Goal: Task Accomplishment & Management: Manage account settings

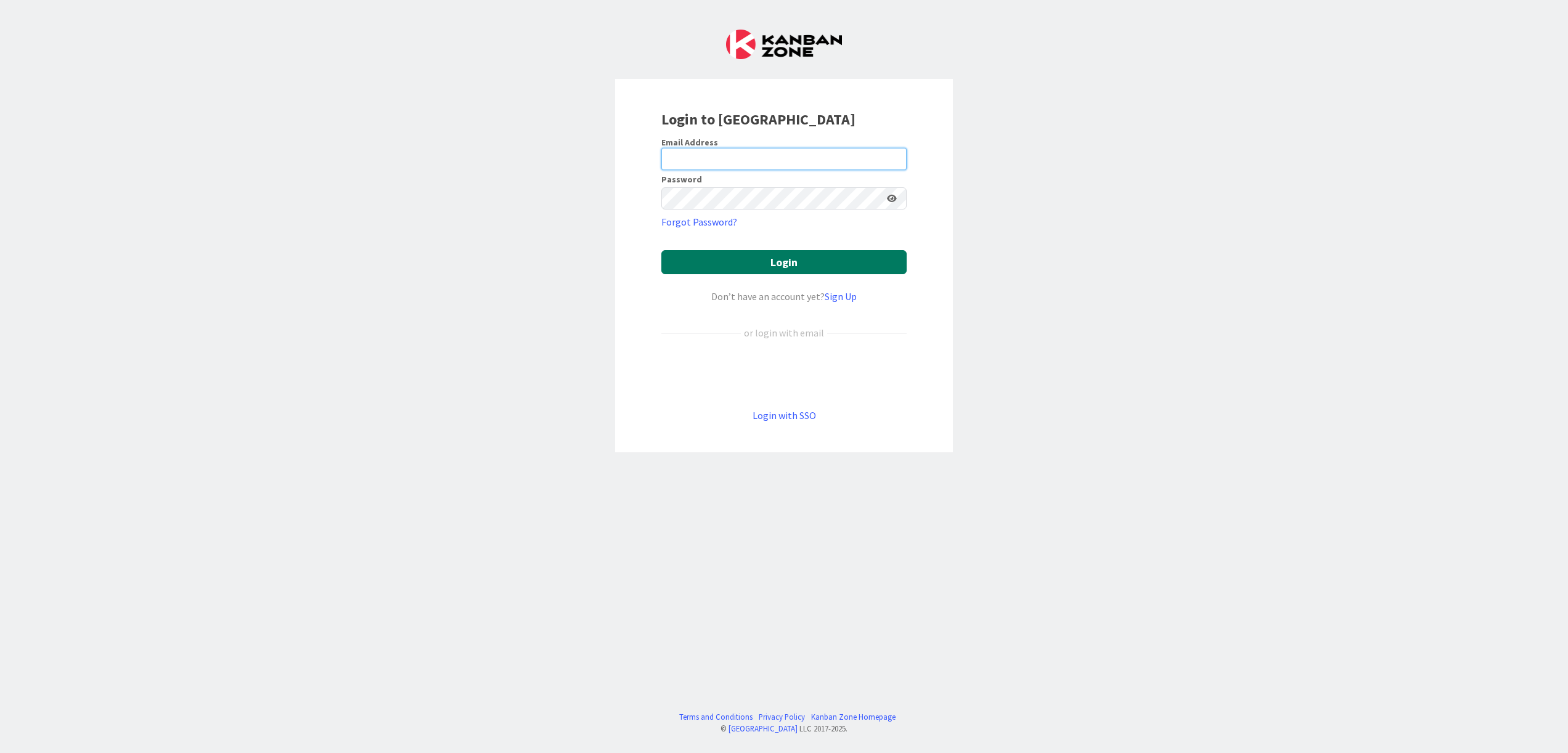
type input "rob@robs.kanban.zone"
click at [760, 257] on button "Login" at bounding box center [784, 262] width 246 height 24
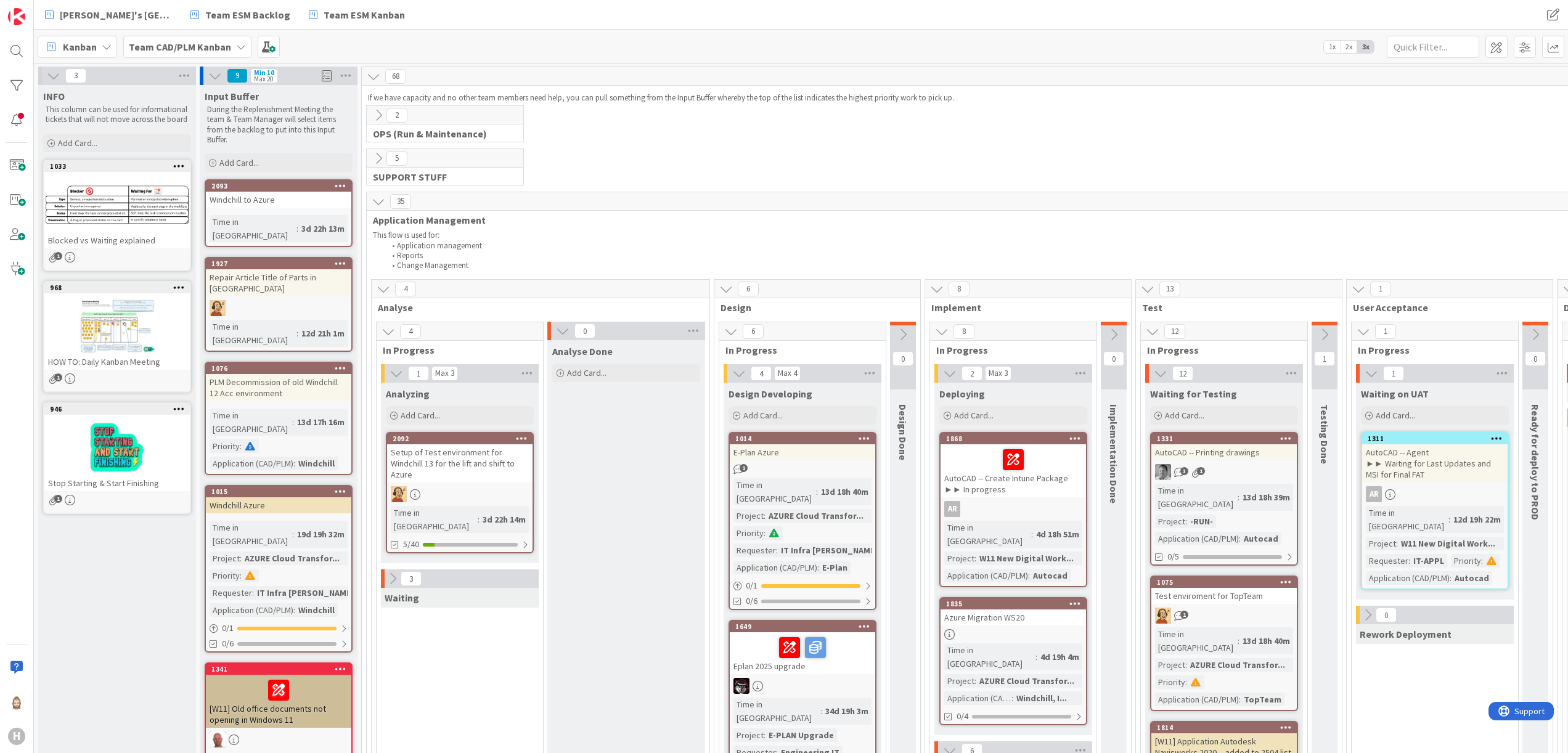
click at [92, 32] on div "Kanban Team CAD/PLM Kanban 1x 2x 3x" at bounding box center [801, 46] width 1534 height 34
click at [94, 41] on span "Kanban" at bounding box center [79, 47] width 34 height 15
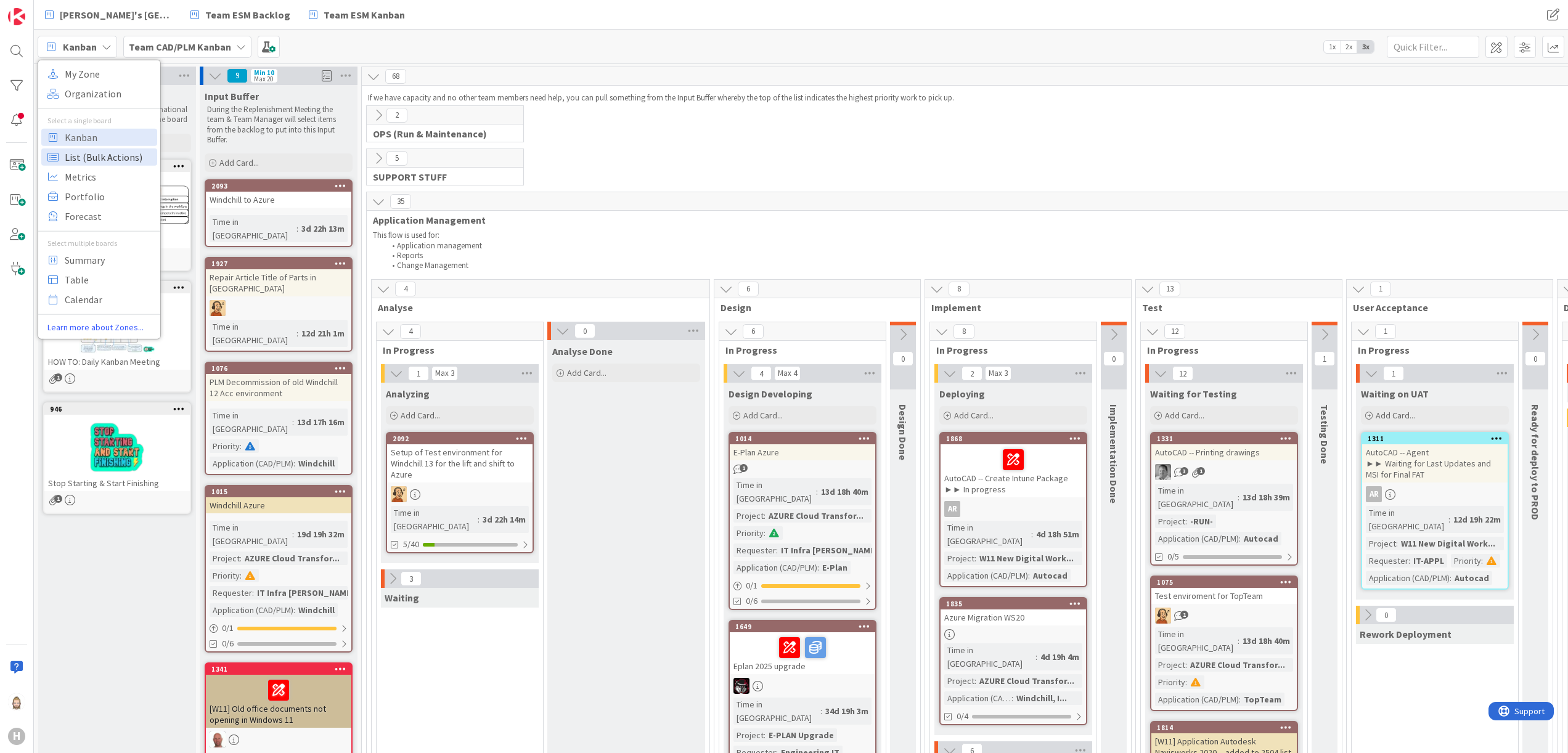
click at [111, 149] on span "List (Bulk Actions)" at bounding box center [109, 156] width 89 height 18
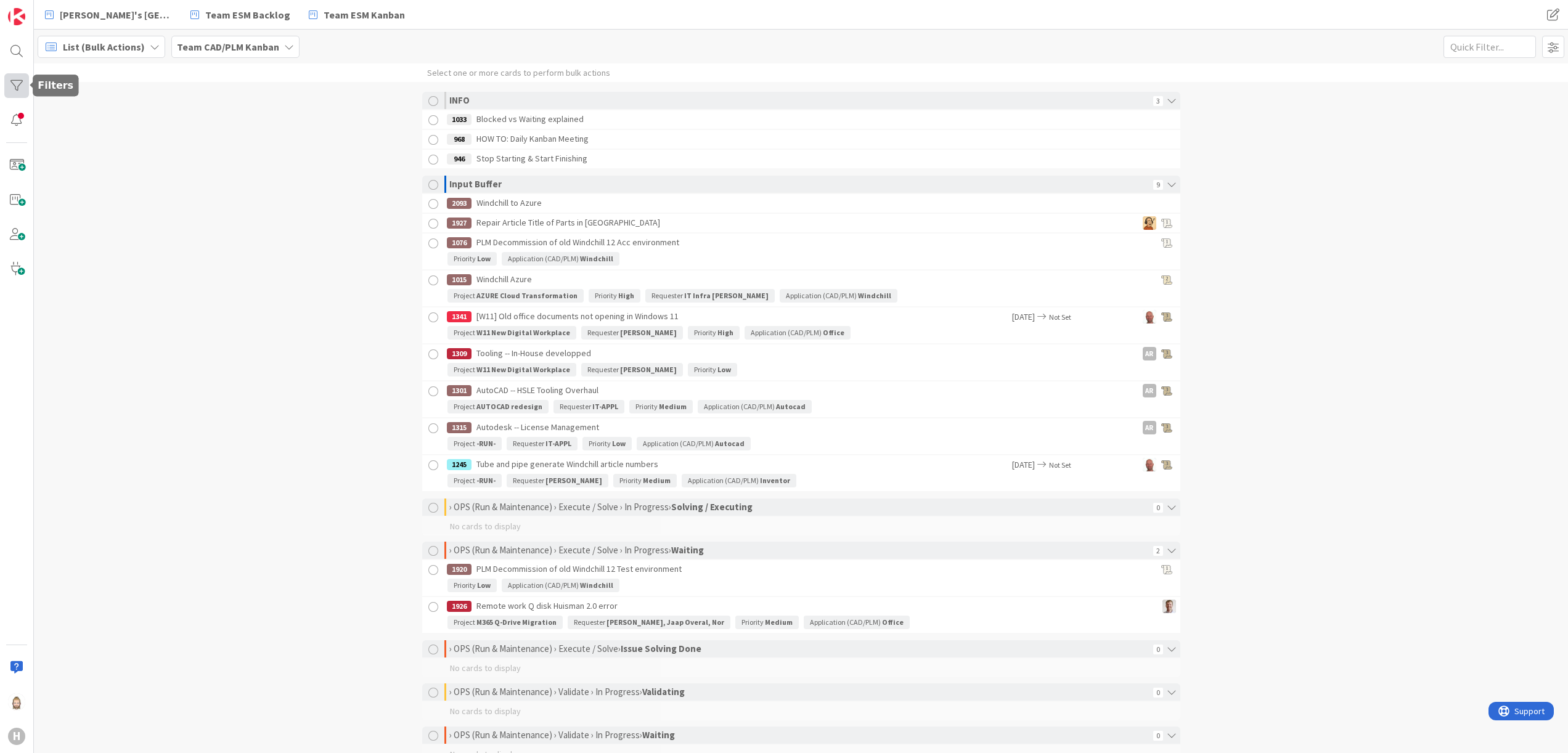
click at [20, 84] on div at bounding box center [16, 85] width 25 height 25
click at [243, 267] on icon at bounding box center [243, 267] width 6 height 10
click at [45, 288] on icon at bounding box center [45, 291] width 8 height 10
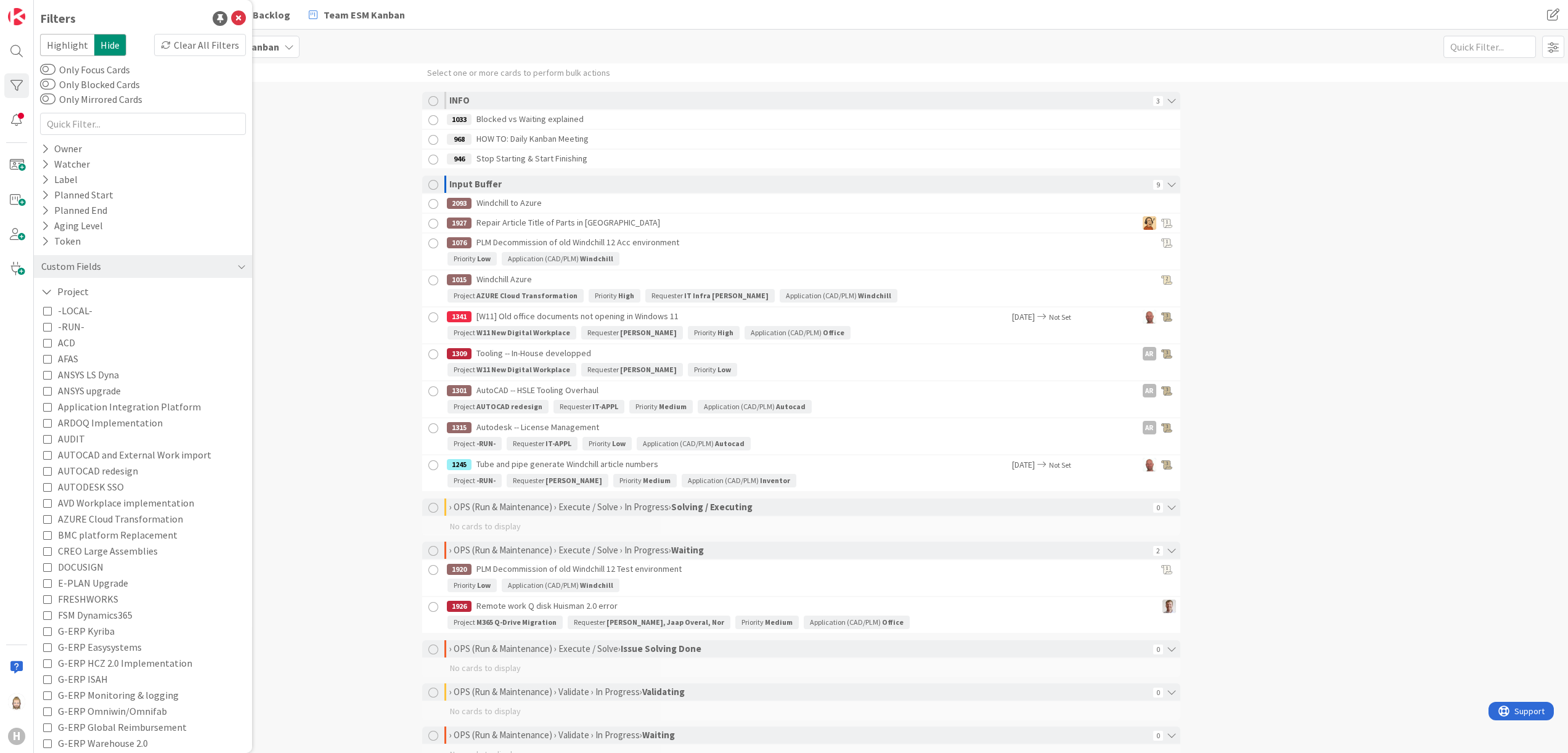
click at [59, 326] on span "-RUN-" at bounding box center [70, 327] width 26 height 16
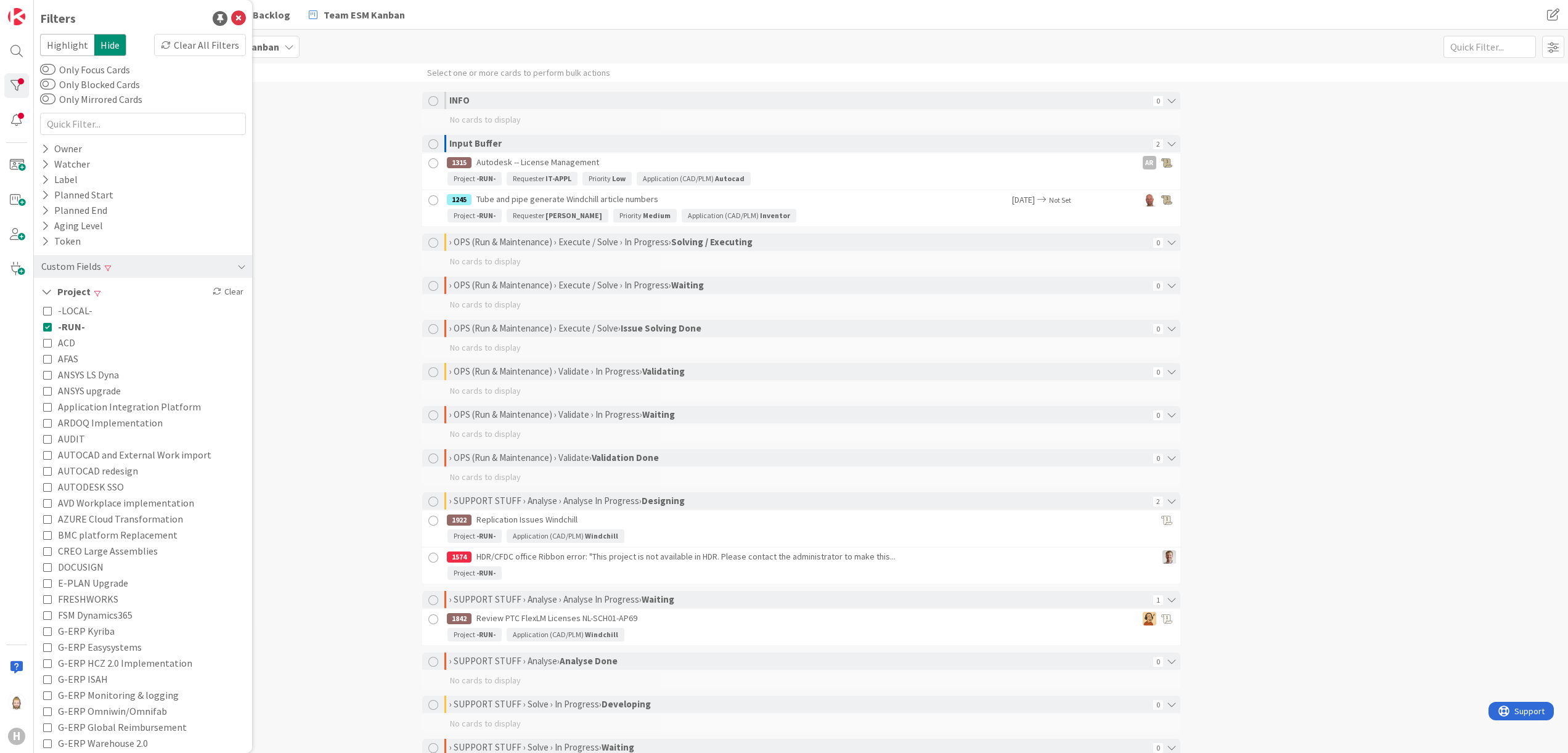
click at [59, 326] on span "-RUN-" at bounding box center [71, 327] width 27 height 16
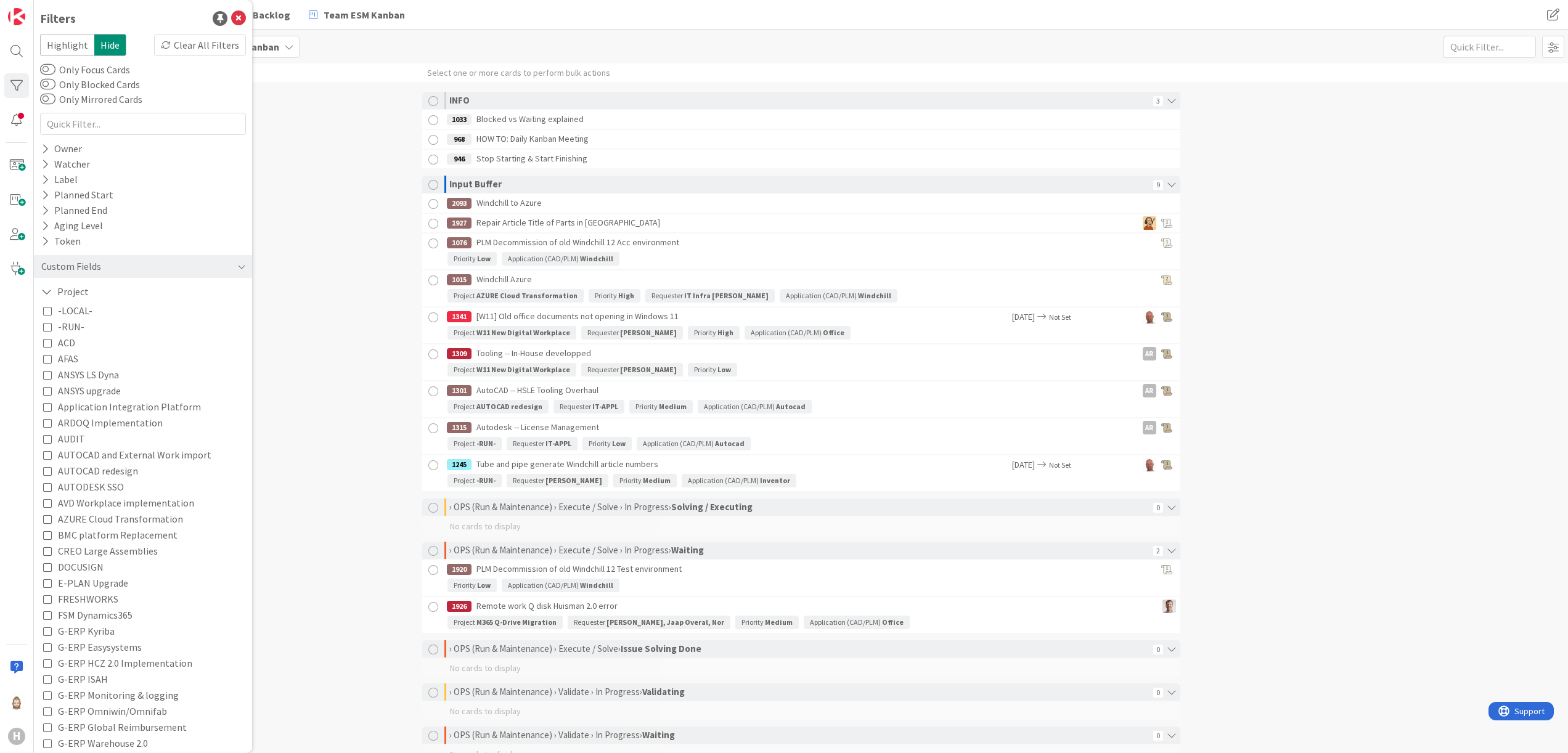
click at [65, 355] on span "AFAS" at bounding box center [68, 359] width 20 height 16
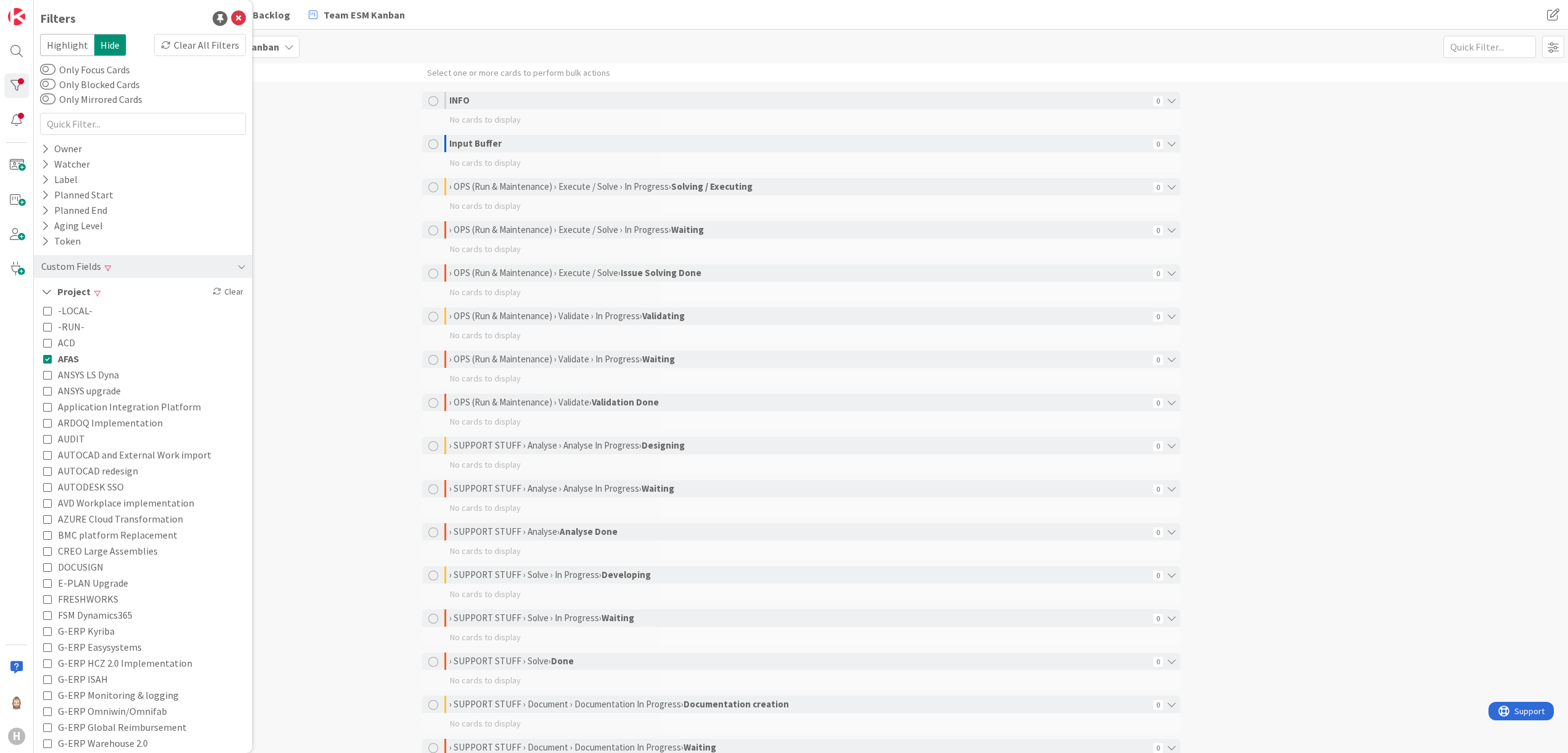
click at [65, 355] on span "AFAS" at bounding box center [68, 359] width 21 height 16
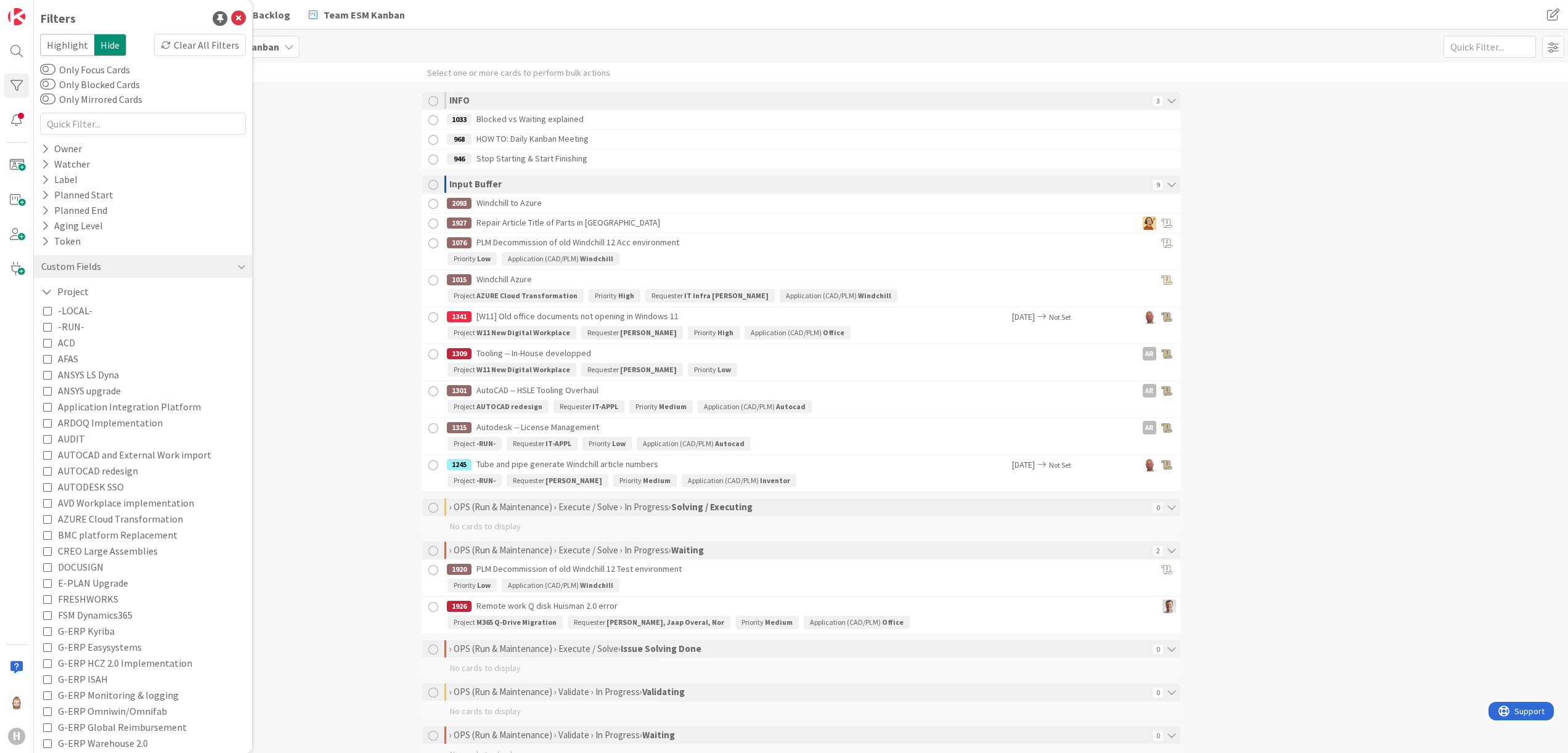
click at [326, 201] on div "Select one or more cards to perform bulk actions INFO 3 1033 Blocked vs Waiting…" at bounding box center [801, 408] width 1534 height 689
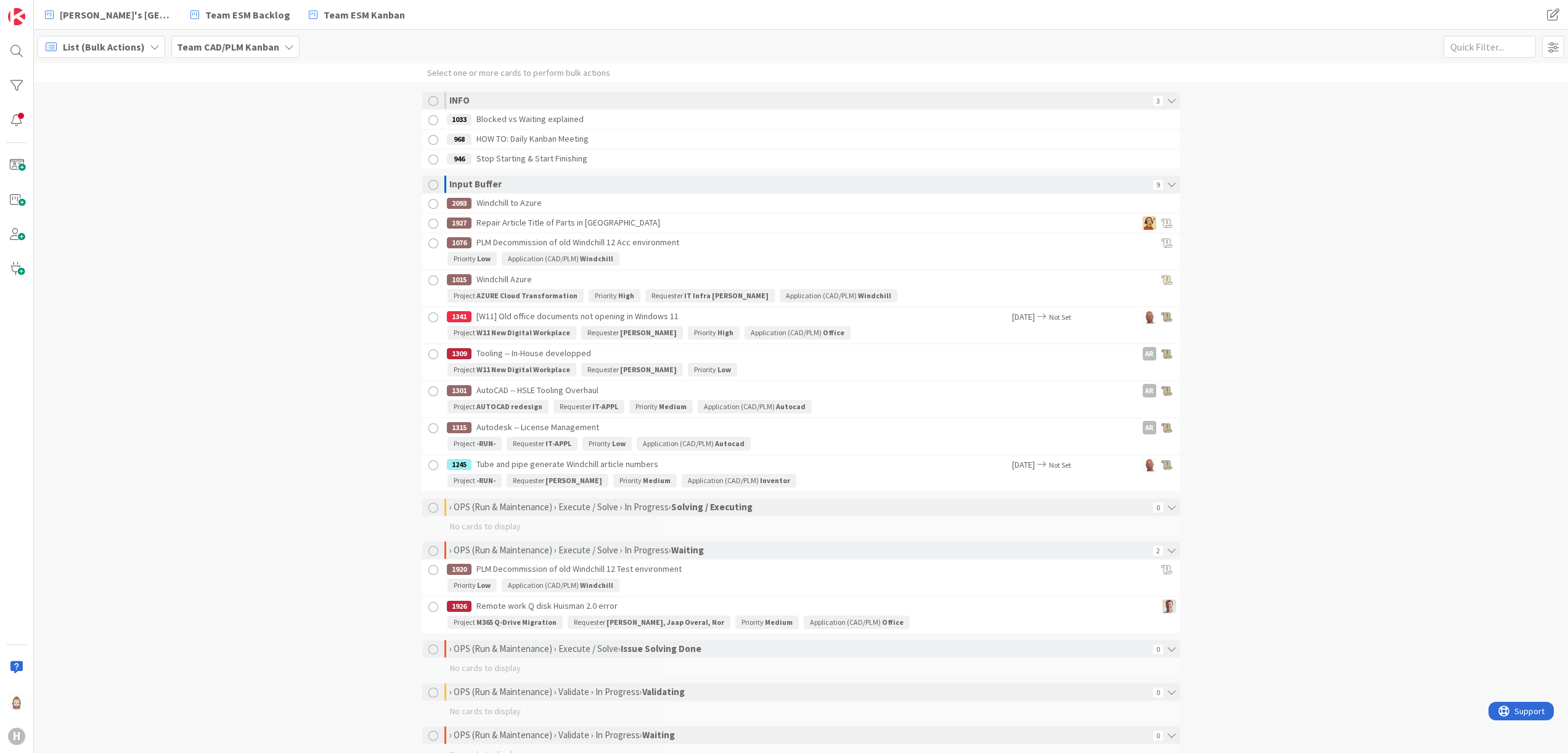
click at [133, 52] on span "List (Bulk Actions)" at bounding box center [104, 47] width 82 height 15
click at [121, 128] on span "Kanban" at bounding box center [109, 137] width 89 height 18
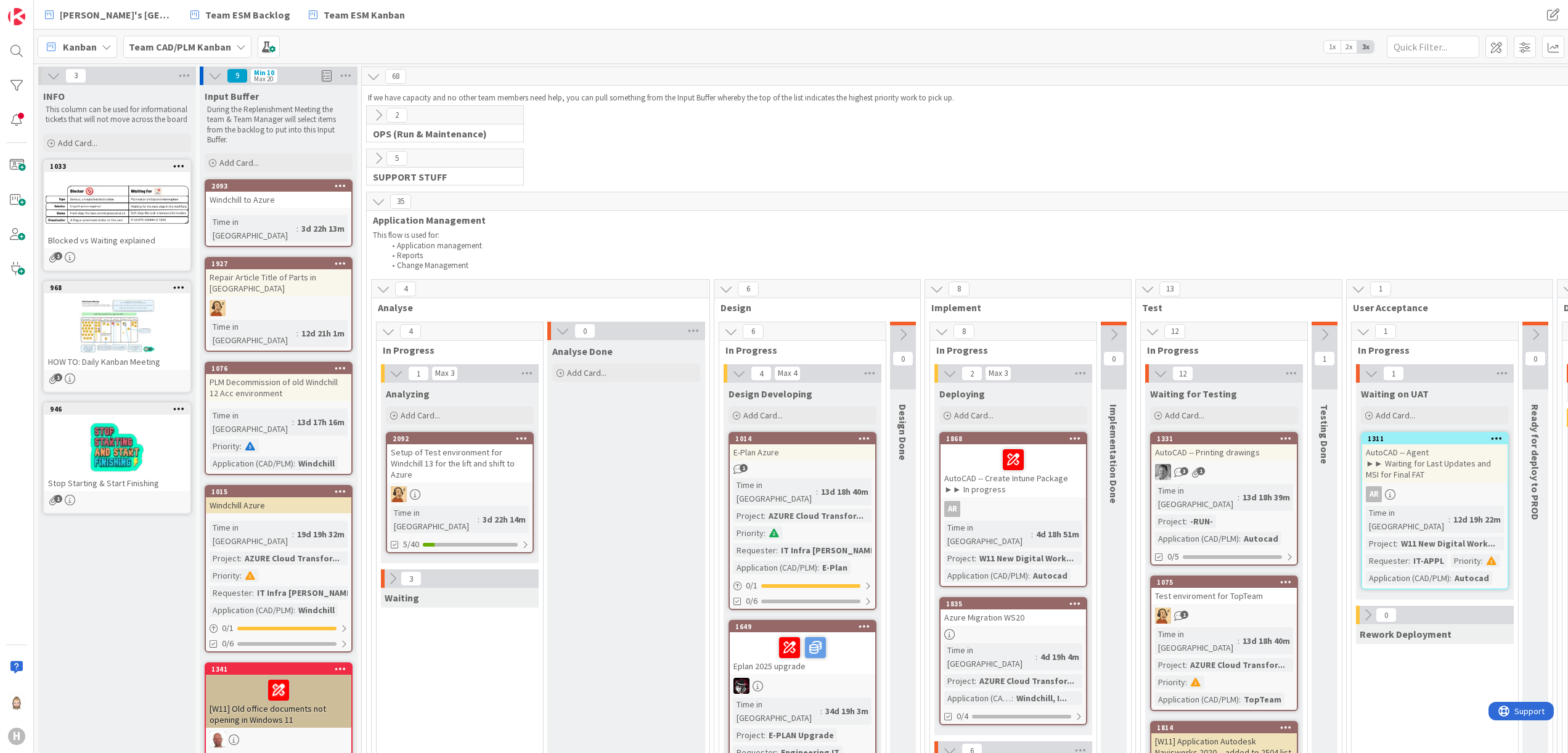
click at [228, 48] on b "Team CAD/PLM Kanban" at bounding box center [180, 47] width 102 height 13
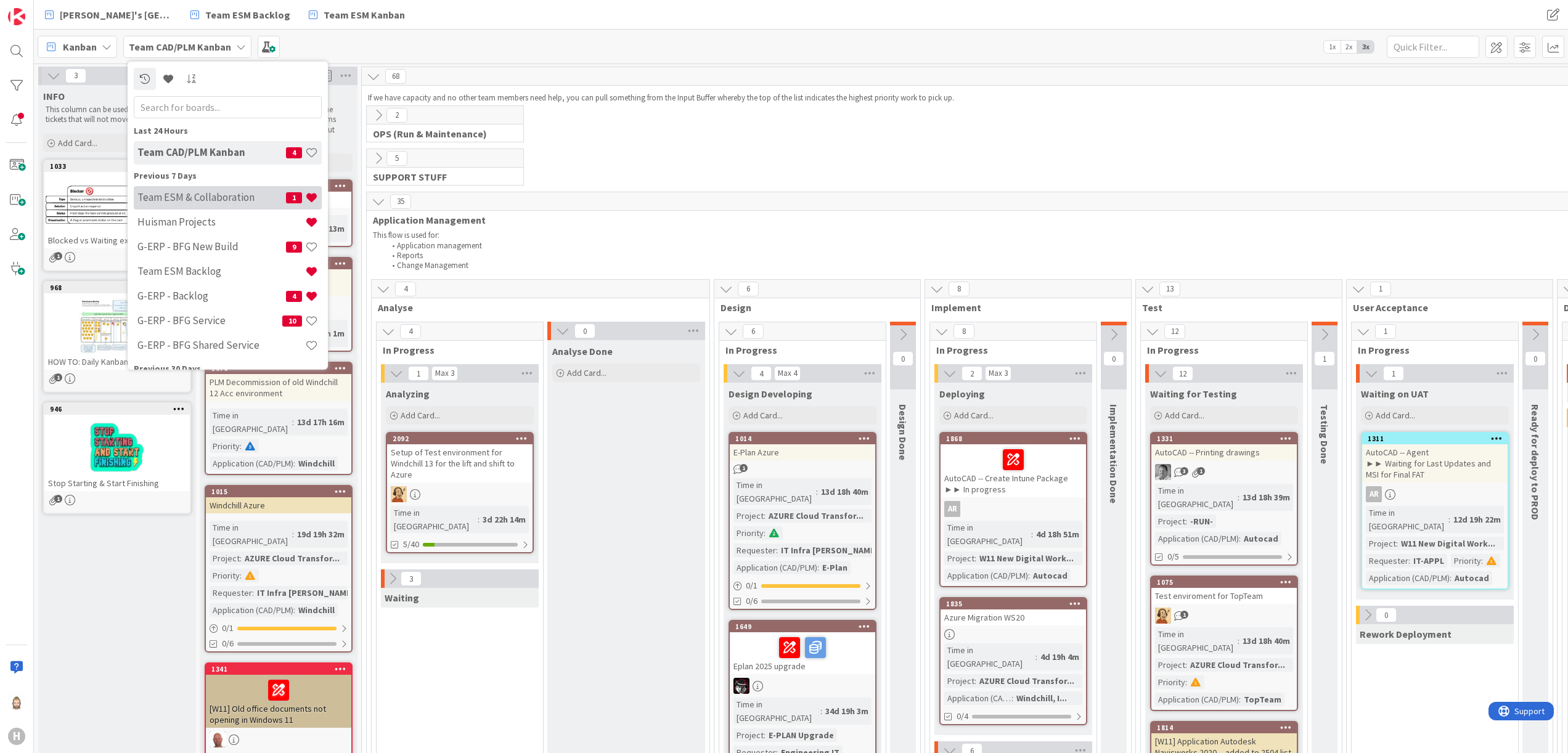
click at [232, 196] on h4 "Team ESM & Collaboration" at bounding box center [212, 197] width 149 height 13
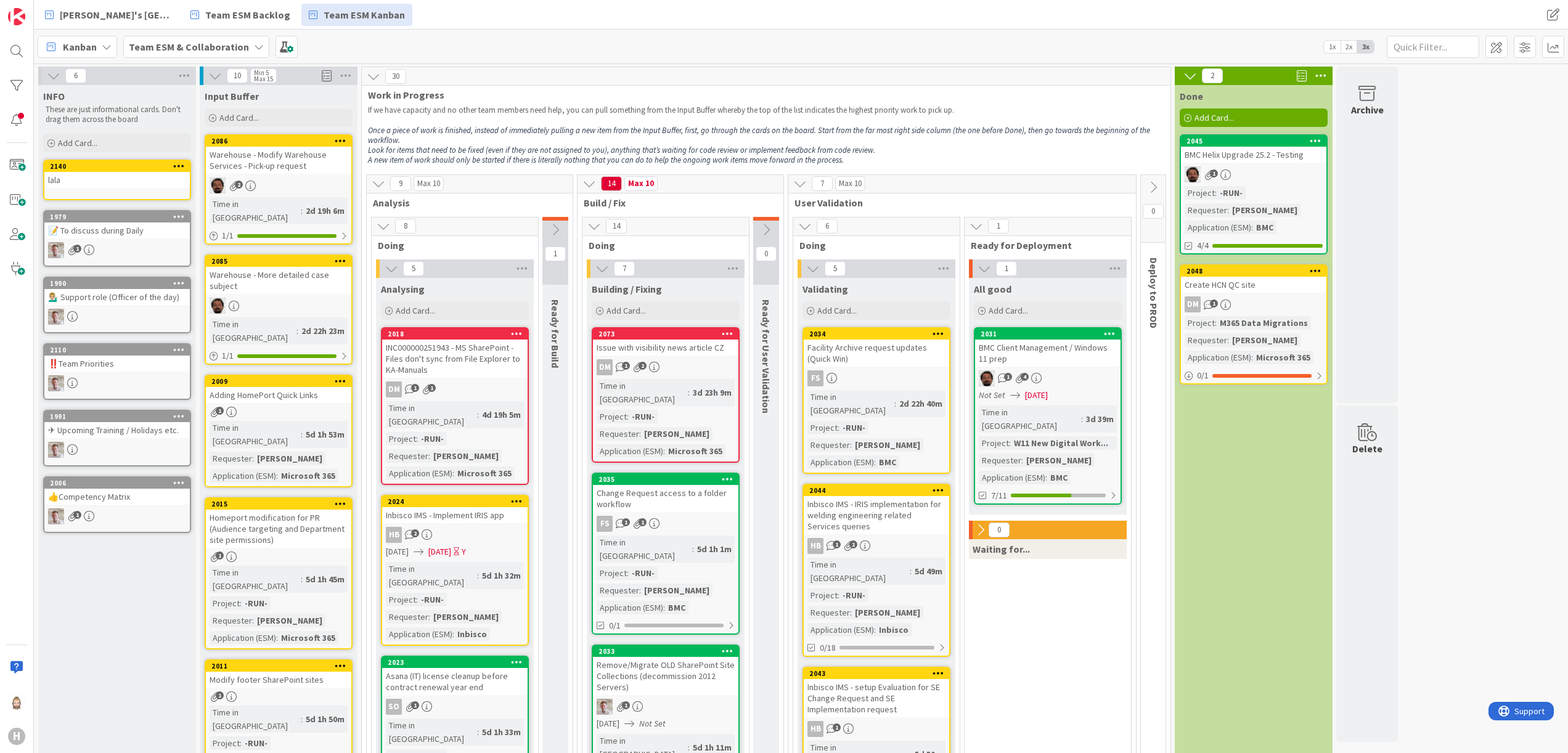
click at [230, 39] on span "Team ESM & Collaboration" at bounding box center [189, 47] width 121 height 15
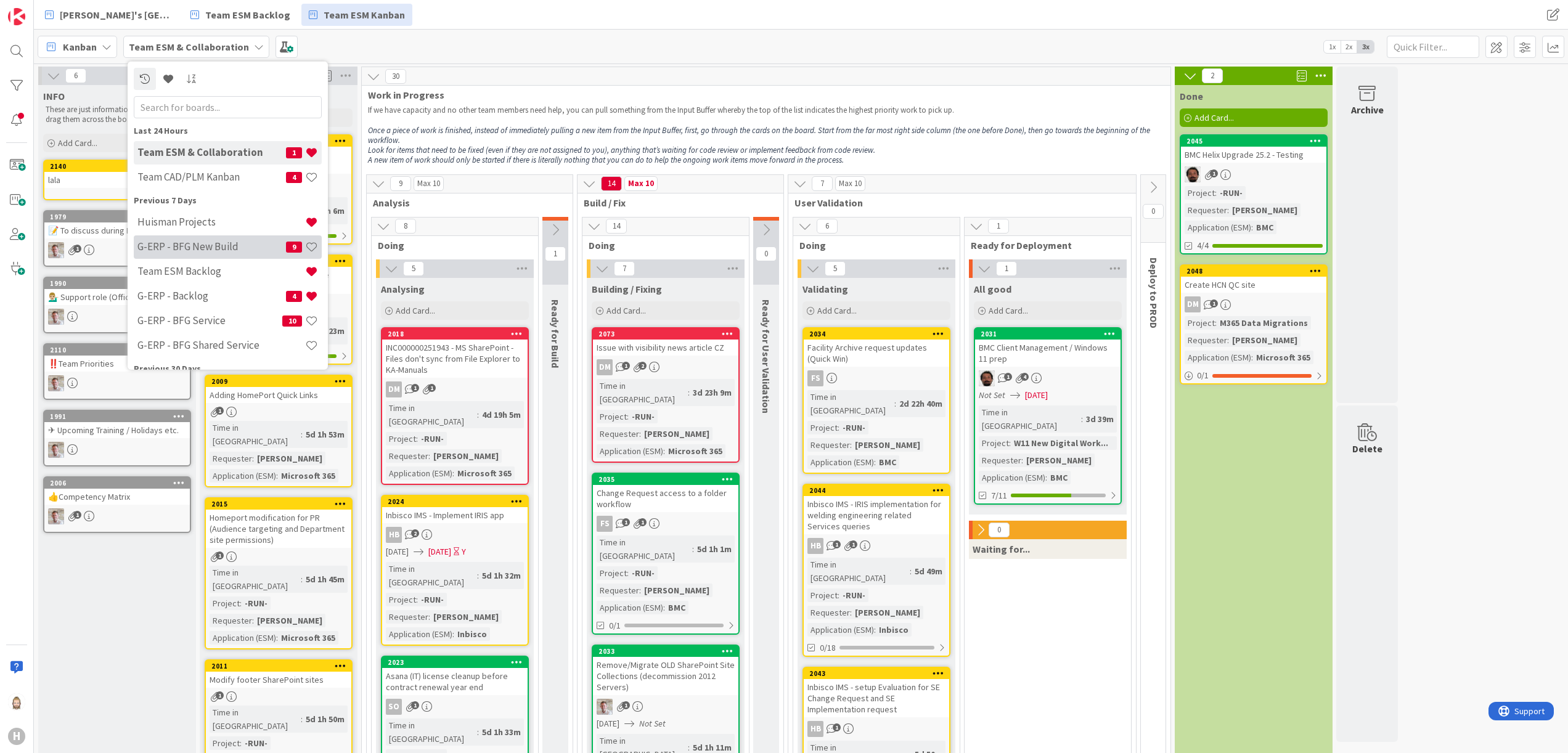
click at [225, 240] on h4 "G-ERP - BFG New Build" at bounding box center [212, 246] width 149 height 13
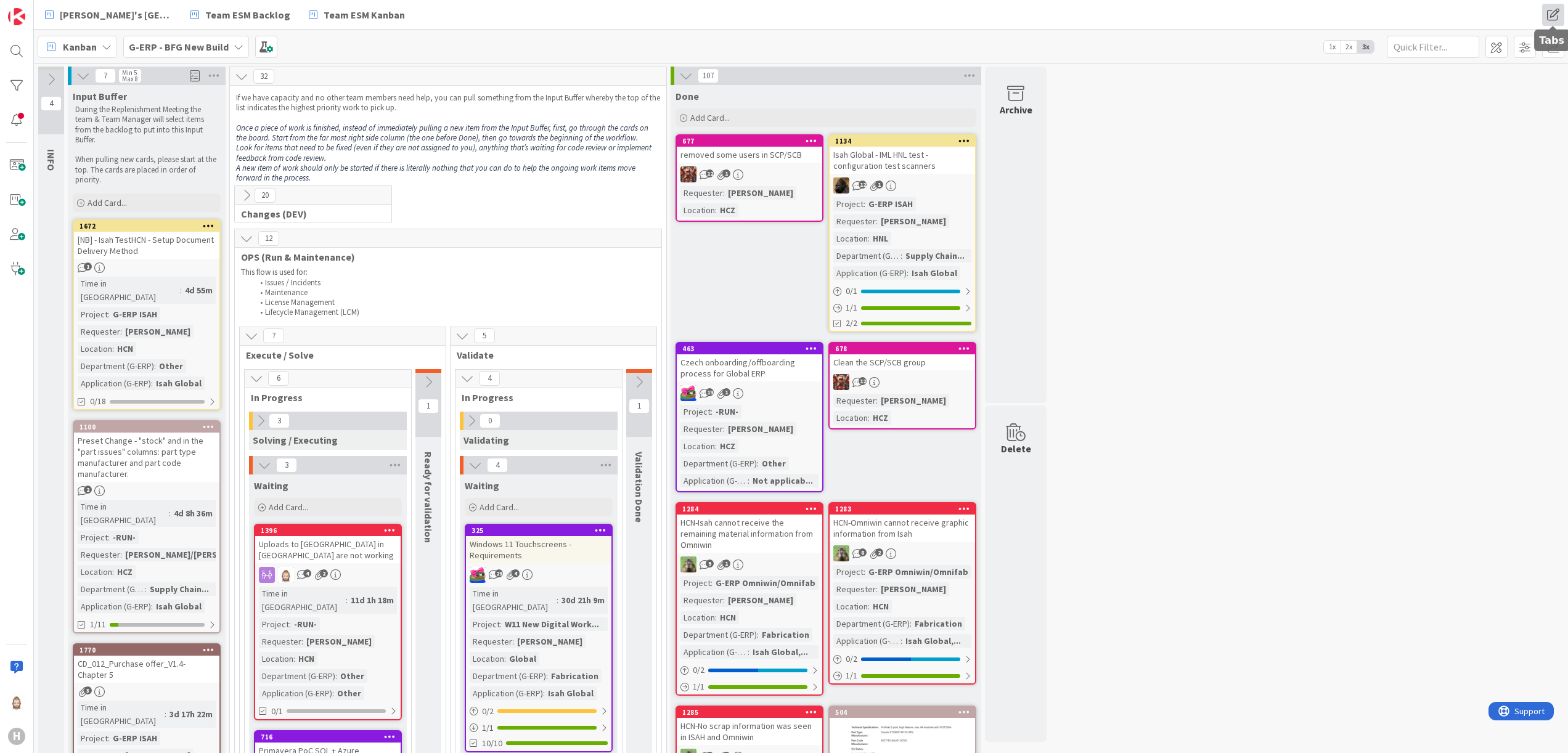
click at [1554, 17] on span at bounding box center [1553, 15] width 22 height 22
click at [1492, 8] on div "Rob's Kanban Zone Team ESM Backlog Team ESM Kanban Rob's Kanban Zone Team ESM B…" at bounding box center [801, 15] width 1534 height 29
click at [1559, 43] on span at bounding box center [1553, 47] width 22 height 22
click at [1408, 130] on div "Allocation" at bounding box center [1479, 139] width 174 height 22
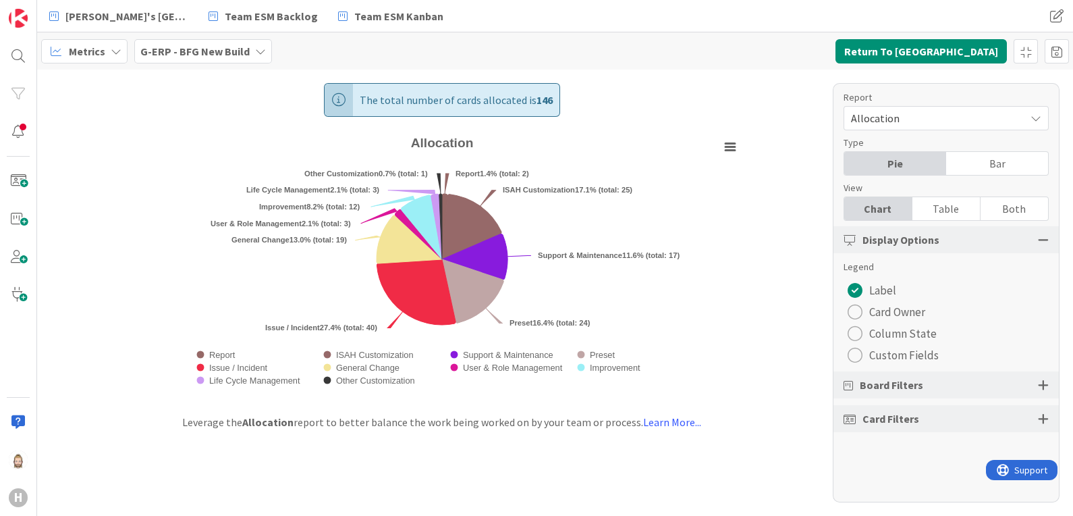
click at [107, 51] on div "Metrics" at bounding box center [84, 51] width 86 height 24
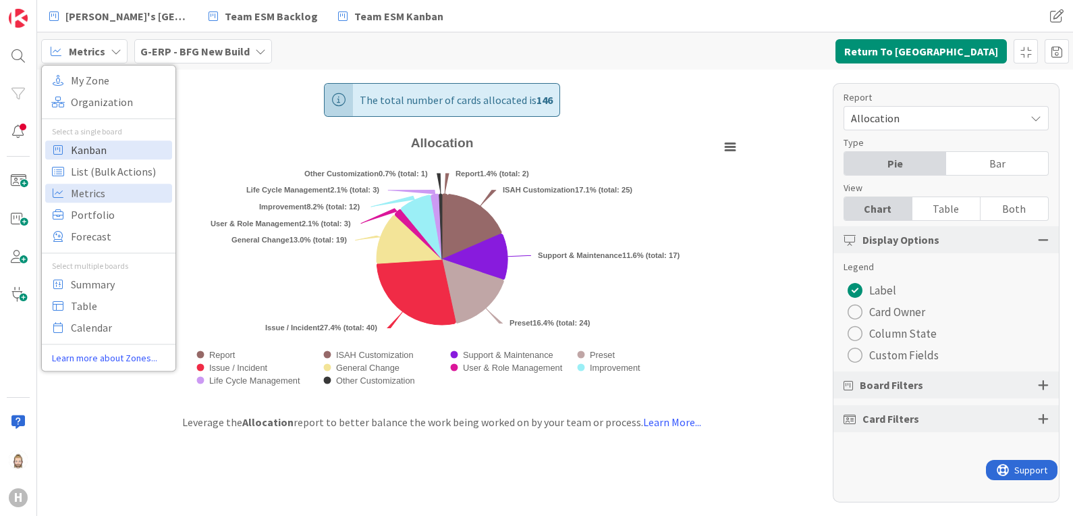
click at [109, 144] on span "Kanban" at bounding box center [119, 150] width 97 height 20
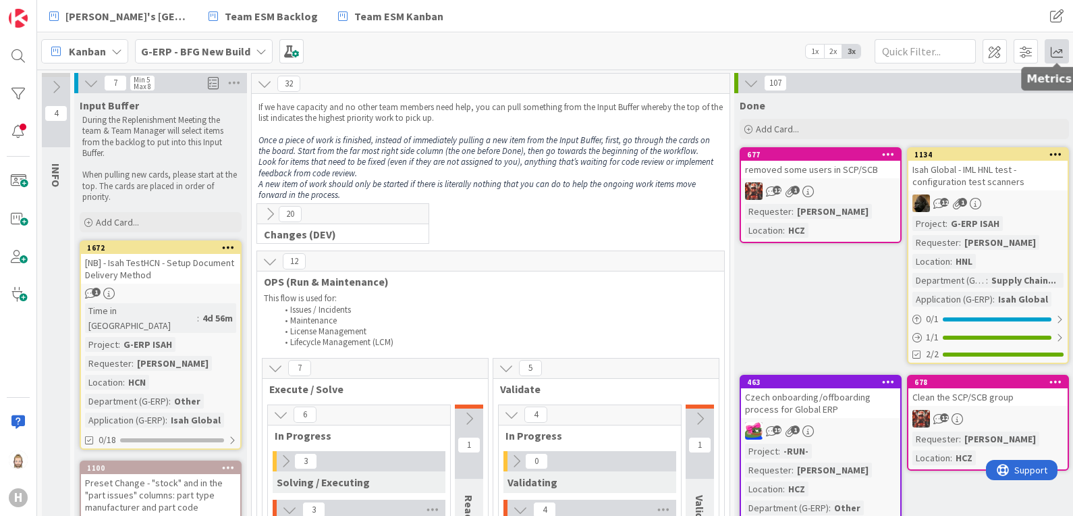
click at [1061, 46] on span at bounding box center [1057, 51] width 24 height 24
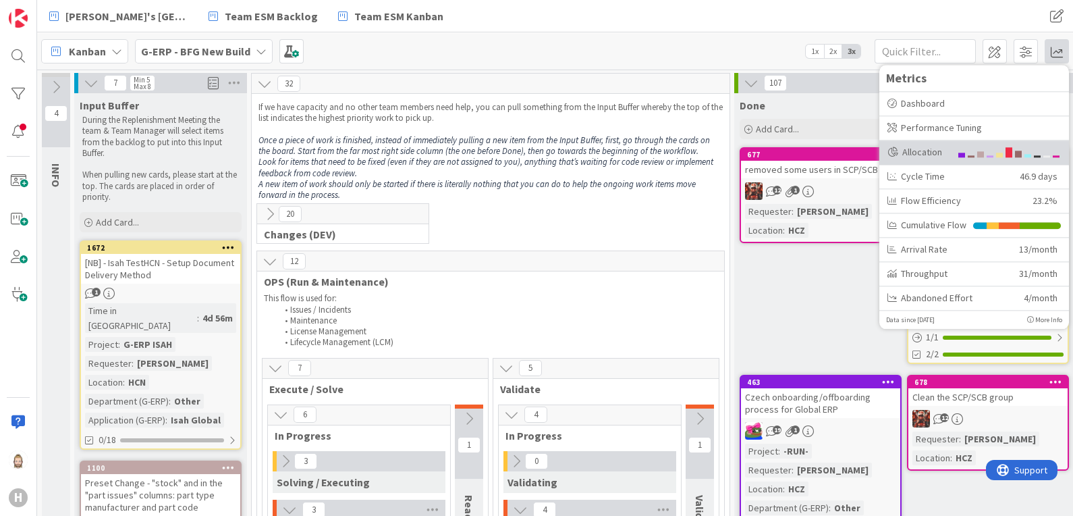
click at [943, 149] on div "Allocation" at bounding box center [919, 152] width 63 height 14
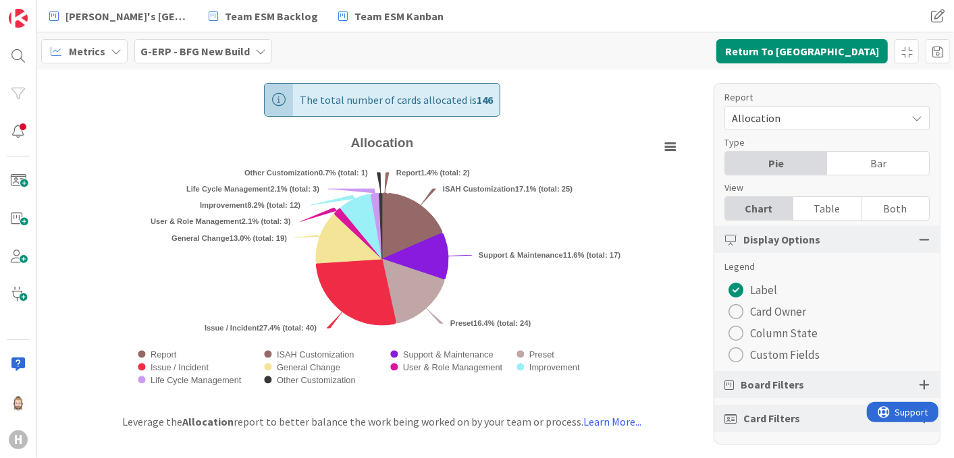
click at [763, 356] on span "Custom Fields" at bounding box center [785, 355] width 70 height 20
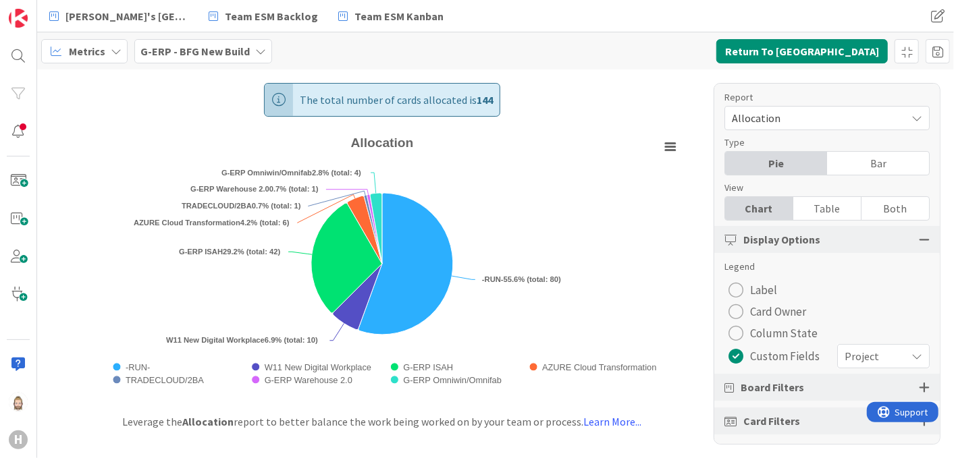
radio button "radio"
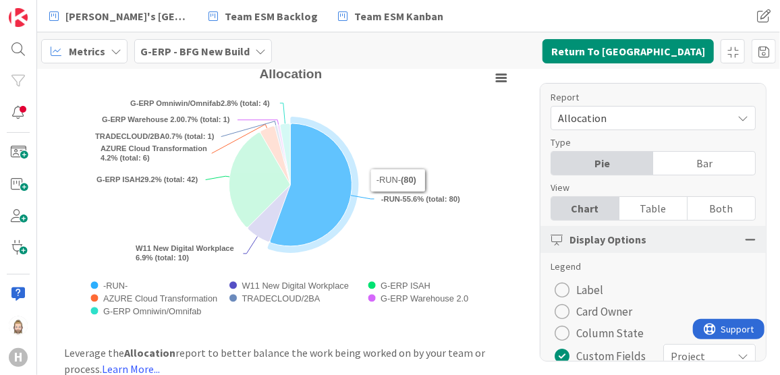
scroll to position [70, 0]
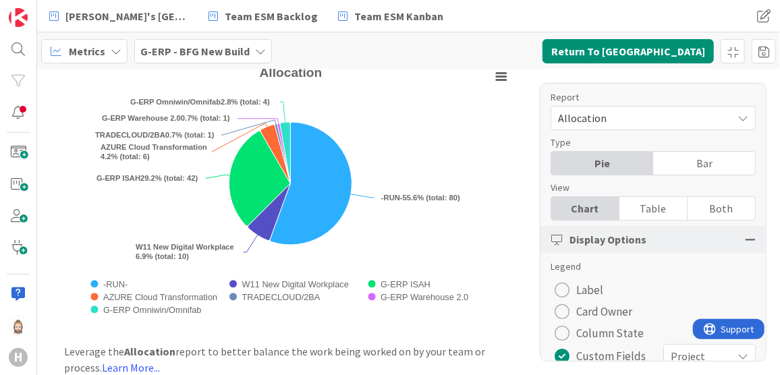
click at [103, 53] on div "Metrics" at bounding box center [84, 51] width 86 height 24
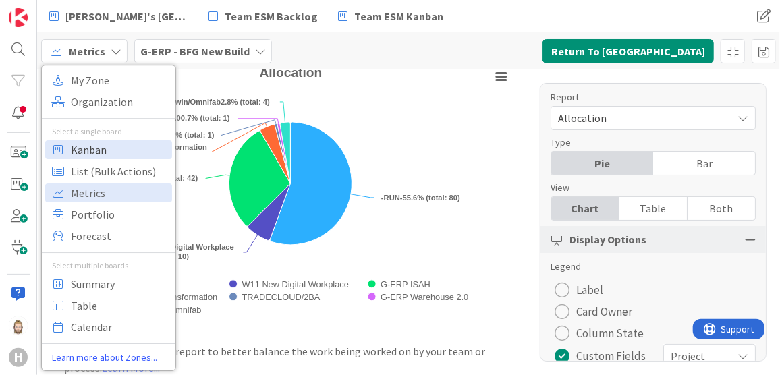
click at [116, 157] on span "Kanban" at bounding box center [119, 150] width 97 height 20
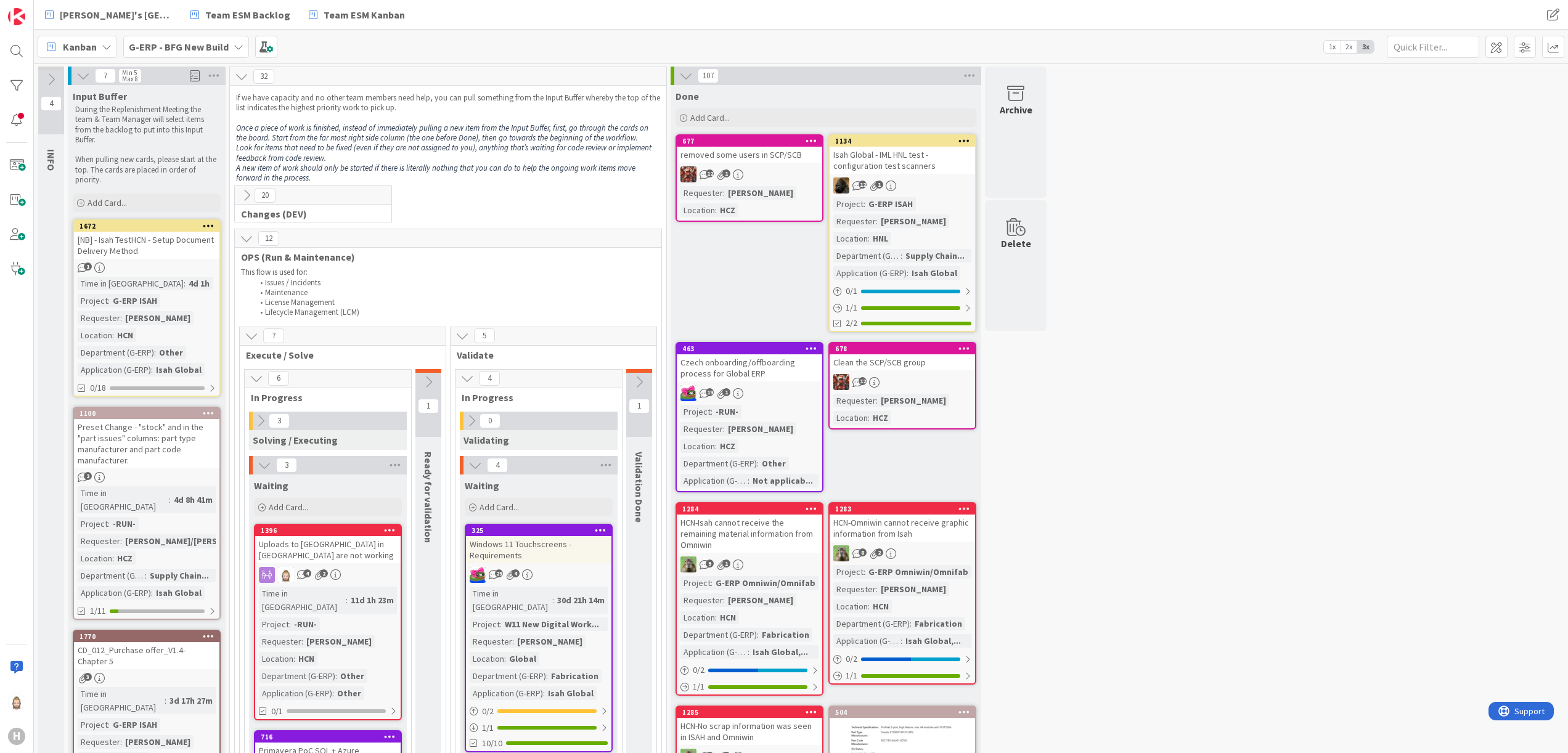
click at [228, 41] on div "G-ERP - BFG New Build" at bounding box center [186, 47] width 126 height 22
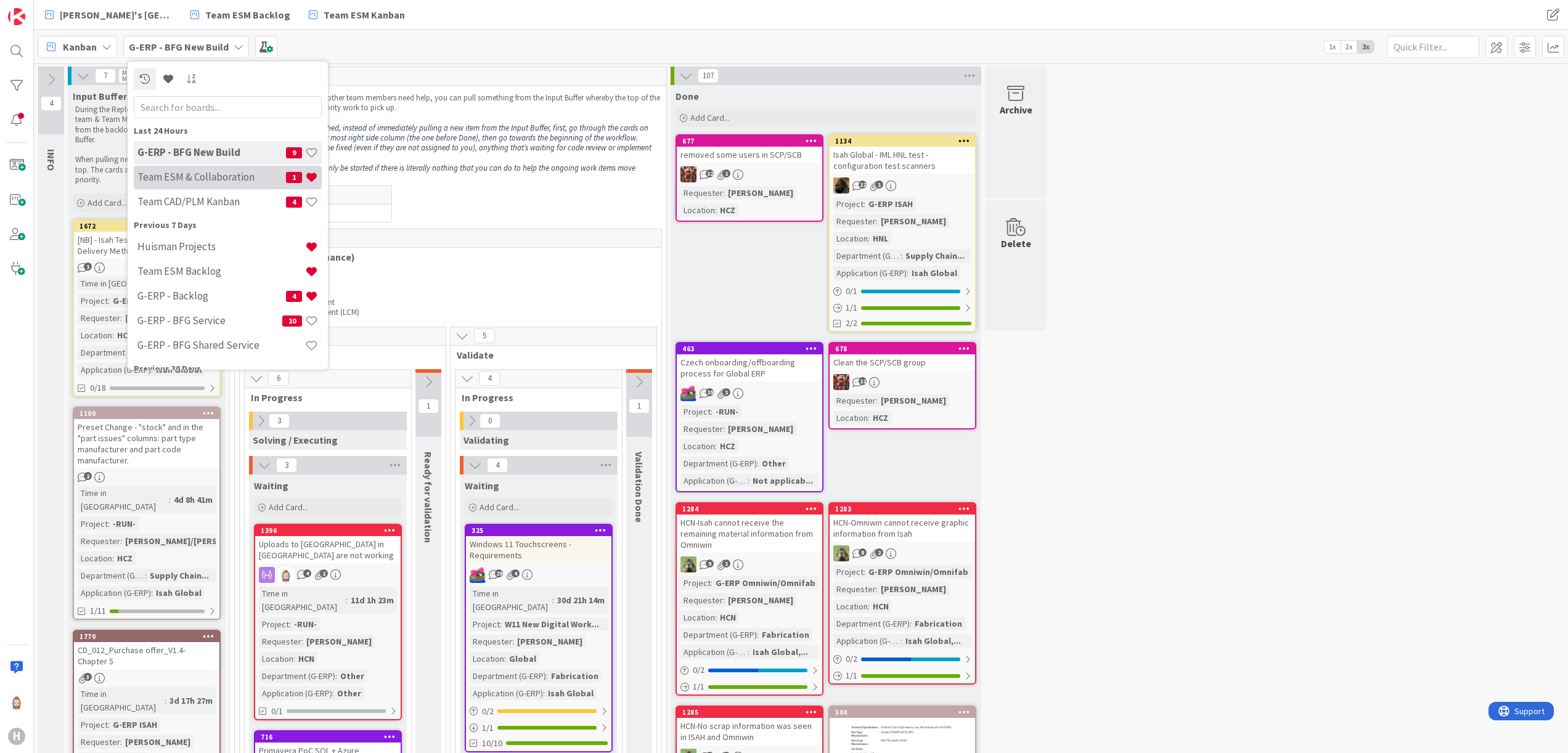
click at [240, 169] on div "Team ESM & Collaboration 1" at bounding box center [227, 177] width 188 height 24
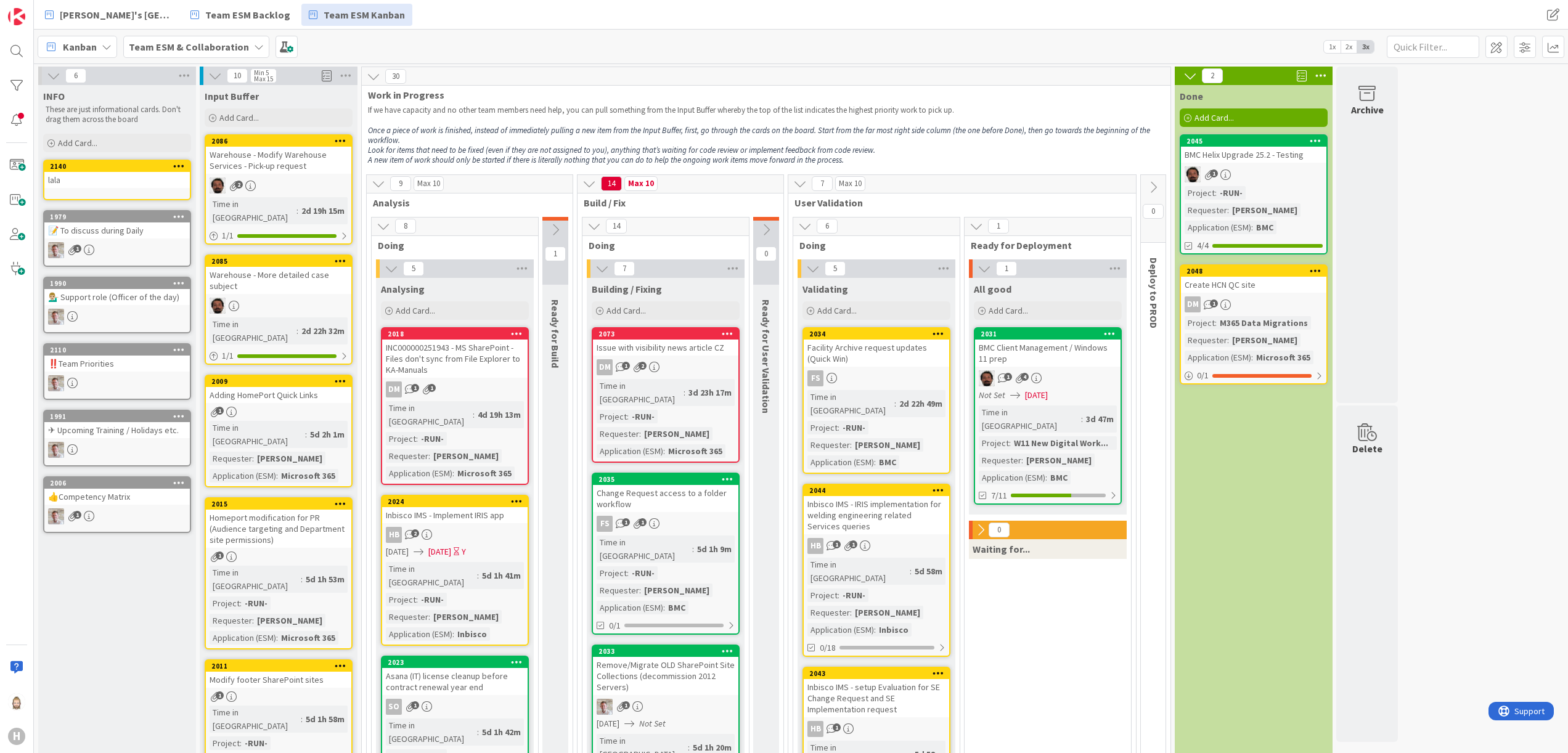
click at [58, 81] on icon at bounding box center [53, 76] width 14 height 14
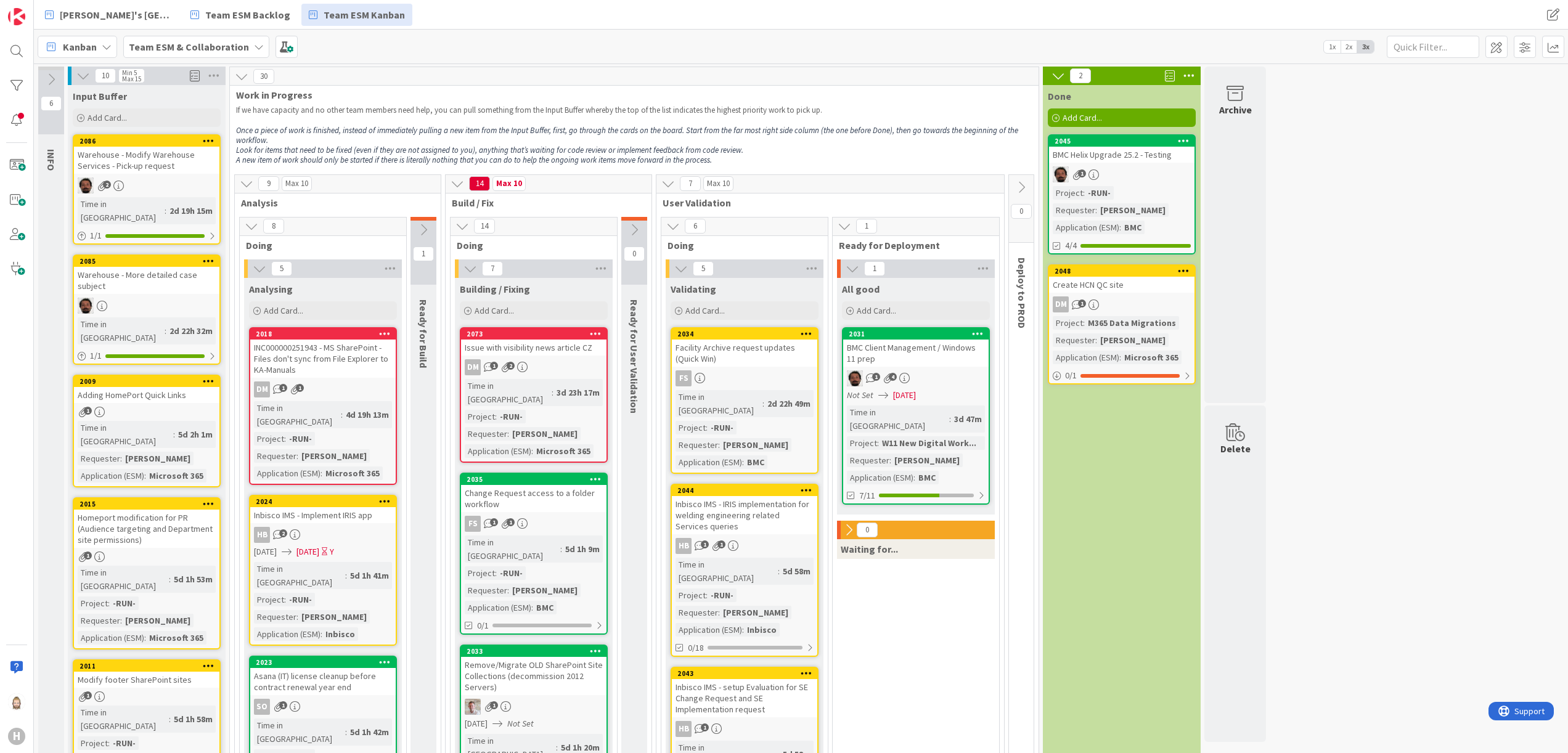
click at [58, 81] on button at bounding box center [51, 79] width 26 height 18
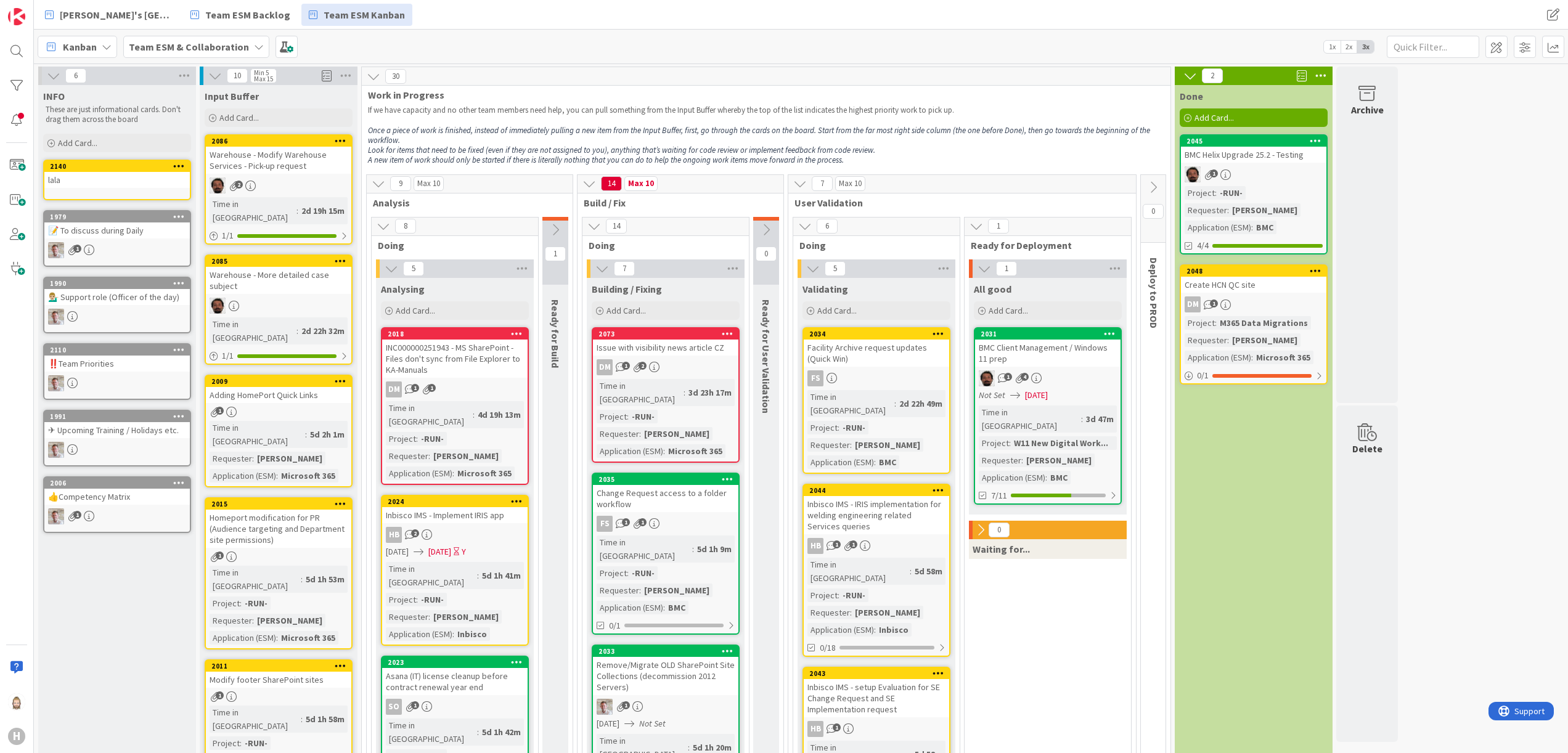
click at [377, 77] on icon at bounding box center [374, 76] width 14 height 14
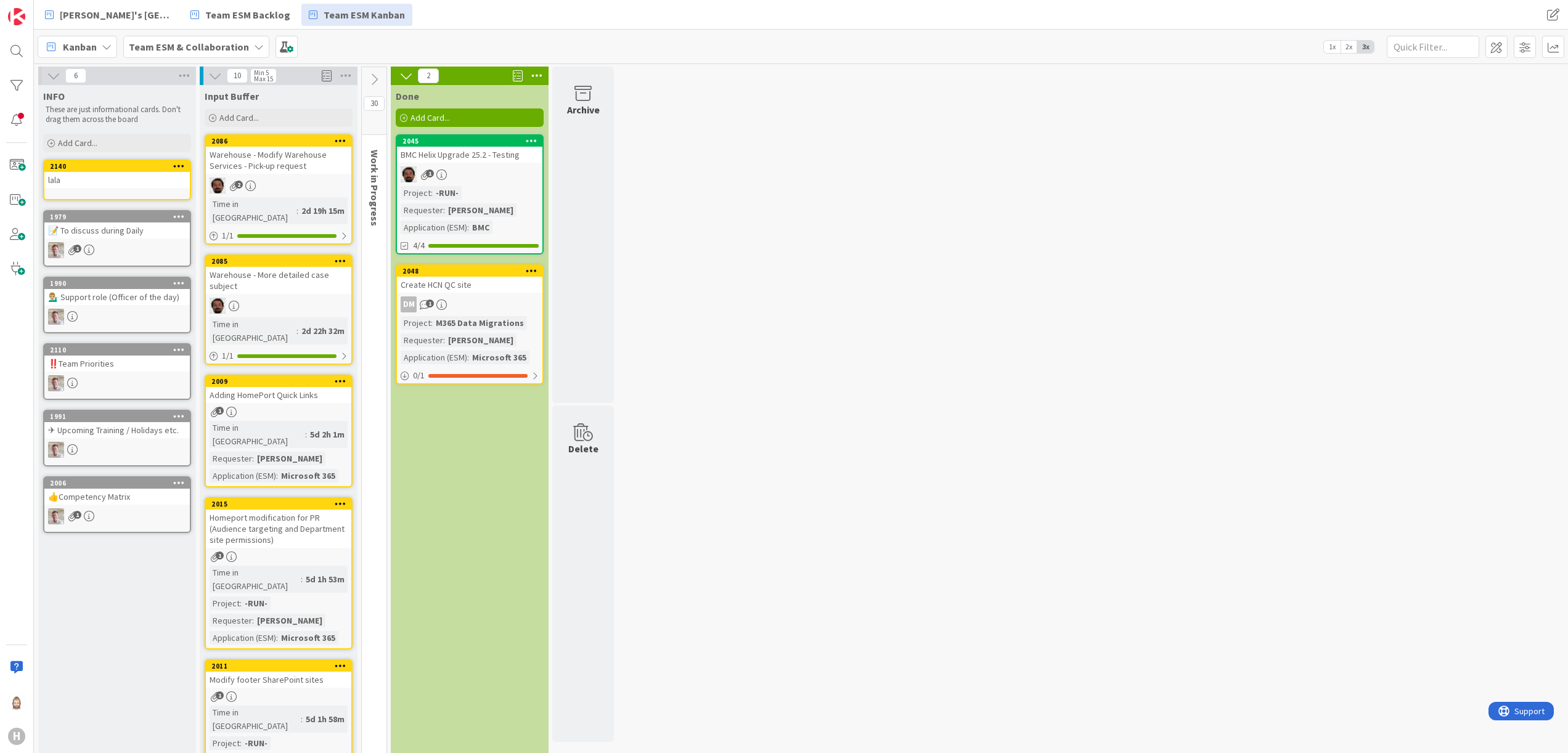
click at [377, 77] on icon at bounding box center [374, 79] width 14 height 14
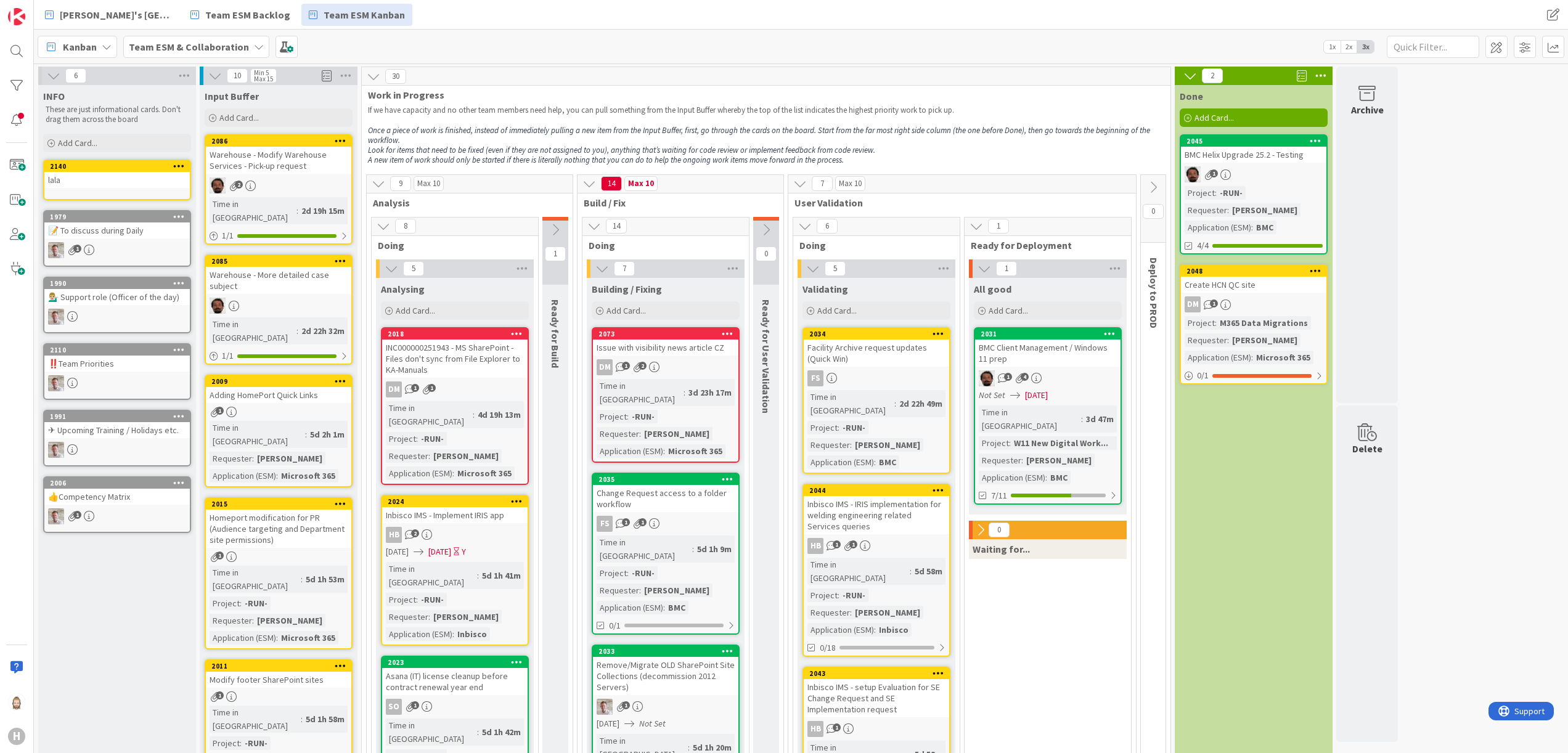
click at [1192, 77] on icon at bounding box center [1190, 76] width 14 height 14
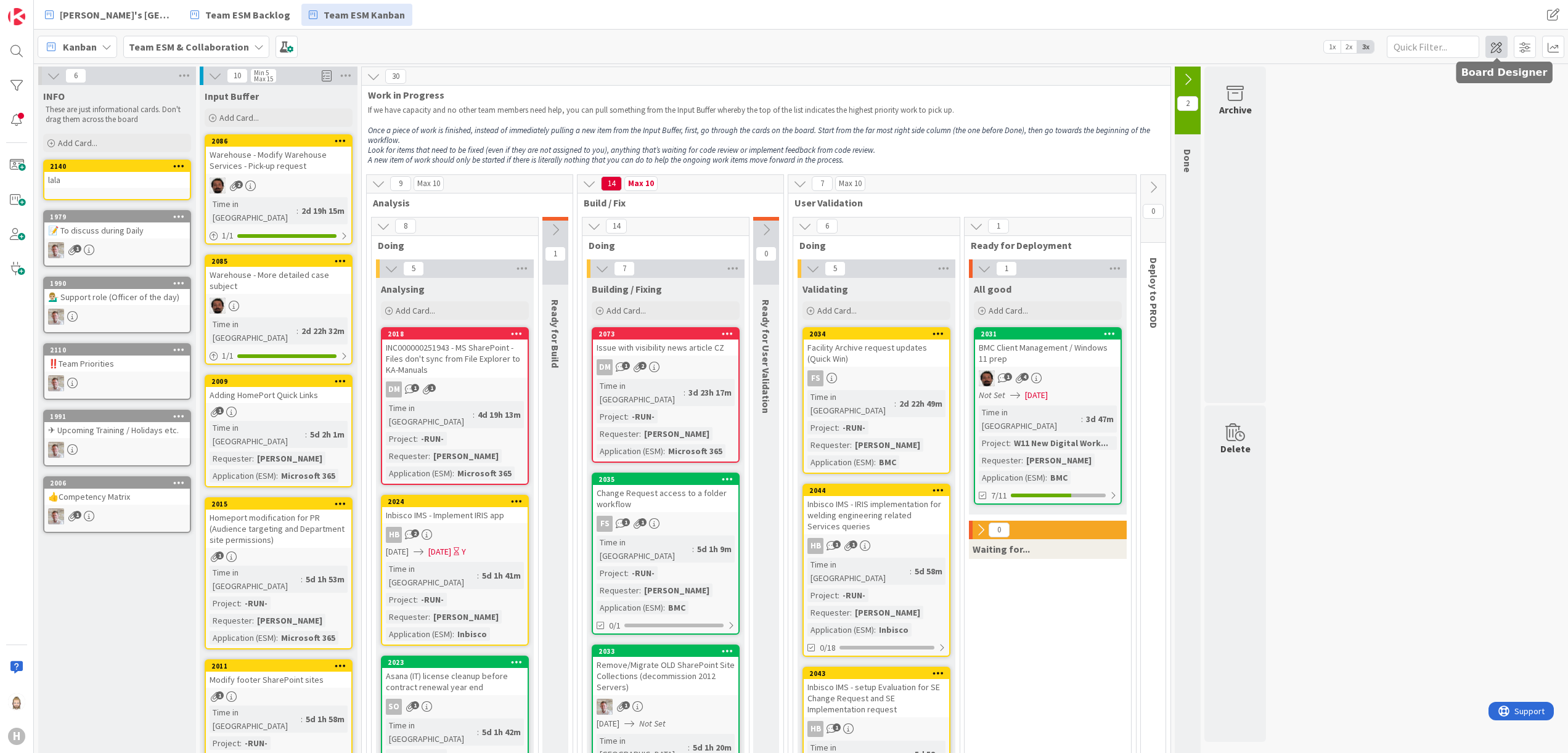
click at [1501, 47] on span at bounding box center [1497, 47] width 22 height 22
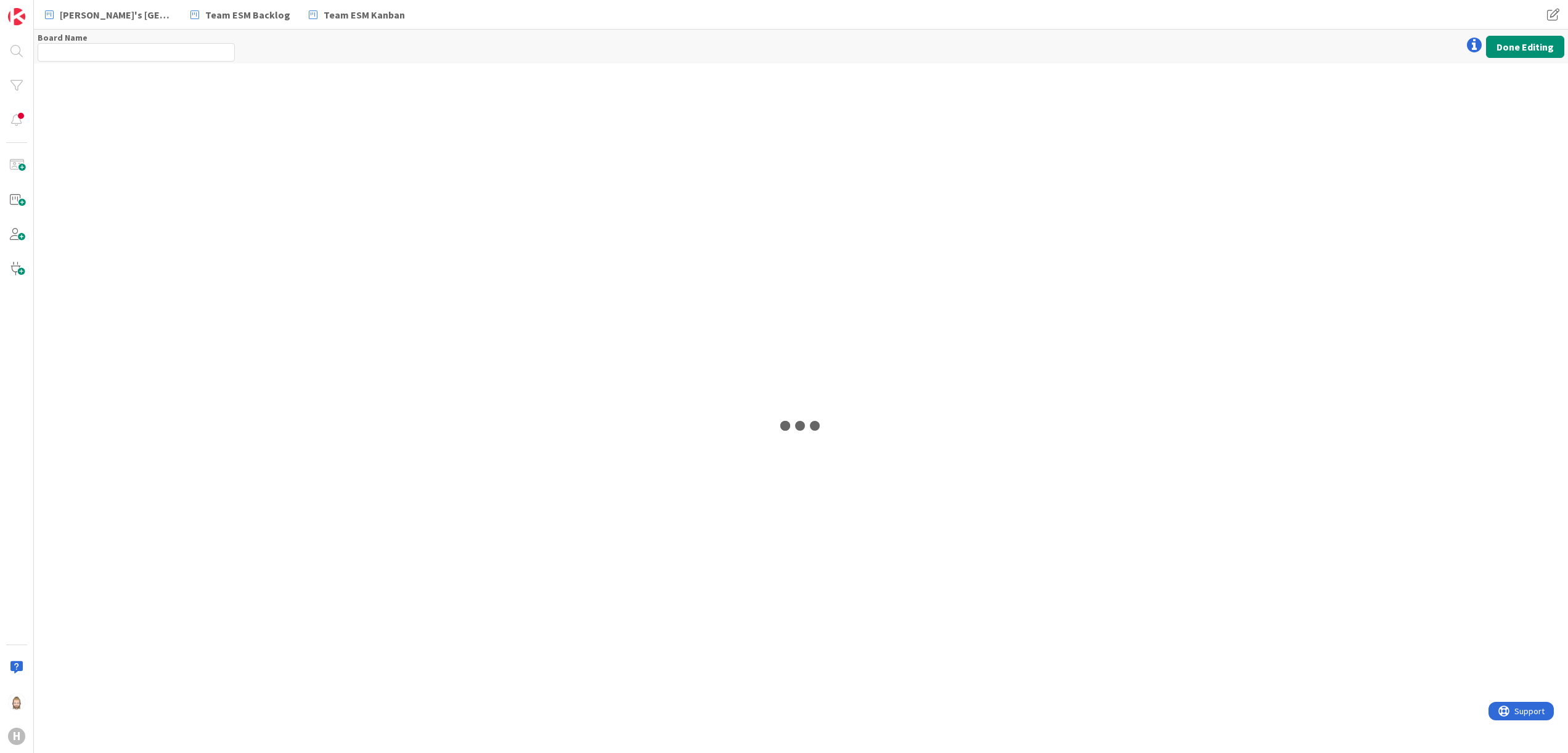
type input "Team ESM & Collaboration"
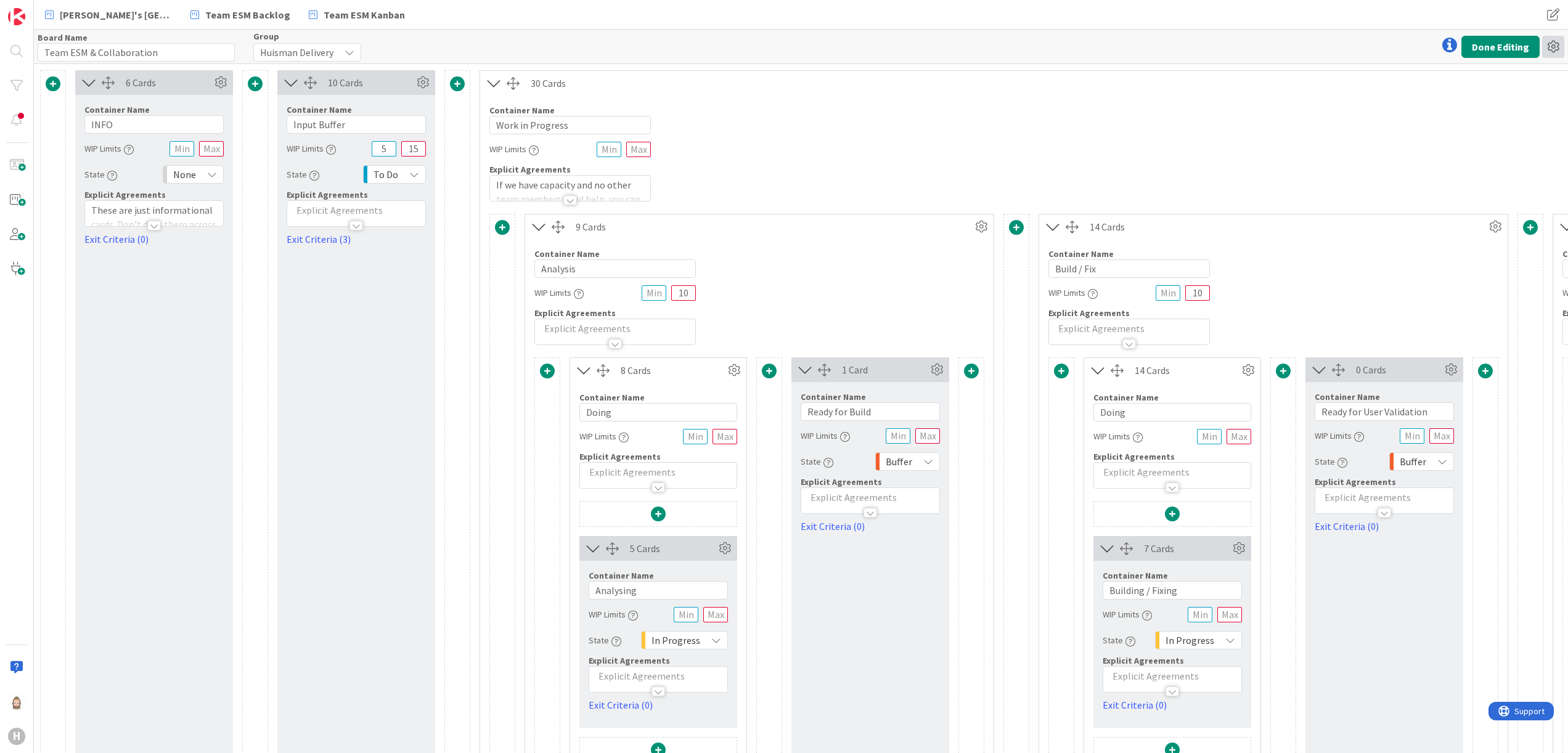
click at [1552, 47] on icon at bounding box center [1553, 47] width 22 height 22
click at [1248, 146] on div "Container Name 16 / 64 Work in Progress WIP Limits Explicit Agreements If we ha…" at bounding box center [1531, 149] width 2101 height 106
drag, startPoint x: 568, startPoint y: 127, endPoint x: 479, endPoint y: 126, distance: 89.0
click at [479, 126] on div "6 Cards Container Name 4 / 64 INFO WIP Limits State None Explicit Agreements Th…" at bounding box center [1429, 547] width 2779 height 953
click at [977, 228] on icon at bounding box center [982, 226] width 18 height 18
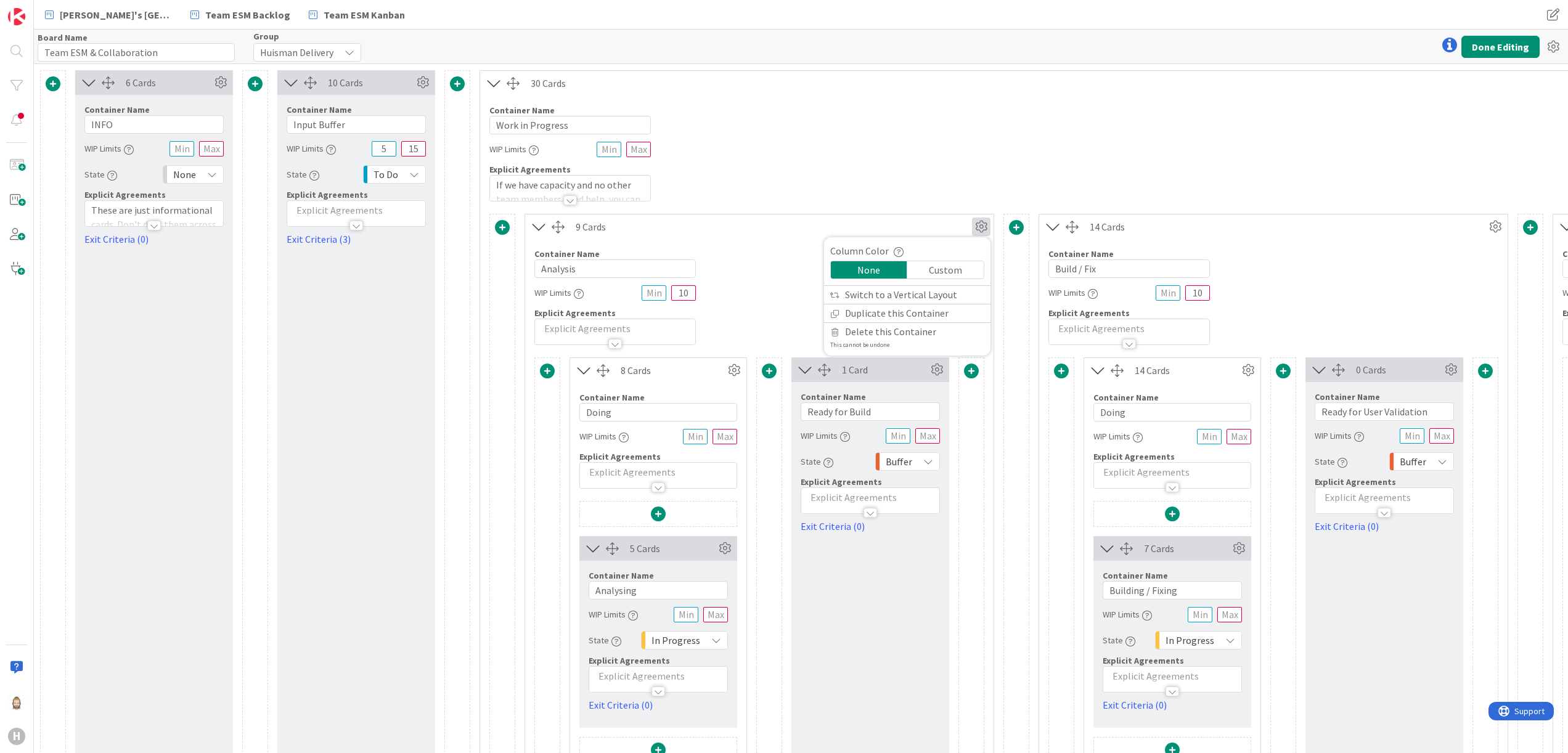
click at [955, 173] on div "Container Name 16 / 64 Work in Progress WIP Limits Explicit Agreements If we ha…" at bounding box center [1531, 149] width 2101 height 106
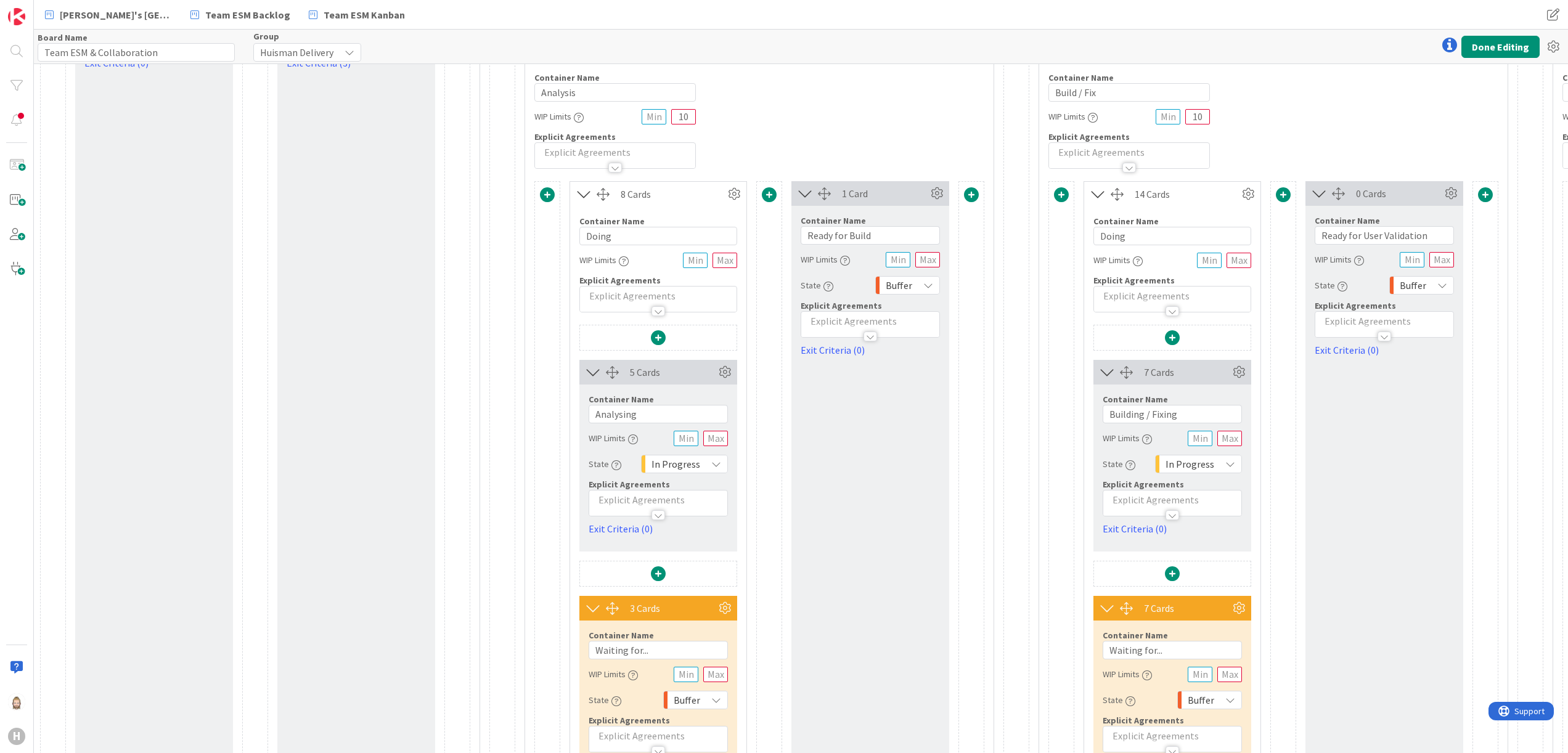
scroll to position [175, 0]
click at [737, 203] on icon at bounding box center [734, 195] width 18 height 18
click at [733, 194] on icon at bounding box center [734, 195] width 18 height 18
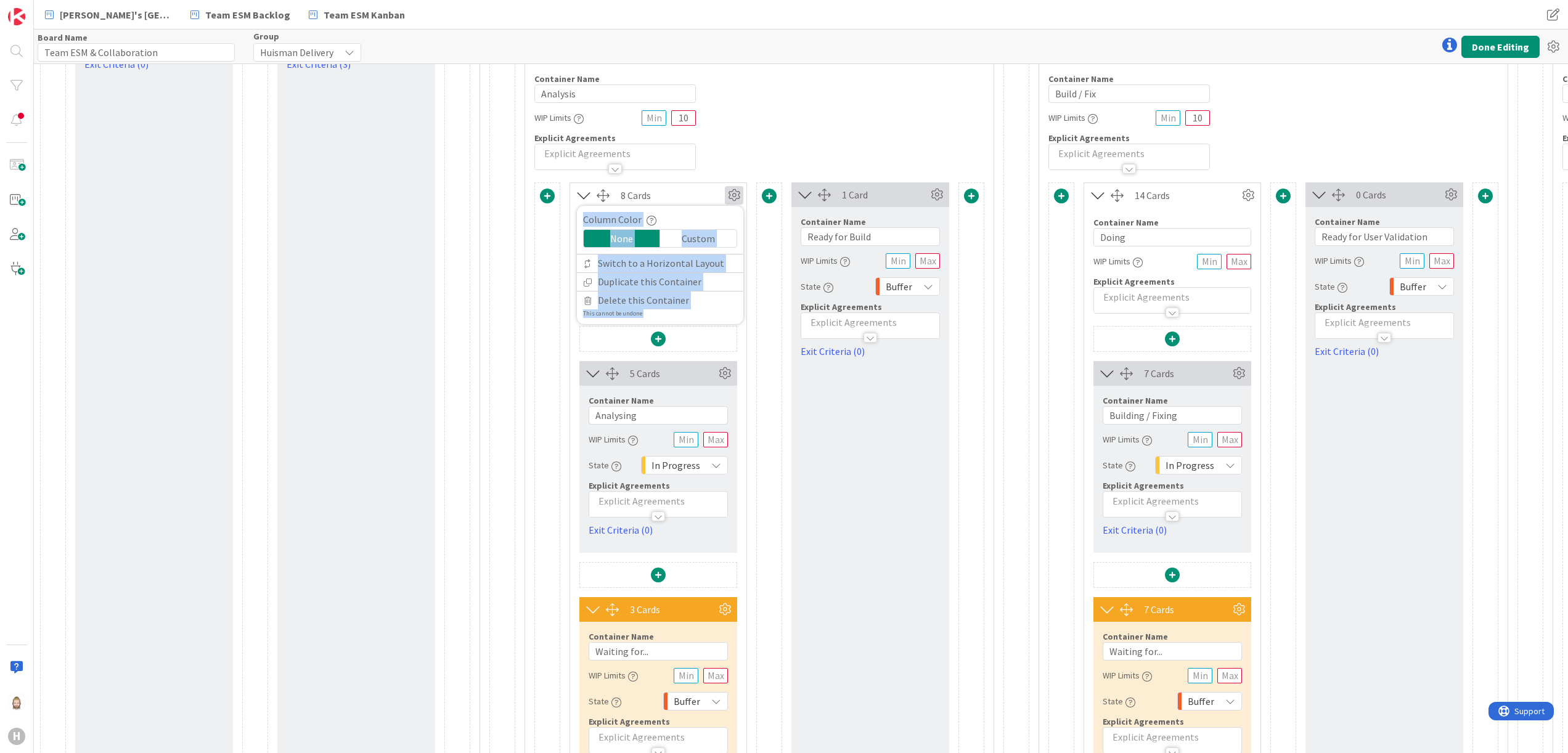
click at [721, 218] on div "Column Color" at bounding box center [660, 219] width 154 height 15
click at [792, 123] on div "Container Name 8 / 64 Analysis WIP Limits 10 Explicit Agreements" at bounding box center [759, 117] width 468 height 106
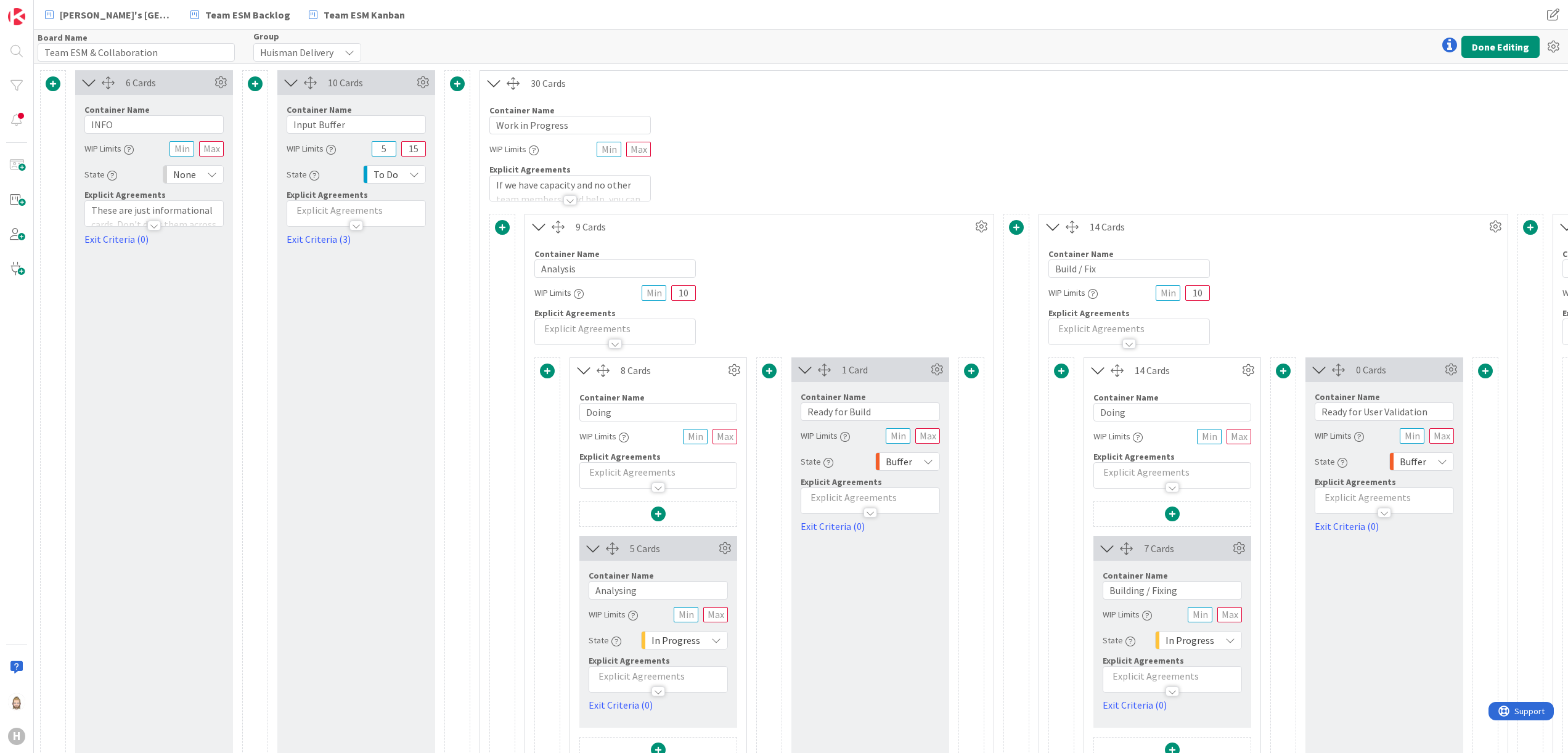
click at [568, 200] on div at bounding box center [570, 200] width 14 height 10
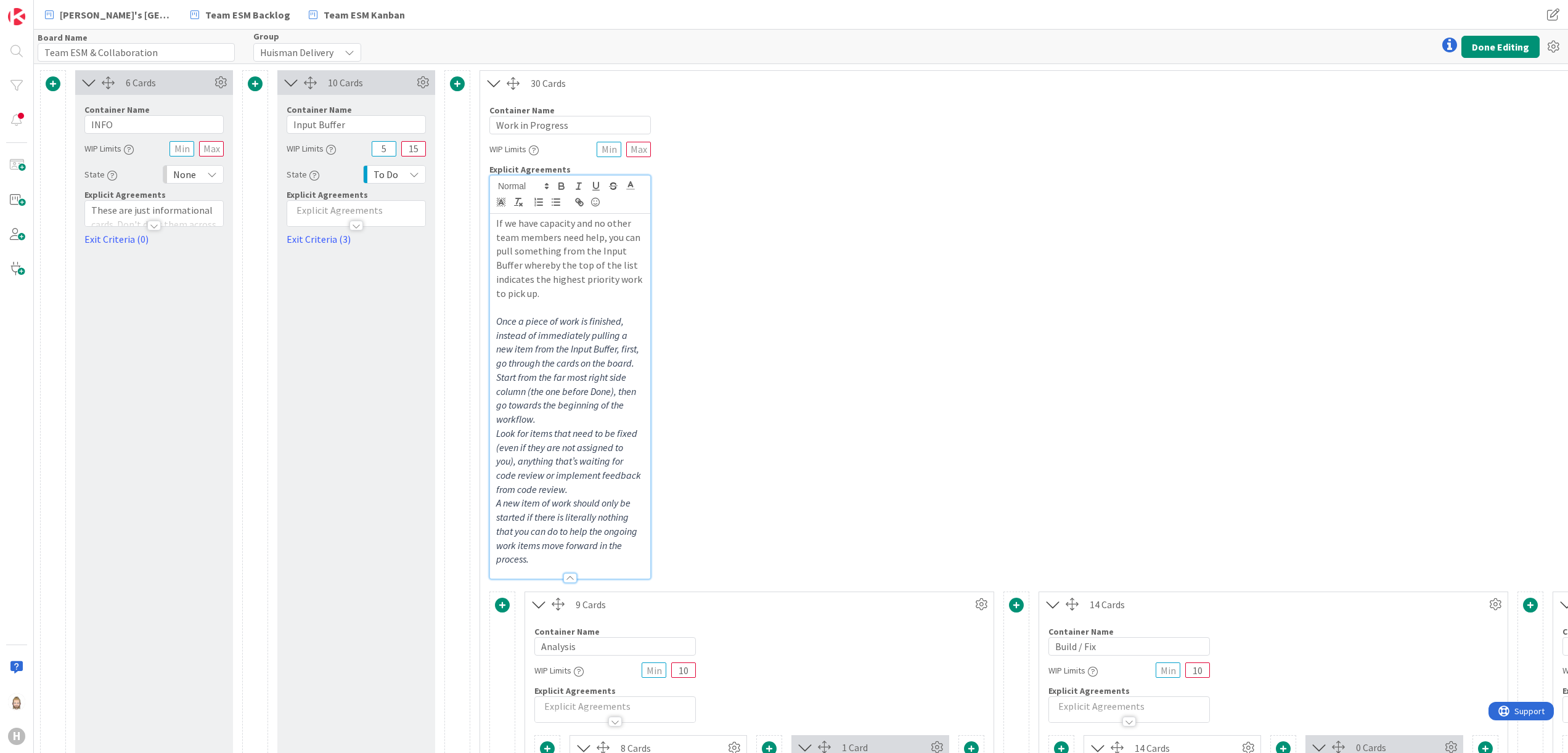
click at [573, 580] on div at bounding box center [570, 578] width 14 height 10
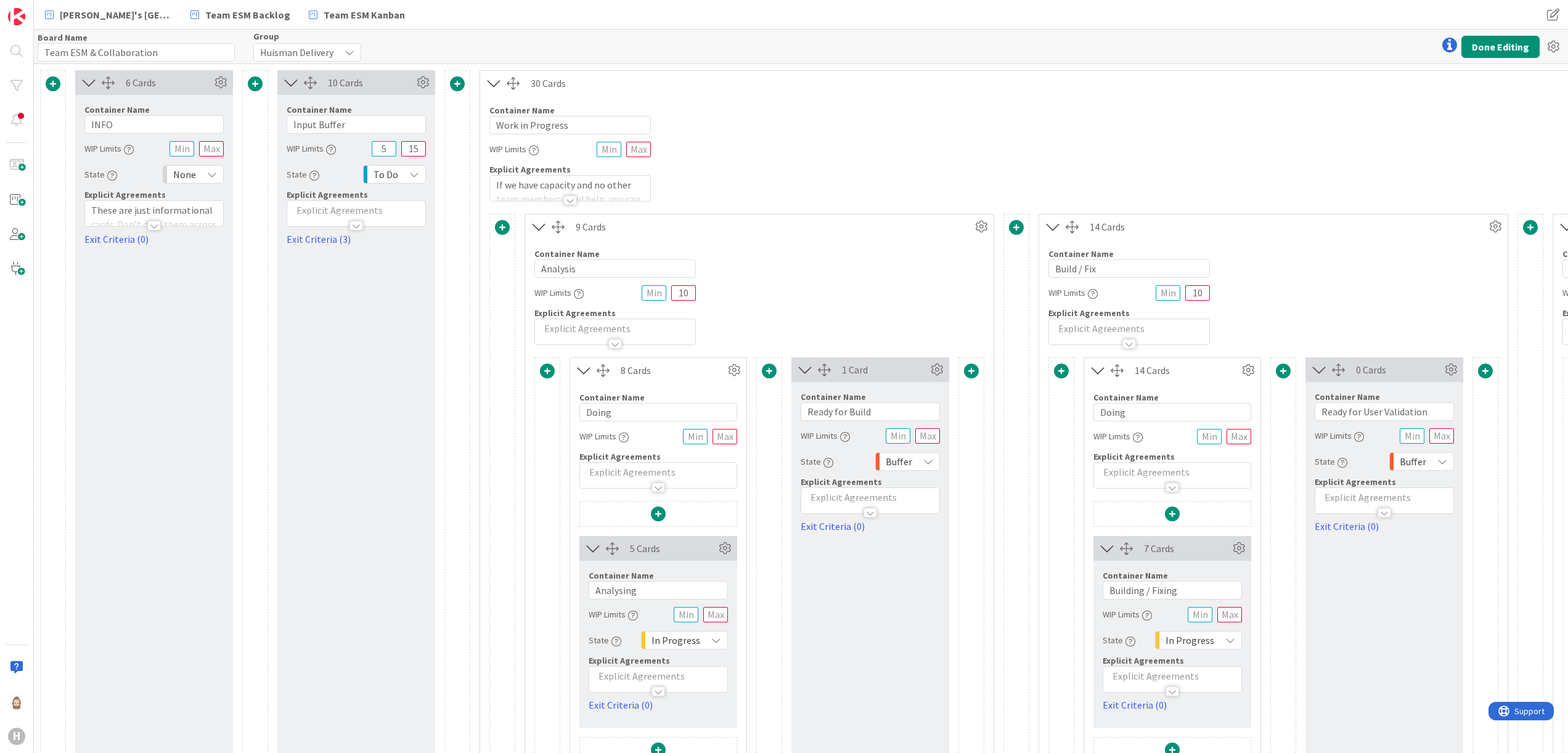
click at [286, 77] on icon at bounding box center [291, 83] width 20 height 16
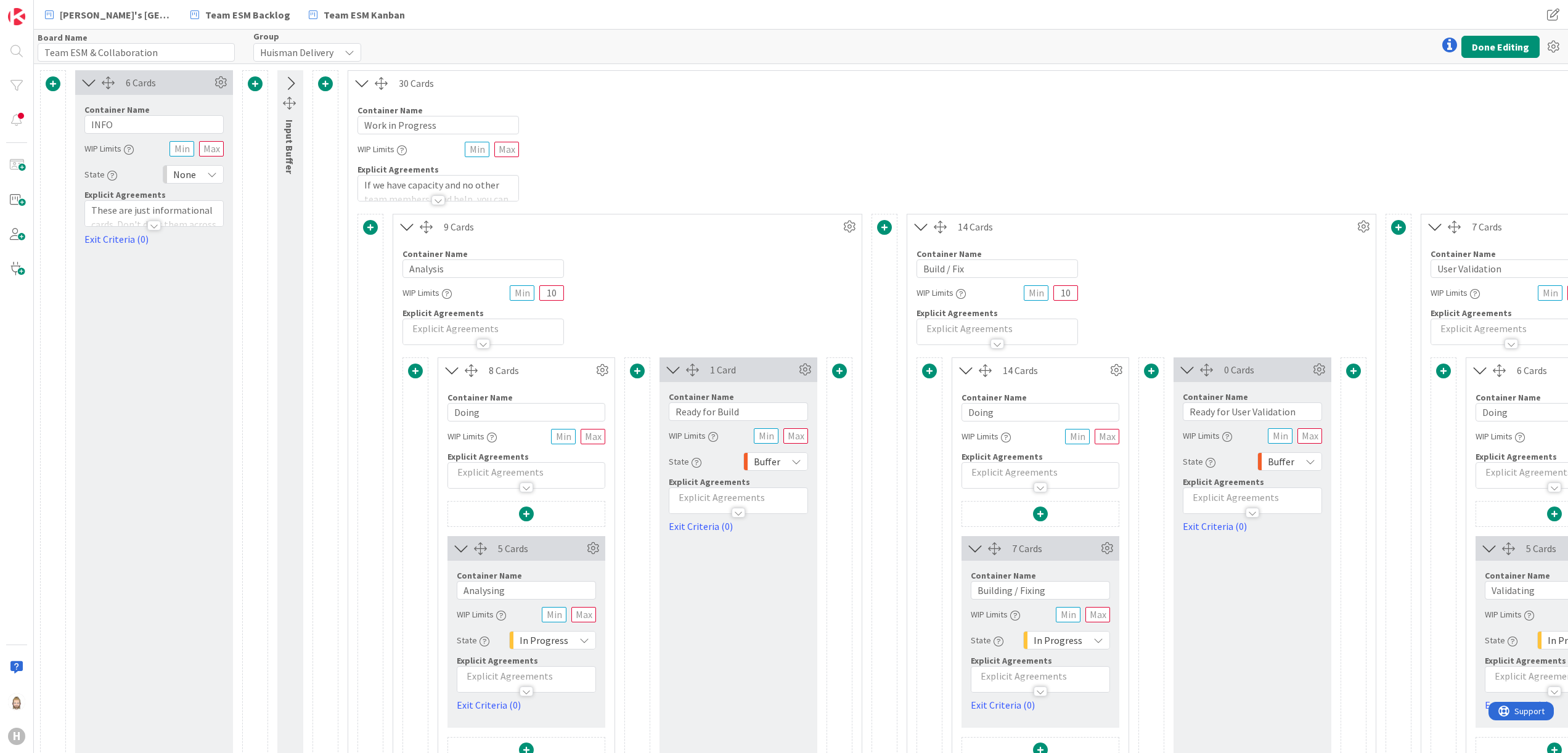
click at [88, 81] on icon at bounding box center [89, 83] width 20 height 16
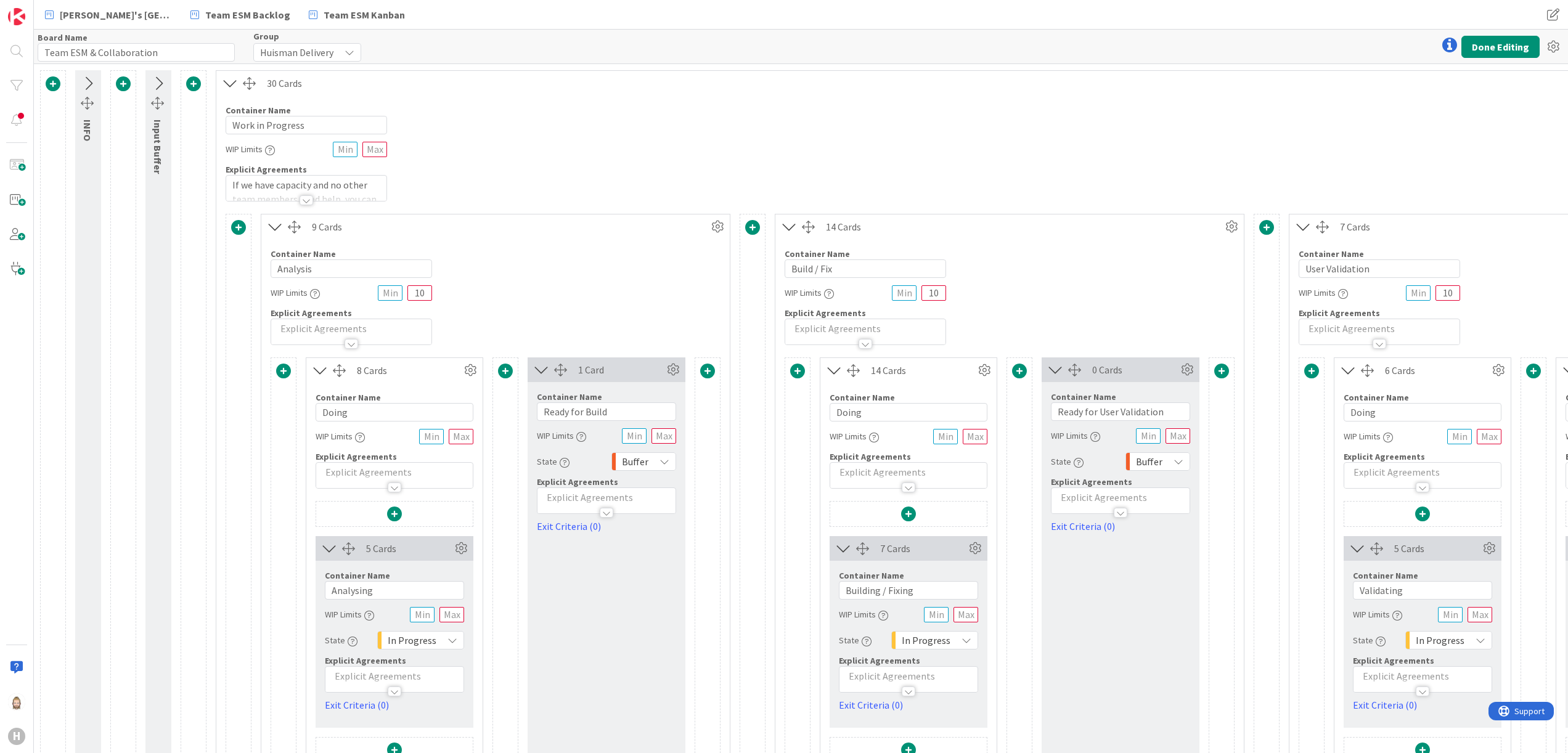
click at [237, 225] on span at bounding box center [238, 227] width 15 height 15
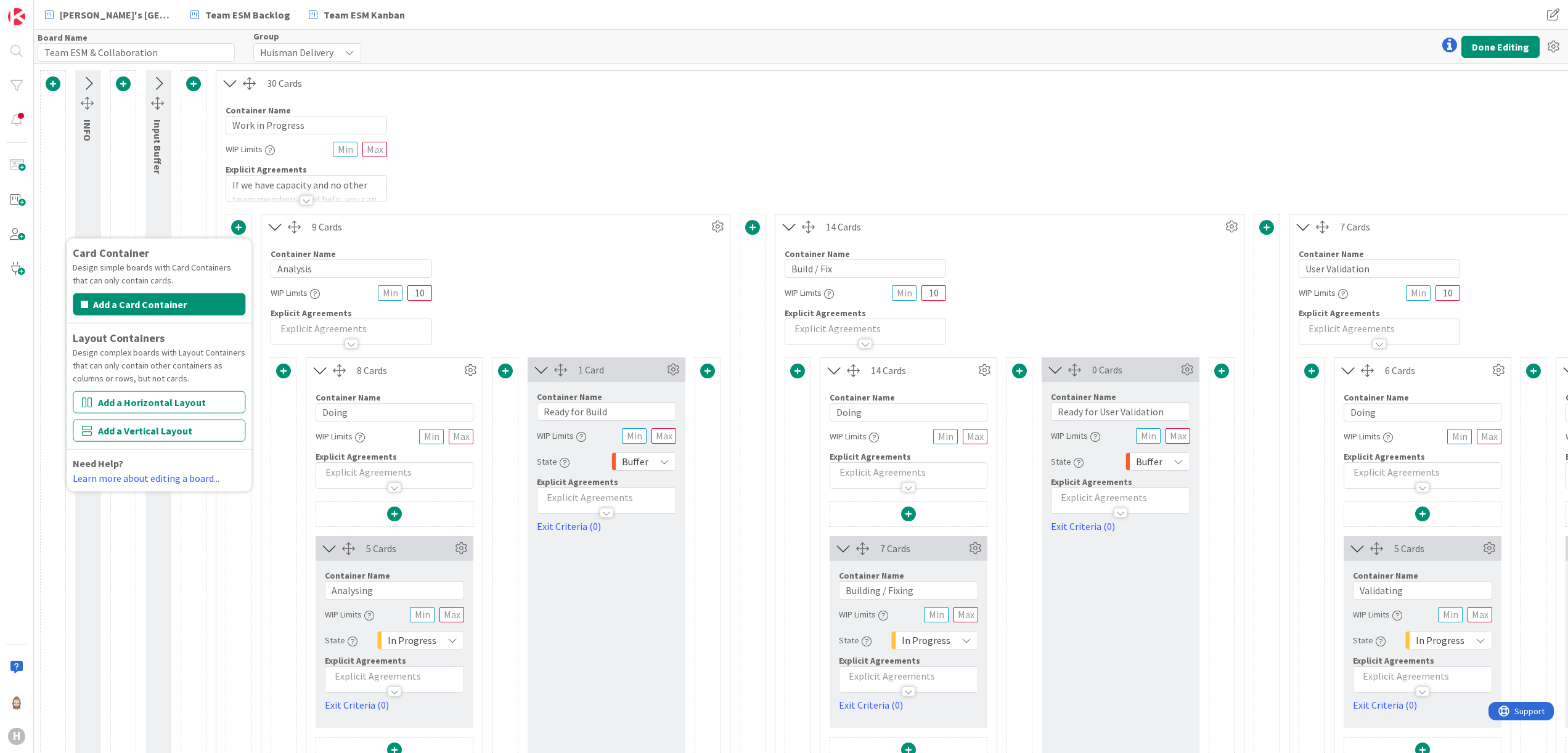
click at [718, 106] on div "Container Name 16 / 64 Work in Progress WIP Limits Explicit Agreements If we ha…" at bounding box center [1267, 149] width 2101 height 106
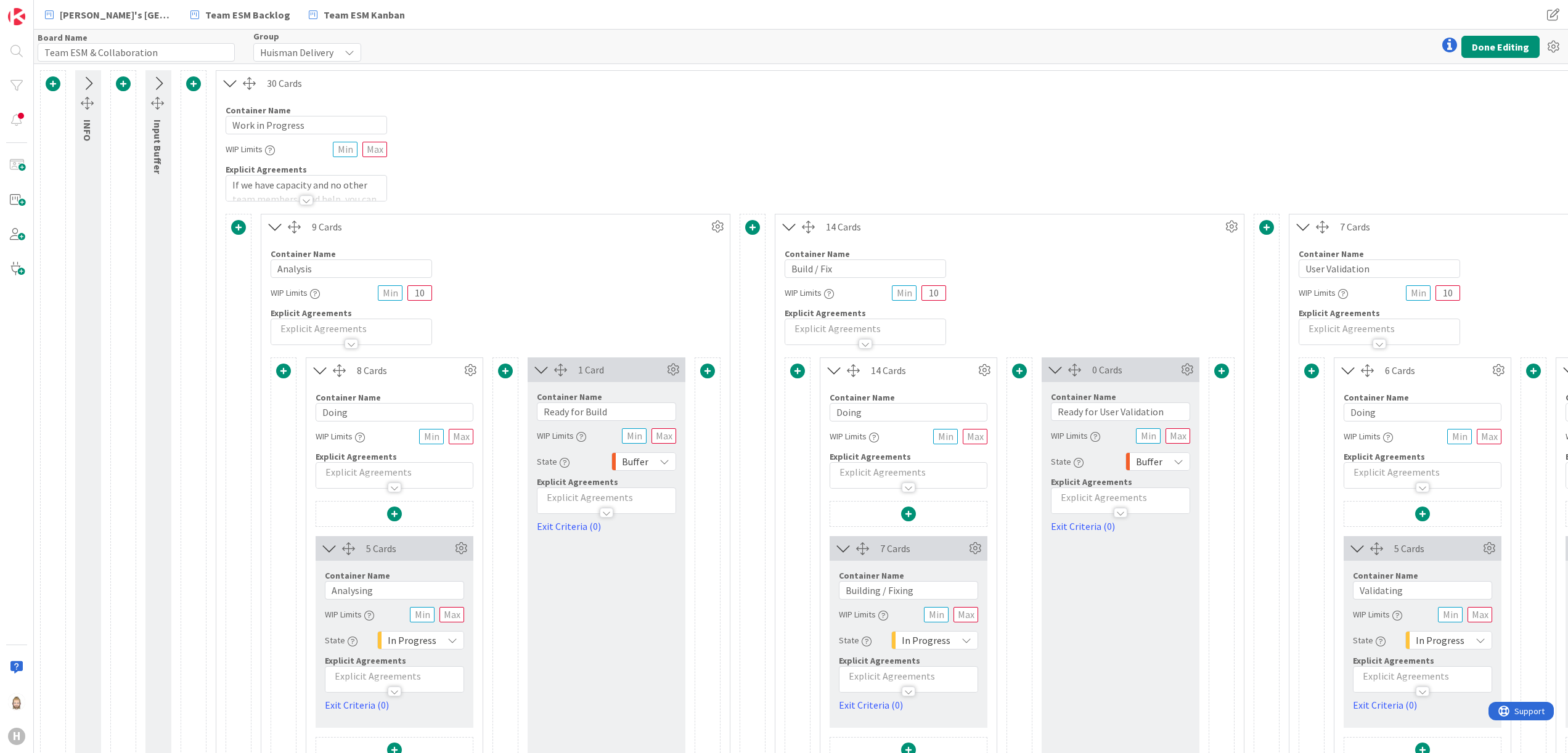
click at [274, 223] on icon at bounding box center [275, 227] width 20 height 16
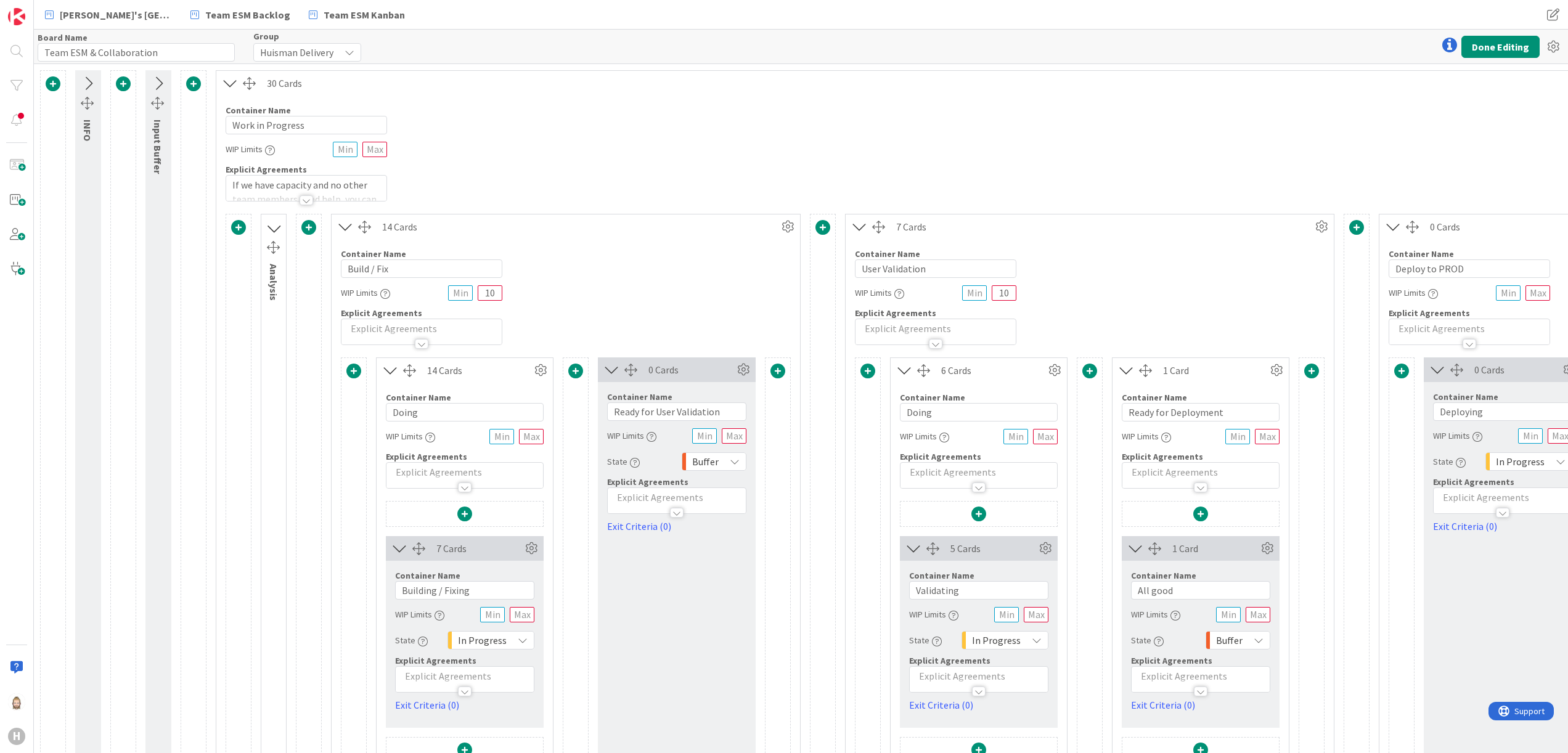
click at [341, 225] on icon at bounding box center [345, 227] width 20 height 16
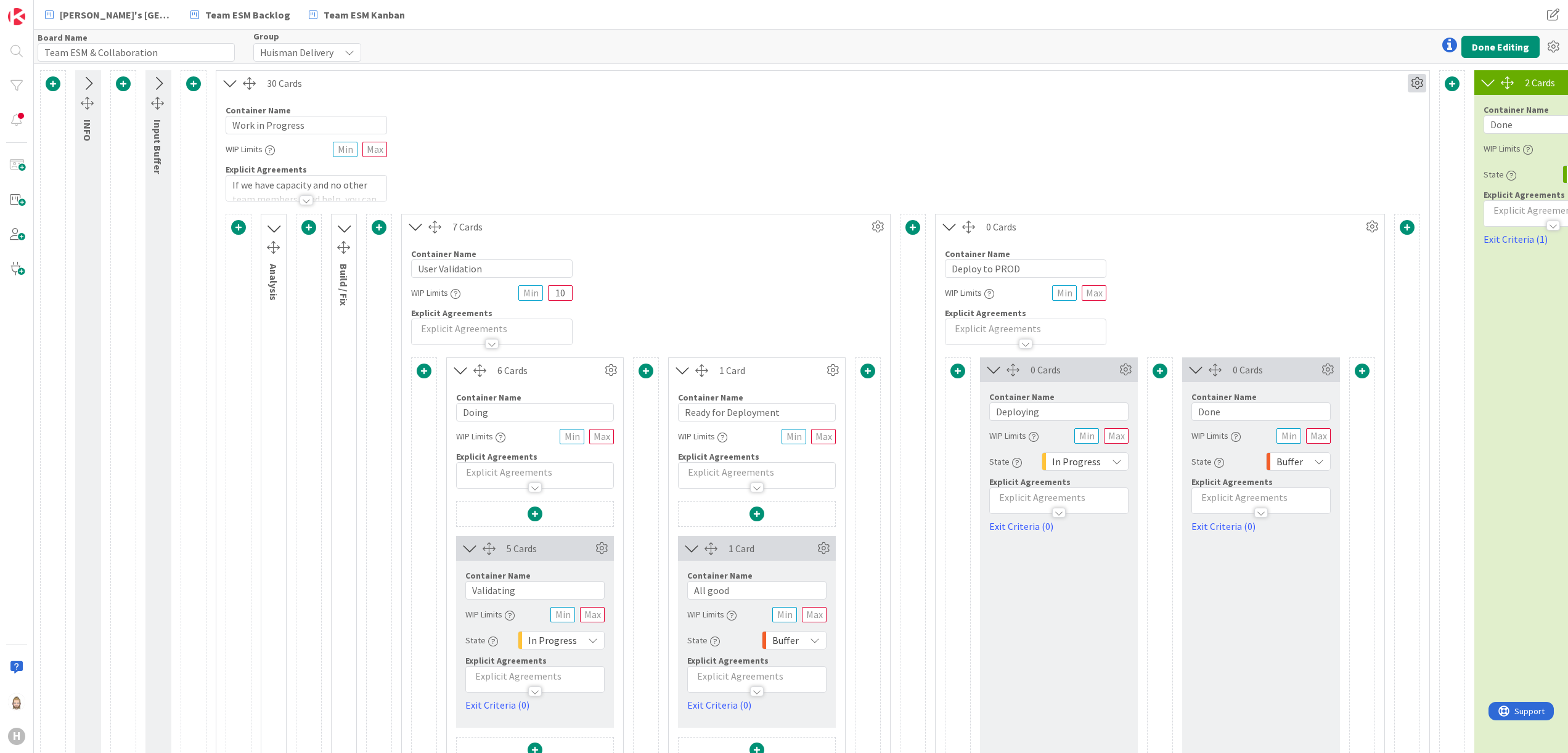
click at [1414, 87] on icon at bounding box center [1417, 83] width 18 height 18
click at [753, 49] on div "Board Name 24 / 64 Team ESM & Collaboration Group Huisman Delivery Done Editing…" at bounding box center [801, 46] width 1534 height 34
click at [194, 79] on span at bounding box center [194, 84] width 15 height 15
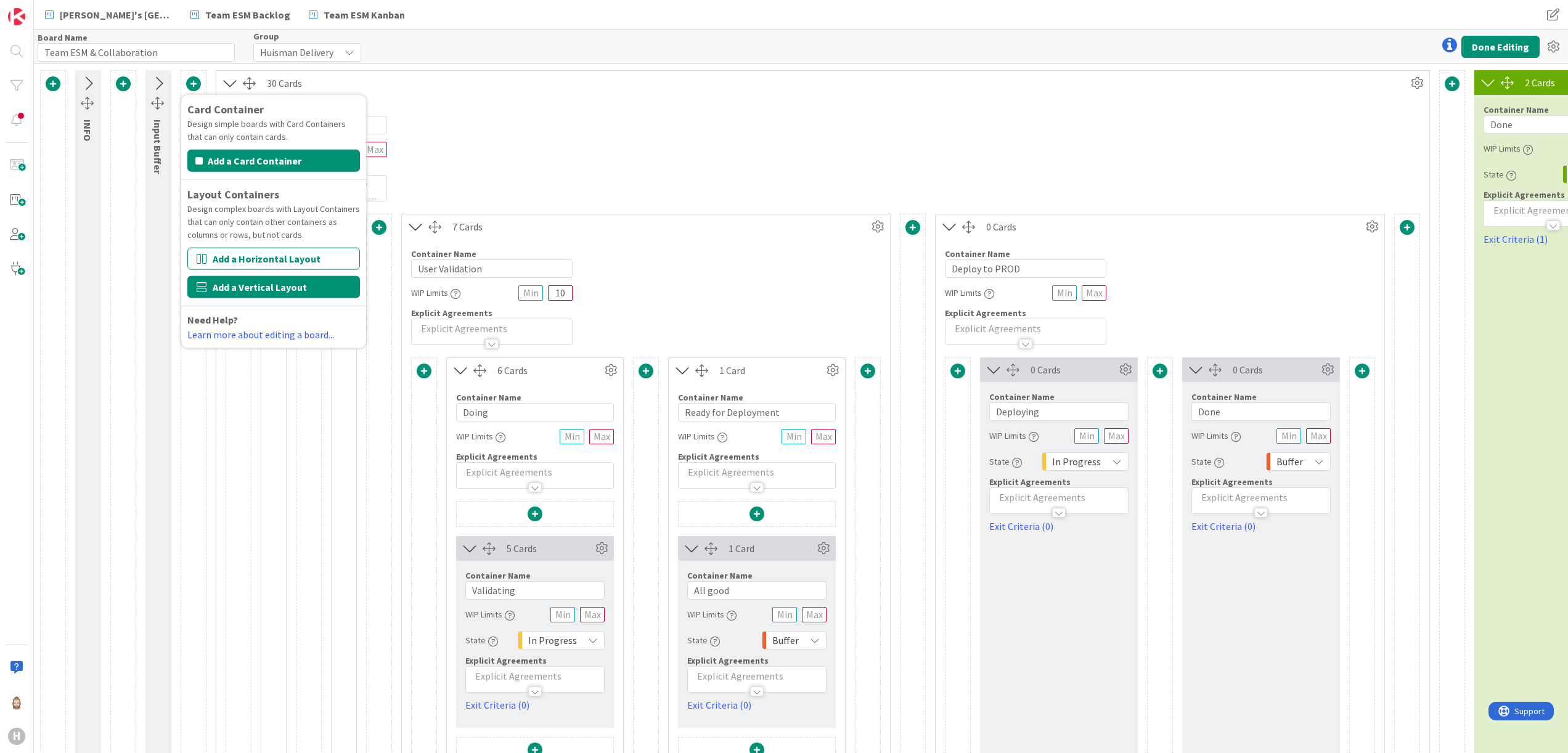
click at [286, 291] on button "Add a Vertical Layout" at bounding box center [273, 287] width 173 height 22
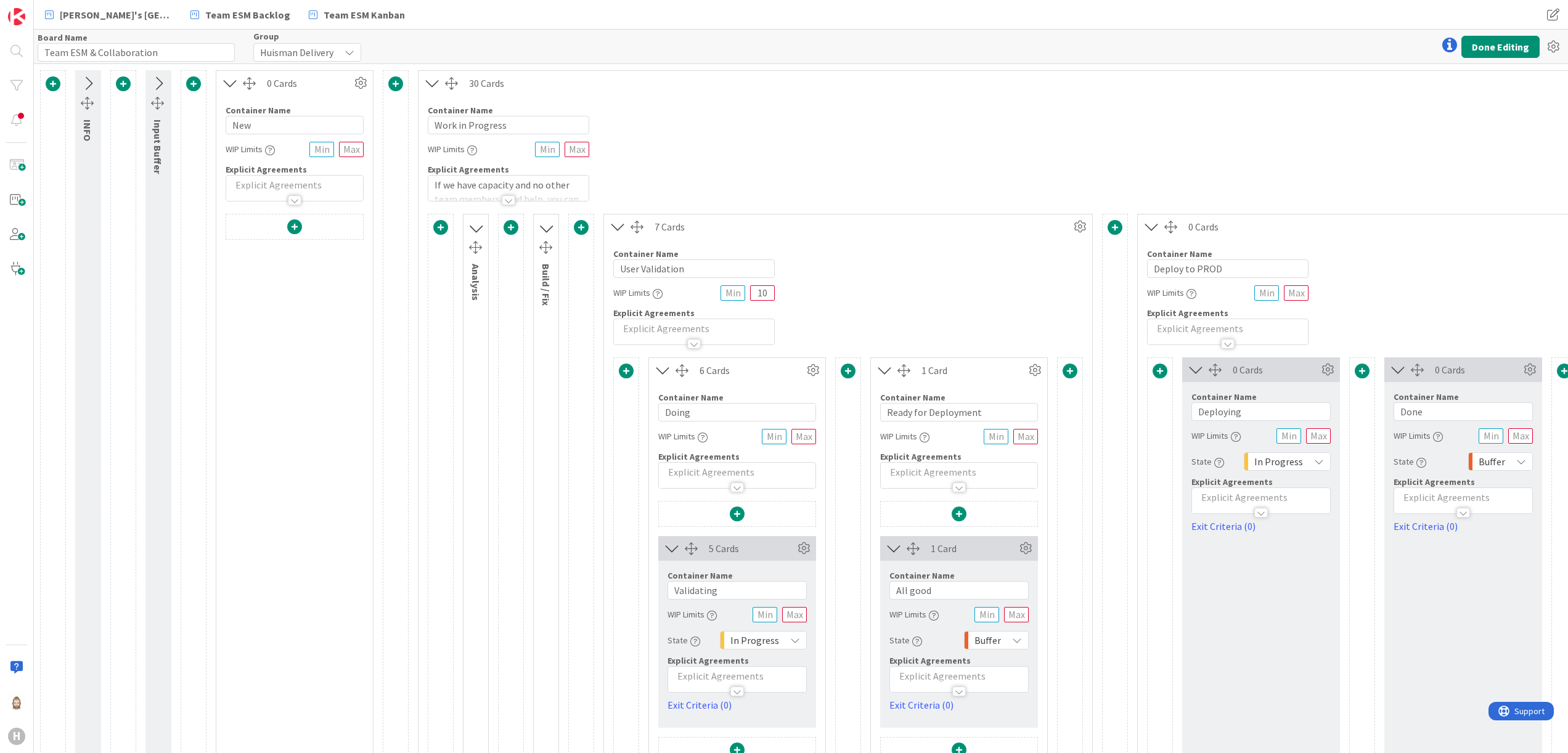
click at [296, 225] on span at bounding box center [295, 226] width 15 height 15
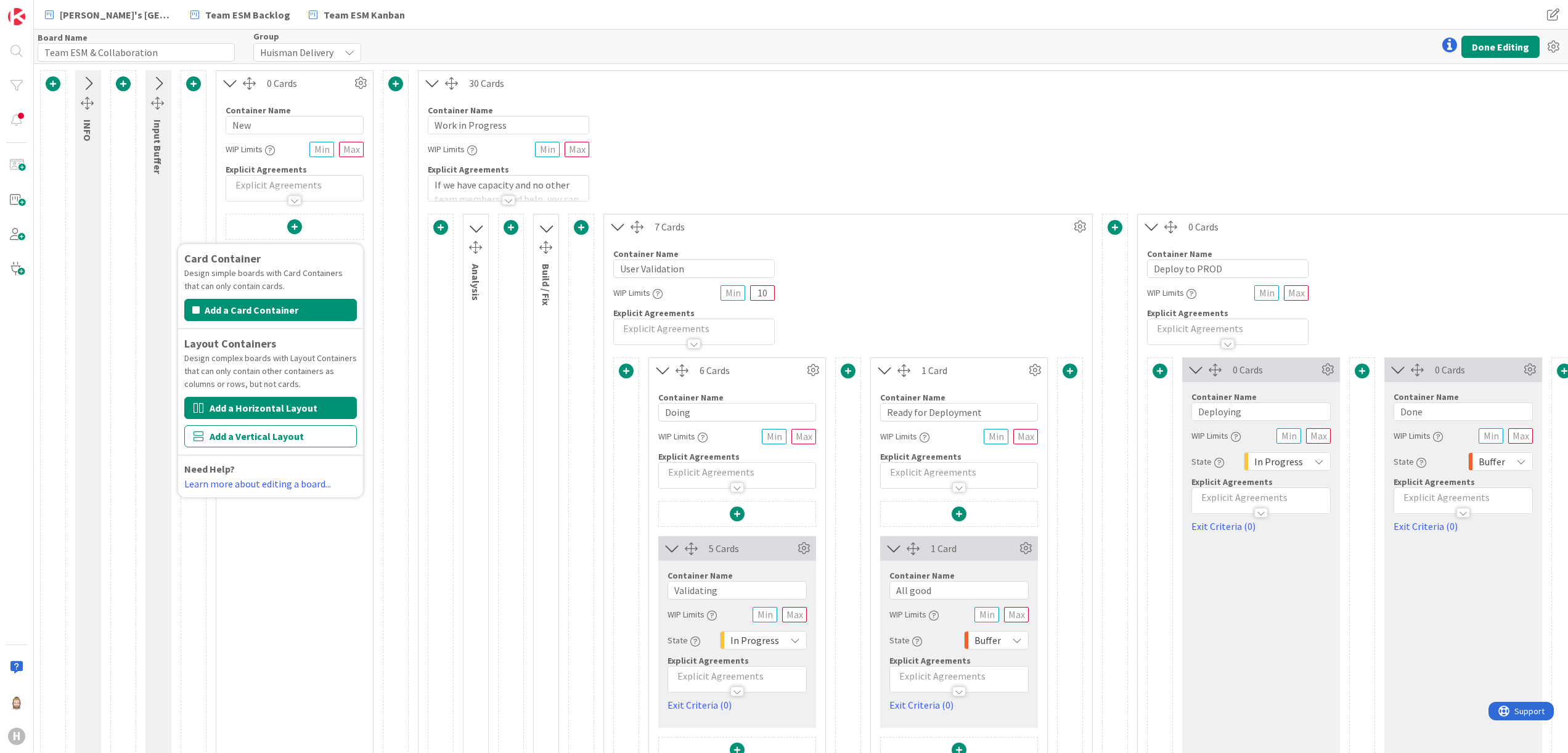
click at [307, 413] on button "Add a Horizontal Layout" at bounding box center [270, 408] width 173 height 22
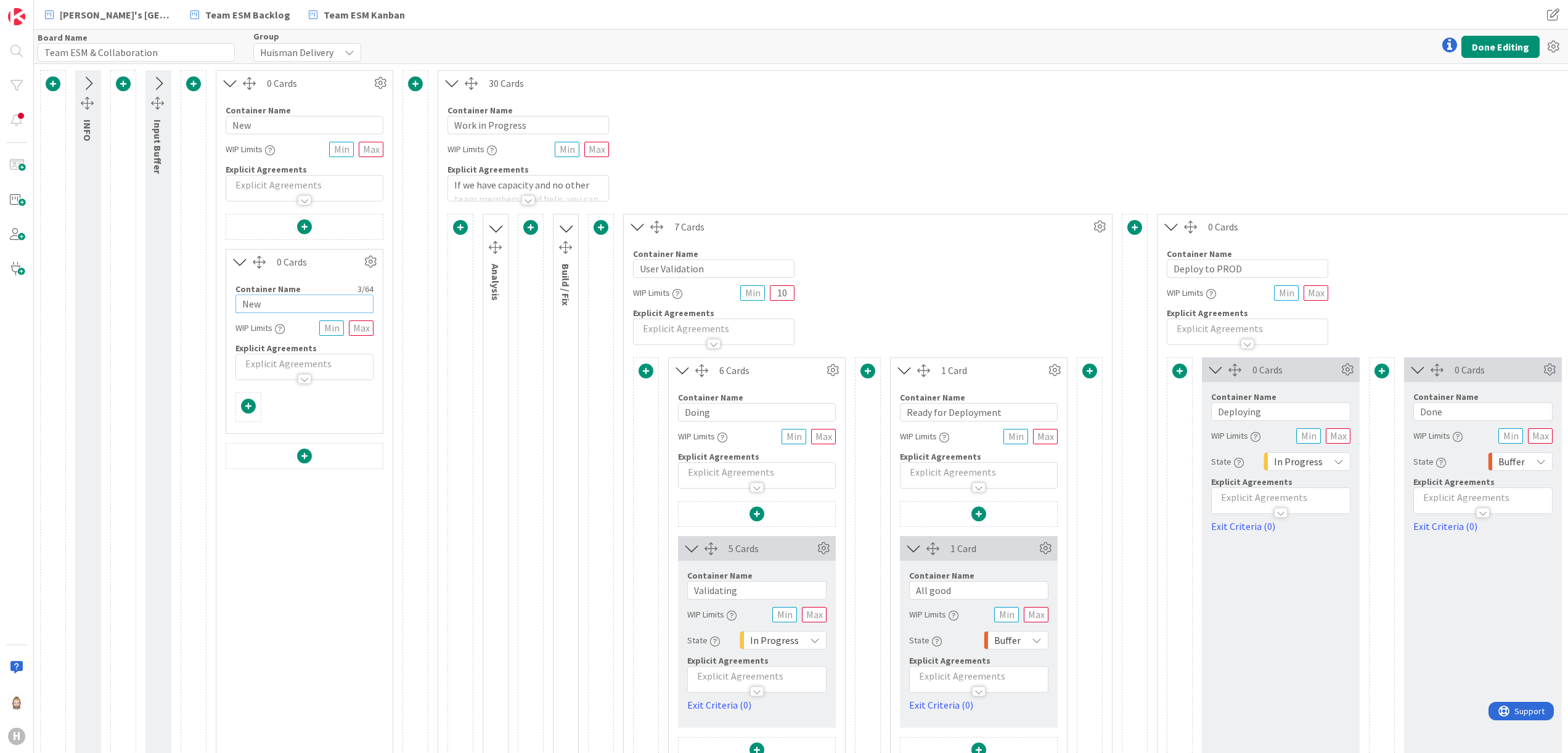
click at [310, 304] on input "New" at bounding box center [304, 304] width 138 height 18
type input "Incidents"
click at [311, 452] on span at bounding box center [304, 455] width 15 height 15
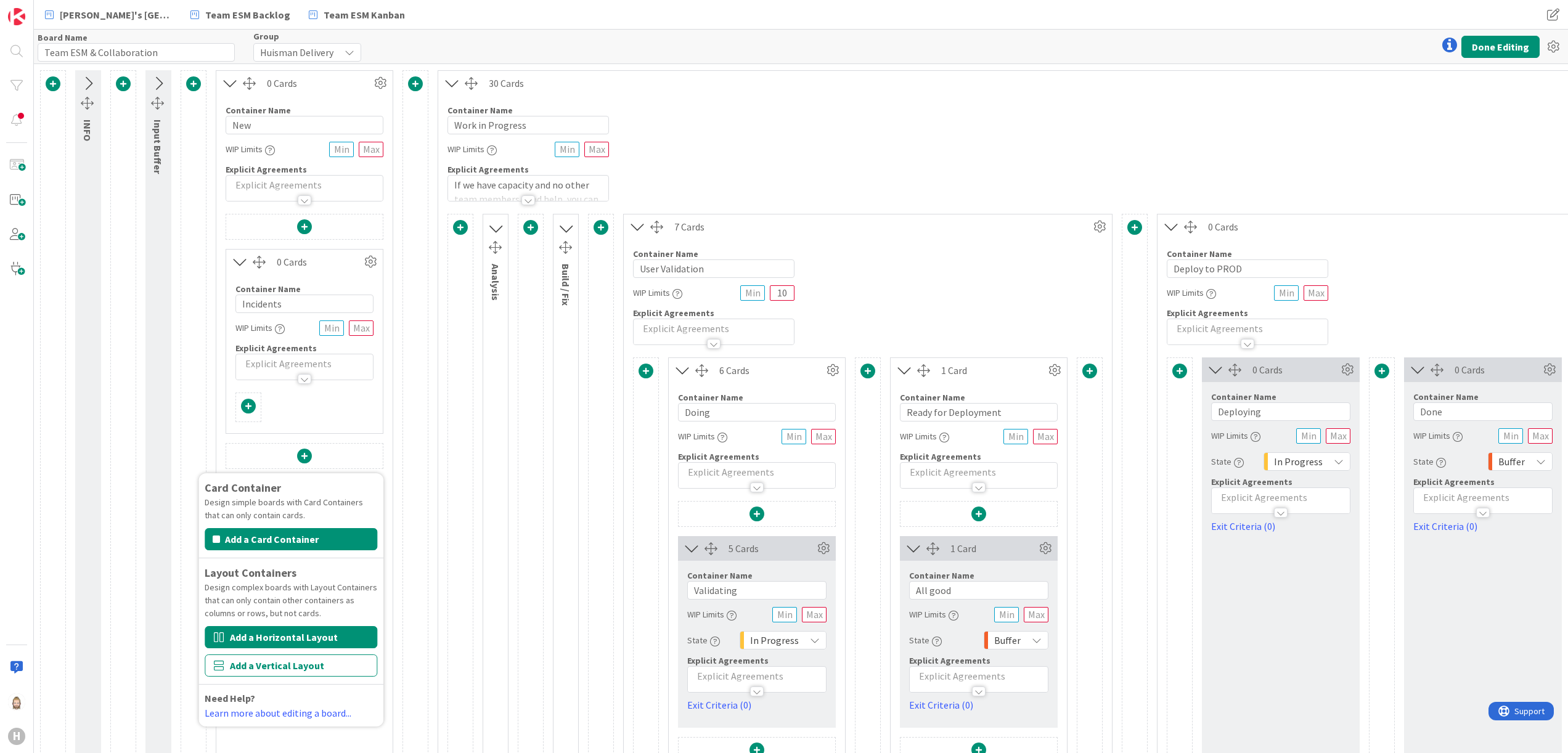
click at [329, 631] on button "Add a Horizontal Layout" at bounding box center [290, 637] width 173 height 22
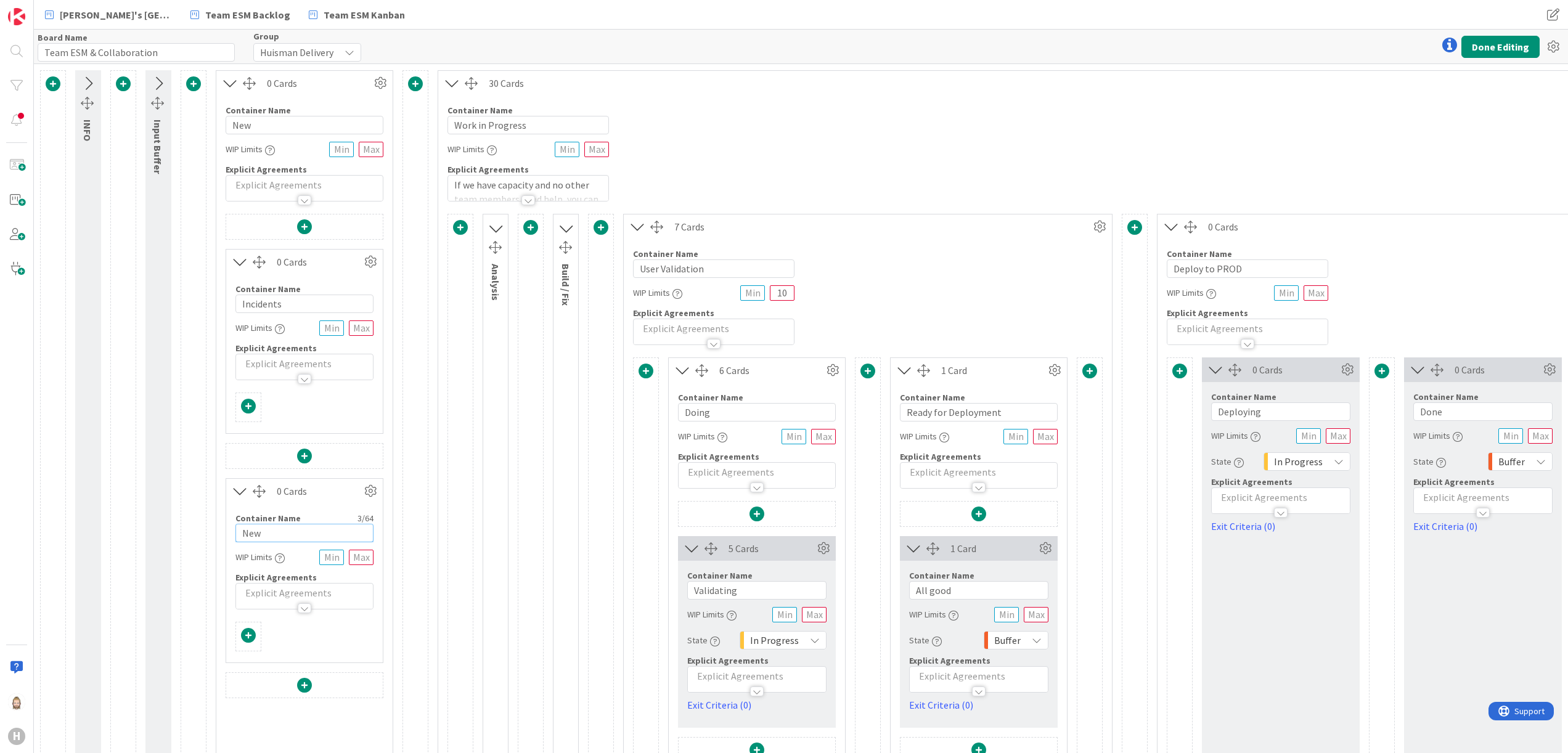
click at [331, 539] on input "New" at bounding box center [304, 533] width 138 height 18
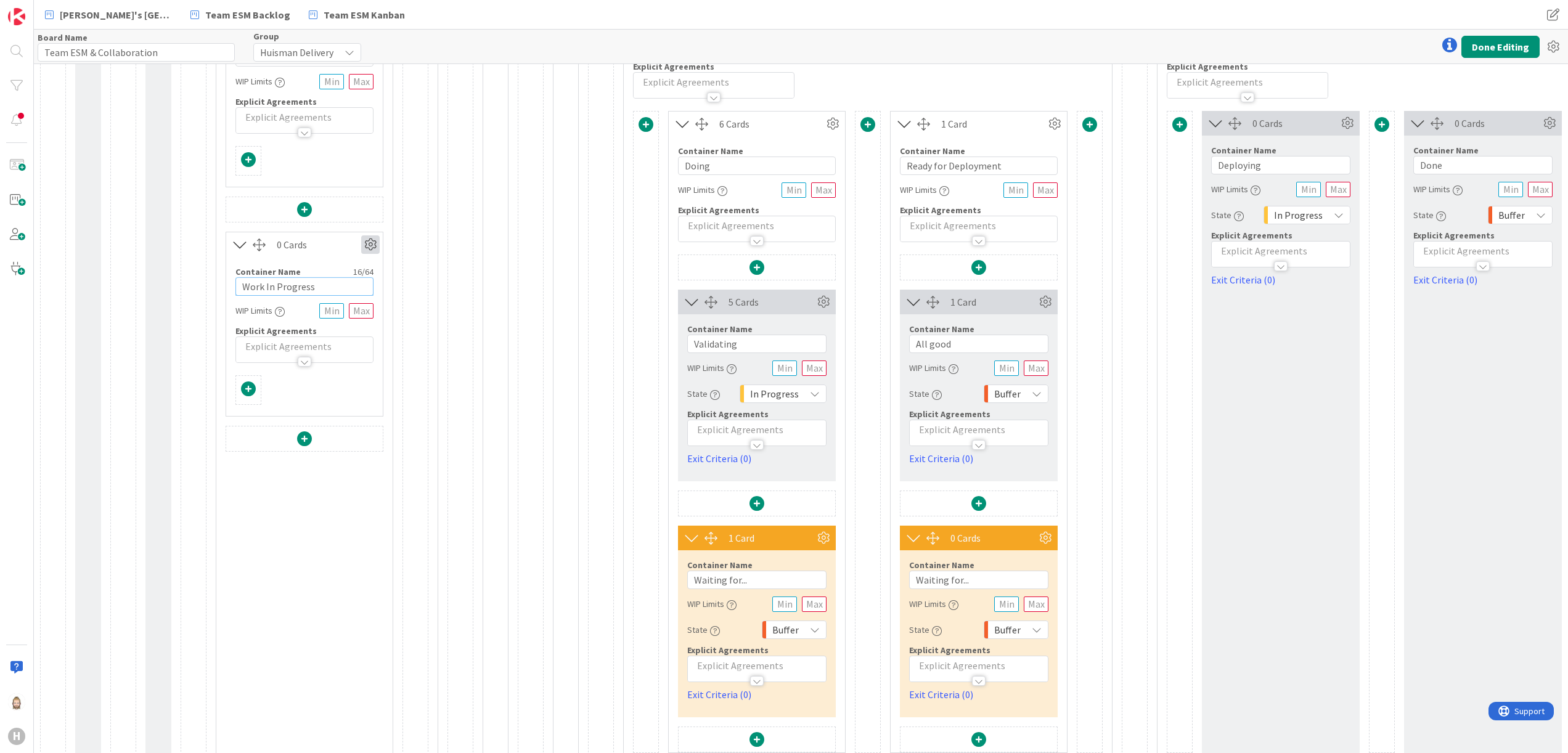
type input "Work In Progress"
click at [376, 244] on icon at bounding box center [371, 245] width 18 height 18
click at [289, 547] on div "Card Container Design simple boards with Card Containers that can only contain …" at bounding box center [304, 371] width 158 height 809
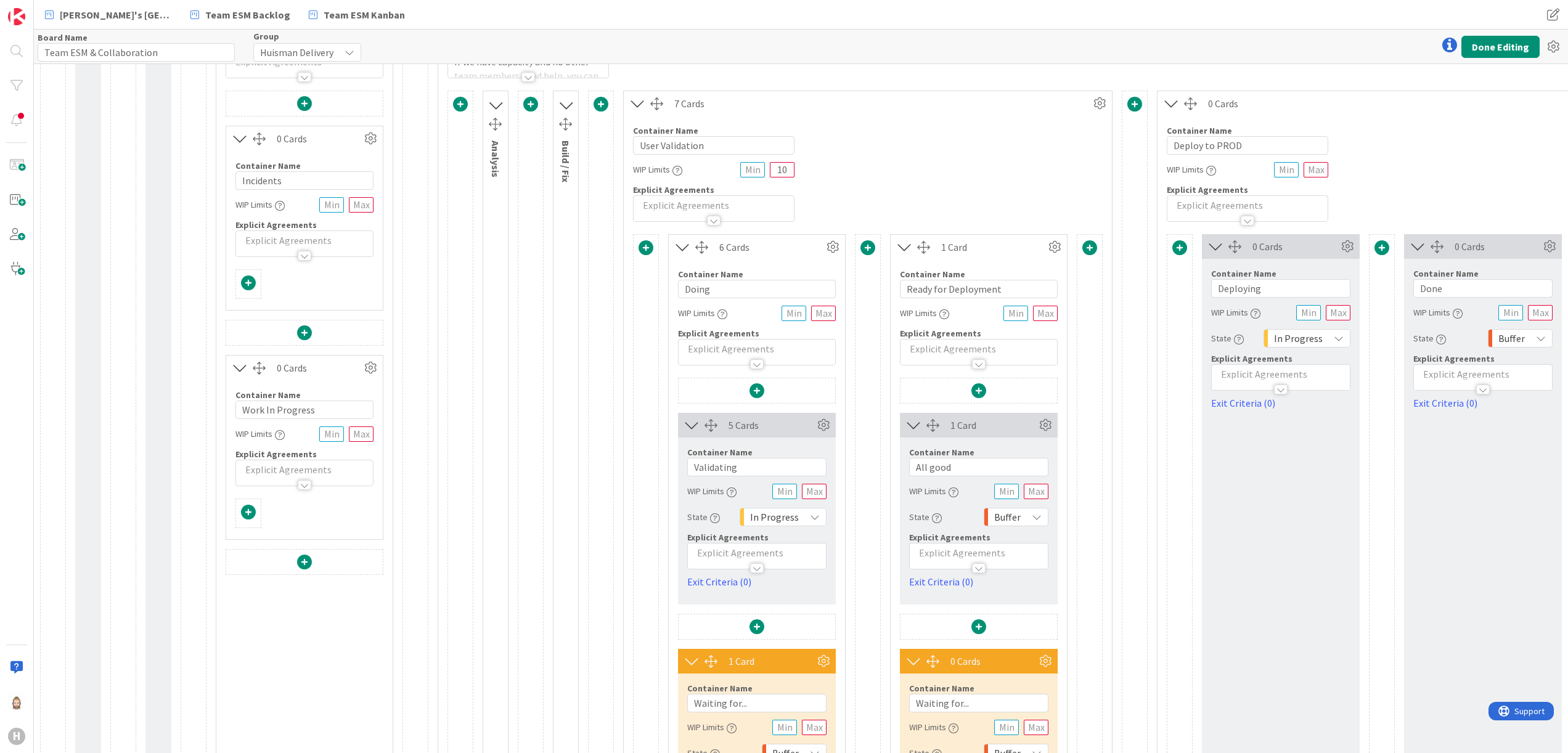
click at [498, 102] on icon at bounding box center [496, 105] width 16 height 20
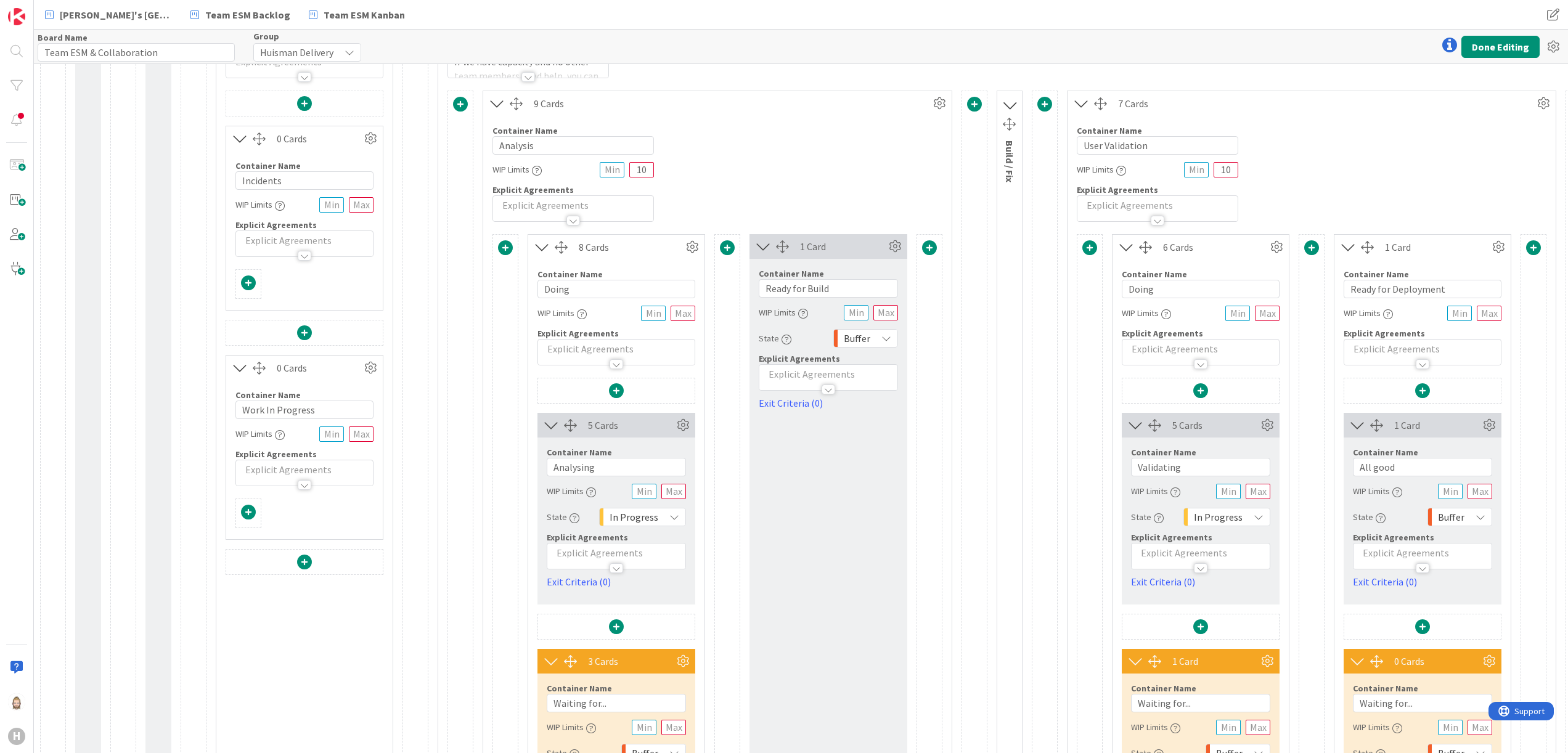
scroll to position [0, 0]
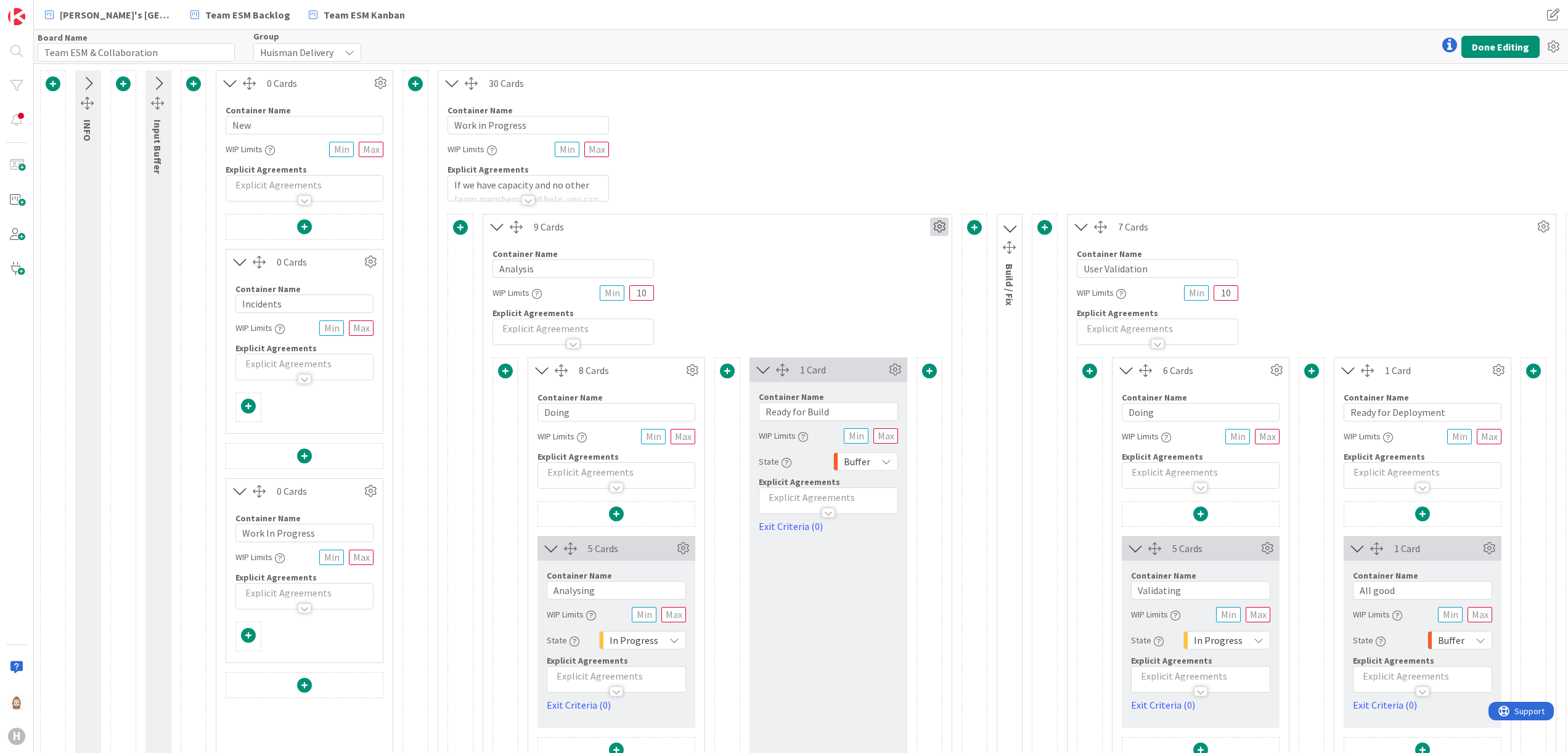
click at [941, 225] on icon at bounding box center [940, 226] width 18 height 18
click at [906, 179] on div "Container Name 16 / 64 Work in Progress WIP Limits Explicit Agreements If we ha…" at bounding box center [1267, 149] width 1657 height 106
click at [499, 235] on icon at bounding box center [497, 227] width 20 height 16
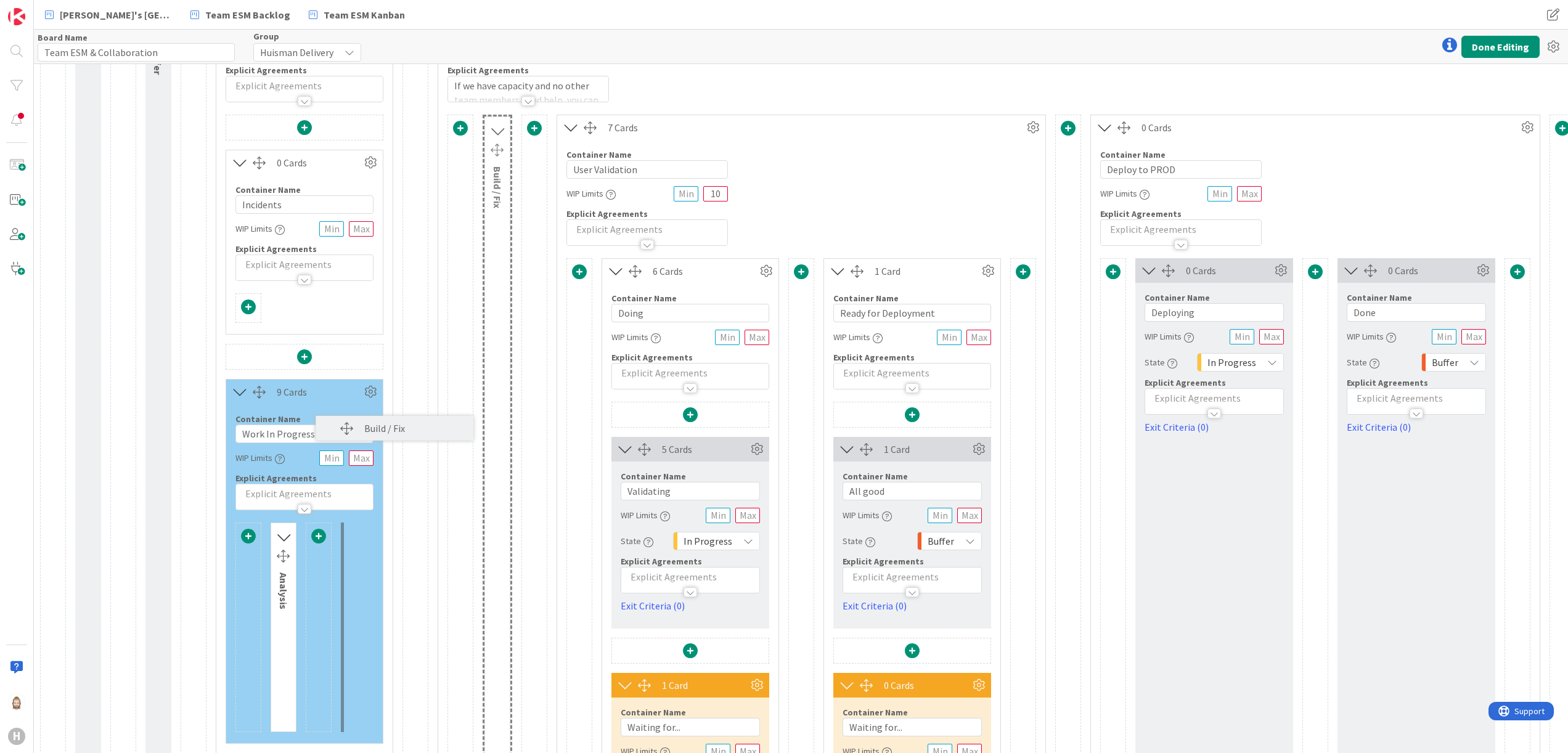
scroll to position [99, 0]
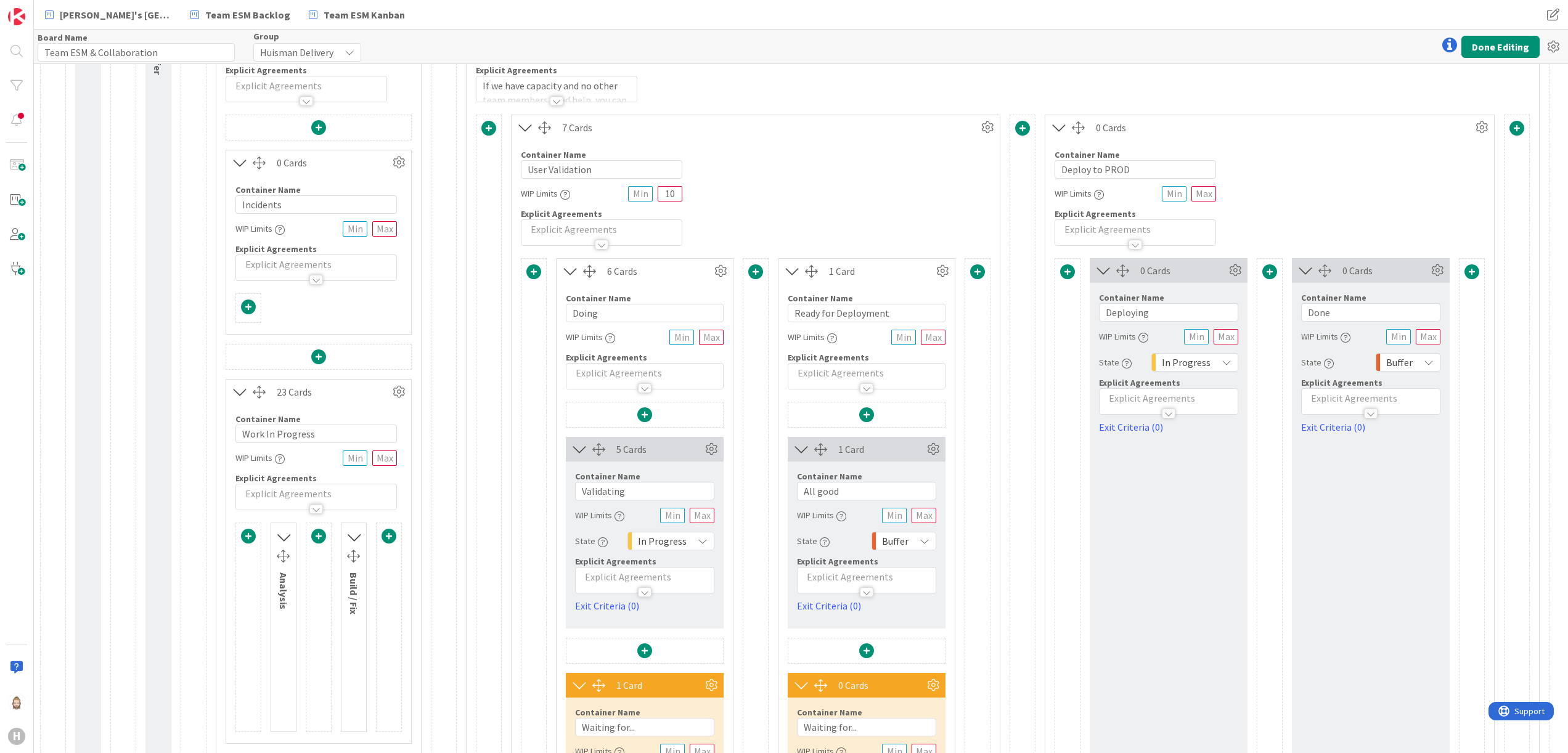
click at [524, 124] on icon at bounding box center [525, 128] width 20 height 16
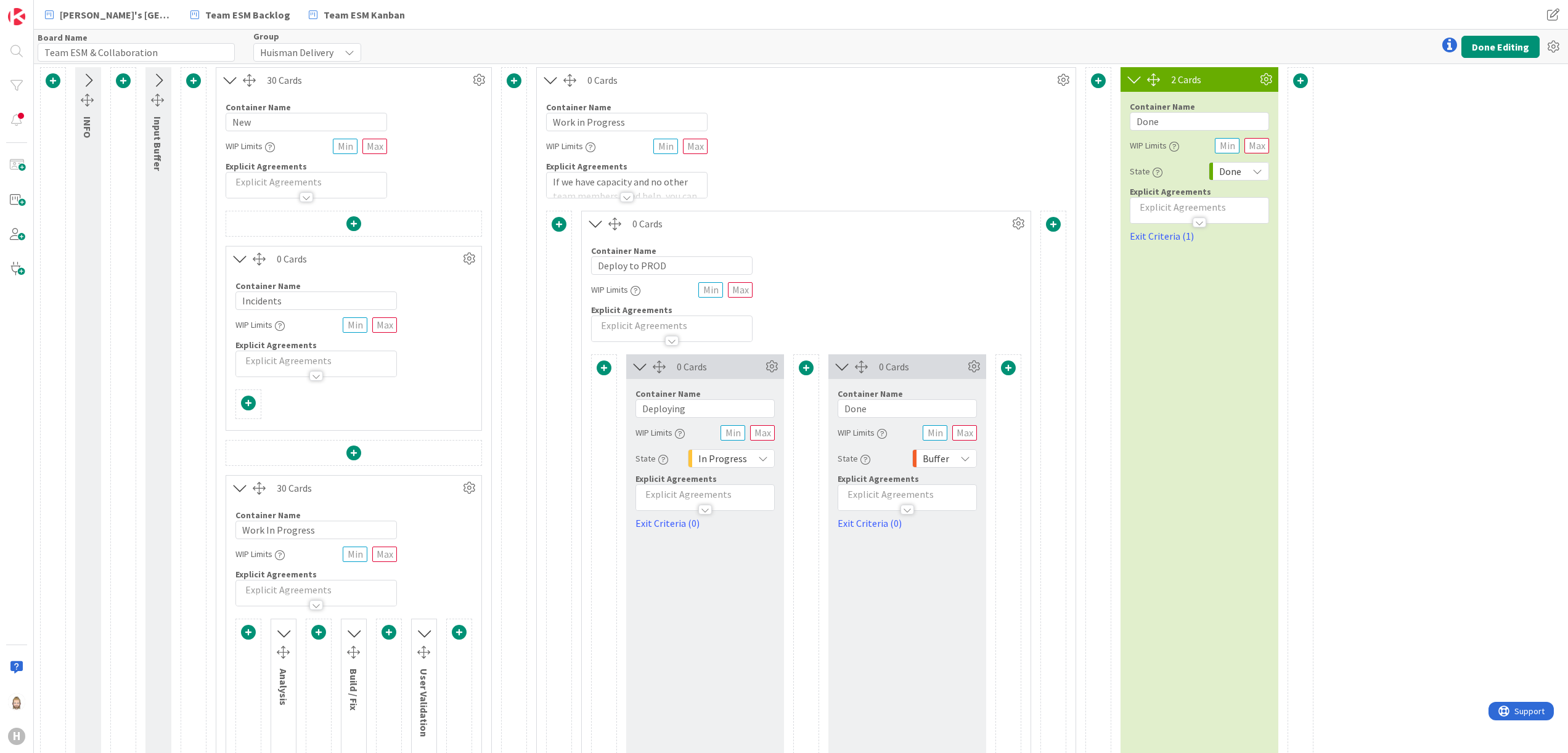
scroll to position [0, 0]
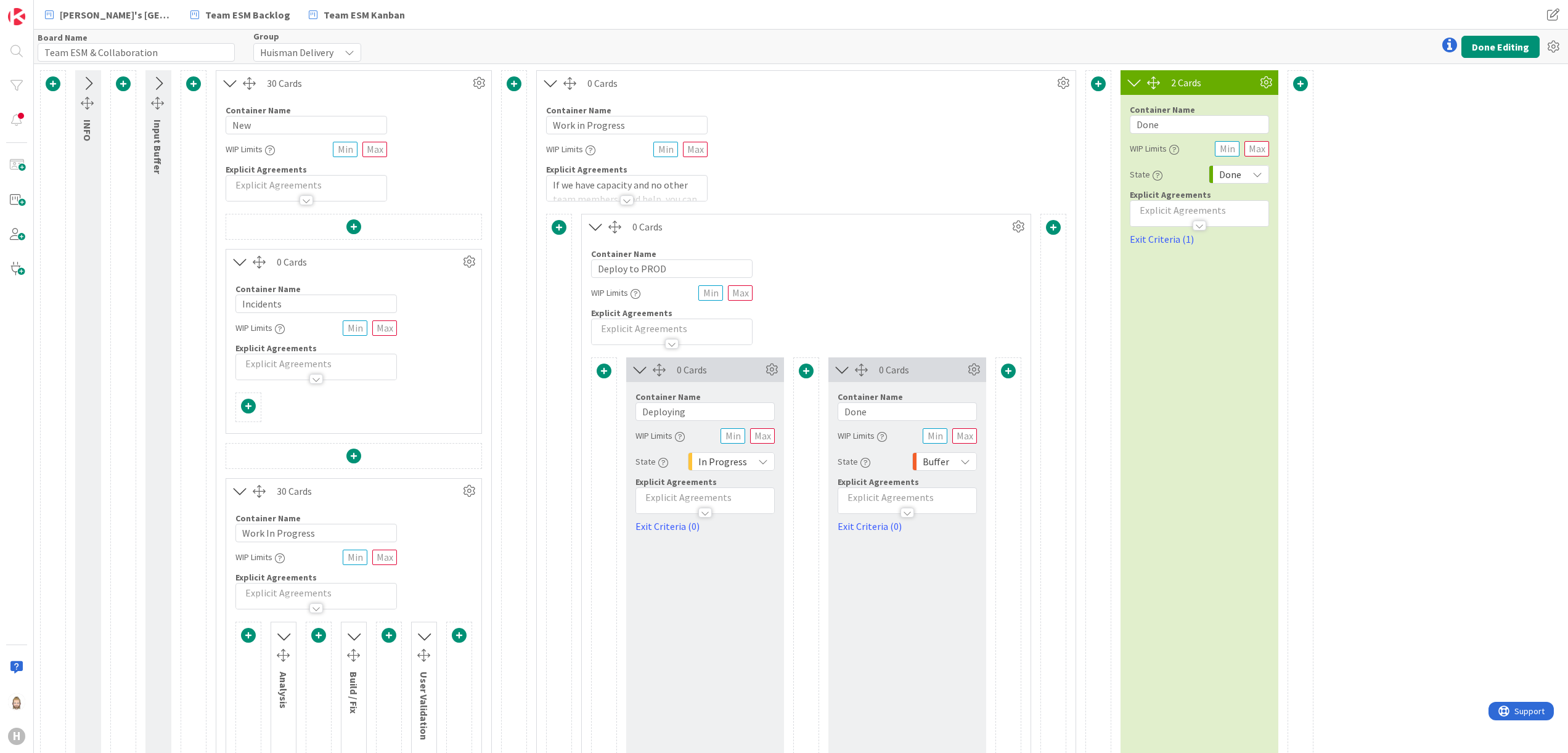
click at [597, 221] on icon at bounding box center [595, 227] width 20 height 16
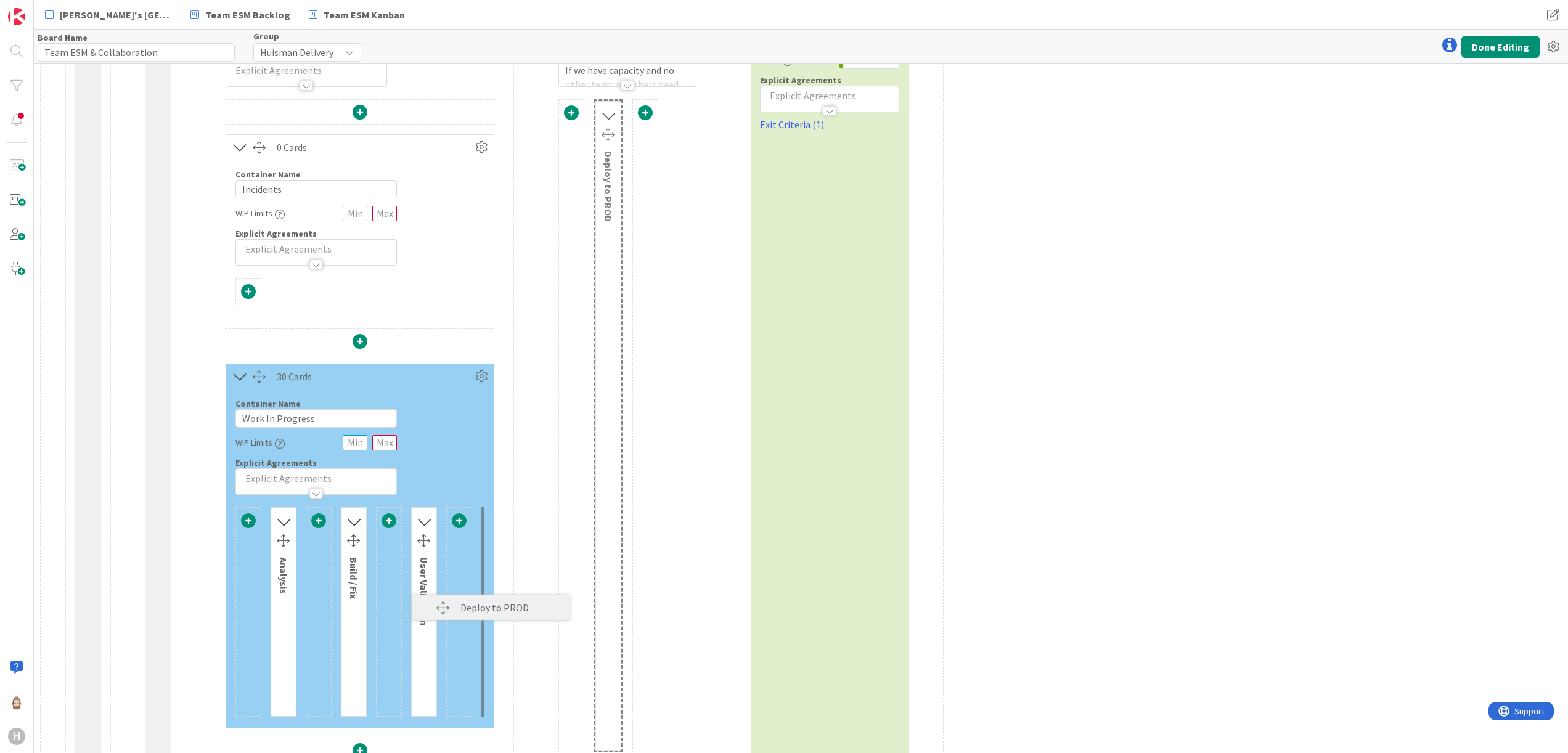
scroll to position [116, 0]
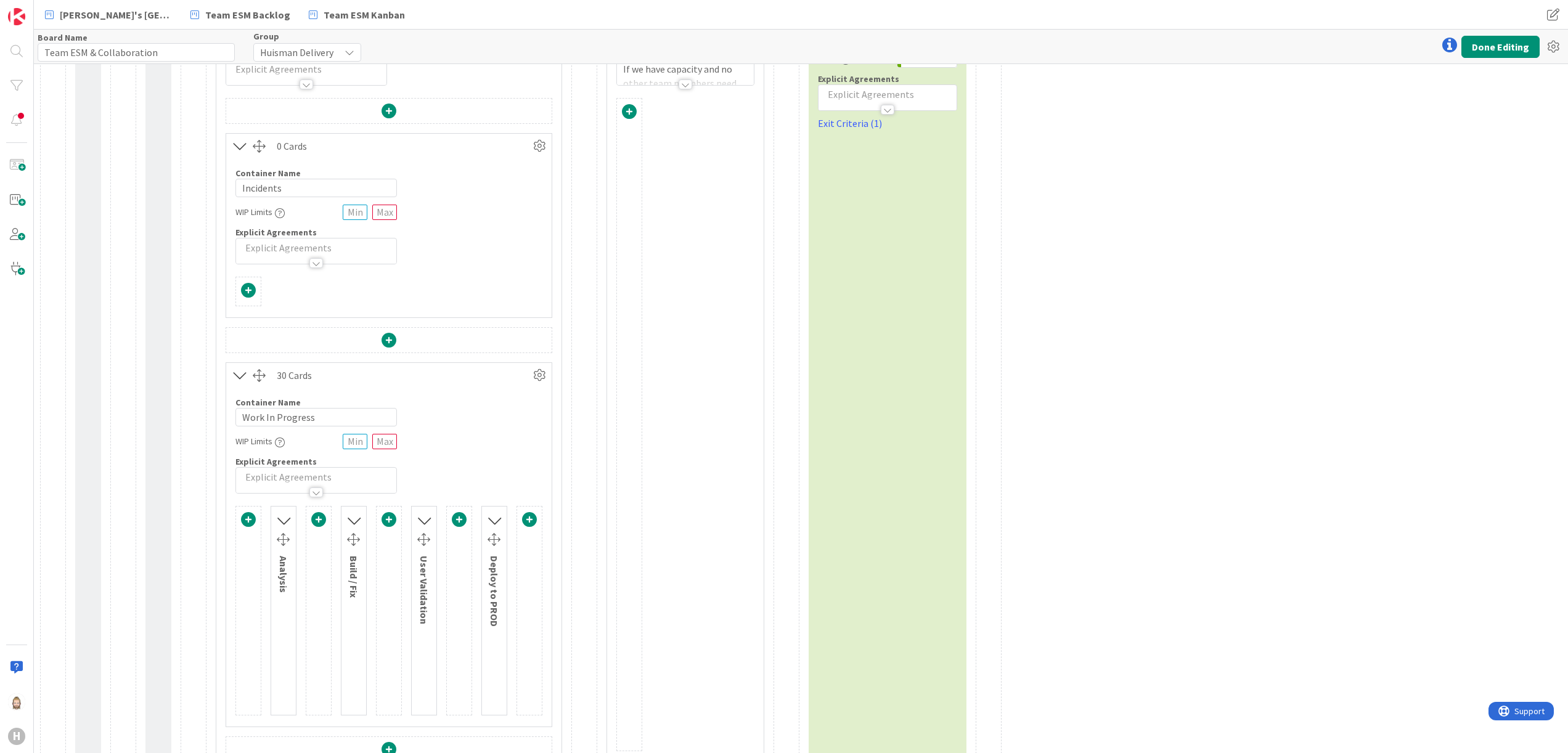
click at [286, 513] on icon at bounding box center [284, 520] width 16 height 20
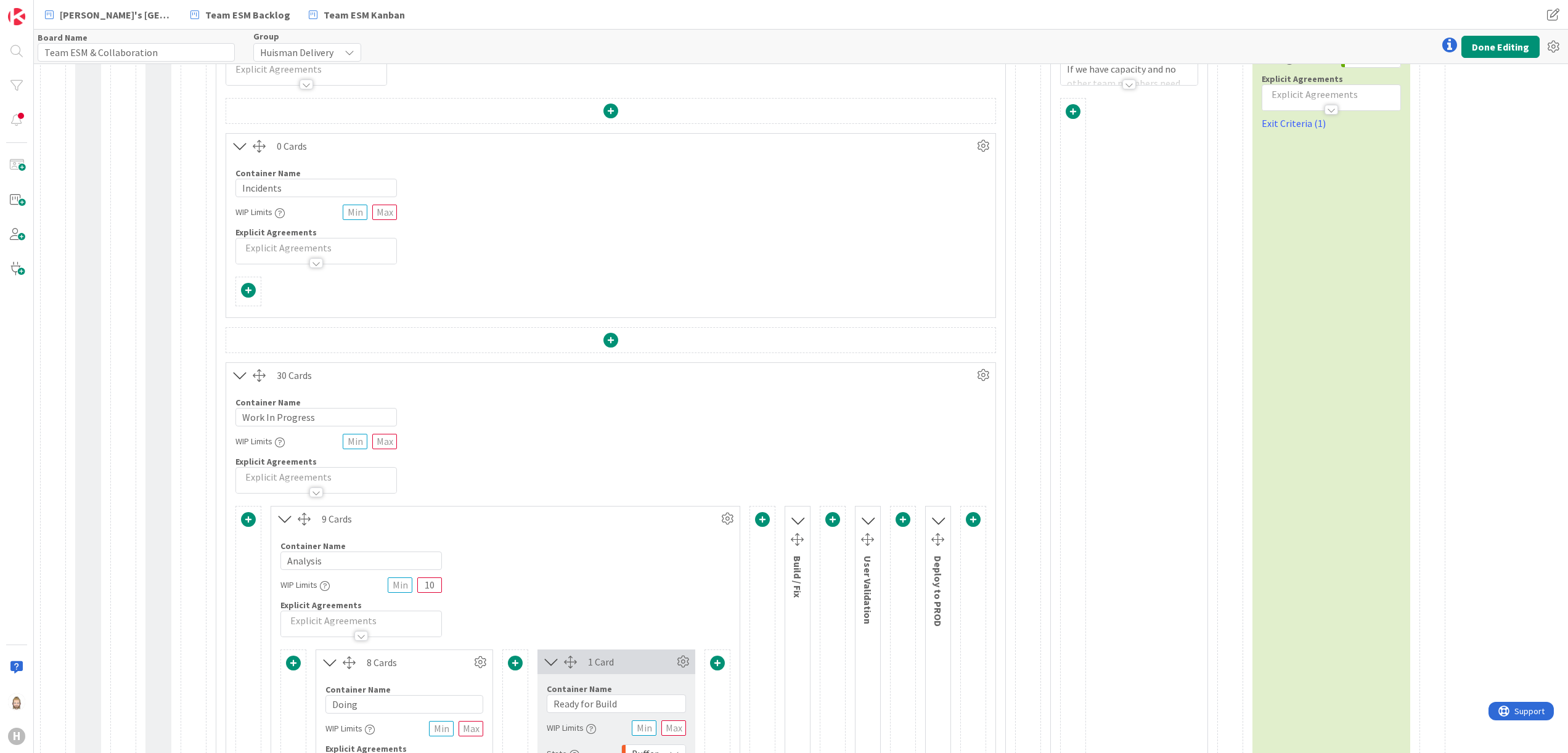
click at [803, 526] on icon at bounding box center [798, 520] width 16 height 20
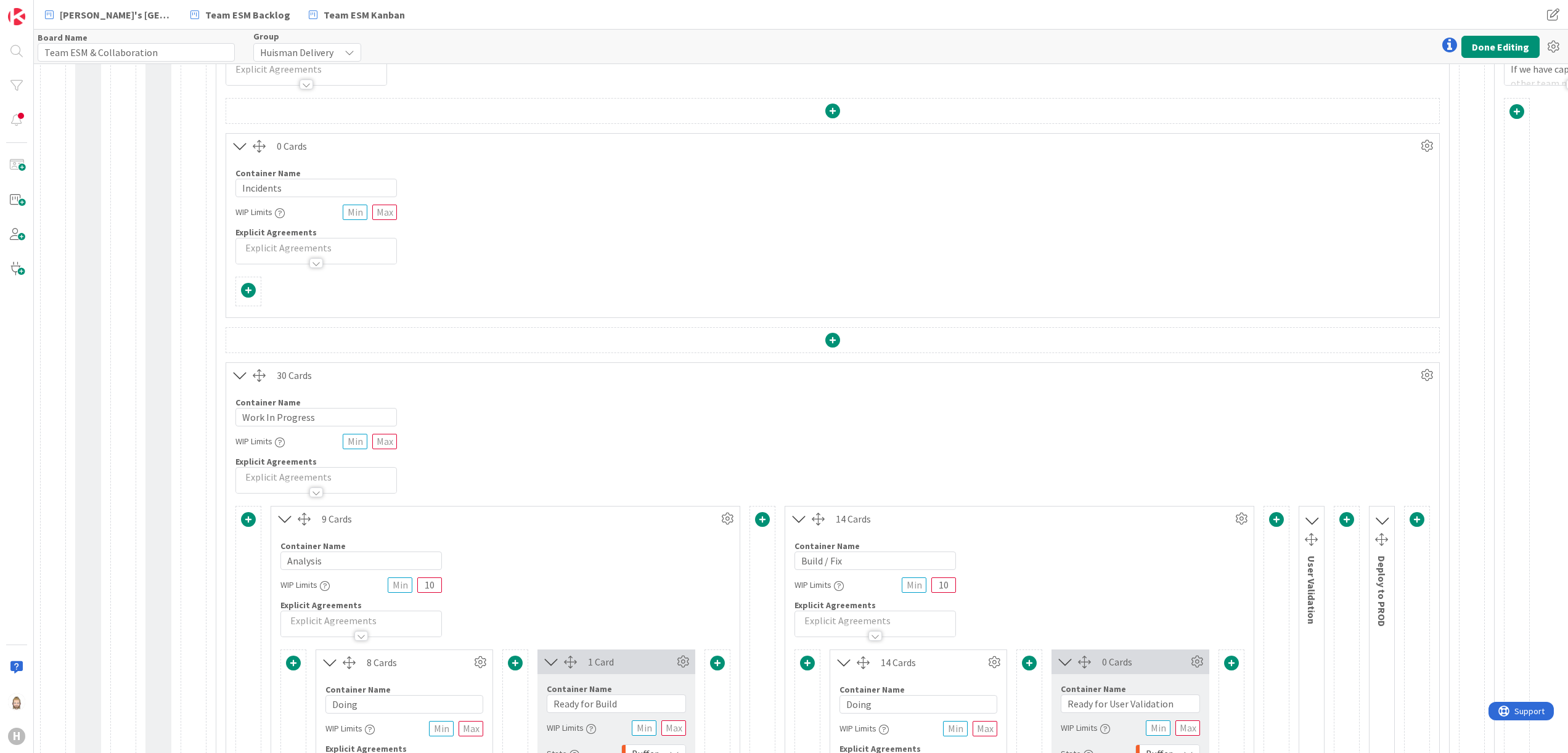
click at [1318, 515] on icon at bounding box center [1312, 520] width 16 height 20
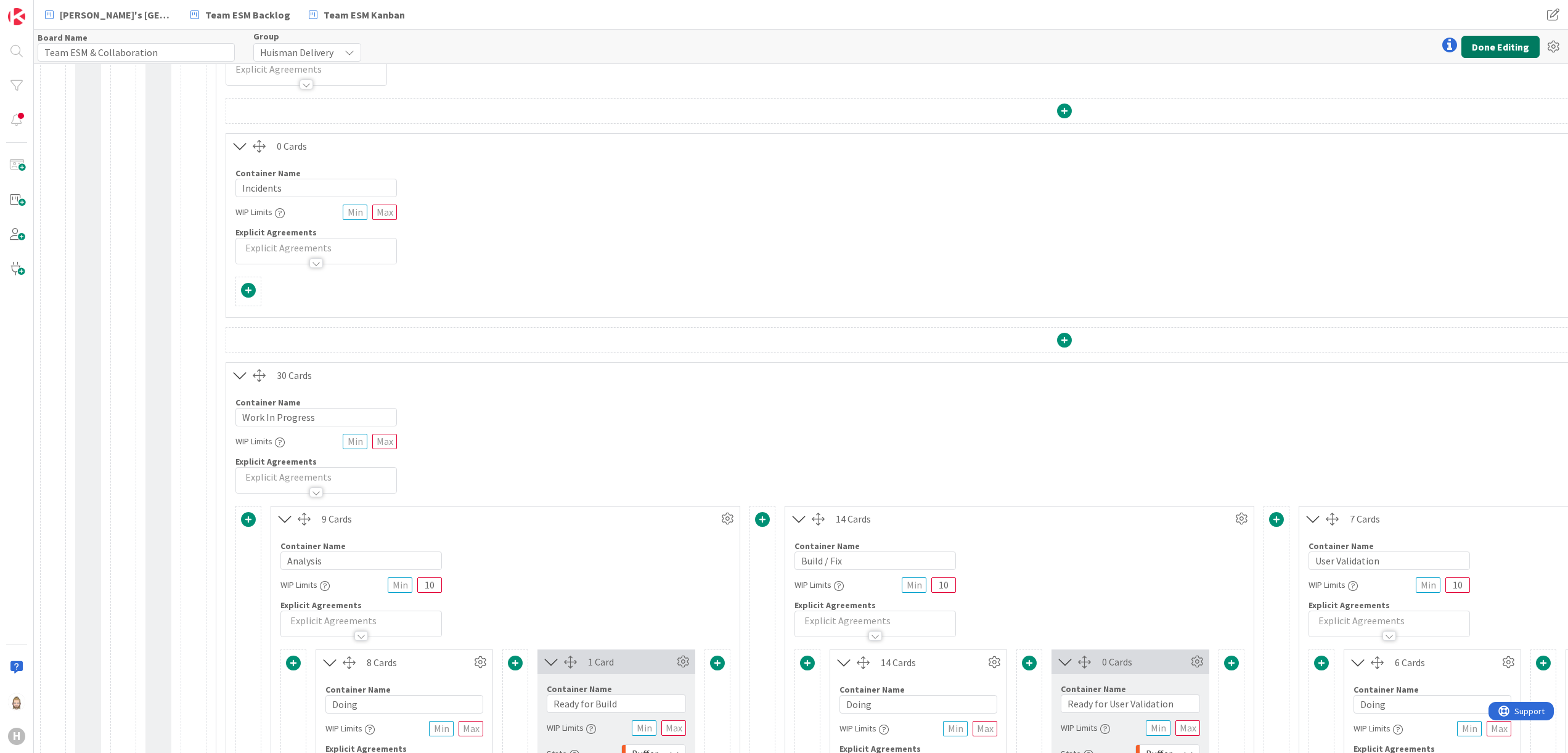
click at [1504, 48] on button "Done Editing" at bounding box center [1501, 47] width 79 height 22
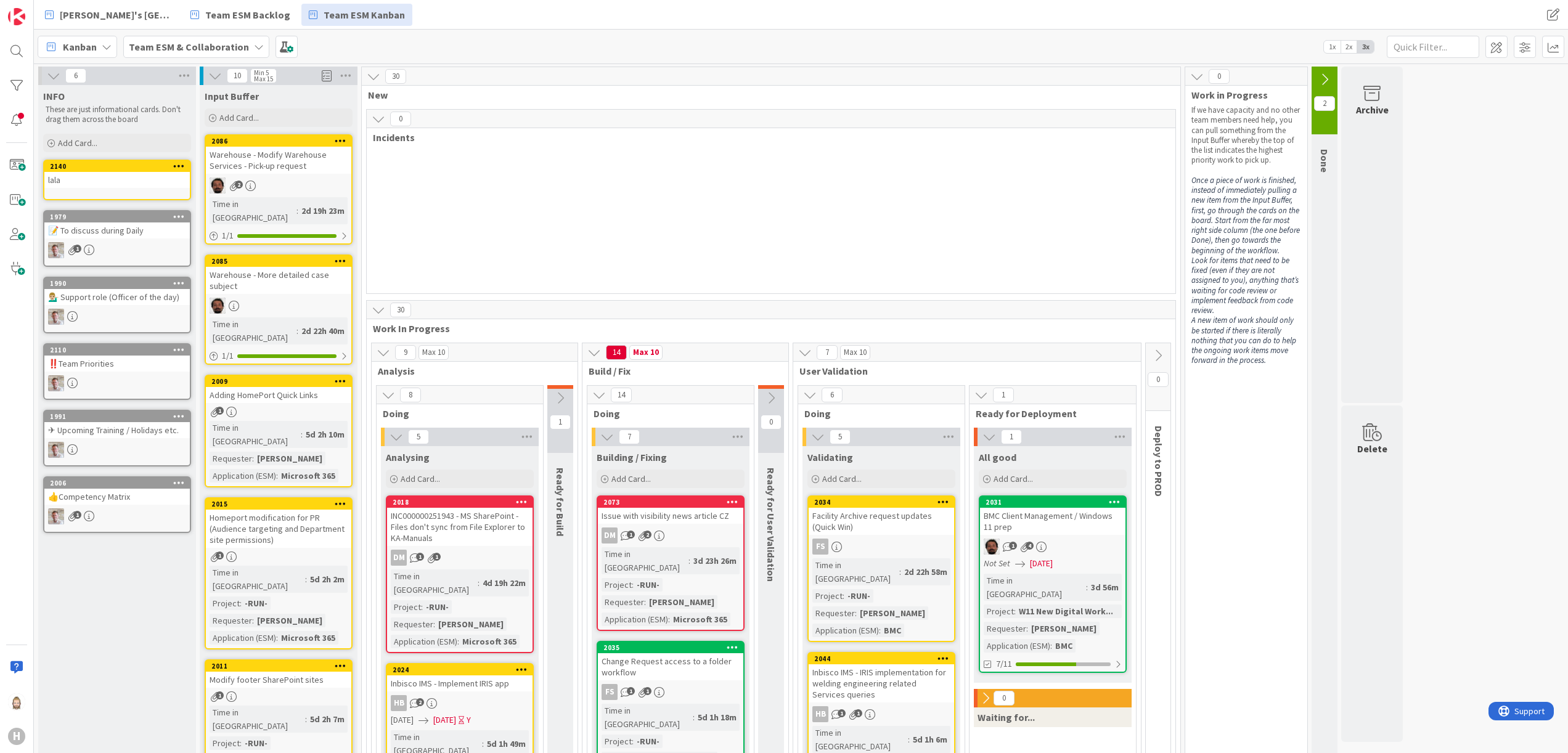
click at [384, 114] on icon at bounding box center [378, 119] width 14 height 14
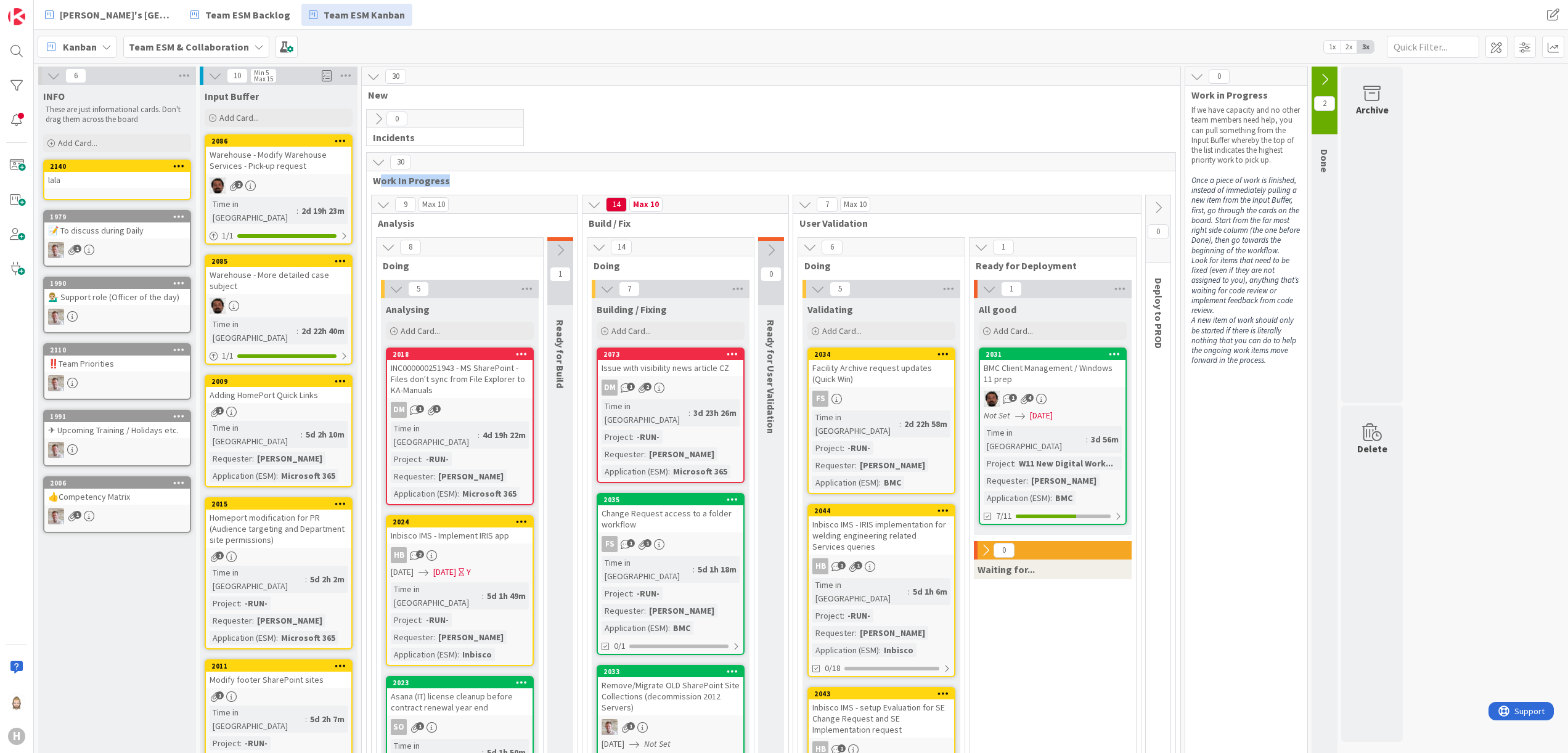
drag, startPoint x: 381, startPoint y: 181, endPoint x: 448, endPoint y: 178, distance: 67.1
click at [448, 178] on span "Work In Progress" at bounding box center [766, 181] width 787 height 13
click at [973, 183] on span "Work In Progress" at bounding box center [766, 181] width 787 height 13
click at [381, 163] on icon at bounding box center [378, 162] width 14 height 14
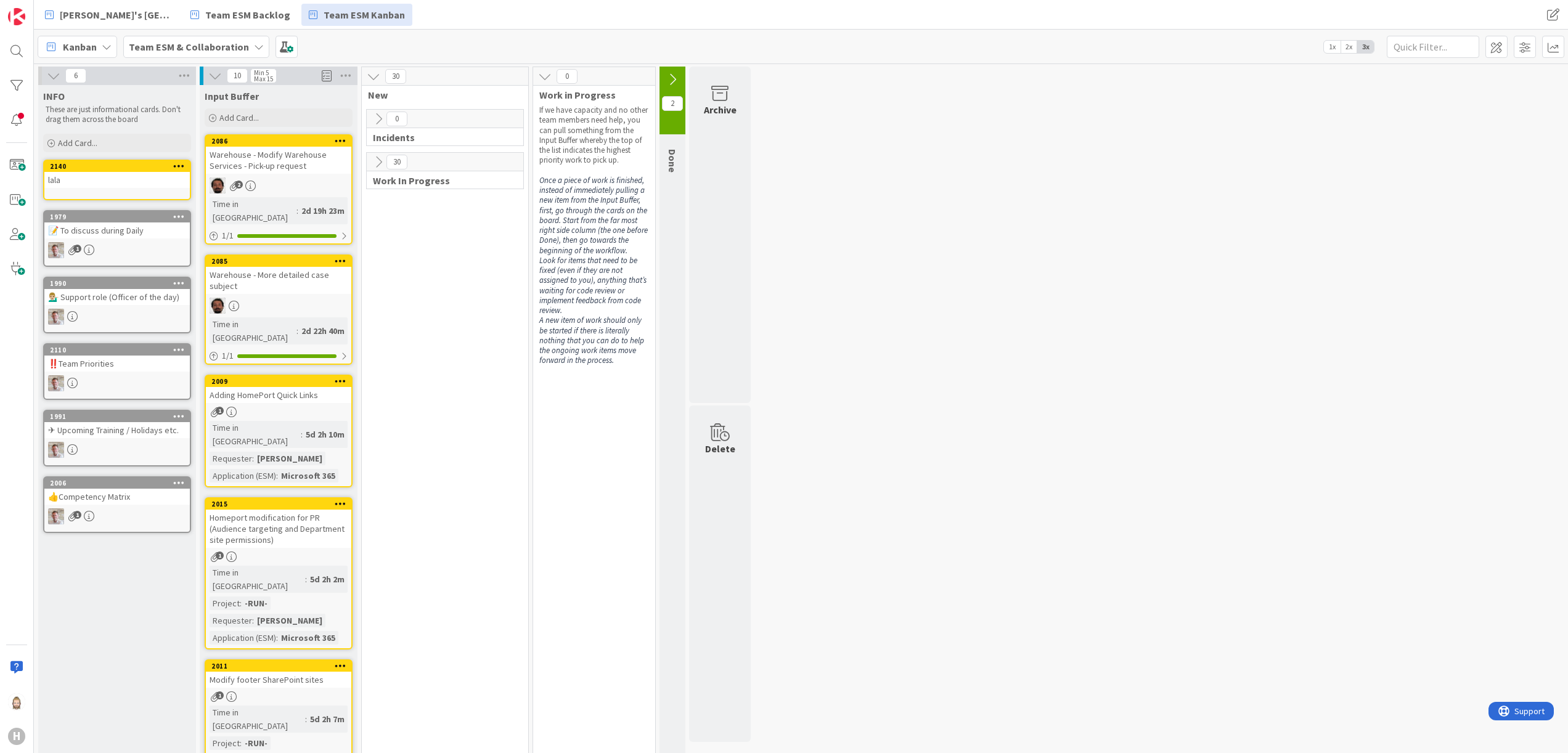
click at [378, 161] on icon at bounding box center [378, 162] width 14 height 14
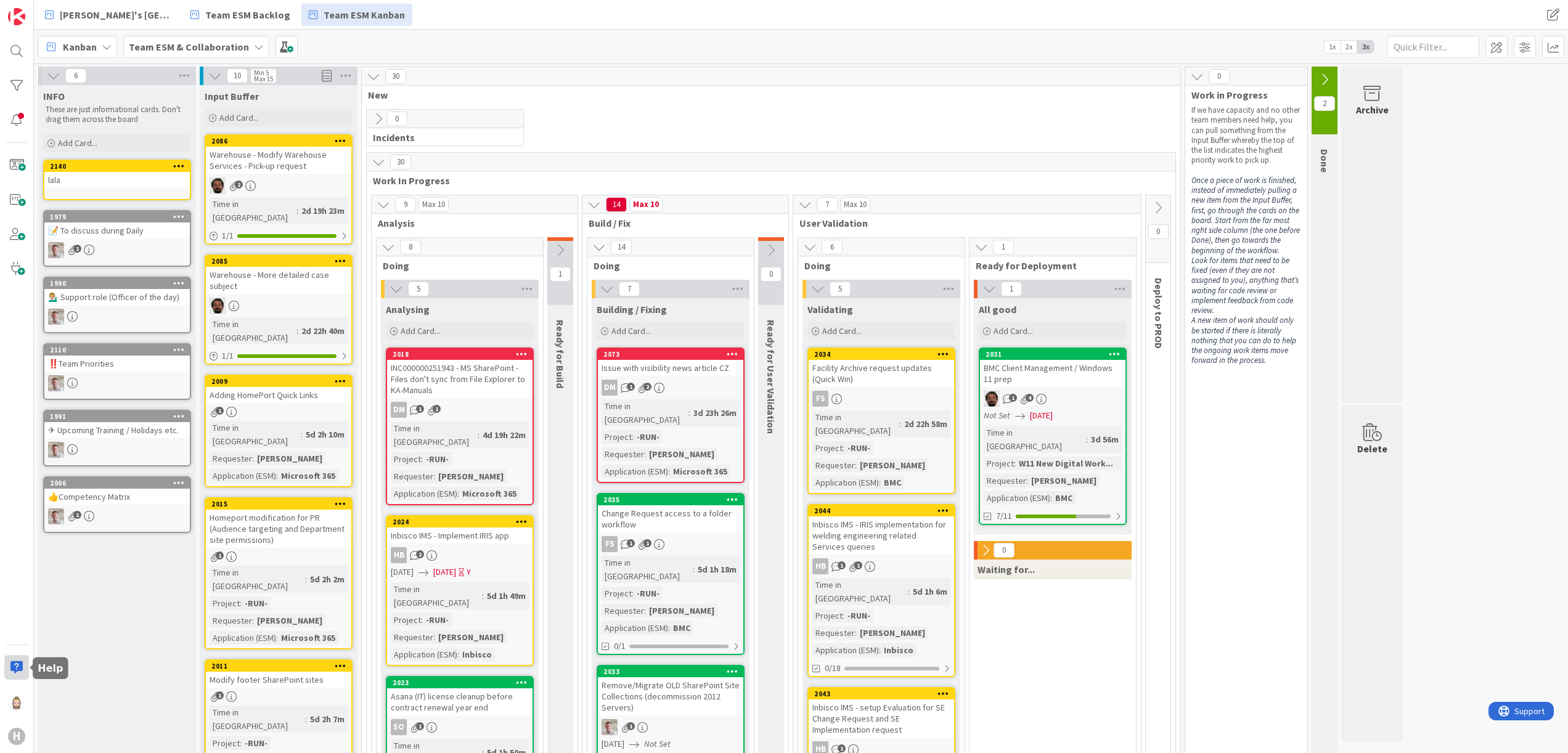
click at [16, 668] on div at bounding box center [16, 667] width 25 height 25
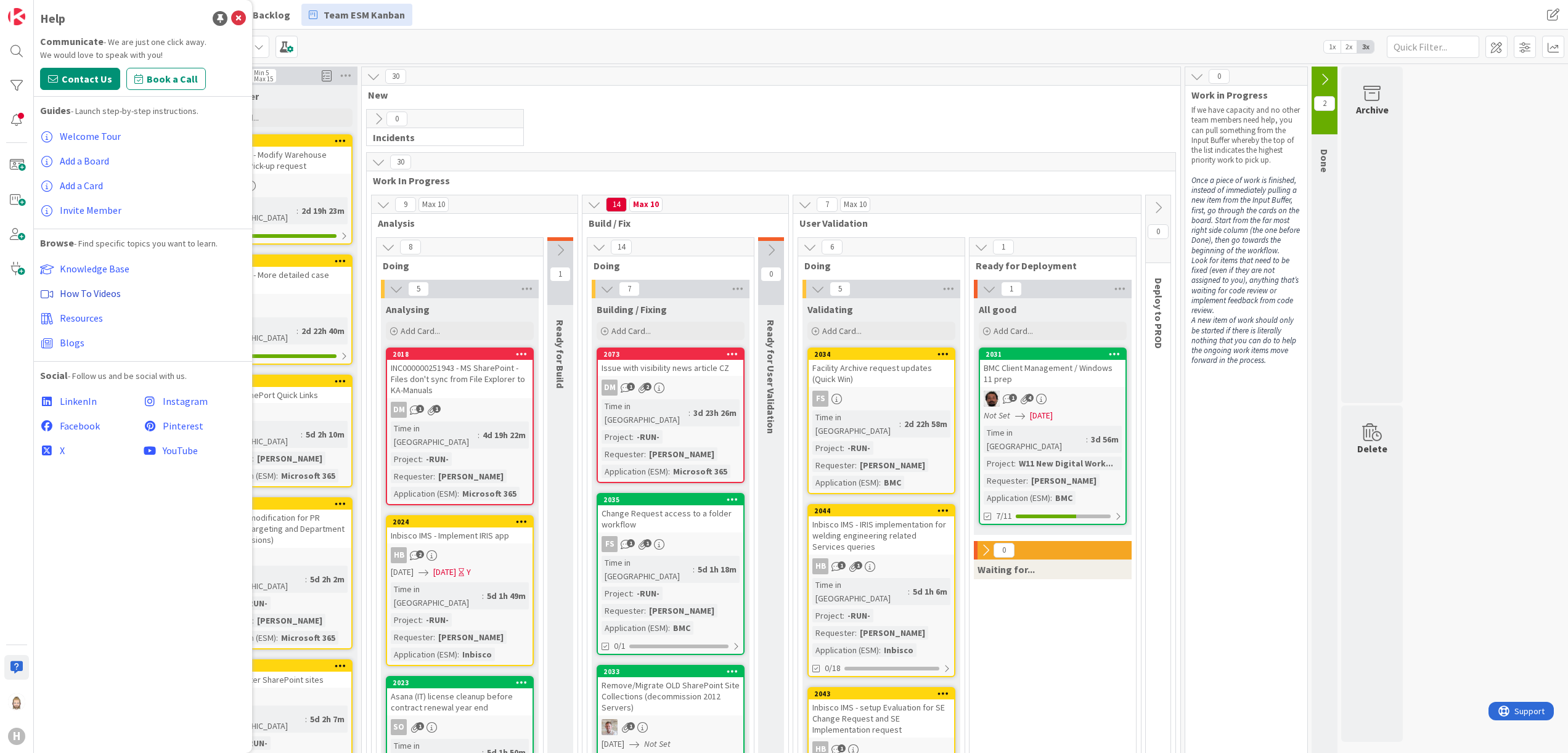
click at [131, 297] on link "How To Videos" at bounding box center [142, 293] width 205 height 25
click at [96, 265] on span "Knowledge Base" at bounding box center [94, 269] width 69 height 13
click at [16, 668] on div at bounding box center [16, 667] width 25 height 25
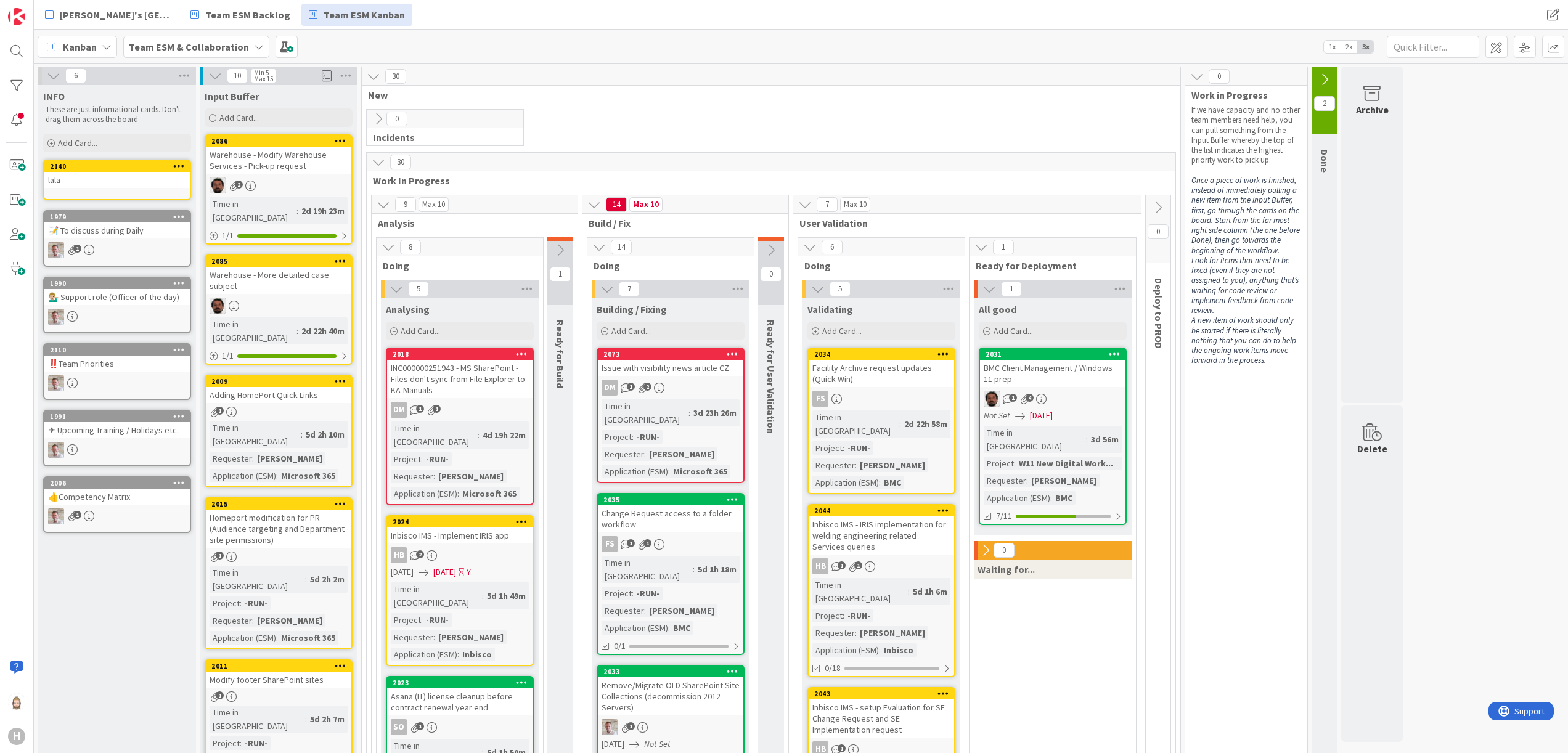
click at [1529, 710] on span "Support" at bounding box center [1528, 710] width 30 height 15
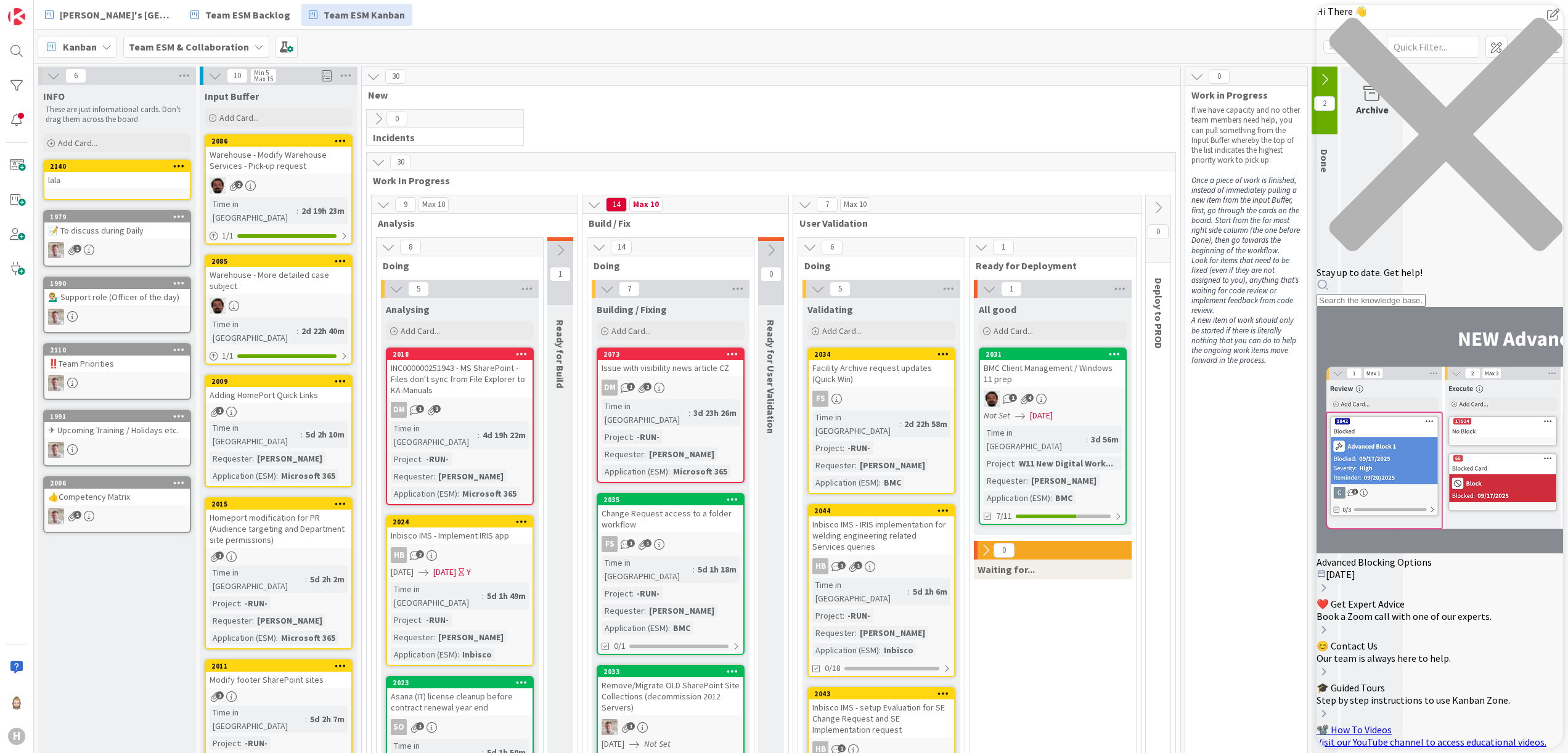
click at [1431, 278] on div "Resource Center Header" at bounding box center [1440, 292] width 247 height 28
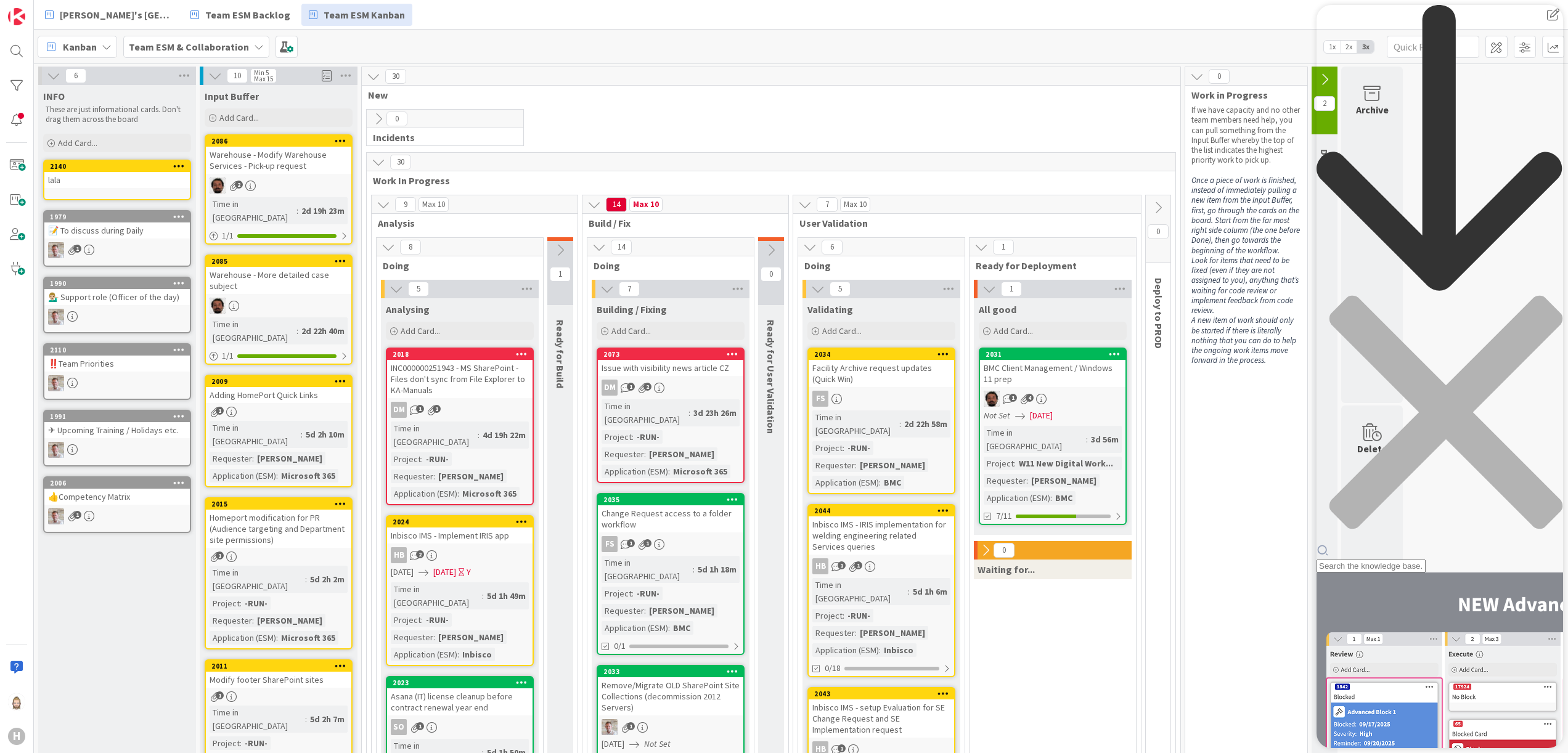
click at [1540, 295] on div "close resource center" at bounding box center [1440, 419] width 247 height 249
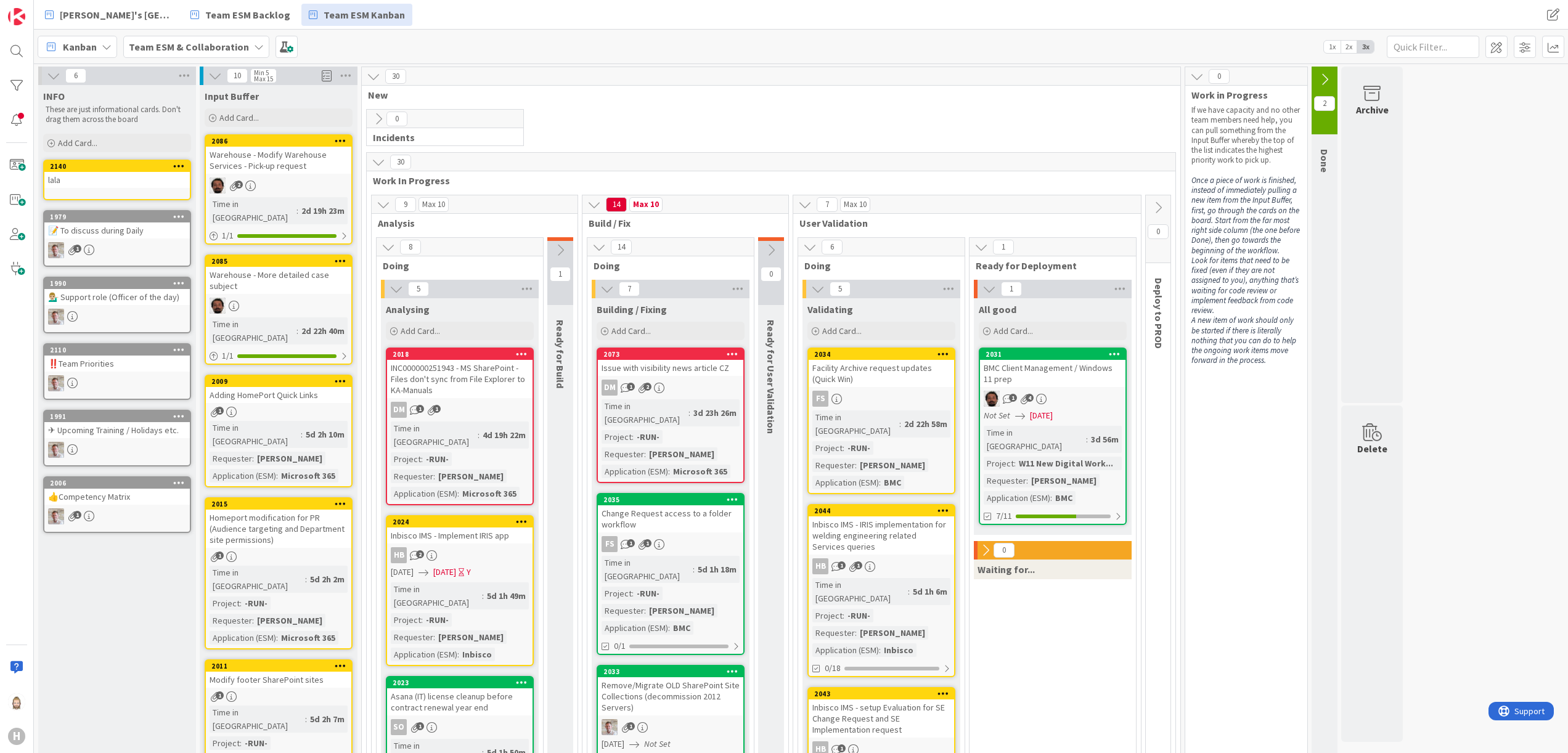
click at [380, 117] on icon at bounding box center [378, 119] width 14 height 14
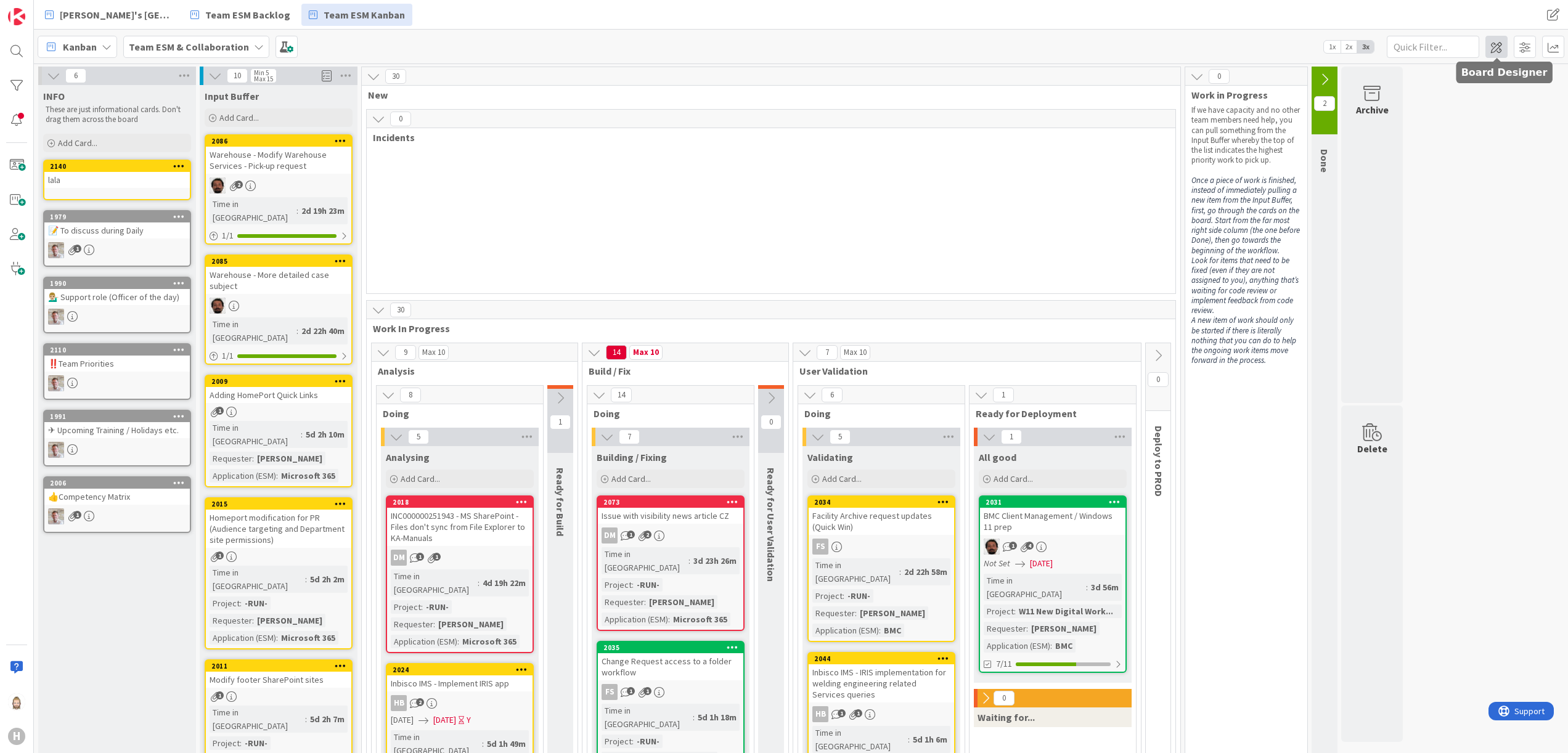
click at [1500, 42] on span at bounding box center [1497, 47] width 22 height 22
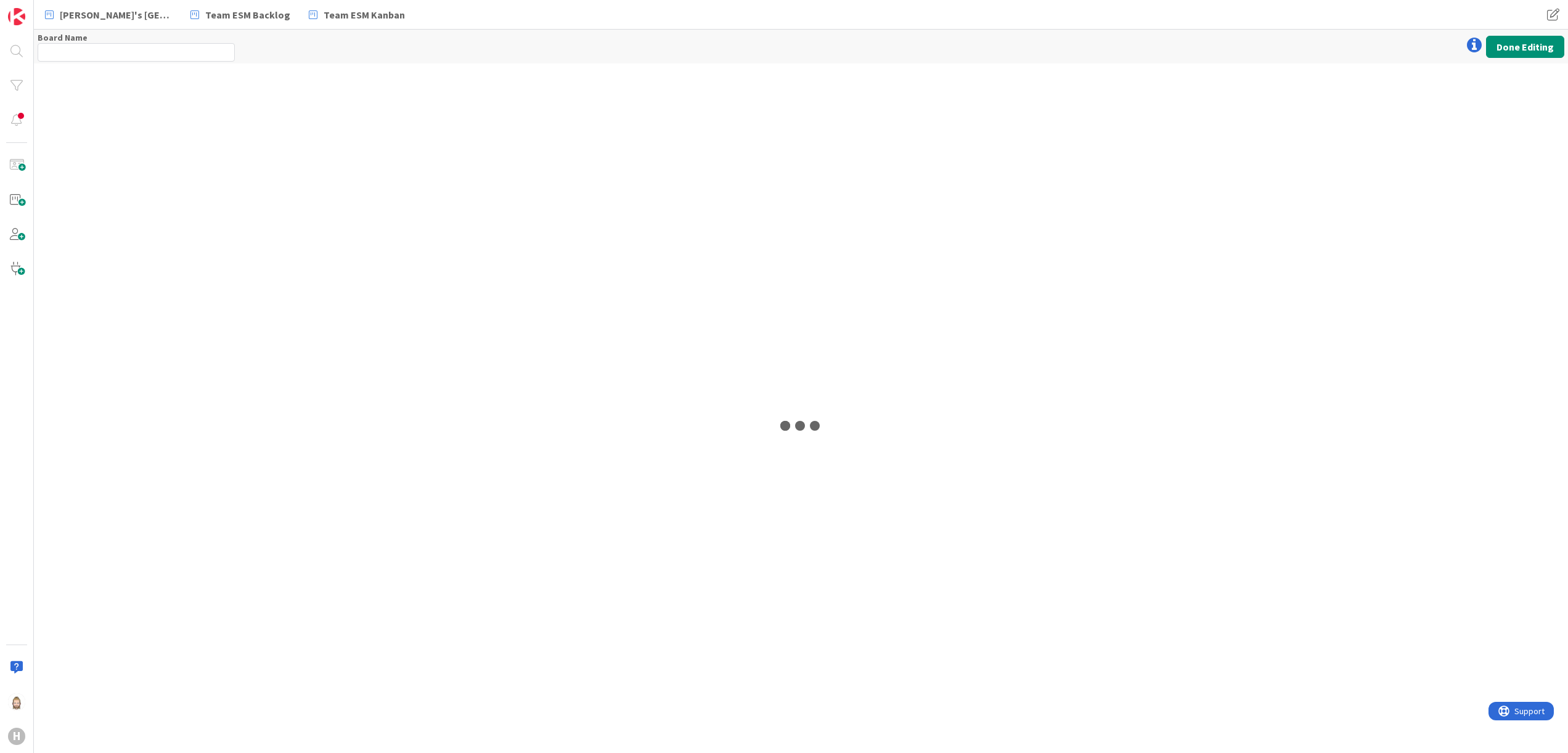
type input "Team ESM & Collaboration"
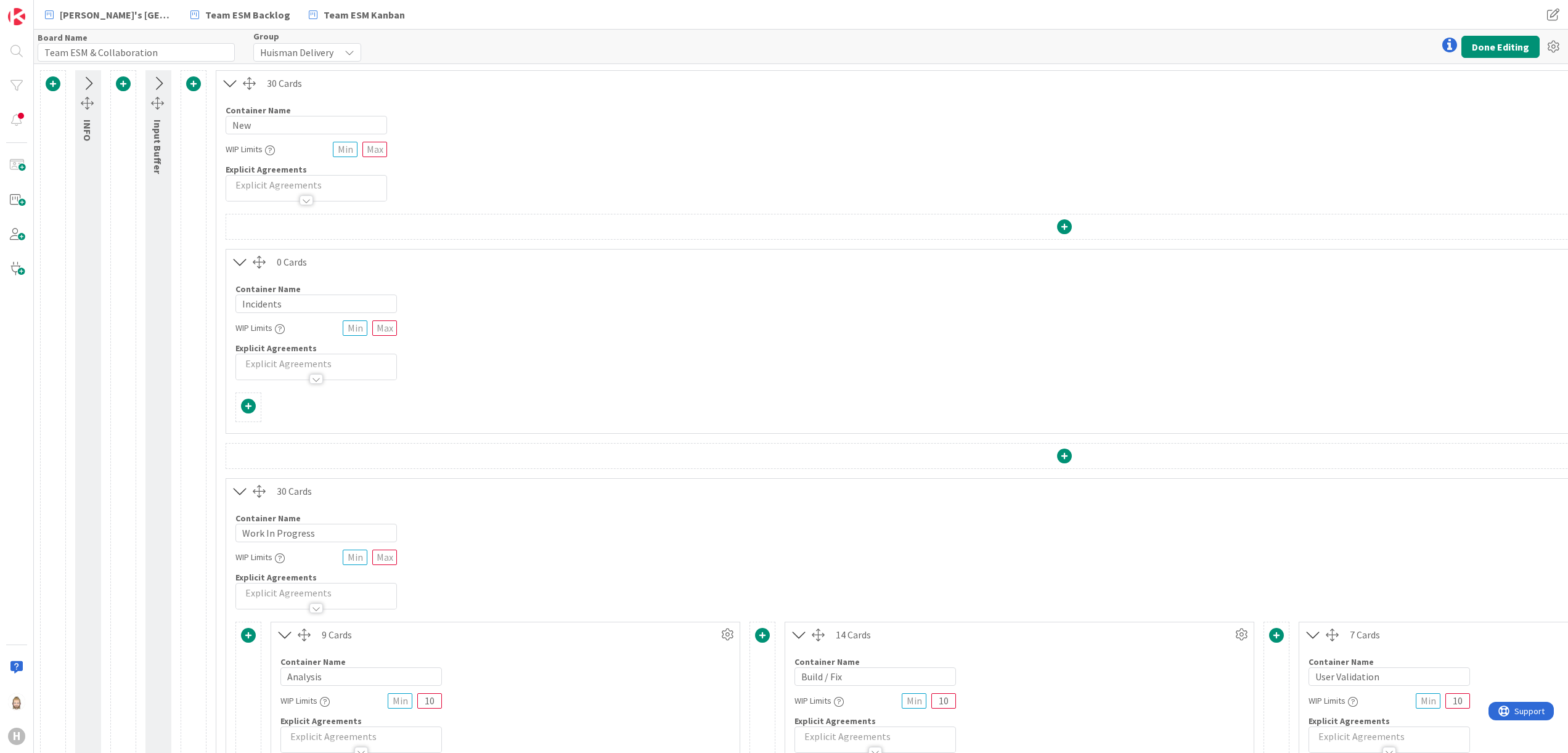
click at [240, 261] on icon at bounding box center [240, 262] width 20 height 16
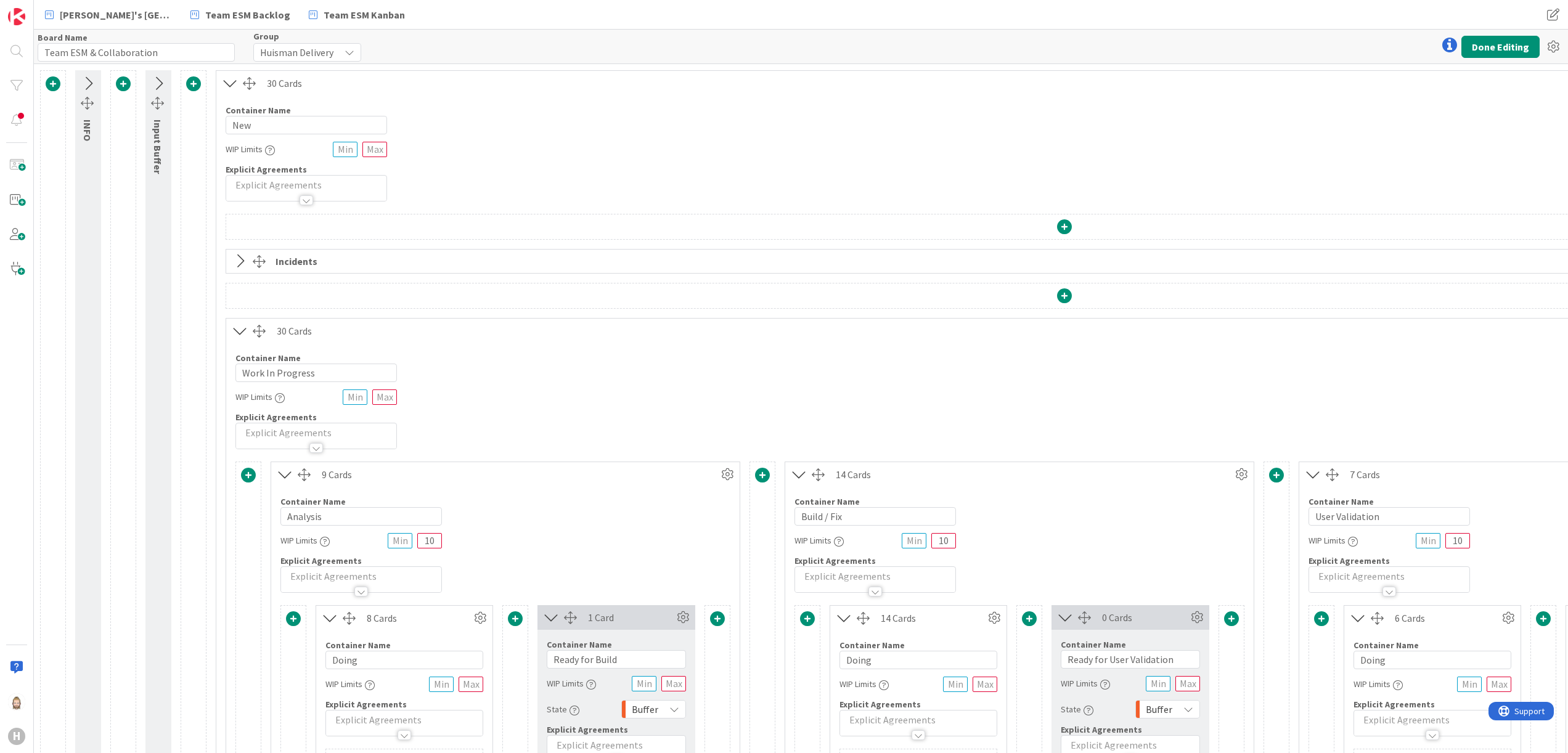
click at [240, 331] on icon at bounding box center [240, 331] width 20 height 16
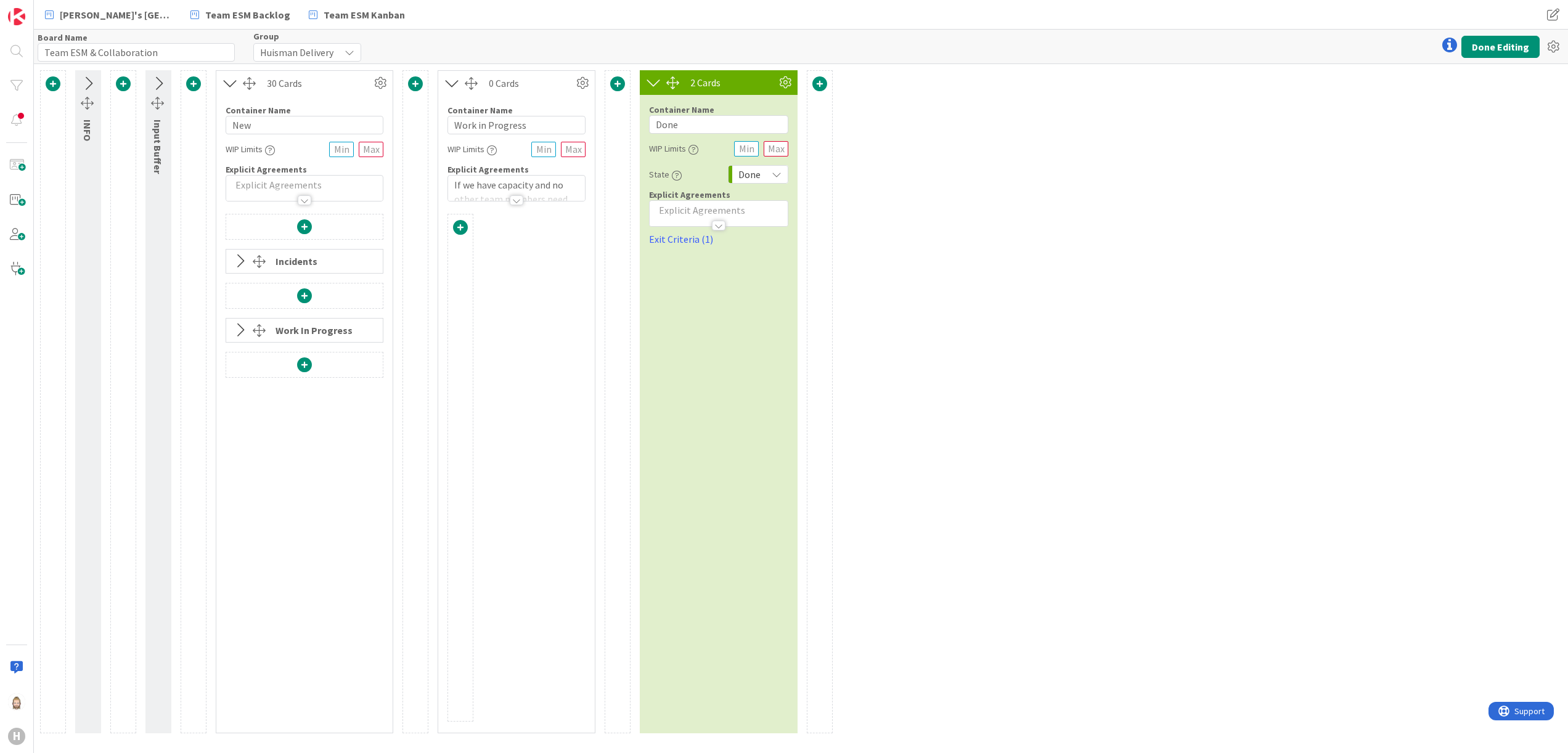
click at [243, 259] on icon at bounding box center [240, 261] width 20 height 16
click at [242, 489] on icon at bounding box center [240, 491] width 20 height 16
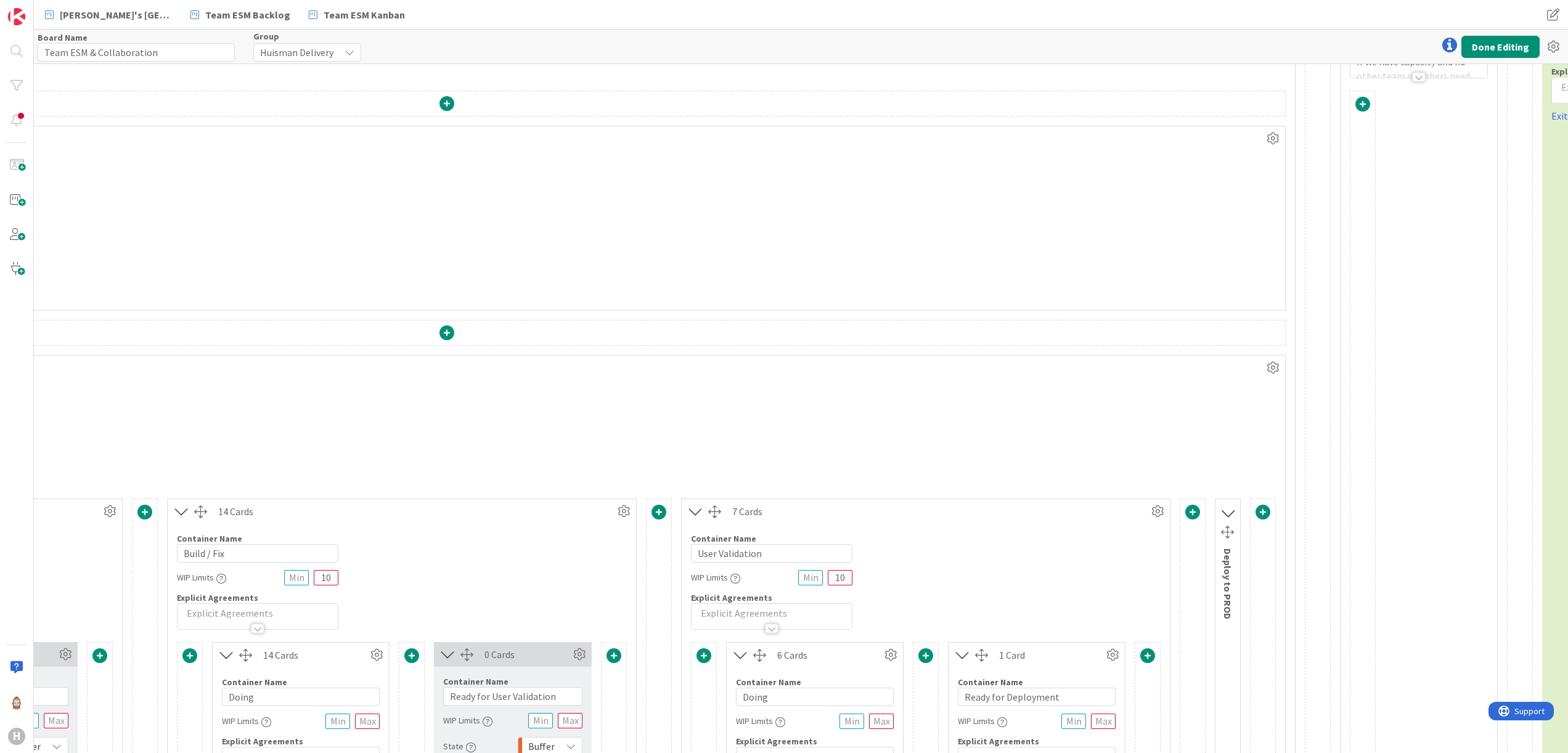
scroll to position [123, 633]
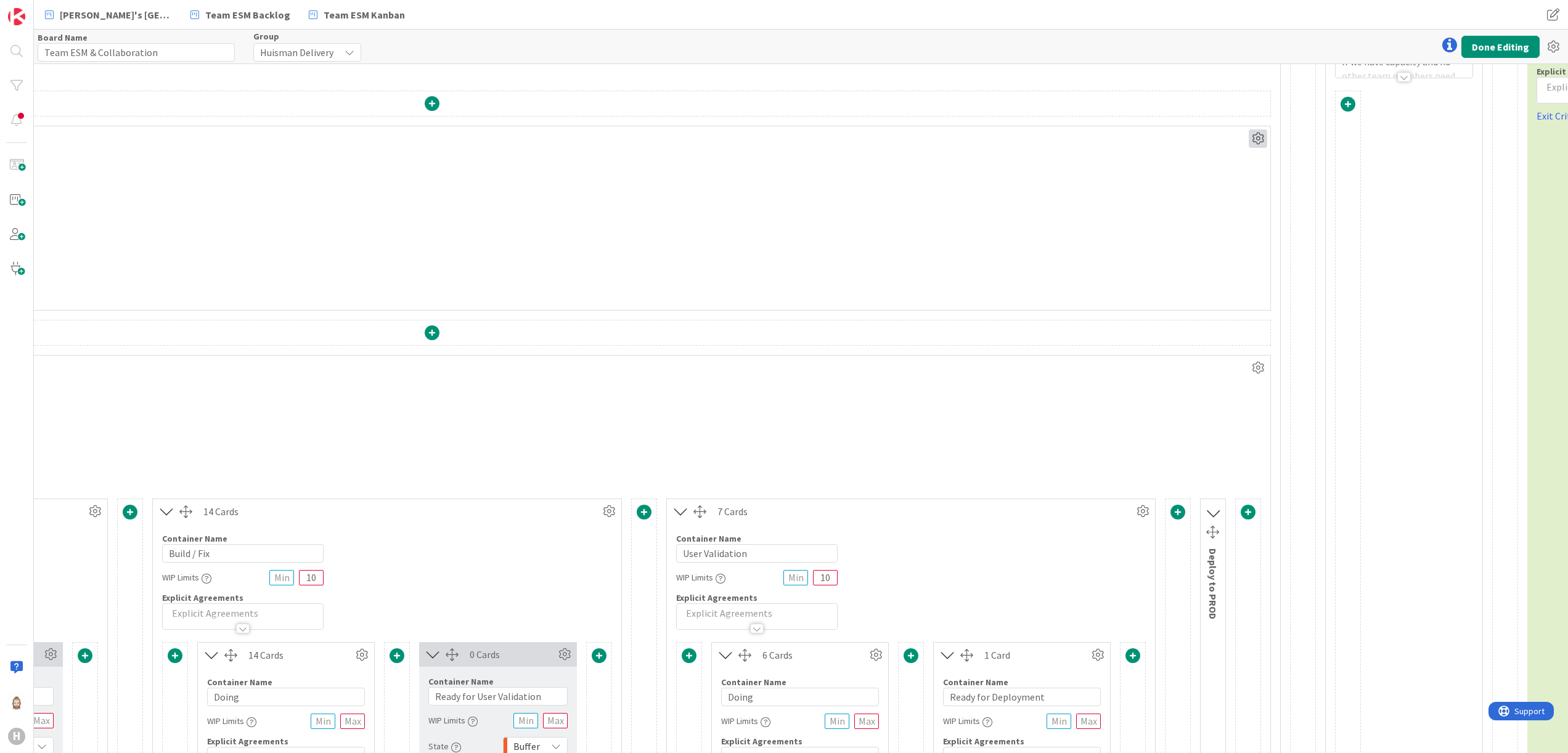
click at [1258, 133] on icon at bounding box center [1258, 139] width 18 height 18
click at [1228, 77] on div "Container Name 3 / 64 New WIP Limits Explicit Agreements" at bounding box center [432, 26] width 1697 height 106
click at [612, 508] on icon at bounding box center [609, 511] width 18 height 18
click at [644, 288] on div at bounding box center [432, 284] width 1658 height 29
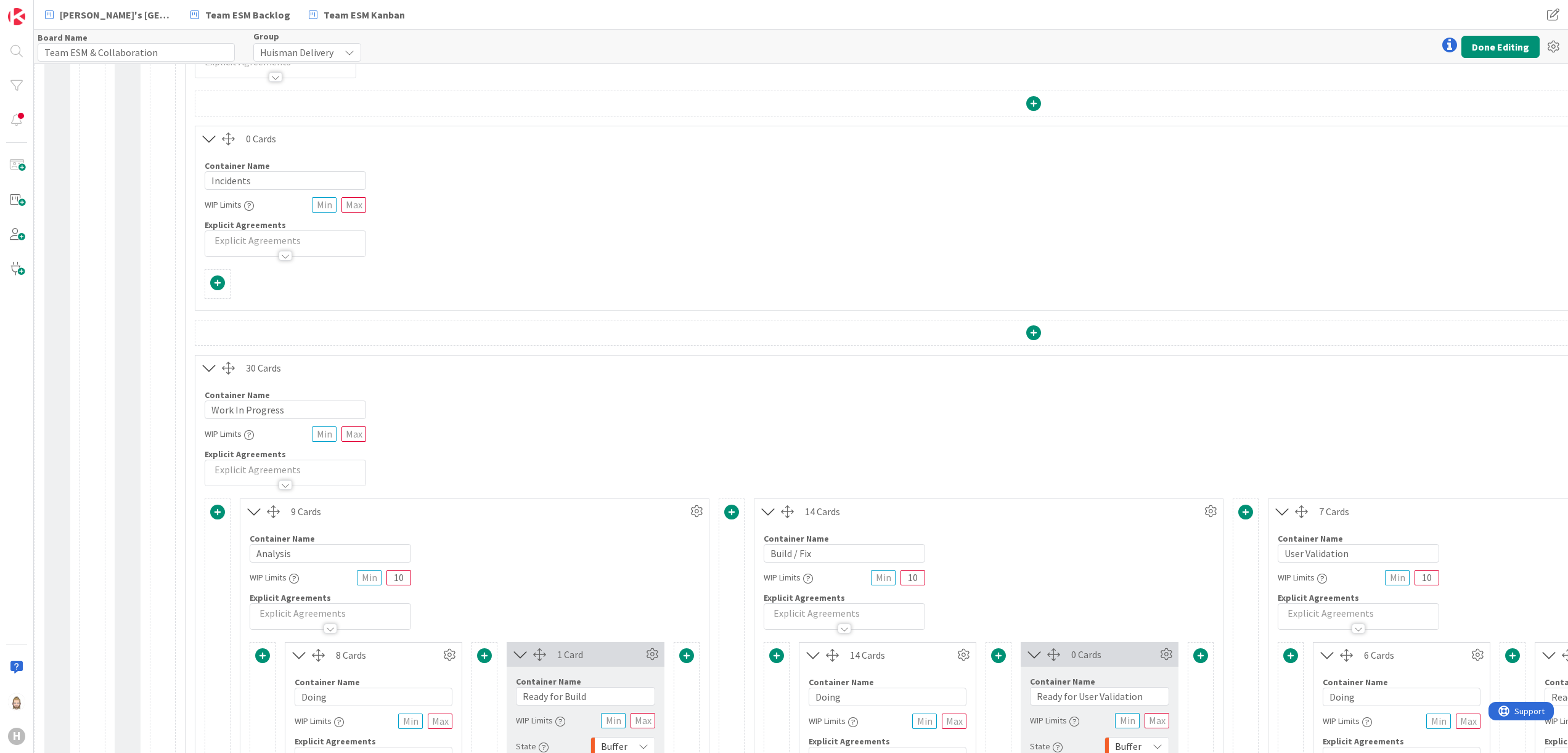
scroll to position [123, 0]
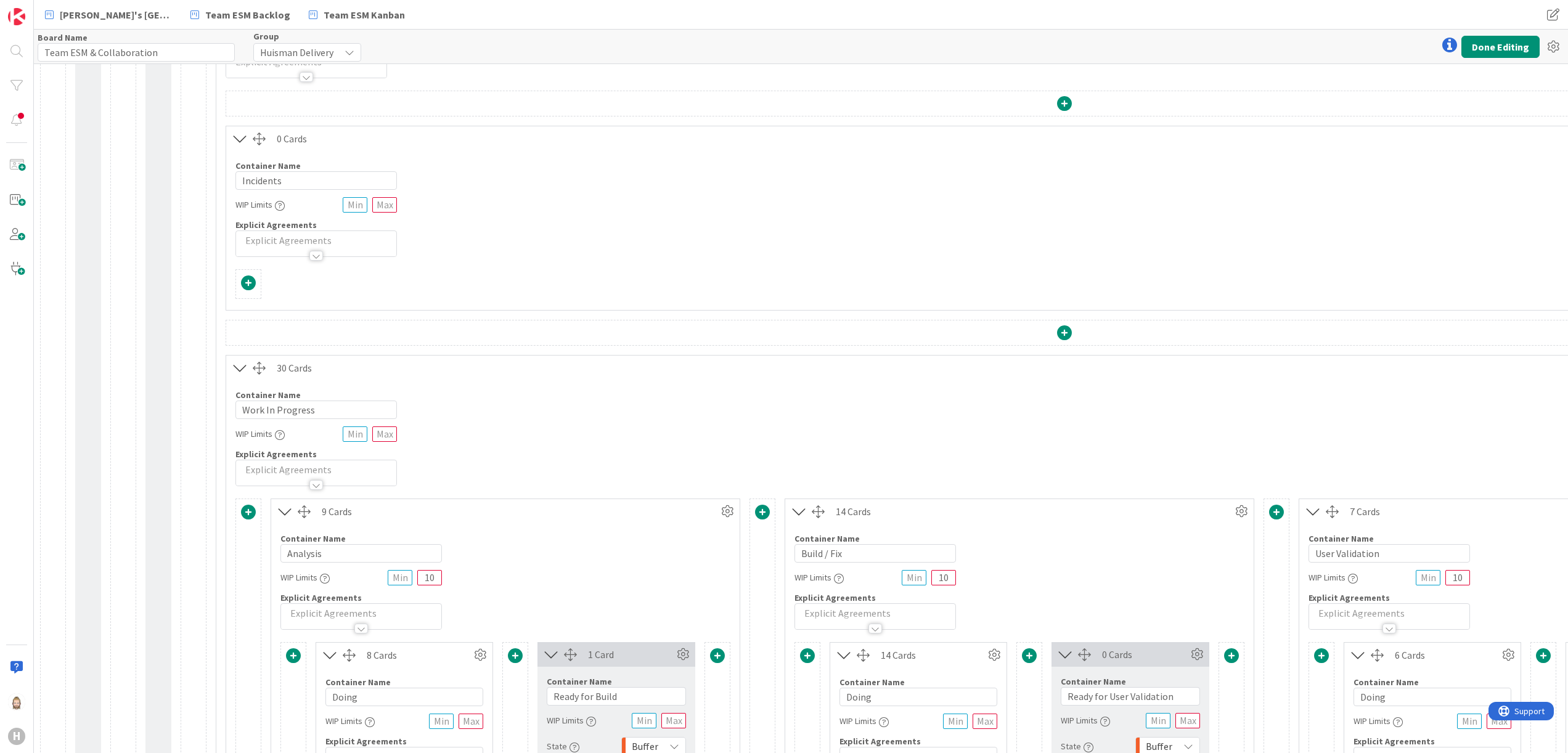
click at [247, 282] on span at bounding box center [248, 283] width 15 height 15
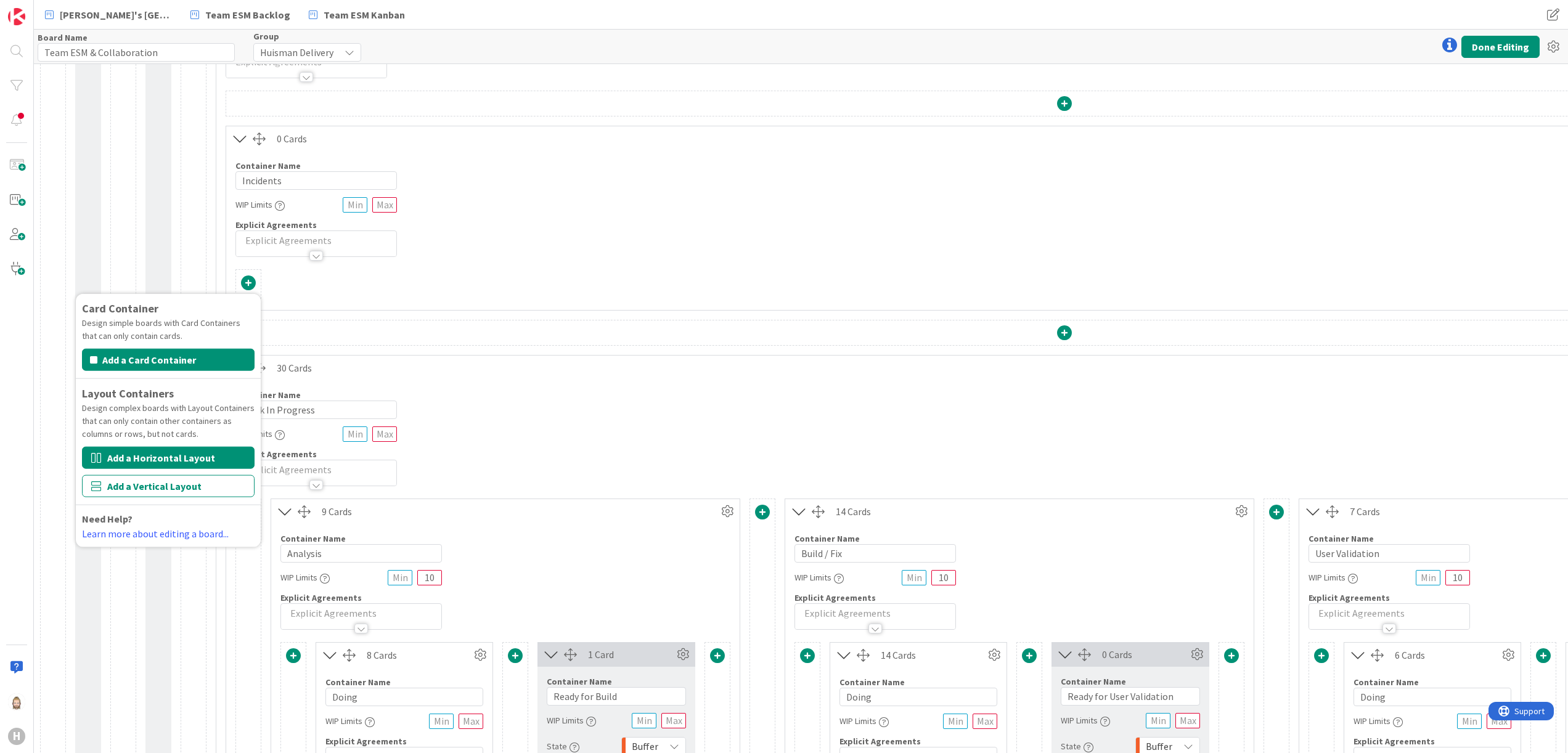
click at [208, 454] on button "Add a Horizontal Layout" at bounding box center [168, 457] width 173 height 22
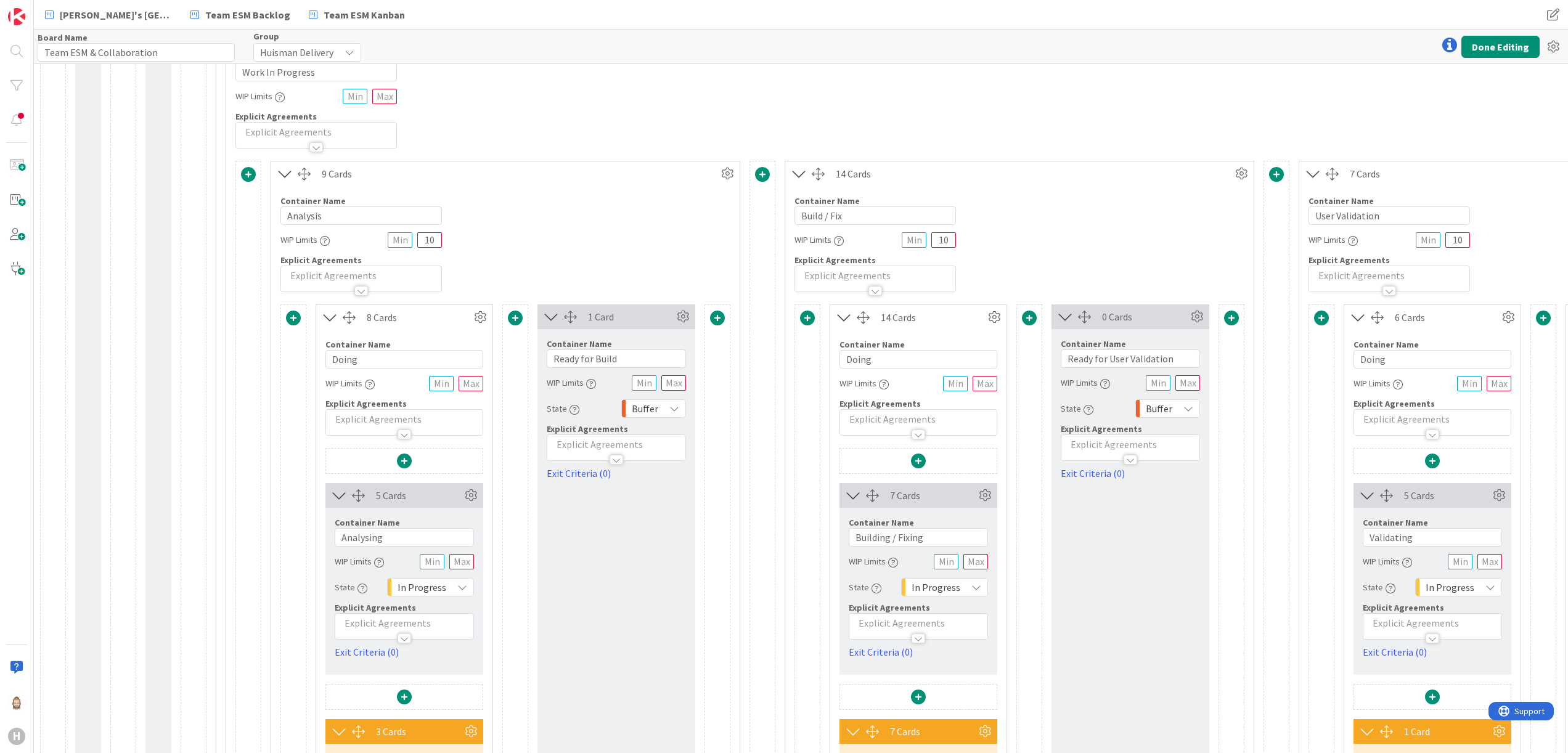
scroll to position [739, 0]
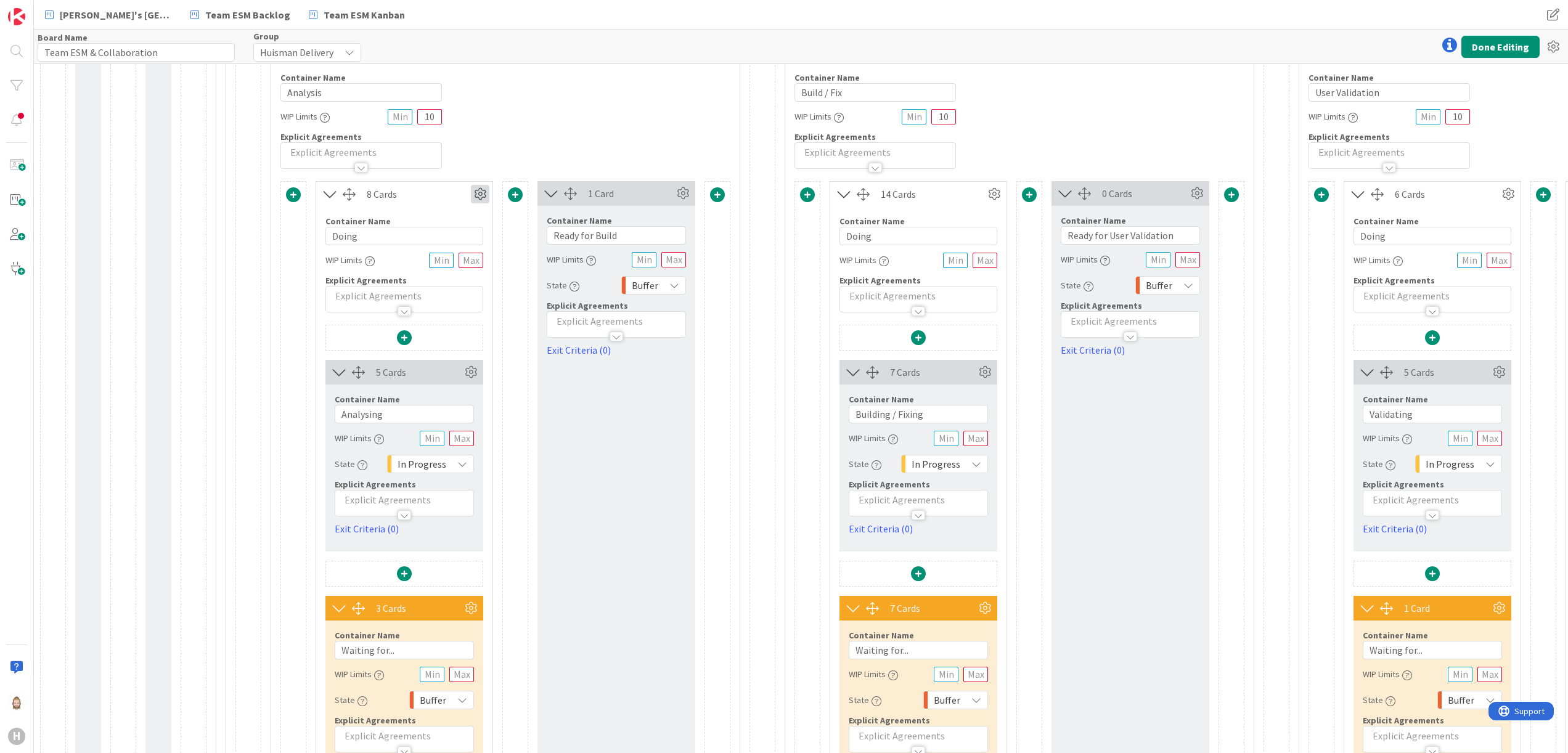
click at [484, 197] on icon at bounding box center [480, 194] width 18 height 18
click at [543, 140] on div "Container Name 8 / 64 Analysis WIP Limits 10 Explicit Agreements" at bounding box center [505, 116] width 468 height 106
click at [690, 194] on icon at bounding box center [683, 193] width 18 height 18
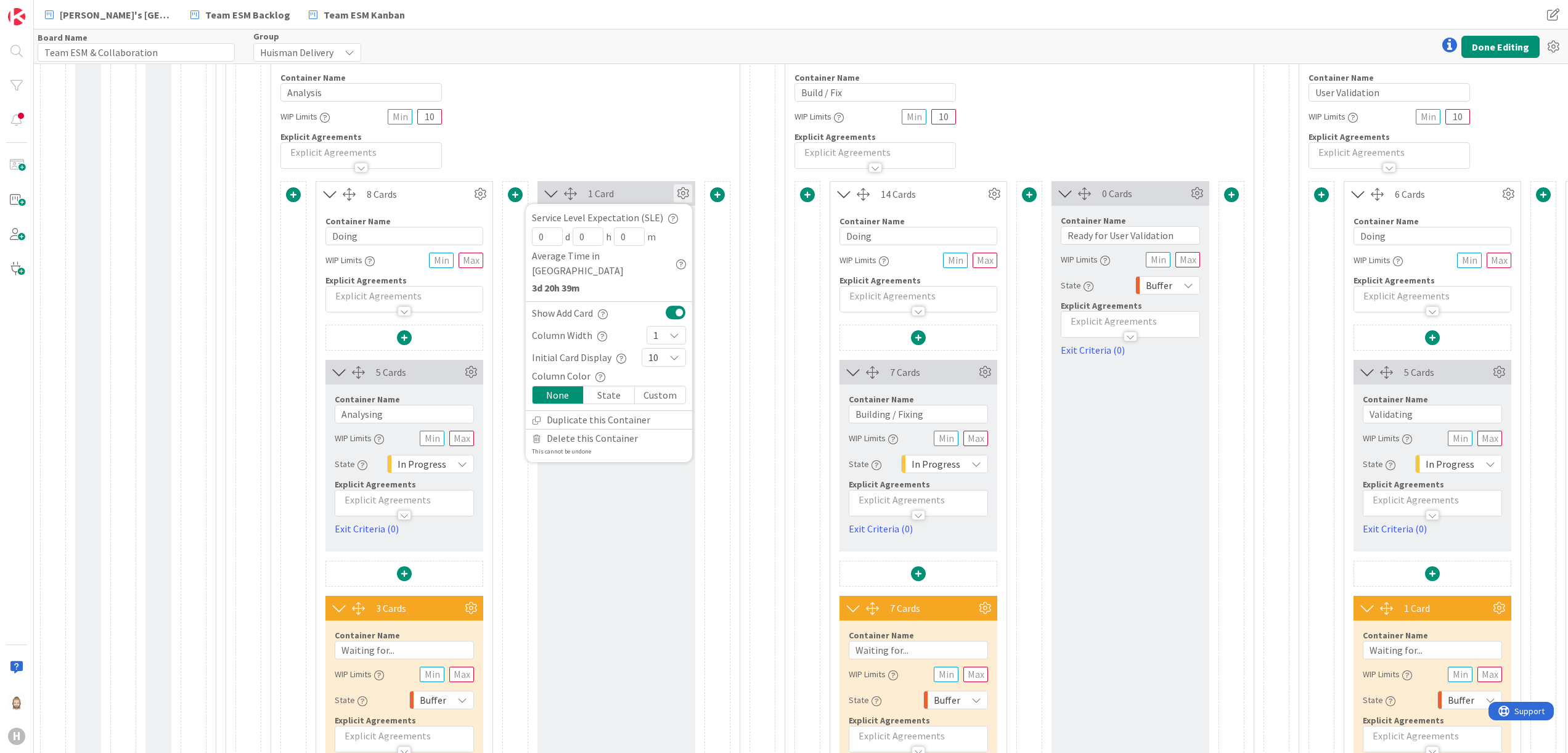
click at [755, 203] on div at bounding box center [763, 436] width 26 height 798
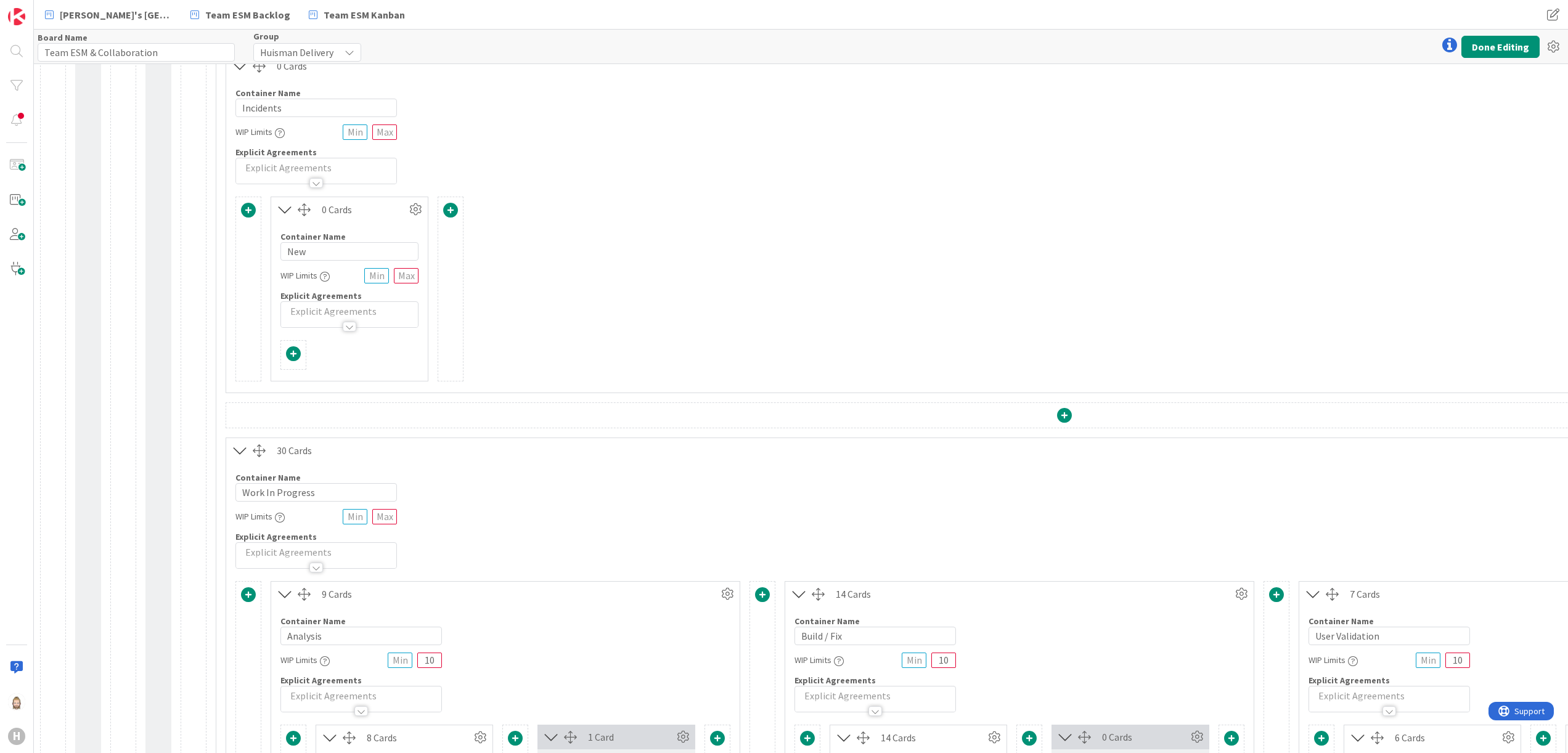
scroll to position [123, 0]
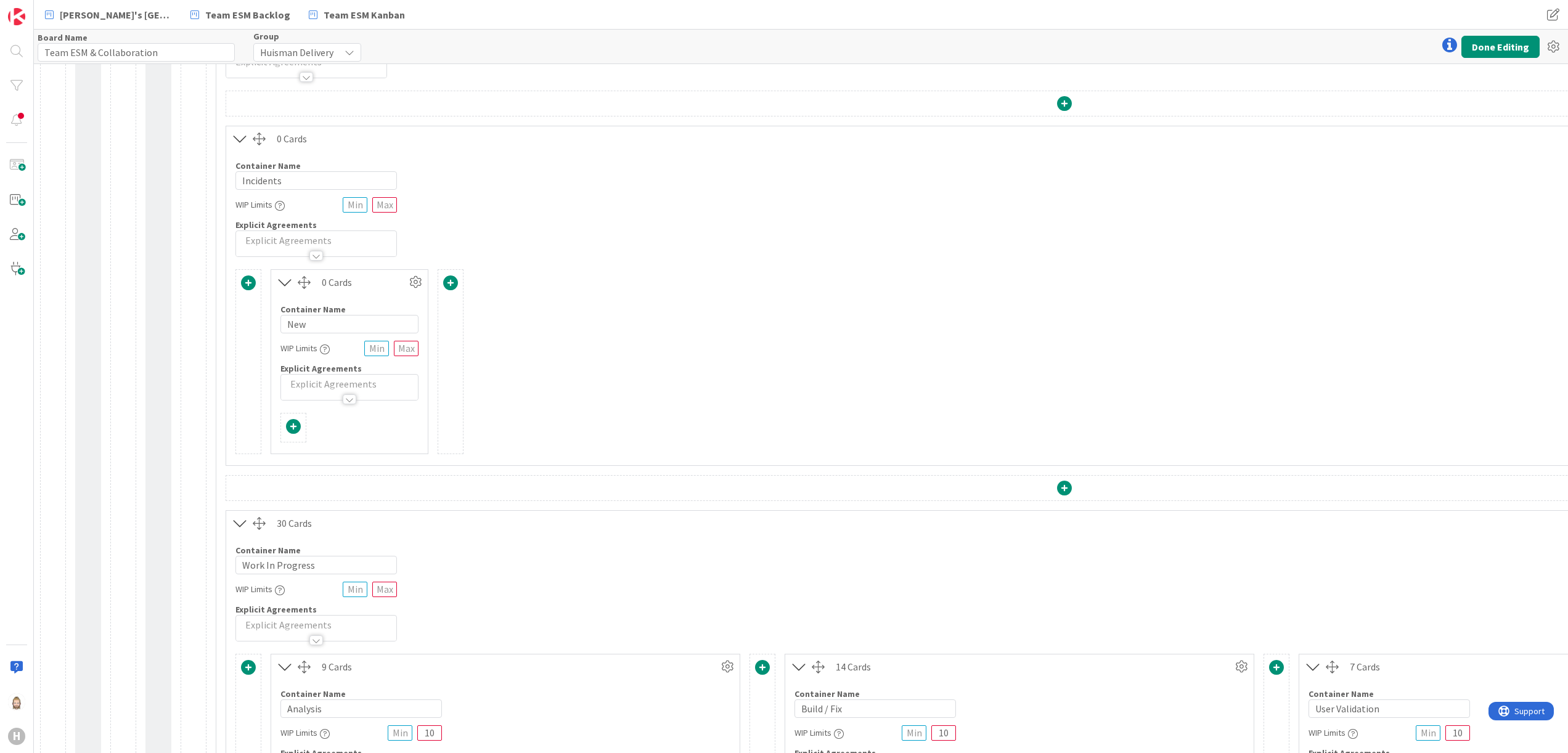
click at [296, 424] on span at bounding box center [293, 426] width 15 height 15
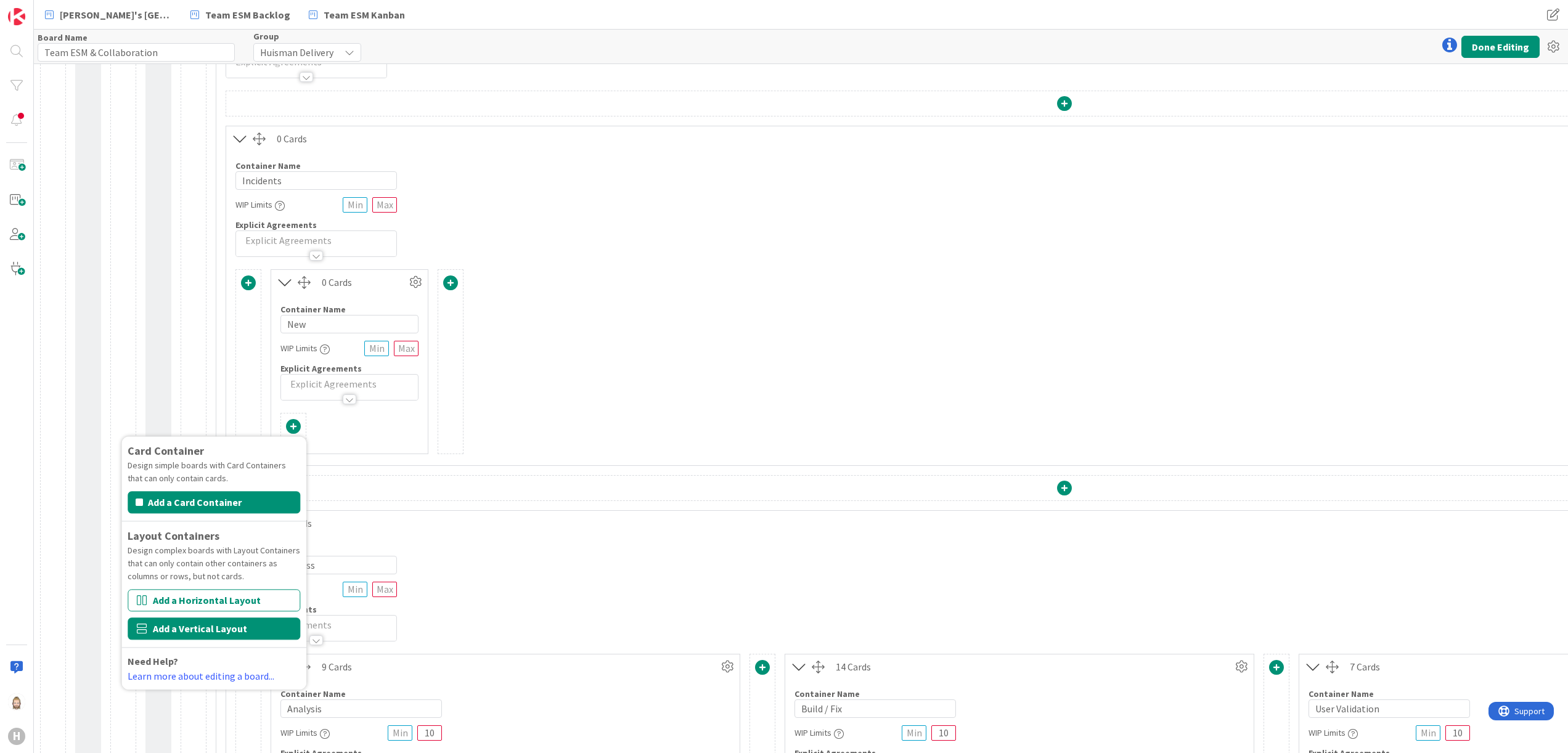
click at [239, 623] on button "Add a Vertical Layout" at bounding box center [214, 628] width 173 height 22
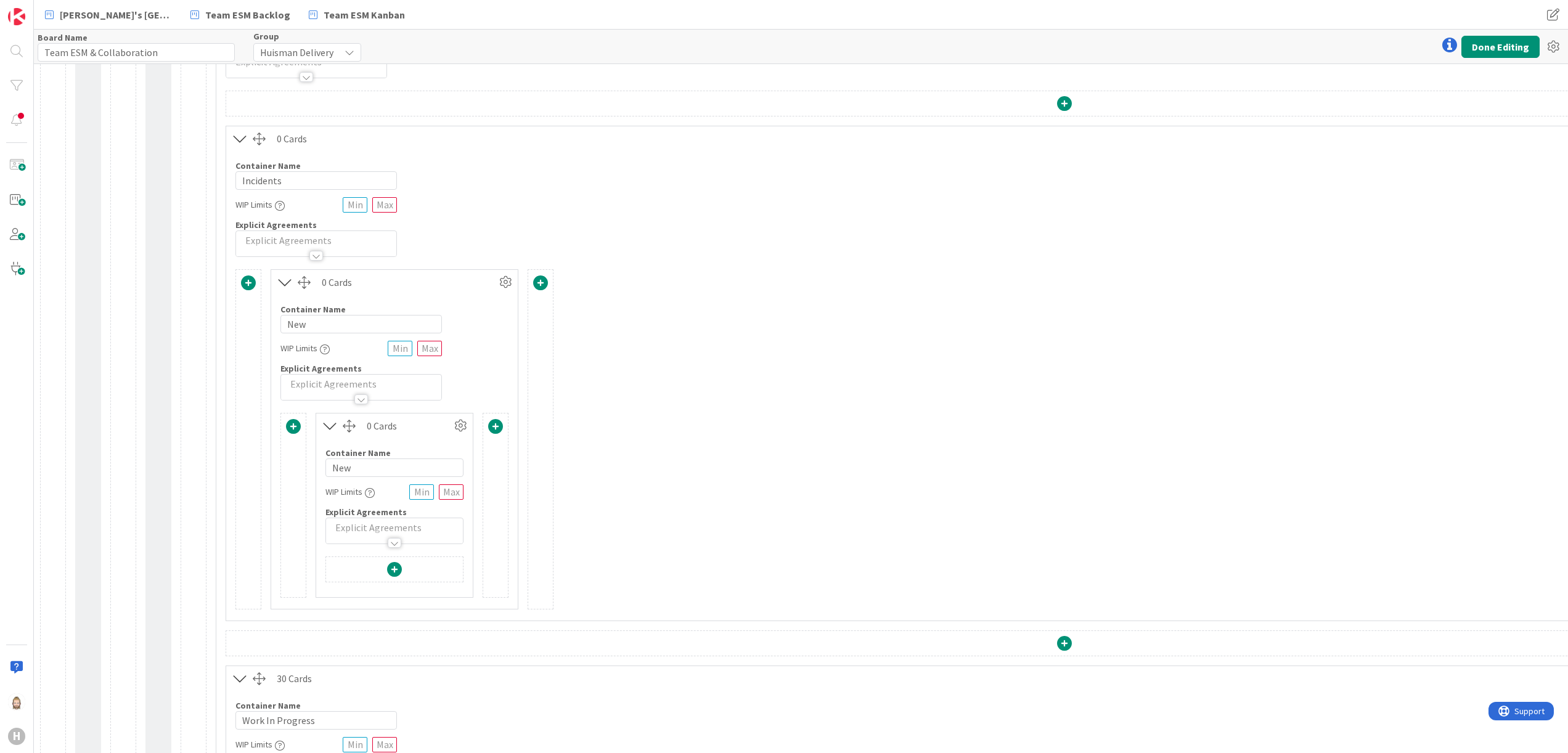
click at [492, 426] on span at bounding box center [496, 426] width 15 height 15
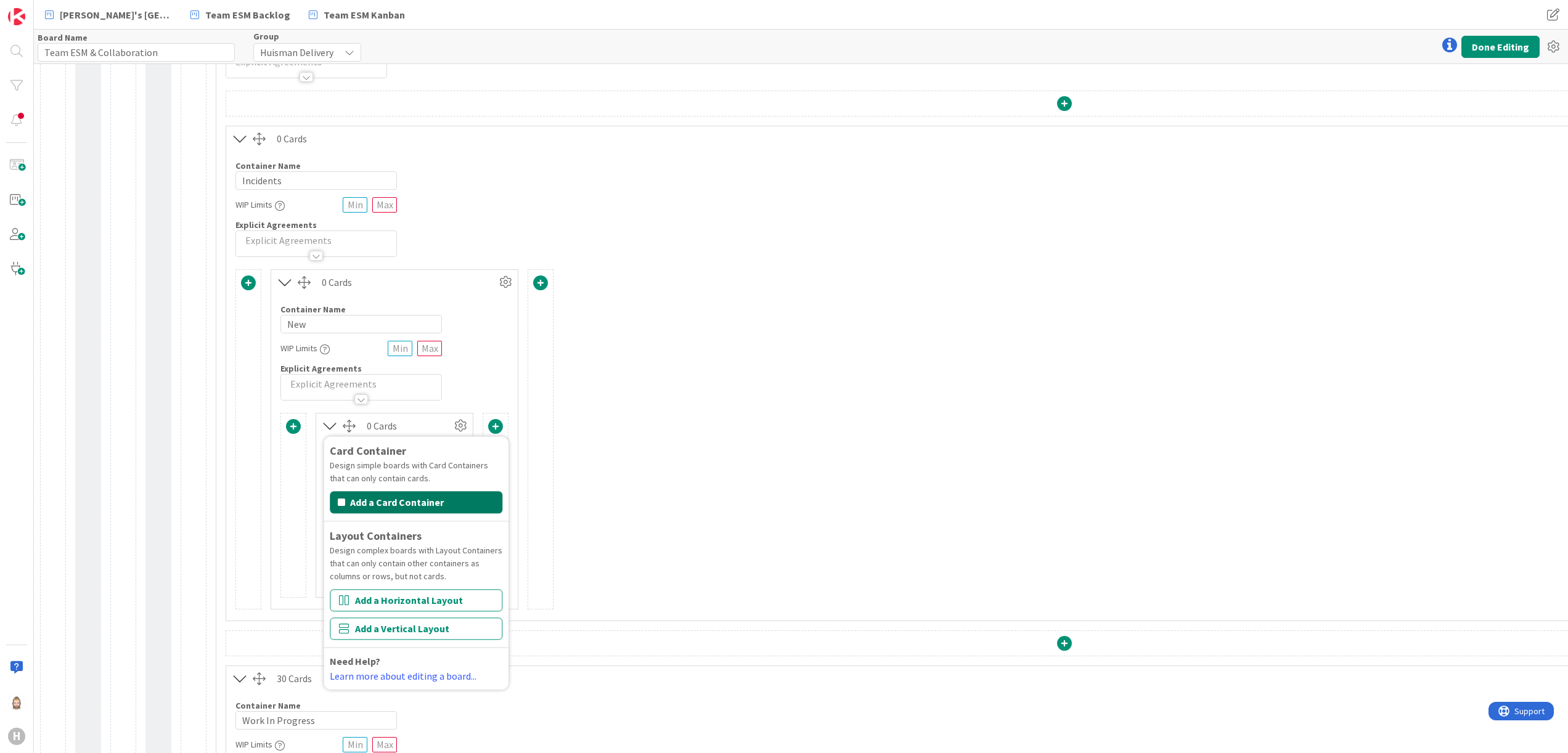
click at [469, 501] on button "Add a Card Container" at bounding box center [416, 502] width 173 height 22
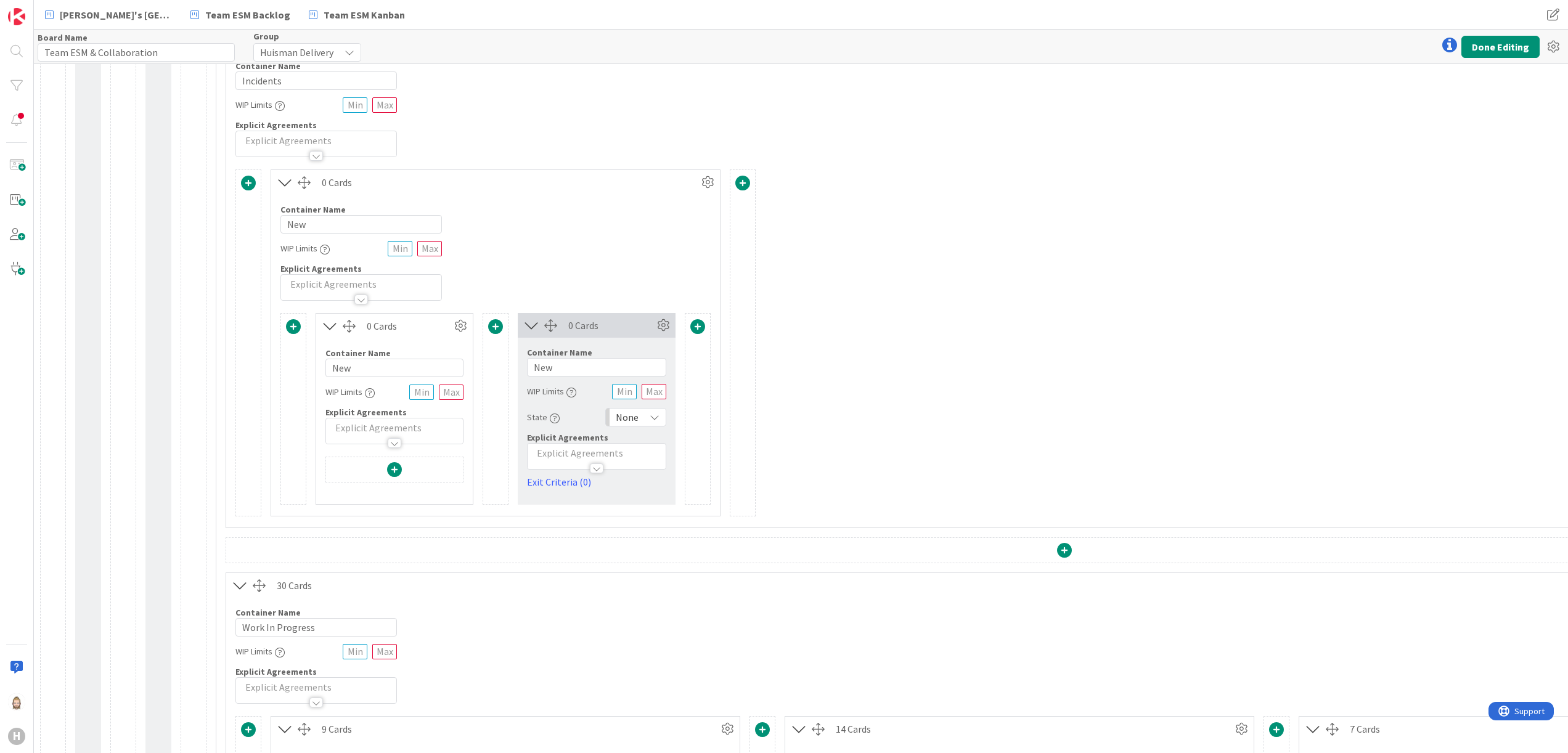
scroll to position [246, 0]
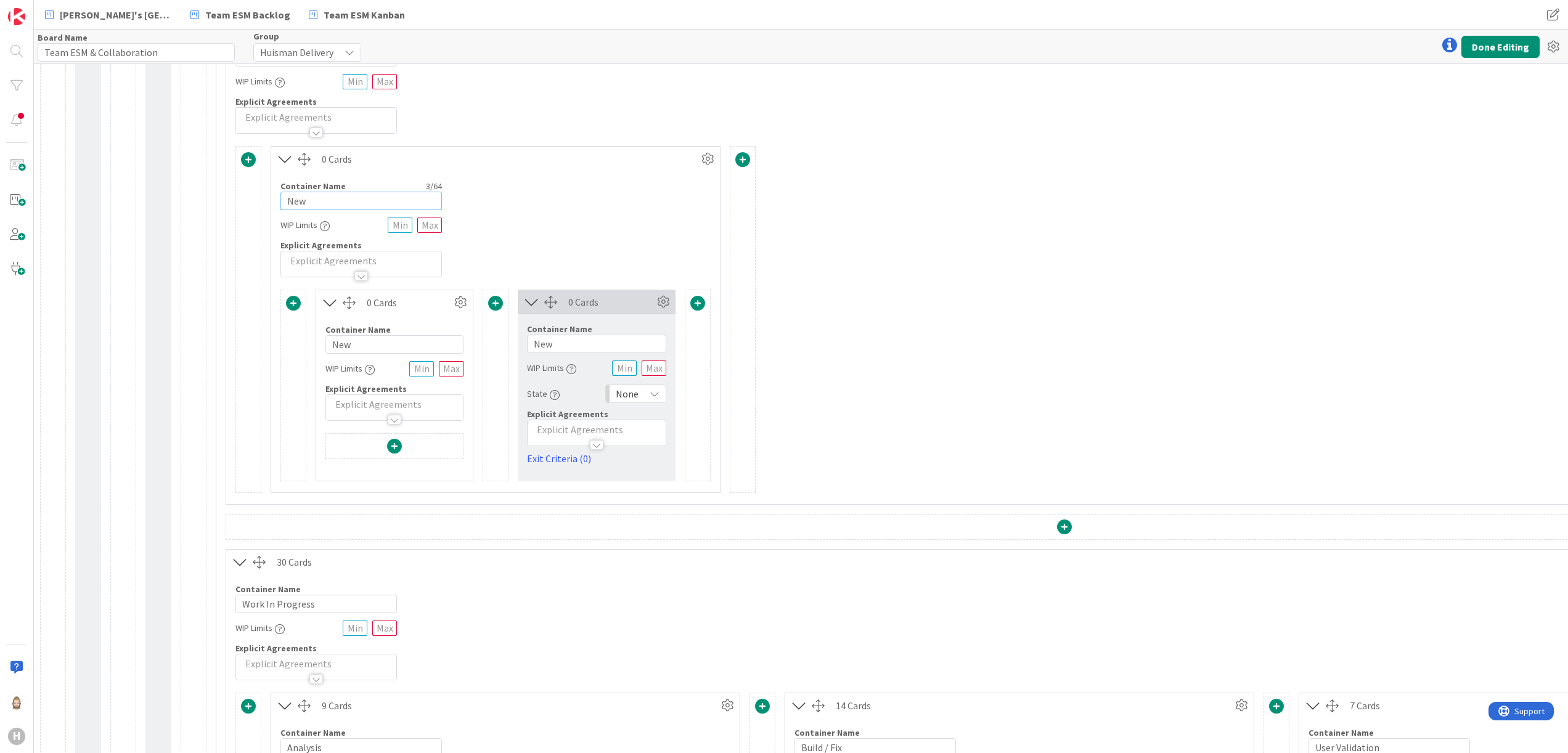
click at [353, 203] on input "New" at bounding box center [361, 201] width 162 height 18
type input "Analysis"
click at [399, 345] on input "New" at bounding box center [394, 344] width 138 height 18
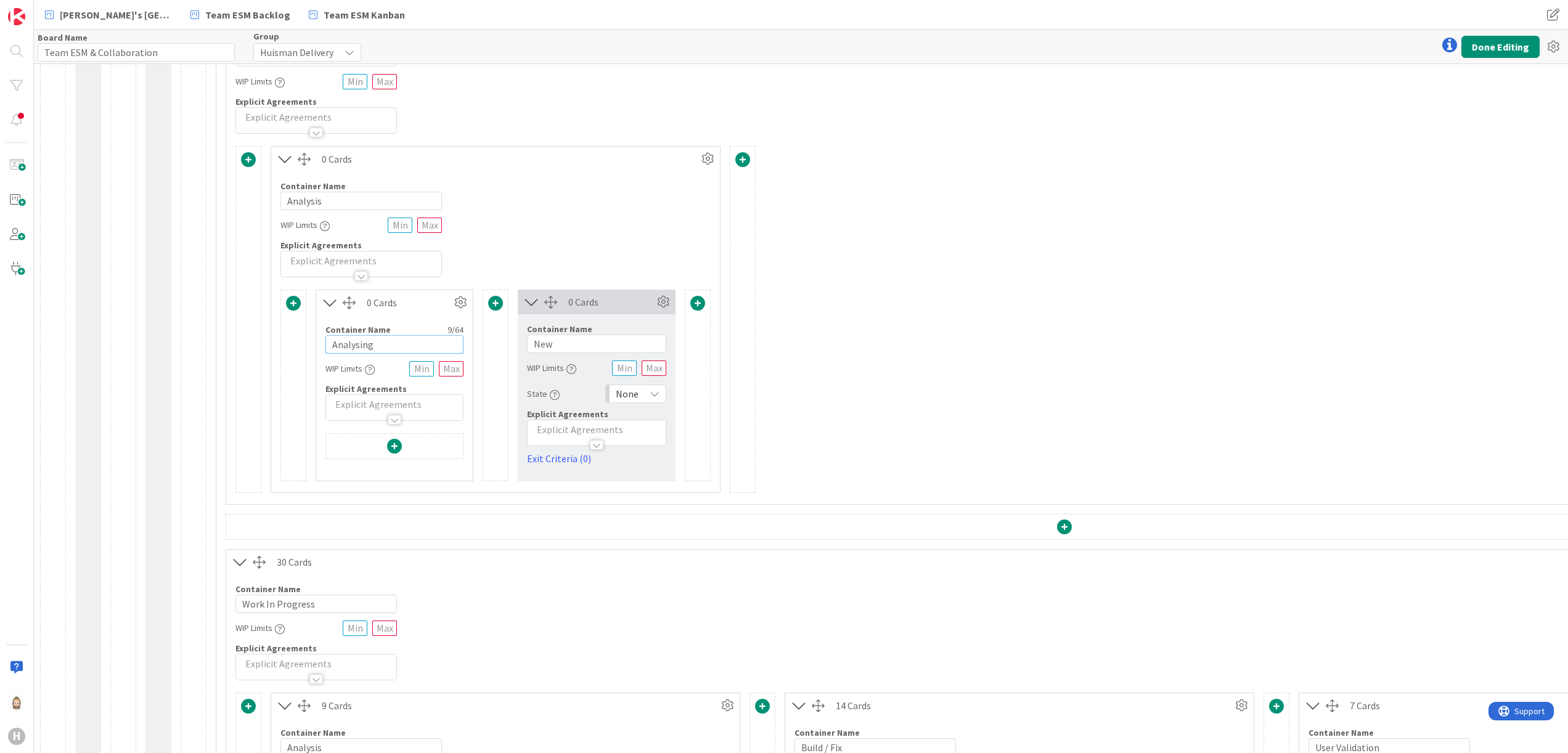
type input "Analysing"
click at [401, 452] on span at bounding box center [395, 446] width 15 height 15
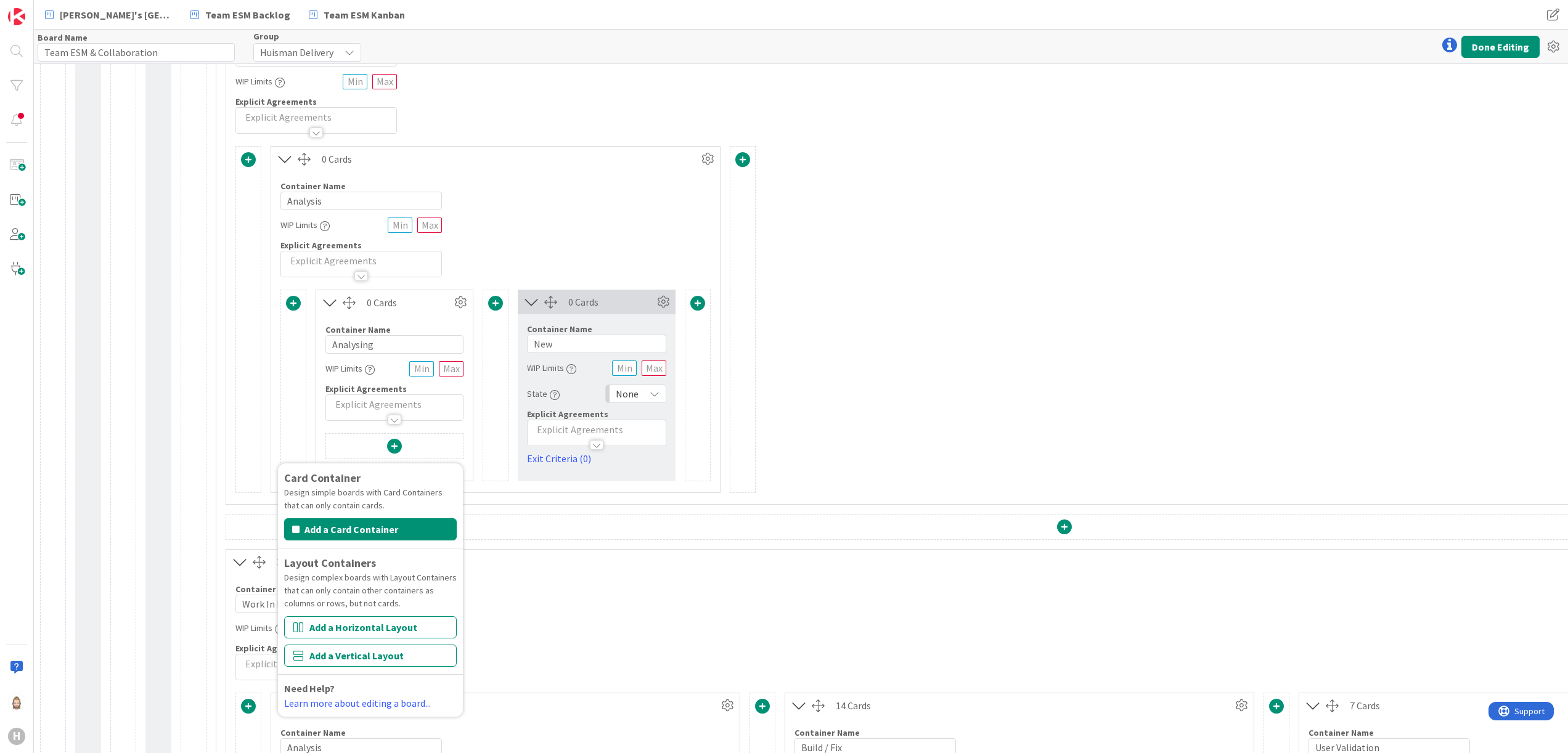
click at [999, 310] on div "Card Container Design simple boards with Card Containers that can only contain …" at bounding box center [1065, 319] width 1658 height 347
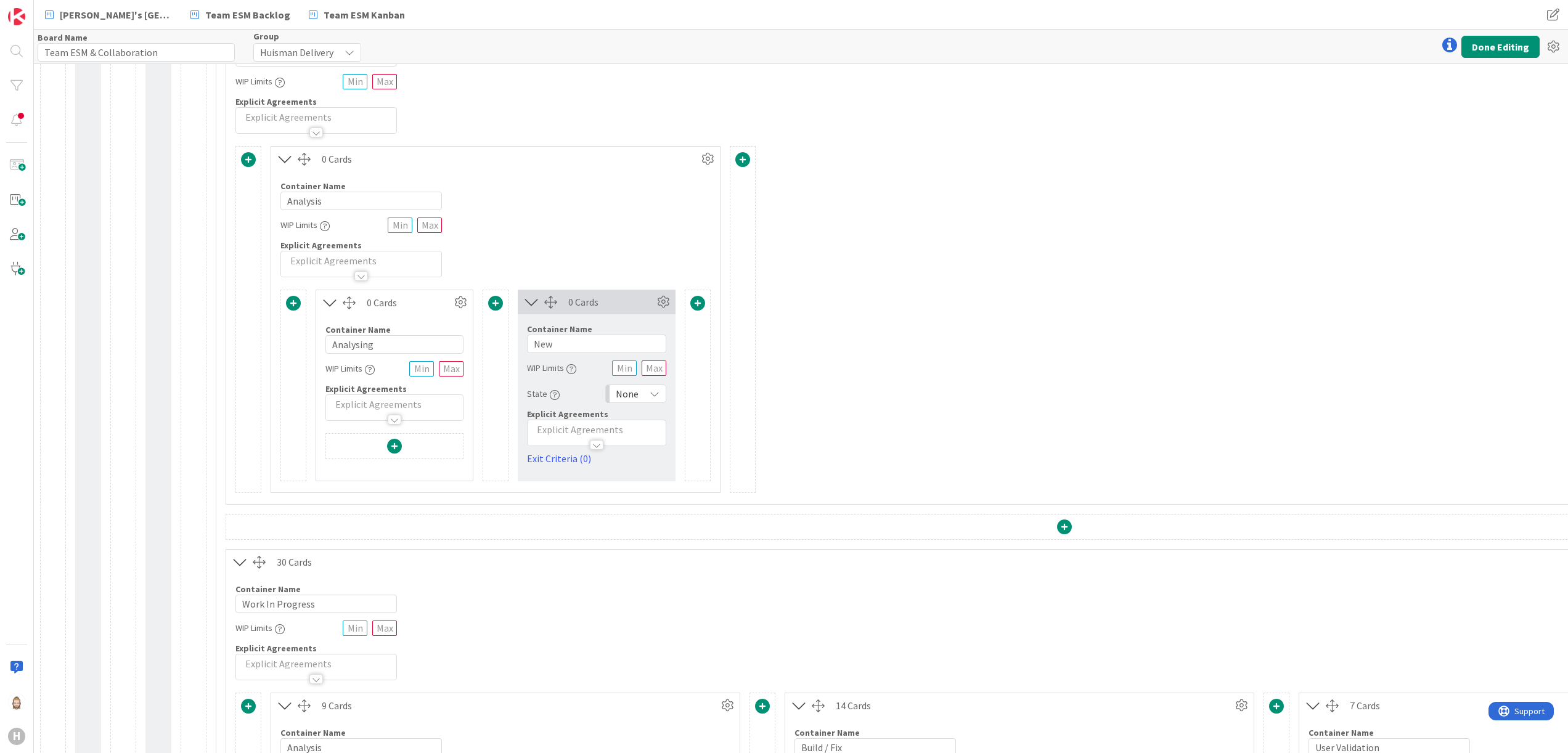
click at [393, 443] on span at bounding box center [395, 446] width 15 height 15
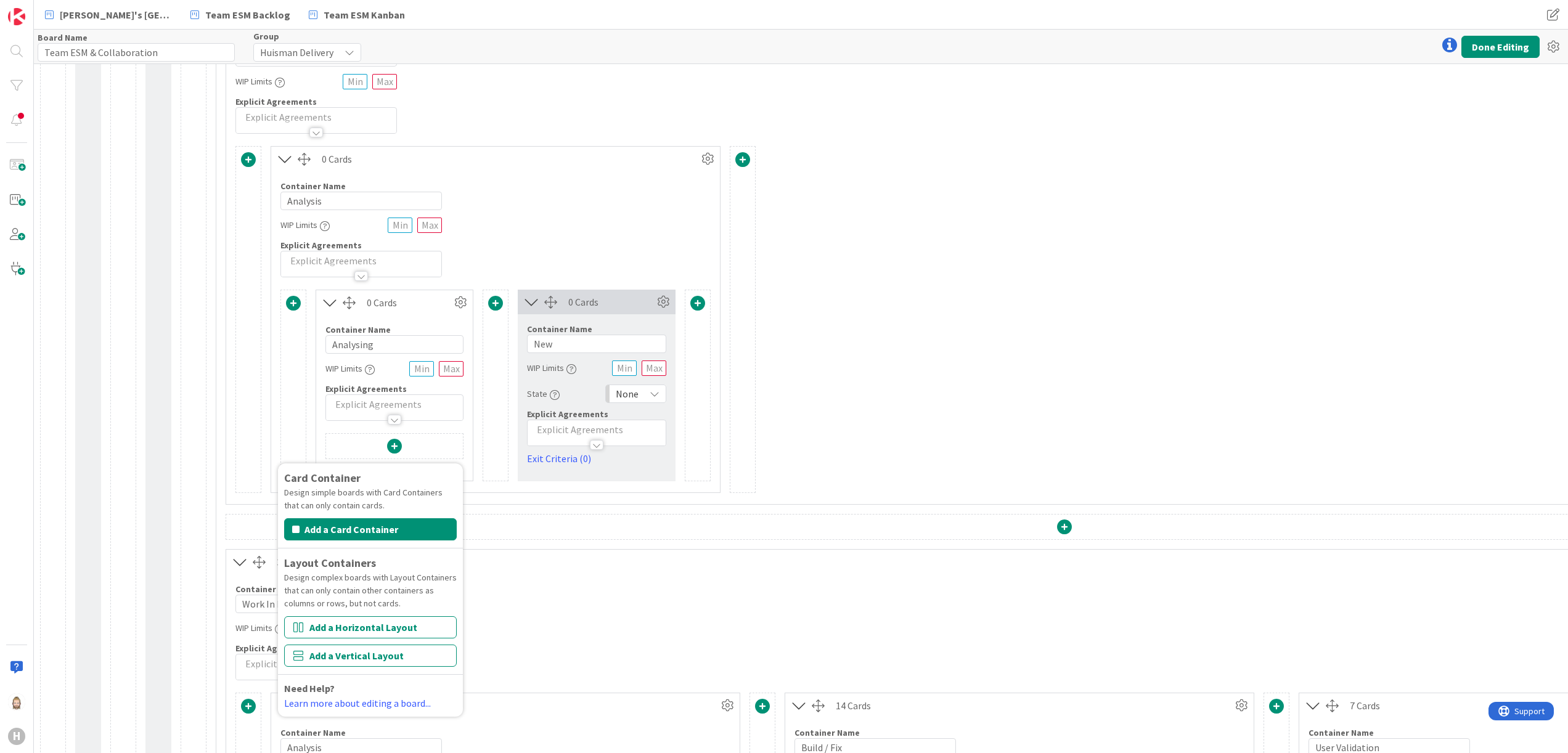
click at [913, 391] on div "Card Container Design simple boards with Card Containers that can only contain …" at bounding box center [1065, 319] width 1658 height 347
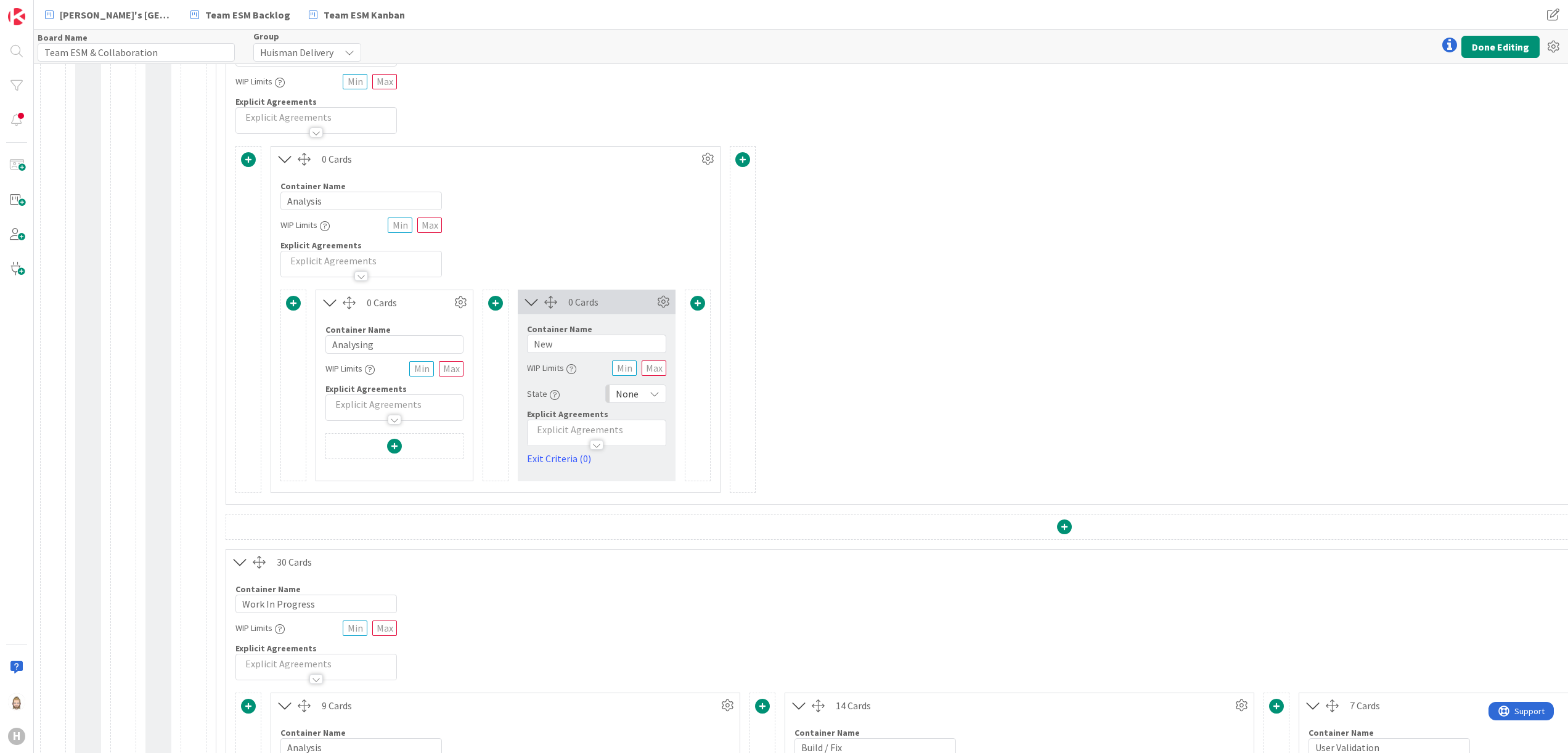
click at [407, 440] on div at bounding box center [395, 447] width 137 height 28
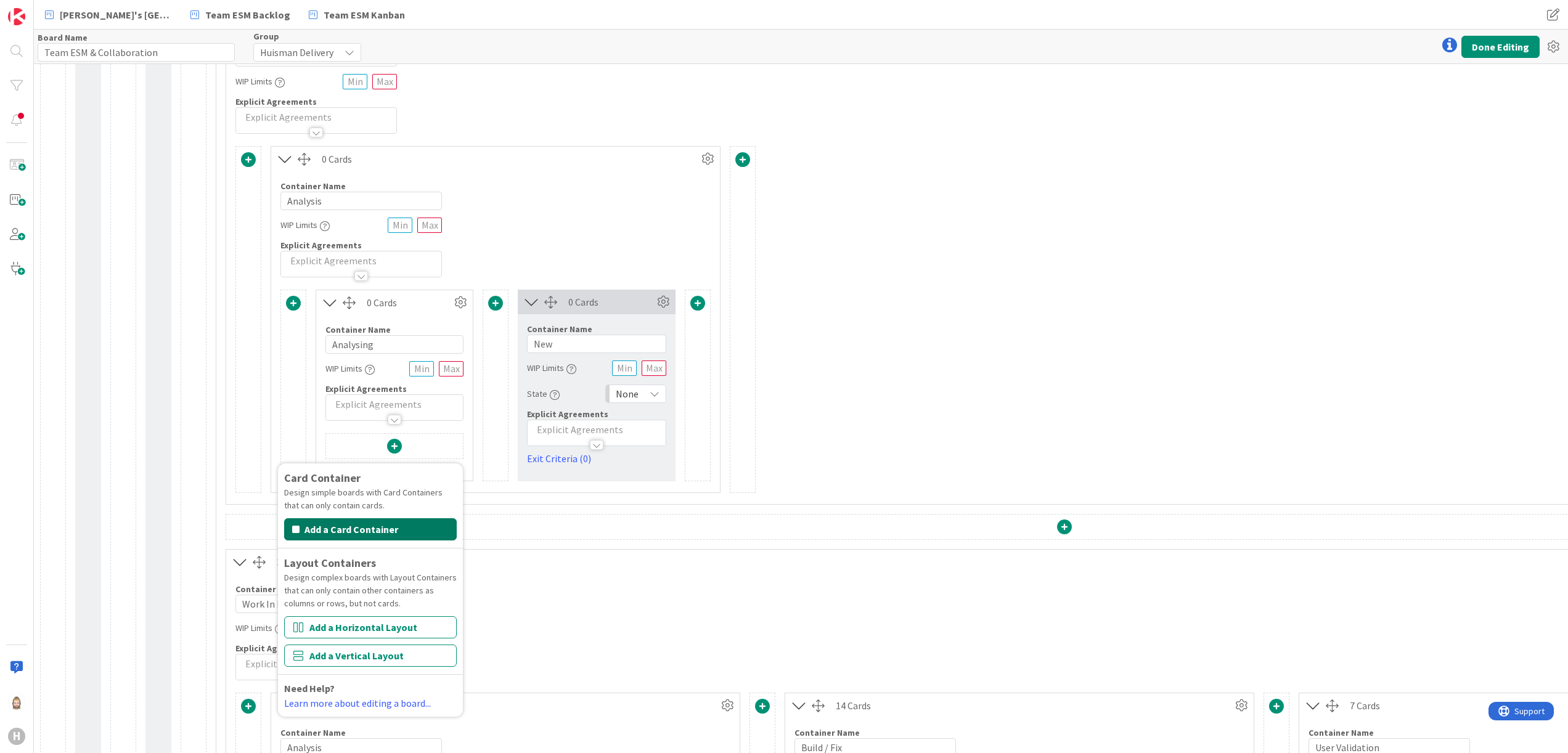
click at [391, 530] on button "Add a Card Container" at bounding box center [370, 529] width 173 height 22
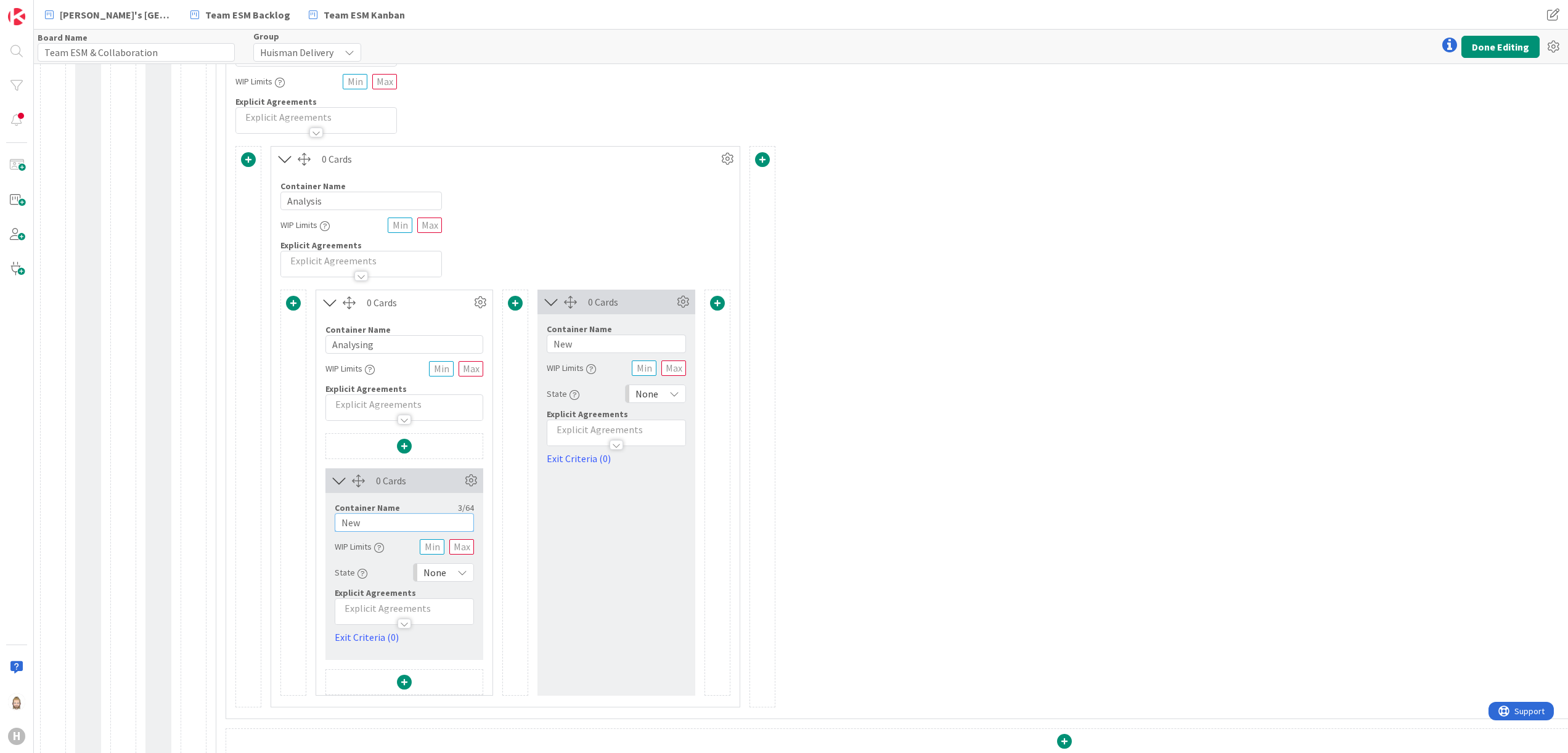
click at [391, 530] on input "New" at bounding box center [405, 522] width 140 height 18
type input "Waiting"
click at [444, 314] on div "0 Cards" at bounding box center [404, 302] width 176 height 25
click at [1480, 45] on button "Done Editing" at bounding box center [1501, 47] width 79 height 22
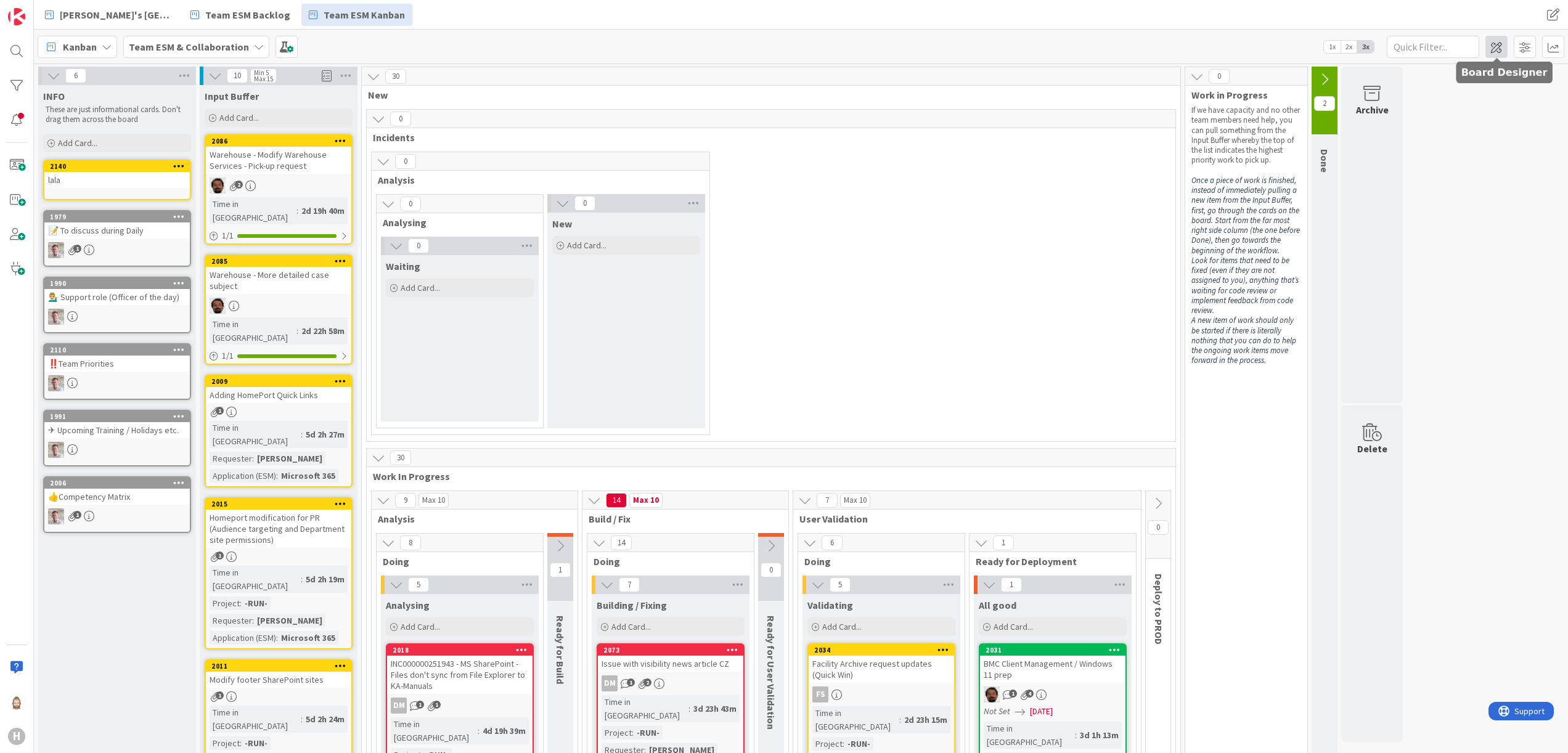
click at [1490, 53] on span at bounding box center [1497, 47] width 22 height 22
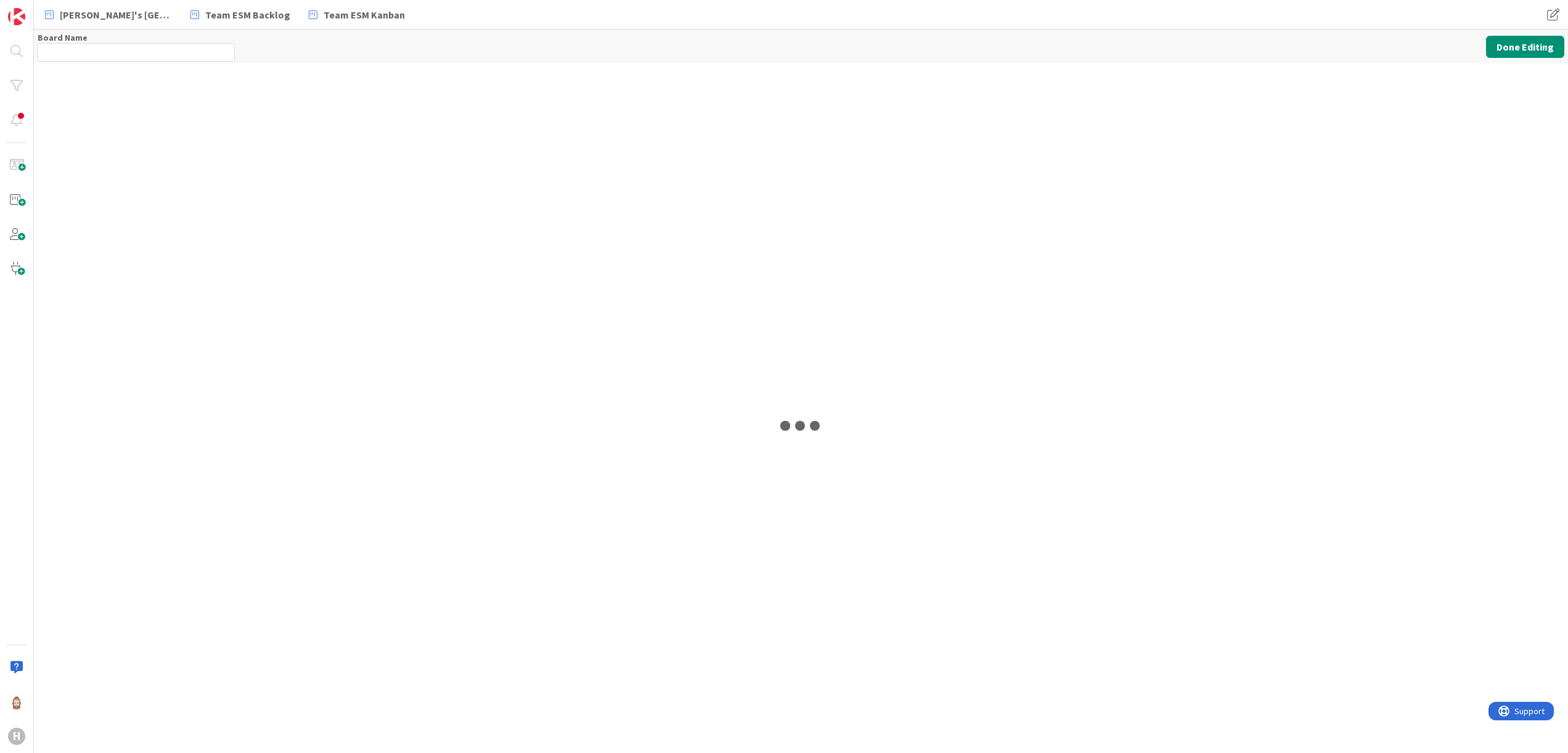
type input "Team ESM & Collaboration"
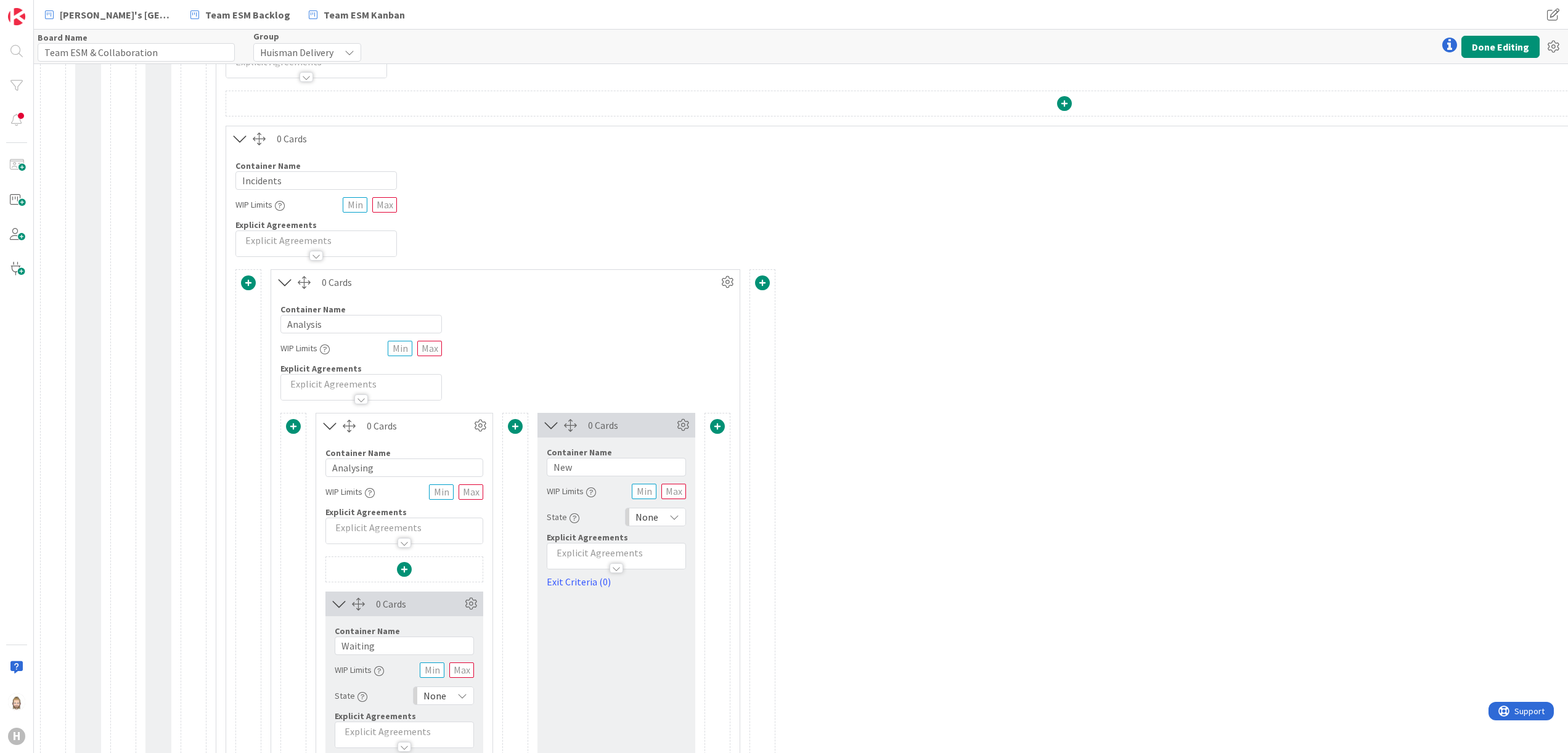
click at [403, 570] on span at bounding box center [405, 570] width 15 height 15
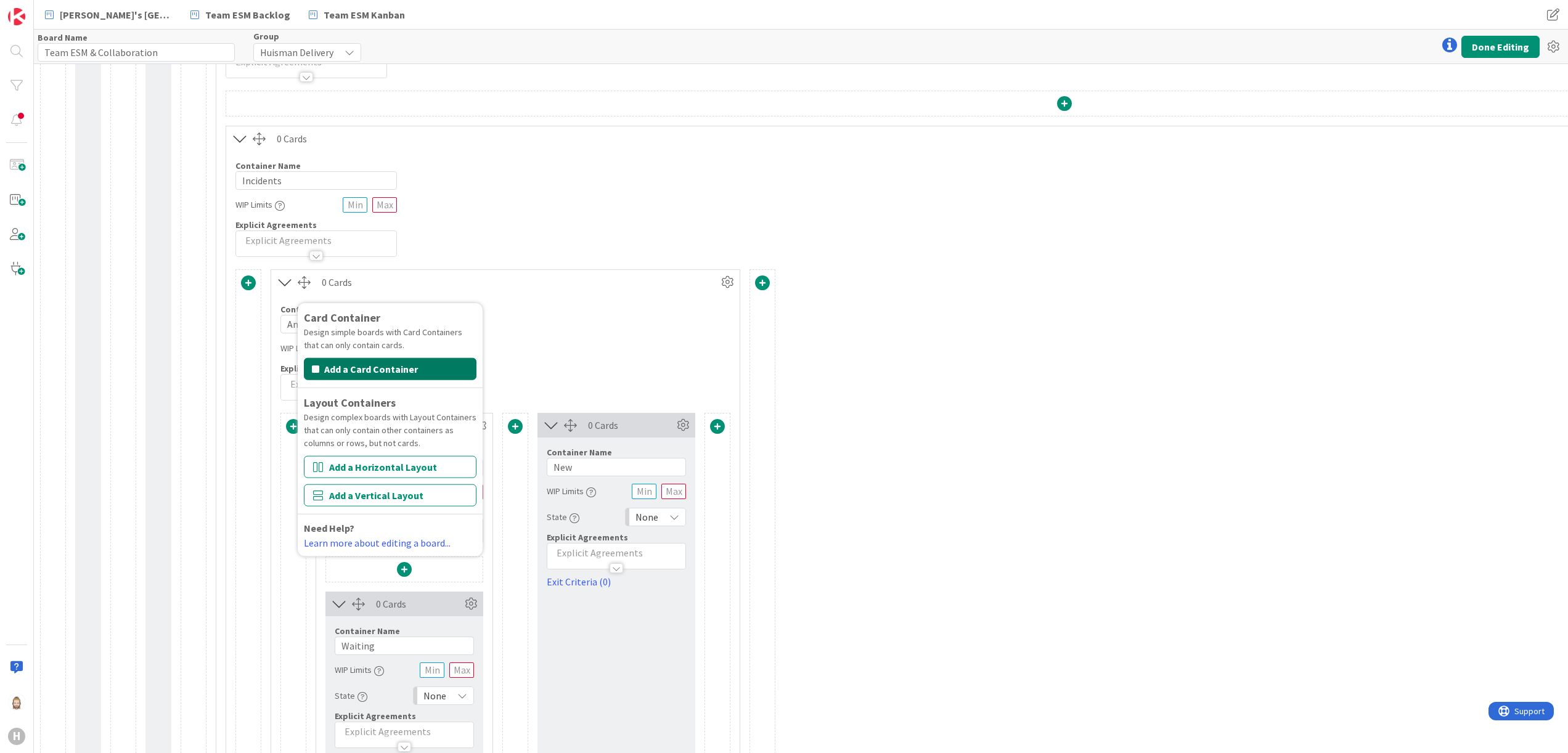
click at [399, 363] on button "Add a Card Container" at bounding box center [390, 369] width 173 height 22
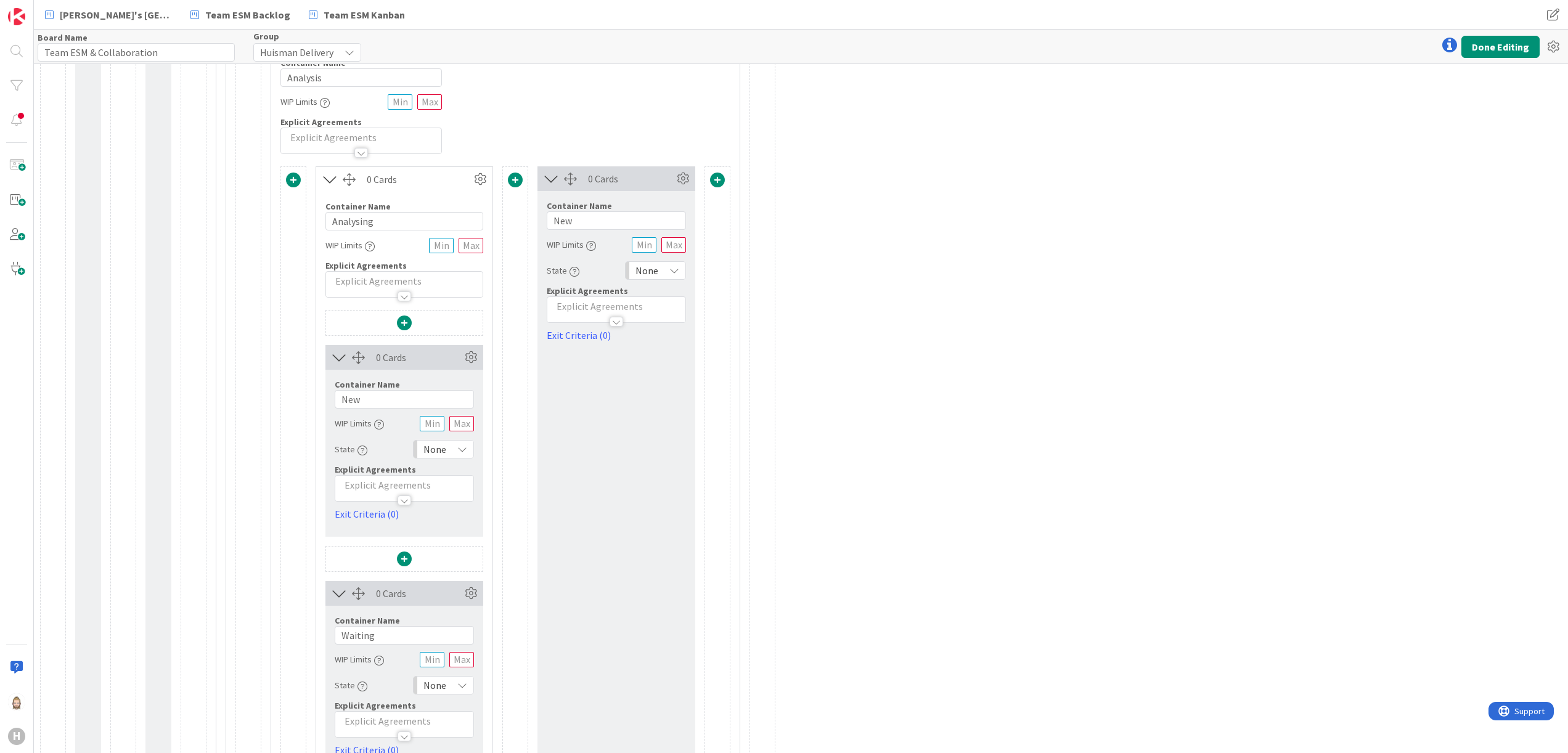
scroll to position [246, 0]
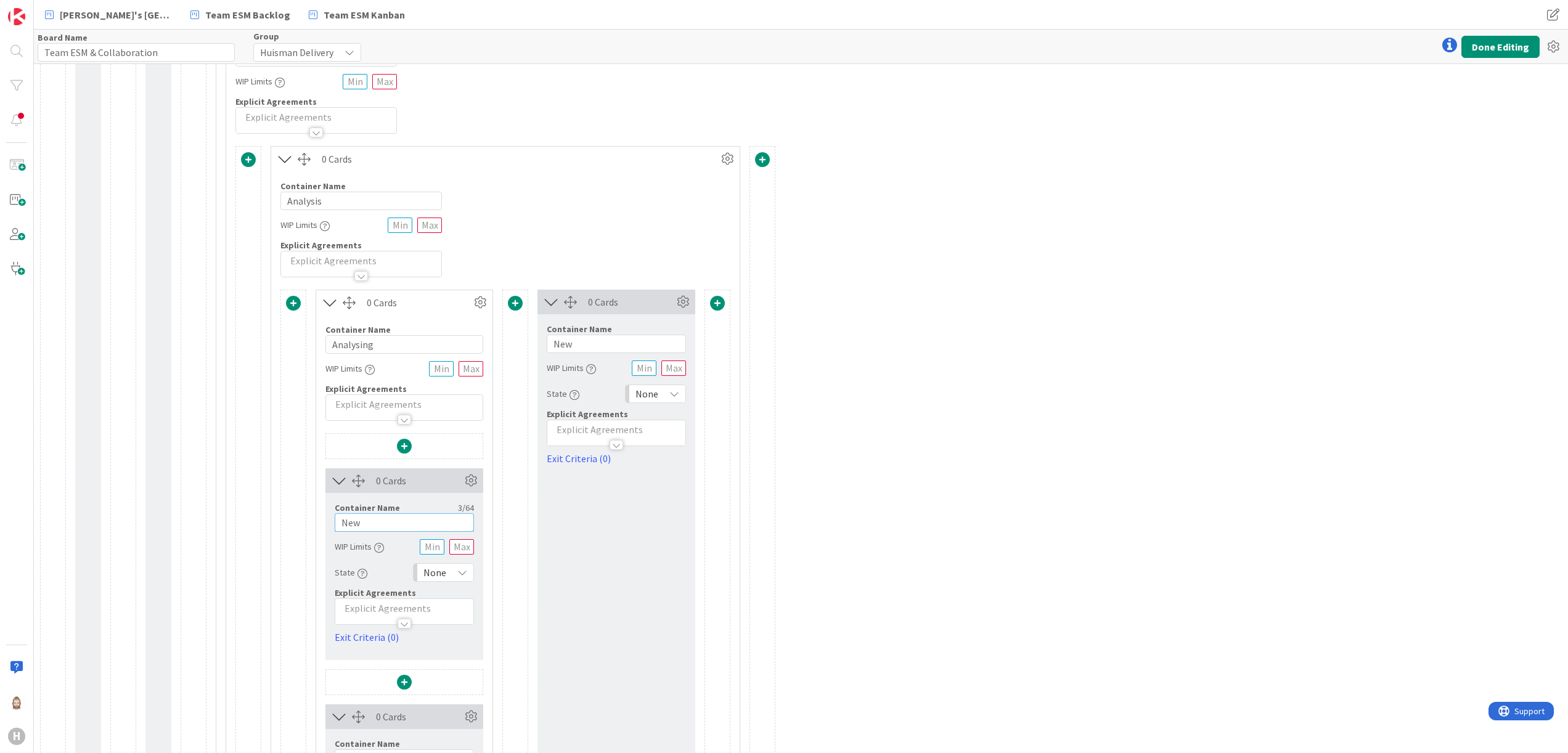
click at [399, 526] on input "New" at bounding box center [405, 522] width 140 height 18
type input "Analysing"
click at [605, 350] on input "New" at bounding box center [616, 344] width 140 height 18
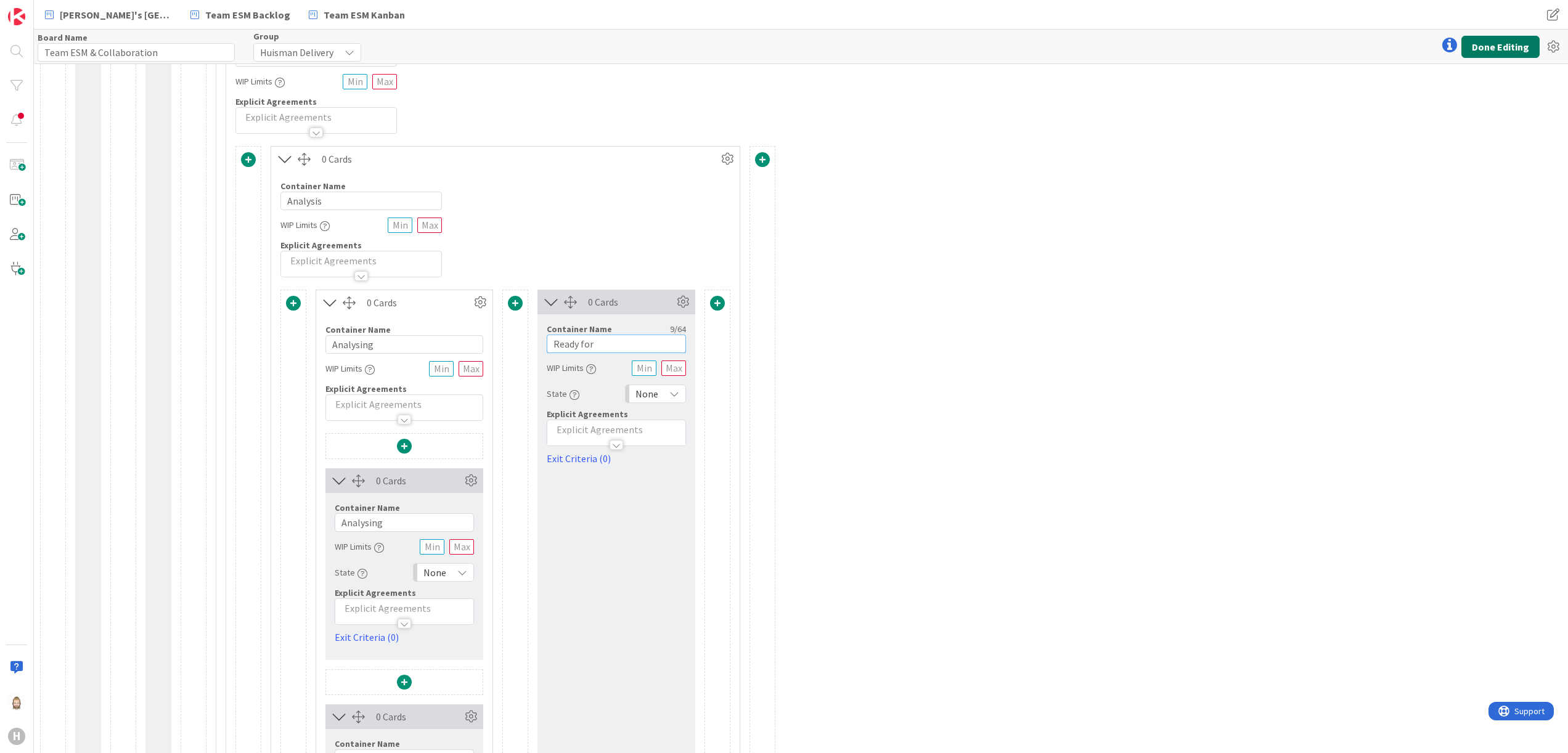
type input "Ready for"
click at [1482, 36] on button "Done Editing" at bounding box center [1501, 47] width 79 height 22
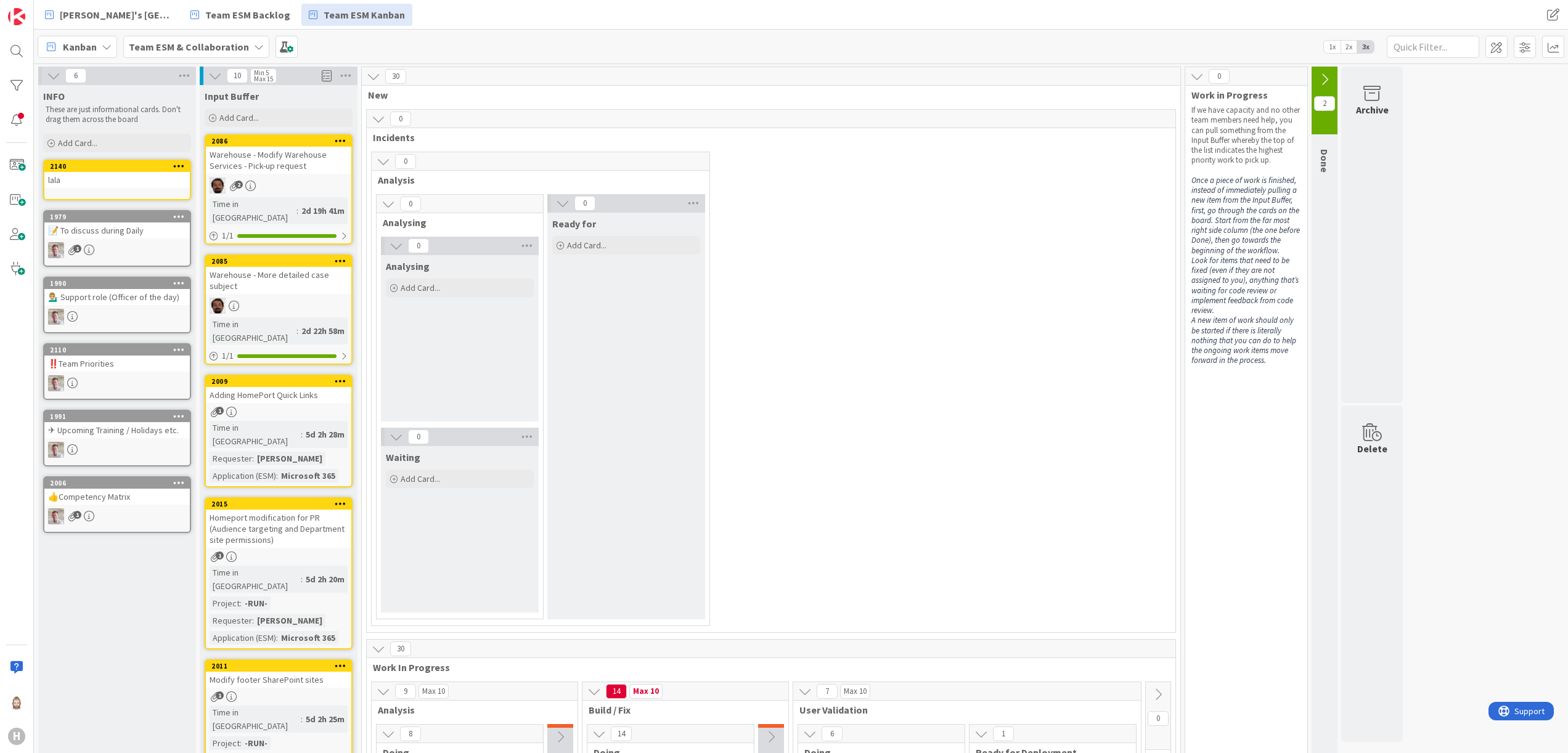
click at [394, 183] on span "Analysis" at bounding box center [536, 180] width 316 height 13
click at [1495, 47] on span at bounding box center [1497, 47] width 22 height 22
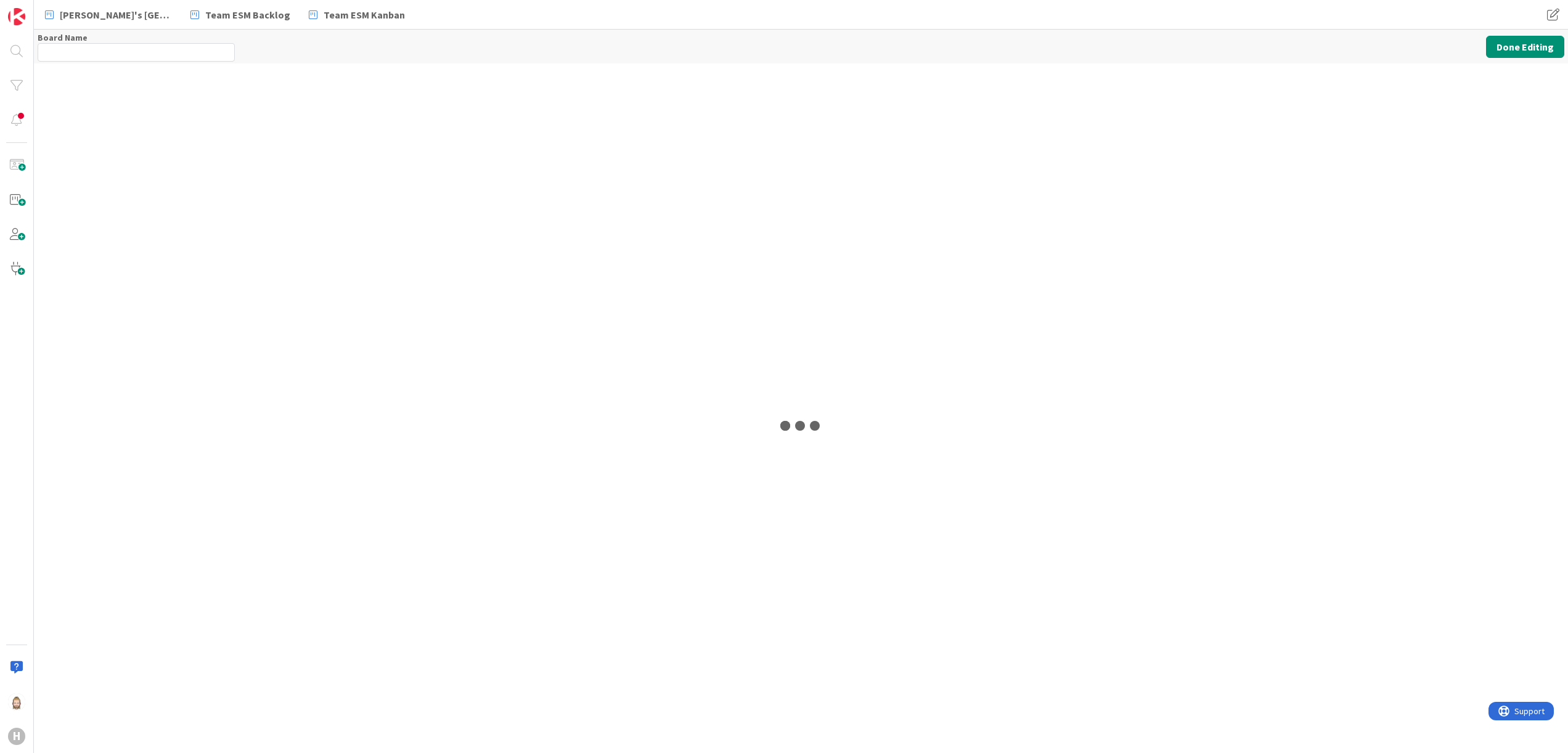
type input "Team ESM & Collaboration"
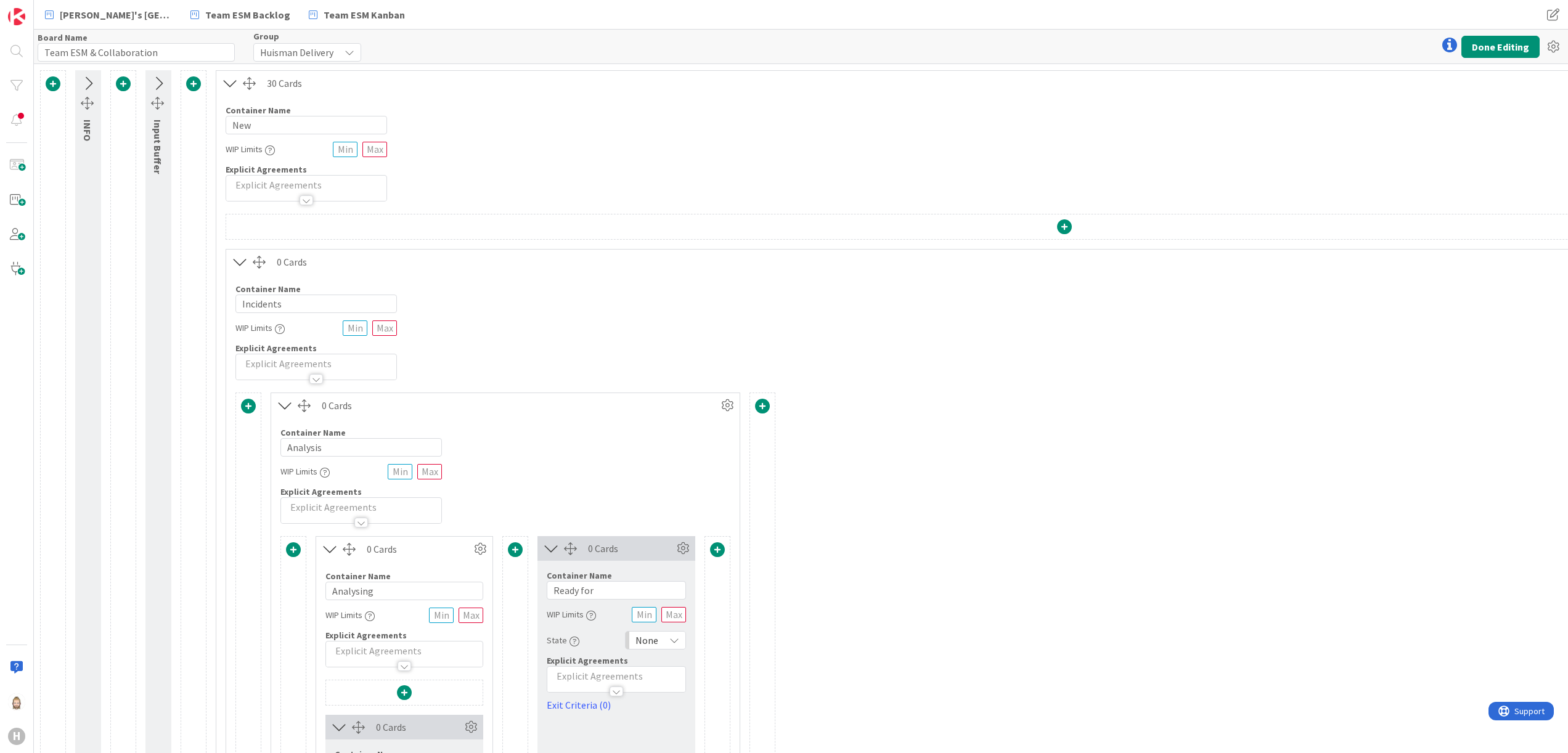
scroll to position [246, 0]
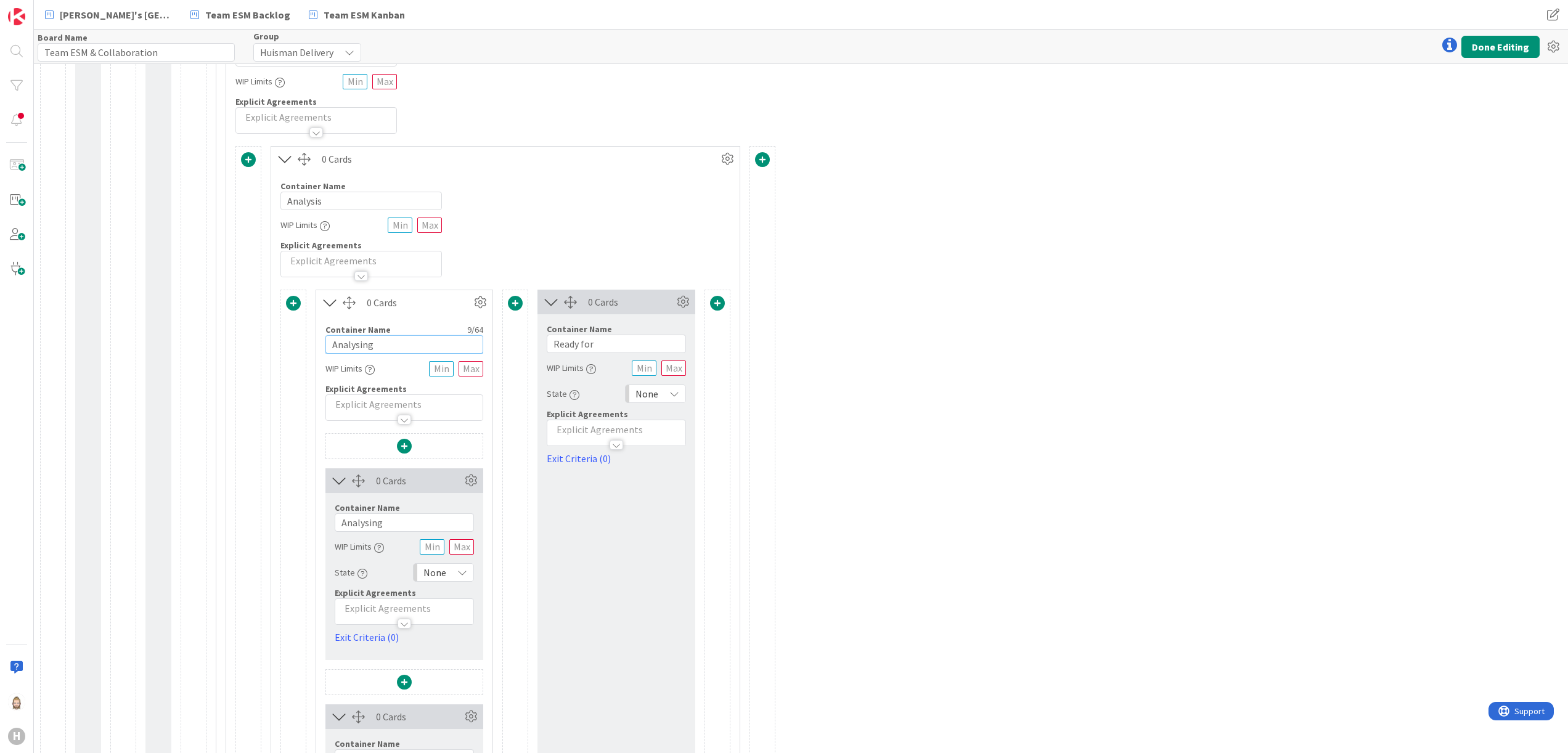
click at [400, 348] on input "Analysing" at bounding box center [404, 344] width 158 height 18
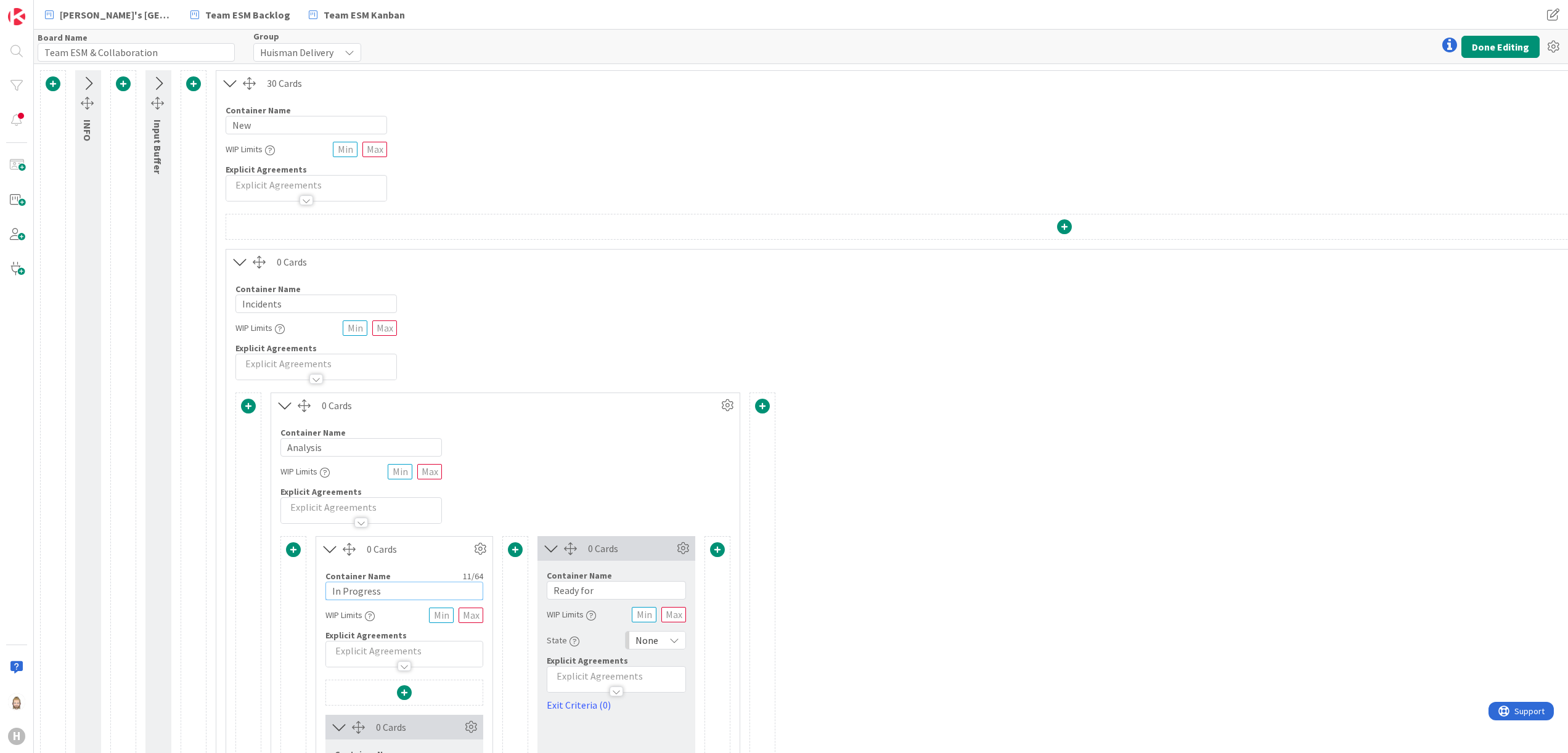
scroll to position [123, 0]
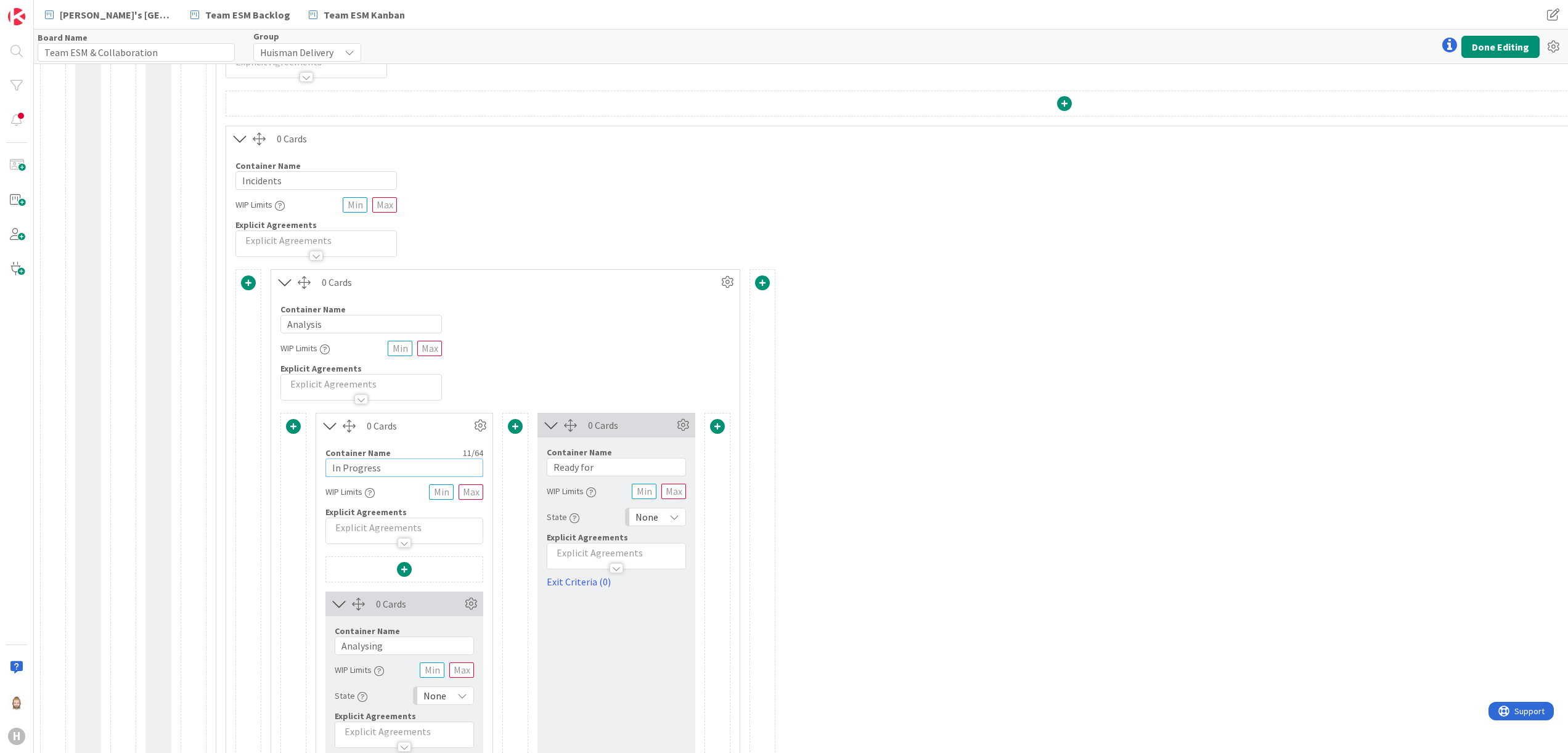
type input "In Progress"
click at [260, 181] on input "Incidents" at bounding box center [316, 181] width 162 height 18
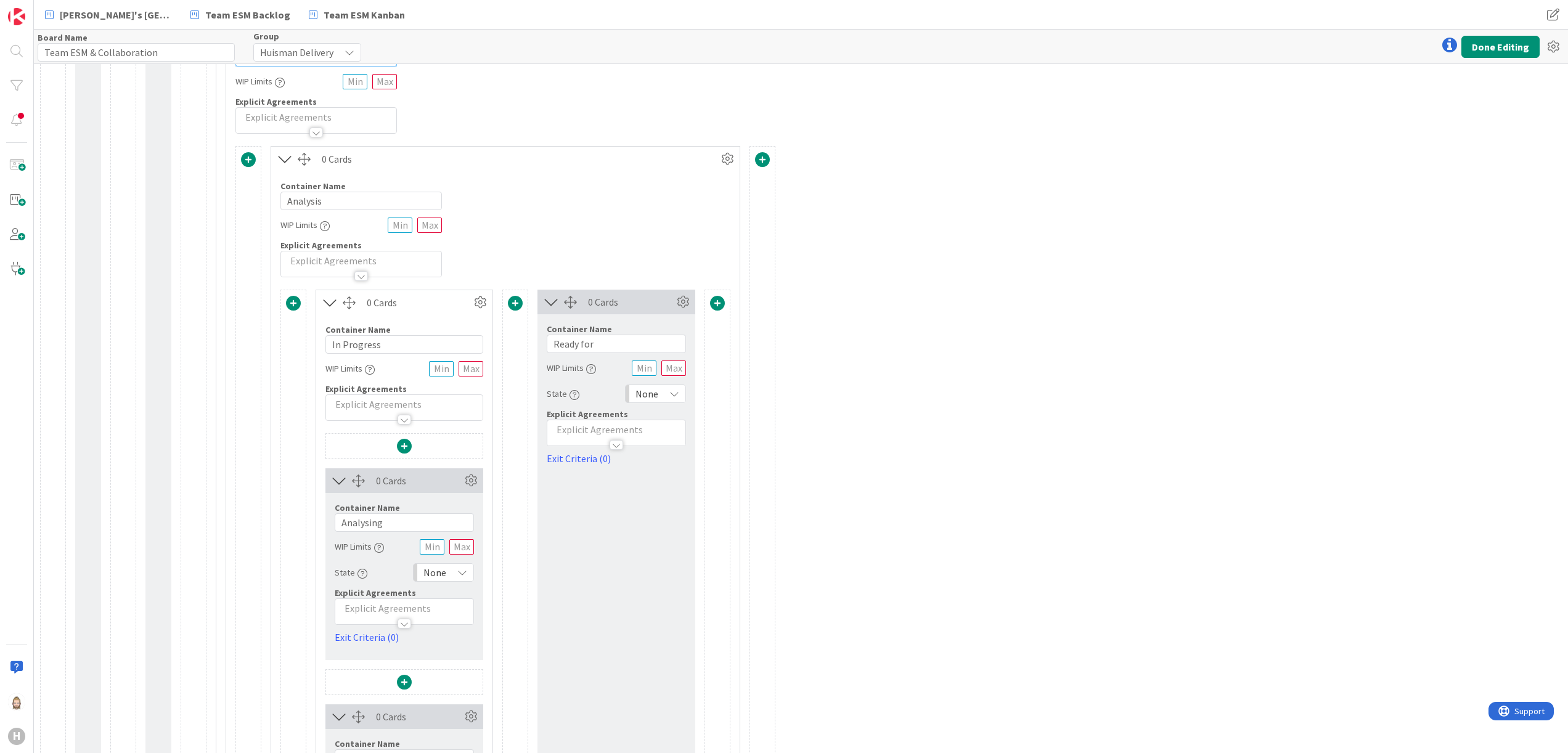
scroll to position [493, 0]
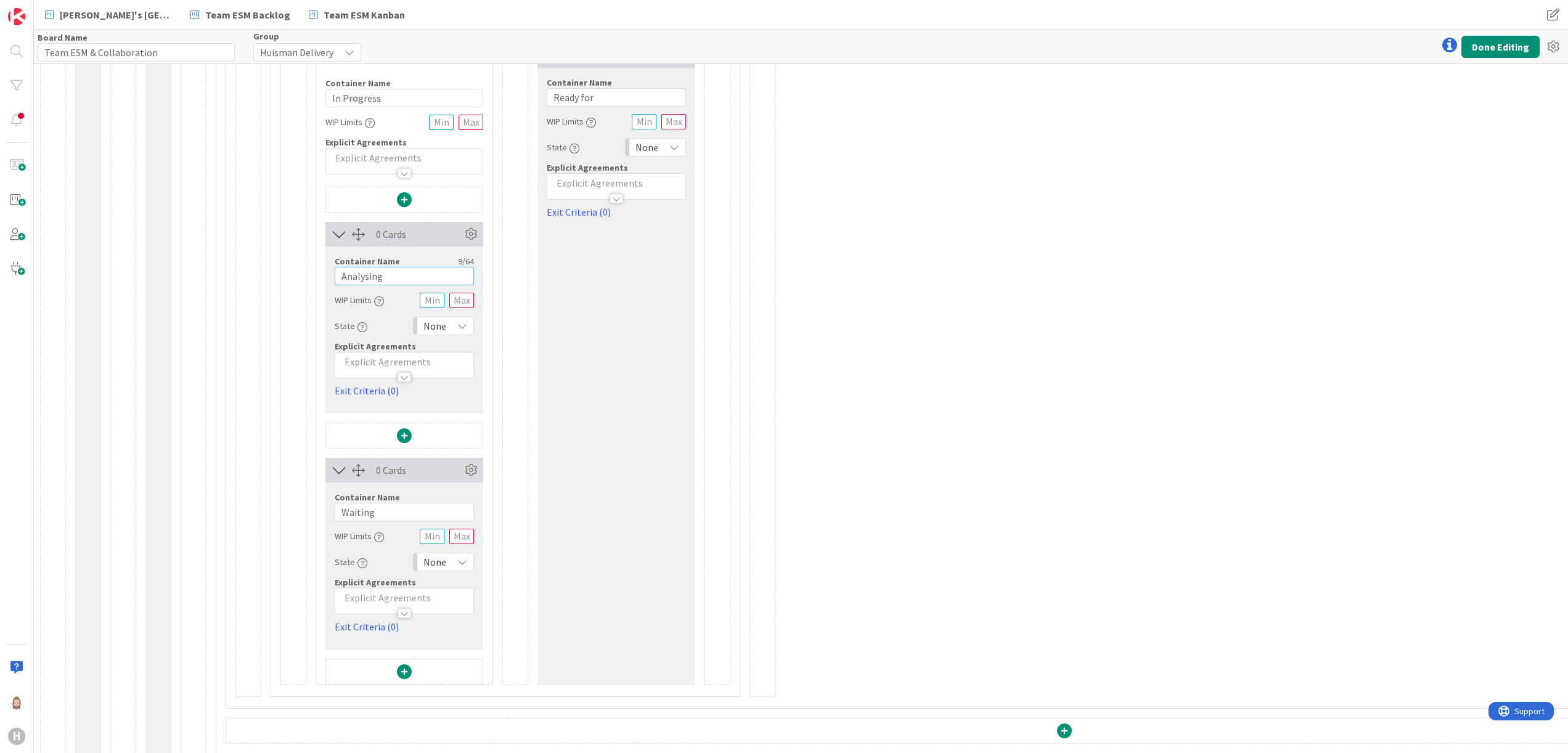
click at [409, 281] on input "Analysing" at bounding box center [405, 276] width 140 height 18
click at [407, 518] on input "Waiting" at bounding box center [405, 512] width 140 height 18
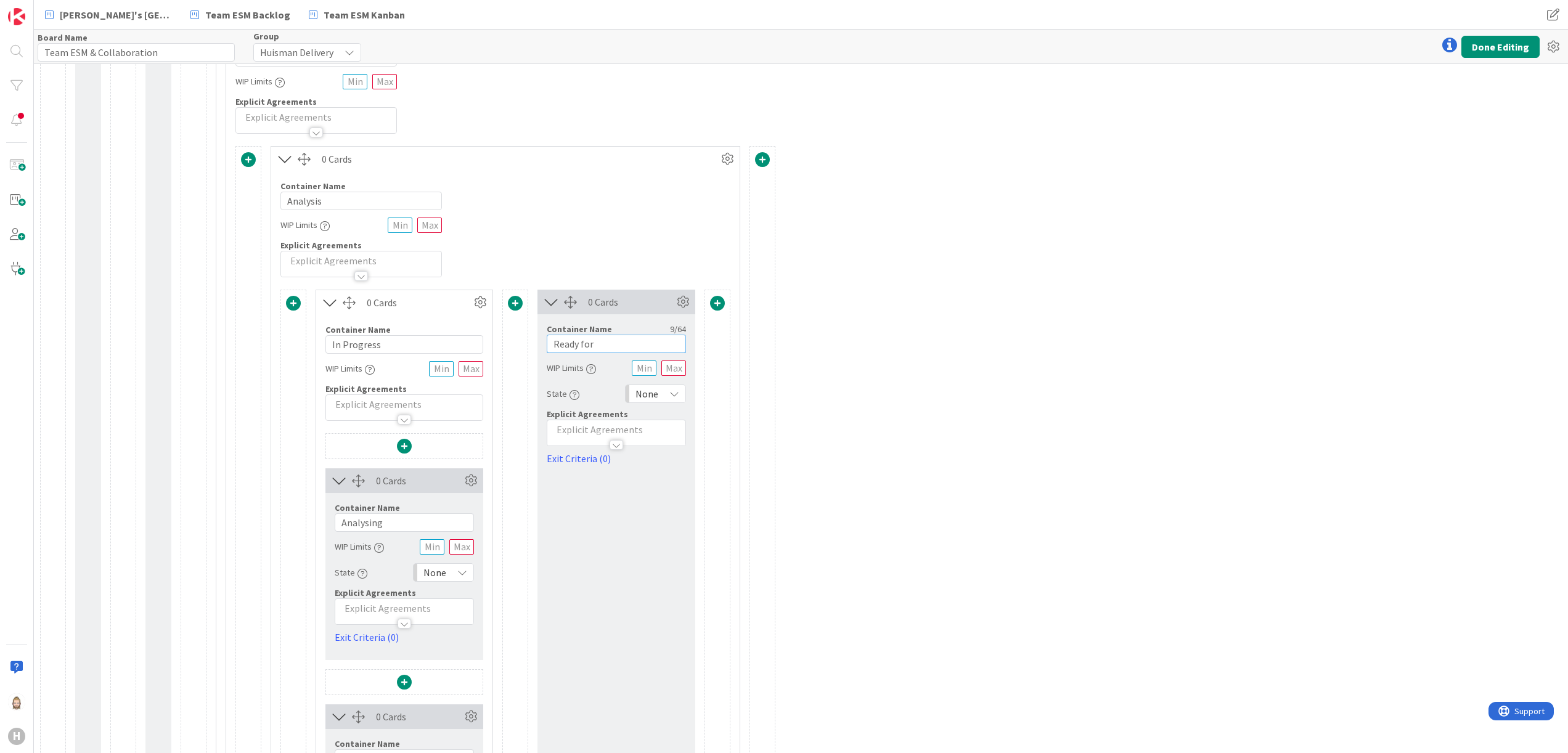
click at [610, 345] on input "Ready for" at bounding box center [616, 344] width 140 height 18
click at [680, 301] on icon at bounding box center [683, 302] width 18 height 18
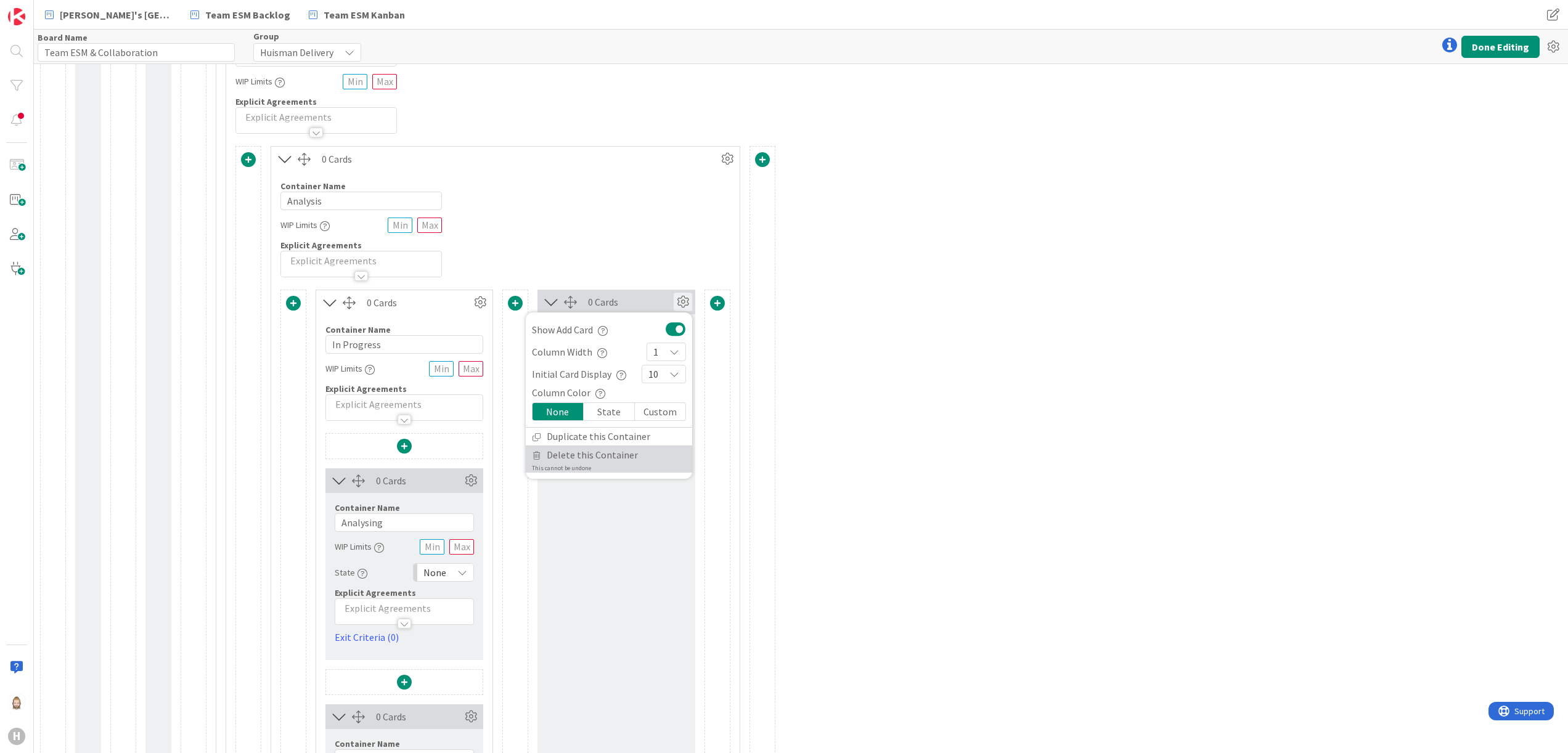
click at [635, 450] on link "Delete this Container This cannot be undone" at bounding box center [609, 459] width 166 height 26
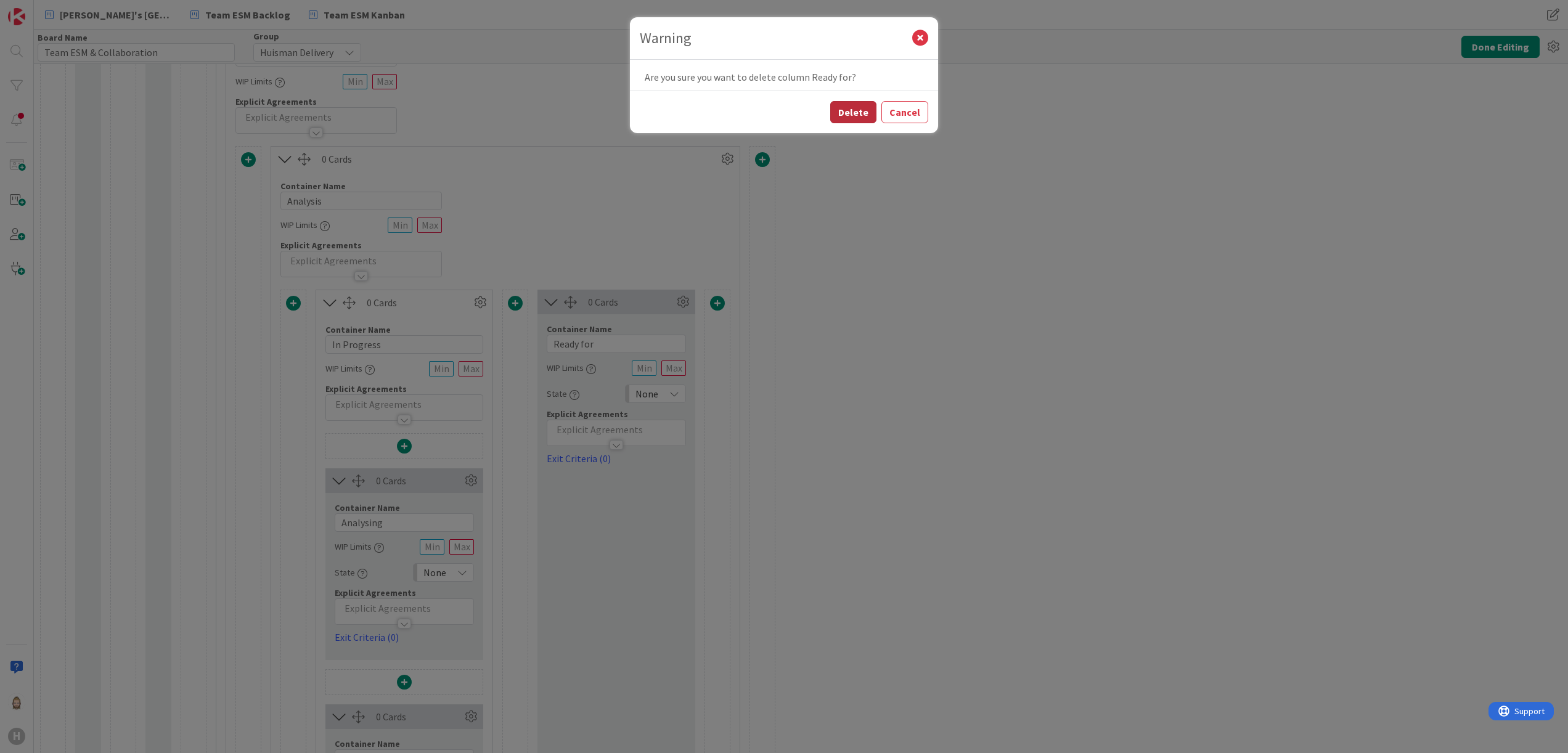
click at [852, 119] on button "Delete" at bounding box center [853, 112] width 47 height 22
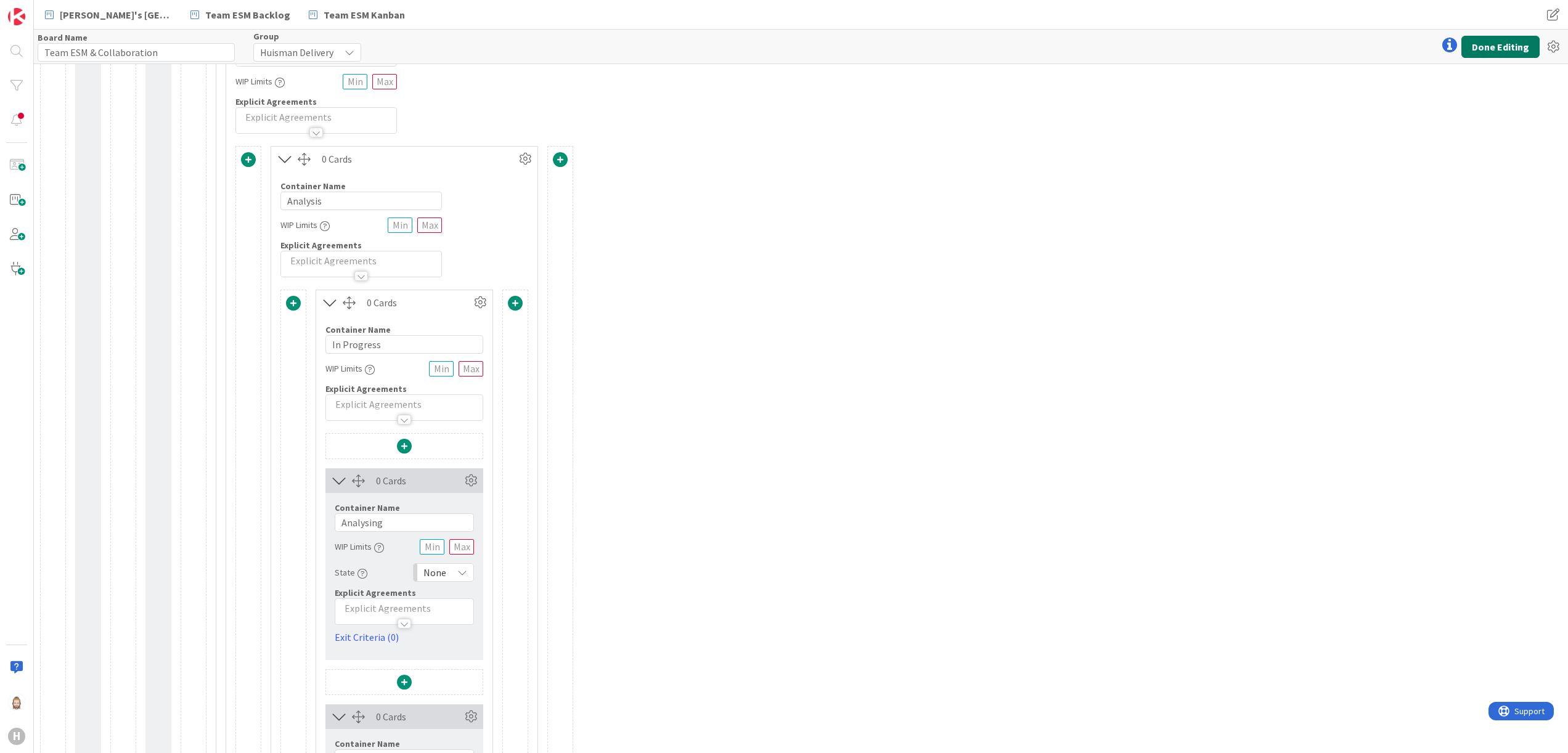
click at [1486, 42] on button "Done Editing" at bounding box center [1501, 47] width 79 height 22
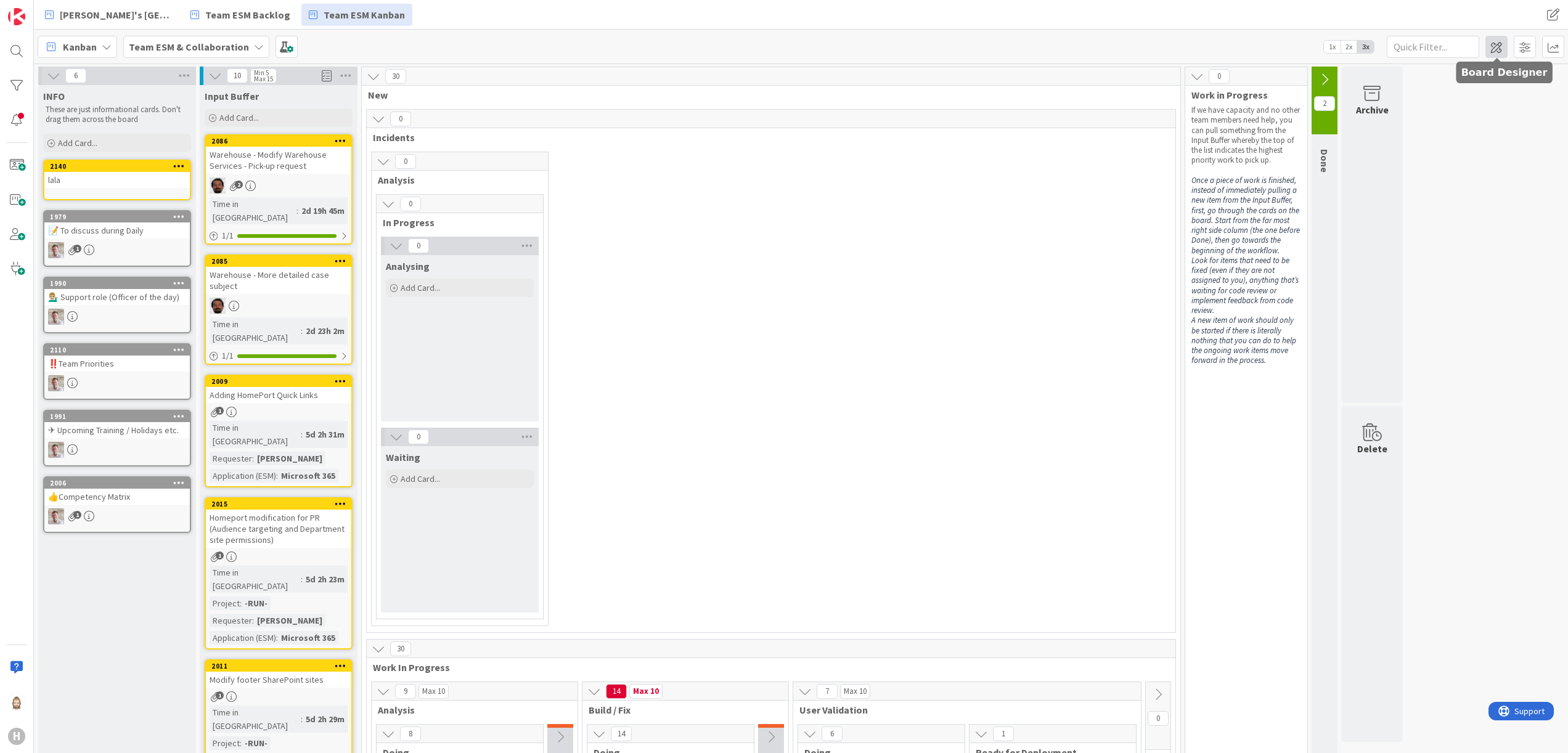
click at [1490, 46] on span at bounding box center [1497, 47] width 22 height 22
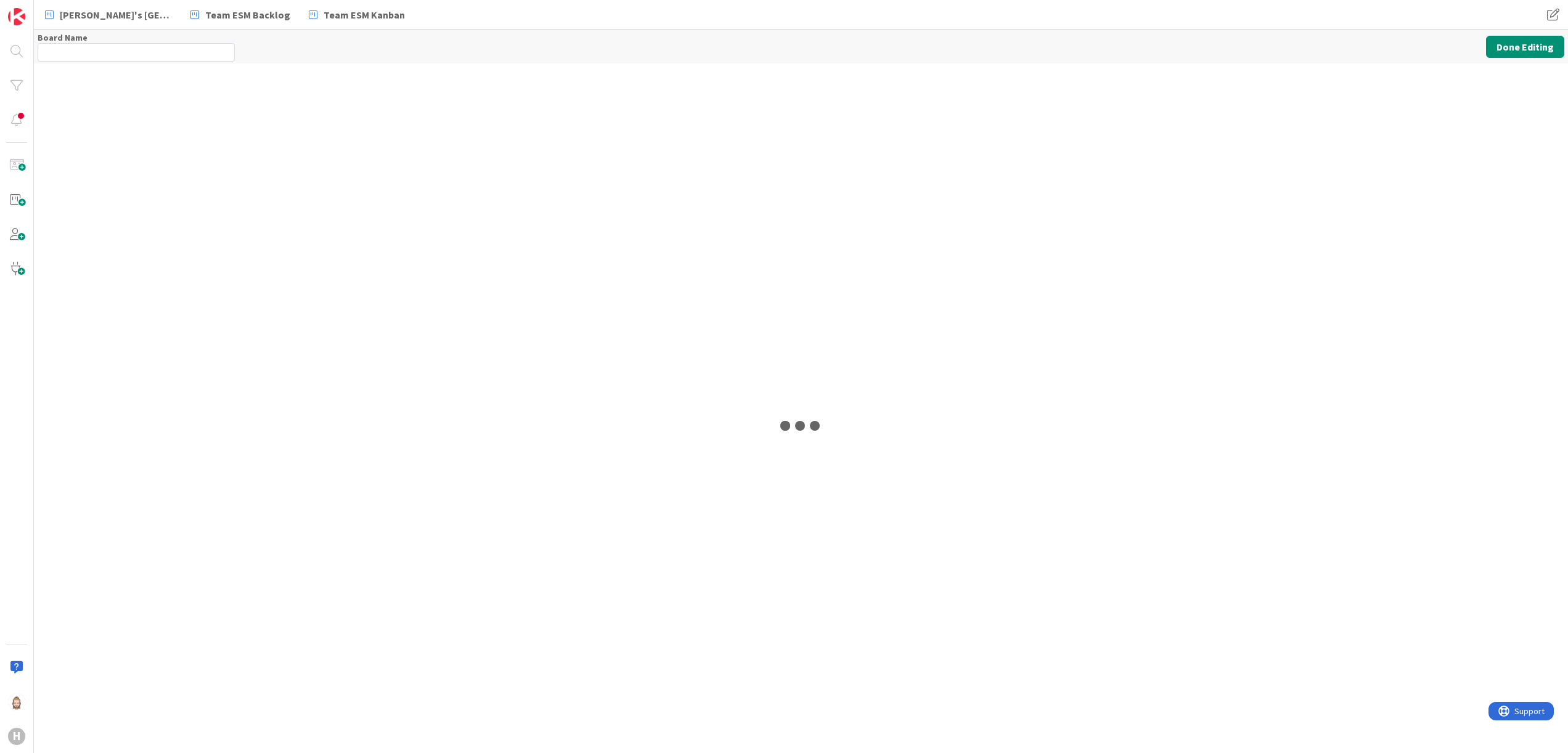
type input "Team ESM & Collaboration"
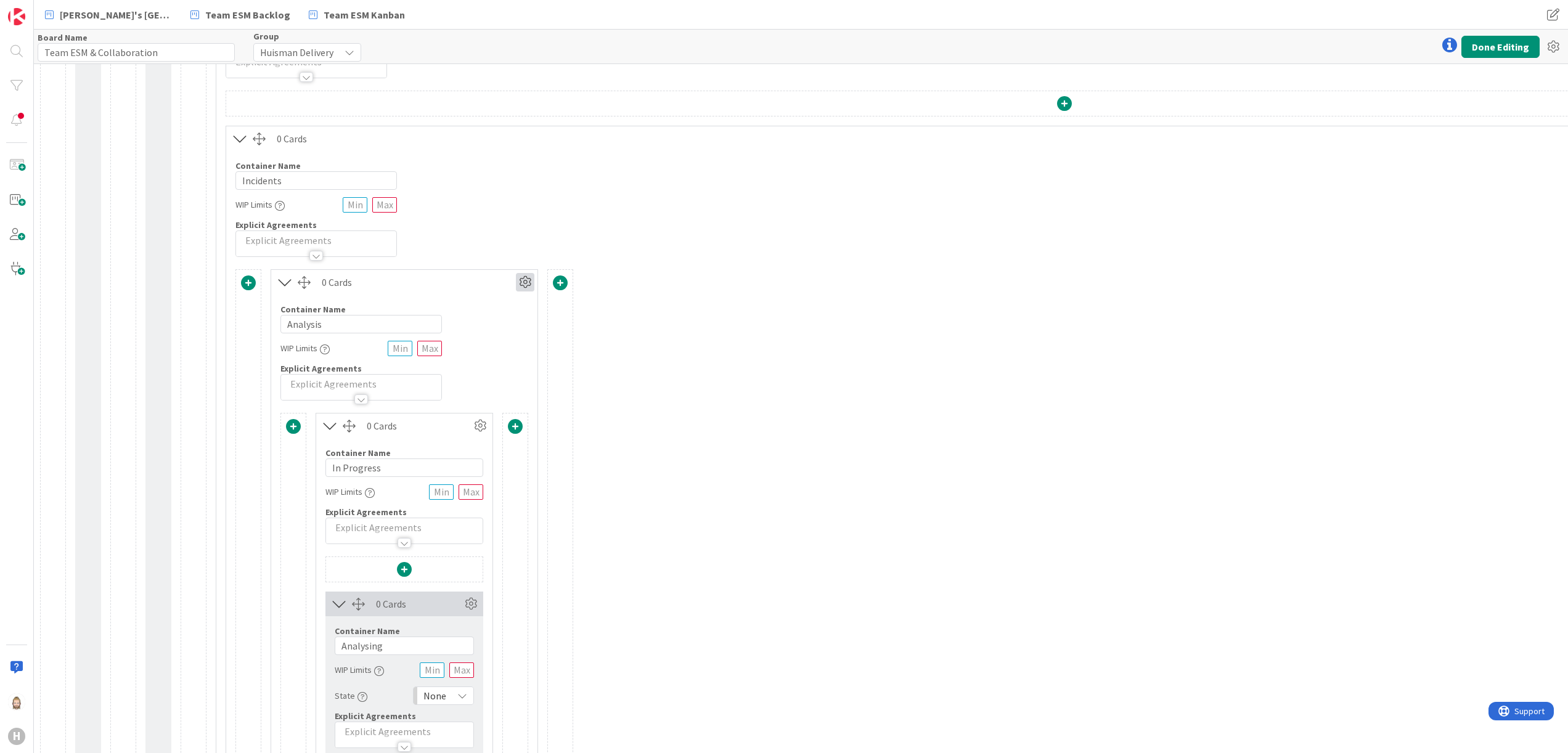
click at [528, 284] on icon at bounding box center [525, 282] width 18 height 18
click at [487, 373] on link "Duplicate this Container" at bounding box center [451, 369] width 166 height 18
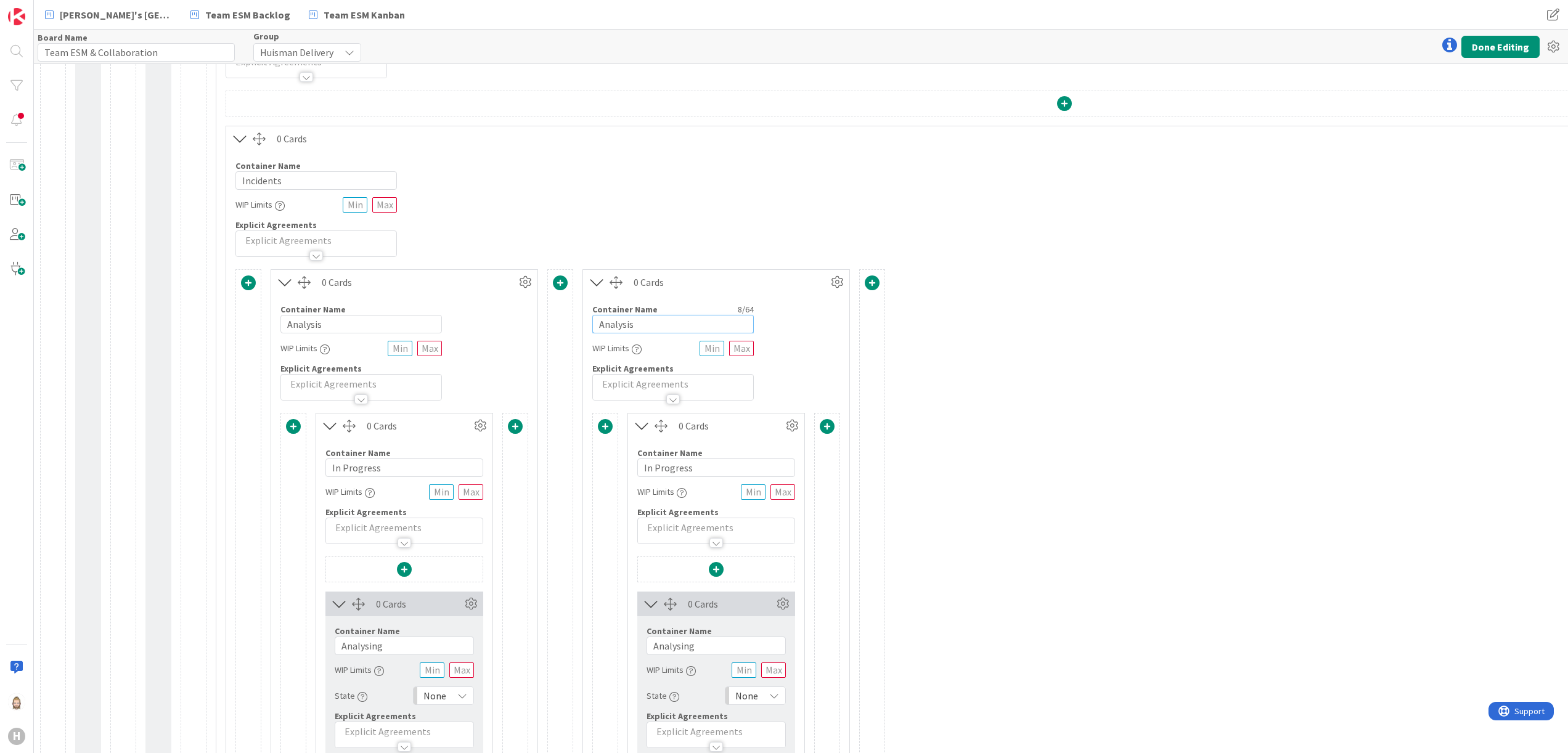
click at [666, 324] on input "Analysis" at bounding box center [673, 324] width 162 height 18
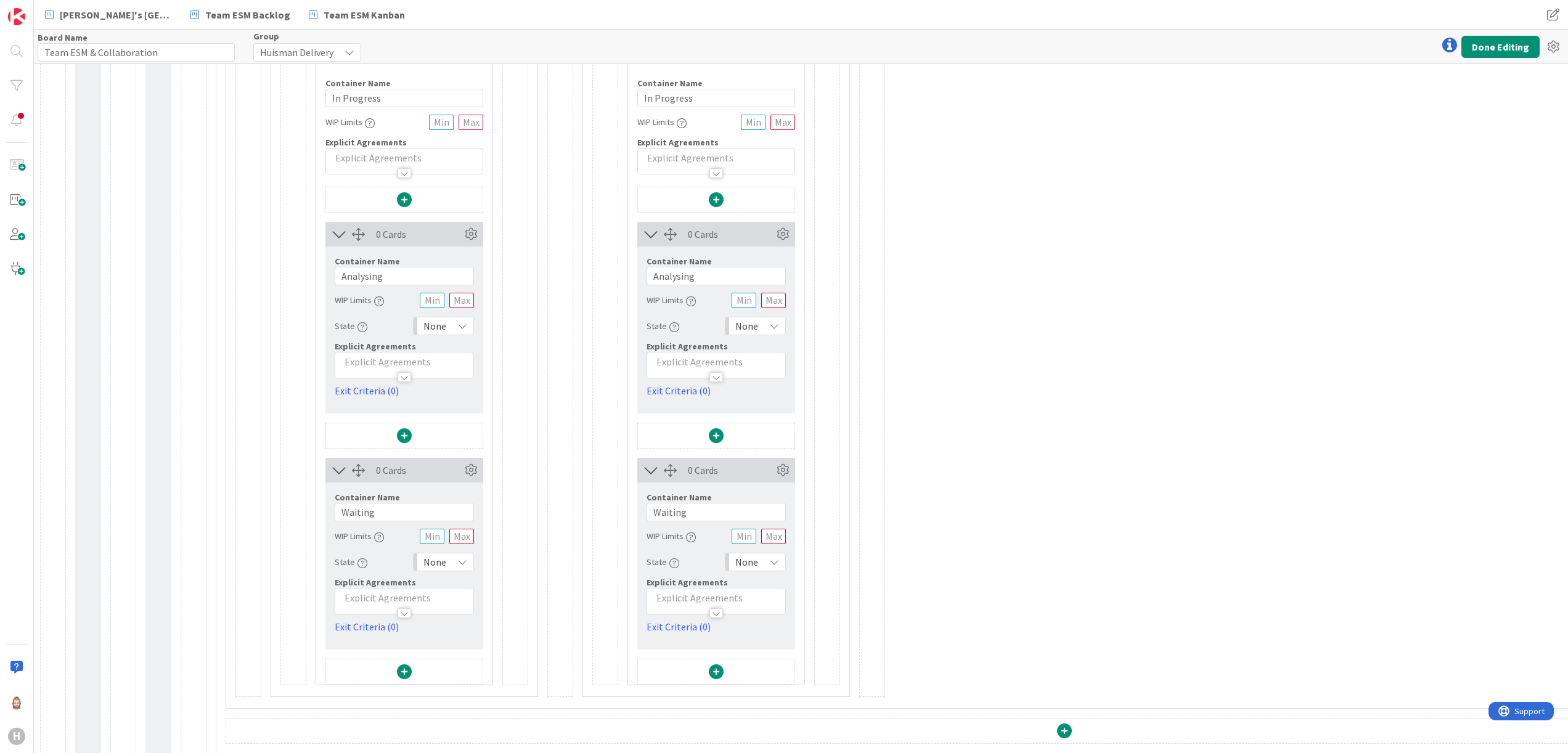
type input "Fix"
click at [733, 277] on input "Analysing" at bounding box center [716, 276] width 140 height 18
click at [736, 276] on input "Analysing" at bounding box center [716, 276] width 140 height 18
type input "Fixing"
click at [1480, 48] on button "Done Editing" at bounding box center [1501, 47] width 79 height 22
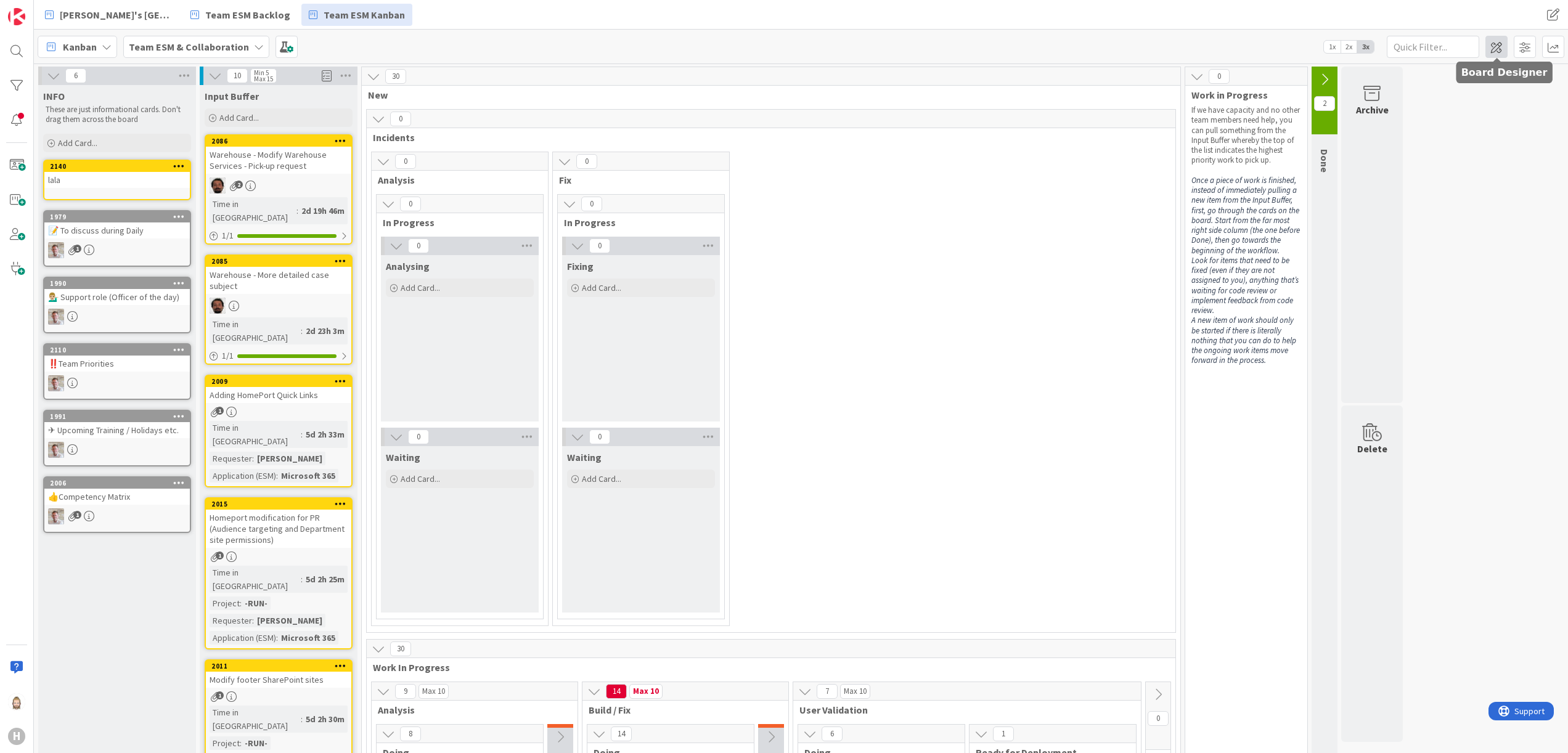
click at [1495, 53] on span at bounding box center [1497, 47] width 22 height 22
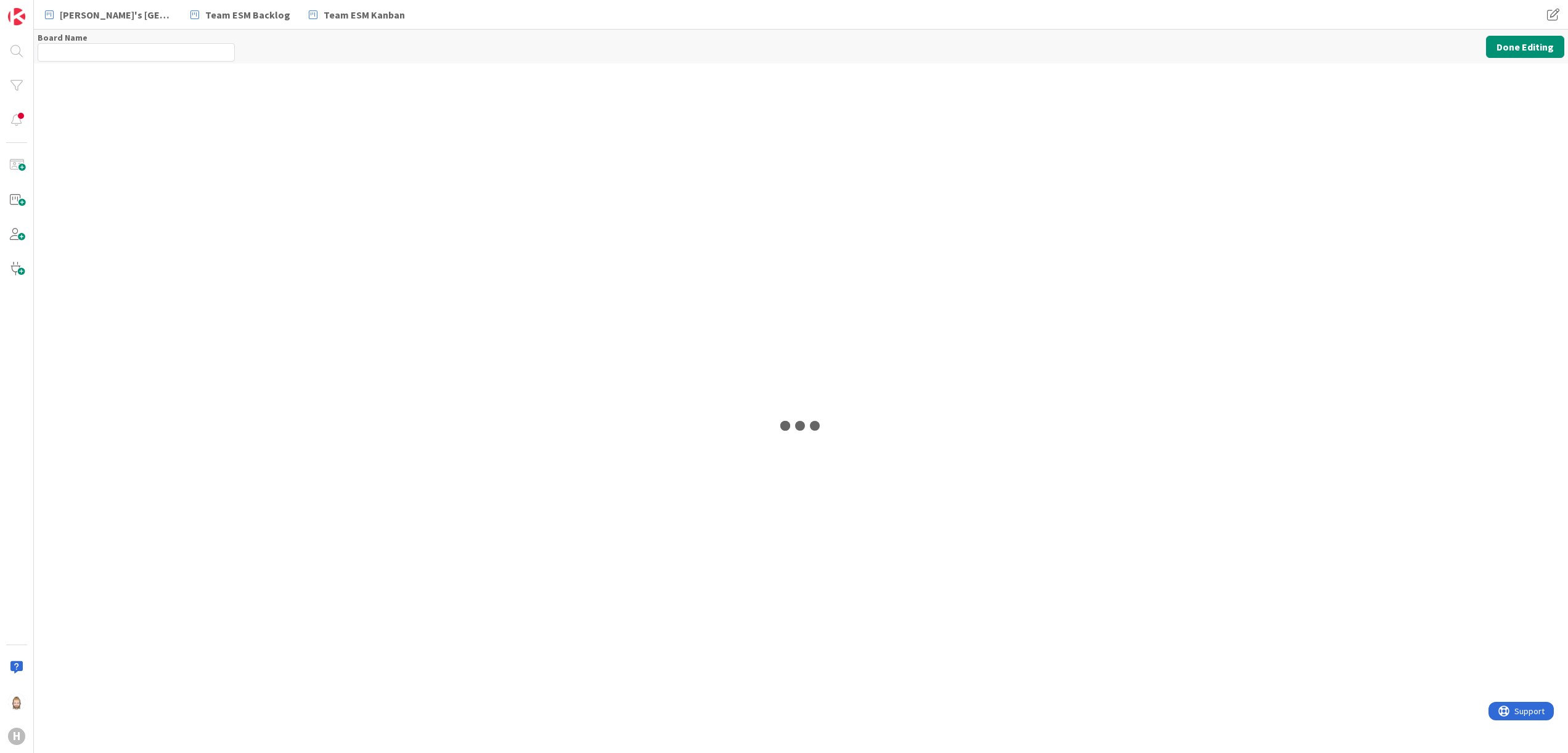
type input "Team ESM & Collaboration"
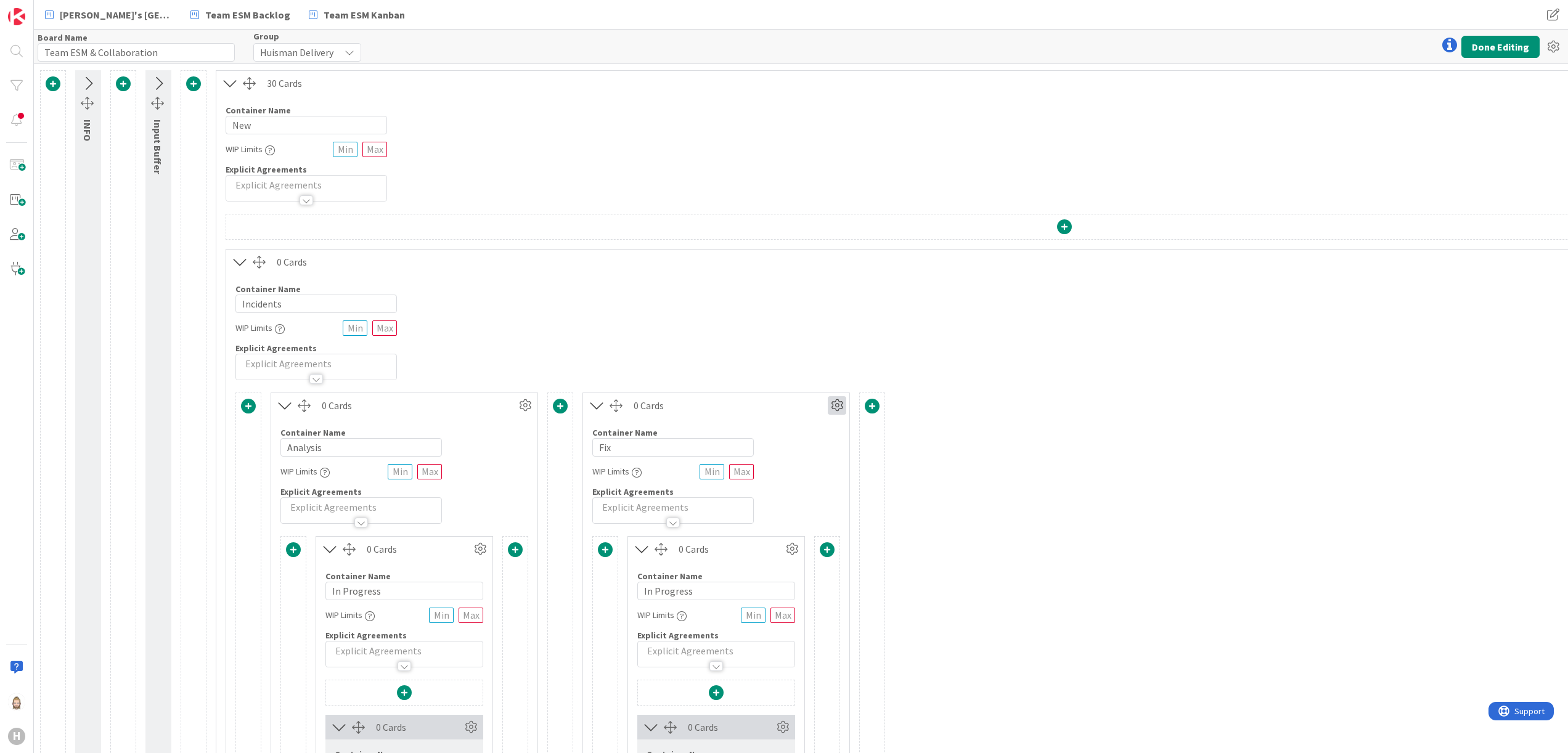
click at [841, 405] on icon at bounding box center [837, 405] width 18 height 18
click at [809, 486] on link "Duplicate this Container" at bounding box center [763, 492] width 166 height 18
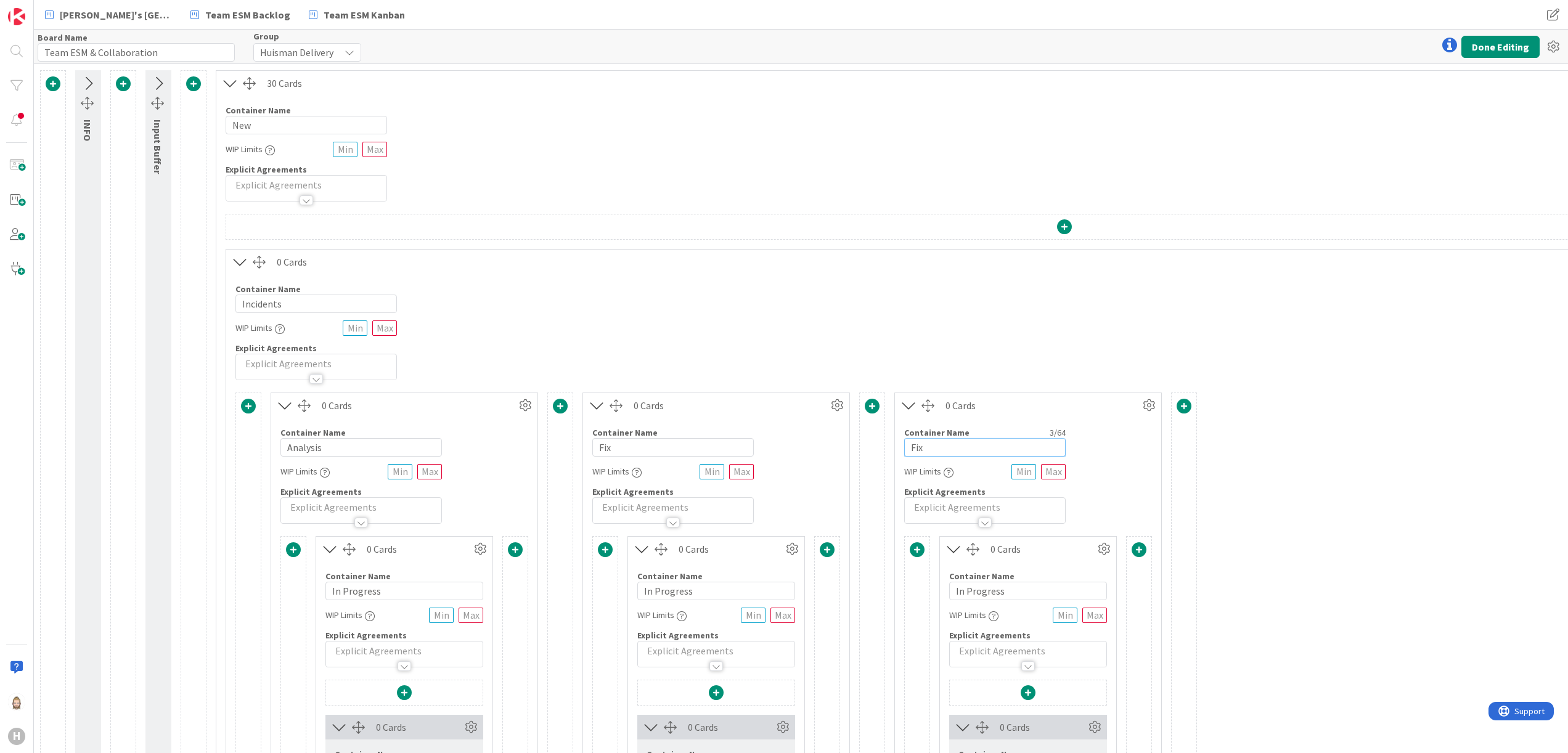
click at [994, 447] on input "Fix" at bounding box center [984, 447] width 162 height 18
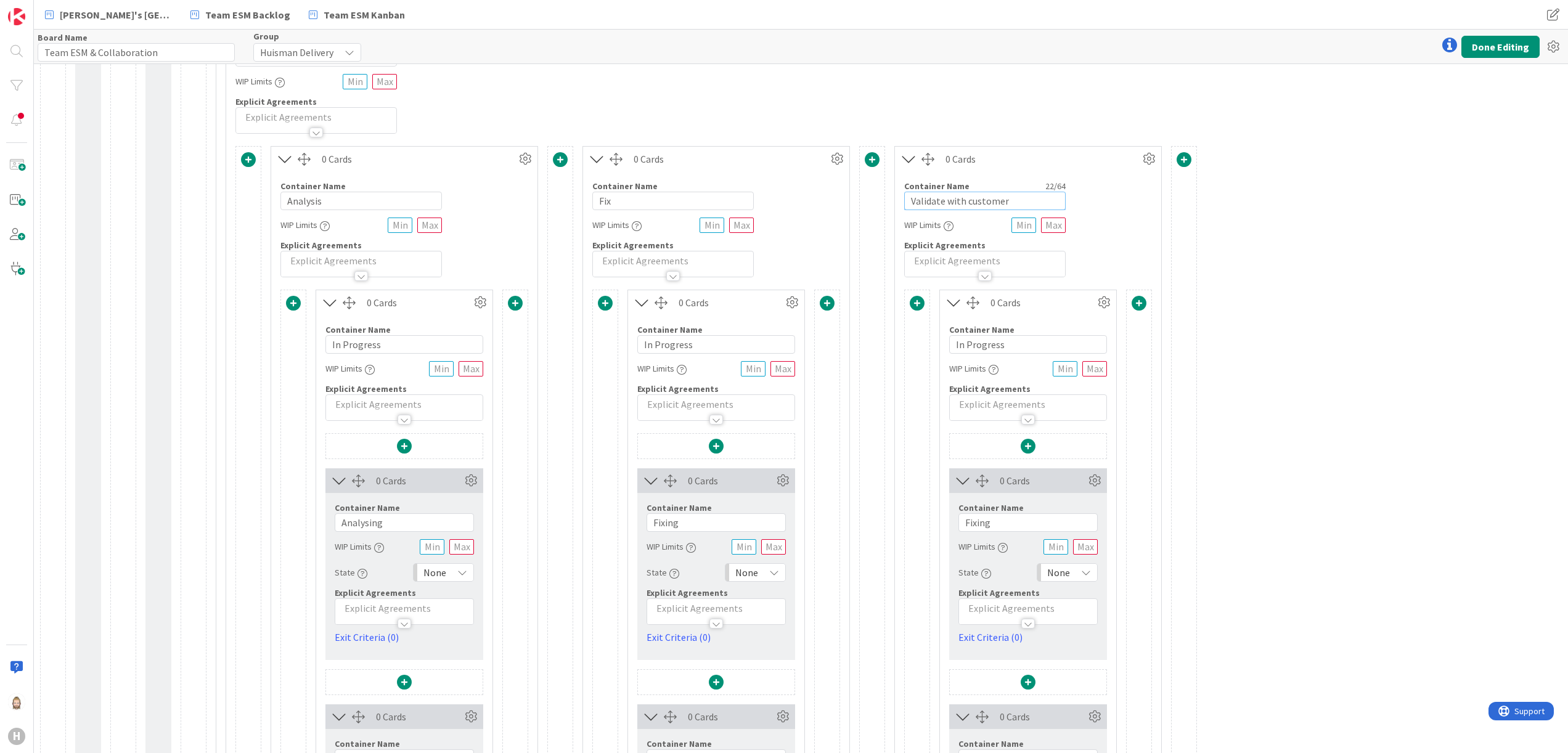
scroll to position [493, 0]
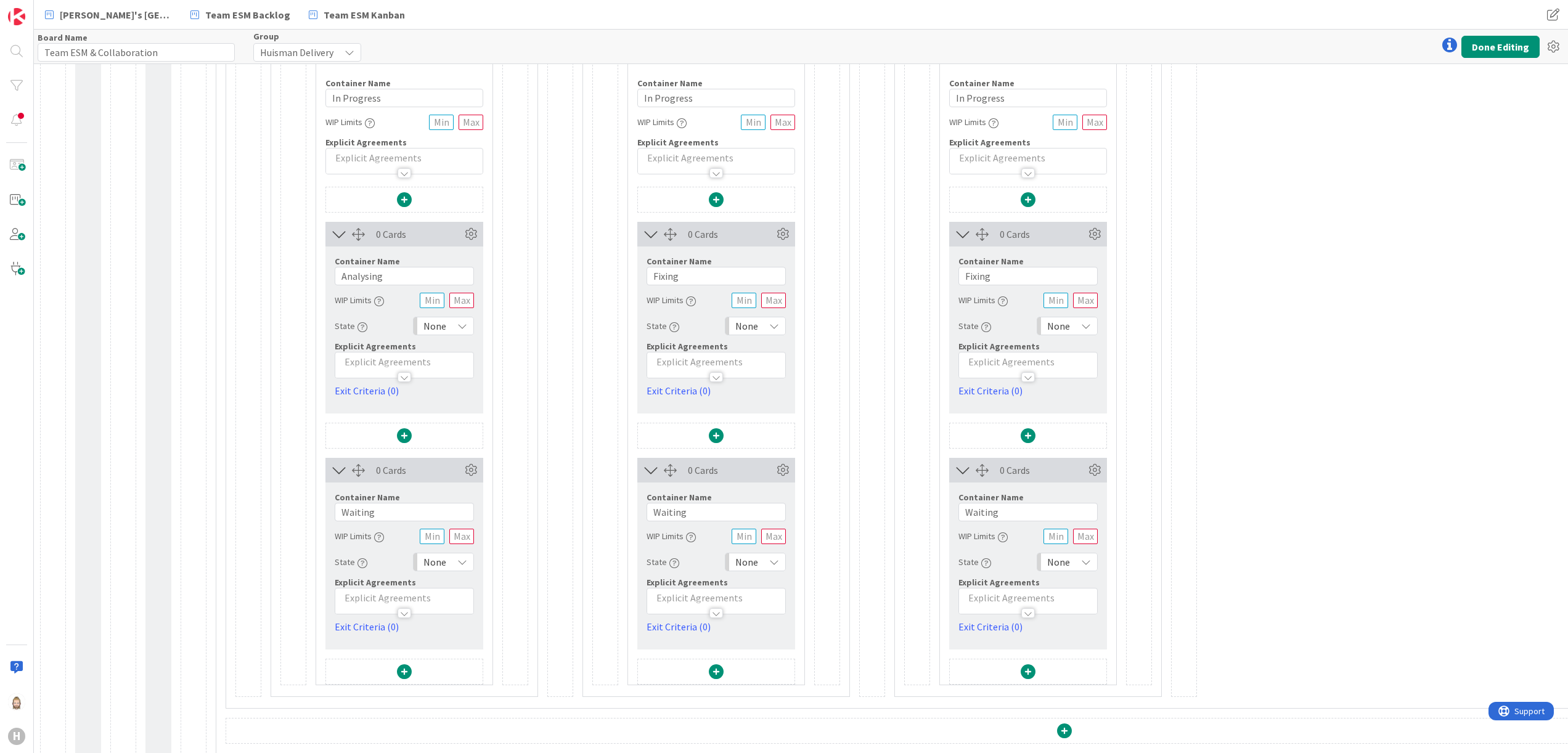
type input "Validate with customer"
click at [1078, 277] on input "Fixing" at bounding box center [1028, 276] width 140 height 18
type input "Validating"
click at [1103, 475] on icon at bounding box center [1095, 470] width 18 height 18
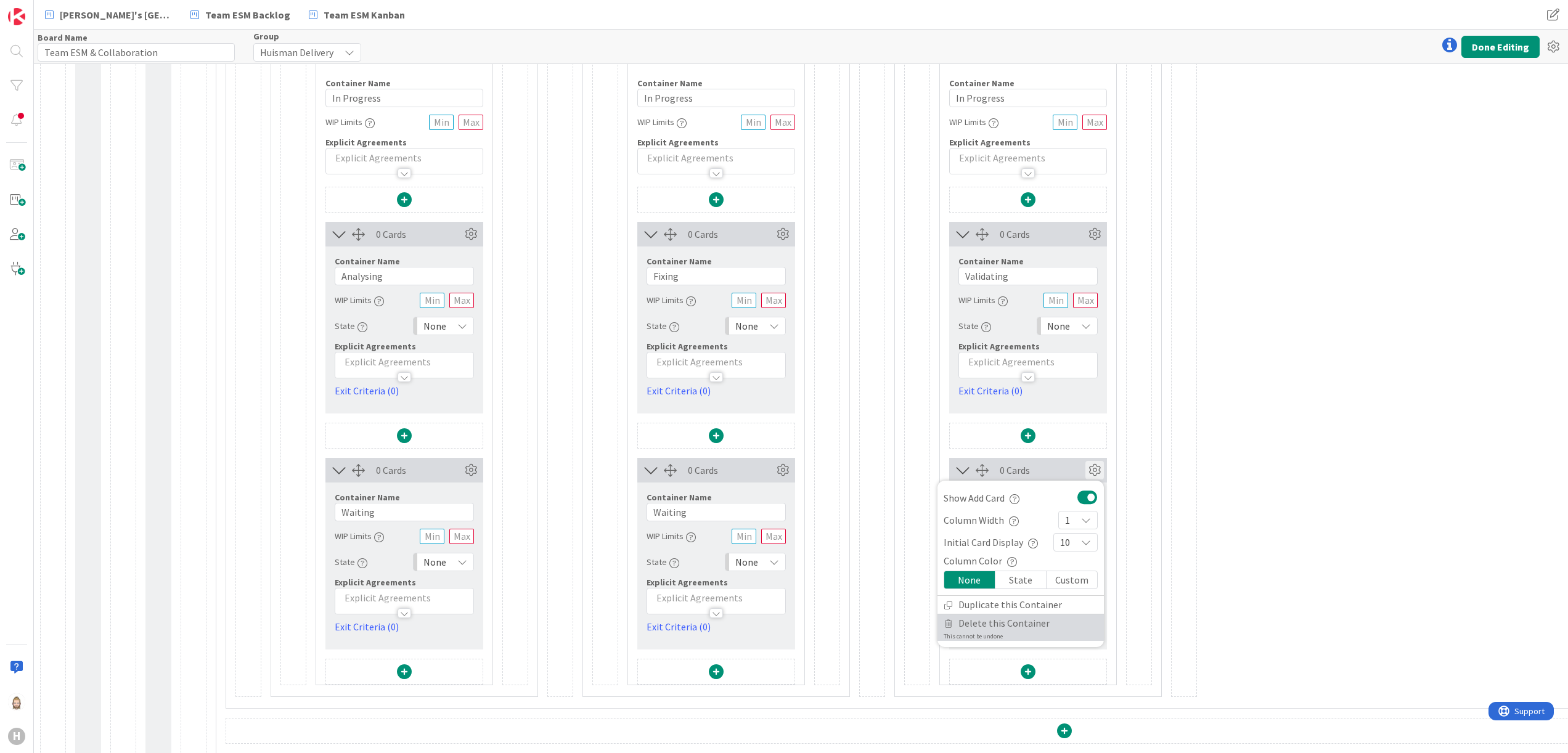
click at [1044, 626] on span "Delete this Container" at bounding box center [1005, 623] width 91 height 18
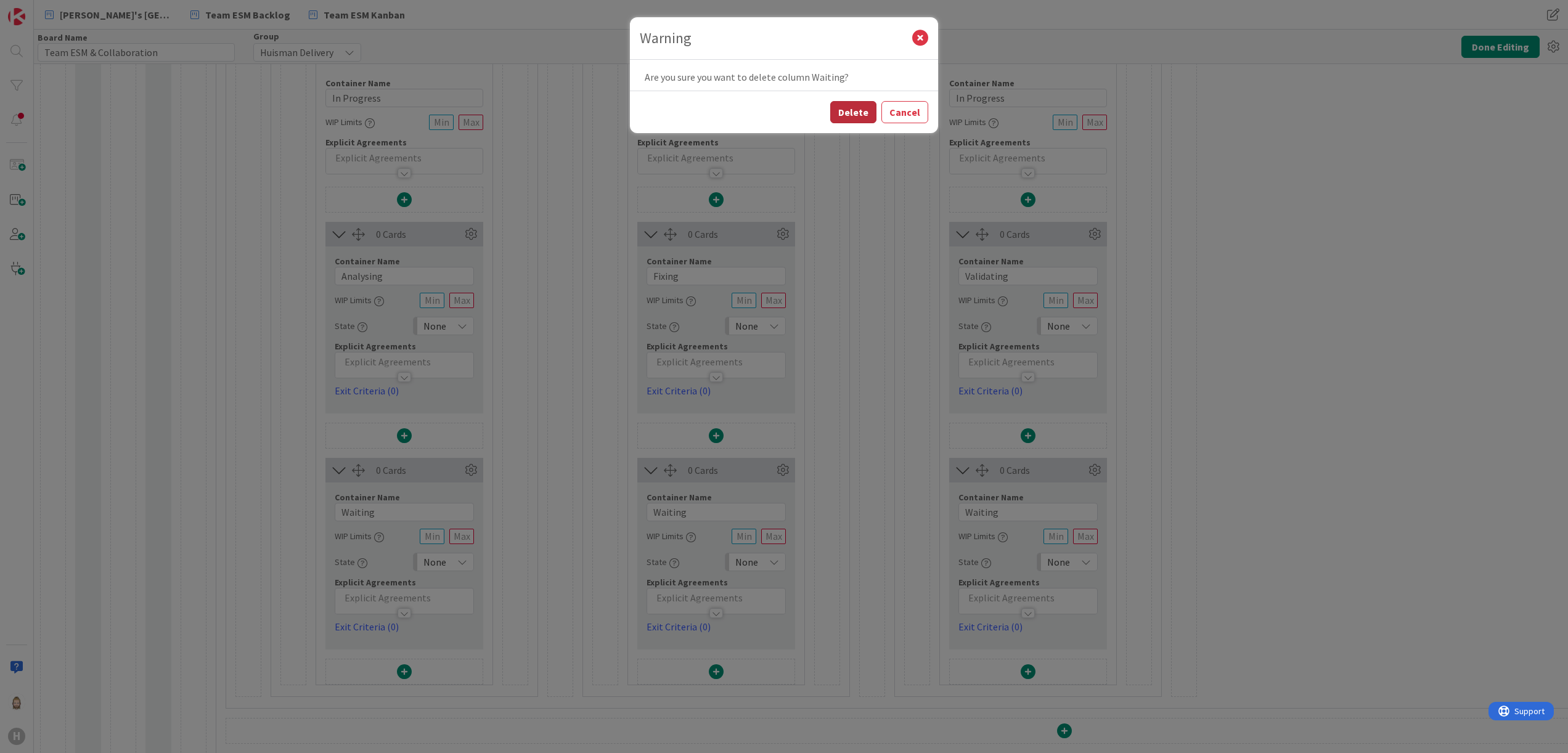
click at [863, 109] on button "Delete" at bounding box center [853, 112] width 47 height 22
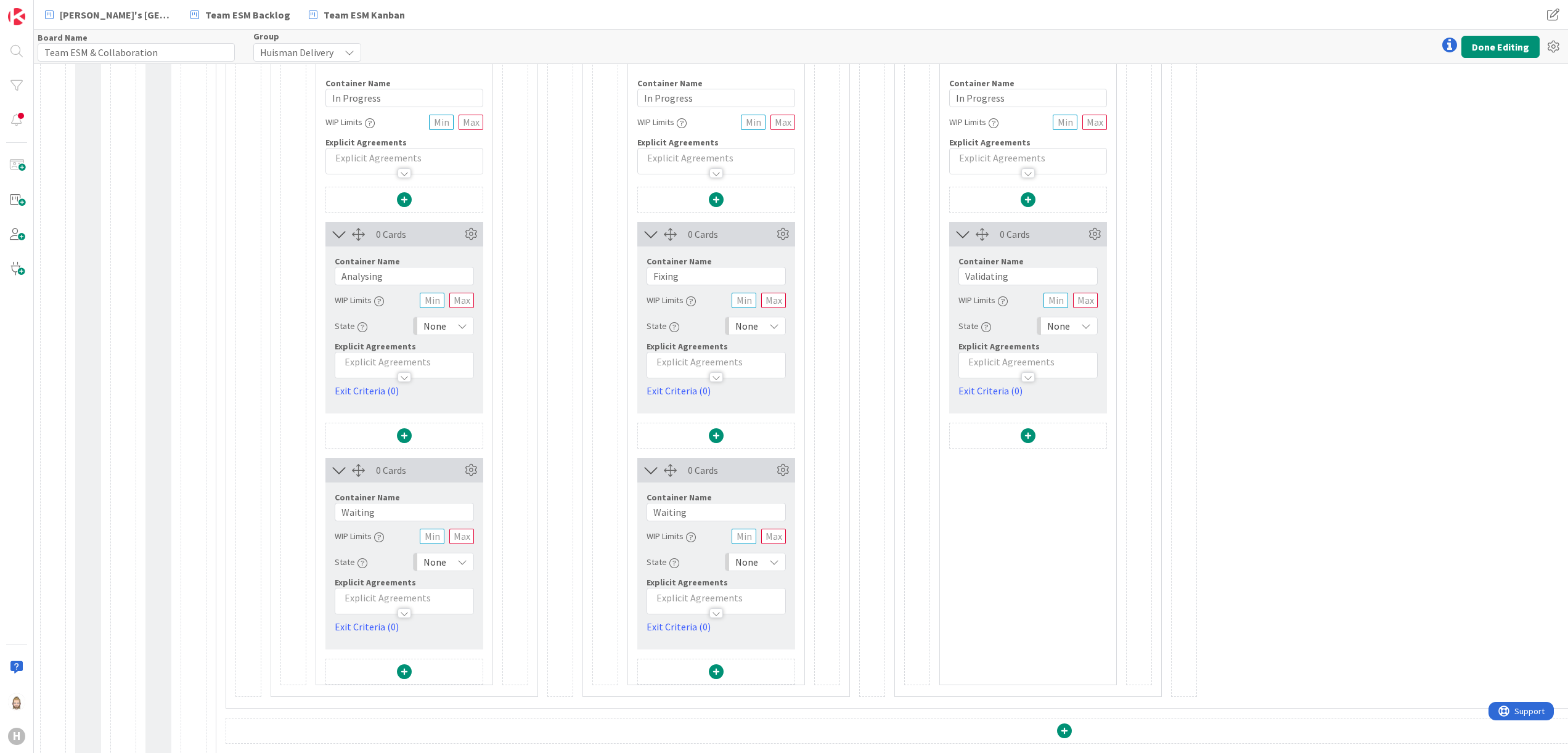
scroll to position [246, 0]
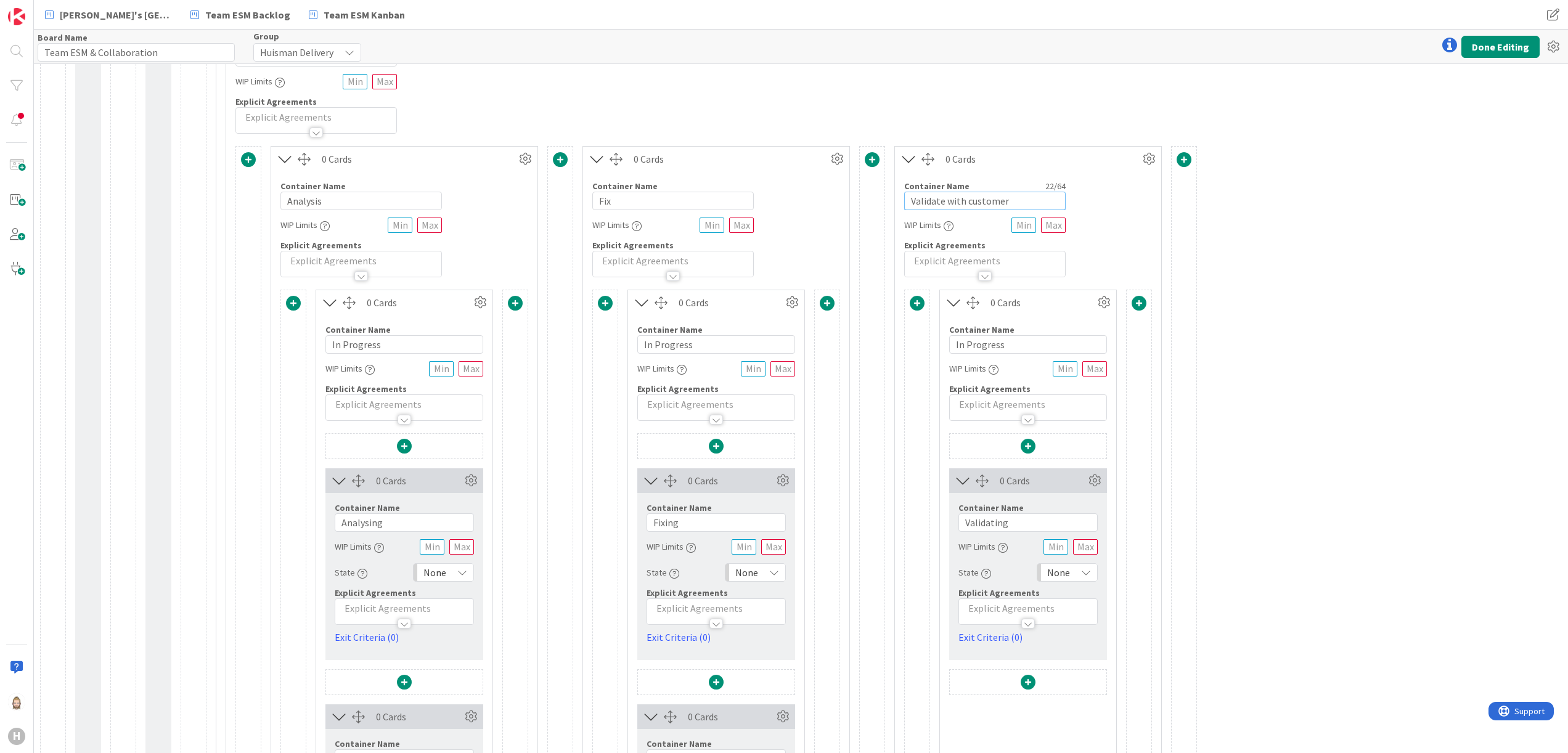
click at [1012, 197] on input "Validate with customer" at bounding box center [984, 201] width 162 height 18
click at [1257, 328] on div "0 Cards Container Name 8 / 64 Analysis WIP Limits Explicit Agreements 0 Cards C…" at bounding box center [1065, 545] width 1658 height 798
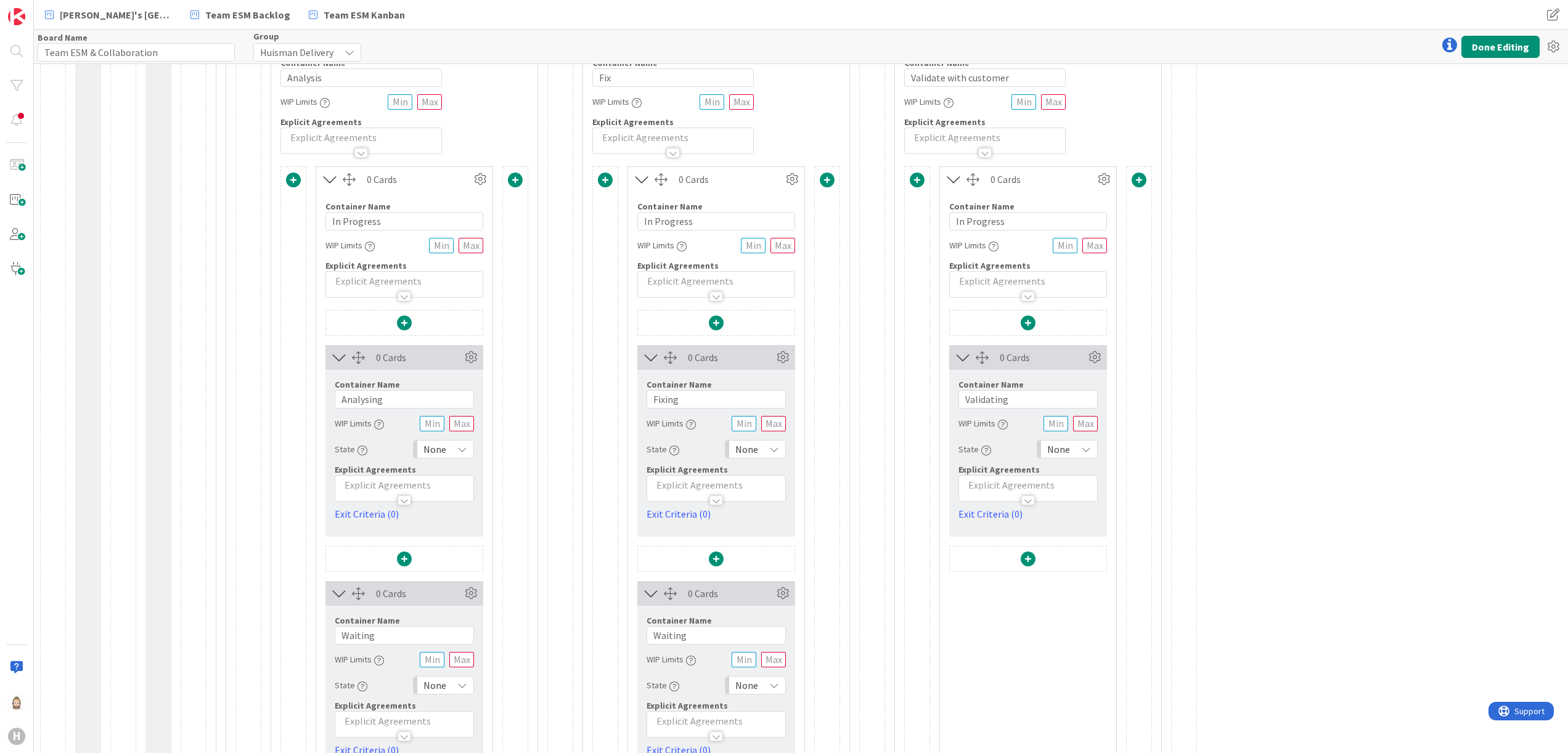
click at [1088, 455] on icon at bounding box center [1086, 449] width 10 height 10
drag, startPoint x: 1105, startPoint y: 520, endPoint x: 1122, endPoint y: 518, distance: 17.1
click at [1105, 520] on span "Buffer" at bounding box center [1121, 520] width 102 height 18
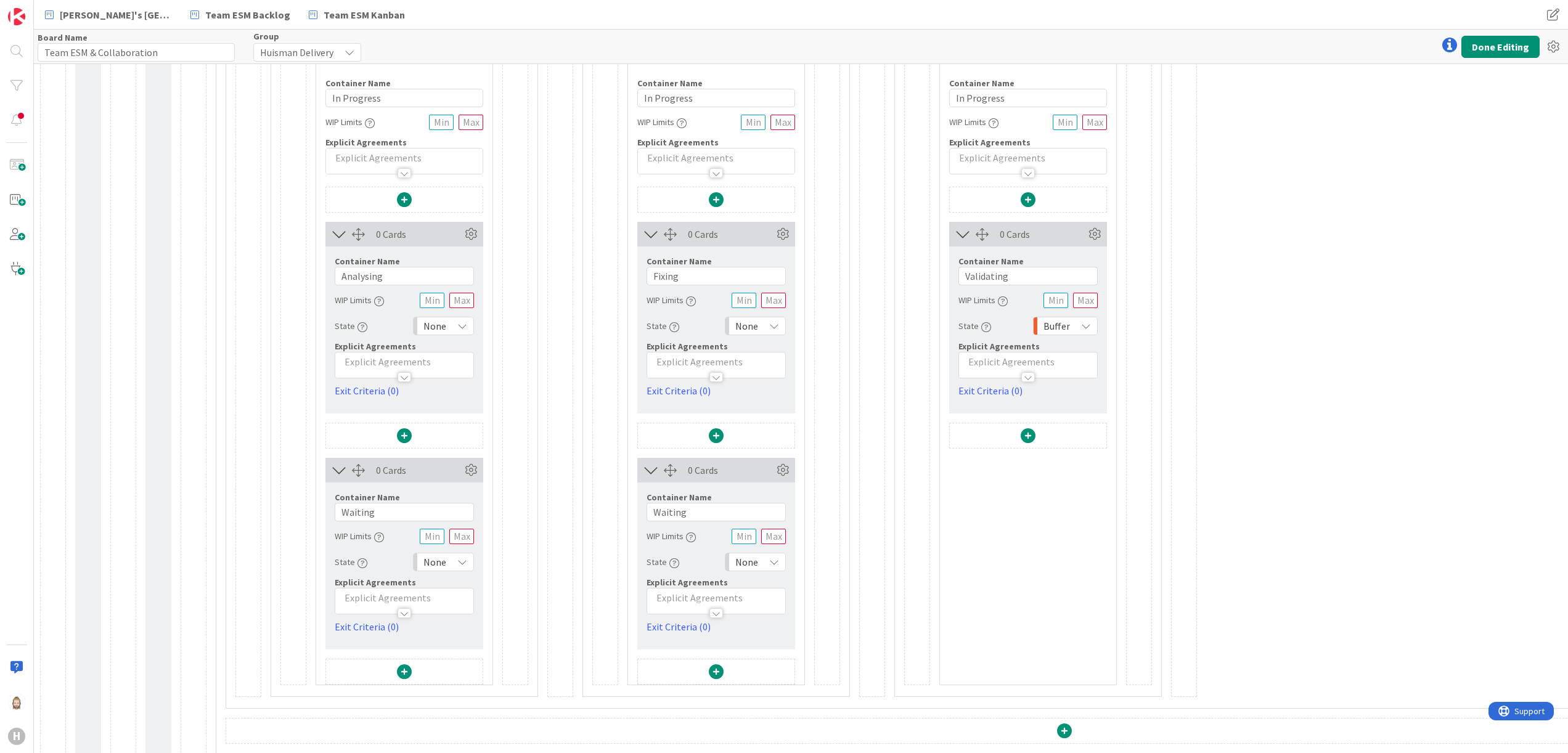
click at [773, 570] on div "None" at bounding box center [755, 562] width 61 height 18
click at [787, 634] on span "Buffer" at bounding box center [809, 633] width 102 height 18
click at [457, 564] on div "None" at bounding box center [443, 562] width 61 height 18
click at [483, 639] on span "Buffer" at bounding box center [497, 633] width 102 height 18
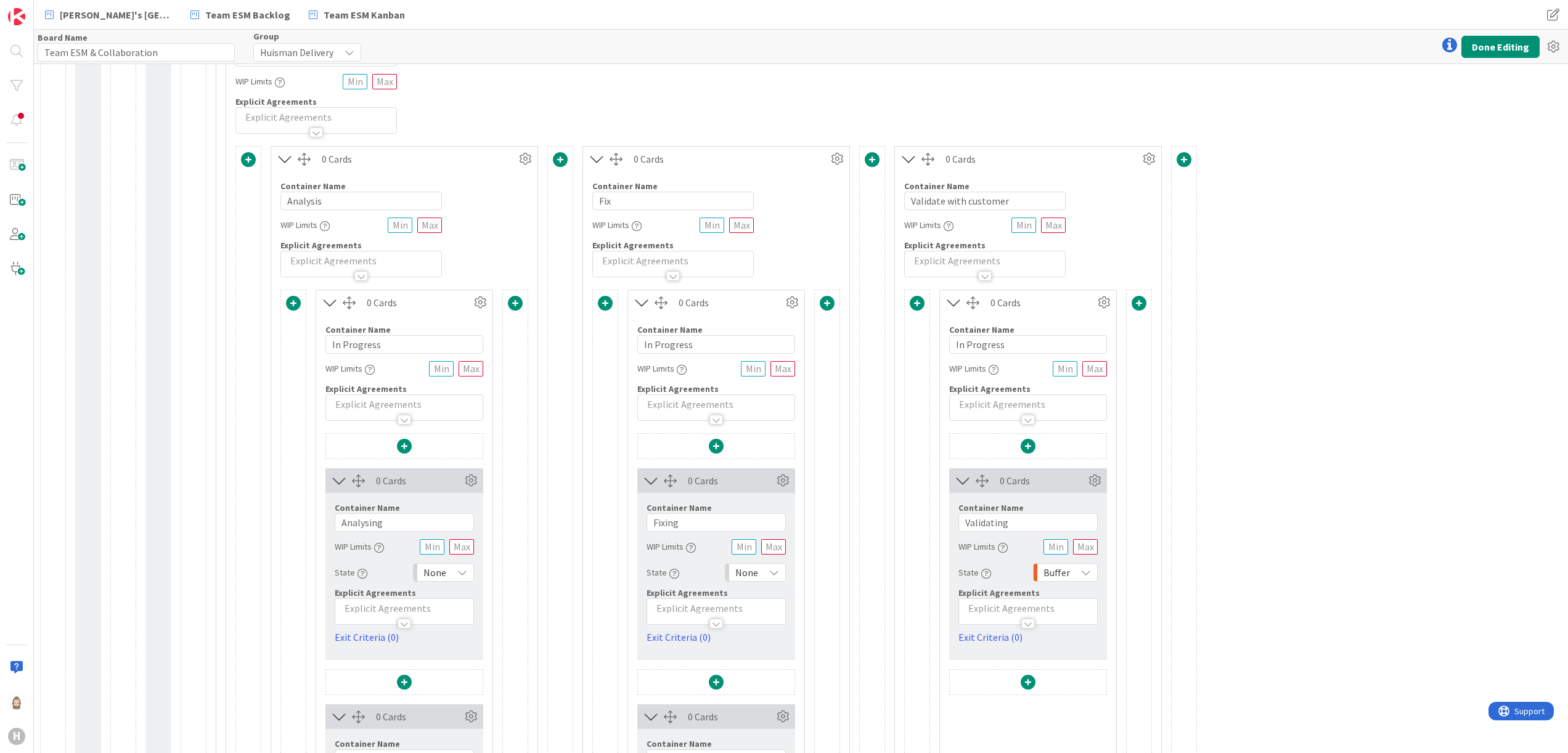
scroll to position [370, 0]
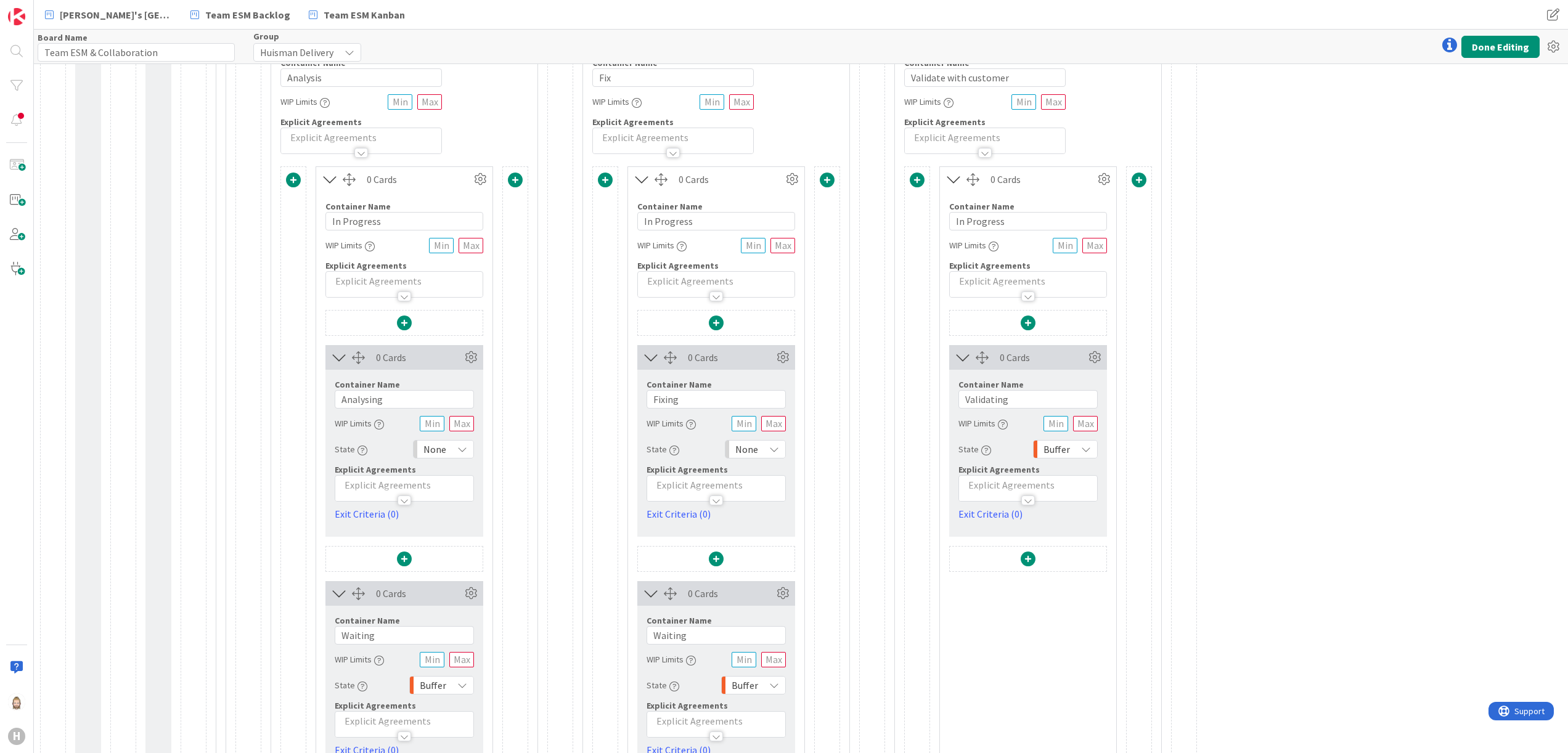
click at [464, 451] on icon at bounding box center [462, 449] width 10 height 10
click at [498, 562] on span "In Progress" at bounding box center [497, 565] width 102 height 18
click at [771, 452] on icon at bounding box center [773, 449] width 10 height 10
click at [789, 559] on span "In Progress" at bounding box center [809, 565] width 102 height 18
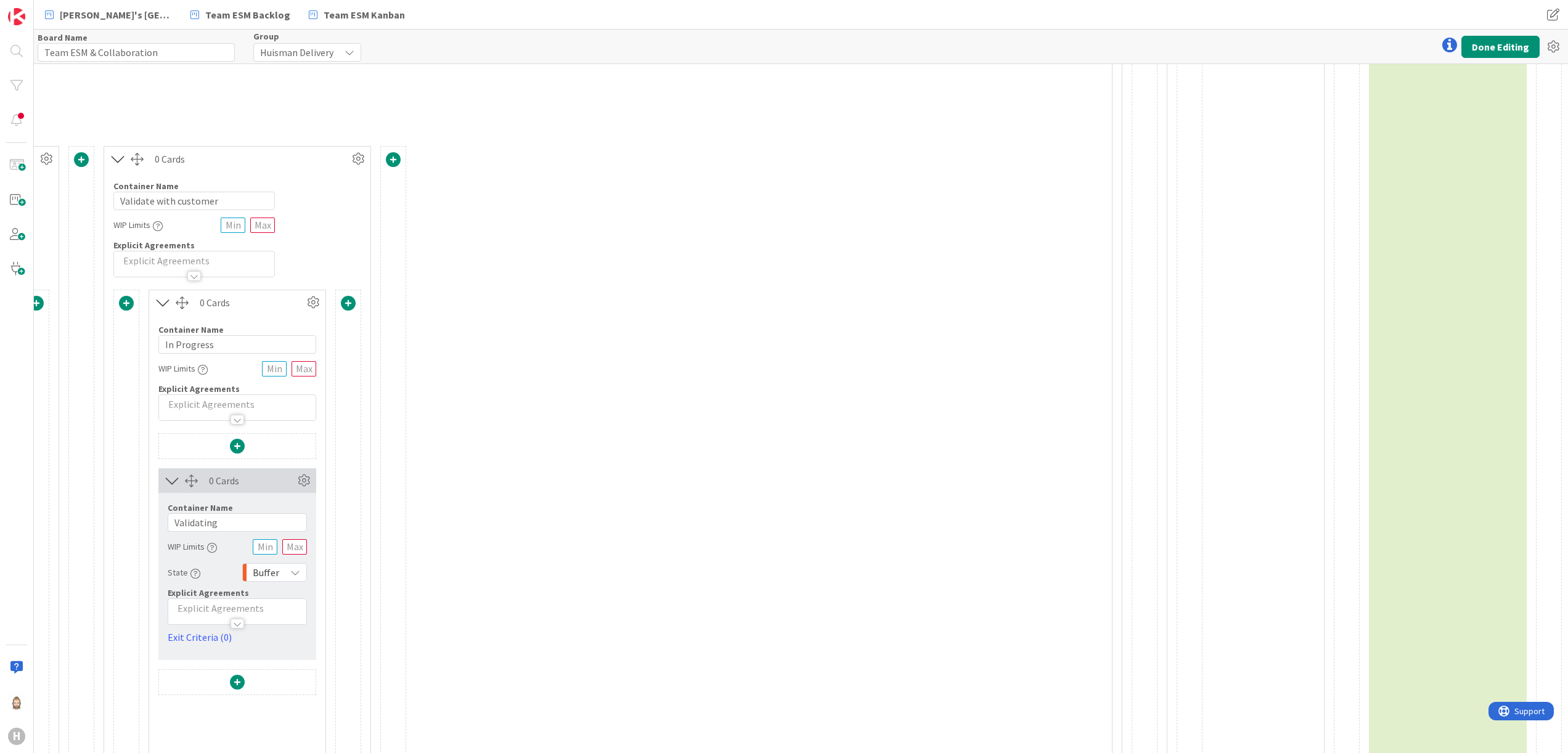
scroll to position [0, 814]
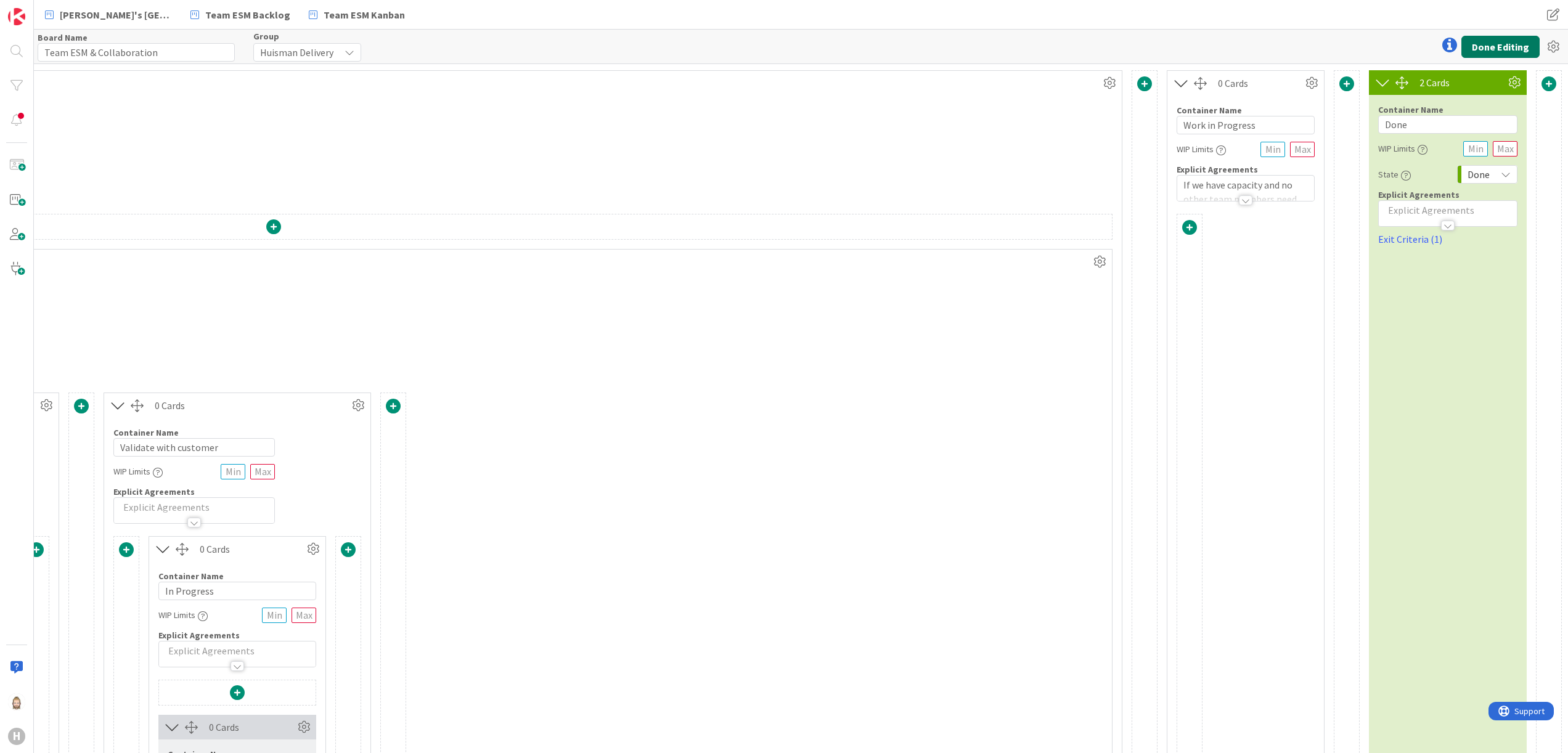
click at [1490, 36] on button "Done Editing" at bounding box center [1501, 47] width 79 height 22
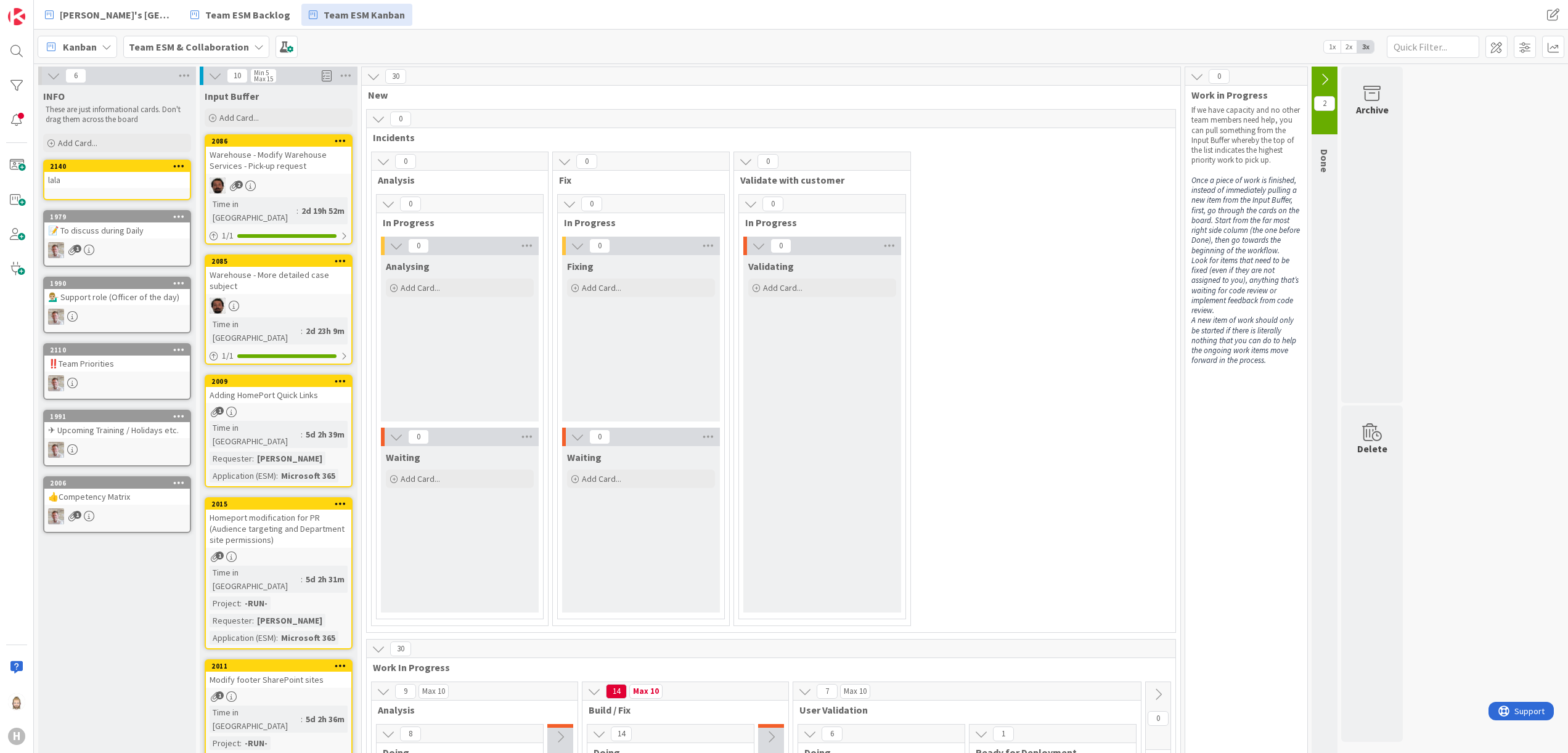
click at [216, 85] on div "Input Buffer" at bounding box center [279, 93] width 158 height 17
click at [216, 73] on icon at bounding box center [215, 76] width 14 height 14
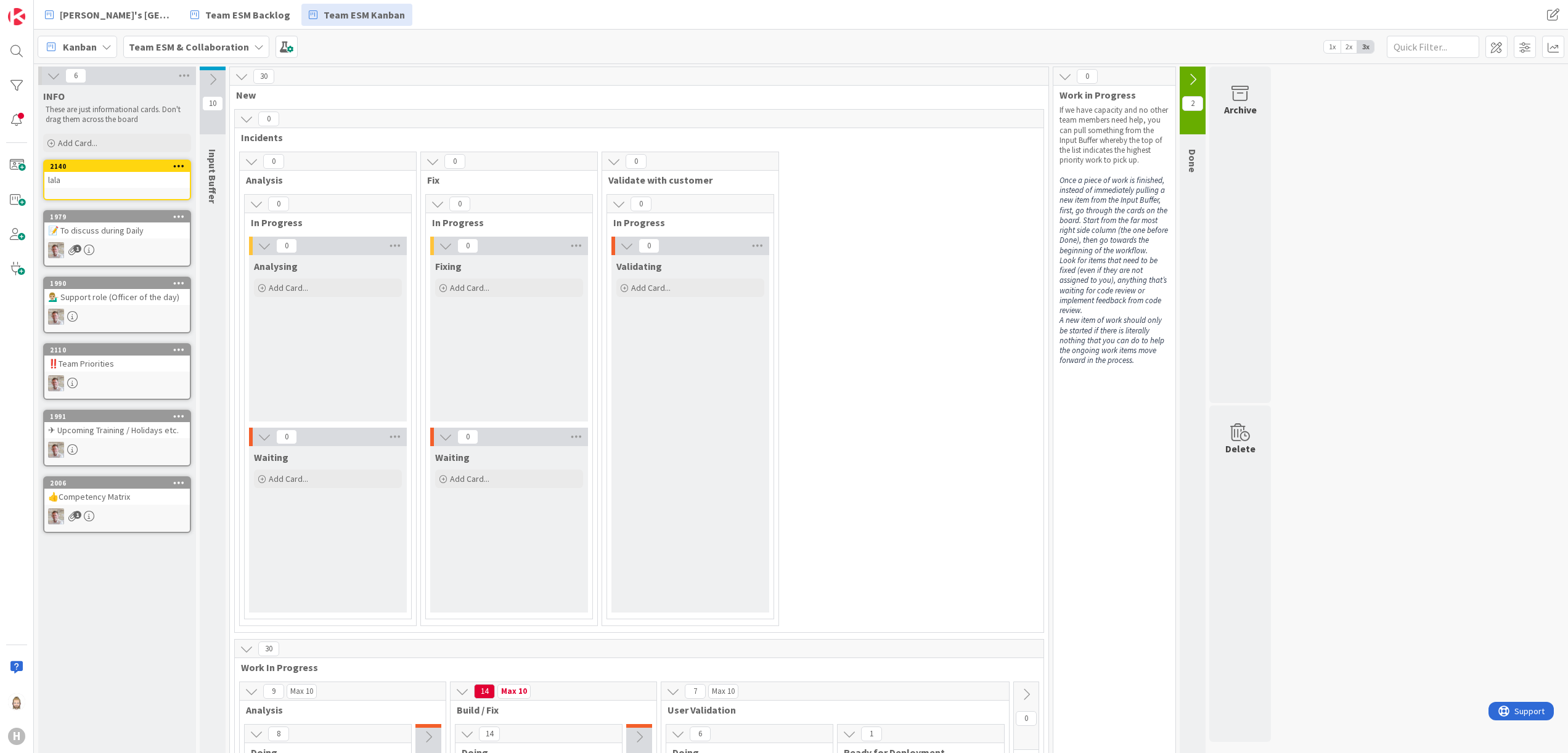
click at [49, 75] on icon at bounding box center [53, 76] width 14 height 14
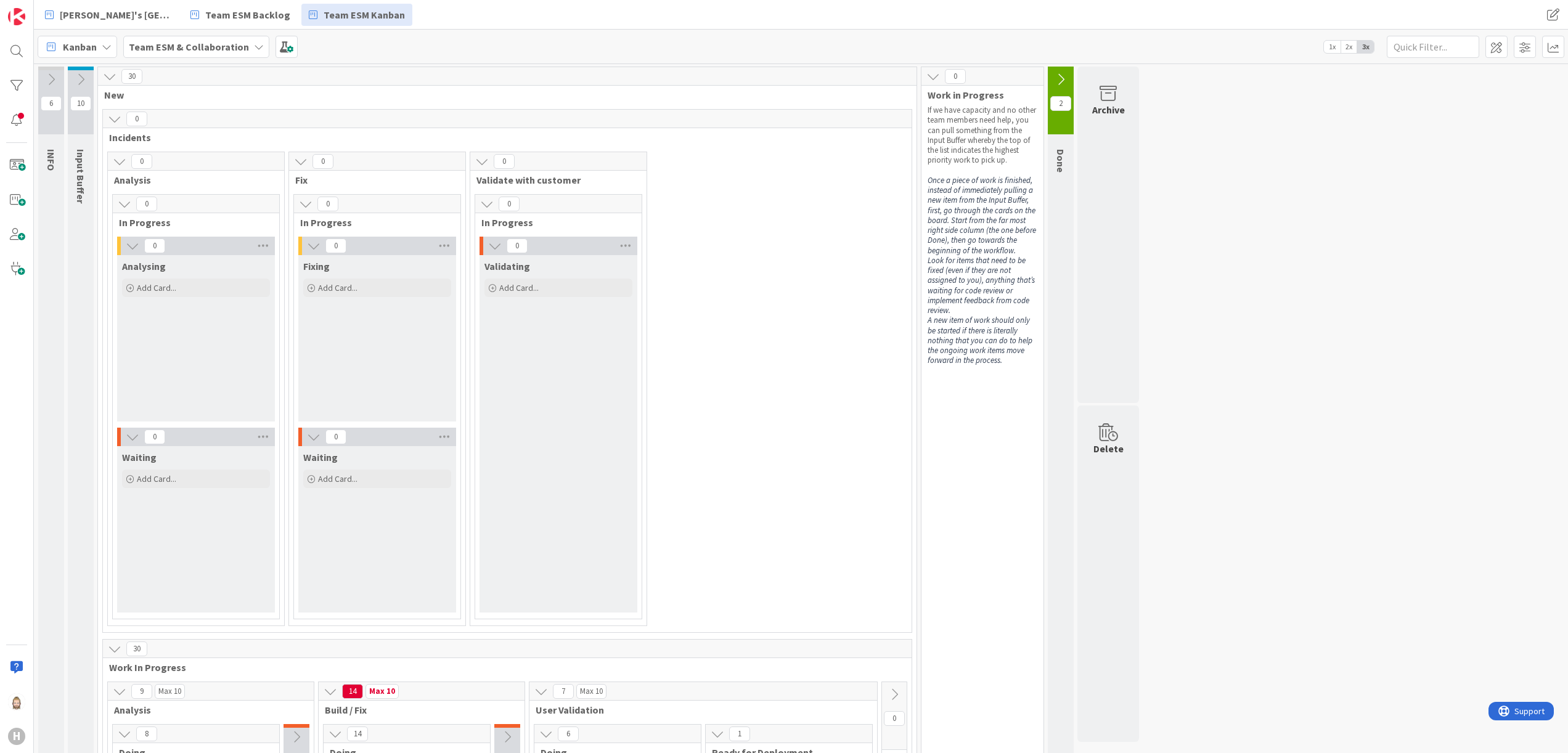
click at [117, 117] on icon at bounding box center [114, 119] width 14 height 14
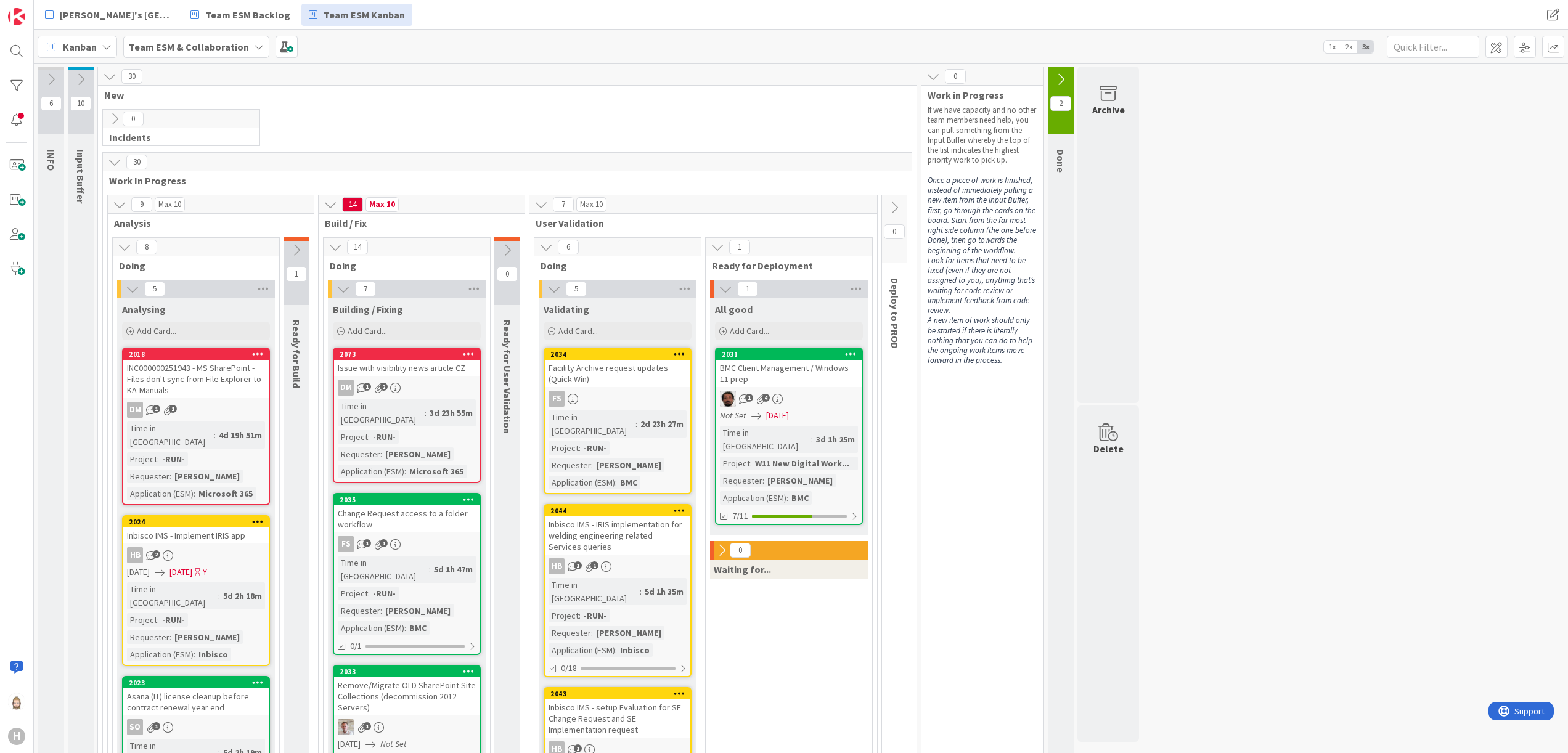
click at [117, 159] on icon at bounding box center [114, 162] width 14 height 14
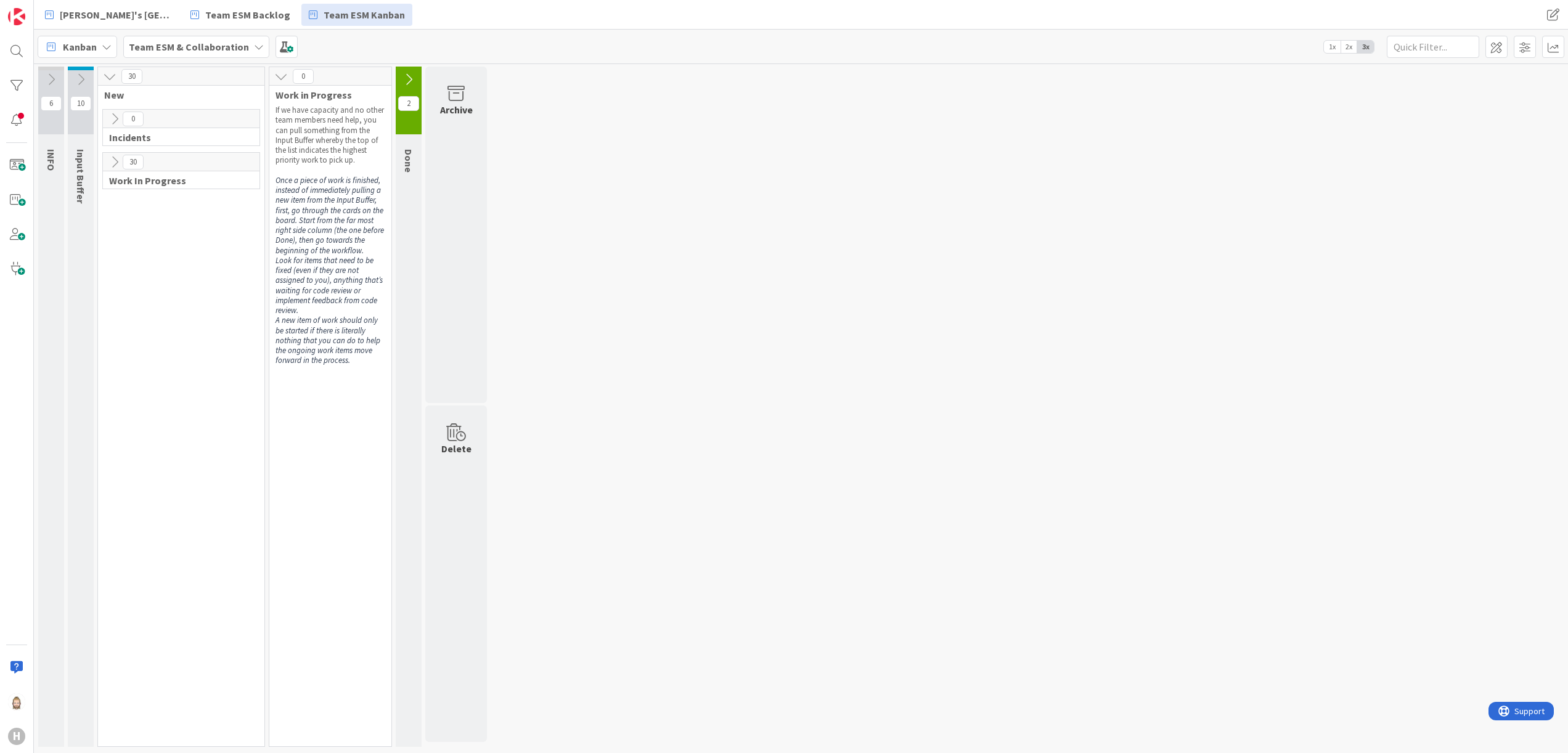
click at [117, 113] on icon at bounding box center [114, 119] width 14 height 14
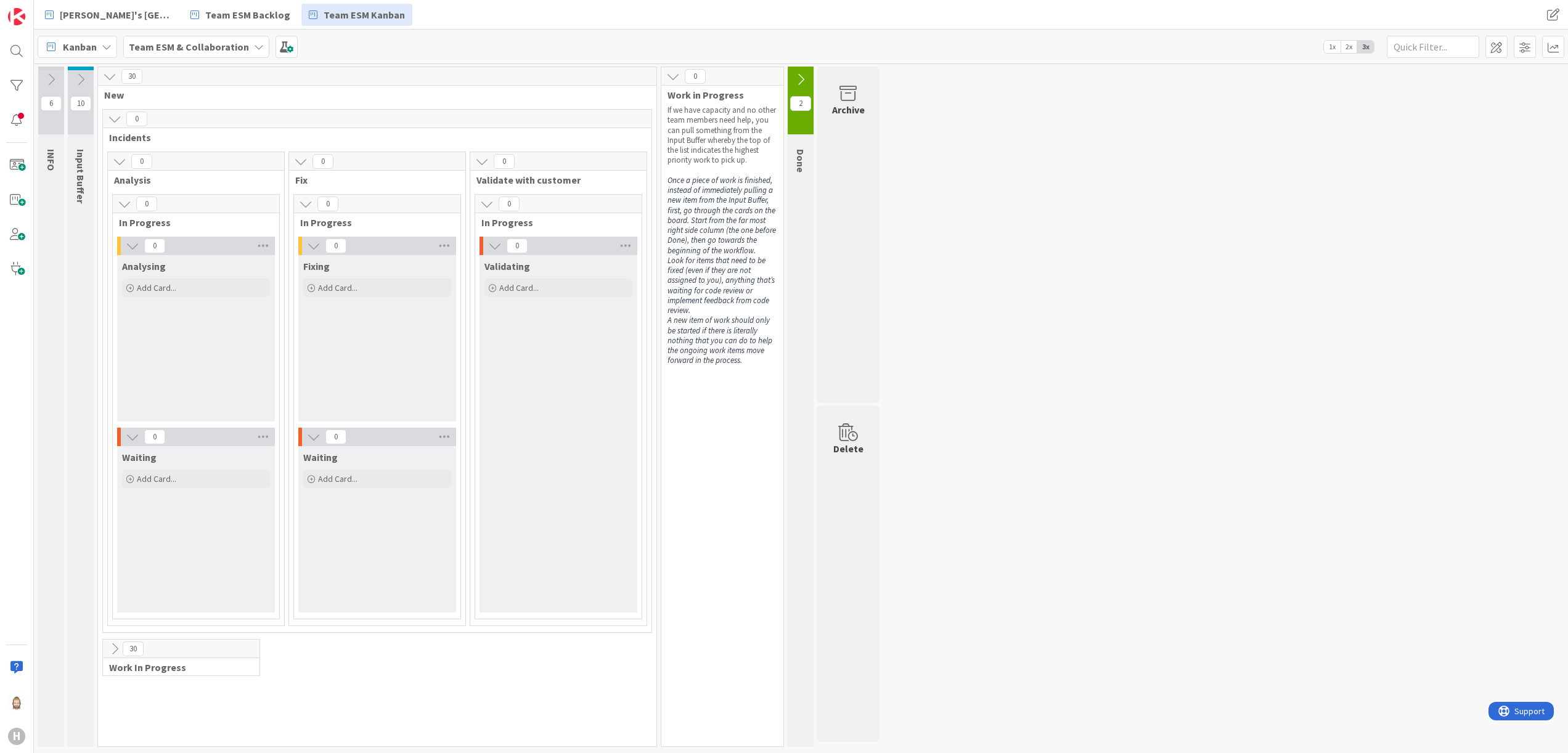
click at [114, 649] on icon at bounding box center [114, 648] width 14 height 14
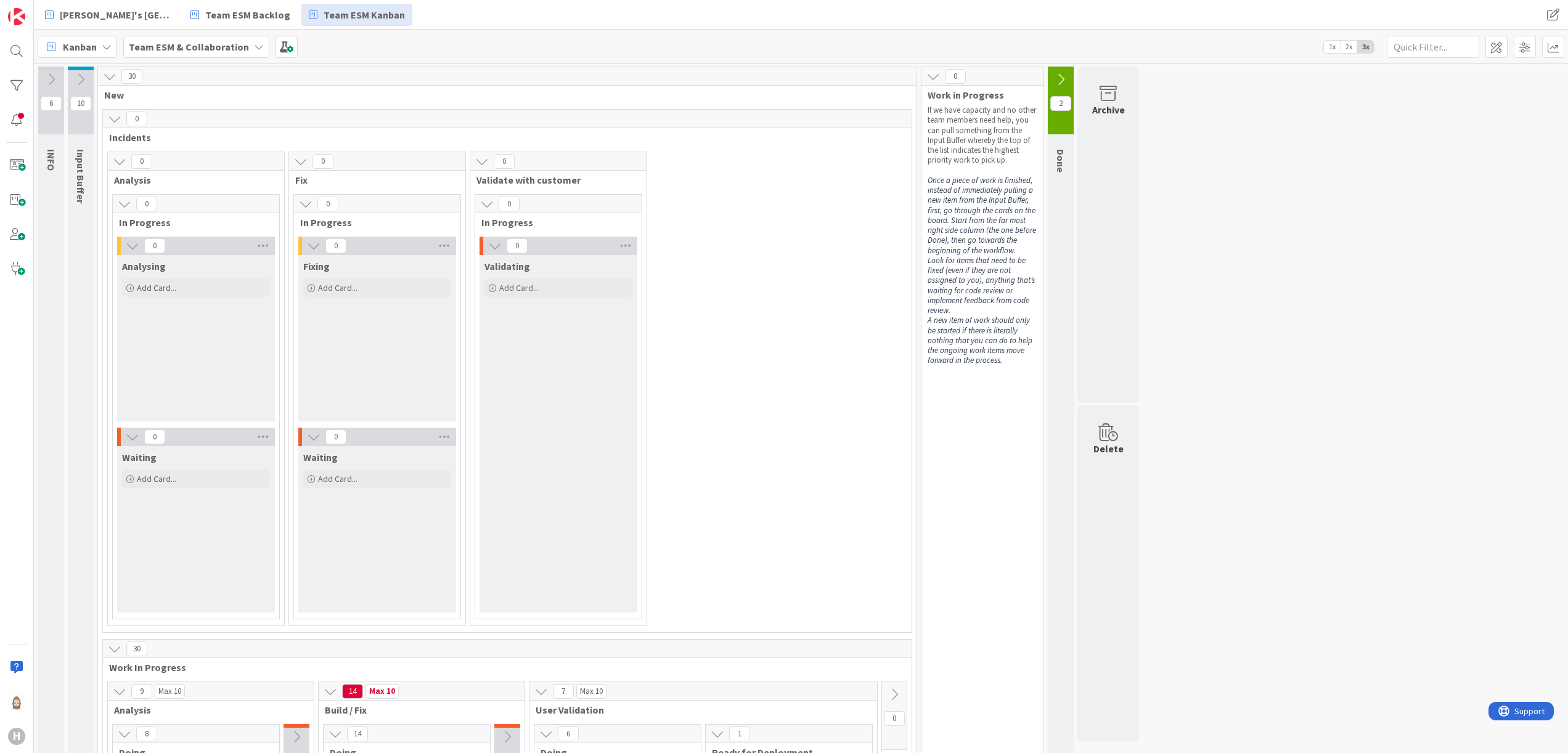
click at [110, 92] on span "New" at bounding box center [502, 95] width 797 height 13
click at [785, 92] on span "New" at bounding box center [502, 95] width 797 height 13
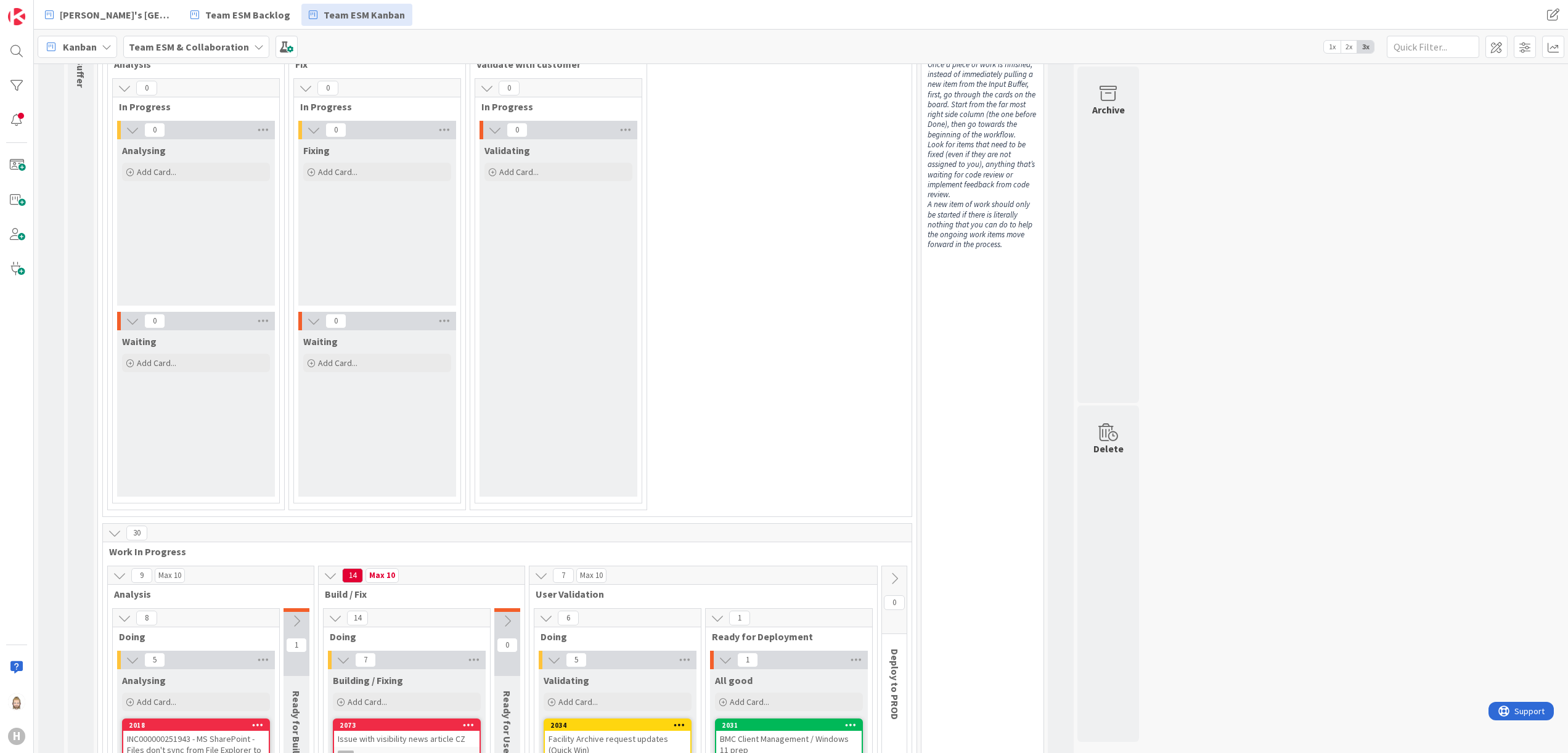
scroll to position [370, 0]
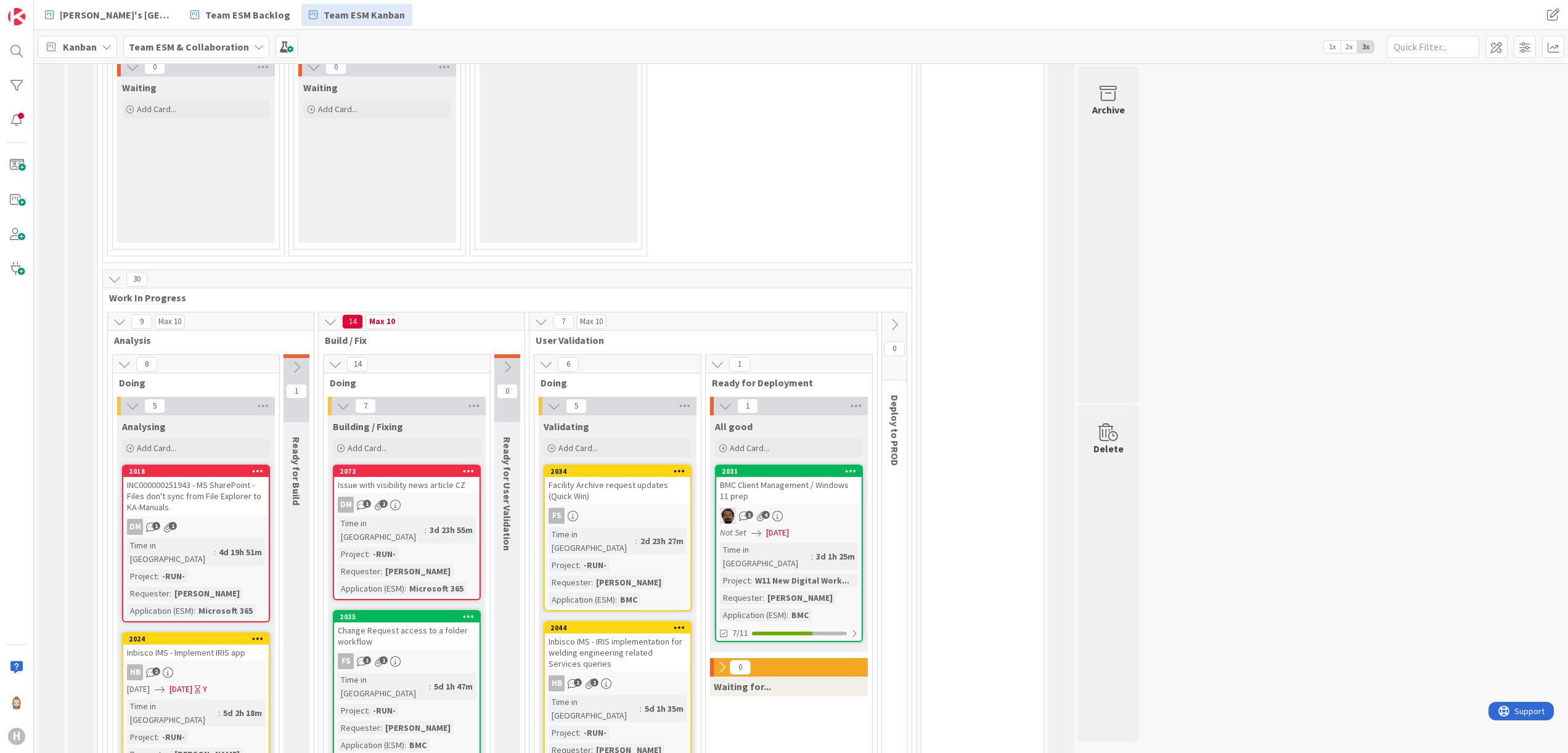
click at [719, 361] on icon at bounding box center [717, 364] width 14 height 14
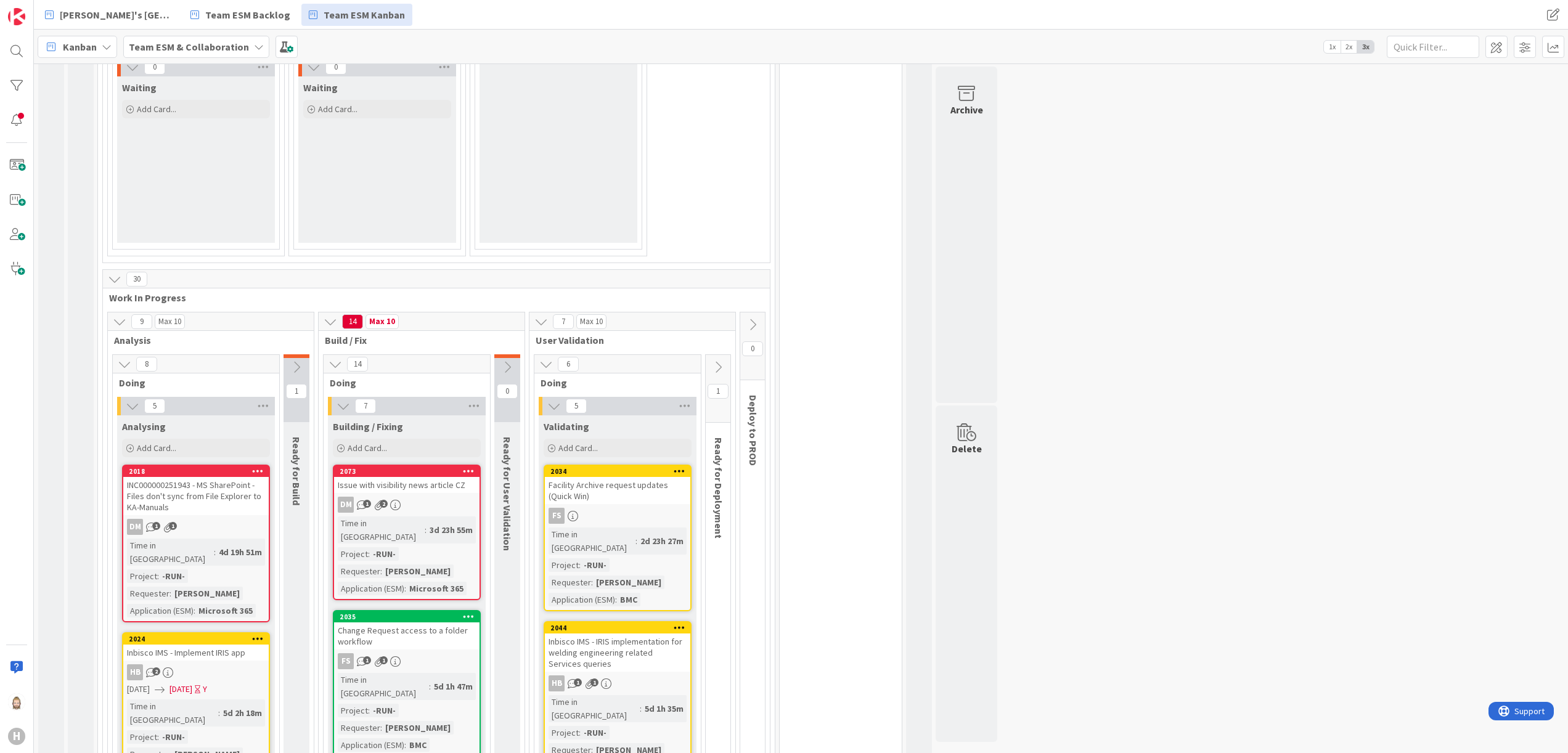
click at [551, 368] on icon at bounding box center [546, 364] width 14 height 14
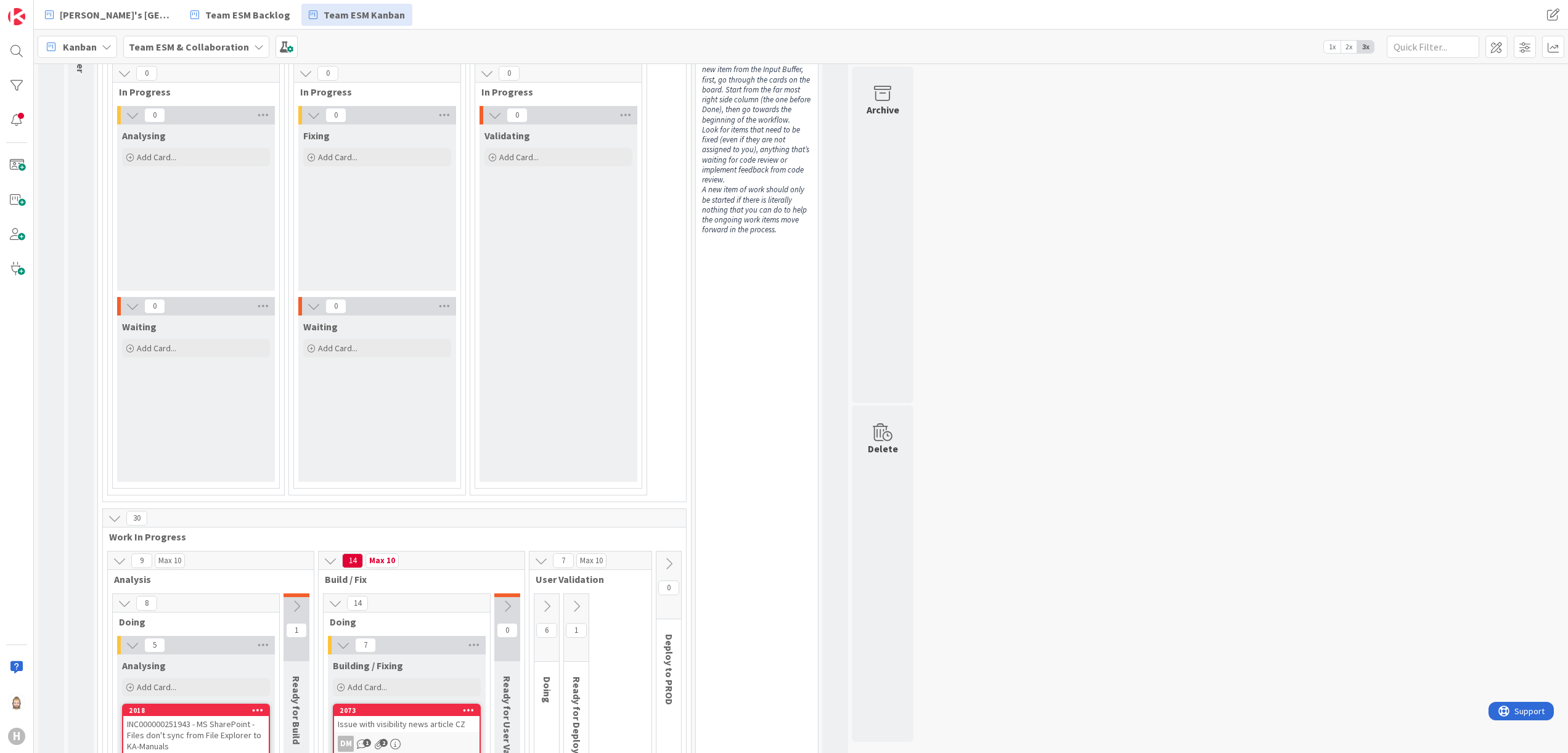
scroll to position [123, 0]
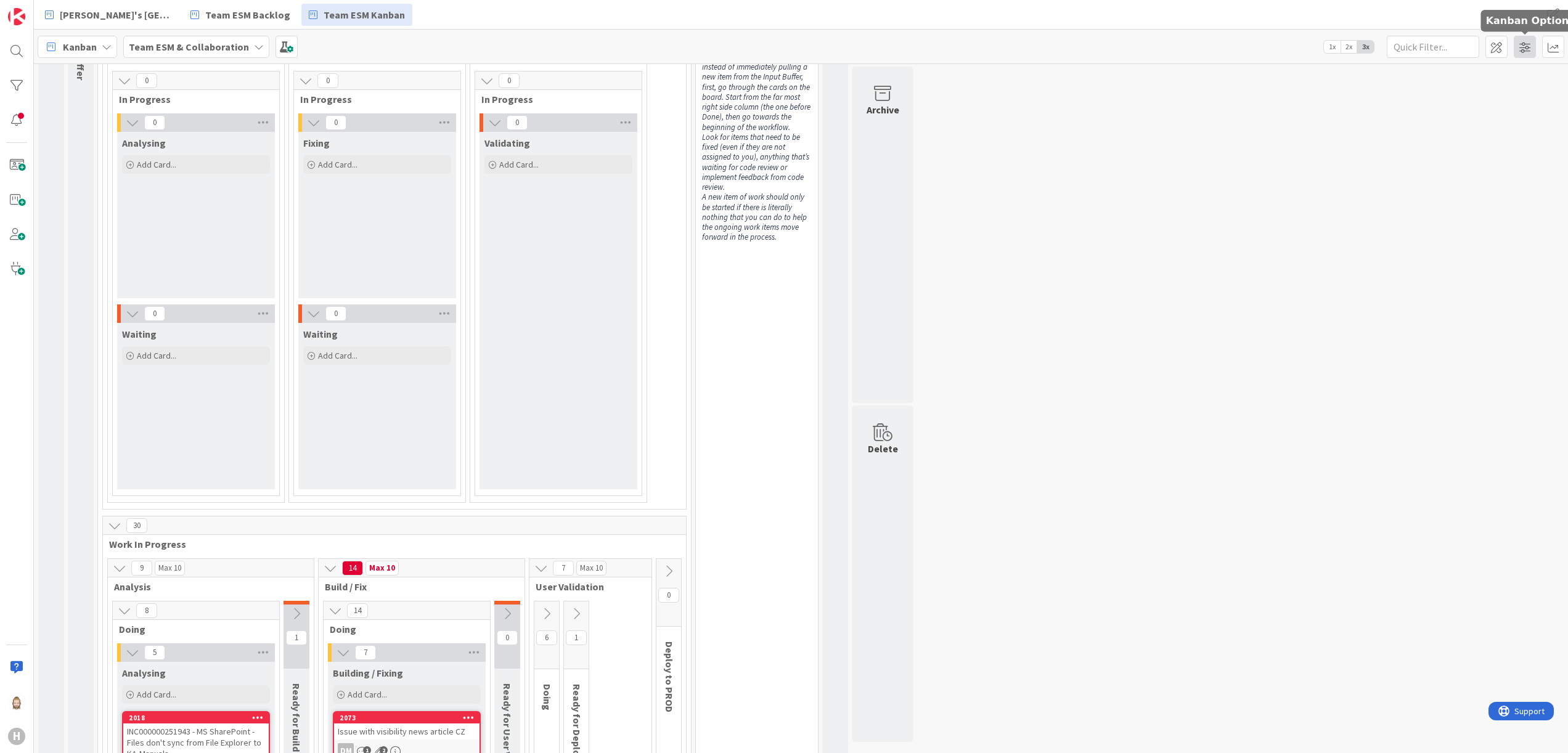
click at [1525, 52] on span at bounding box center [1525, 47] width 22 height 22
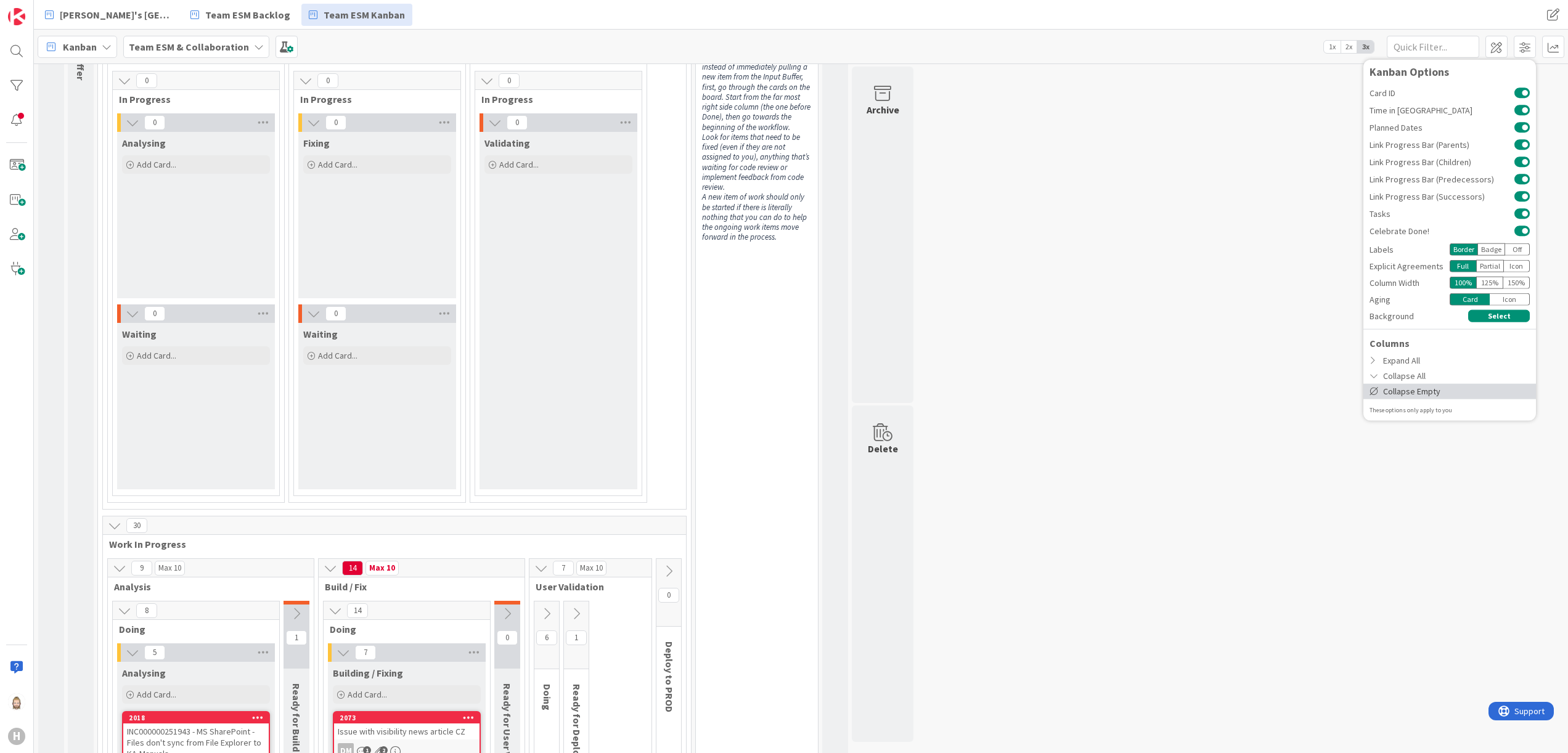
click at [1471, 383] on div "Collapse Empty" at bounding box center [1449, 391] width 173 height 16
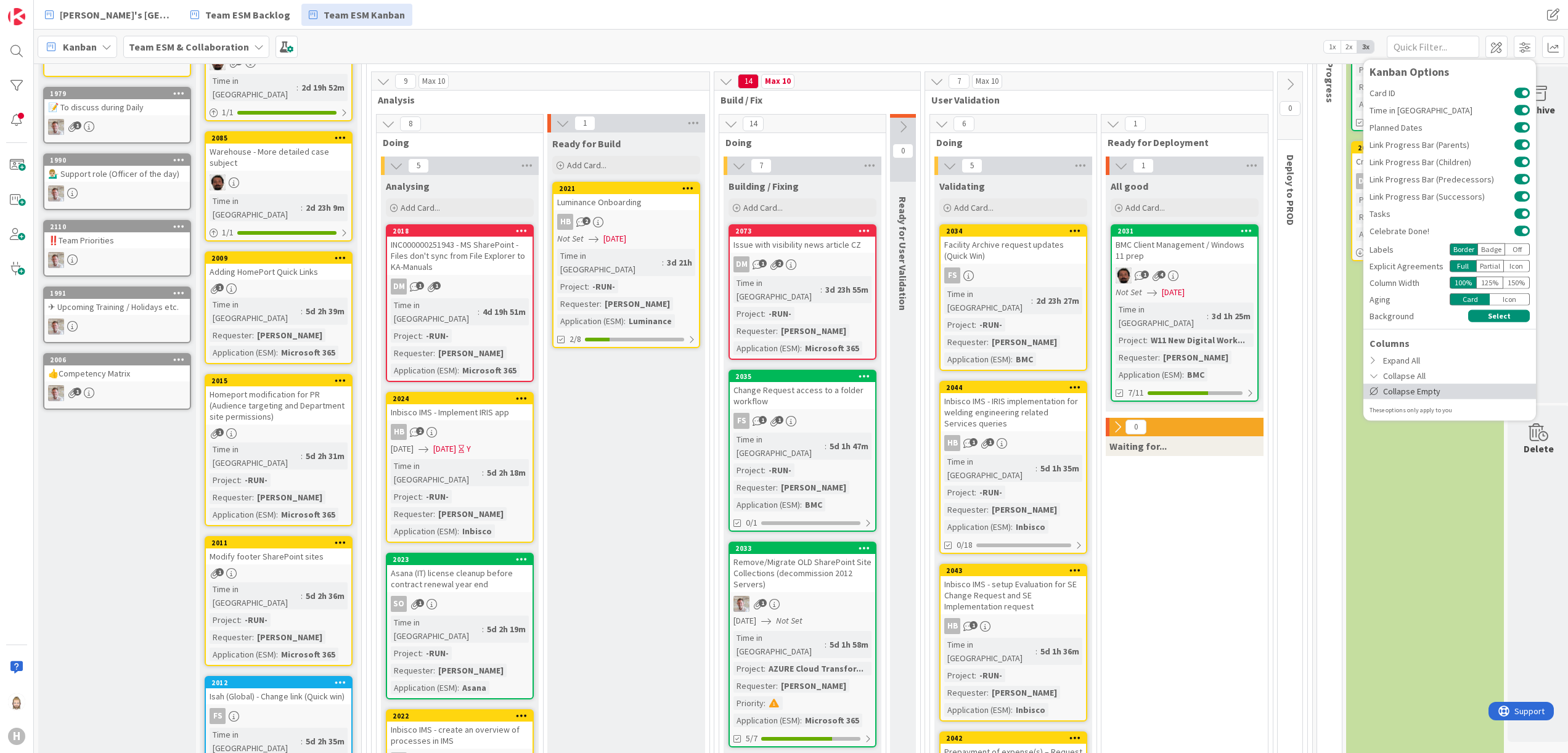
scroll to position [0, 0]
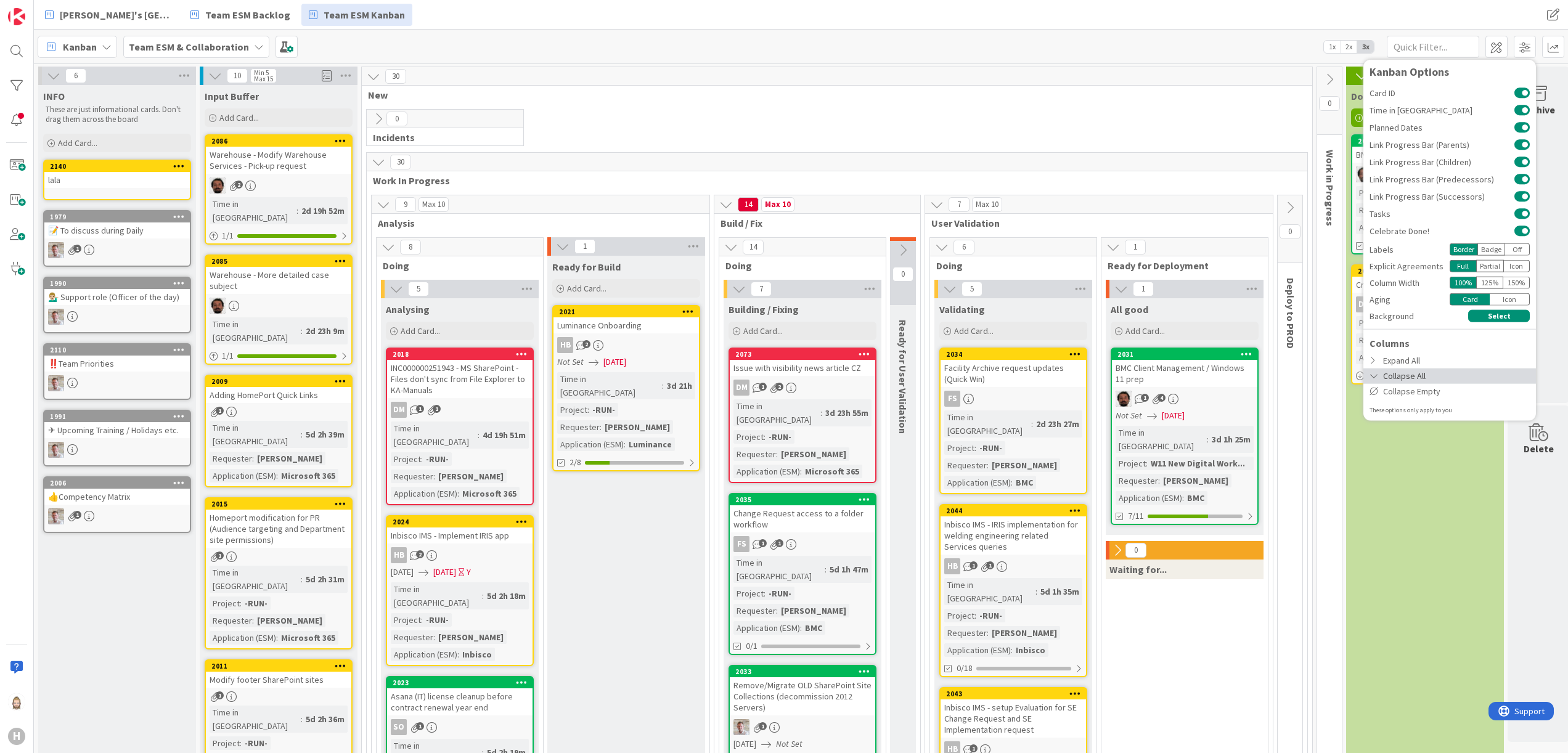
click at [1451, 368] on div "Collapse All" at bounding box center [1449, 375] width 173 height 16
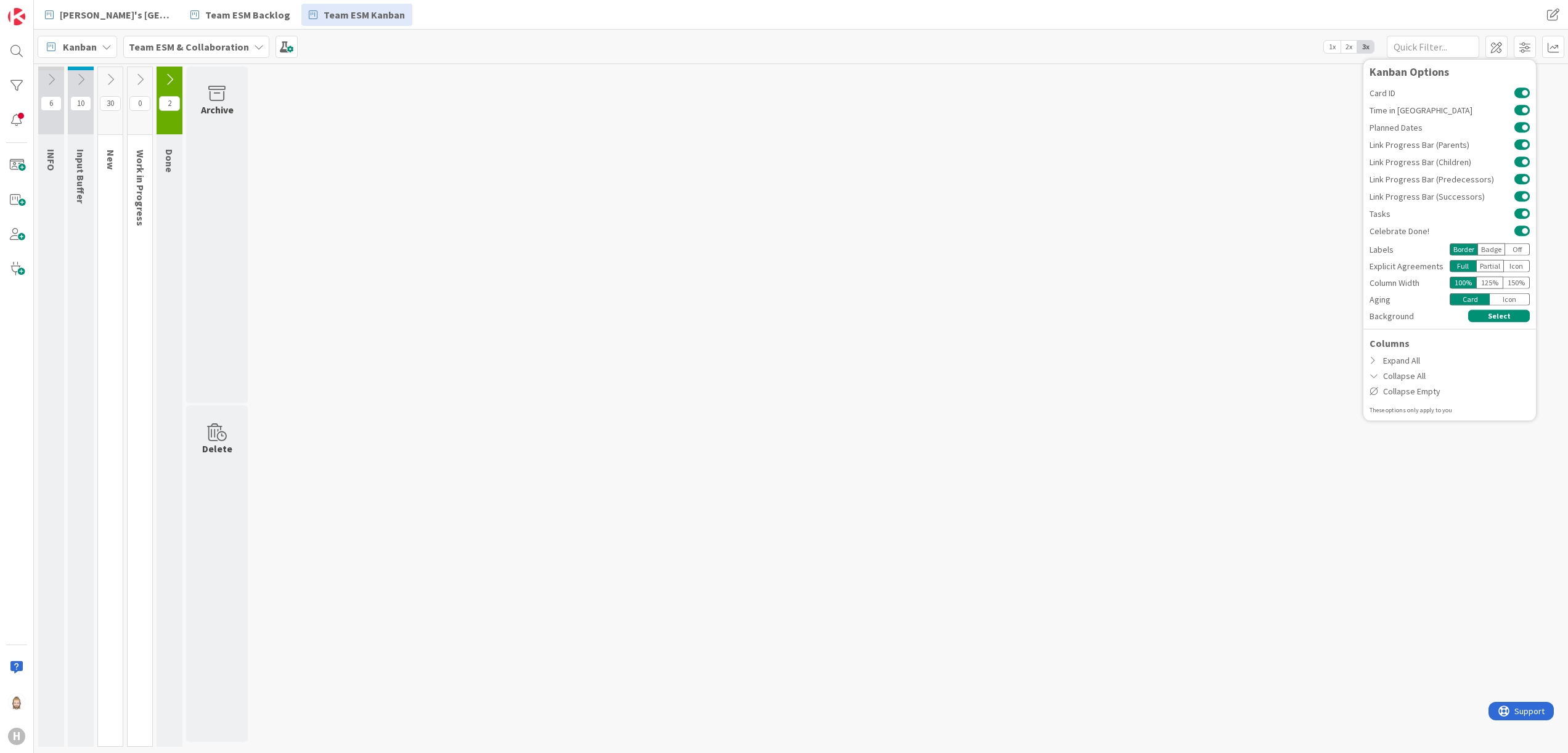
click at [115, 80] on icon at bounding box center [110, 79] width 14 height 14
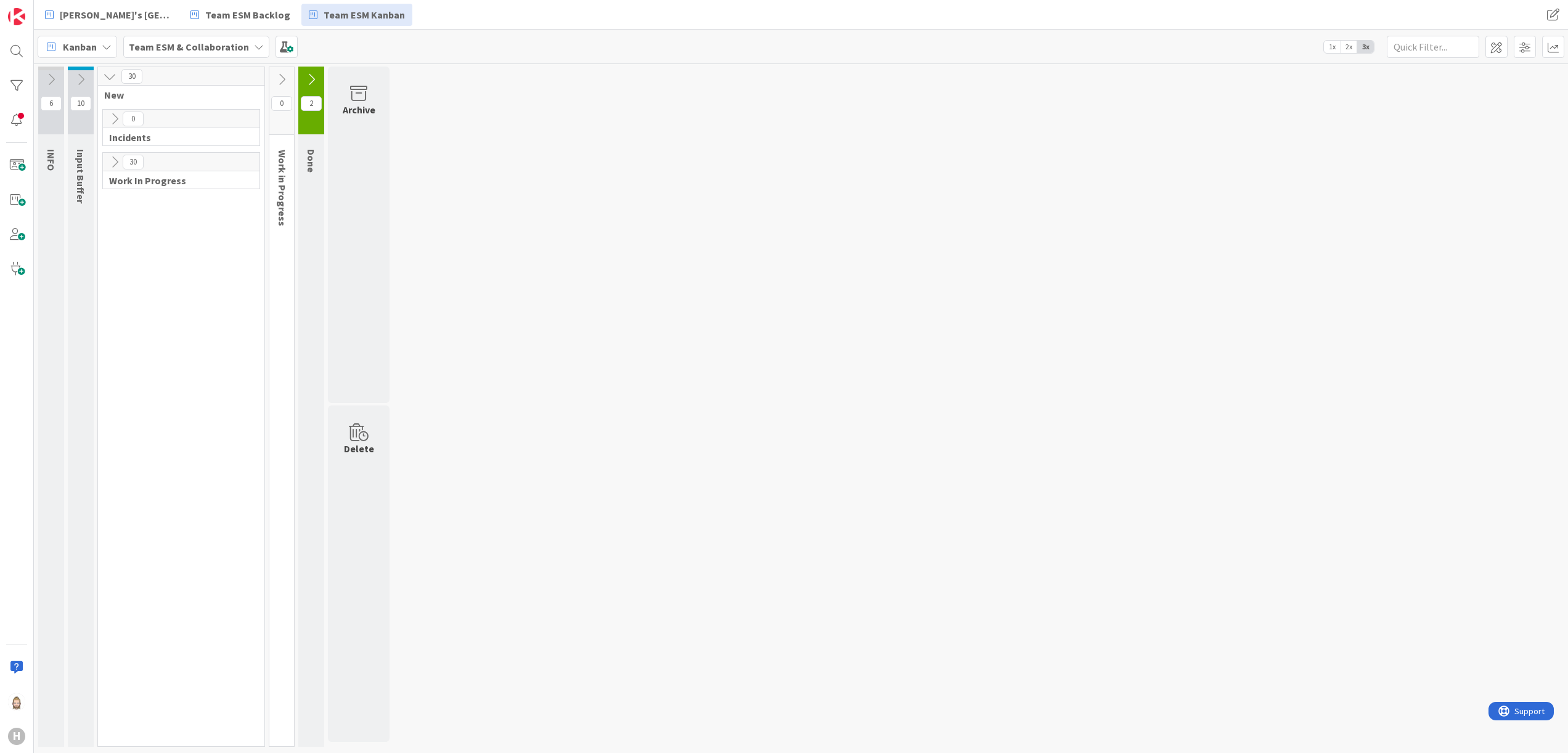
click at [115, 113] on icon at bounding box center [114, 119] width 14 height 14
click at [119, 162] on icon at bounding box center [120, 164] width 14 height 14
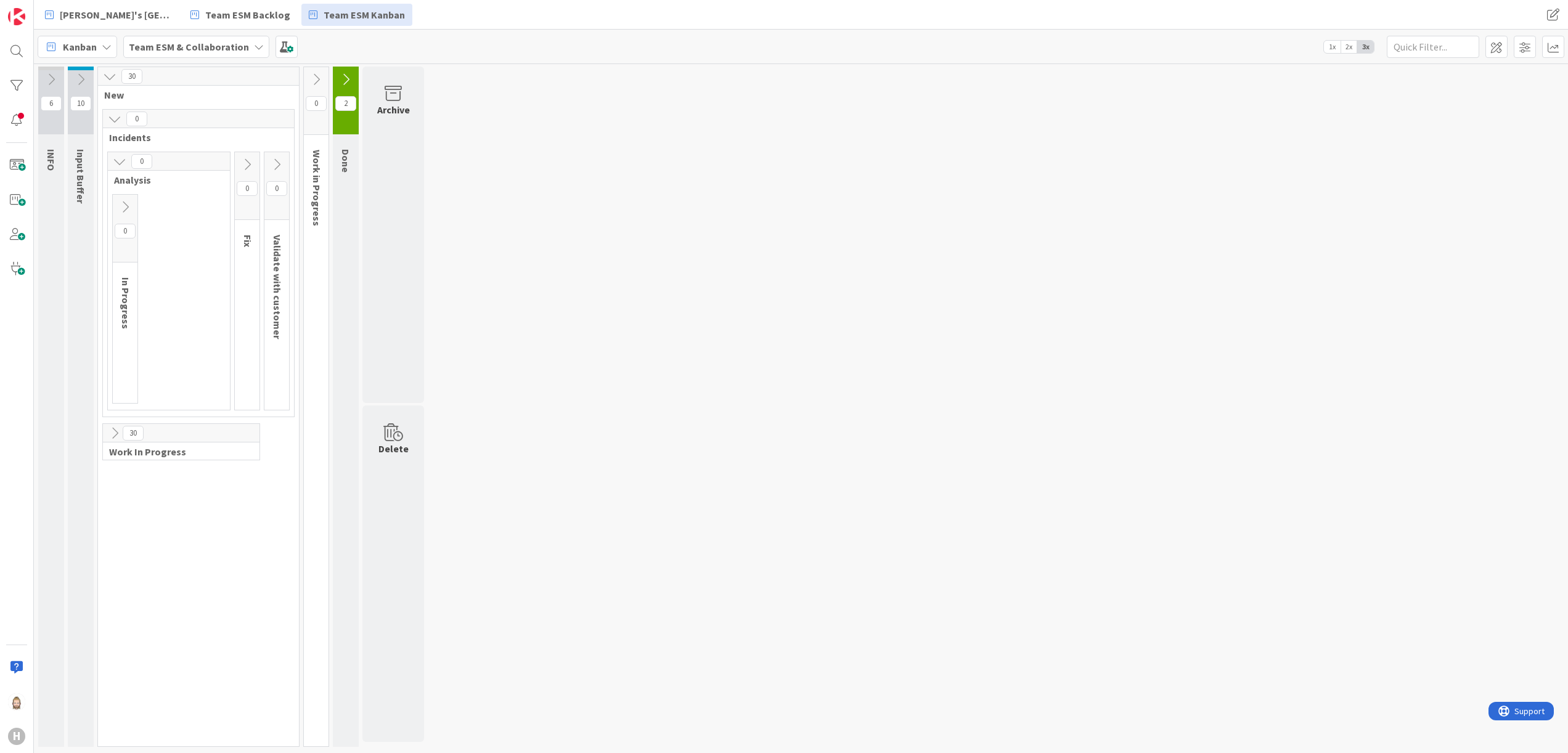
click at [253, 162] on icon at bounding box center [247, 164] width 14 height 14
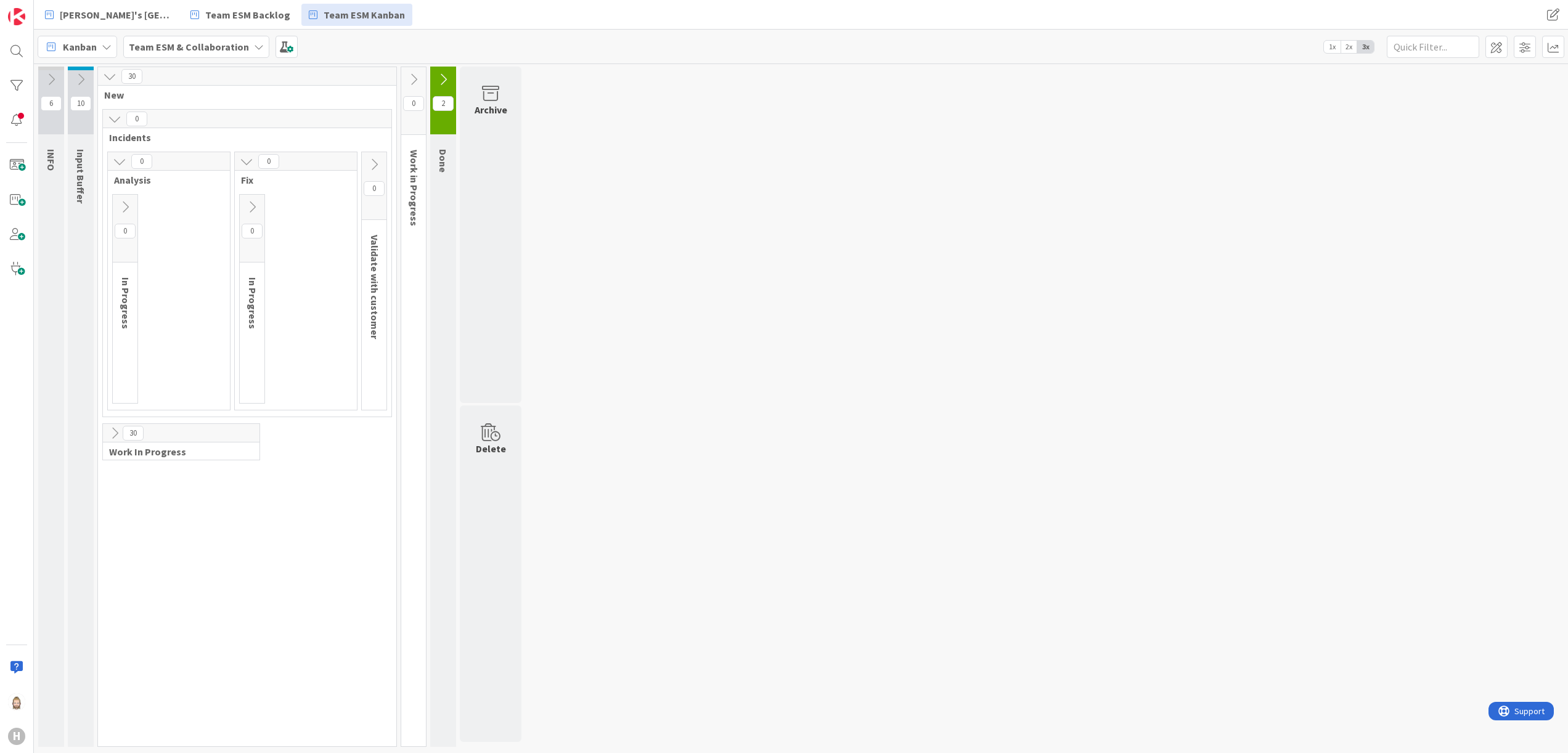
click at [376, 162] on icon at bounding box center [374, 164] width 14 height 14
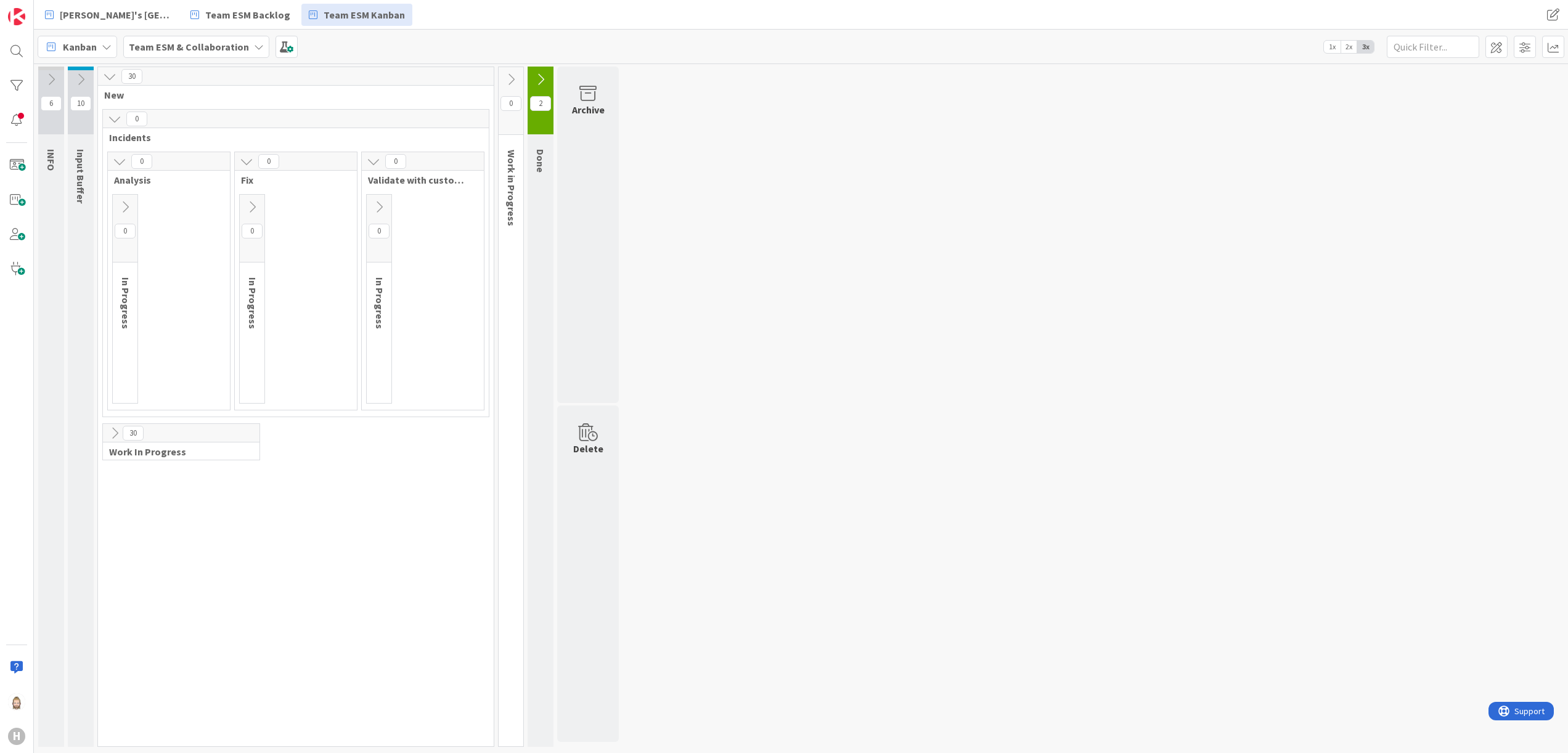
click at [124, 203] on icon at bounding box center [125, 206] width 14 height 14
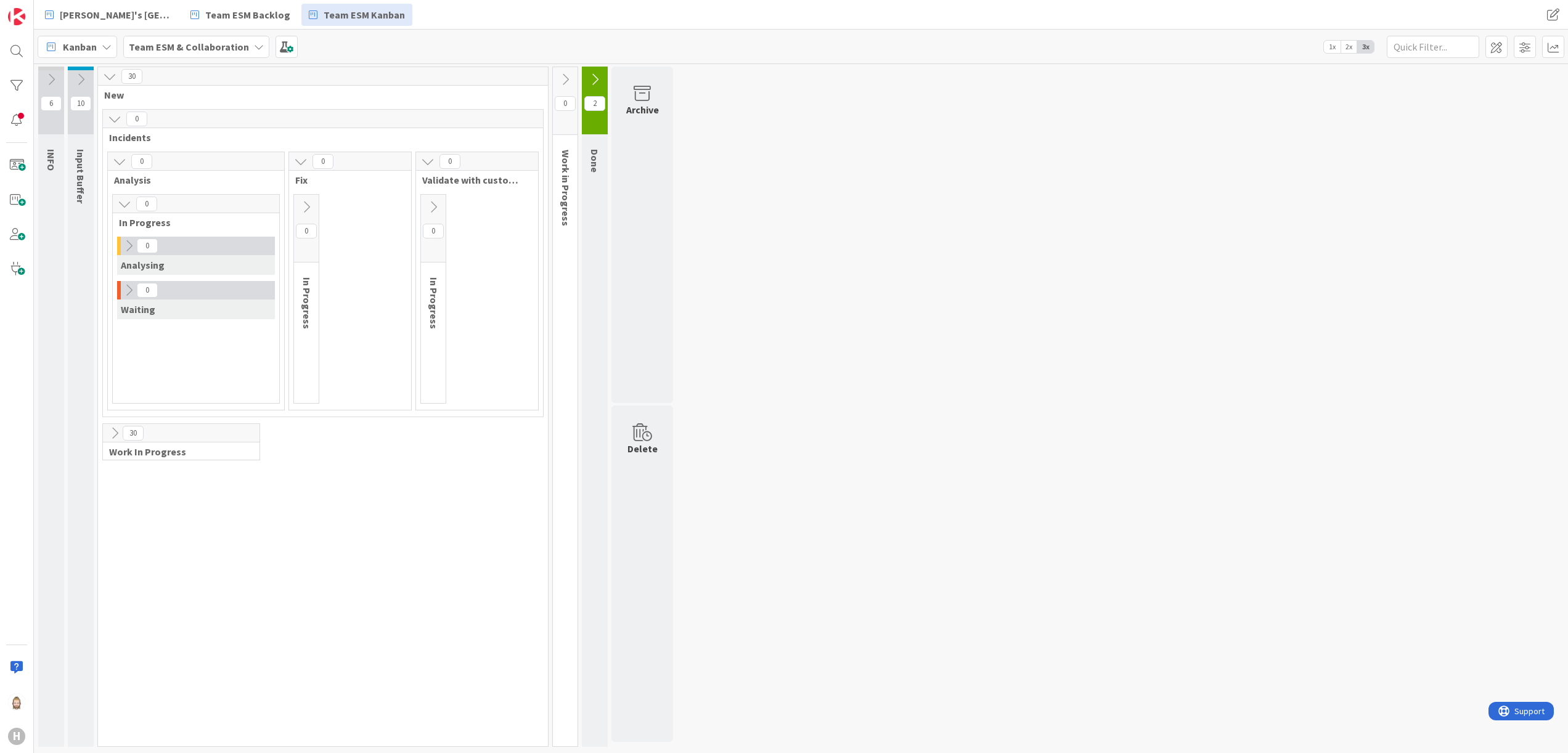
click at [302, 210] on icon at bounding box center [306, 206] width 14 height 14
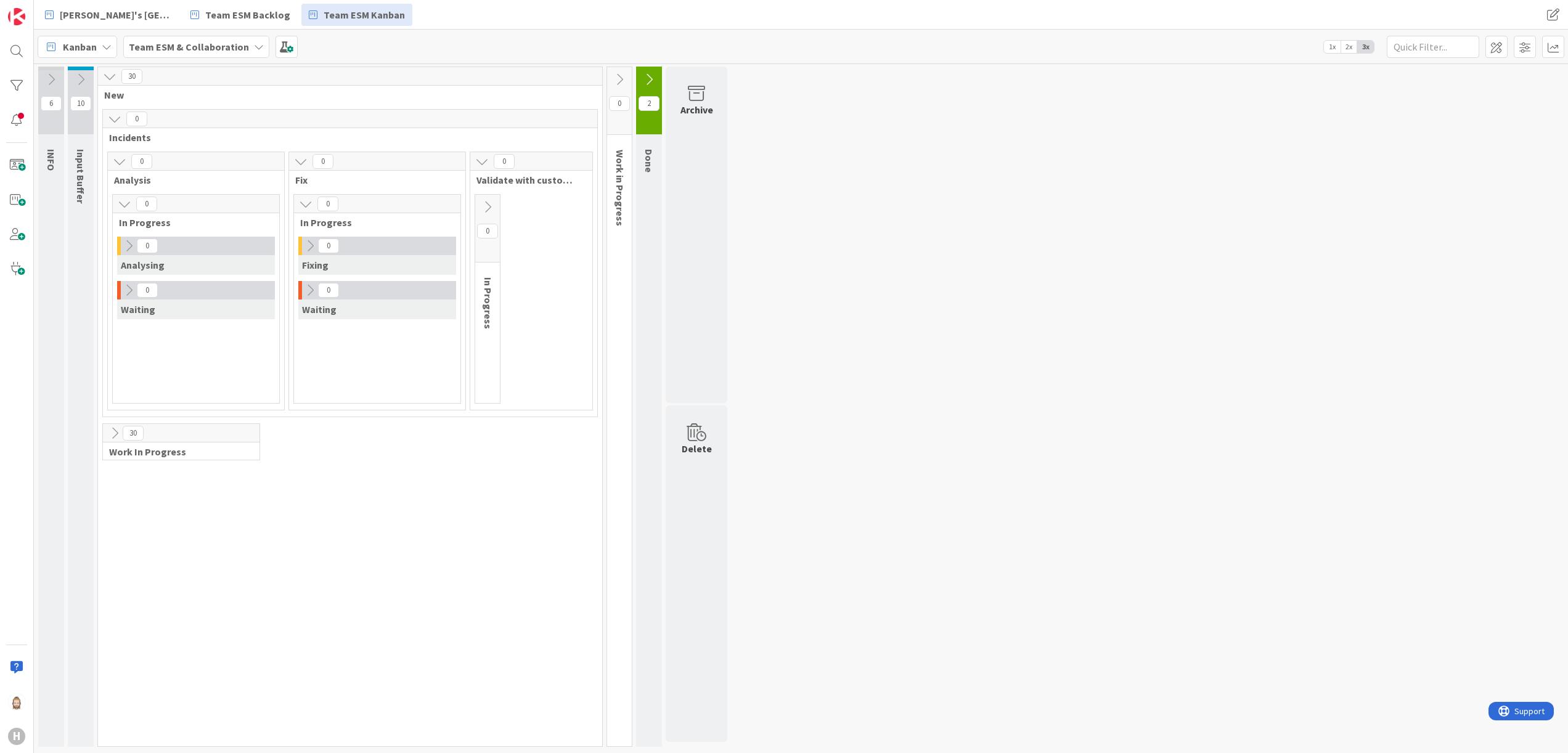
click at [482, 198] on button at bounding box center [487, 207] width 25 height 18
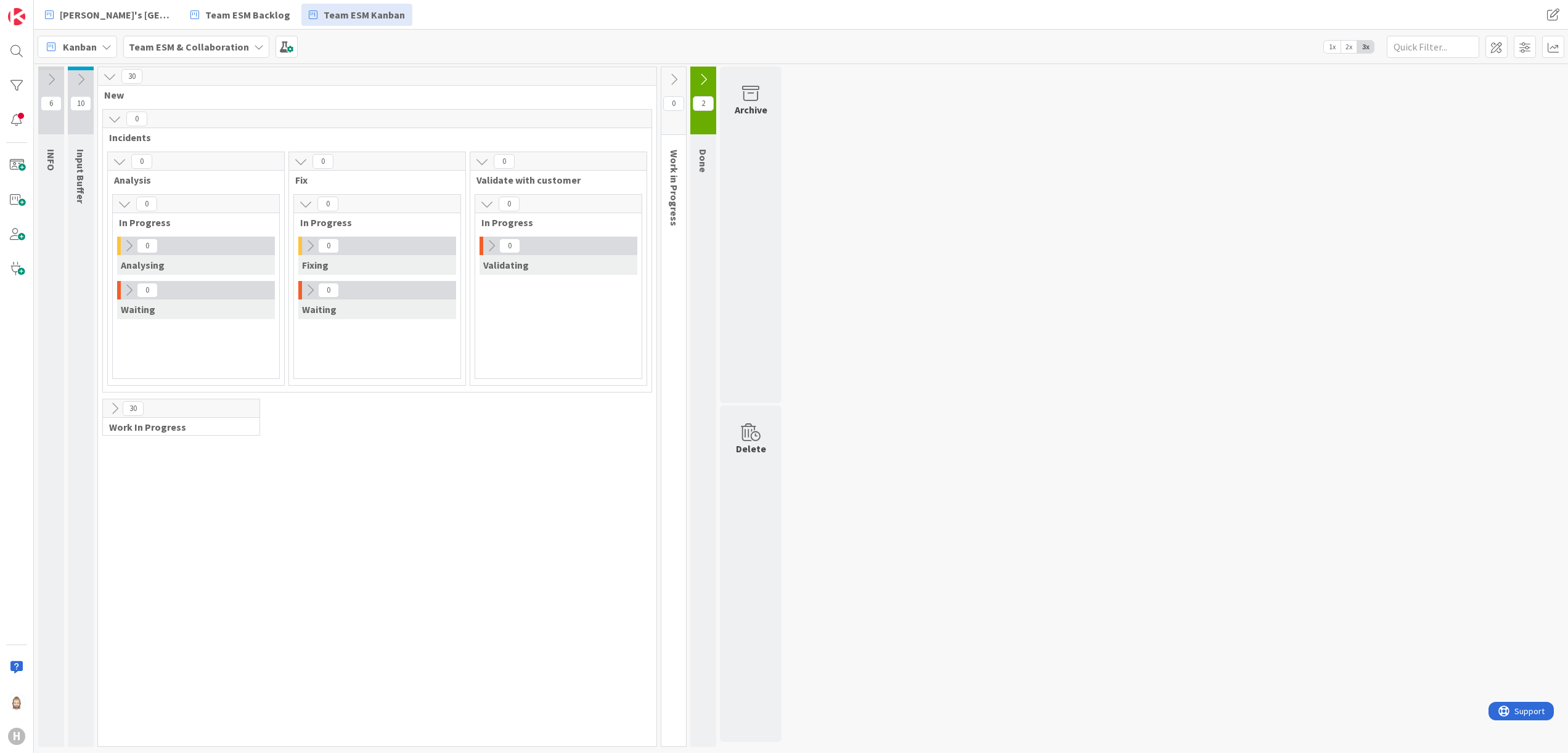
click at [117, 407] on icon at bounding box center [114, 408] width 14 height 14
click at [1524, 52] on span at bounding box center [1525, 47] width 22 height 22
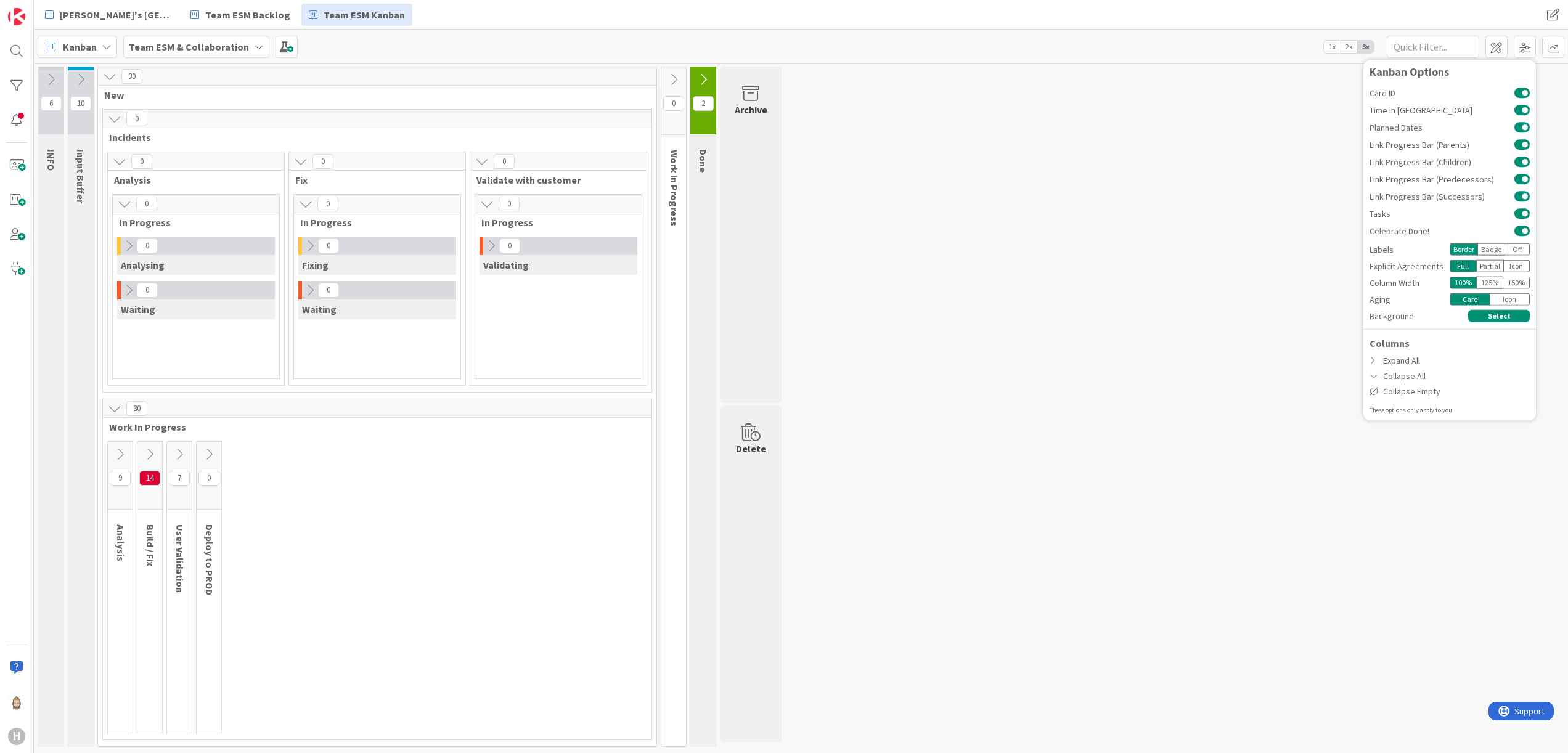
click at [1477, 349] on div "Columns" at bounding box center [1449, 342] width 173 height 15
click at [1472, 359] on div "Expand All" at bounding box center [1449, 360] width 173 height 16
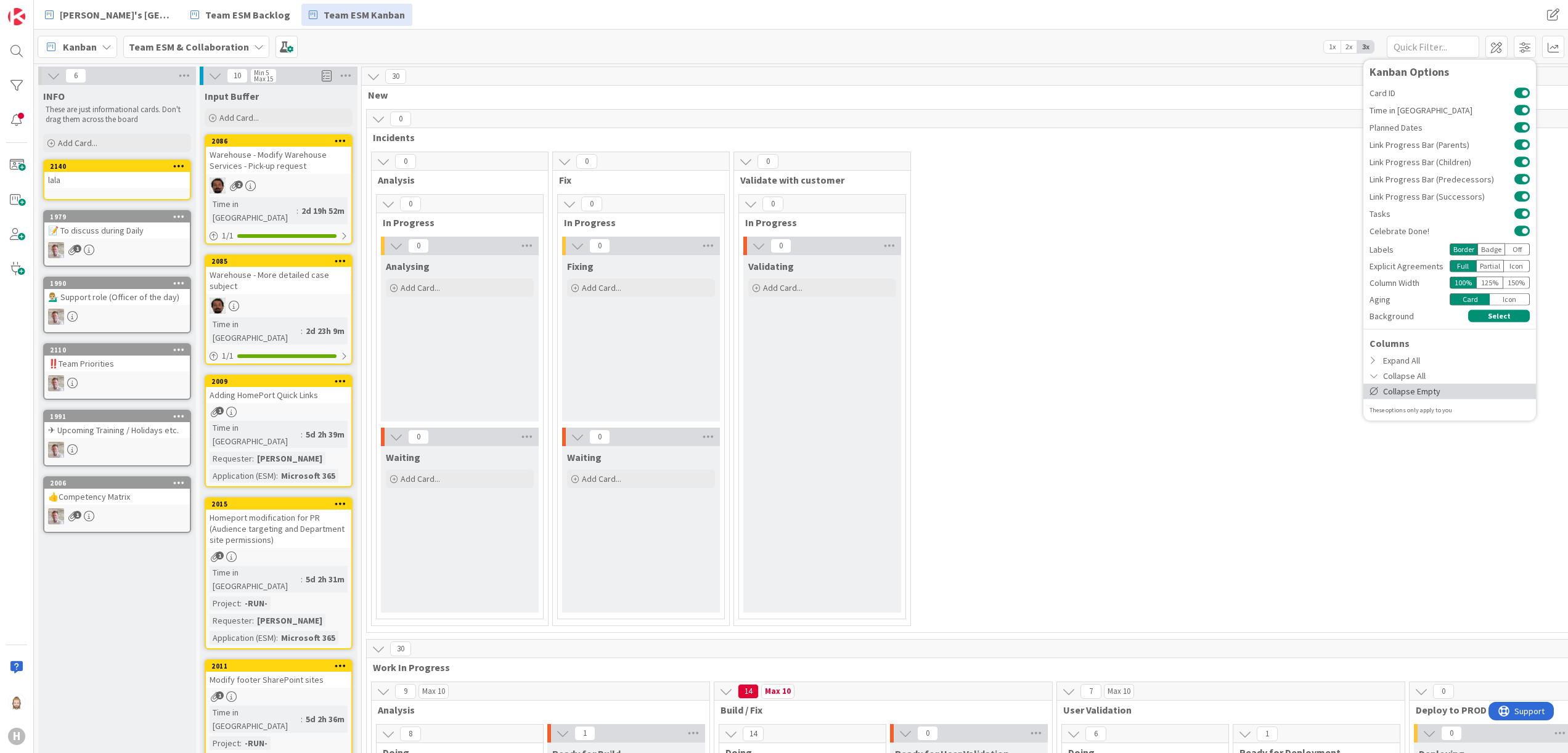
click at [1452, 387] on div "Collapse Empty" at bounding box center [1449, 391] width 173 height 16
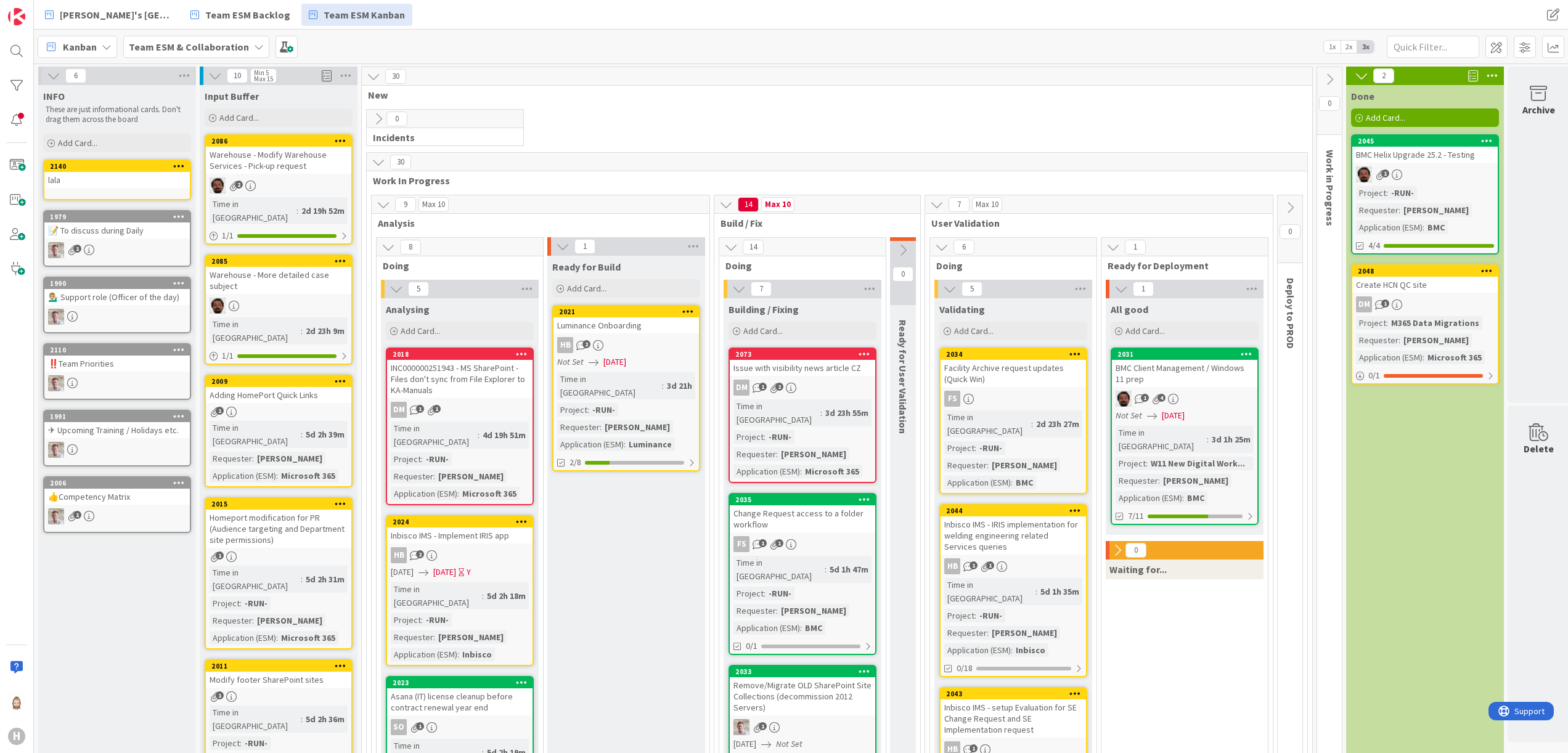
click at [381, 114] on icon at bounding box center [378, 119] width 14 height 14
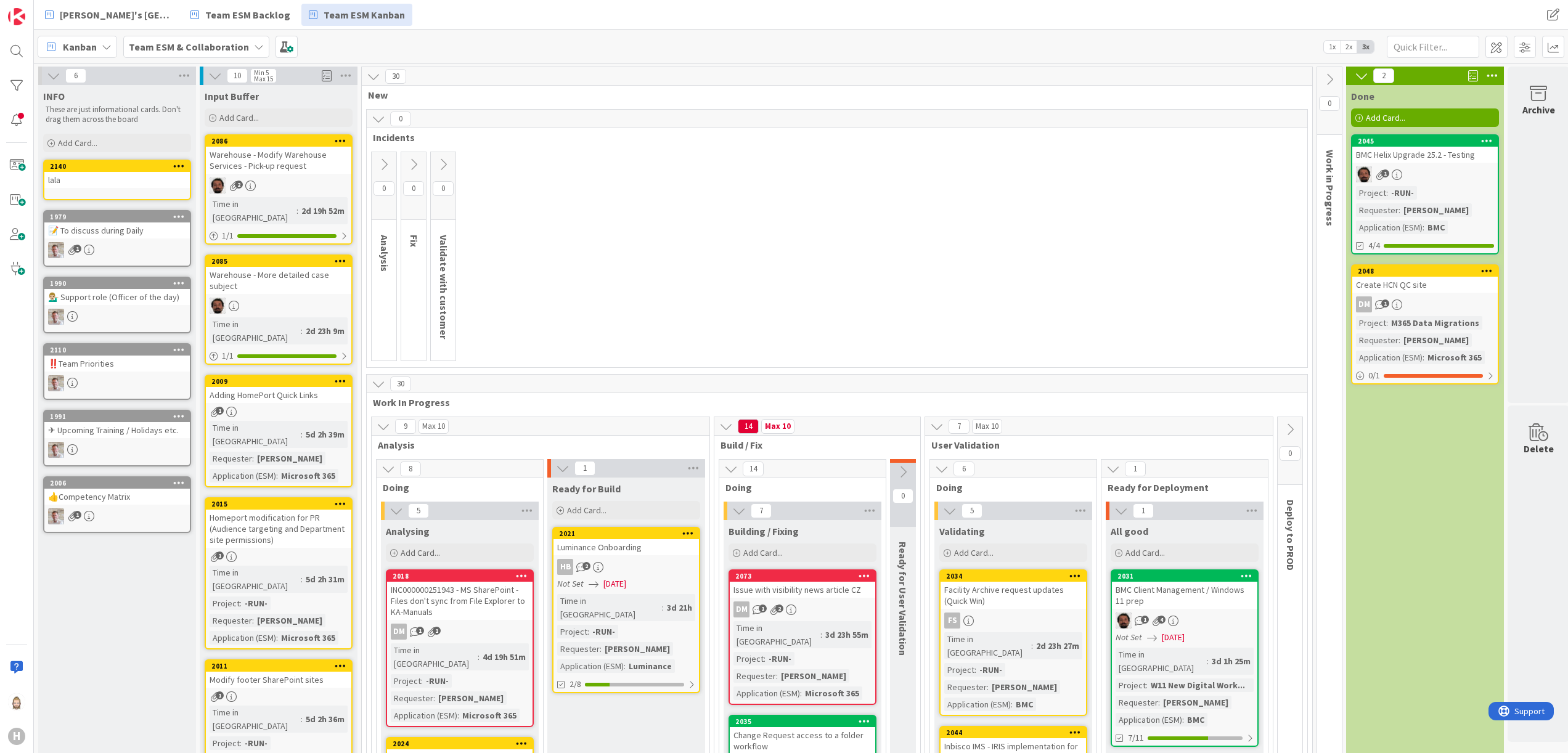
click at [381, 162] on icon at bounding box center [384, 164] width 14 height 14
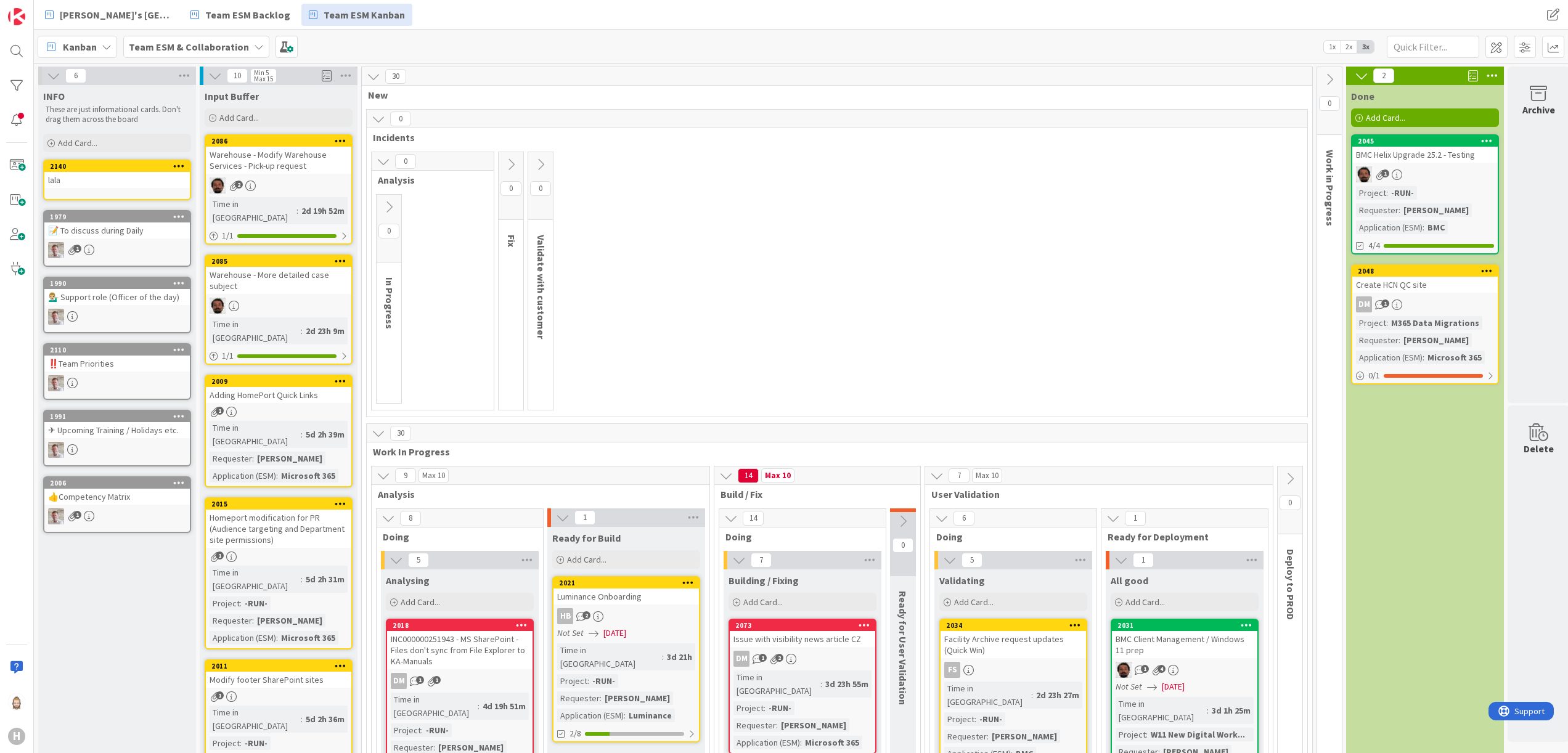
click at [513, 158] on icon at bounding box center [510, 164] width 14 height 14
click at [635, 156] on button at bounding box center [637, 164] width 25 height 18
click at [378, 437] on icon at bounding box center [378, 433] width 14 height 14
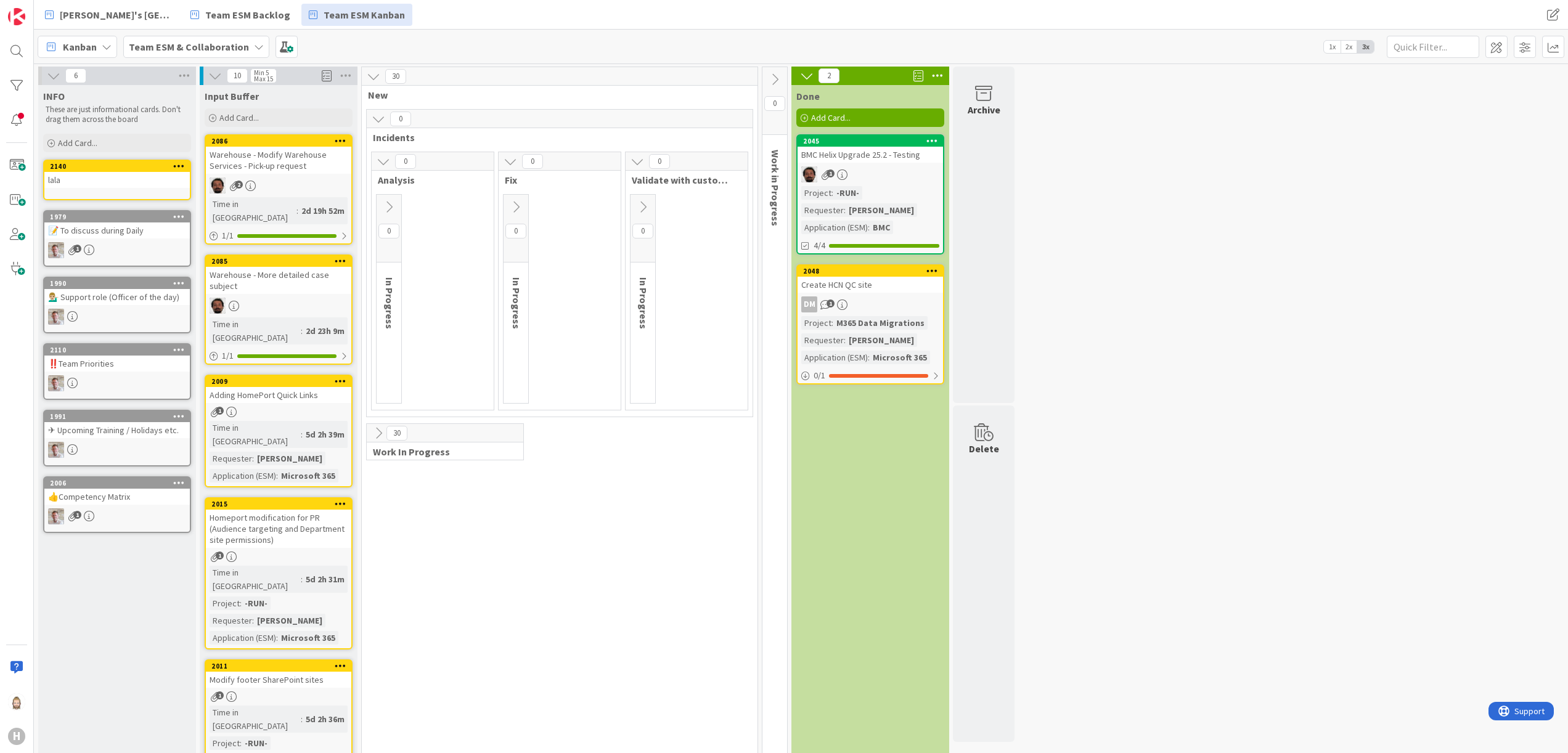
click at [378, 437] on icon at bounding box center [378, 433] width 14 height 14
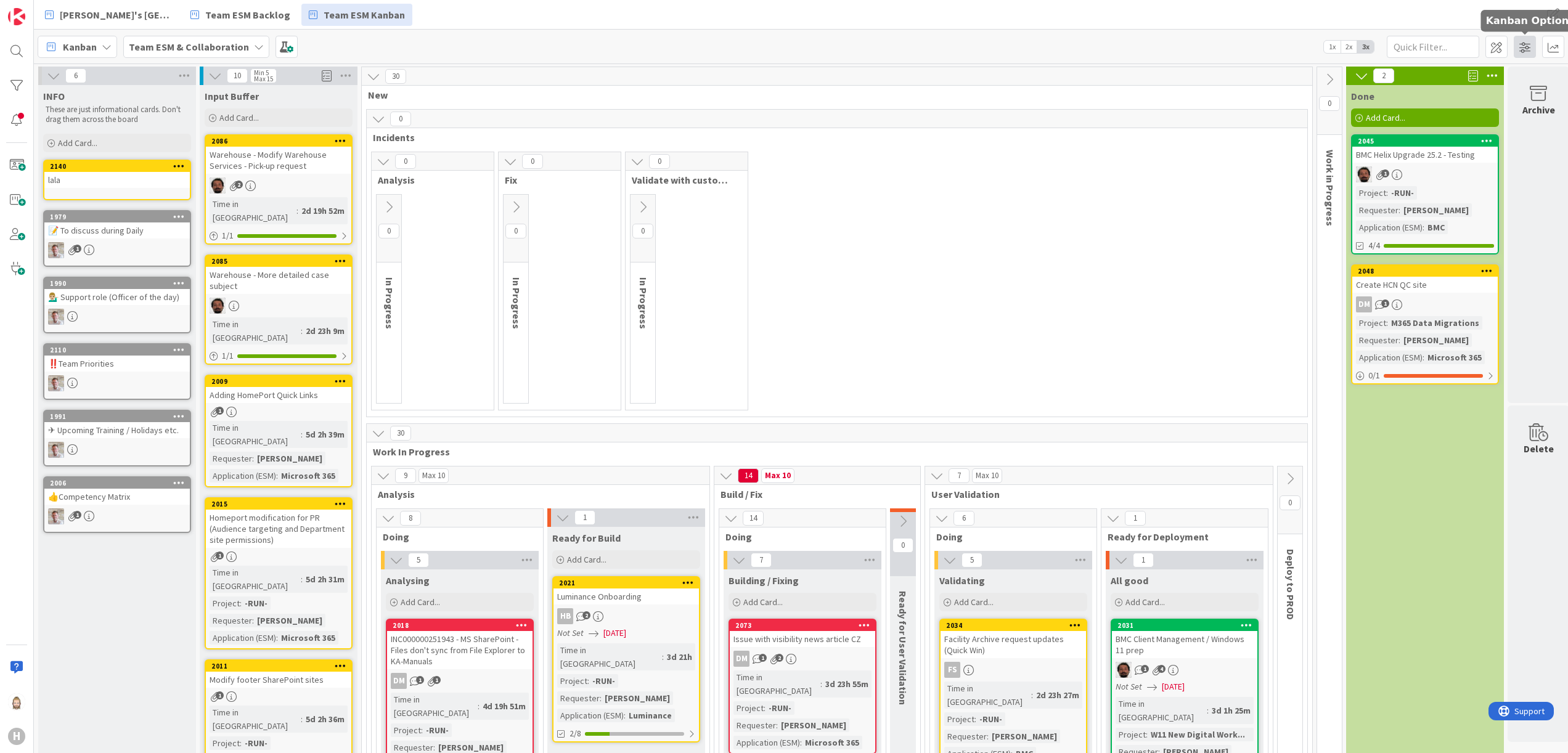
click at [1522, 48] on span at bounding box center [1525, 47] width 22 height 22
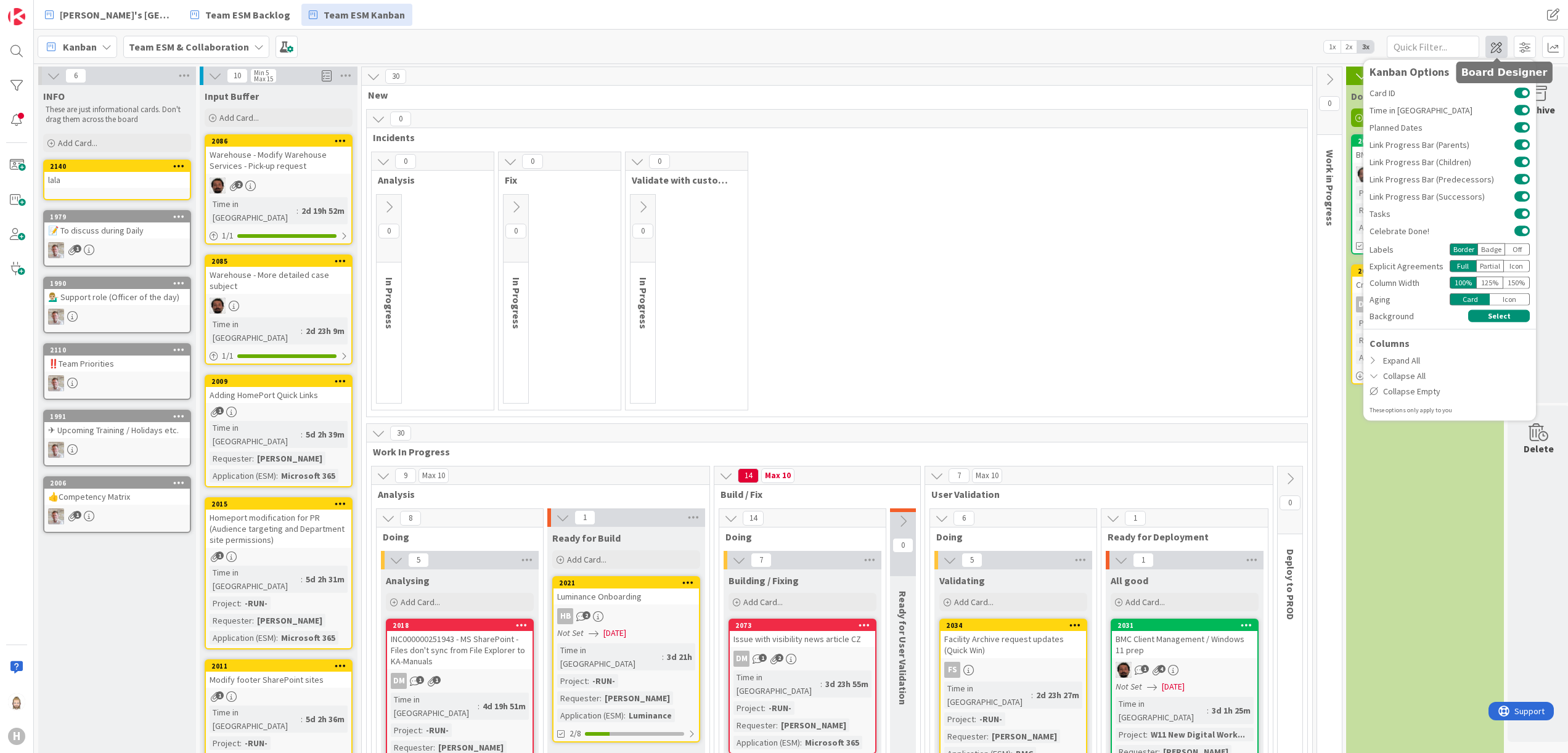
click at [1504, 43] on span at bounding box center [1497, 47] width 22 height 22
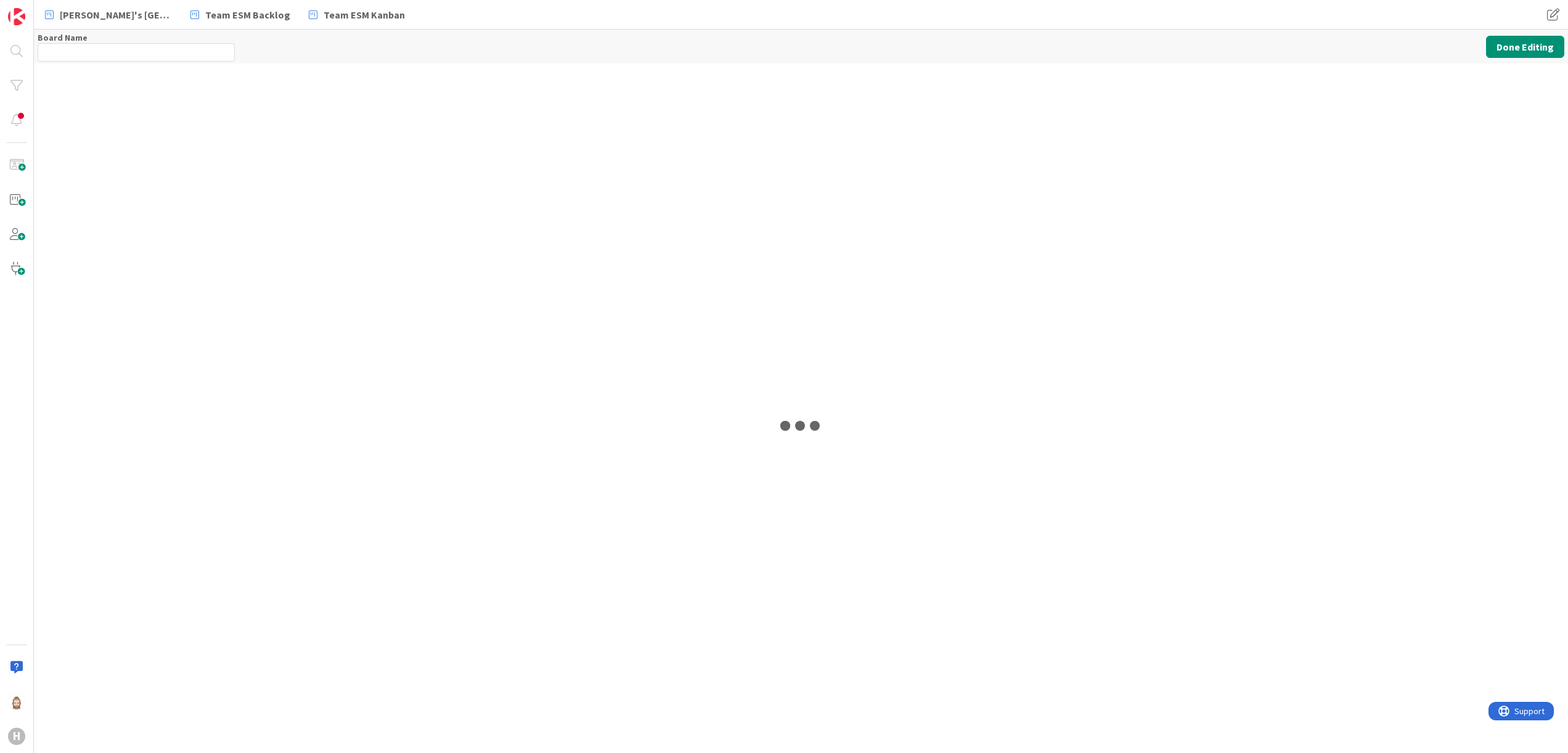
type input "Team ESM & Collaboration"
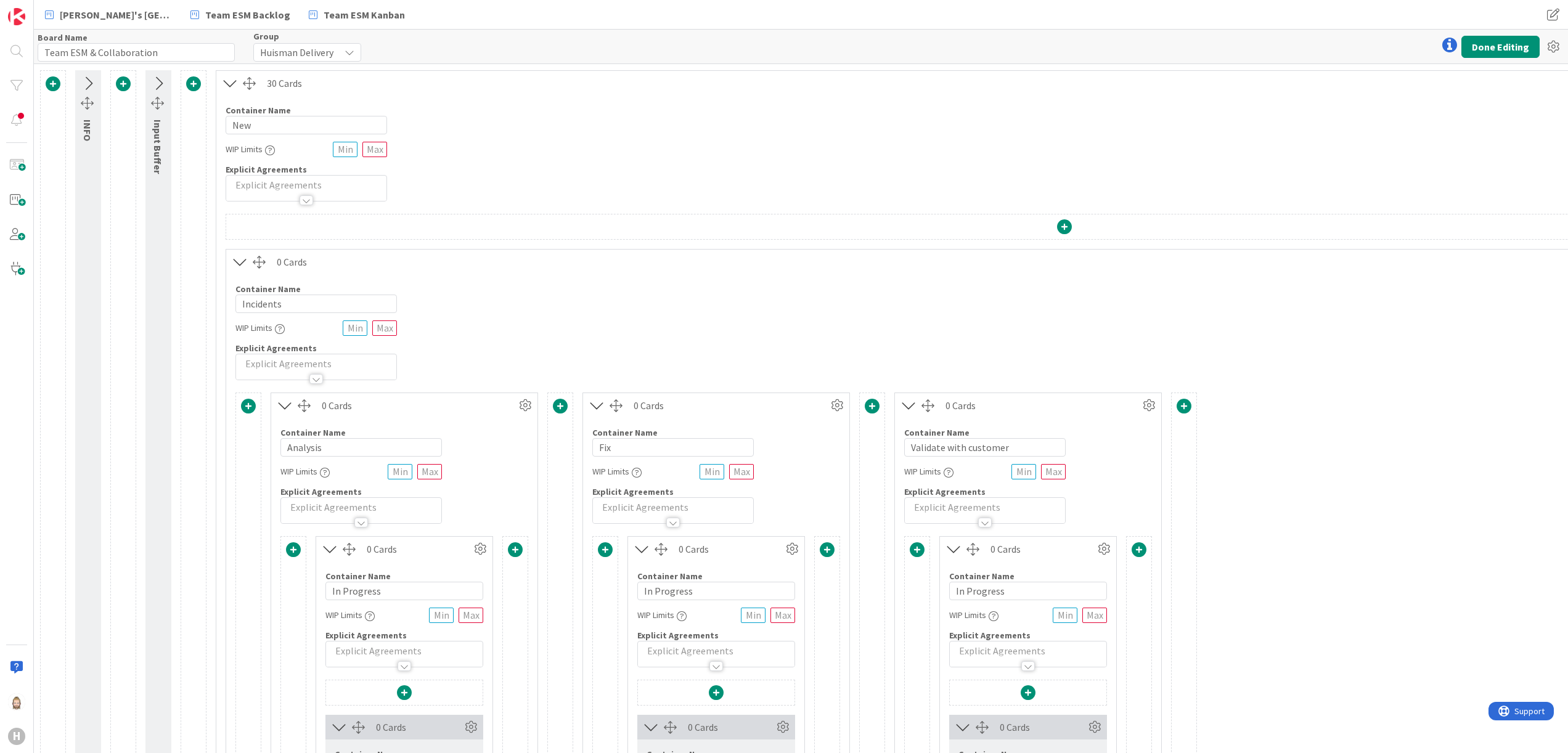
click at [233, 85] on icon at bounding box center [230, 83] width 20 height 16
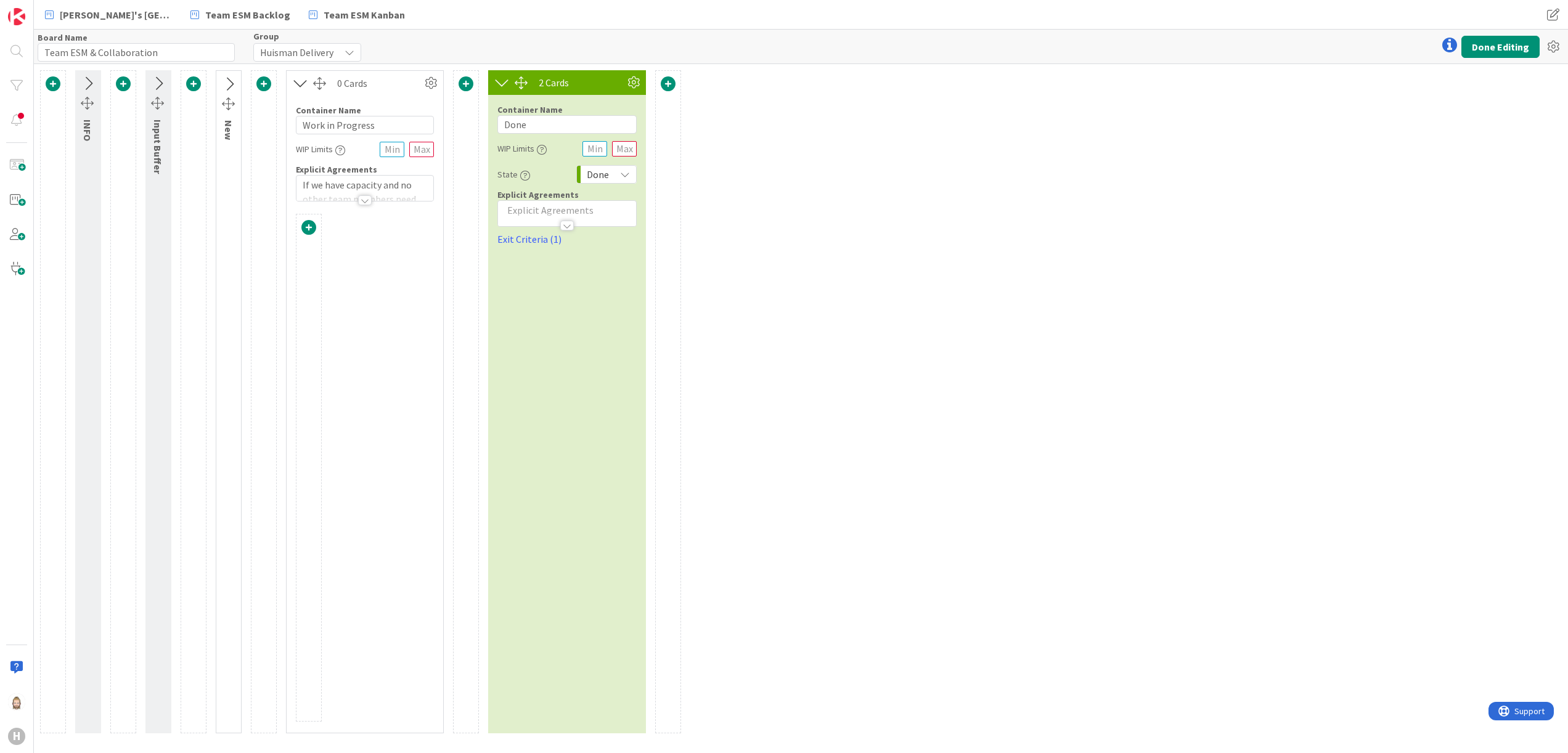
click at [362, 202] on div at bounding box center [364, 200] width 14 height 10
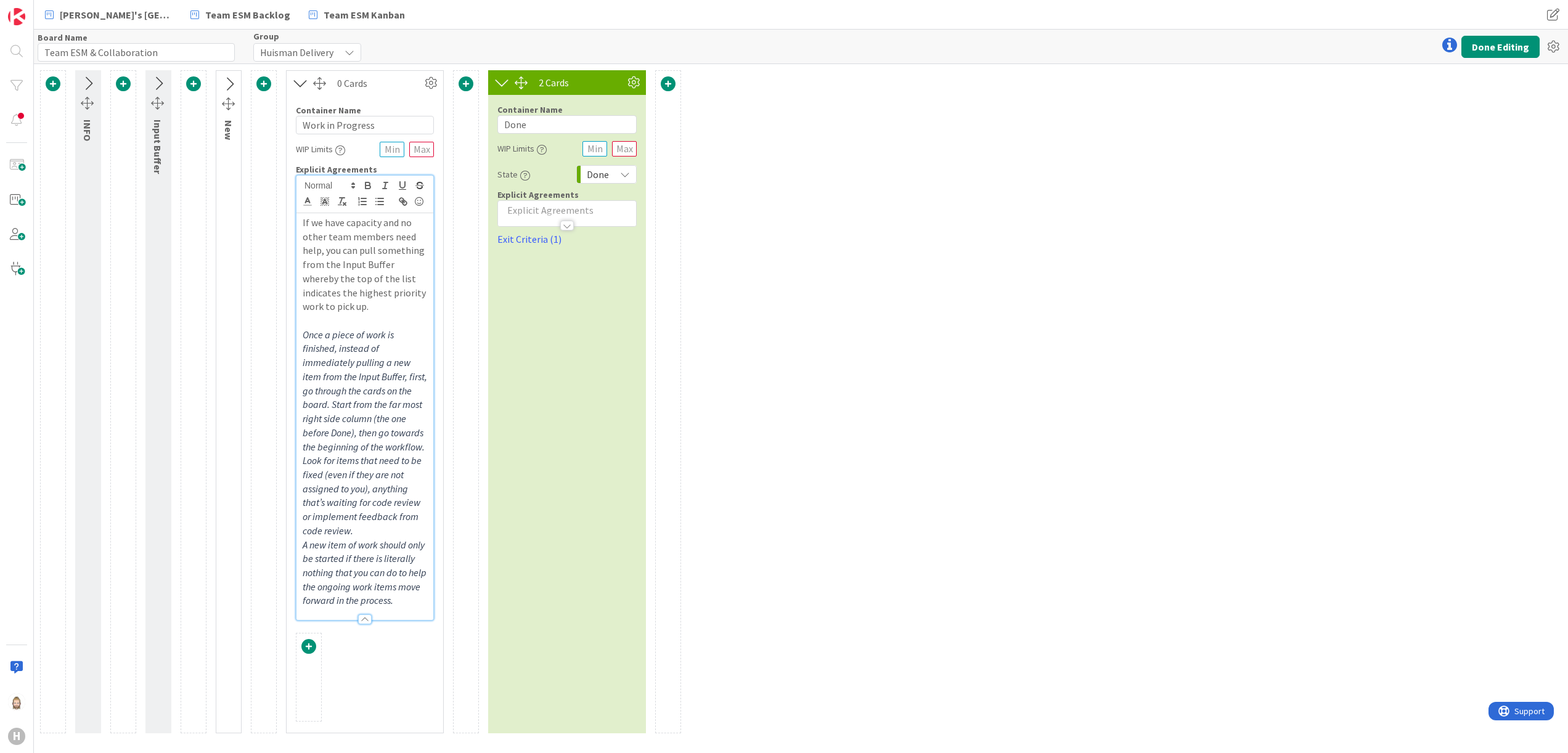
click at [380, 304] on p "If we have capacity and no other team members need help, you can pull something…" at bounding box center [364, 264] width 124 height 98
click at [378, 353] on em "Once a piece of work is finished, instead of immediately pulling a new item fro…" at bounding box center [365, 391] width 126 height 124
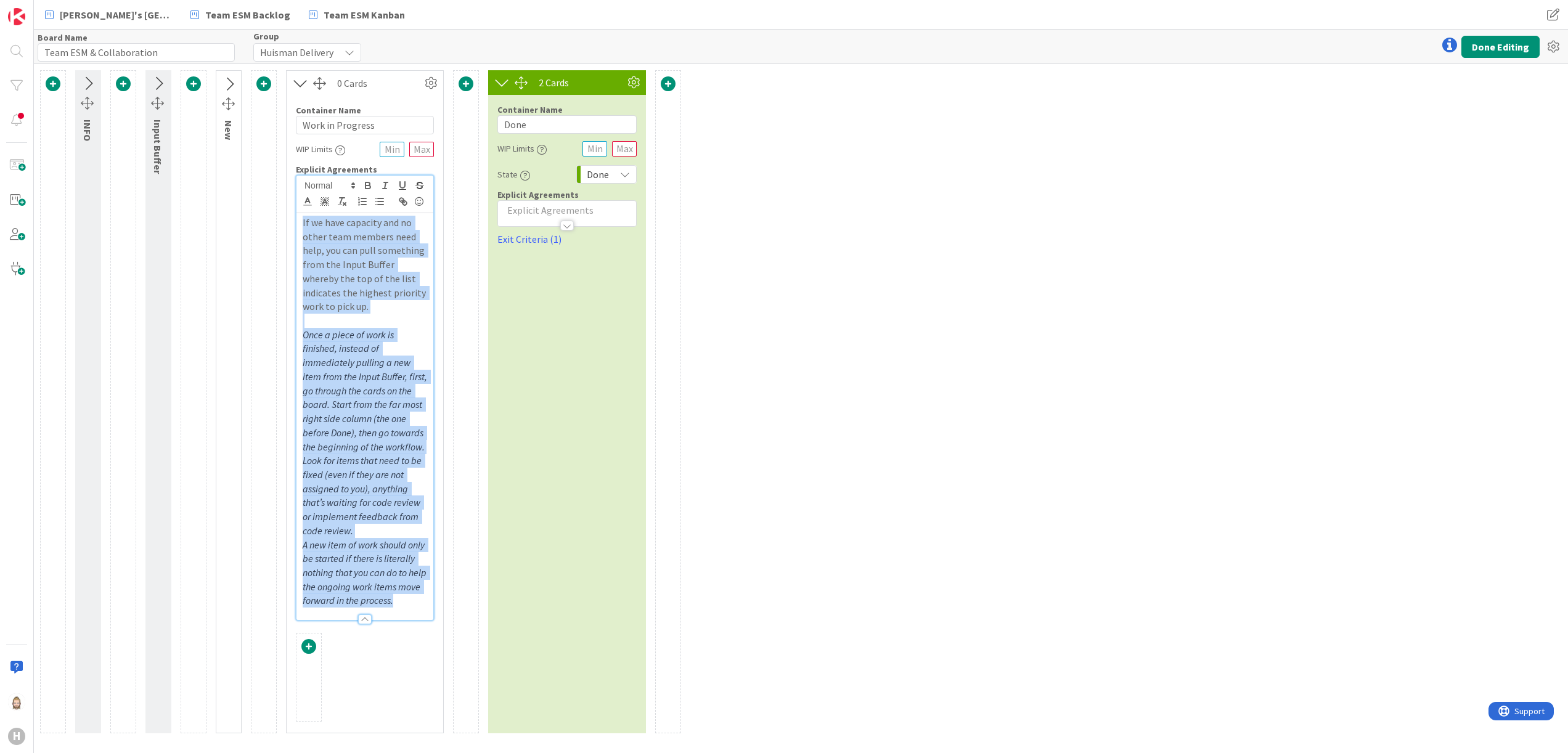
copy div "If we have capacity and no other team members need help, you can pull something…"
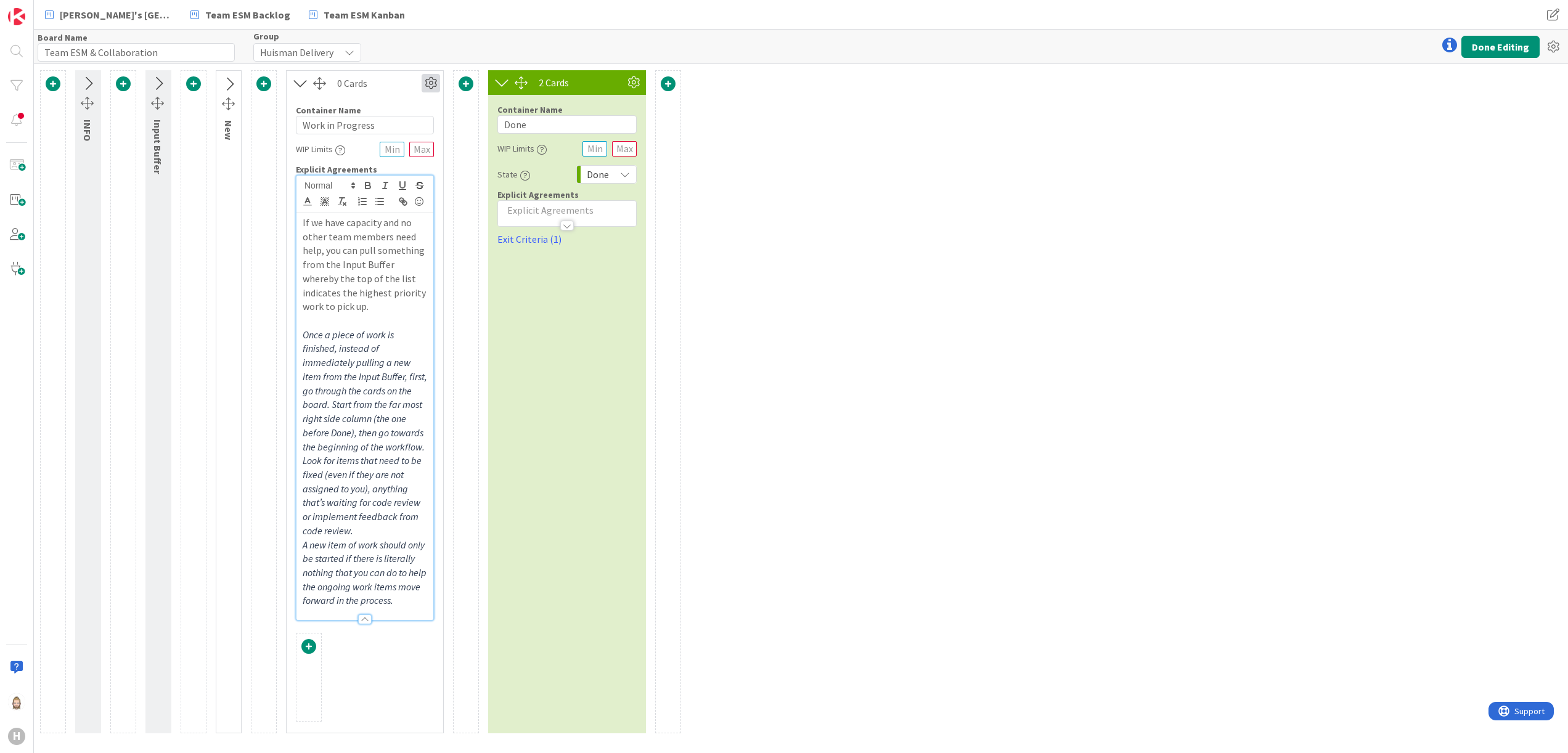
click at [429, 82] on icon at bounding box center [431, 83] width 18 height 18
click at [348, 189] on span "Delete this Container" at bounding box center [341, 188] width 91 height 18
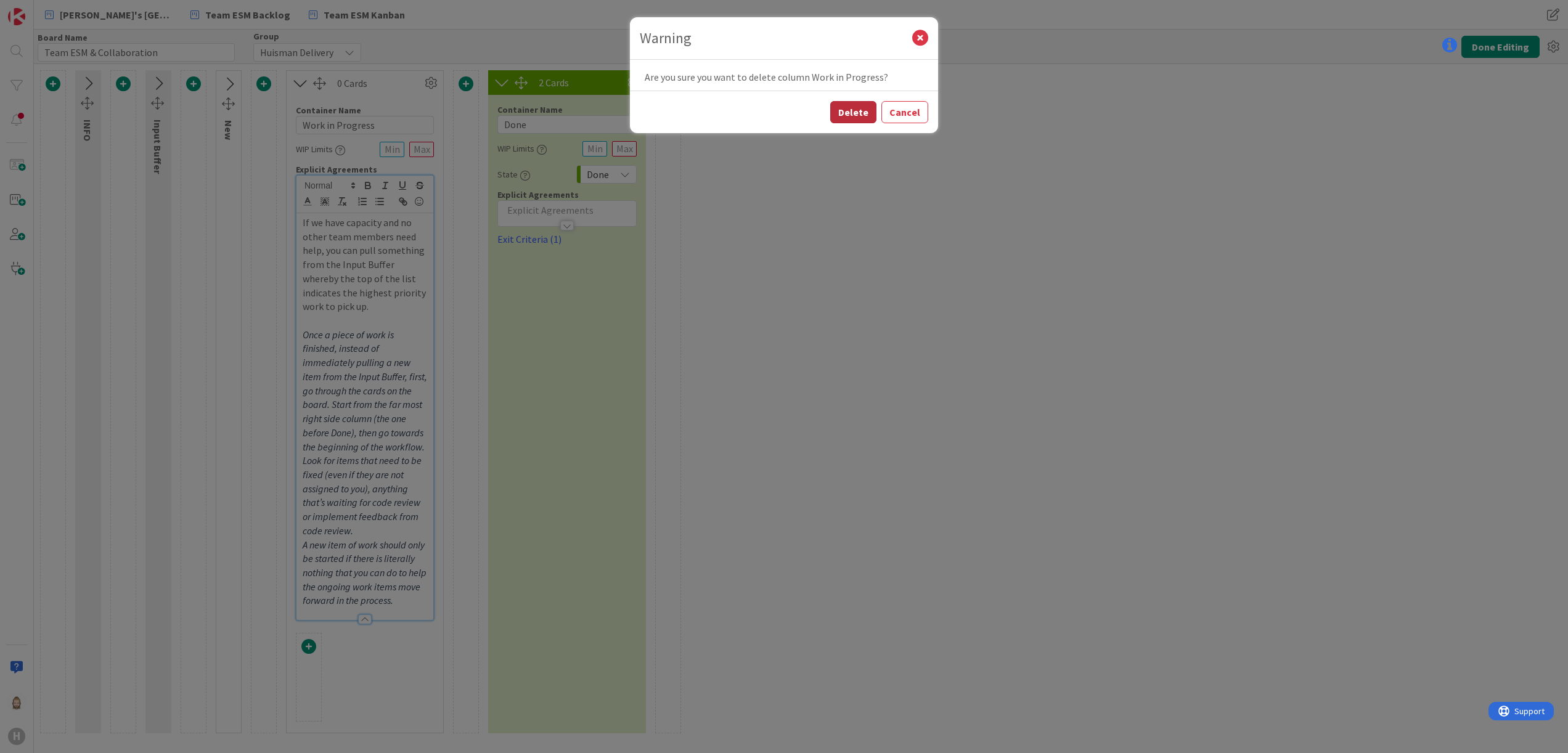
click at [849, 107] on button "Delete" at bounding box center [853, 112] width 47 height 22
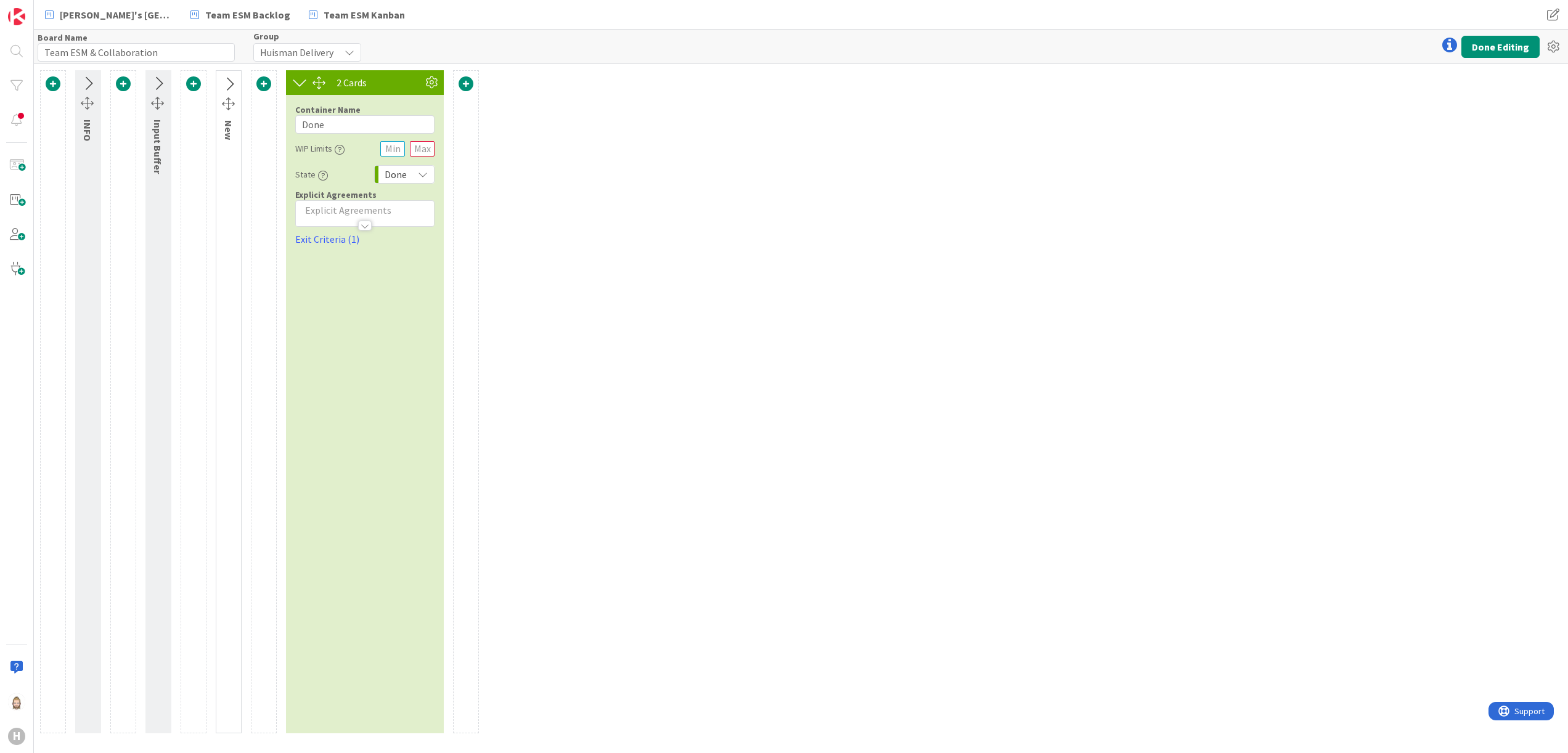
click at [228, 82] on icon at bounding box center [229, 85] width 20 height 16
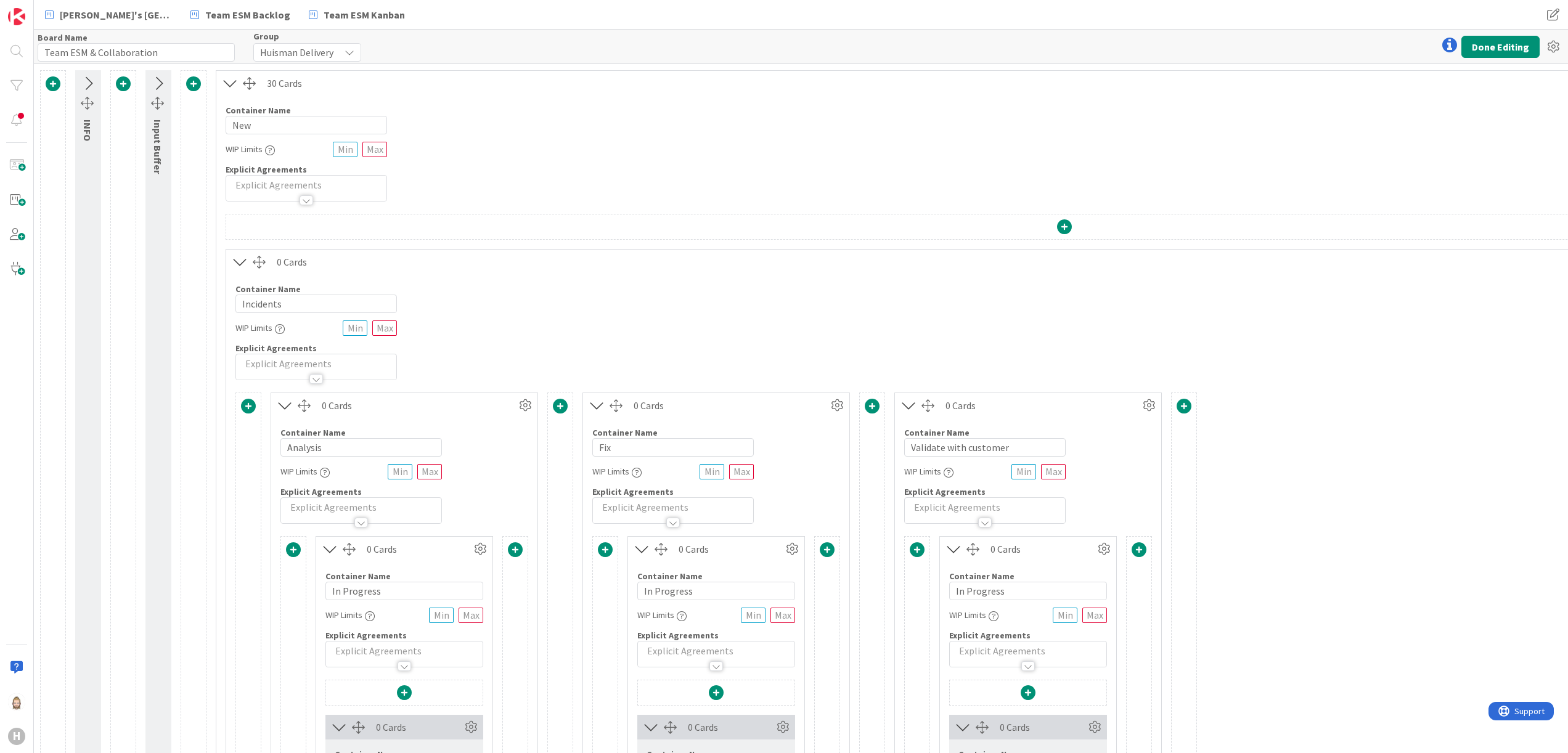
click at [309, 205] on div at bounding box center [306, 200] width 14 height 10
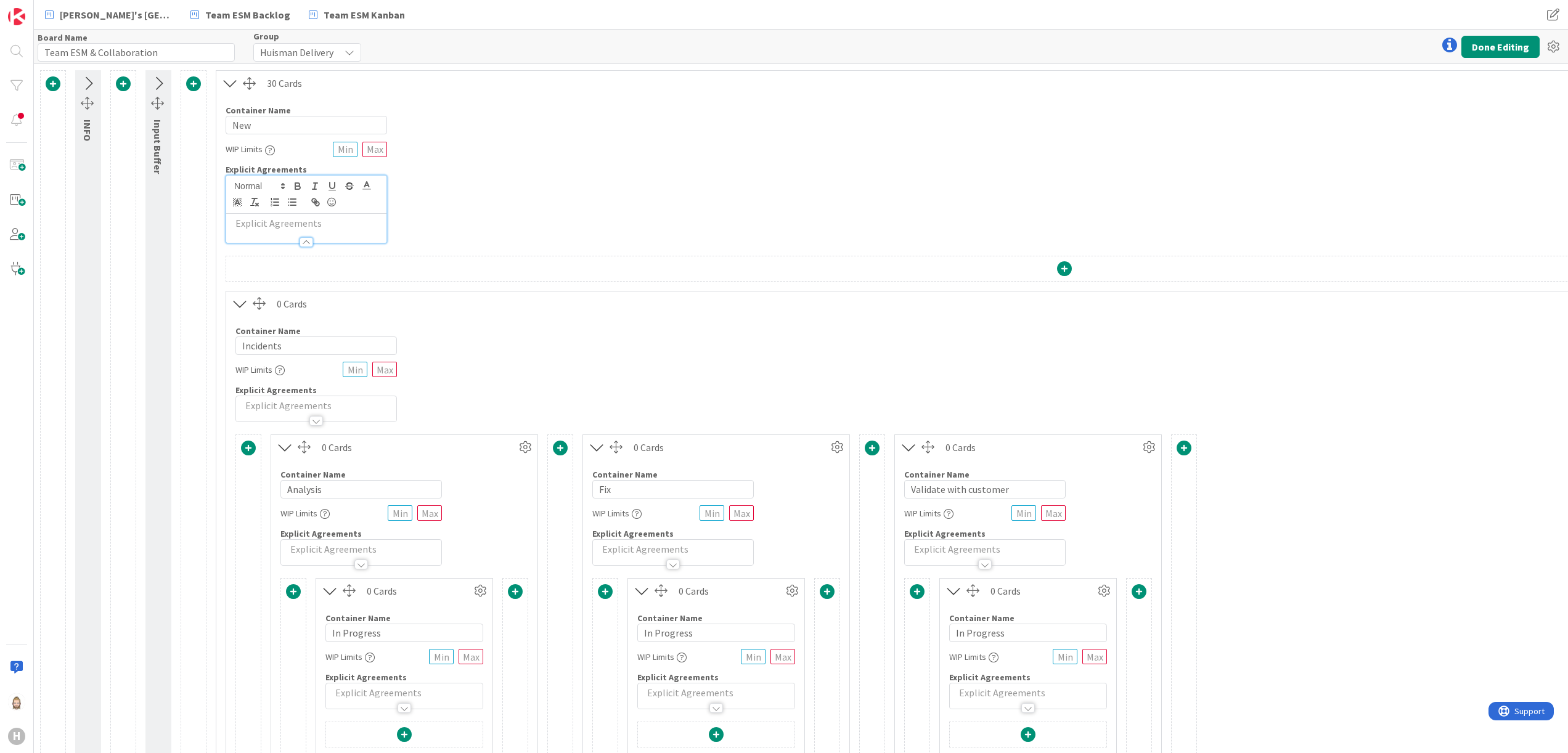
click at [345, 220] on p at bounding box center [306, 224] width 148 height 15
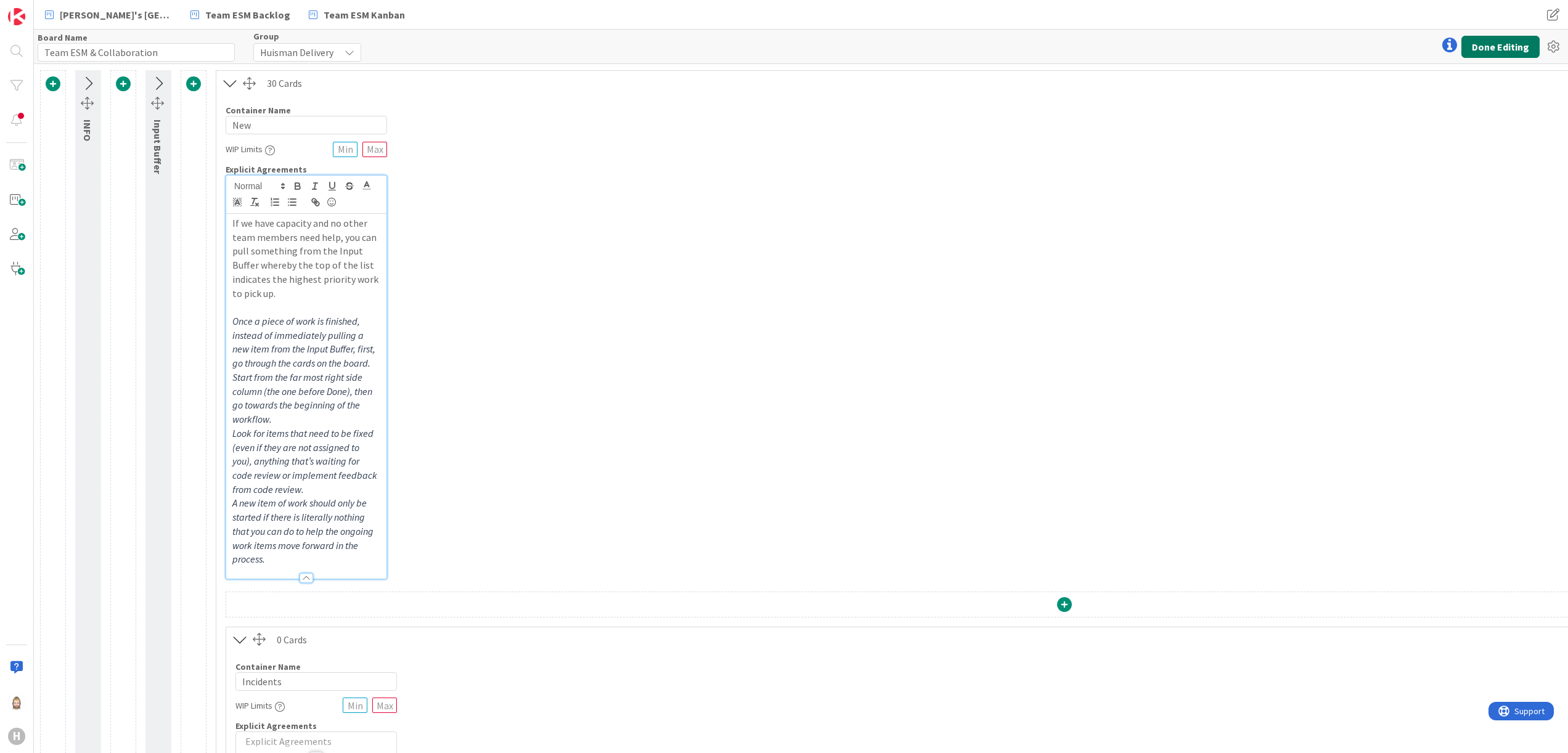
click at [1487, 45] on button "Done Editing" at bounding box center [1501, 47] width 79 height 22
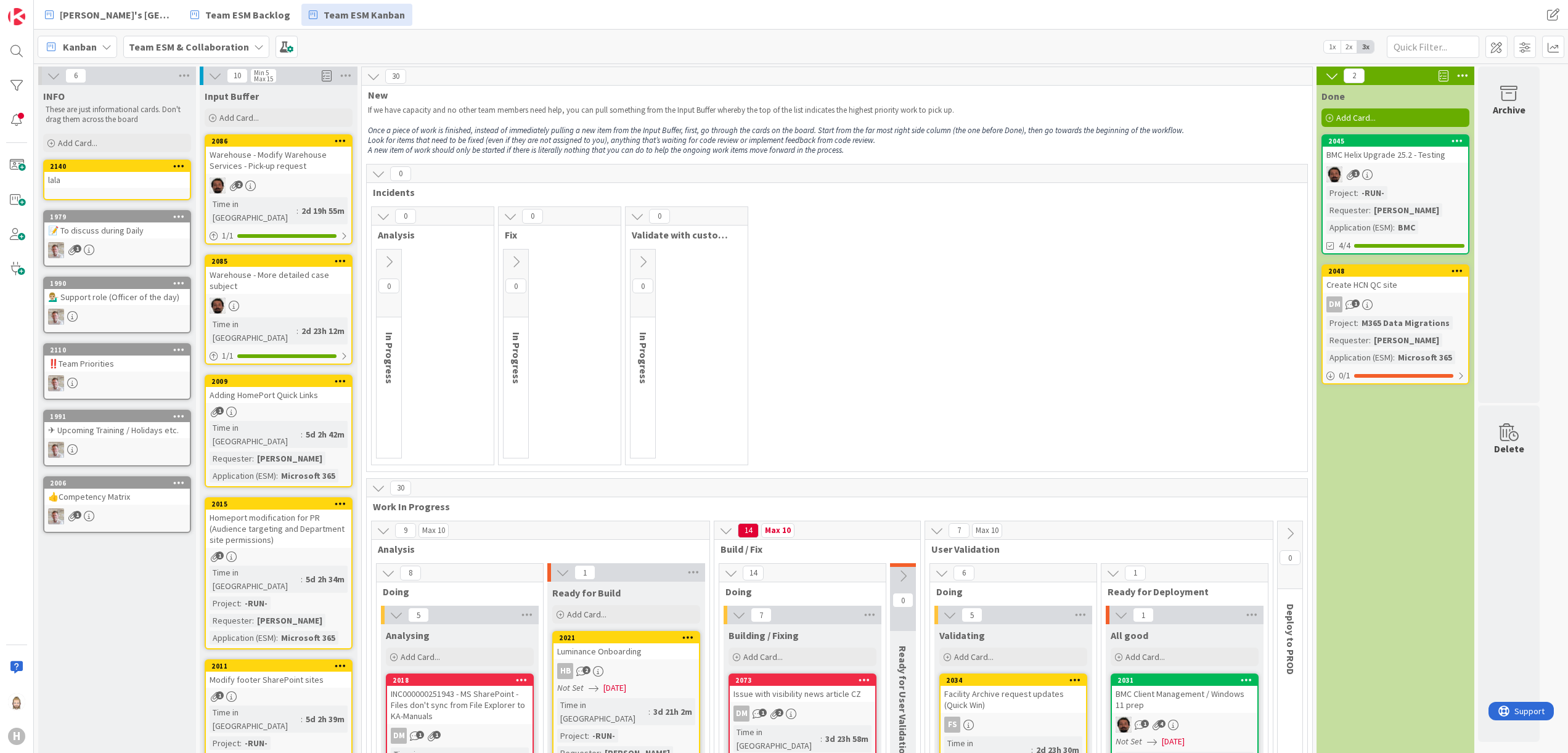
click at [387, 256] on icon at bounding box center [389, 261] width 14 height 14
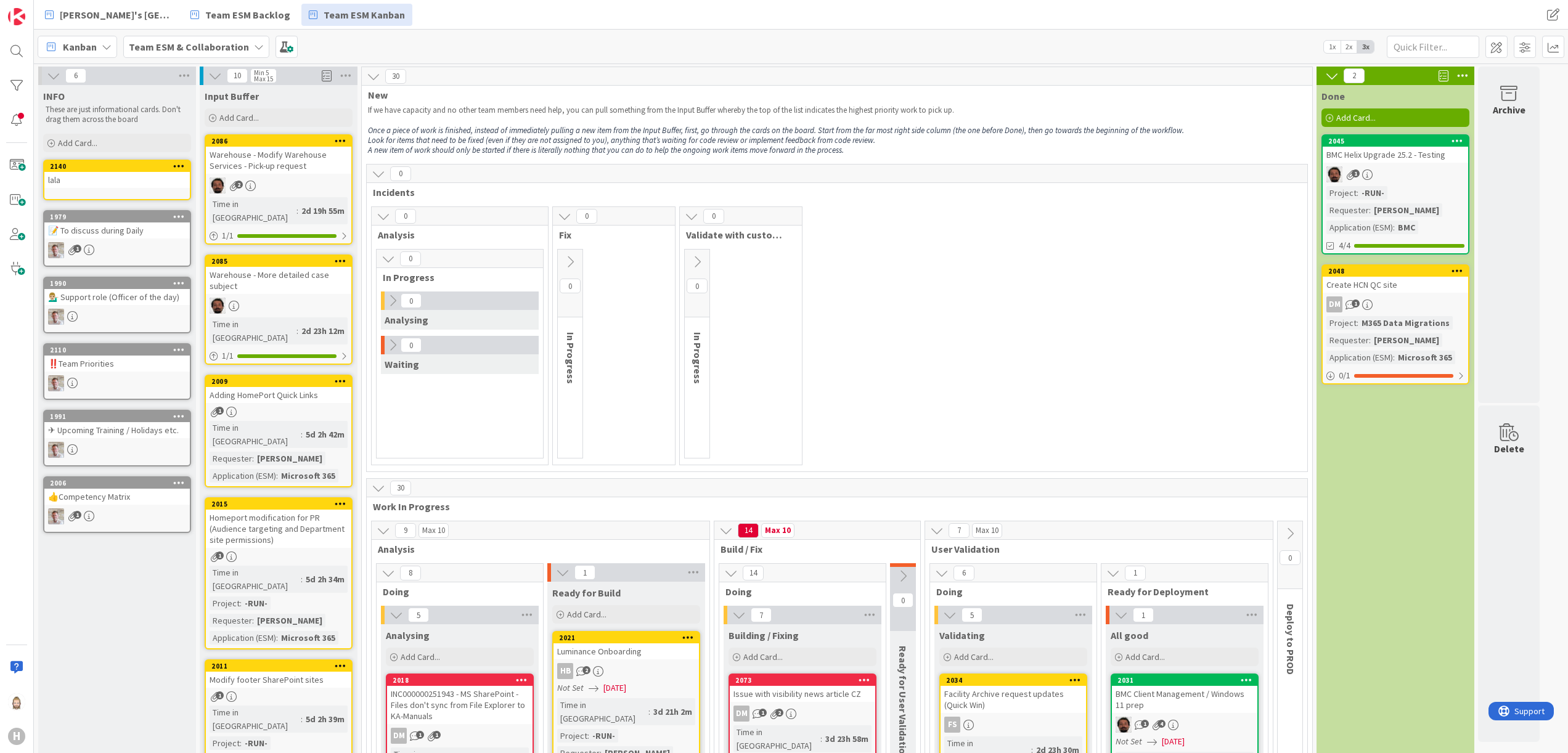
click at [390, 297] on icon at bounding box center [393, 300] width 14 height 14
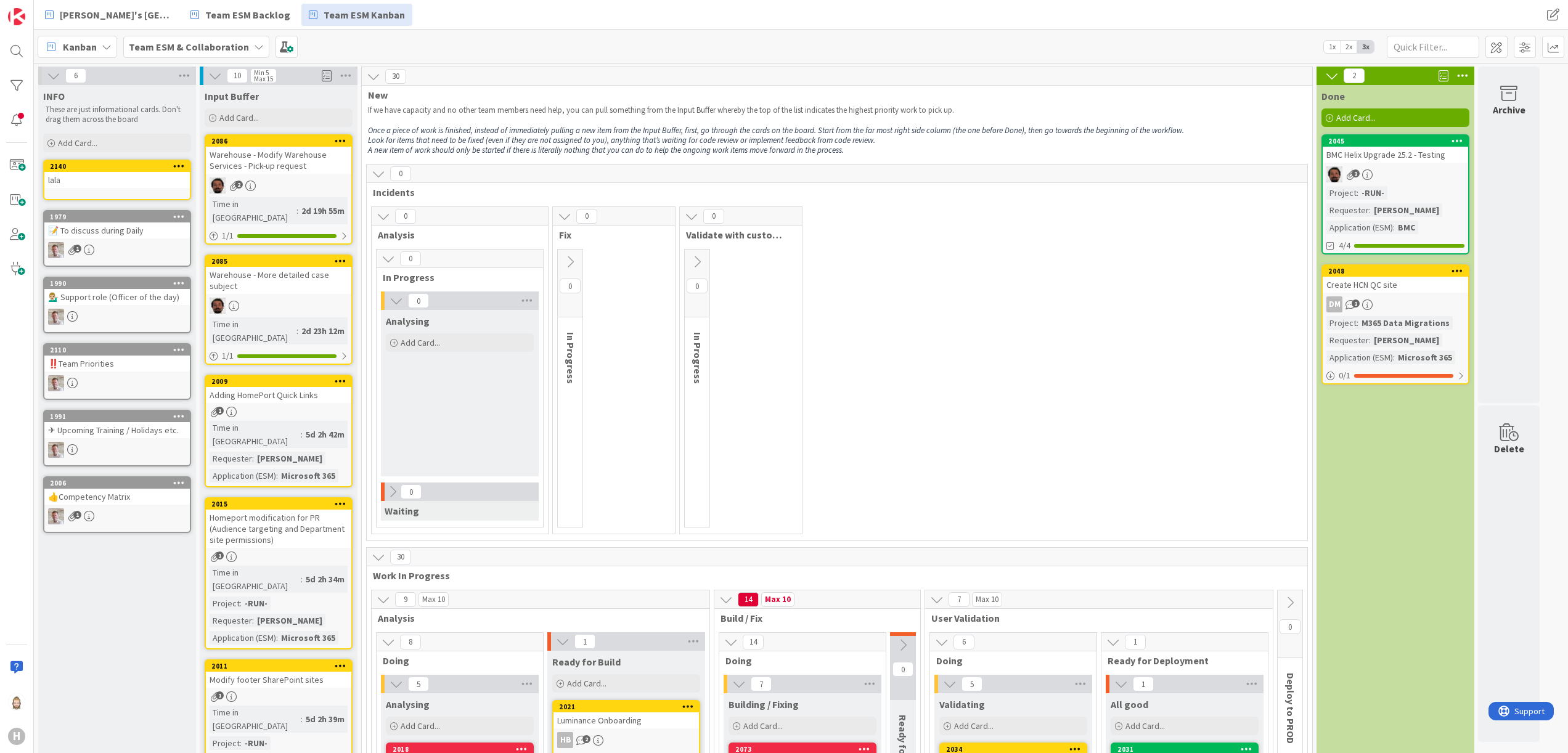
click at [393, 494] on icon at bounding box center [393, 491] width 14 height 14
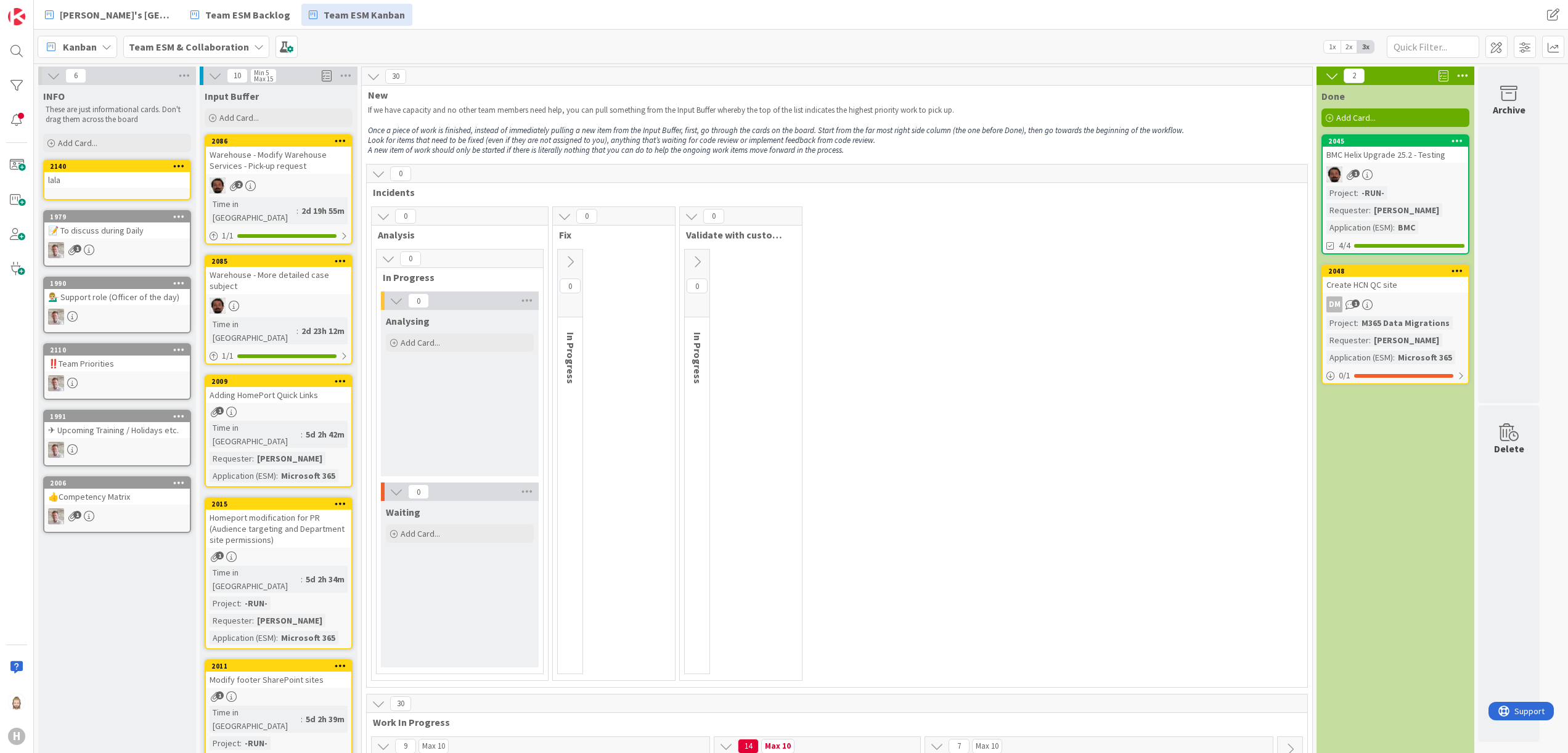
click at [575, 262] on icon at bounding box center [570, 261] width 14 height 14
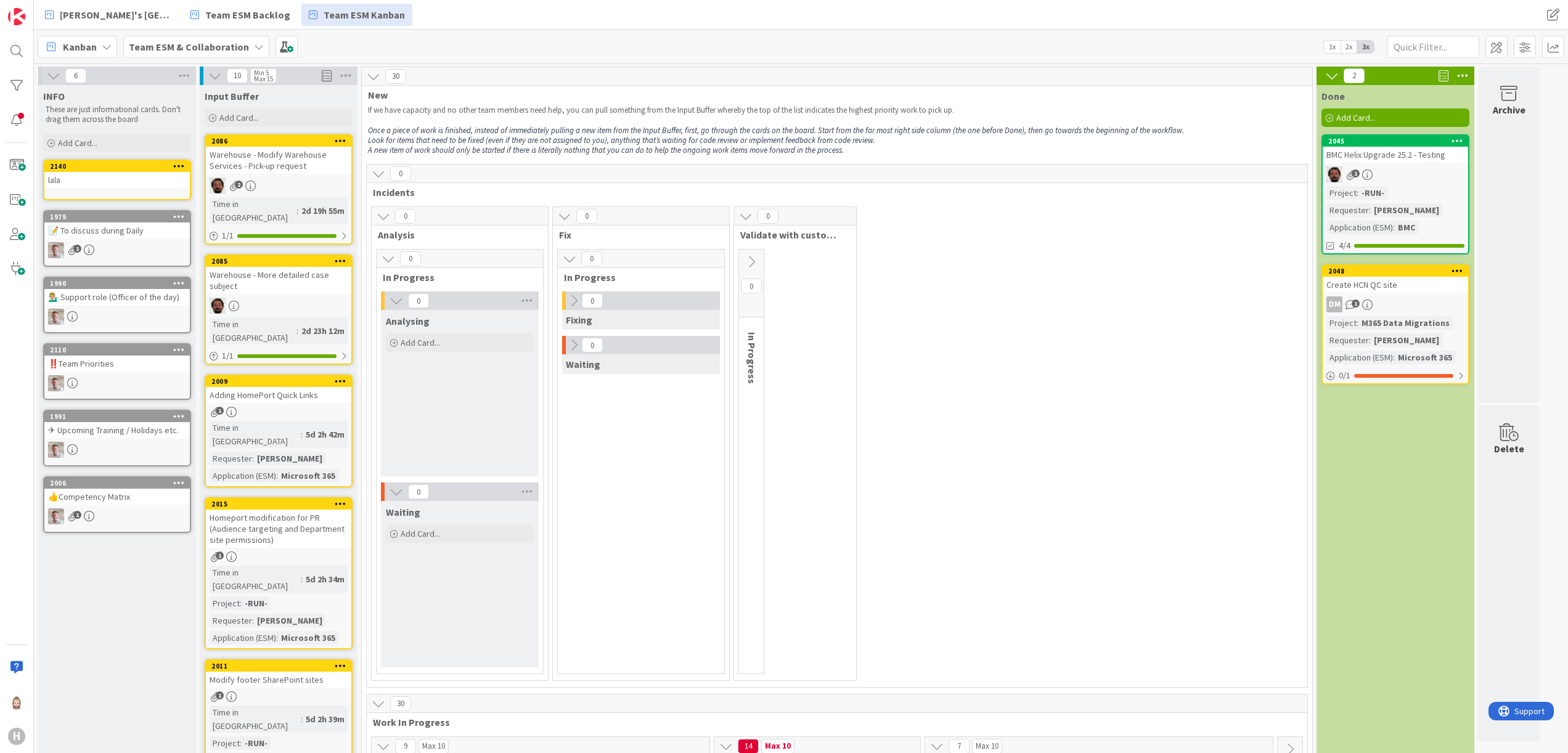
click at [580, 295] on icon at bounding box center [574, 300] width 14 height 14
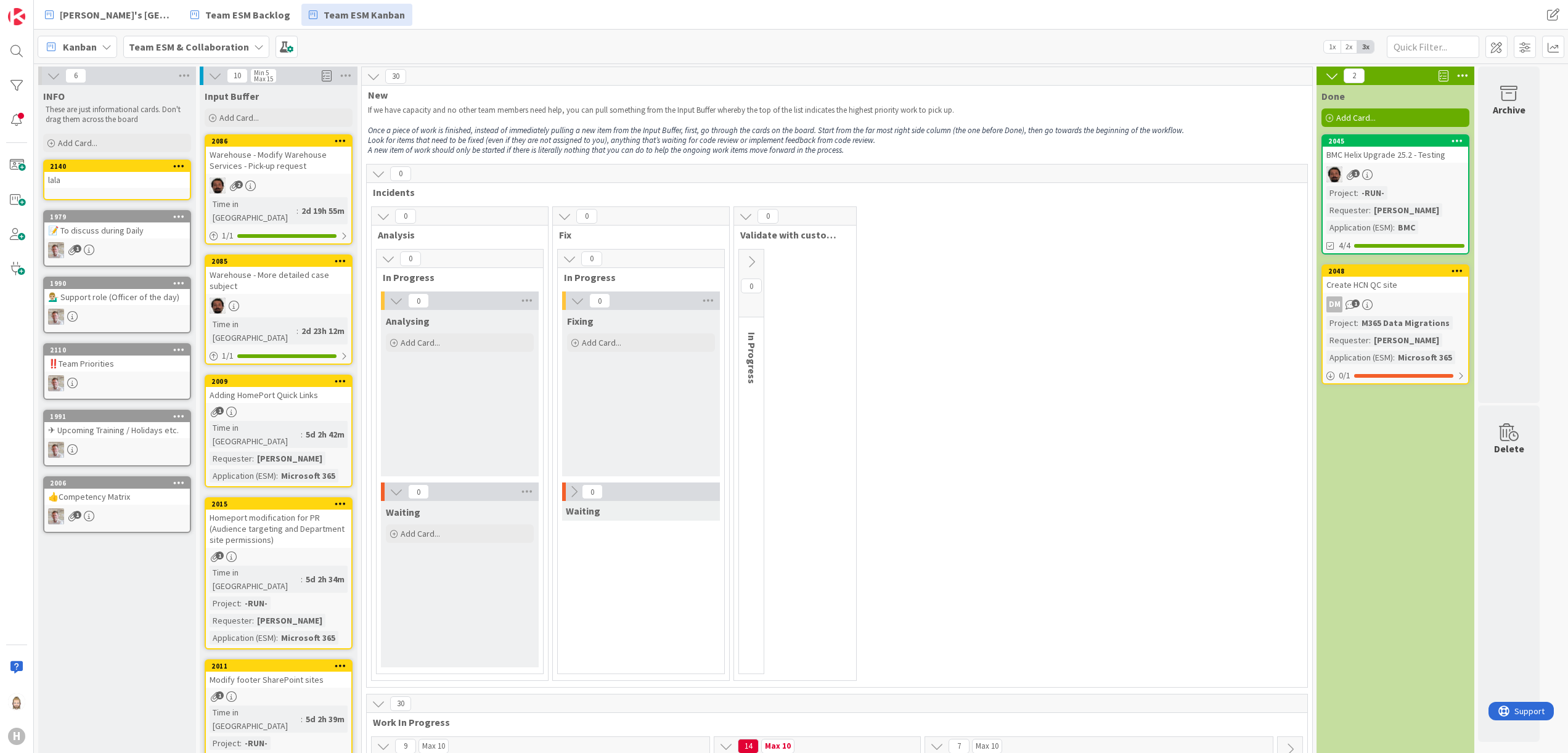
click at [575, 488] on icon at bounding box center [574, 491] width 14 height 14
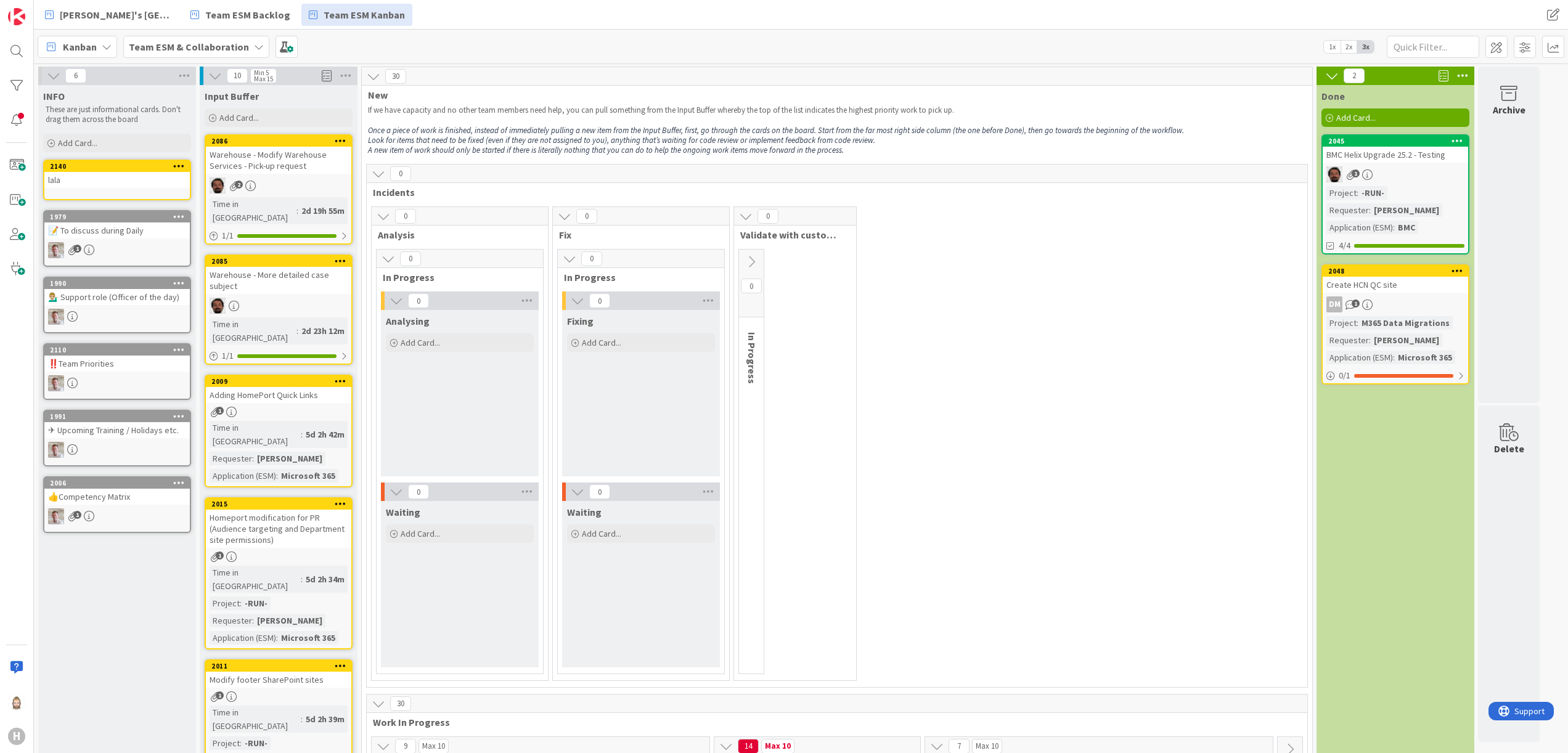
click at [756, 257] on icon at bounding box center [751, 261] width 14 height 14
click at [762, 304] on icon at bounding box center [755, 300] width 14 height 14
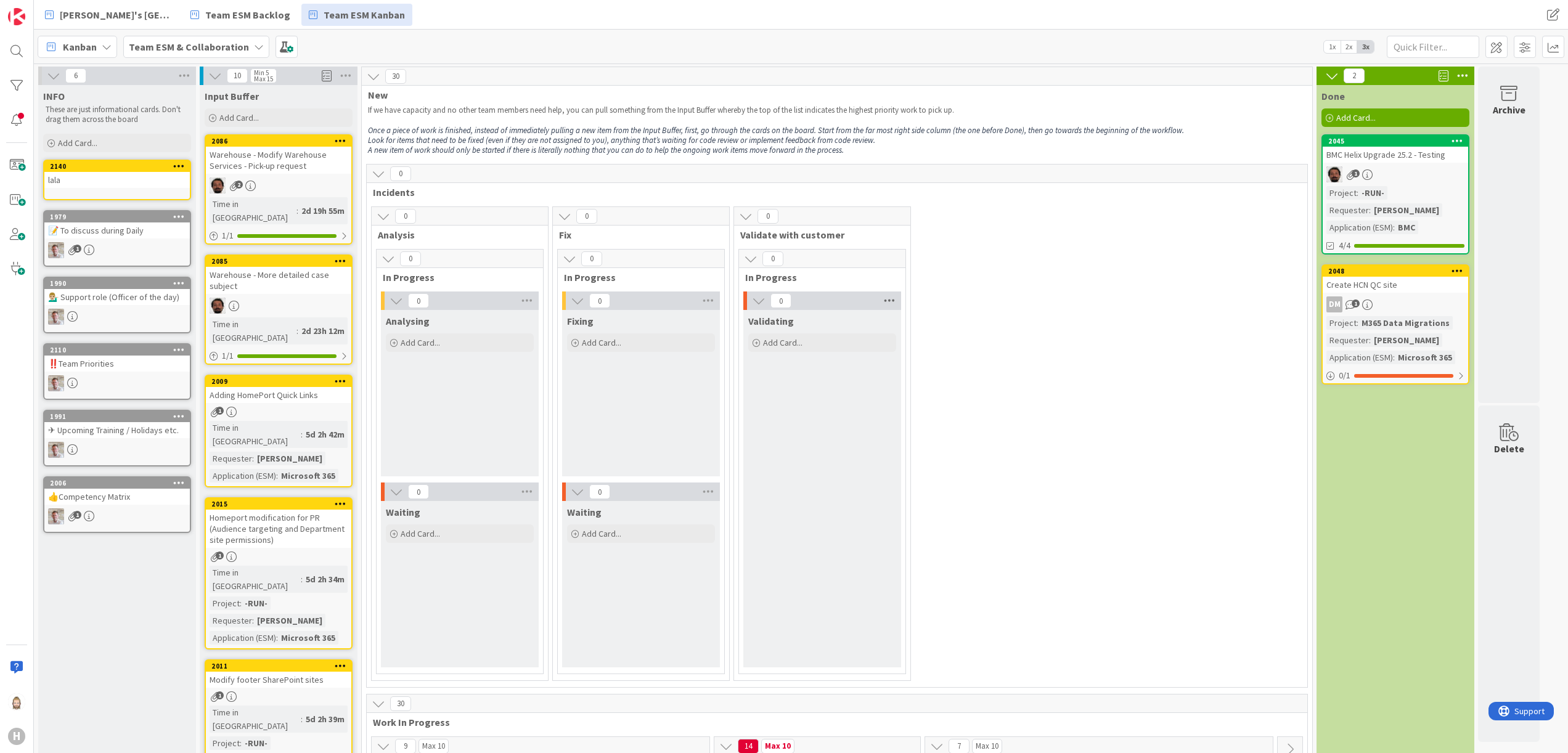
click at [895, 298] on icon at bounding box center [889, 300] width 16 height 18
click at [1043, 249] on div "0 Analysis 0 In Progress 0 Analysing Add Card... 0 Waiting Add Card... 0 Fix 0 …" at bounding box center [837, 446] width 936 height 481
click at [1502, 47] on span at bounding box center [1497, 47] width 22 height 22
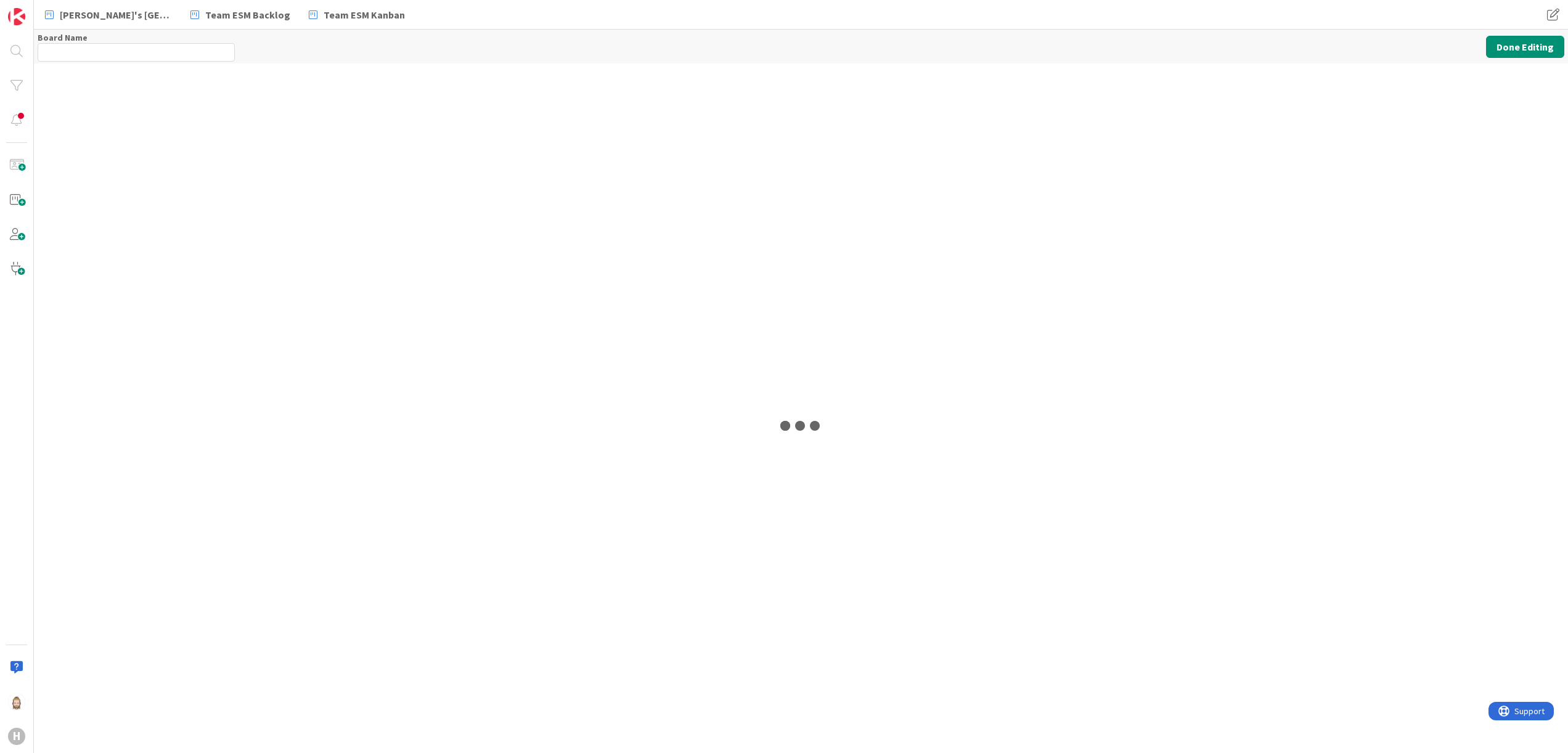
type input "Team ESM & Collaboration"
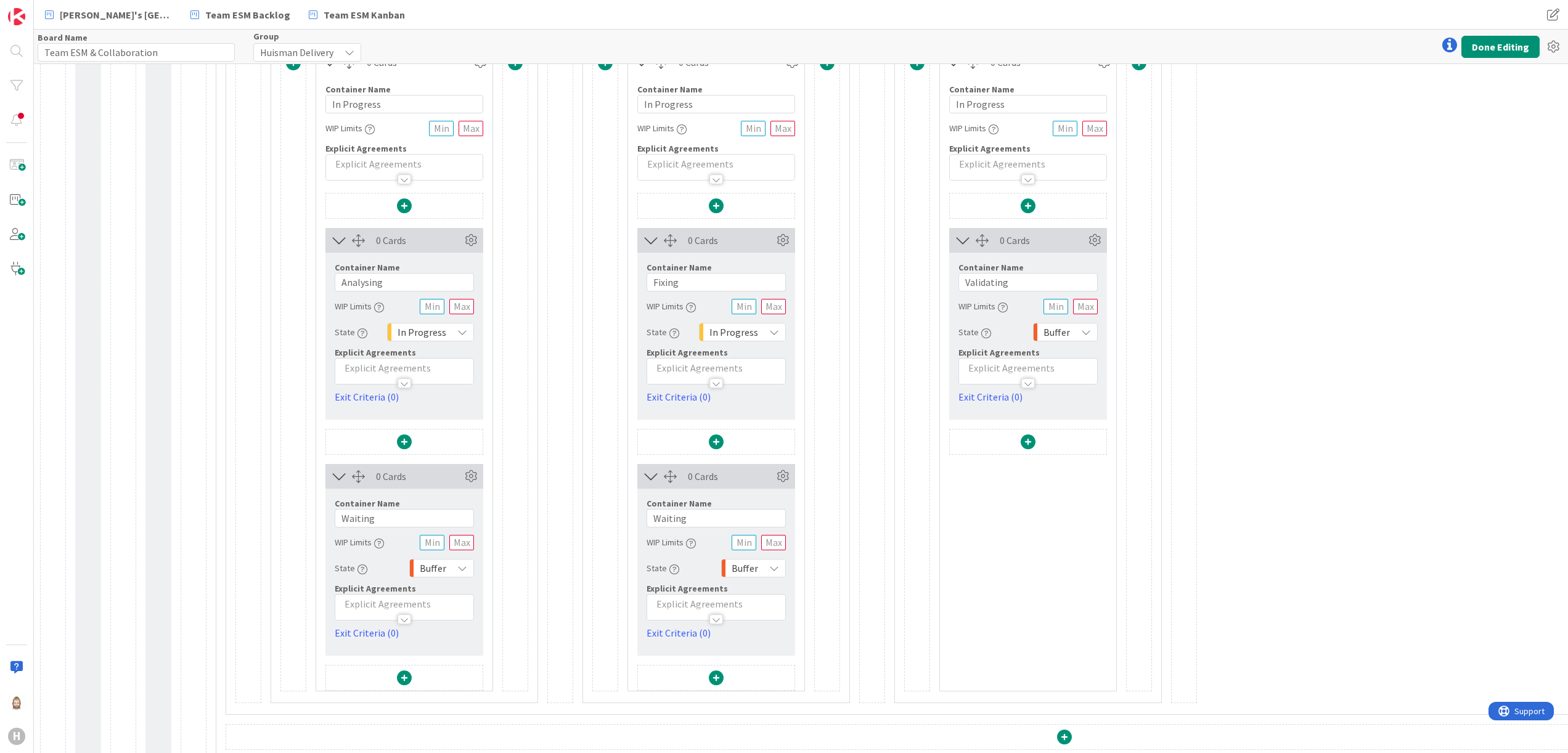
scroll to position [493, 0]
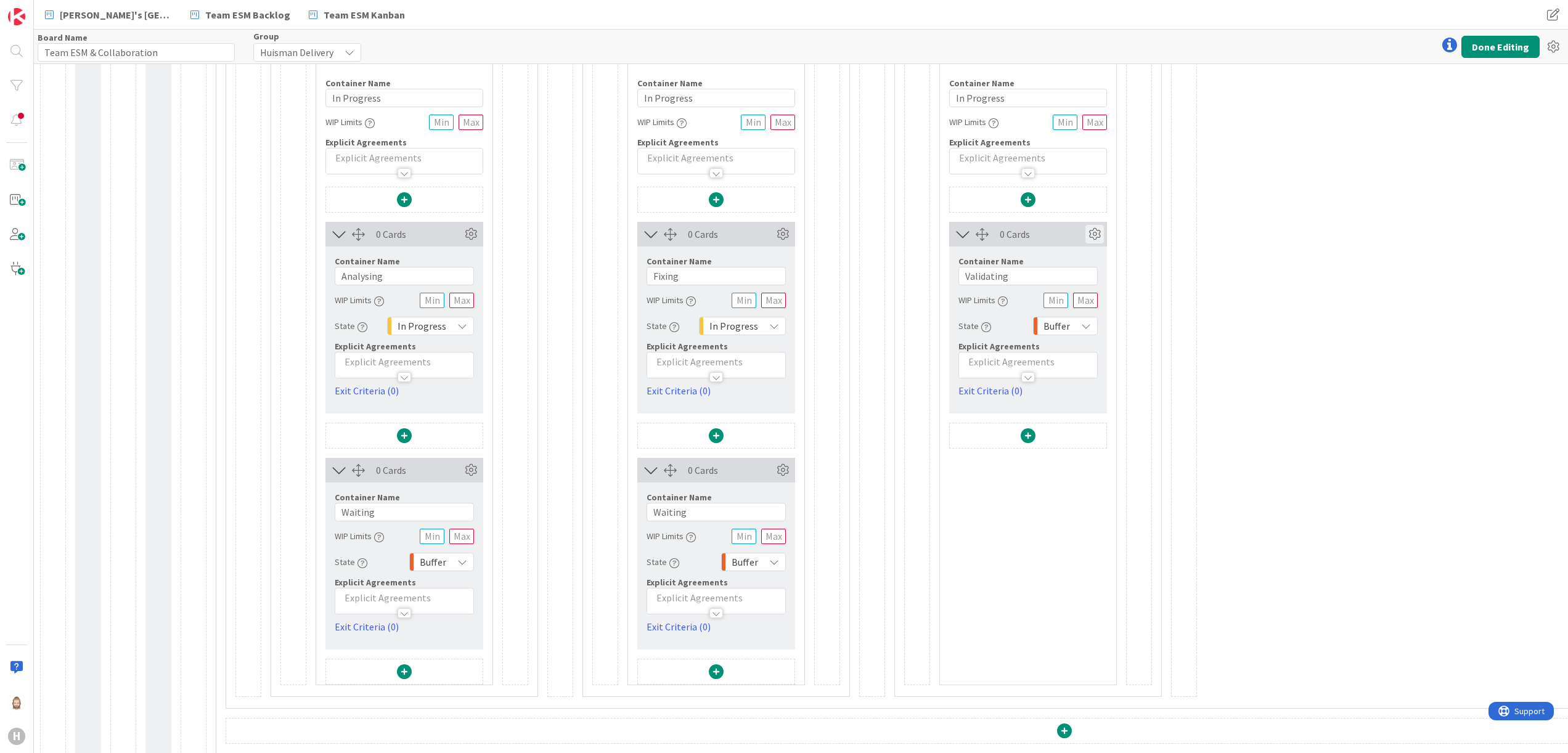
click at [1099, 240] on icon at bounding box center [1095, 234] width 18 height 18
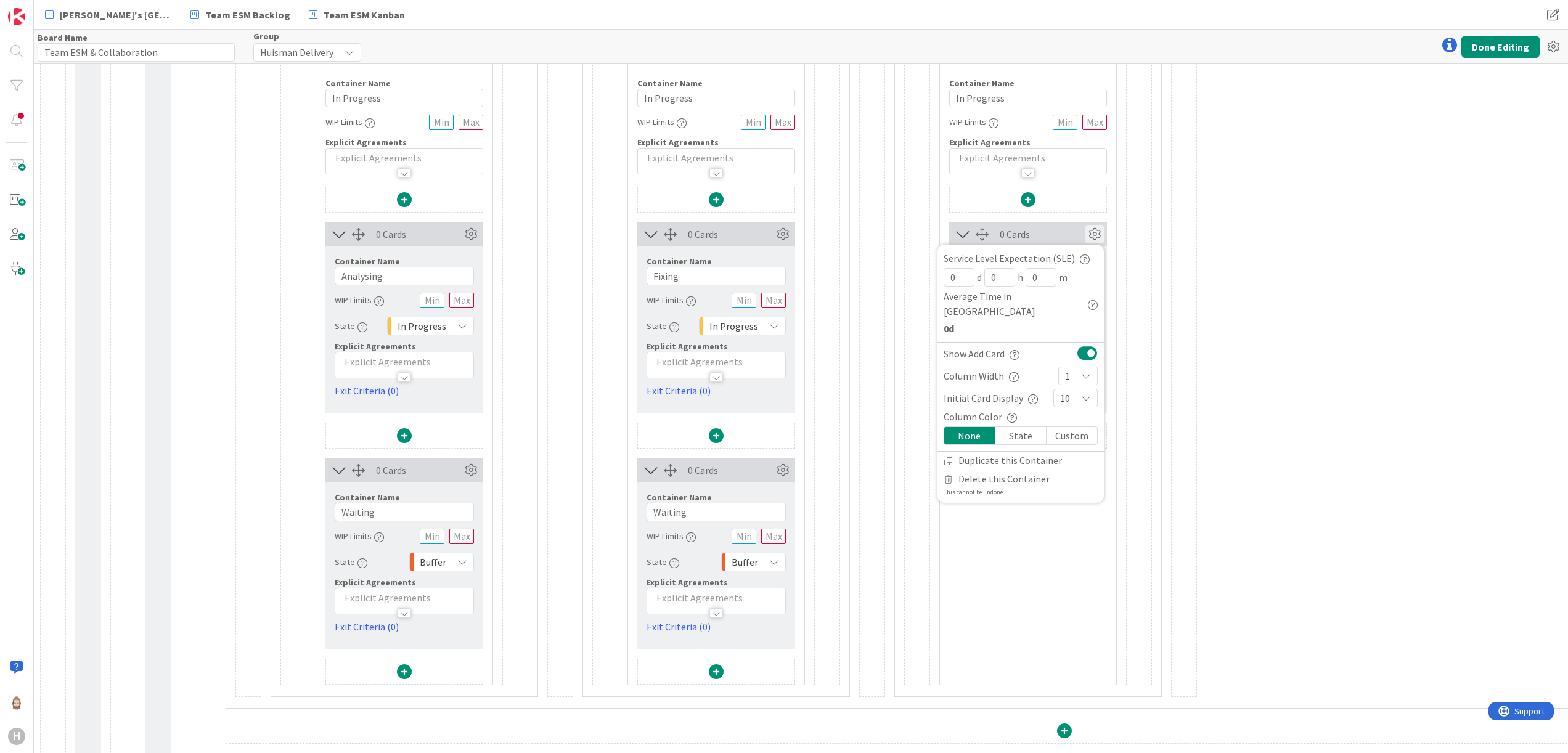
click at [1201, 251] on div "0 Cards Container Name 8 / 64 Analysis WIP Limits Explicit Agreements 0 Cards C…" at bounding box center [1065, 298] width 1658 height 798
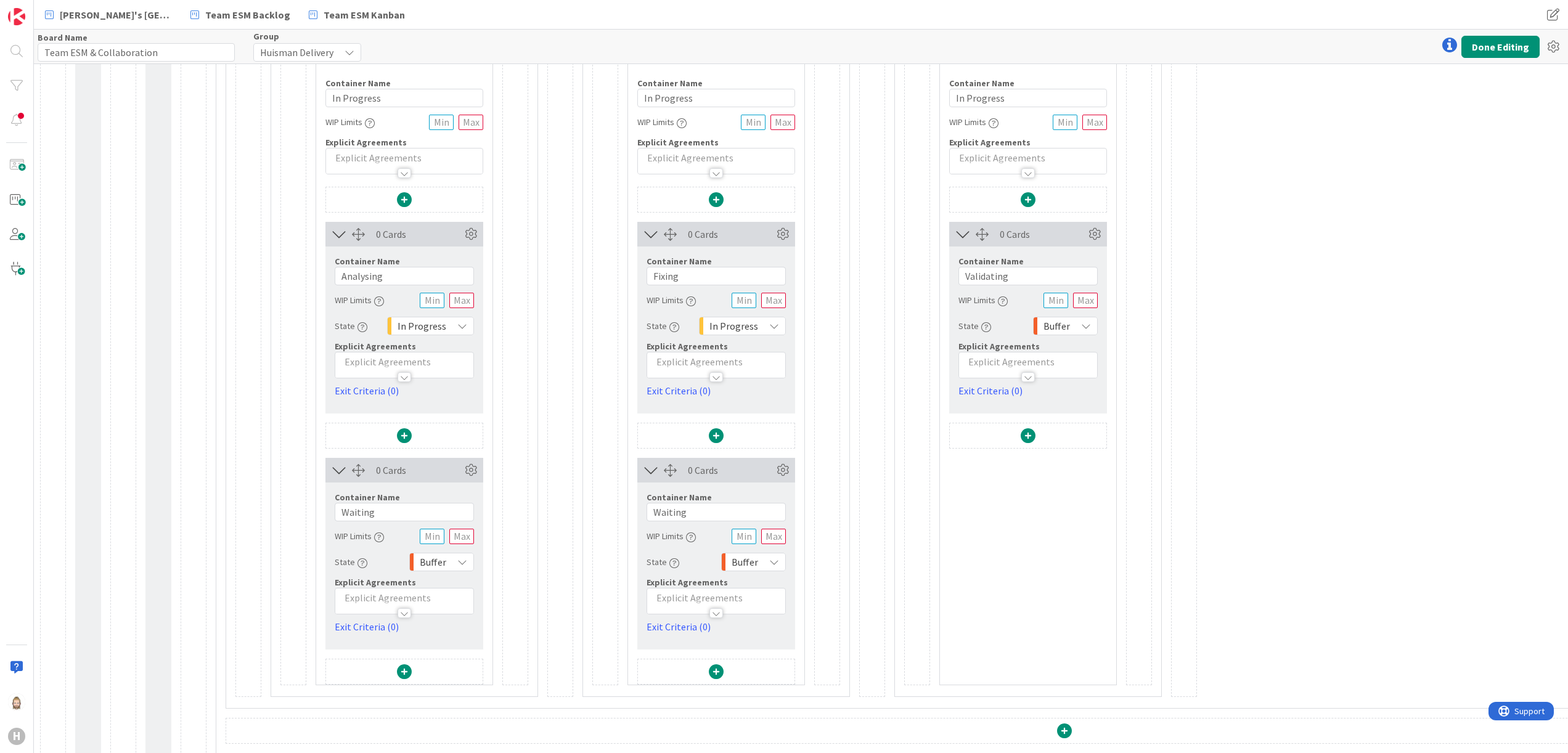
scroll to position [246, 0]
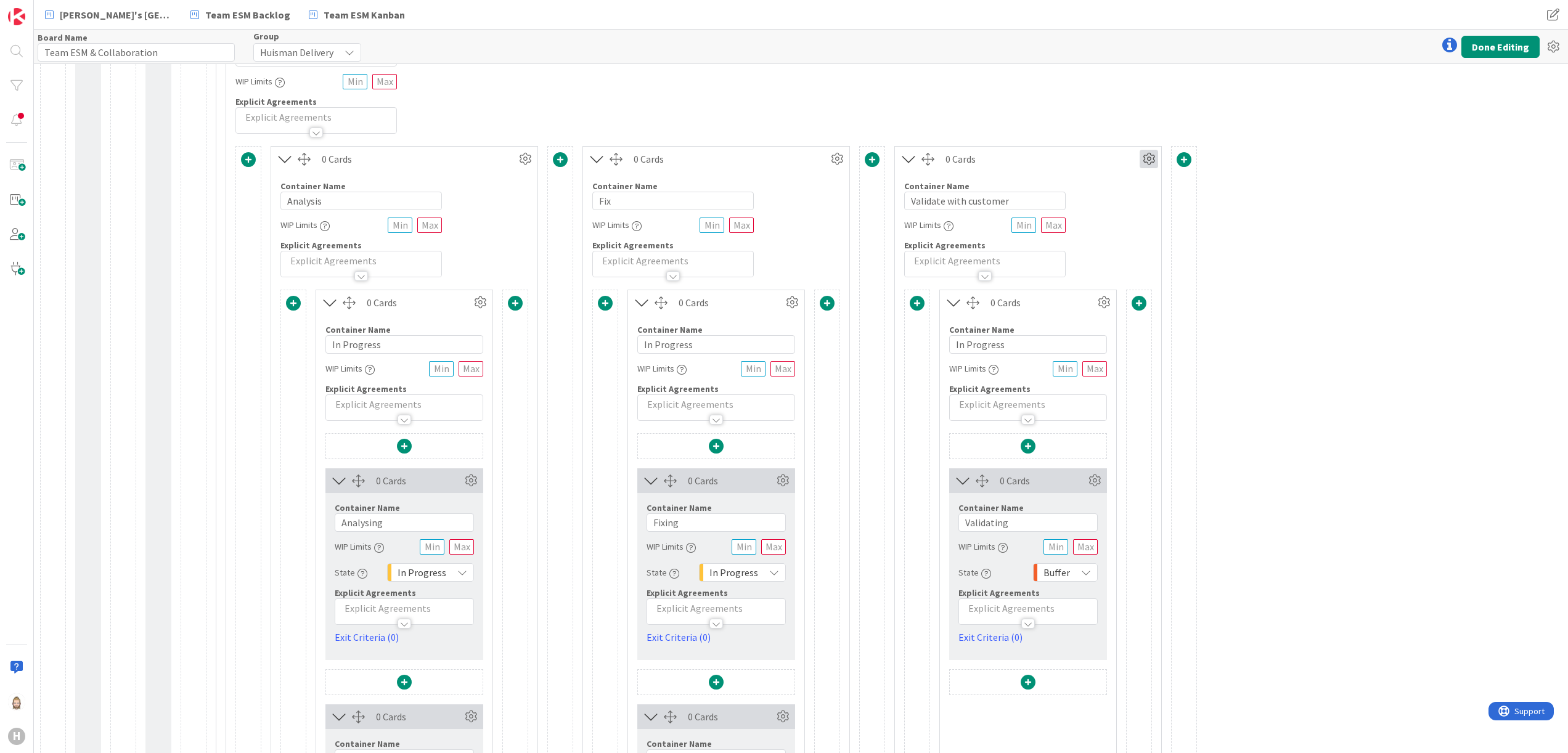
click at [1152, 156] on icon at bounding box center [1149, 159] width 18 height 18
click at [1274, 239] on div "0 Cards Container Name 8 / 64 Analysis WIP Limits Explicit Agreements 0 Cards C…" at bounding box center [1065, 545] width 1658 height 798
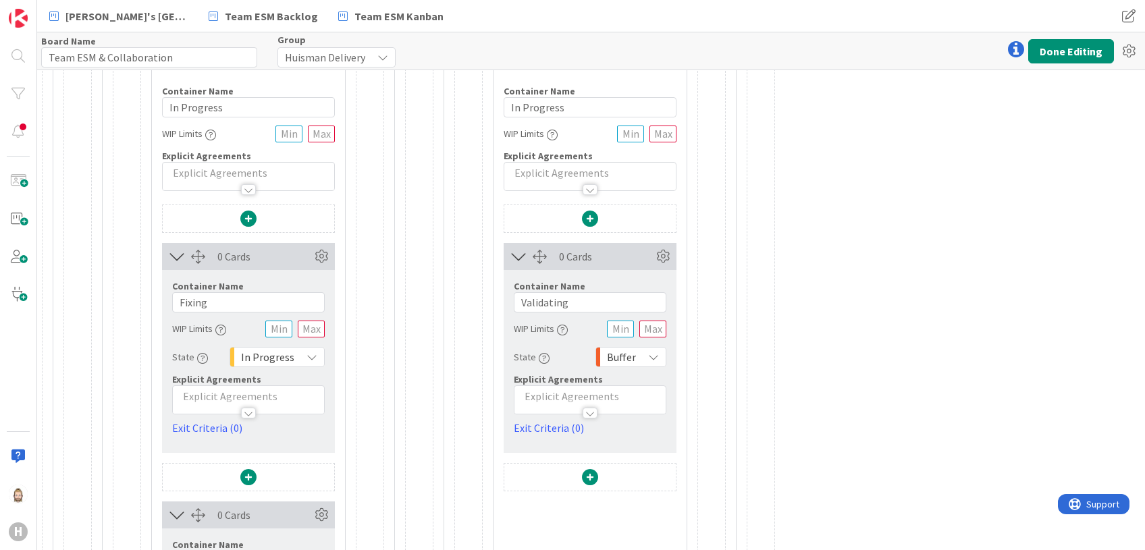
scroll to position [540, 591]
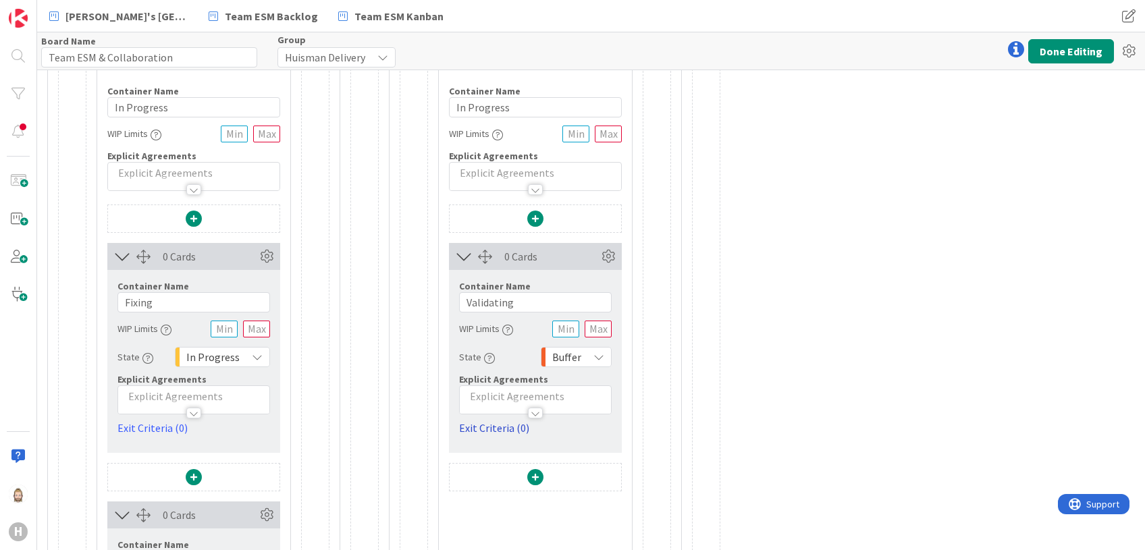
click at [498, 427] on link "Exit Criteria (0)" at bounding box center [535, 428] width 153 height 16
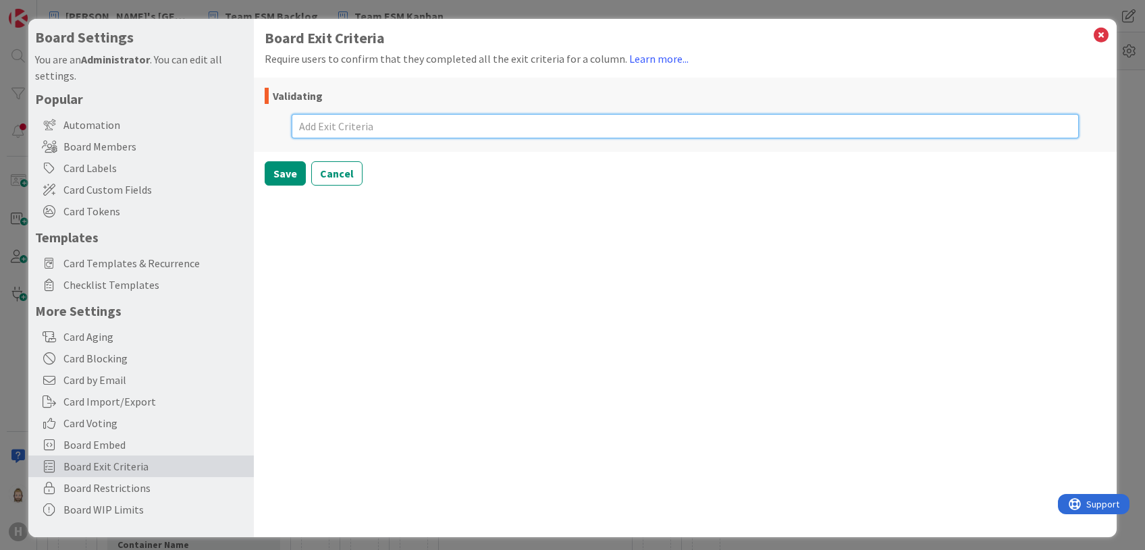
click at [412, 130] on textarea at bounding box center [685, 126] width 786 height 24
type textarea "x"
type textarea "C"
type textarea "x"
type textarea "Cl"
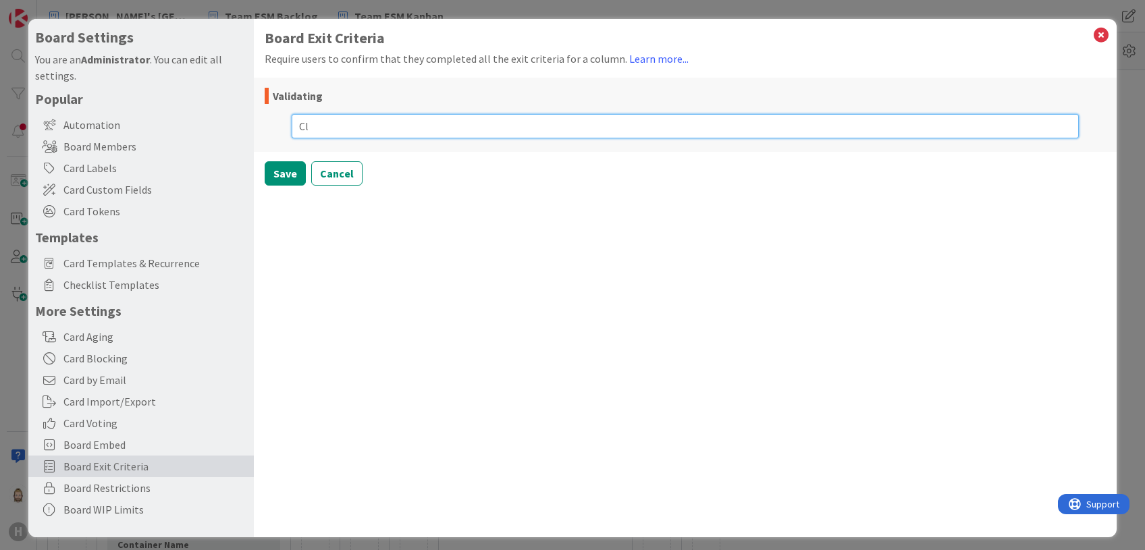
type textarea "x"
type textarea "Clo"
type textarea "x"
type textarea "Clos"
type textarea "x"
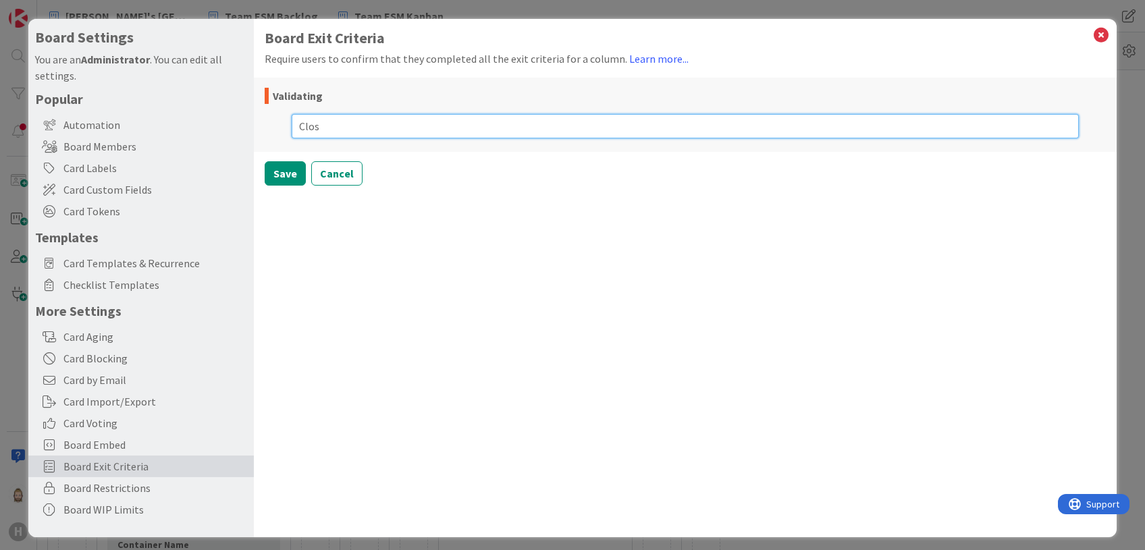
type textarea "Close"
type textarea "x"
type textarea "Close"
type textarea "x"
type textarea "Close B"
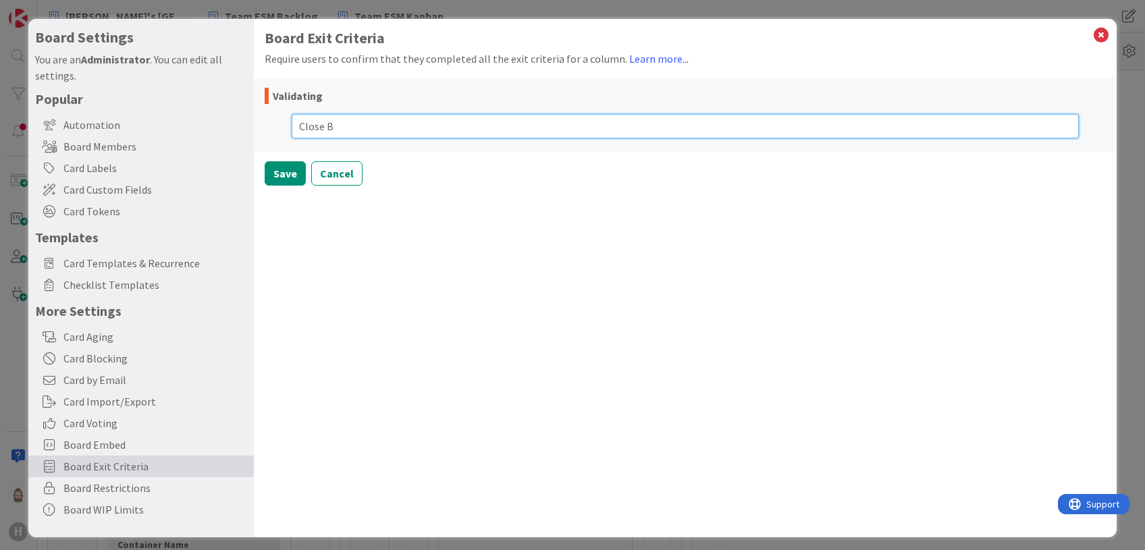
type textarea "x"
type textarea "Close BM"
type textarea "x"
type textarea "Close BMC"
type textarea "x"
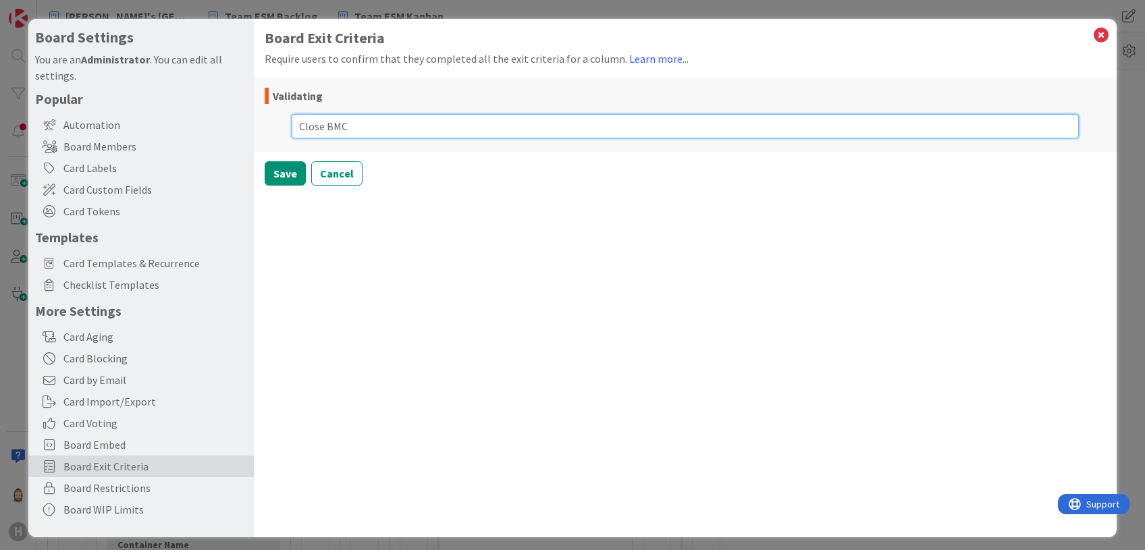
type textarea "Close BMC"
type textarea "x"
type textarea "Close BMC T"
type textarea "x"
type textarea "Close BMC Ti"
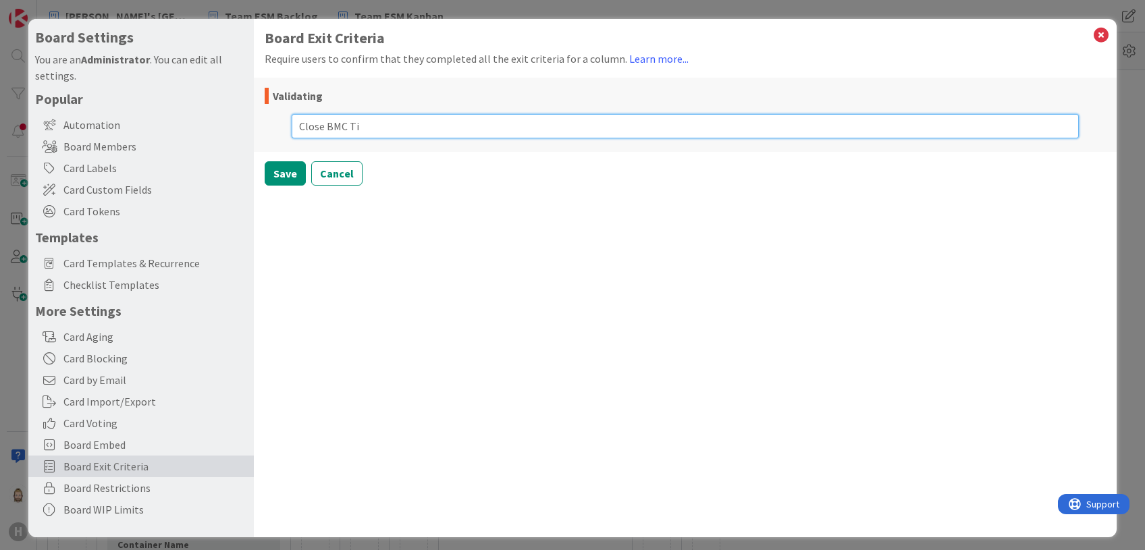
type textarea "x"
type textarea "Close BMC Tic"
type textarea "x"
type textarea "Close BMC Tick"
type textarea "x"
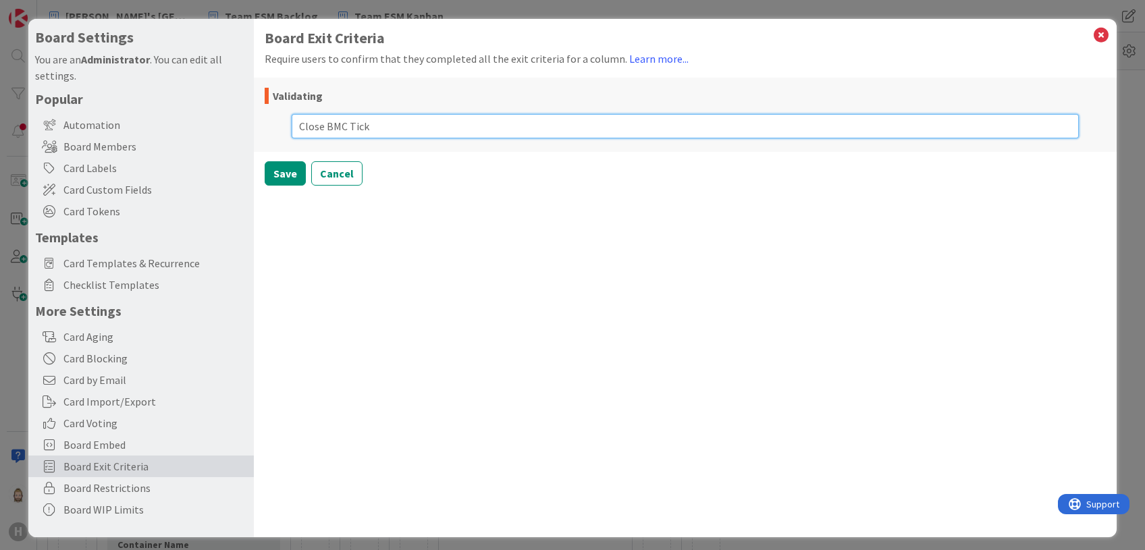
type textarea "Close BMC Ticke"
type textarea "x"
type textarea "Close BMC Ticket"
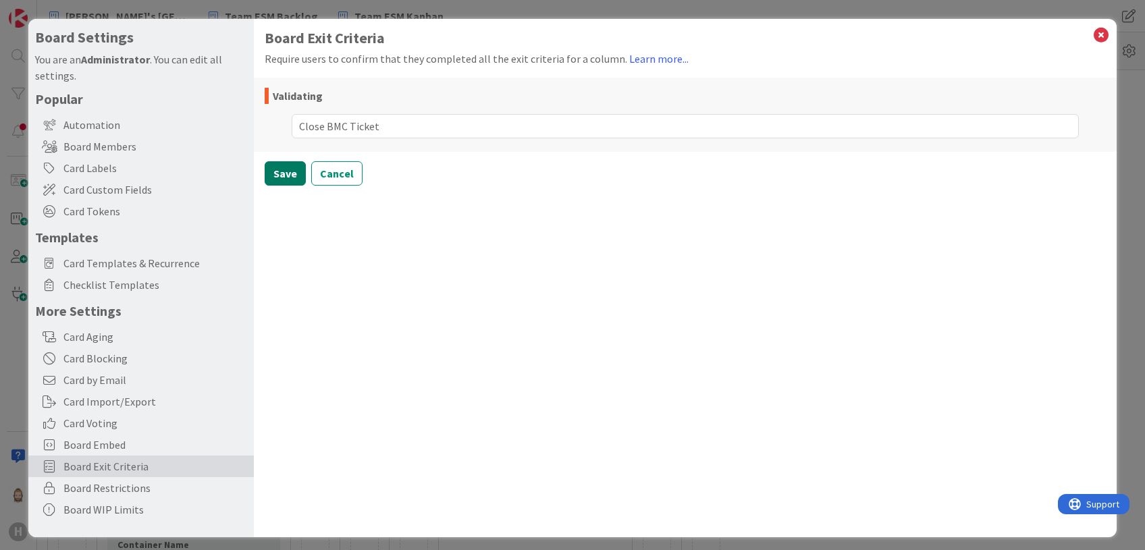
click at [292, 167] on button "Save" at bounding box center [285, 173] width 41 height 24
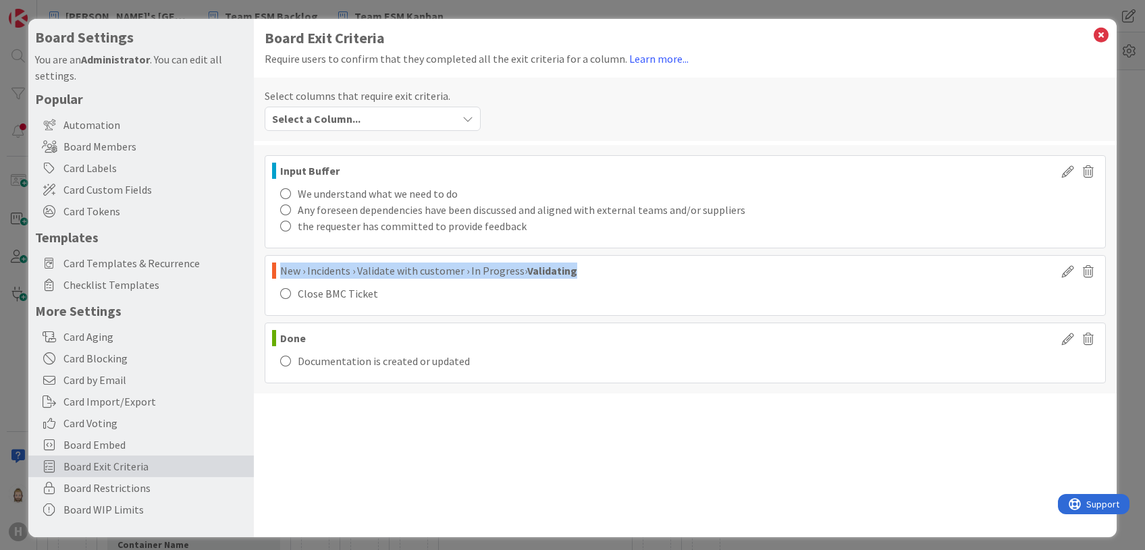
drag, startPoint x: 283, startPoint y: 270, endPoint x: 585, endPoint y: 270, distance: 302.4
click at [585, 270] on div "New › Incidents › Validate with customer › In Progress › Validating" at bounding box center [664, 271] width 785 height 16
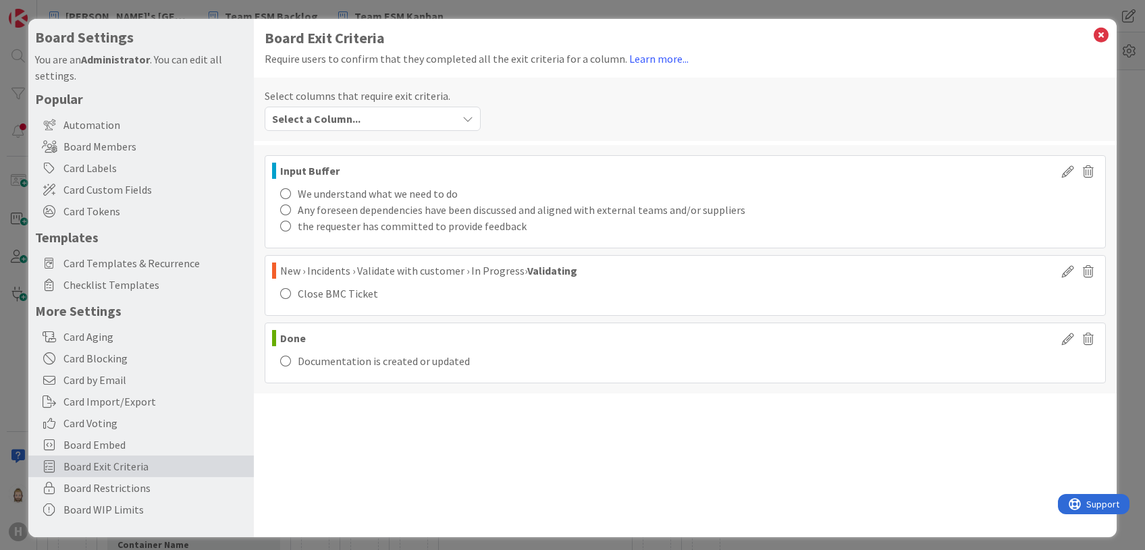
click at [590, 465] on div "Board Exit Criteria Require users to confirm that they completed all the exit c…" at bounding box center [685, 278] width 862 height 518
click at [543, 267] on b "Validating" at bounding box center [552, 271] width 50 height 14
click at [1093, 37] on icon at bounding box center [1101, 35] width 18 height 19
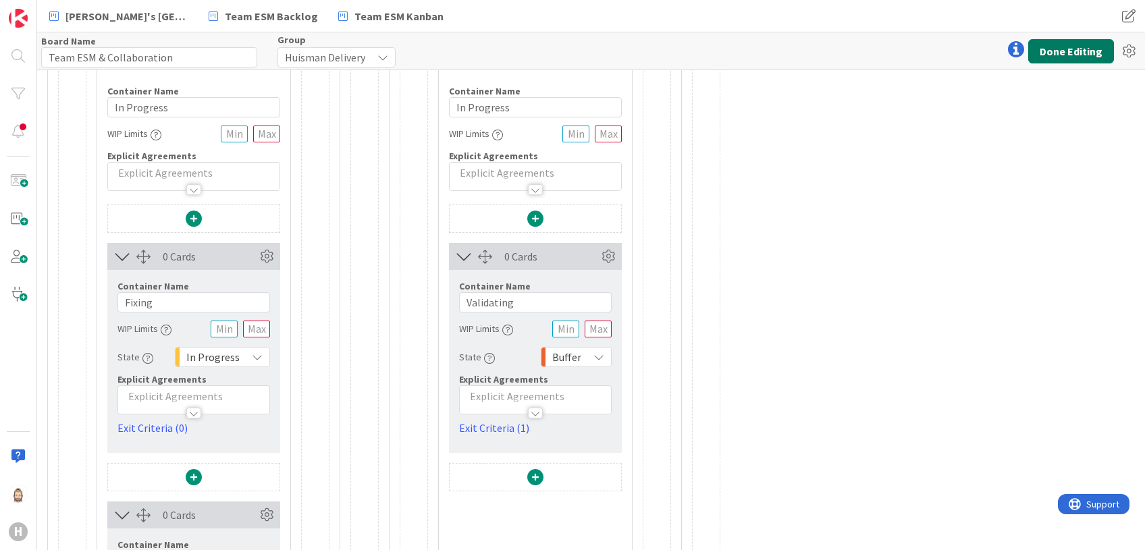
click at [1060, 49] on button "Done Editing" at bounding box center [1071, 51] width 86 height 24
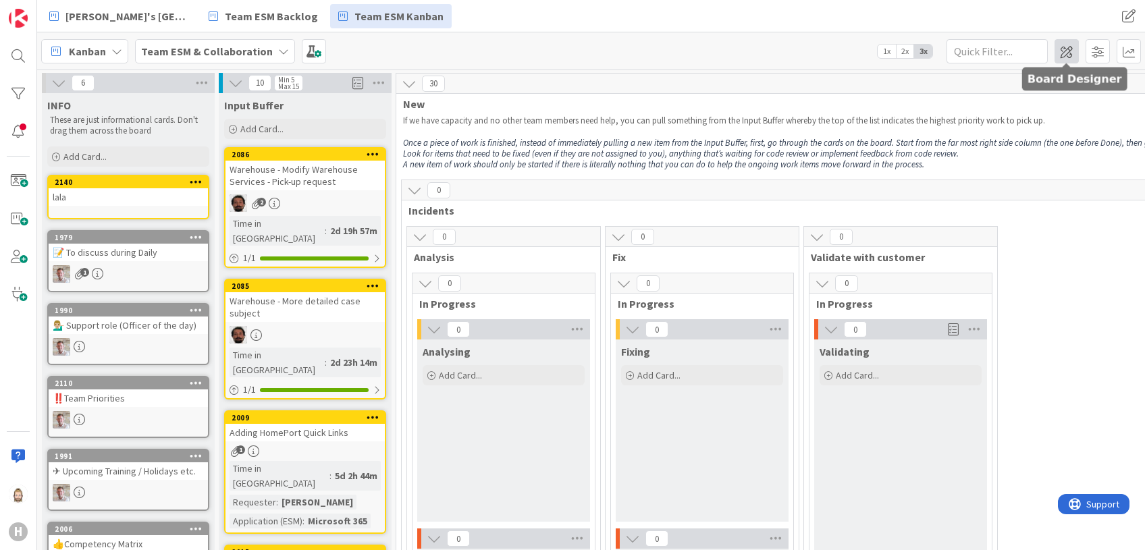
click at [1074, 53] on span at bounding box center [1066, 51] width 24 height 24
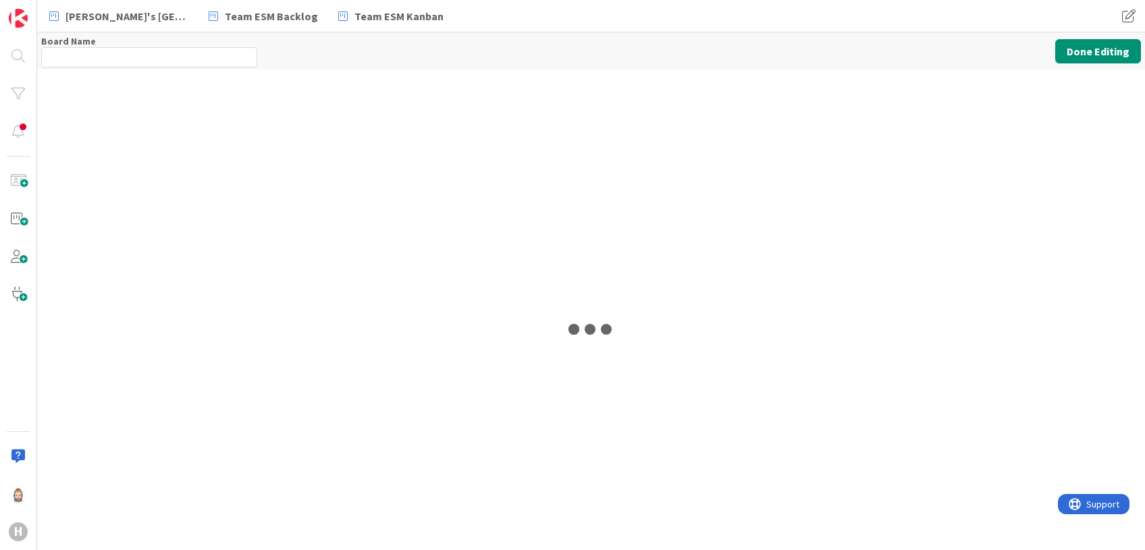
type input "Team ESM & Collaboration"
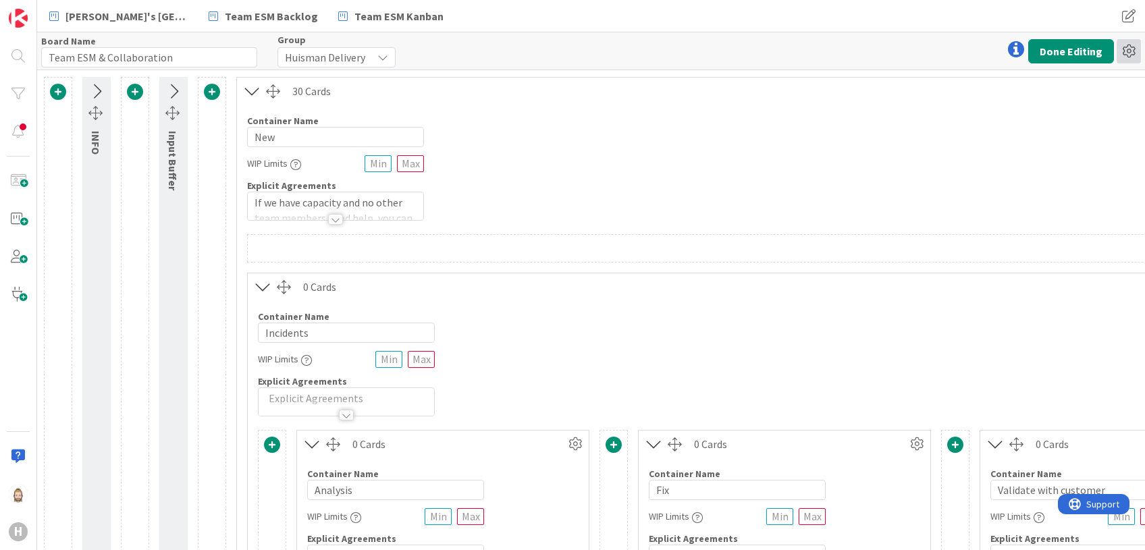
click at [1128, 53] on icon at bounding box center [1129, 51] width 24 height 24
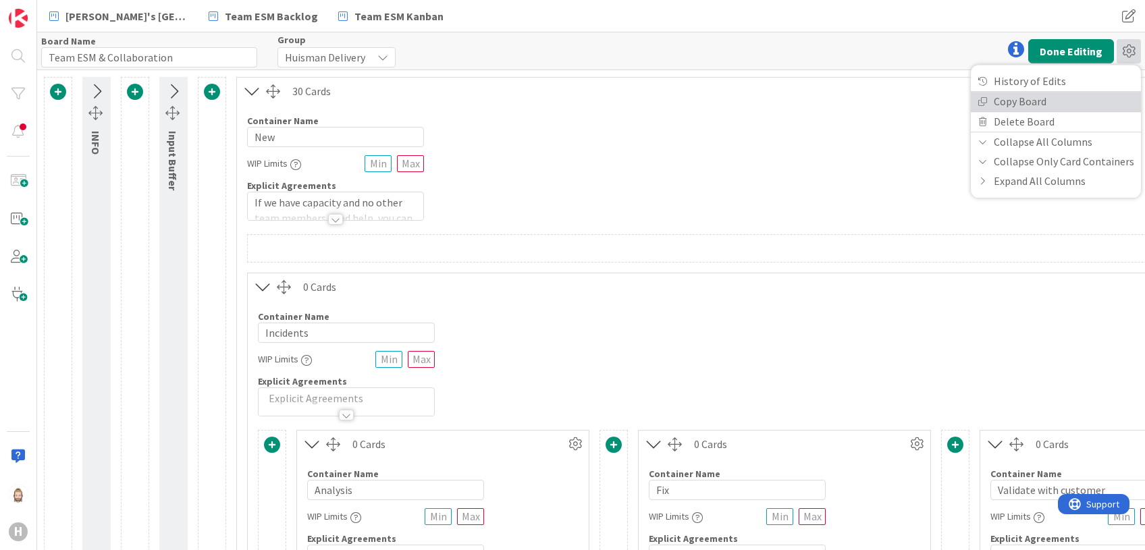
click at [1036, 93] on link "Copy Board" at bounding box center [1056, 102] width 170 height 20
type textarea "x"
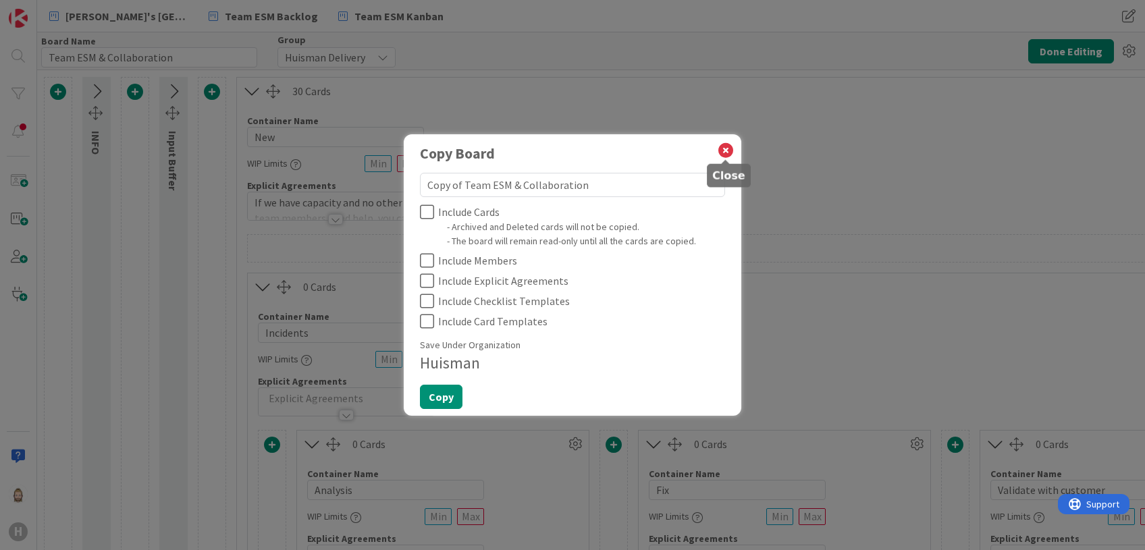
click at [726, 151] on icon at bounding box center [726, 150] width 18 height 19
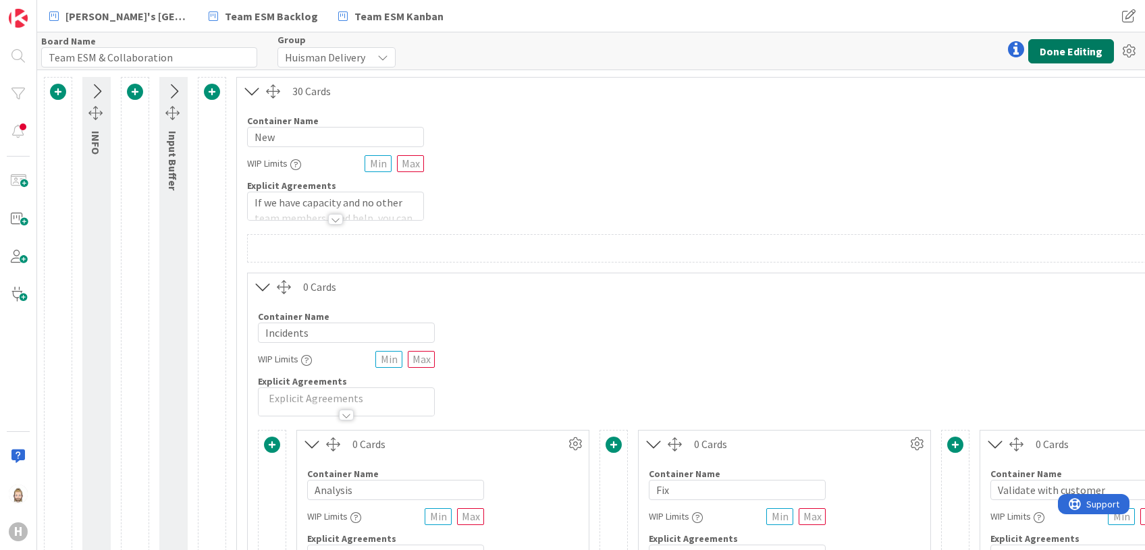
click at [1070, 51] on button "Done Editing" at bounding box center [1071, 51] width 86 height 24
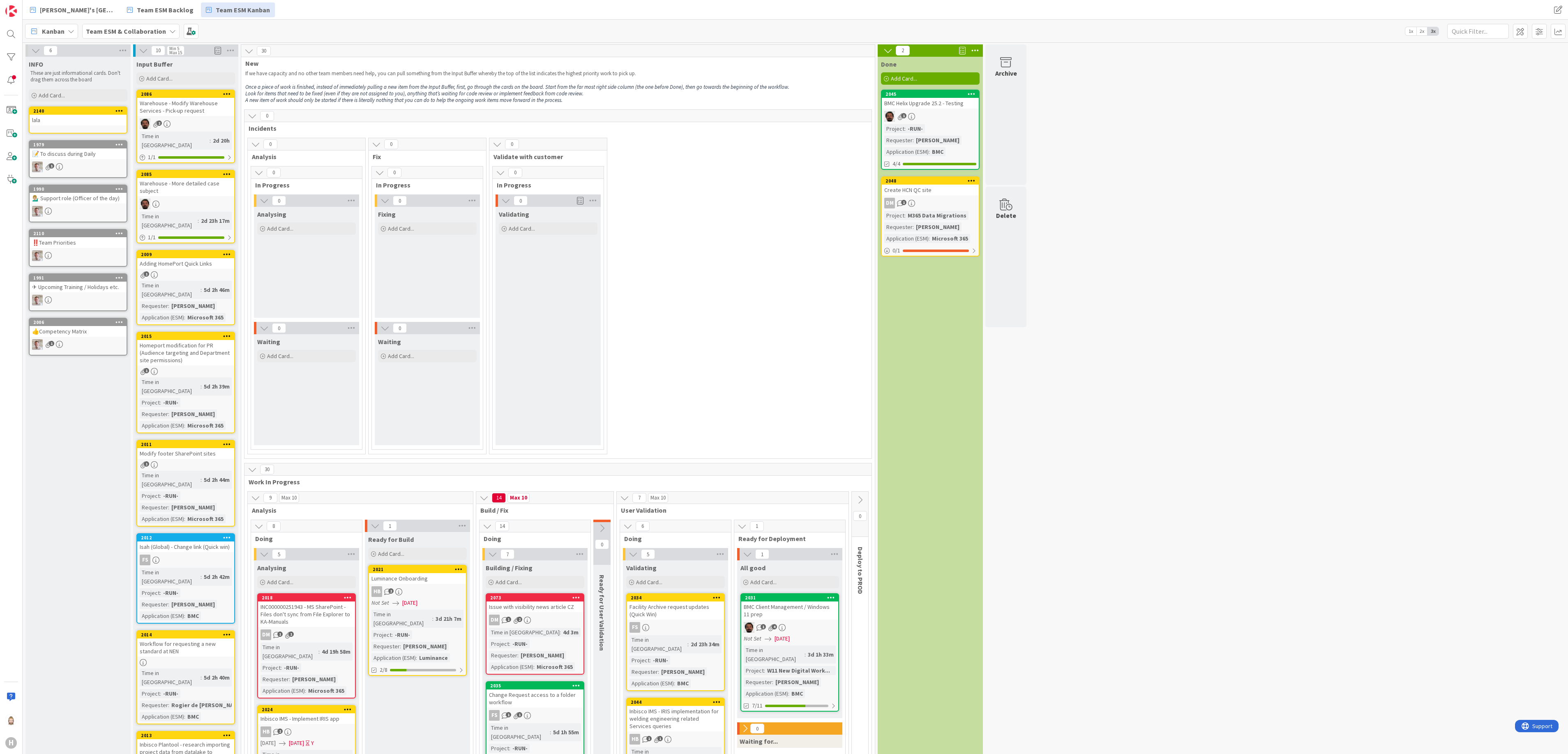
click at [145, 54] on icon at bounding box center [143, 51] width 9 height 9
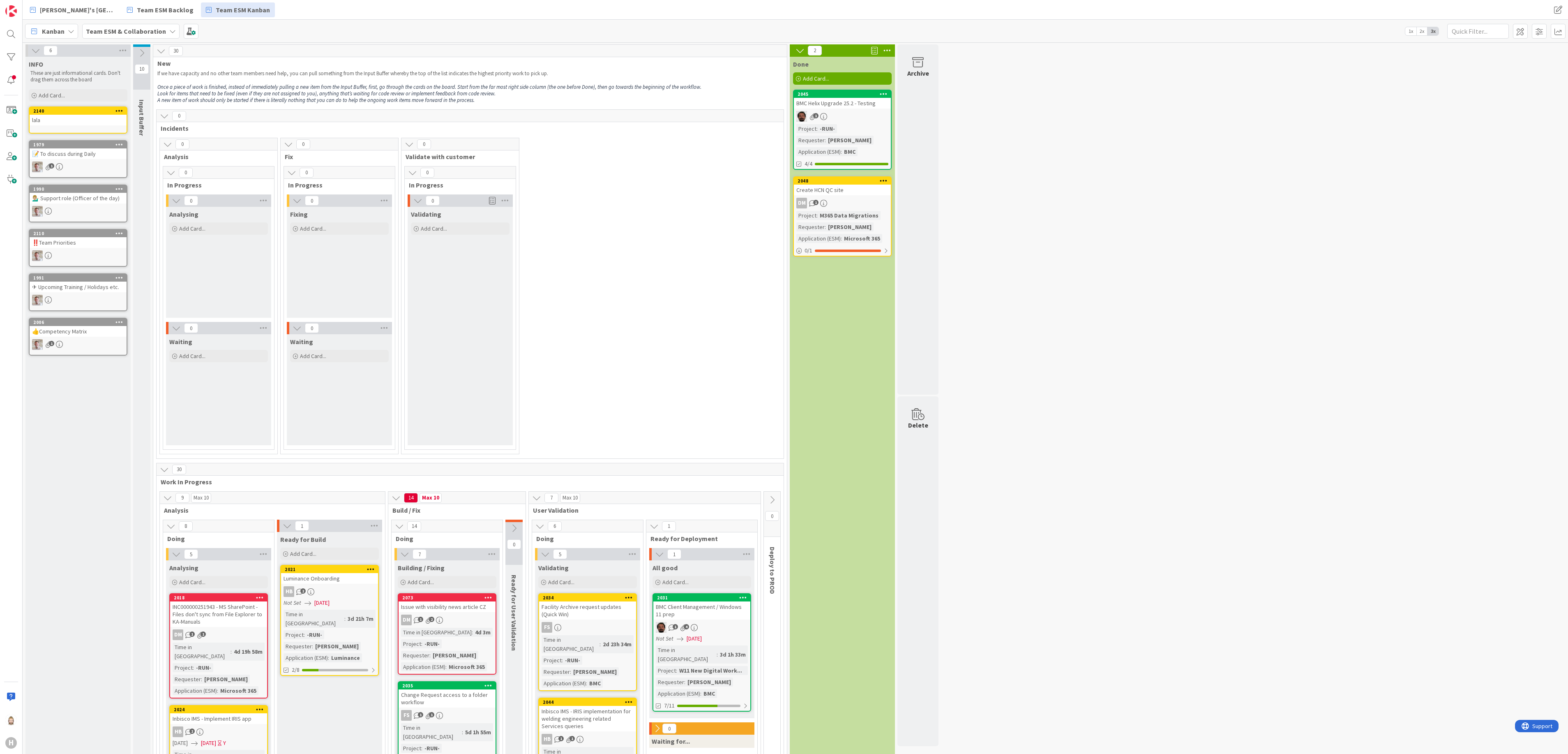
click at [27, 52] on div at bounding box center [27, 51] width 2 height 12
click at [35, 49] on icon at bounding box center [35, 51] width 9 height 9
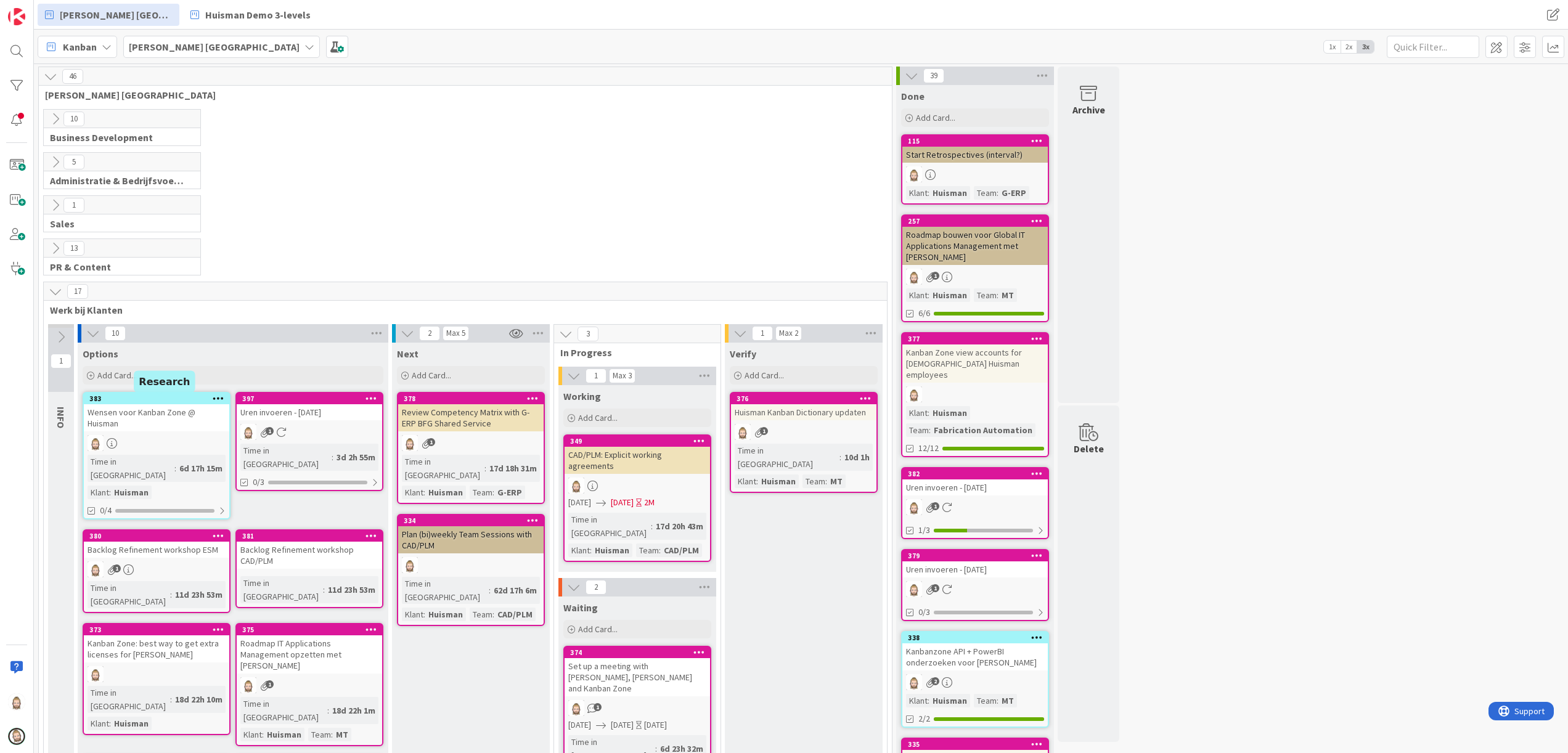
click at [161, 401] on div "383" at bounding box center [159, 398] width 140 height 8
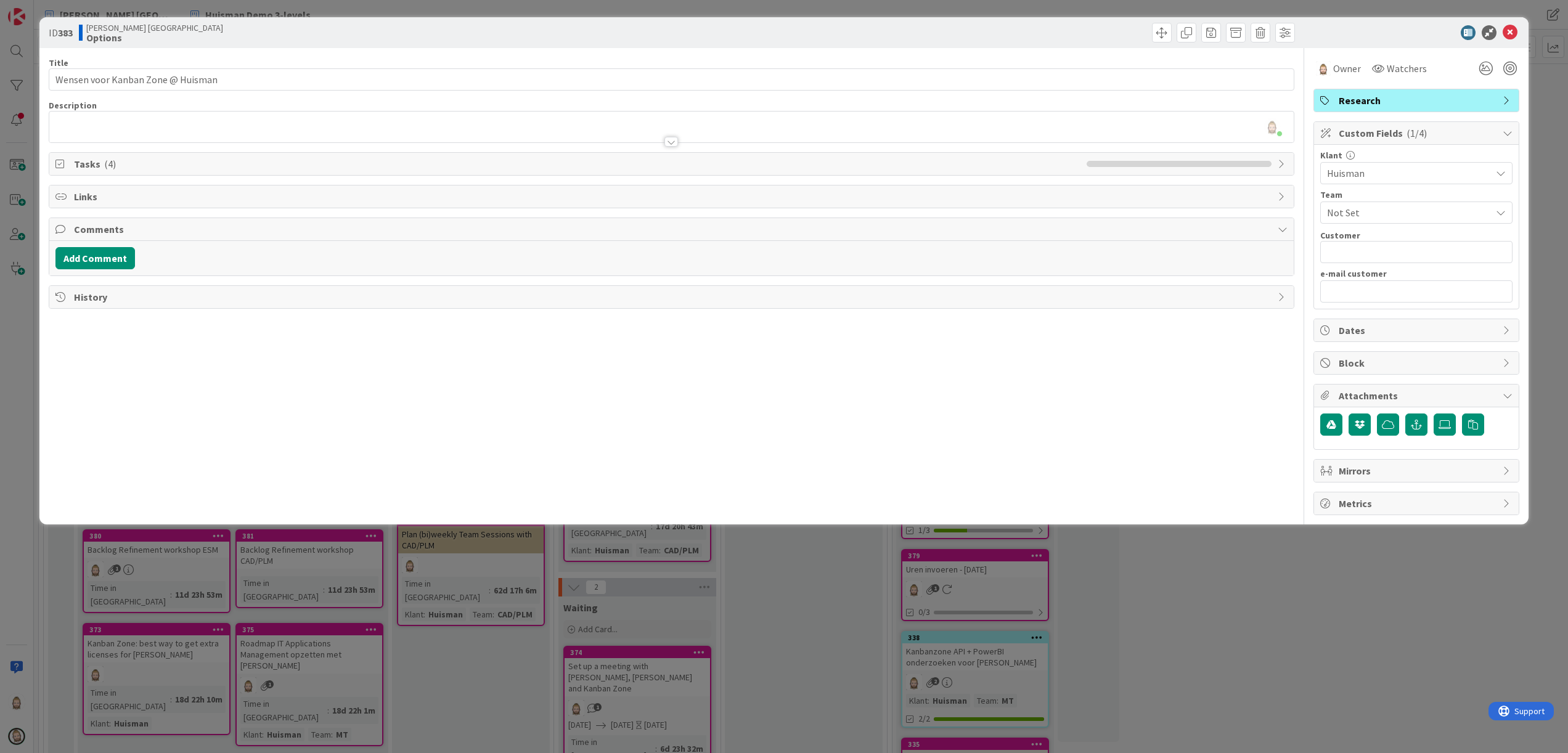
click at [674, 146] on div at bounding box center [671, 141] width 14 height 10
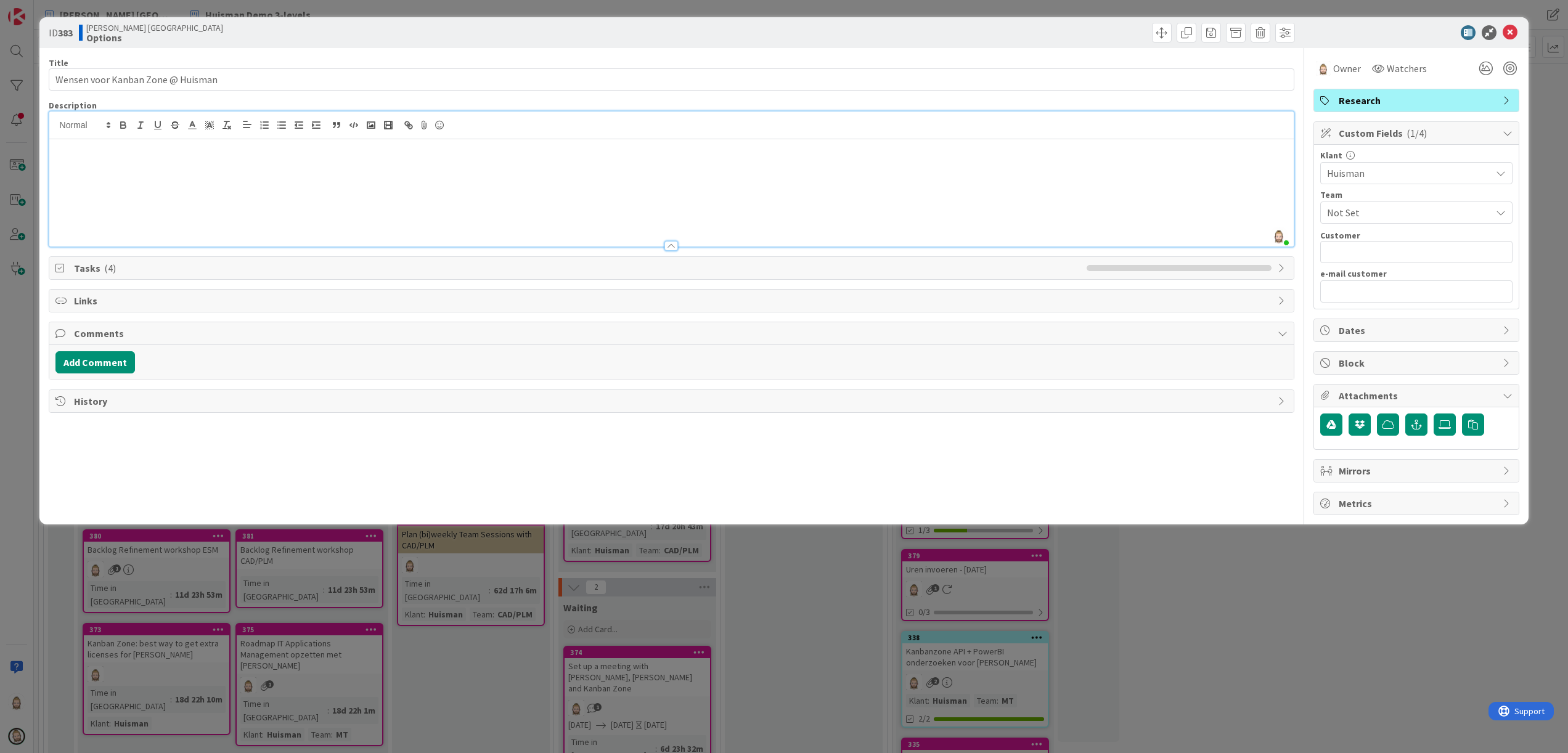
click at [297, 198] on div at bounding box center [672, 193] width 1246 height 107
click at [103, 120] on icon at bounding box center [109, 125] width 11 height 11
click at [226, 120] on icon "button" at bounding box center [226, 125] width 11 height 11
drag, startPoint x: 232, startPoint y: 164, endPoint x: 694, endPoint y: 170, distance: 462.0
click at [694, 170] on div at bounding box center [672, 193] width 1246 height 107
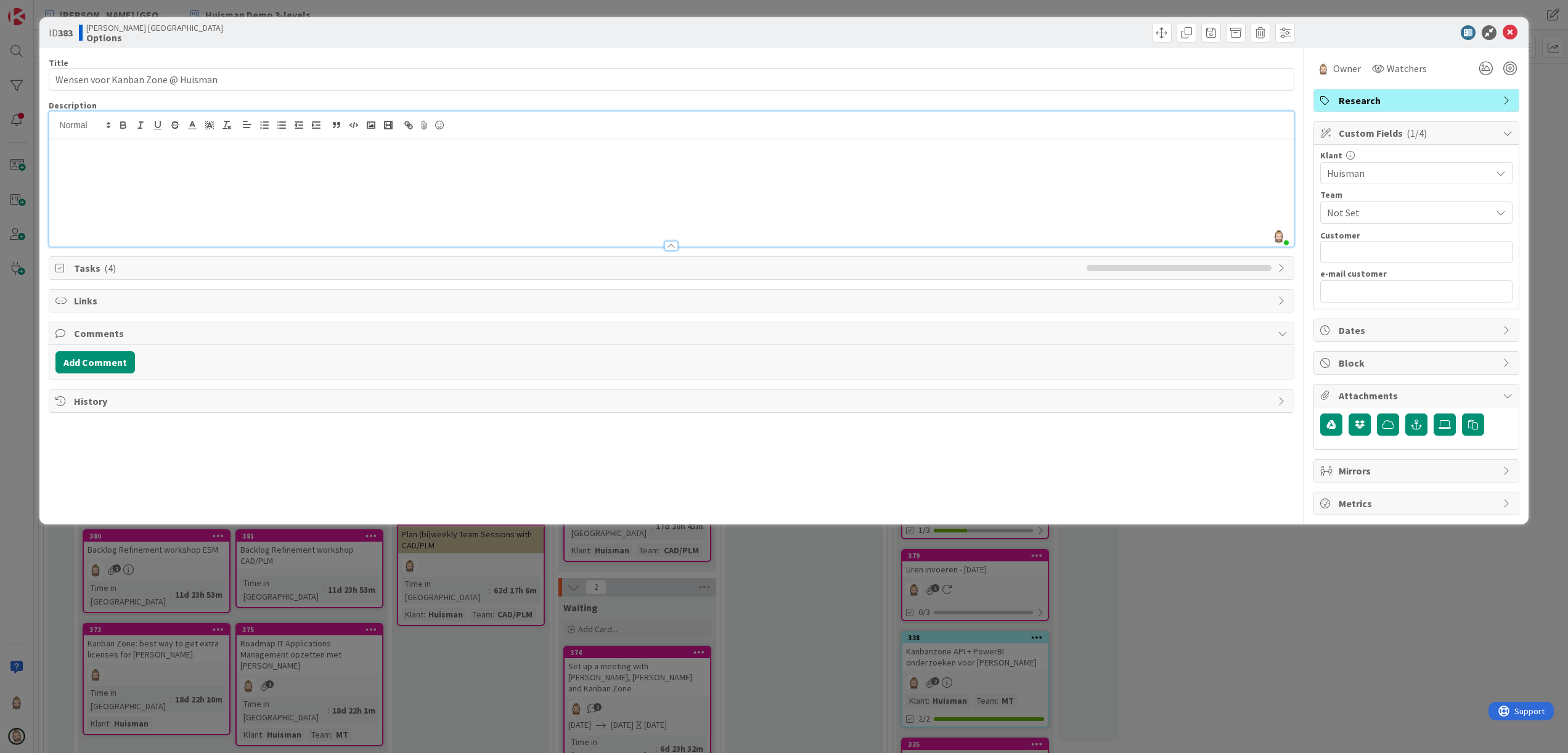
click at [694, 170] on div at bounding box center [672, 193] width 1246 height 107
click at [1518, 32] on div at bounding box center [1410, 33] width 218 height 15
click at [1511, 30] on icon at bounding box center [1510, 33] width 15 height 15
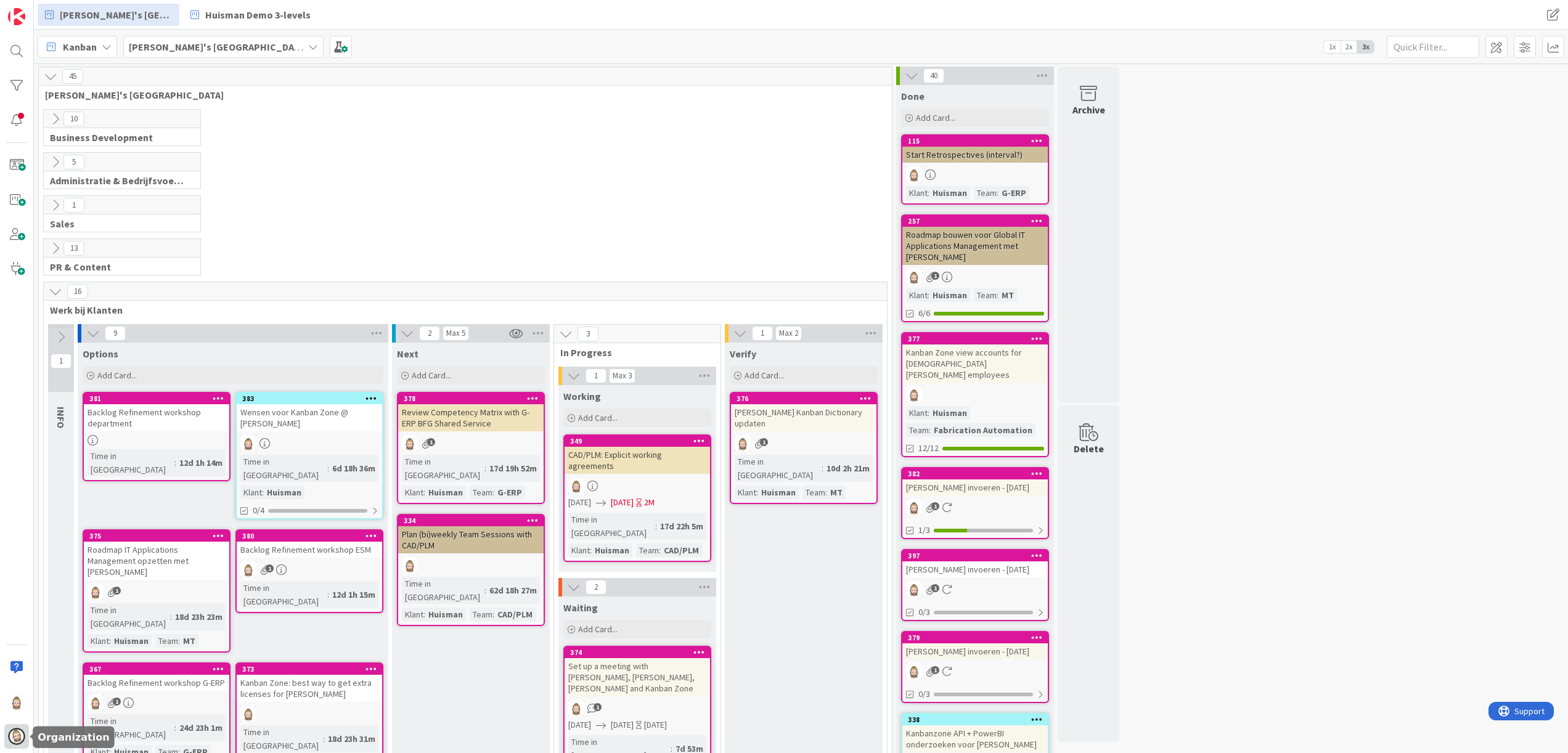
click at [16, 728] on img at bounding box center [16, 736] width 17 height 17
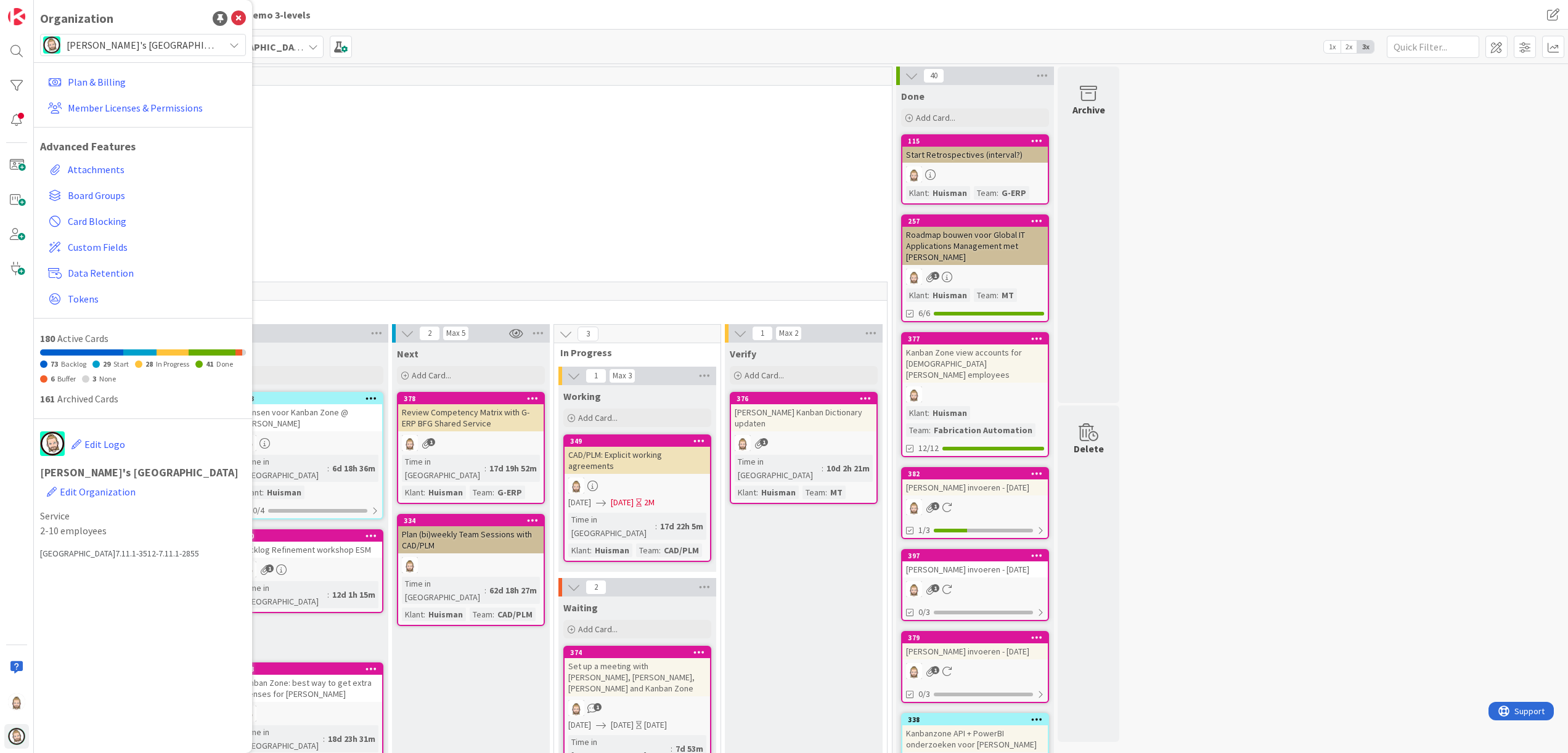
click at [218, 37] on div "[PERSON_NAME] [GEOGRAPHIC_DATA]" at bounding box center [142, 45] width 205 height 22
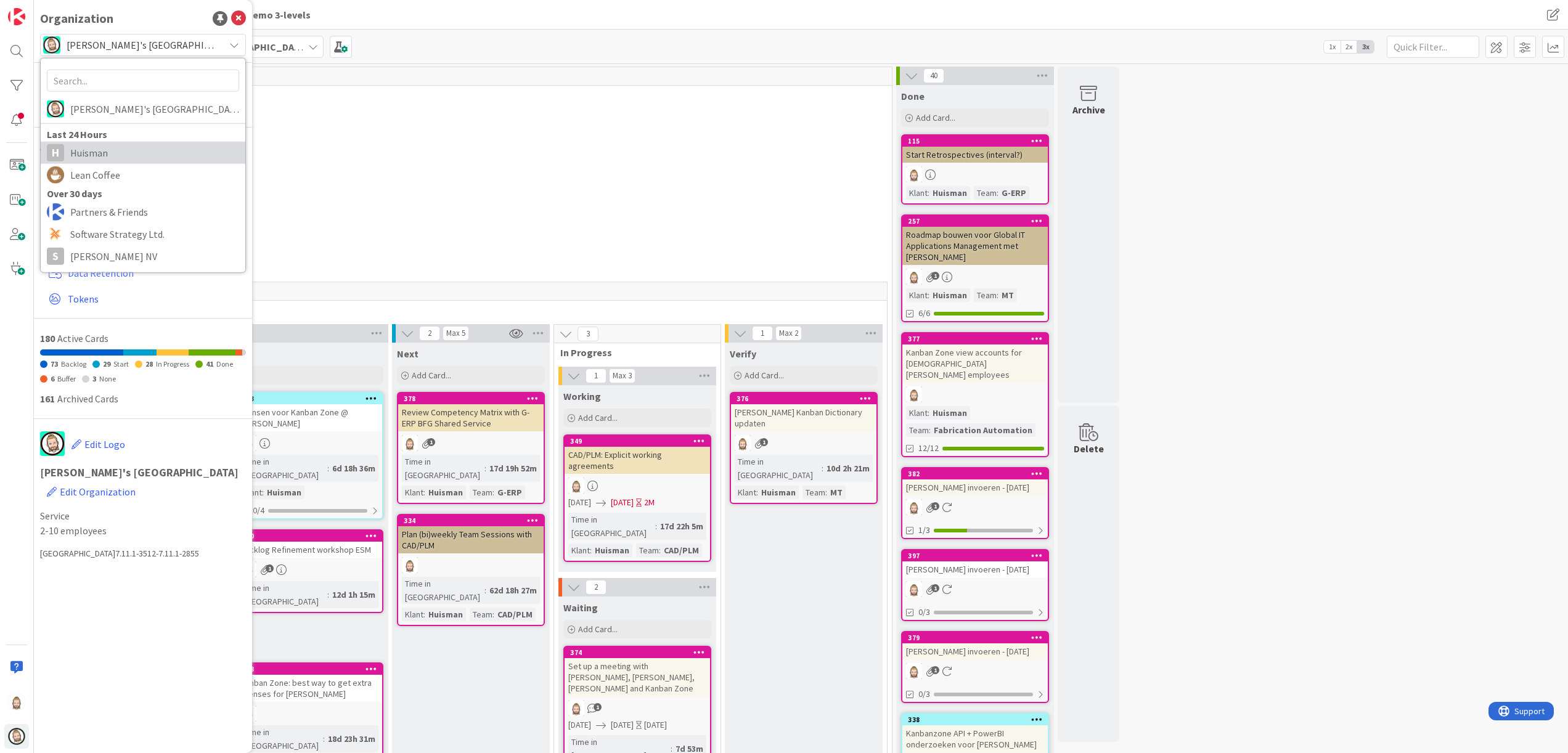
click at [176, 153] on span "Huisman" at bounding box center [154, 152] width 169 height 18
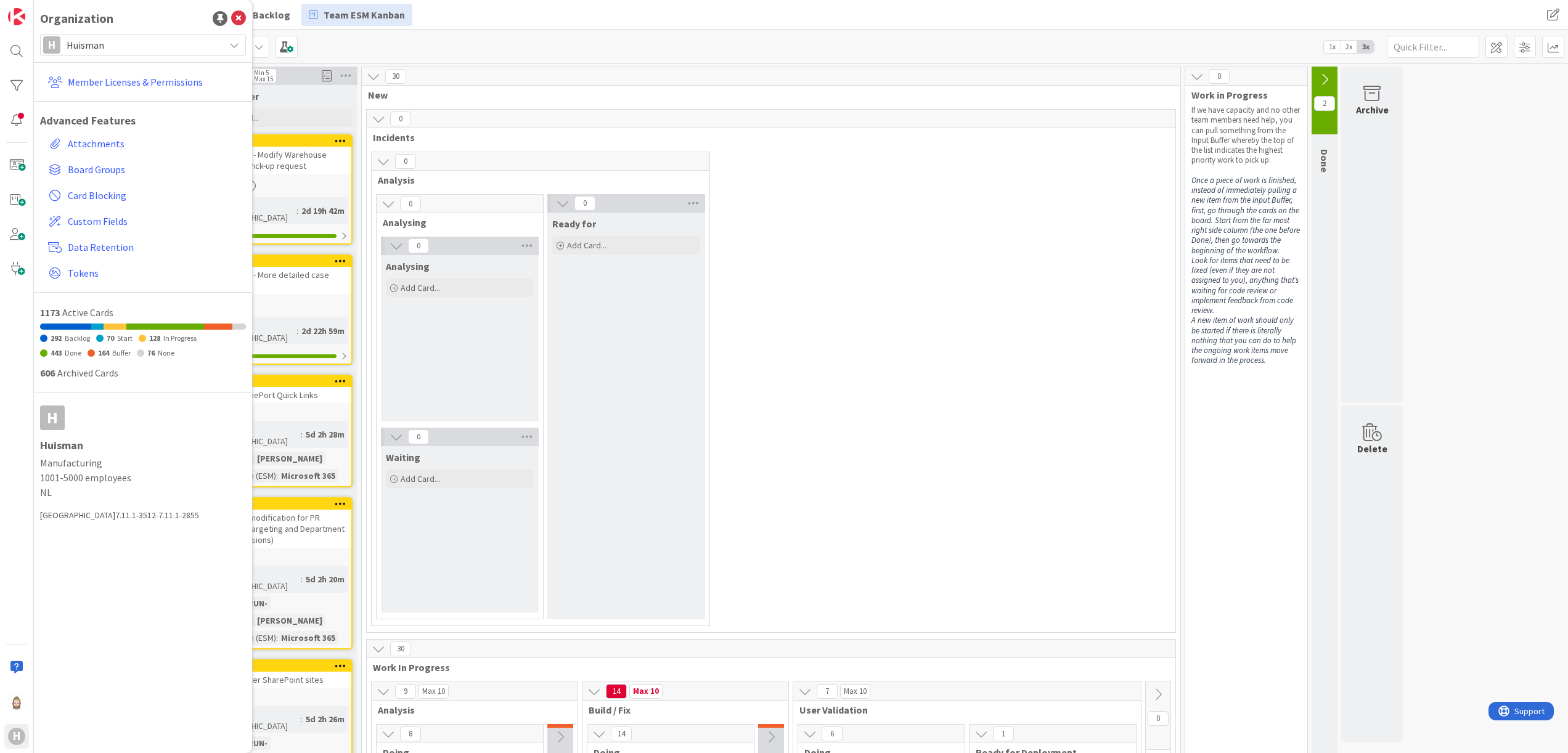
click at [575, 21] on div "Rob's Kanban Zone Team ESM Backlog Team ESM Kanban" at bounding box center [504, 15] width 934 height 22
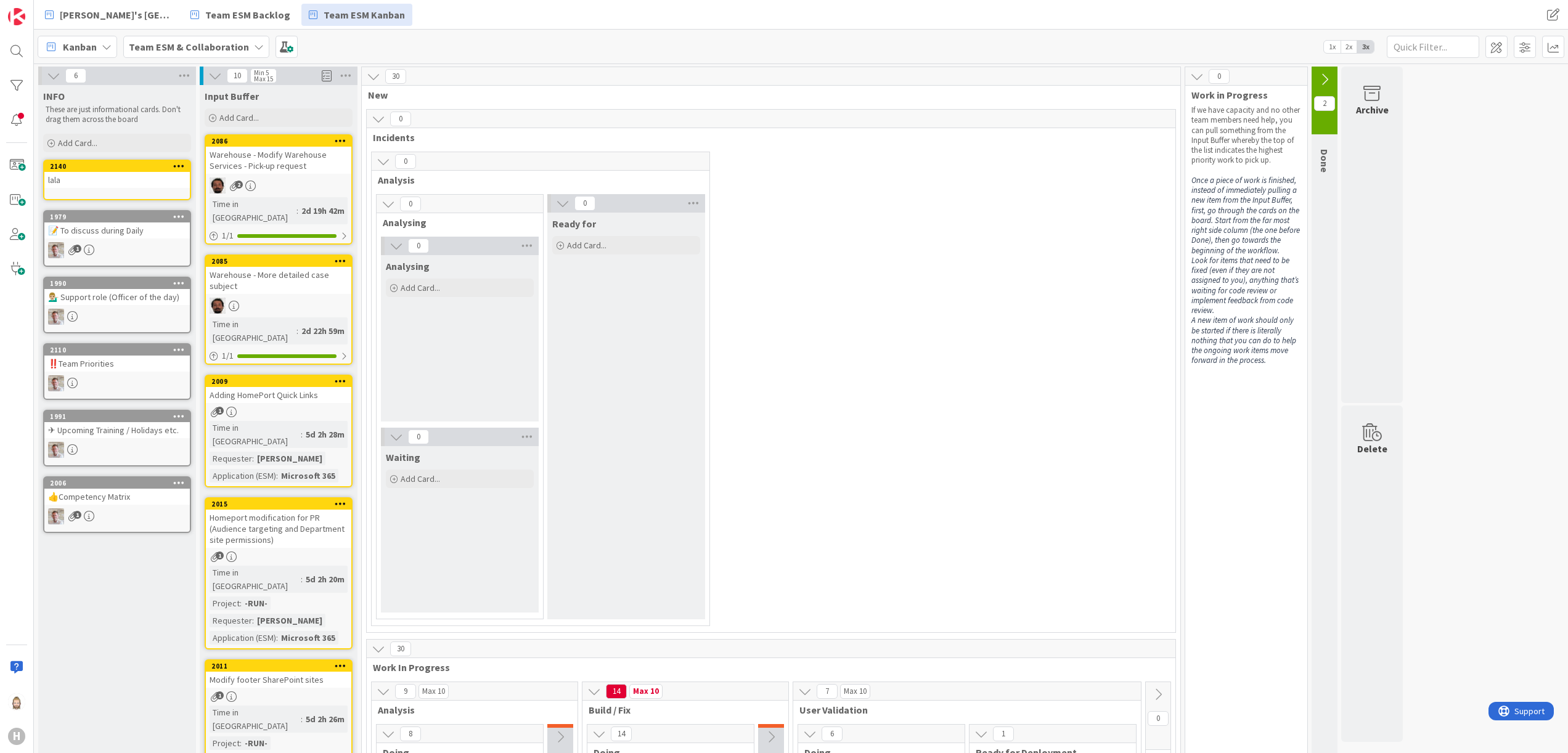
click at [222, 48] on b "Team ESM & Collaboration" at bounding box center [189, 47] width 121 height 13
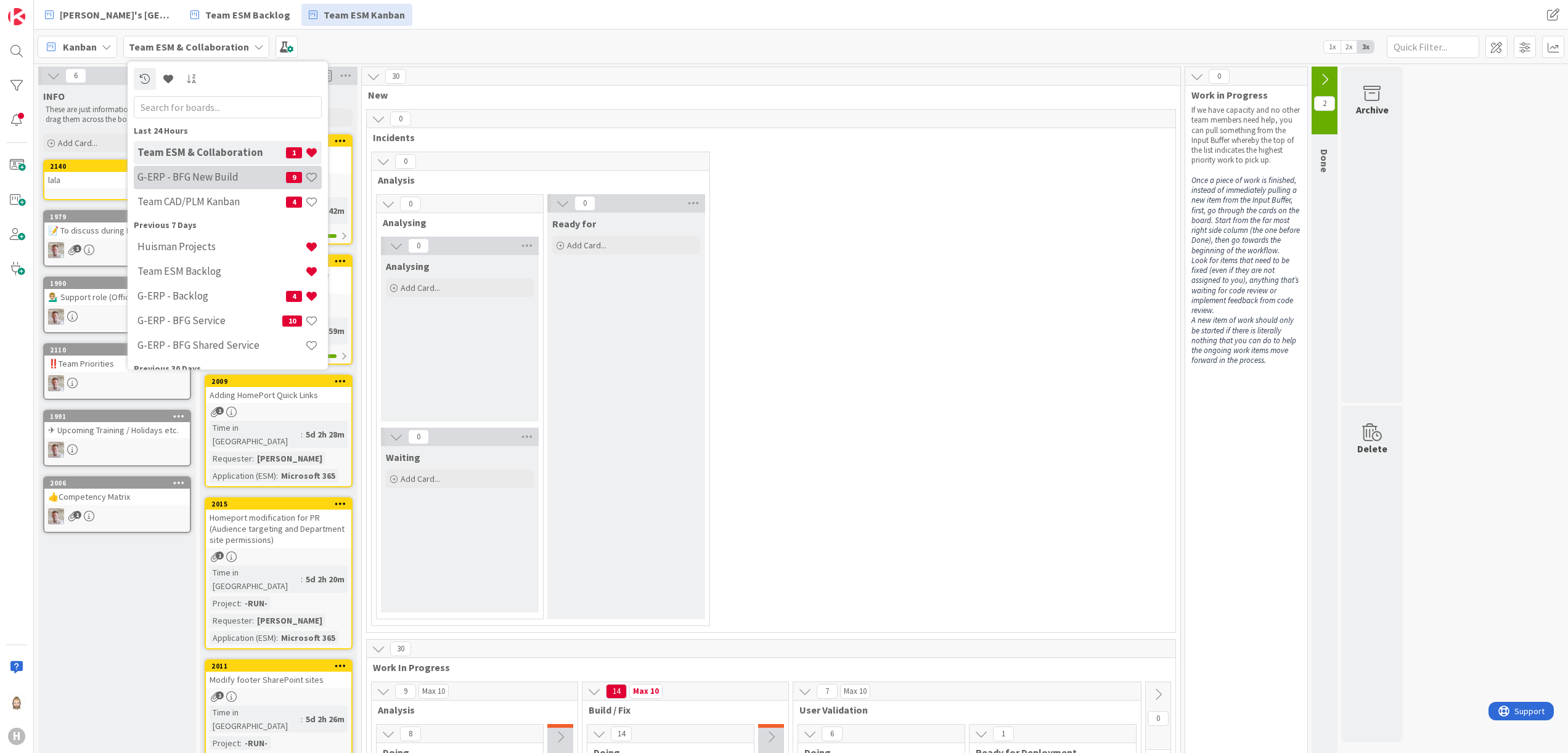
click at [218, 168] on div "G-ERP - BFG New Build 9" at bounding box center [227, 177] width 188 height 24
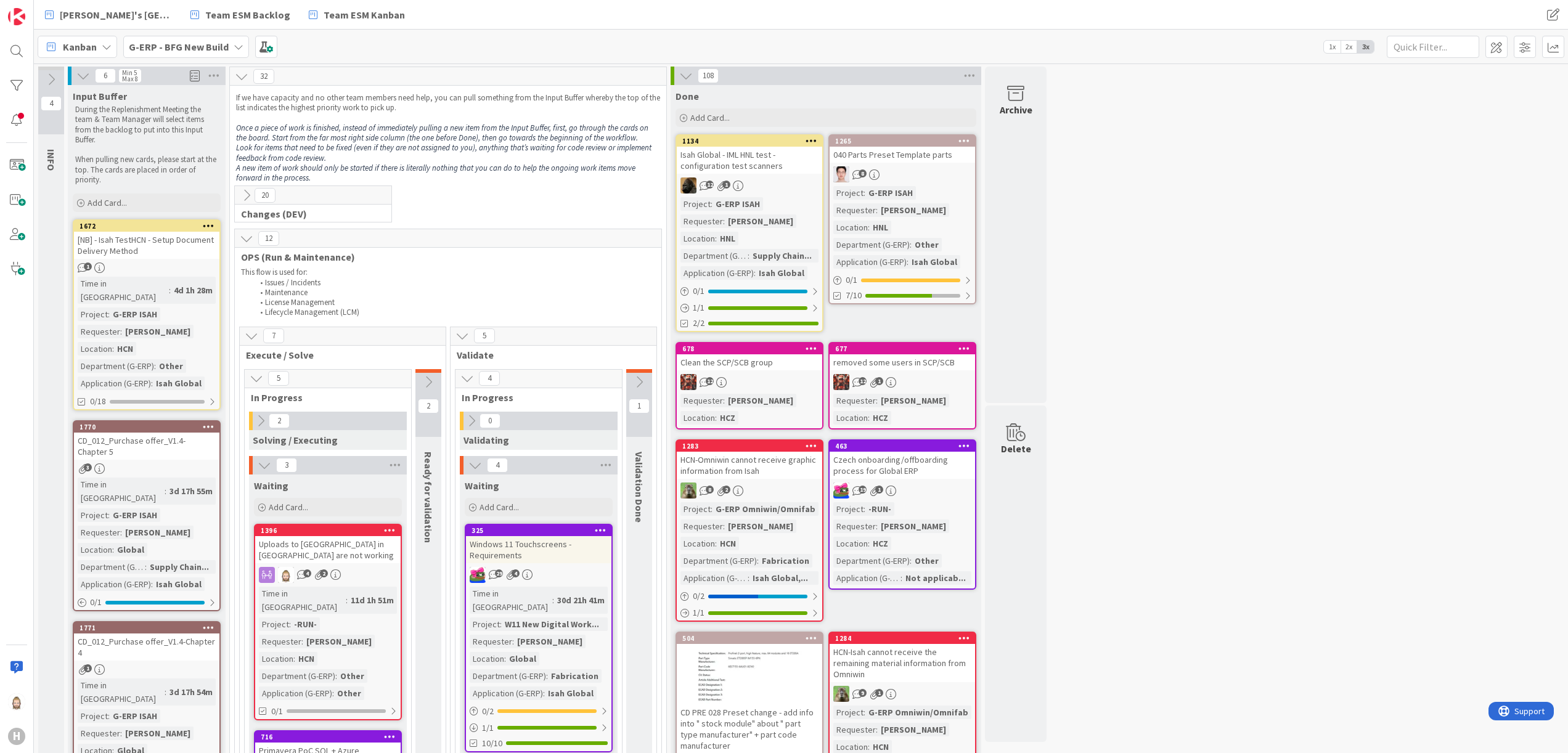
click at [247, 191] on icon at bounding box center [247, 195] width 14 height 14
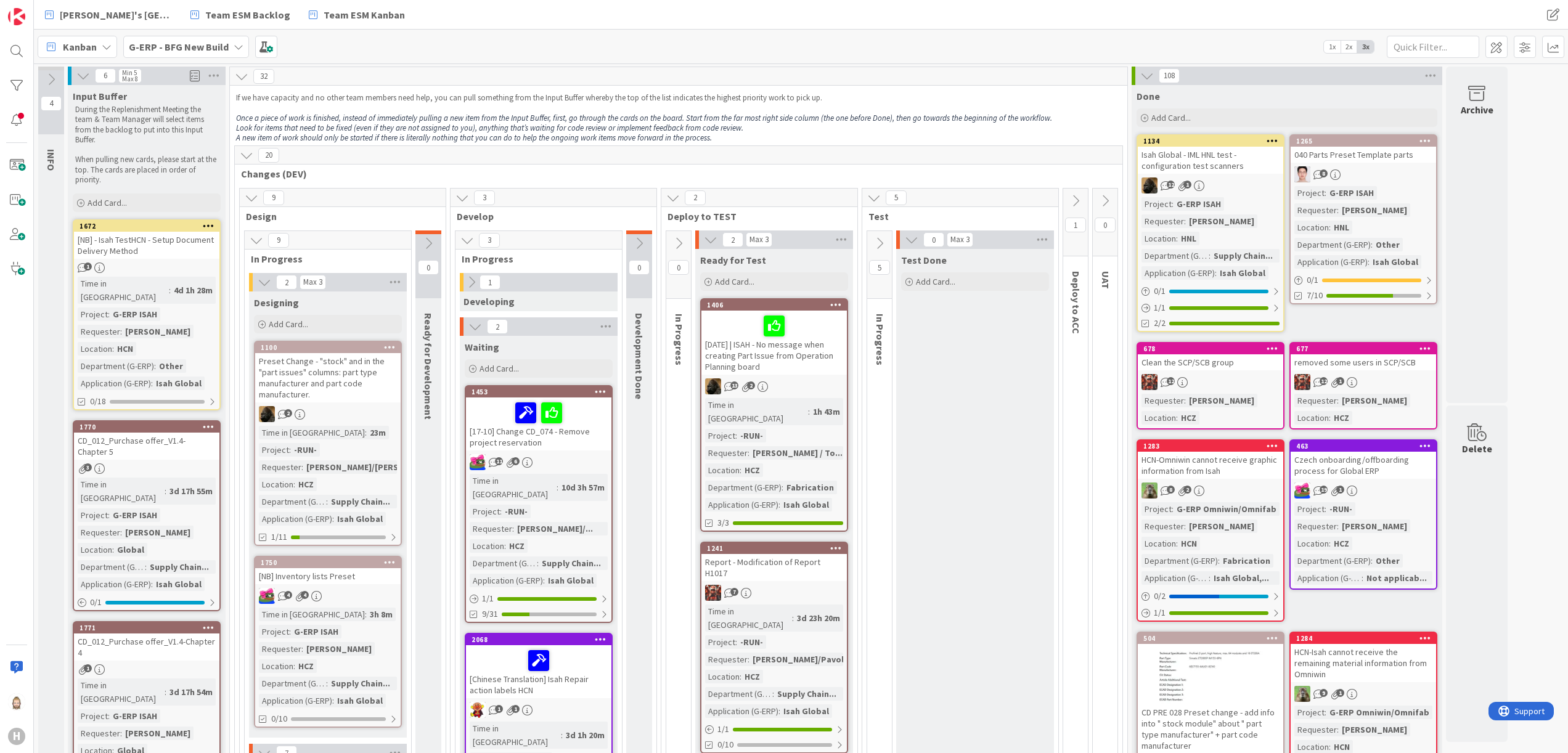
click at [254, 200] on icon at bounding box center [251, 197] width 14 height 14
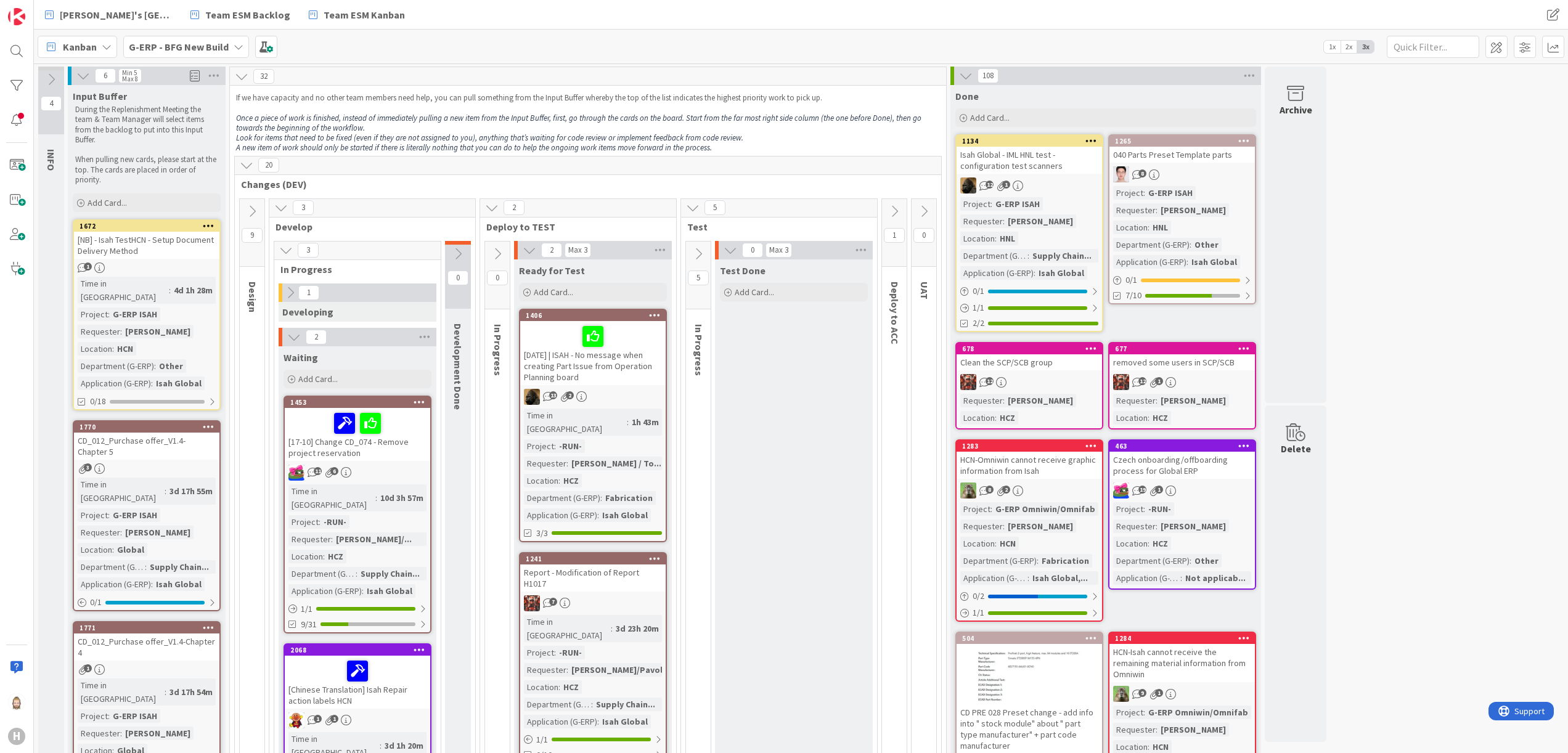
click at [247, 168] on icon at bounding box center [247, 164] width 14 height 14
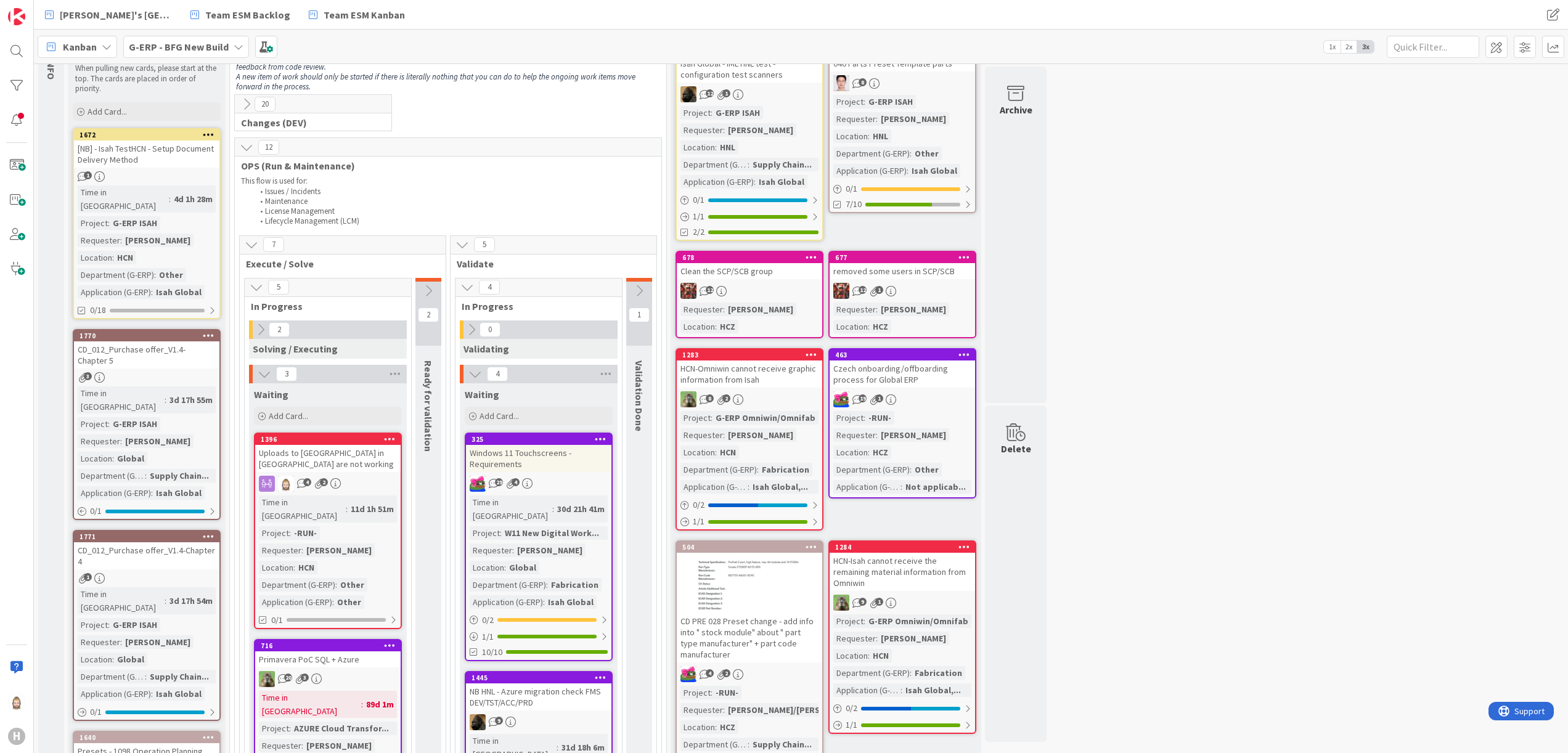
scroll to position [123, 0]
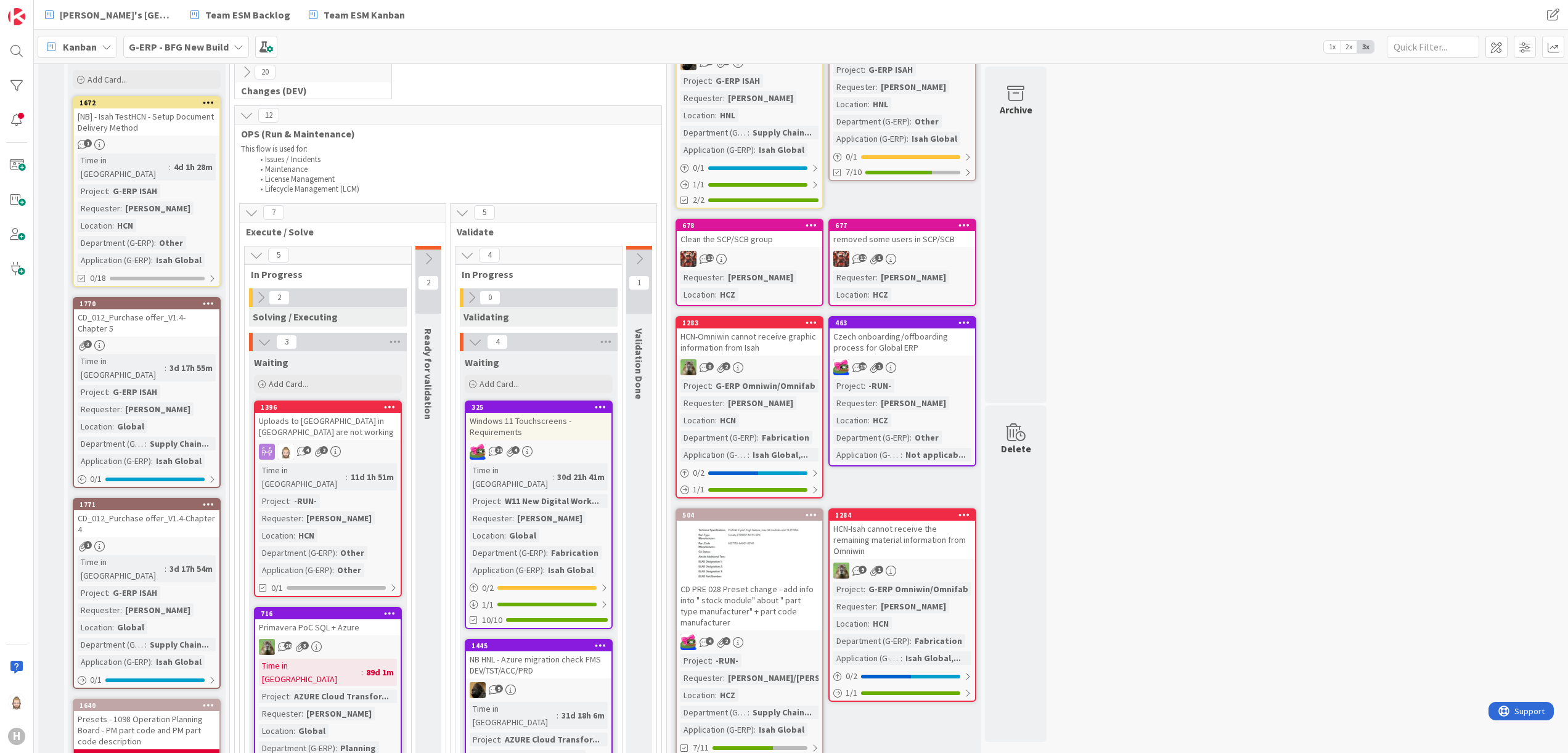
click at [260, 299] on icon at bounding box center [260, 298] width 14 height 14
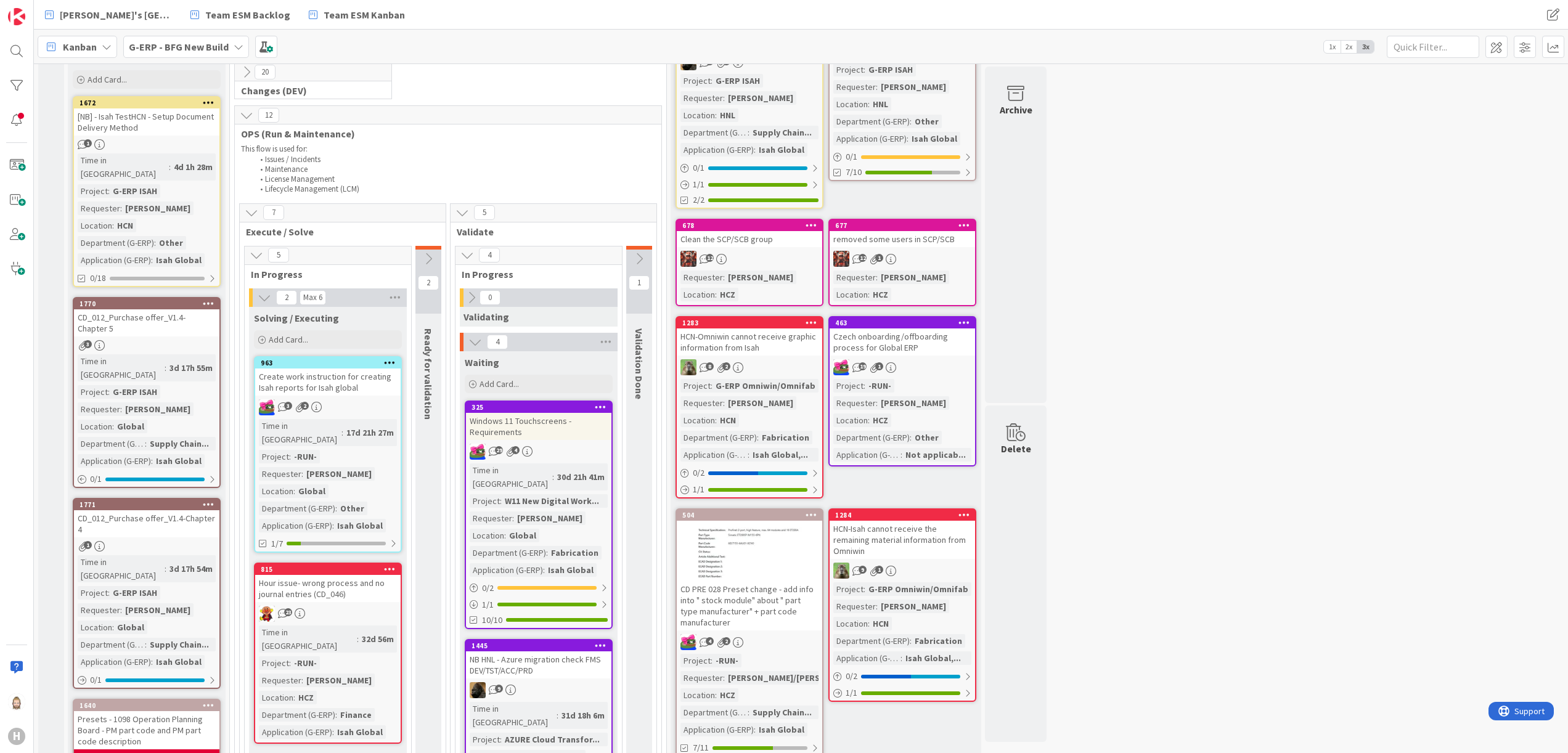
click at [429, 257] on icon at bounding box center [428, 258] width 14 height 14
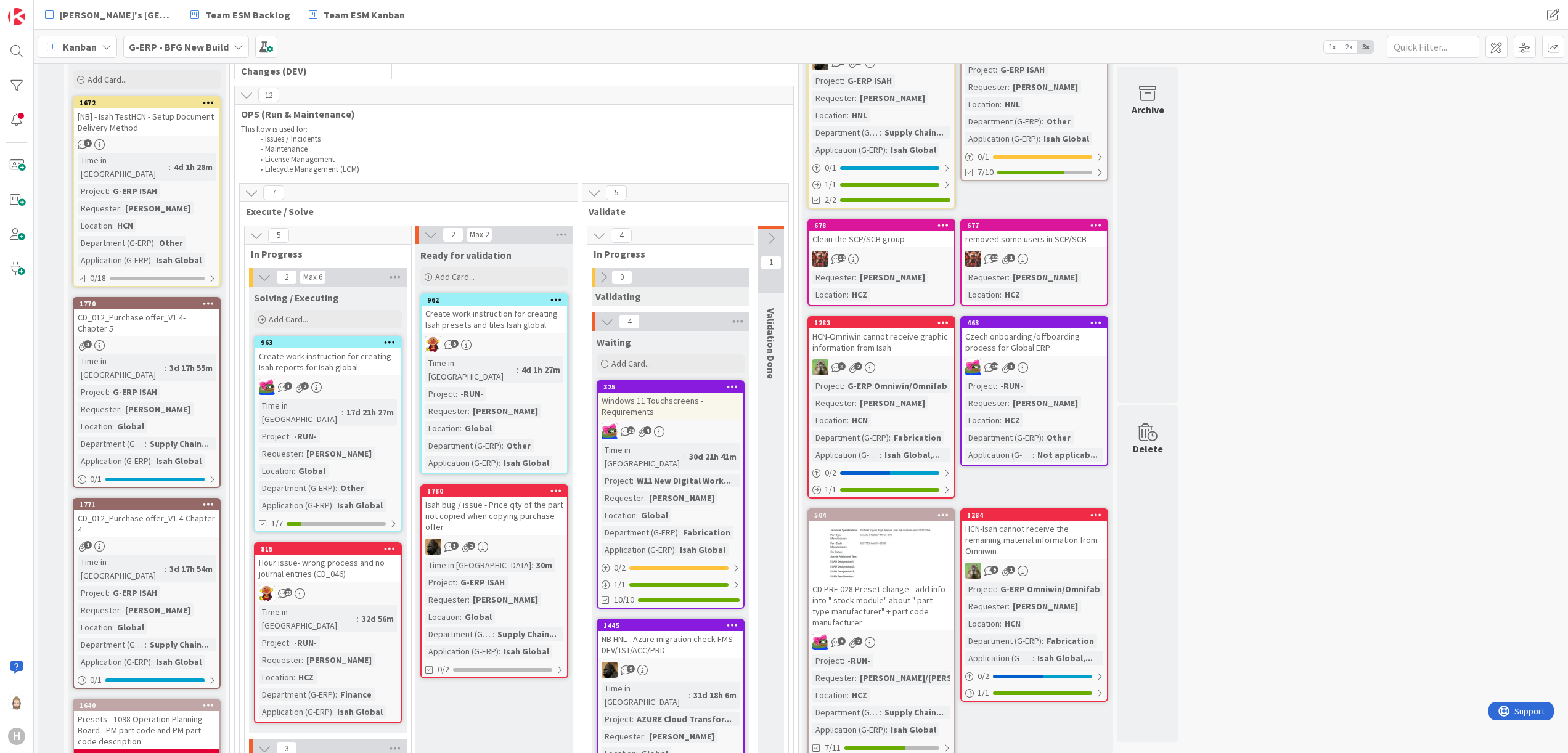
click at [230, 47] on div "G-ERP - BFG New Build" at bounding box center [186, 47] width 126 height 22
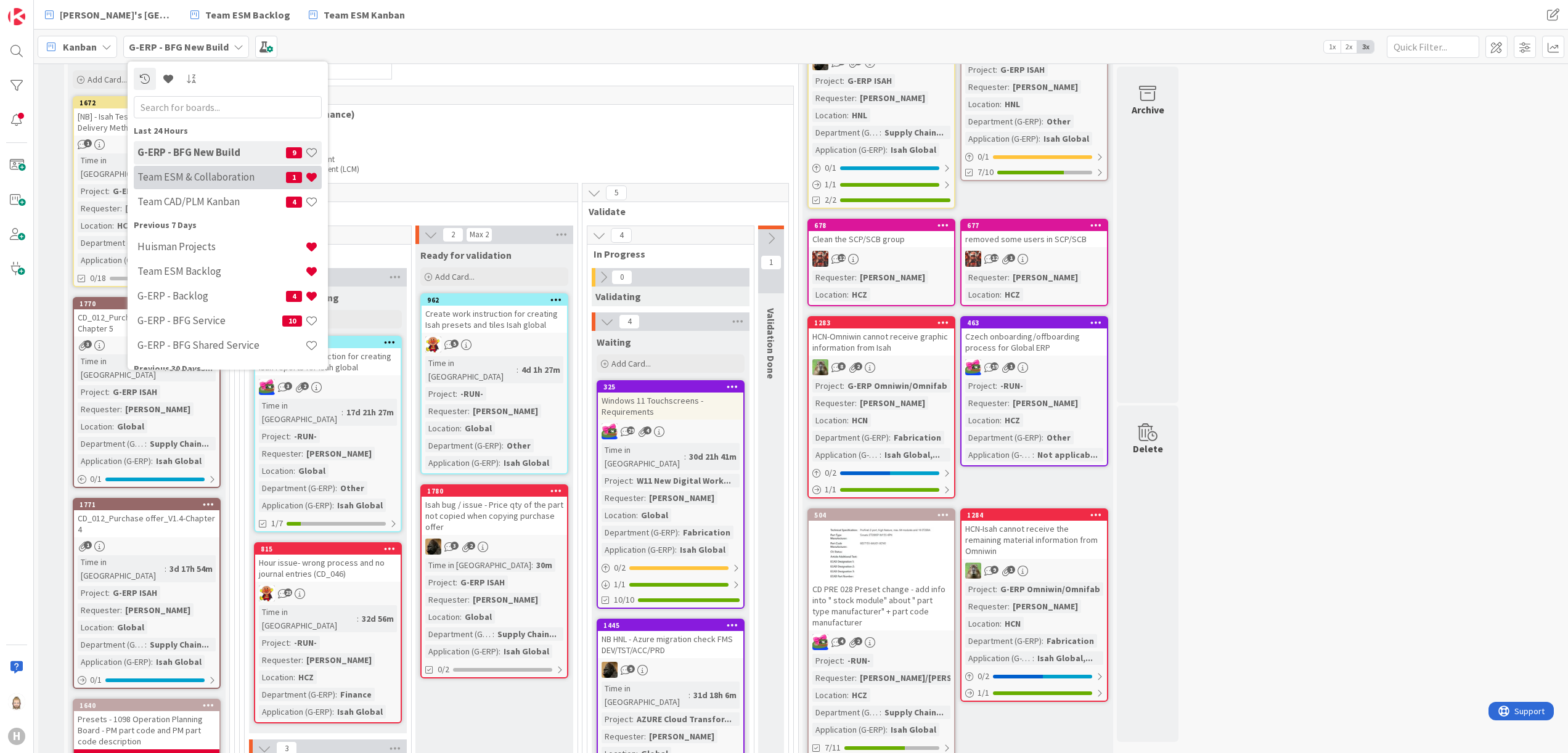
click at [225, 172] on h4 "Team ESM & Collaboration" at bounding box center [212, 177] width 149 height 13
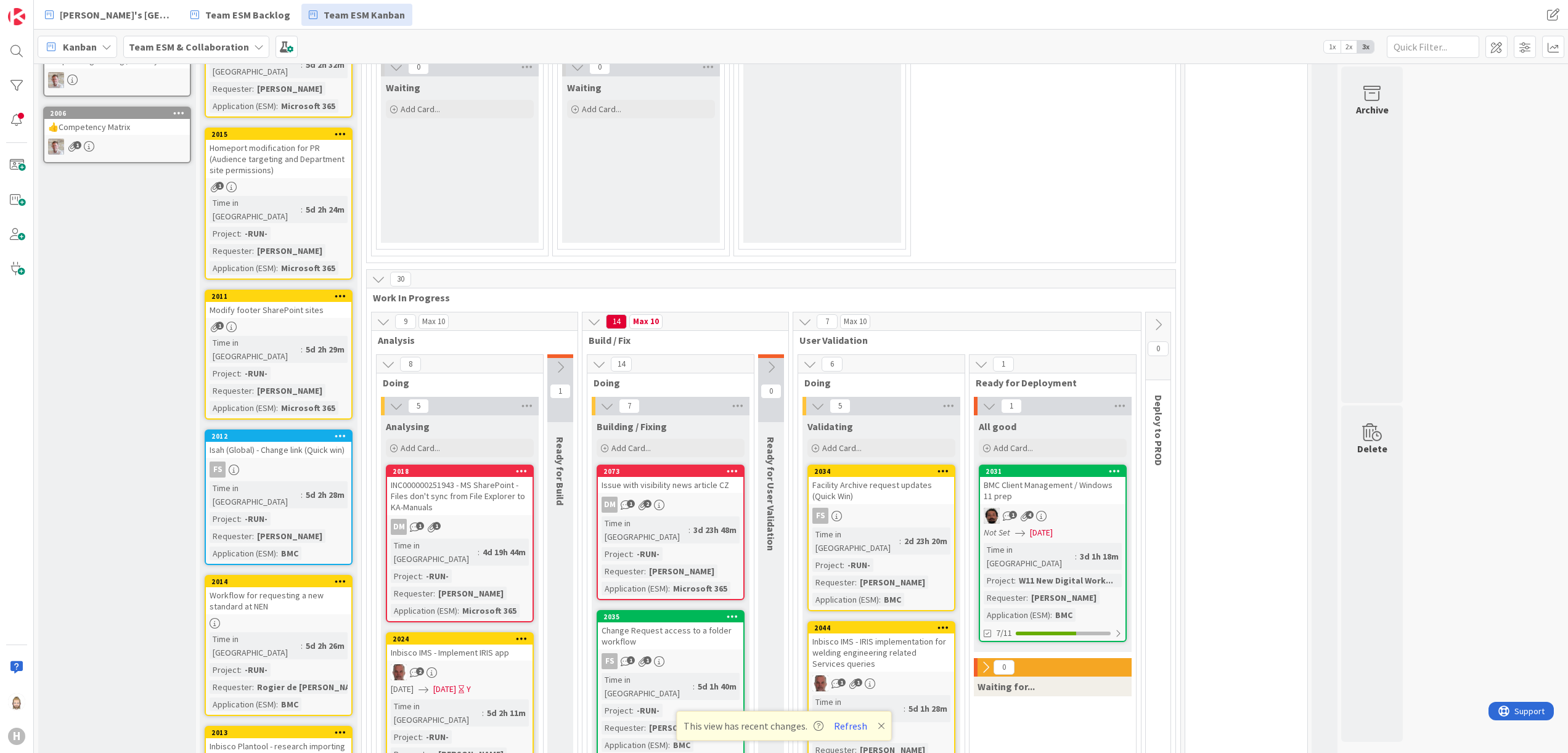
scroll to position [616, 0]
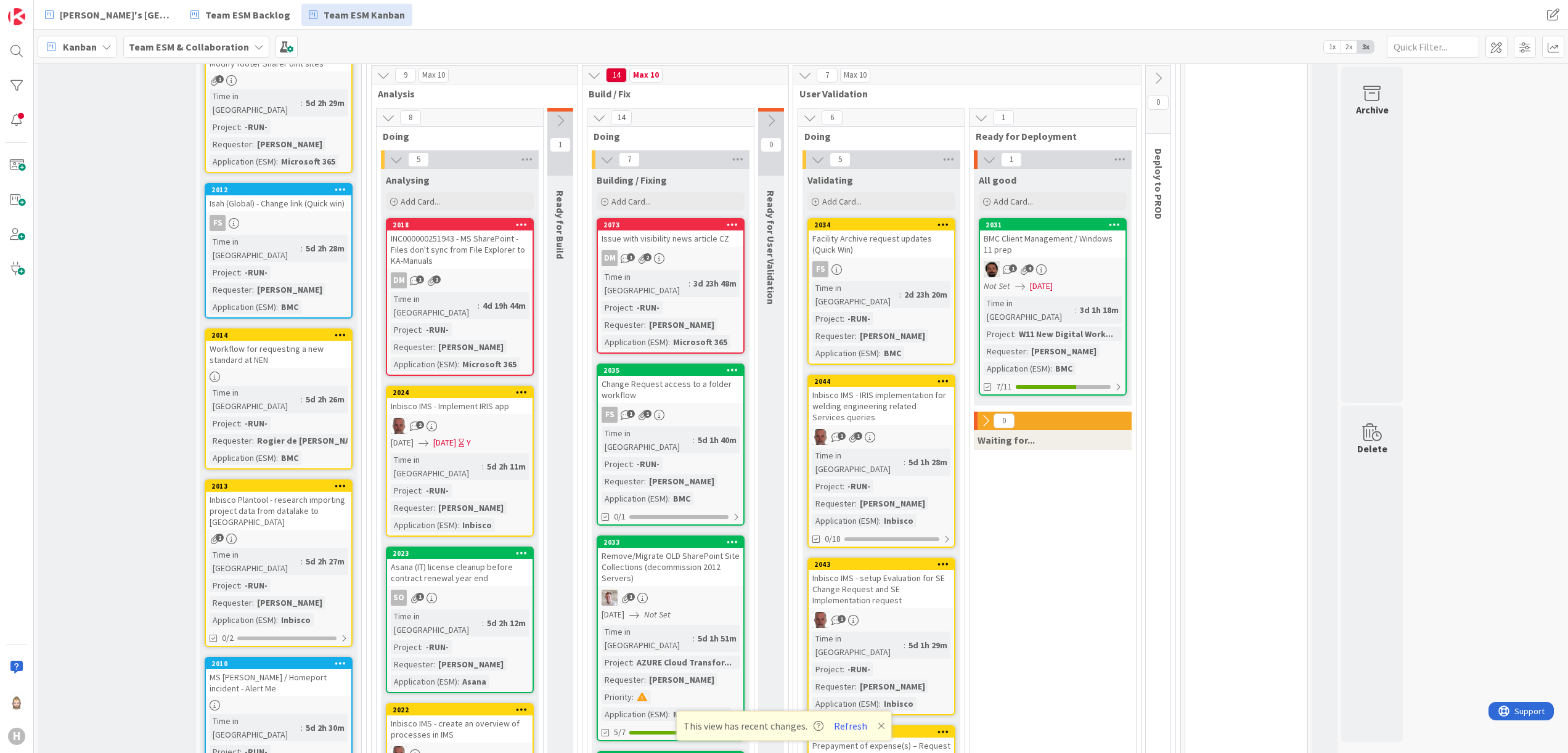
click at [1057, 244] on div "BMC Client Management / Windows 11 prep" at bounding box center [1052, 244] width 145 height 27
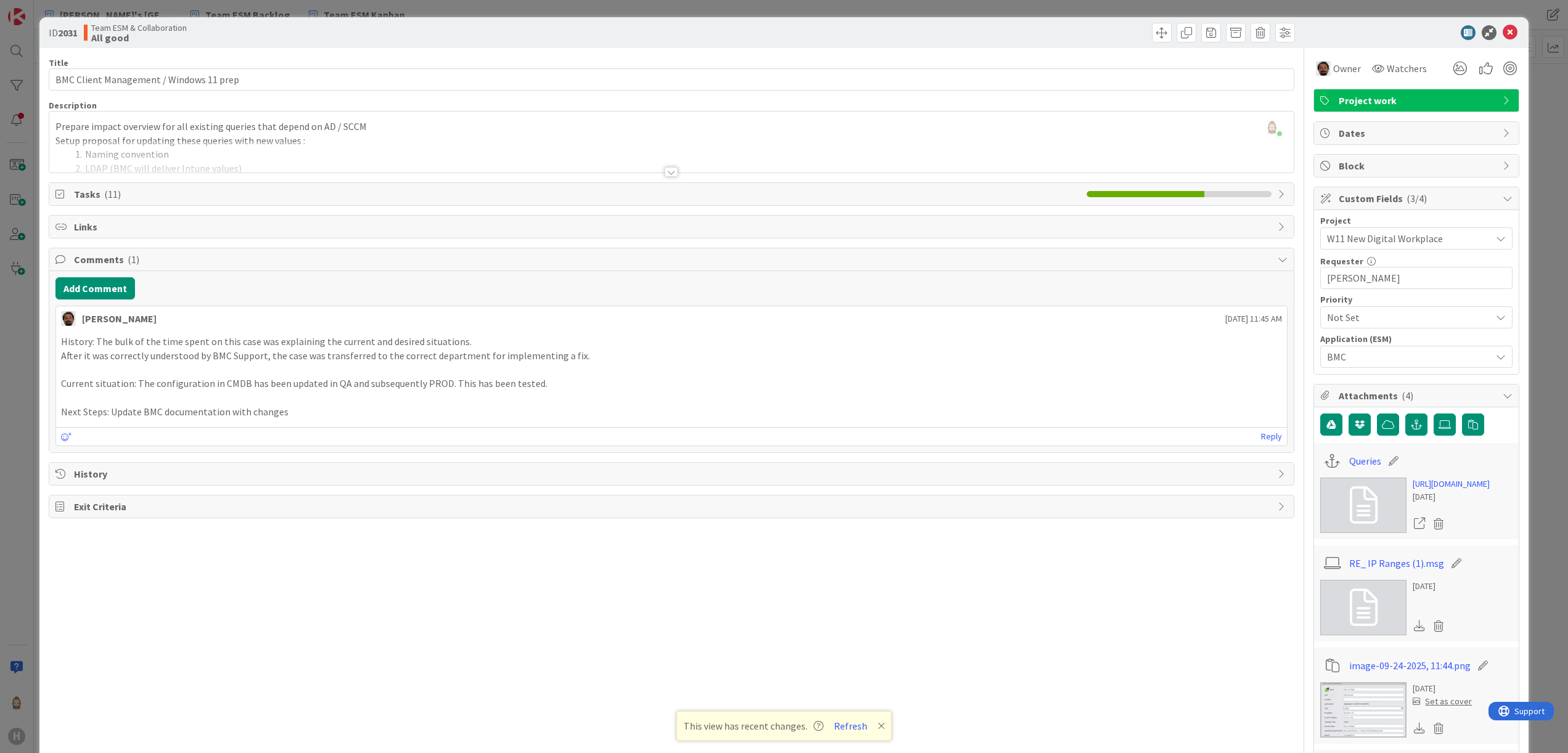
click at [1475, 395] on span "Attachments ( 4 )" at bounding box center [1417, 395] width 158 height 15
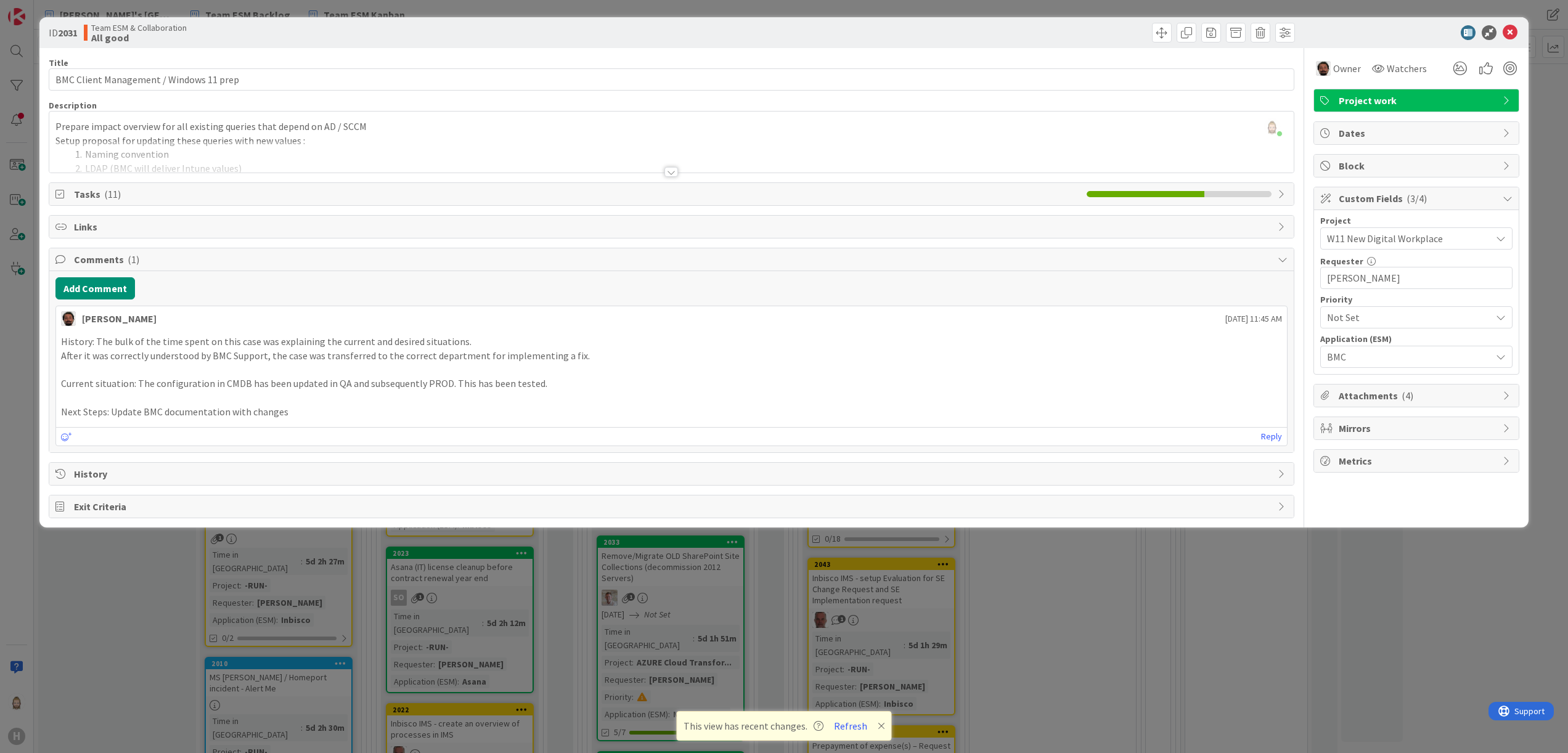
click at [1405, 471] on div "Metrics" at bounding box center [1416, 461] width 205 height 22
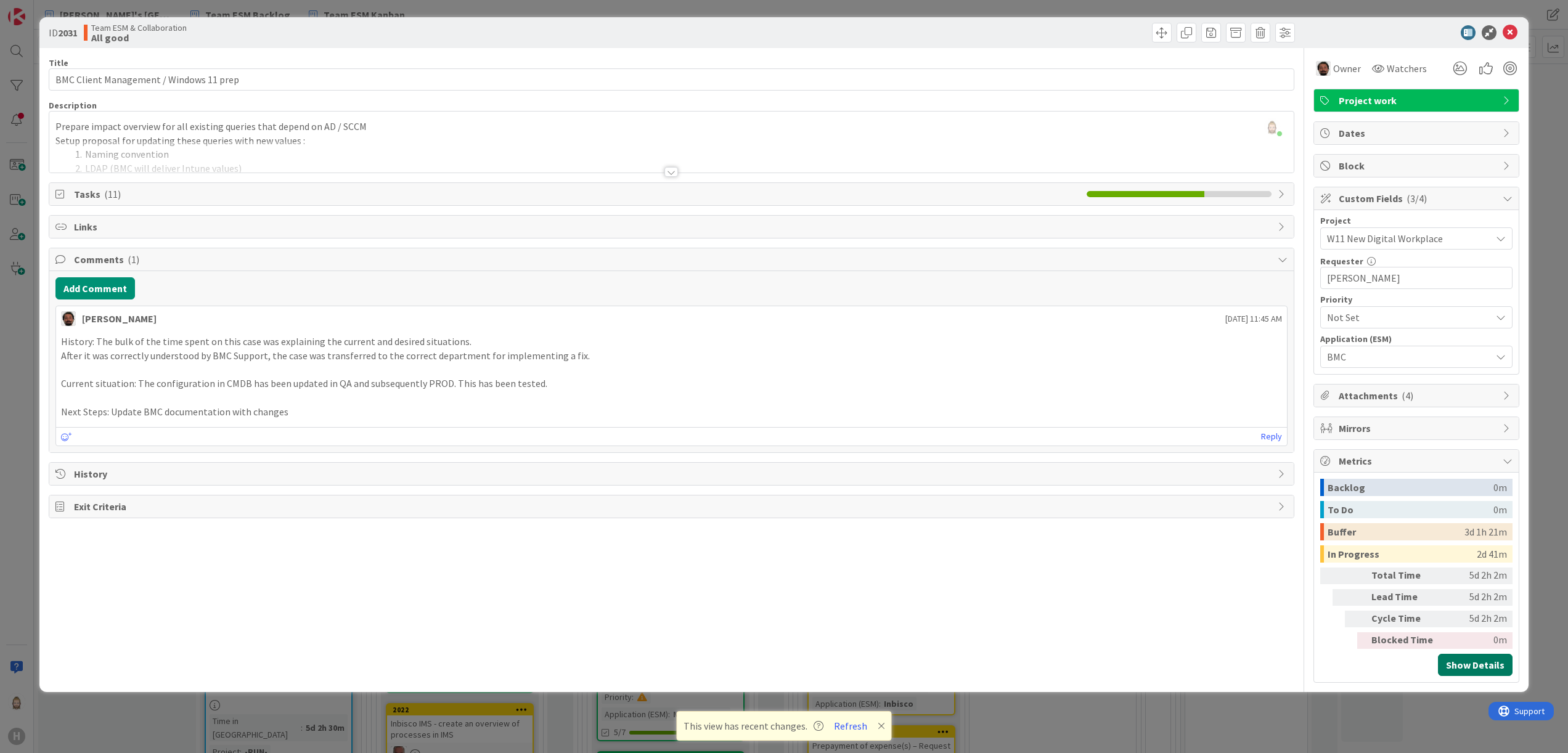
click at [1478, 664] on button "Show Details" at bounding box center [1476, 664] width 75 height 22
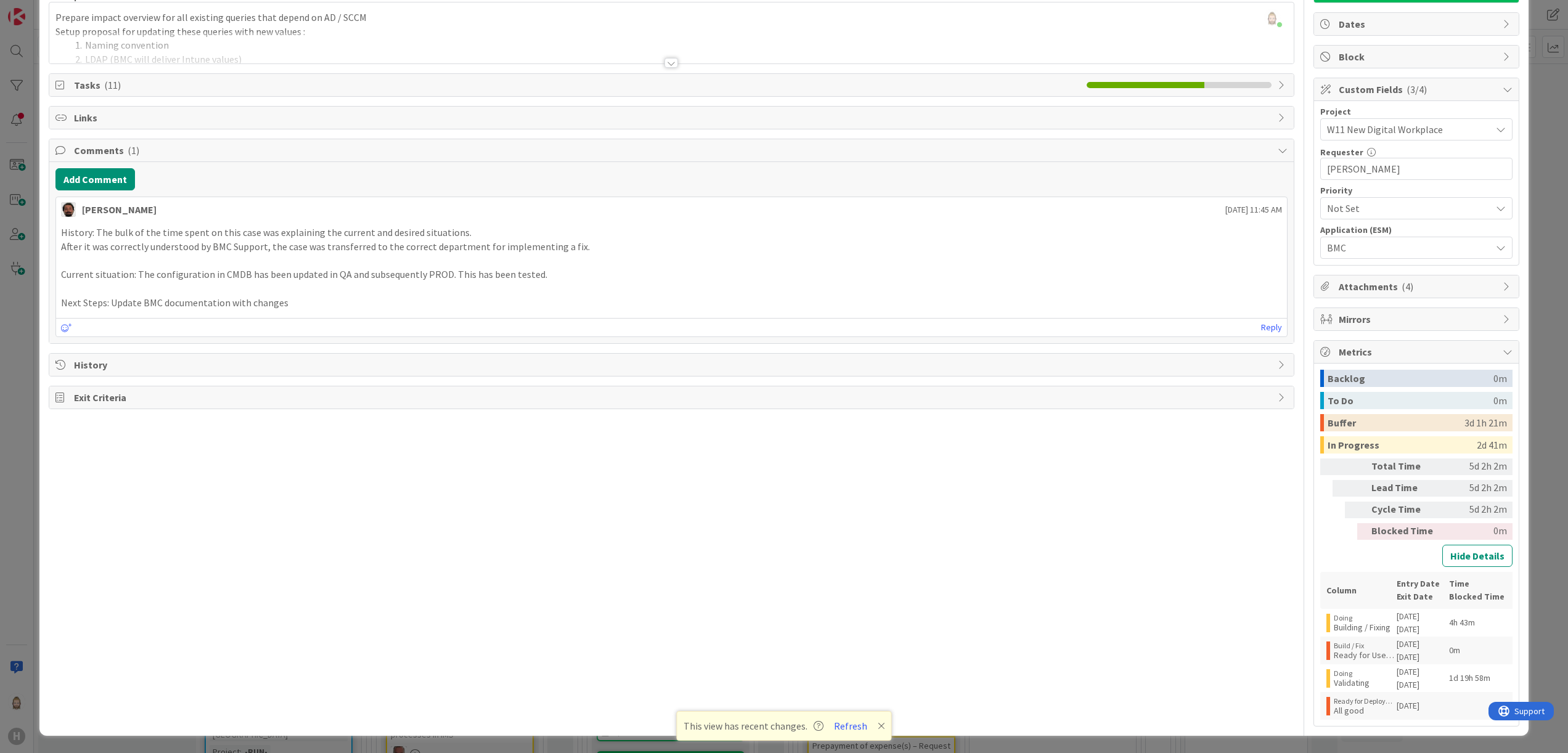
scroll to position [112, 0]
drag, startPoint x: 1320, startPoint y: 627, endPoint x: 1374, endPoint y: 627, distance: 54.0
click at [1374, 627] on div "Doing Building / Fixing" at bounding box center [1362, 622] width 69 height 18
drag, startPoint x: 1374, startPoint y: 627, endPoint x: 1376, endPoint y: 654, distance: 27.1
click at [1376, 654] on div "Ready for User Validation" at bounding box center [1365, 654] width 62 height 10
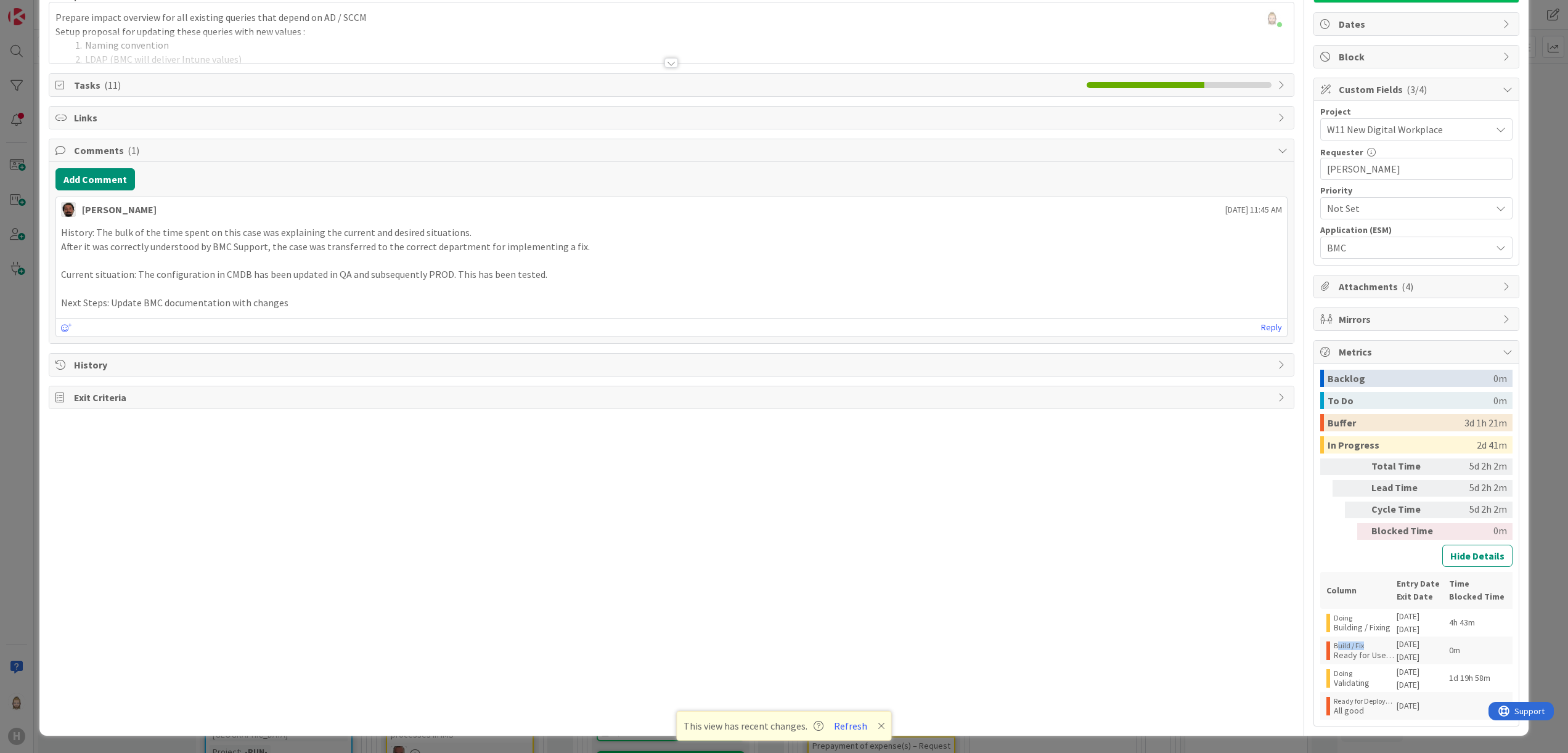
drag, startPoint x: 1318, startPoint y: 647, endPoint x: 1374, endPoint y: 648, distance: 56.0
click at [1374, 648] on div "Build / Fix" at bounding box center [1365, 645] width 62 height 8
drag, startPoint x: 1374, startPoint y: 648, endPoint x: 1363, endPoint y: 676, distance: 30.1
click at [1363, 676] on div "Doing Validating" at bounding box center [1362, 678] width 69 height 18
click at [1334, 684] on div "Validating" at bounding box center [1352, 683] width 36 height 10
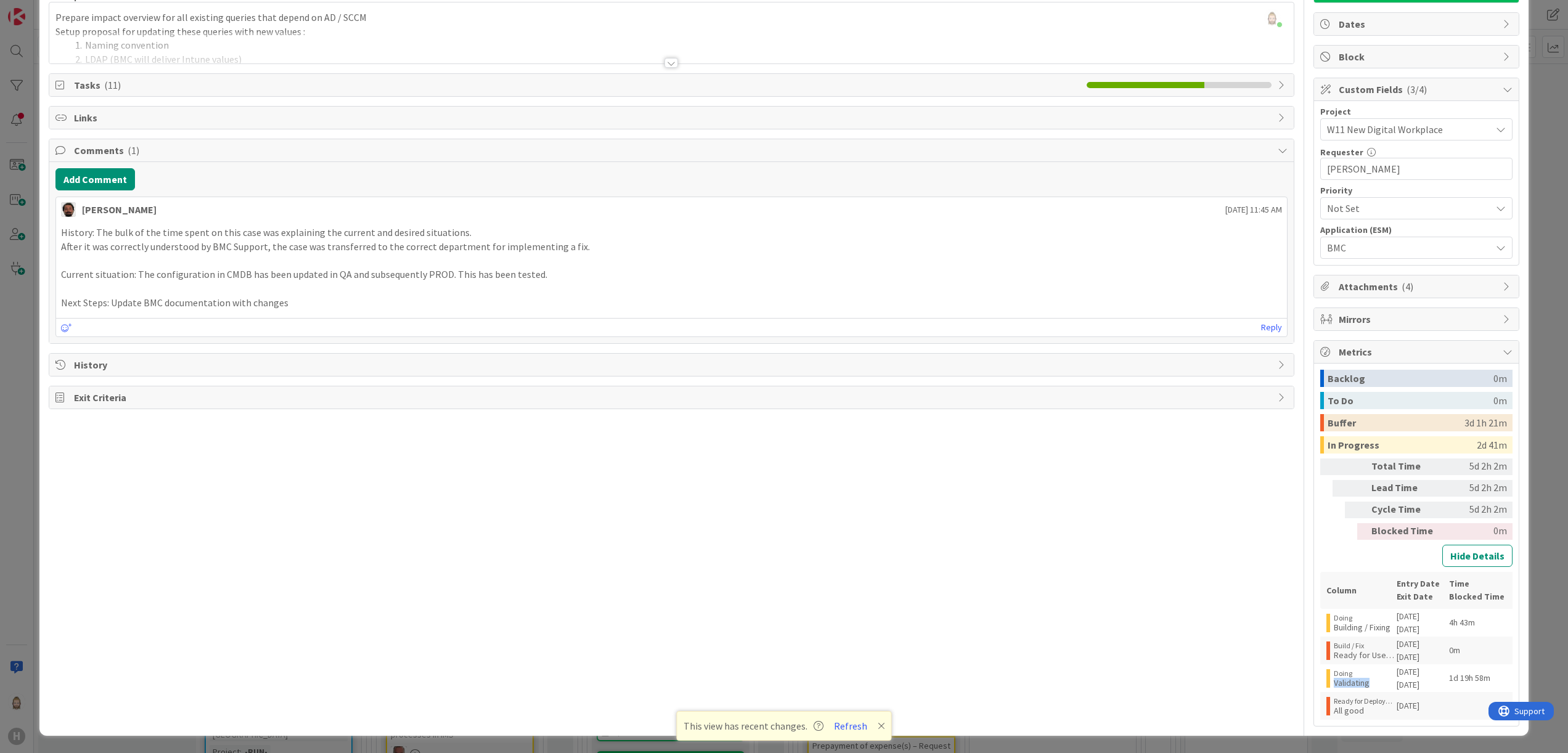
click at [1334, 684] on div "Validating" at bounding box center [1352, 683] width 36 height 10
drag, startPoint x: 1325, startPoint y: 684, endPoint x: 1335, endPoint y: 715, distance: 32.6
click at [1335, 715] on div "All good" at bounding box center [1365, 710] width 62 height 10
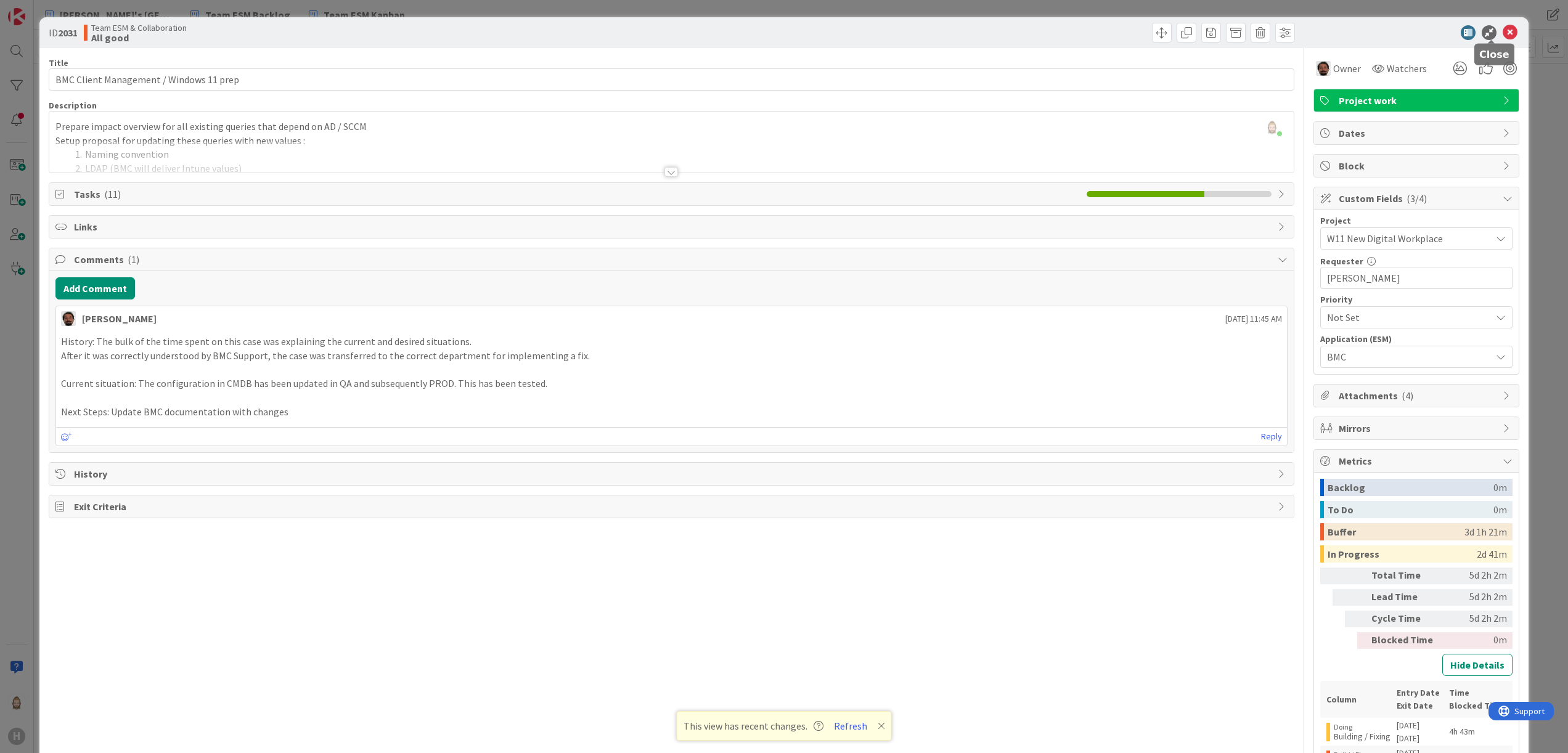
click at [1503, 37] on icon at bounding box center [1510, 33] width 15 height 15
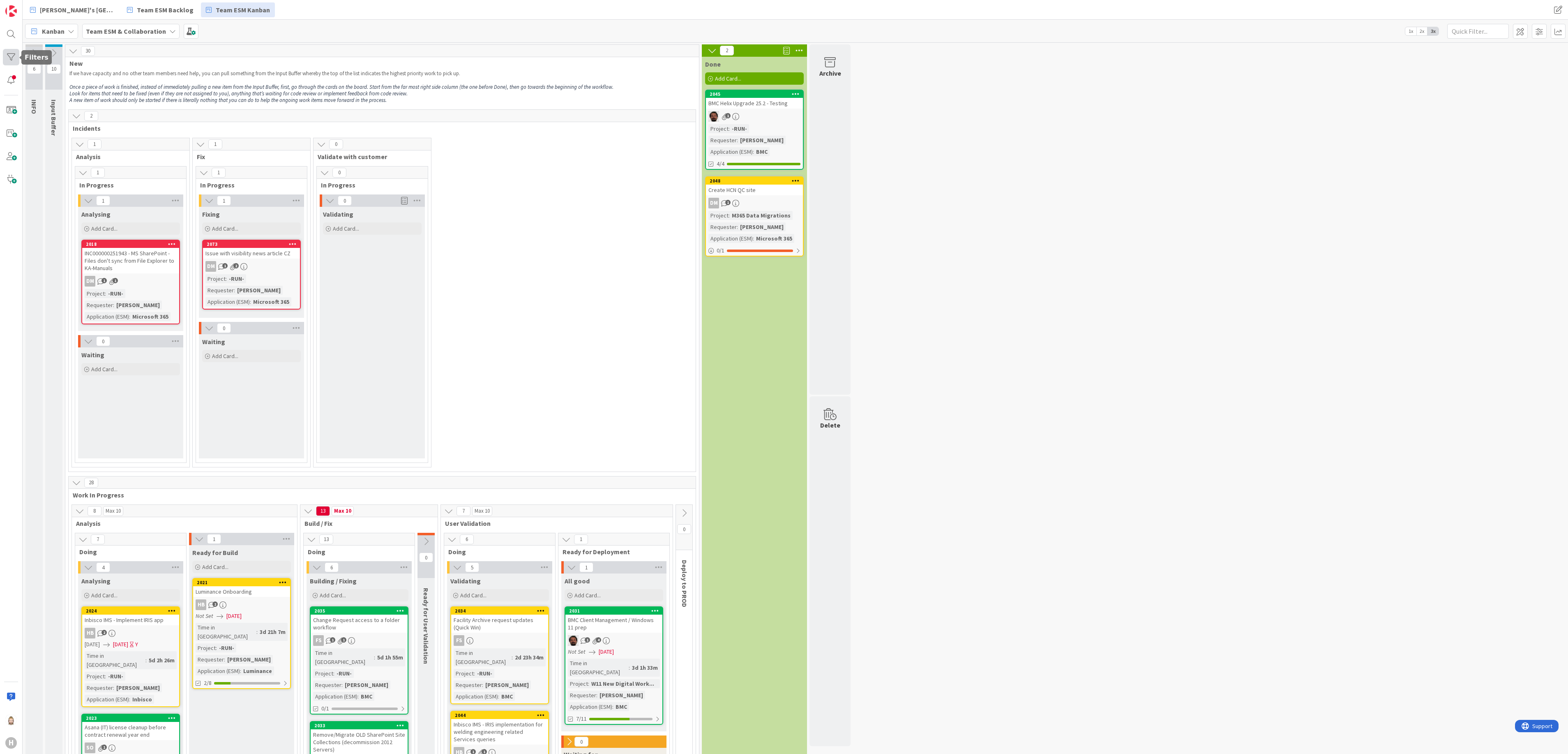
click at [12, 57] on div at bounding box center [11, 57] width 16 height 16
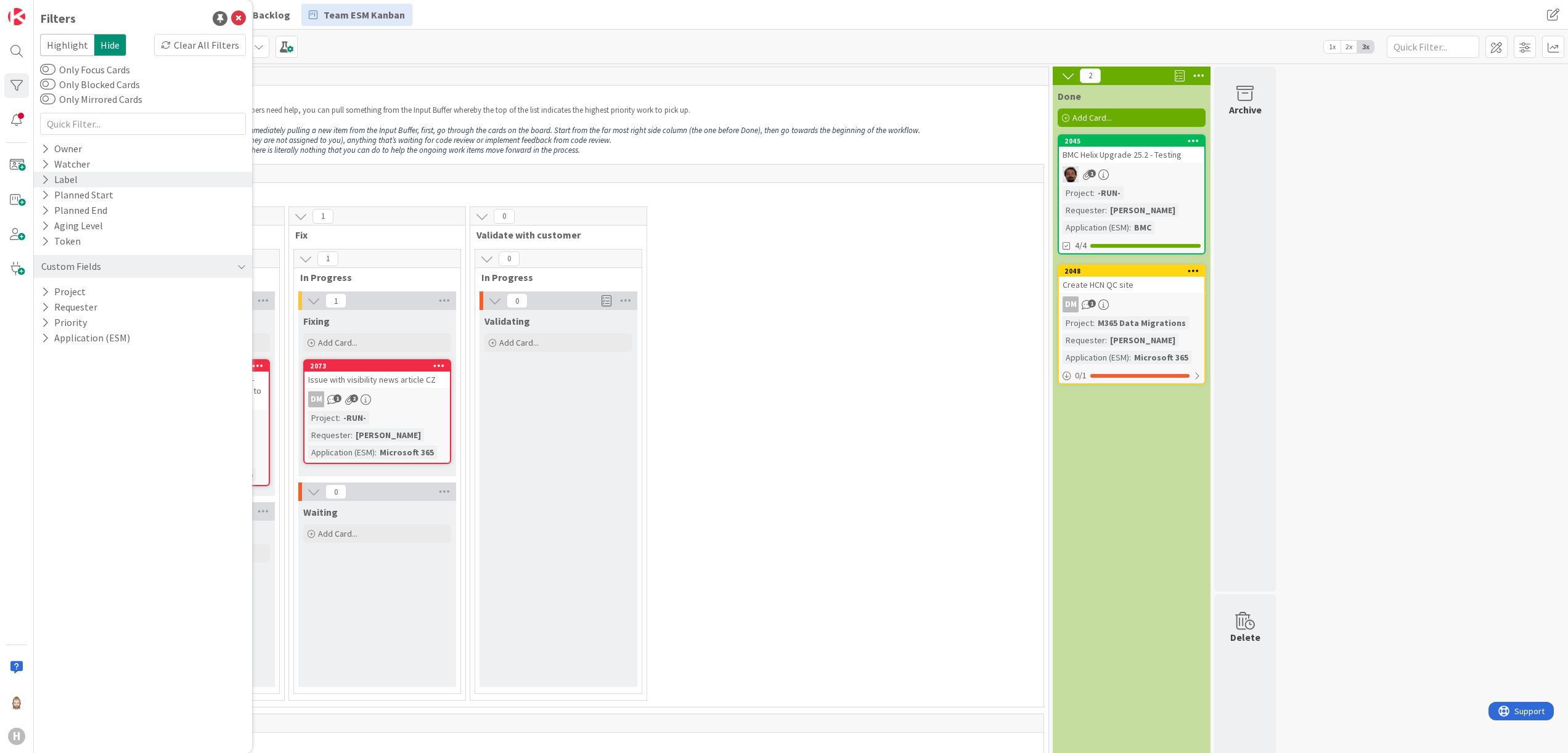
click at [45, 175] on icon at bounding box center [45, 179] width 8 height 10
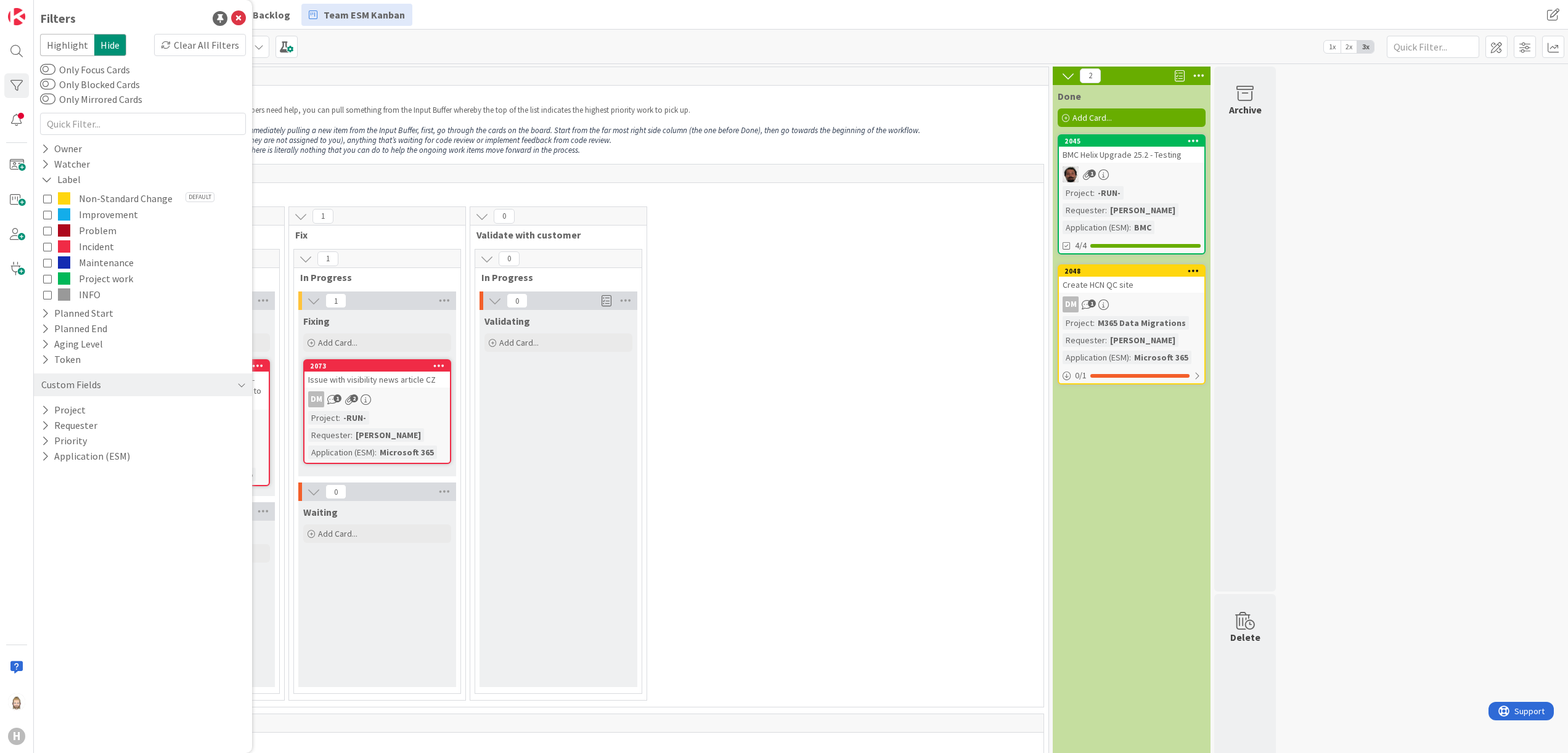
click at [96, 243] on span "Incident" at bounding box center [96, 246] width 35 height 16
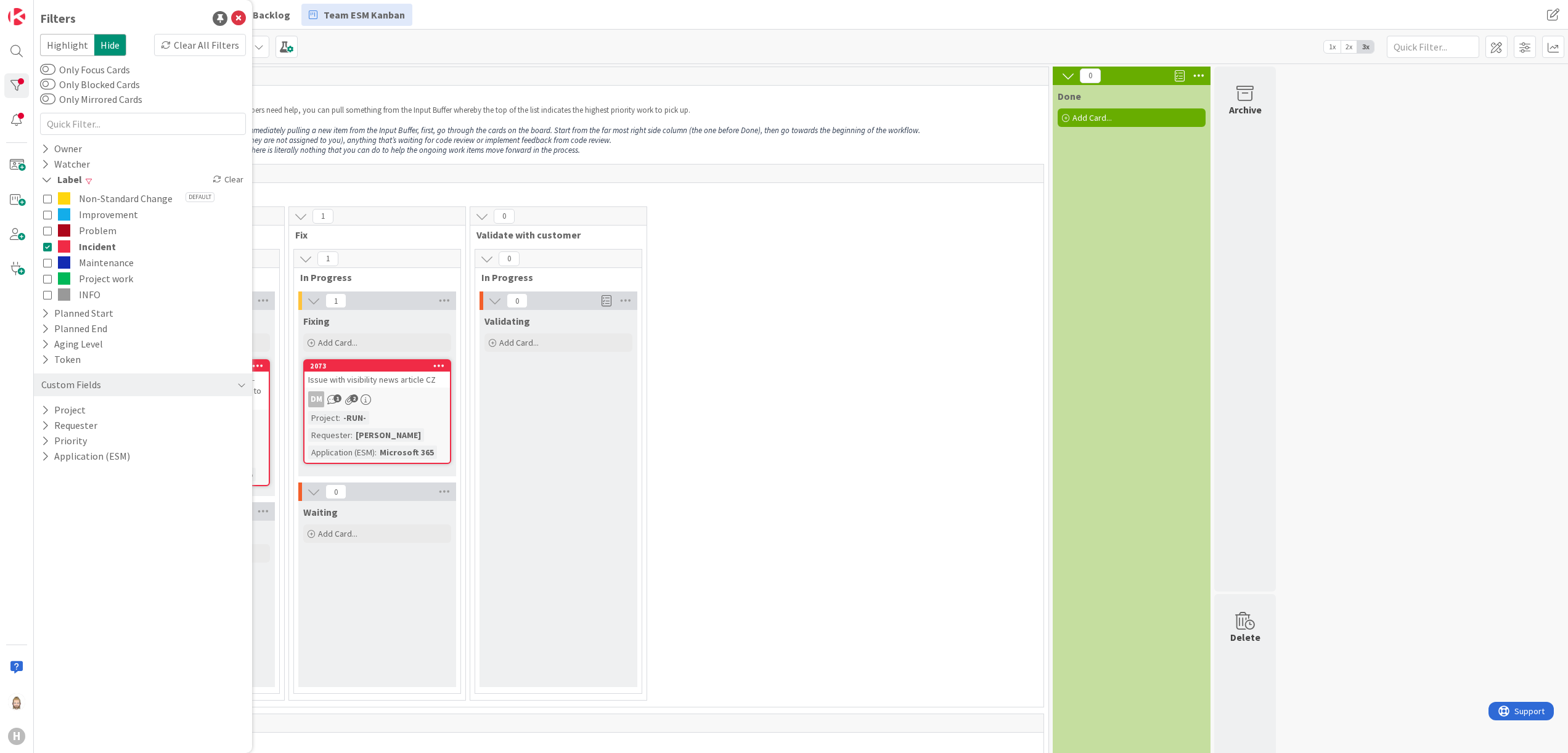
click at [103, 220] on span "Improvement" at bounding box center [108, 214] width 59 height 16
click at [111, 207] on span "Improvement" at bounding box center [110, 214] width 62 height 16
click at [100, 225] on span "Problem" at bounding box center [97, 231] width 37 height 16
click at [242, 16] on icon at bounding box center [238, 18] width 15 height 15
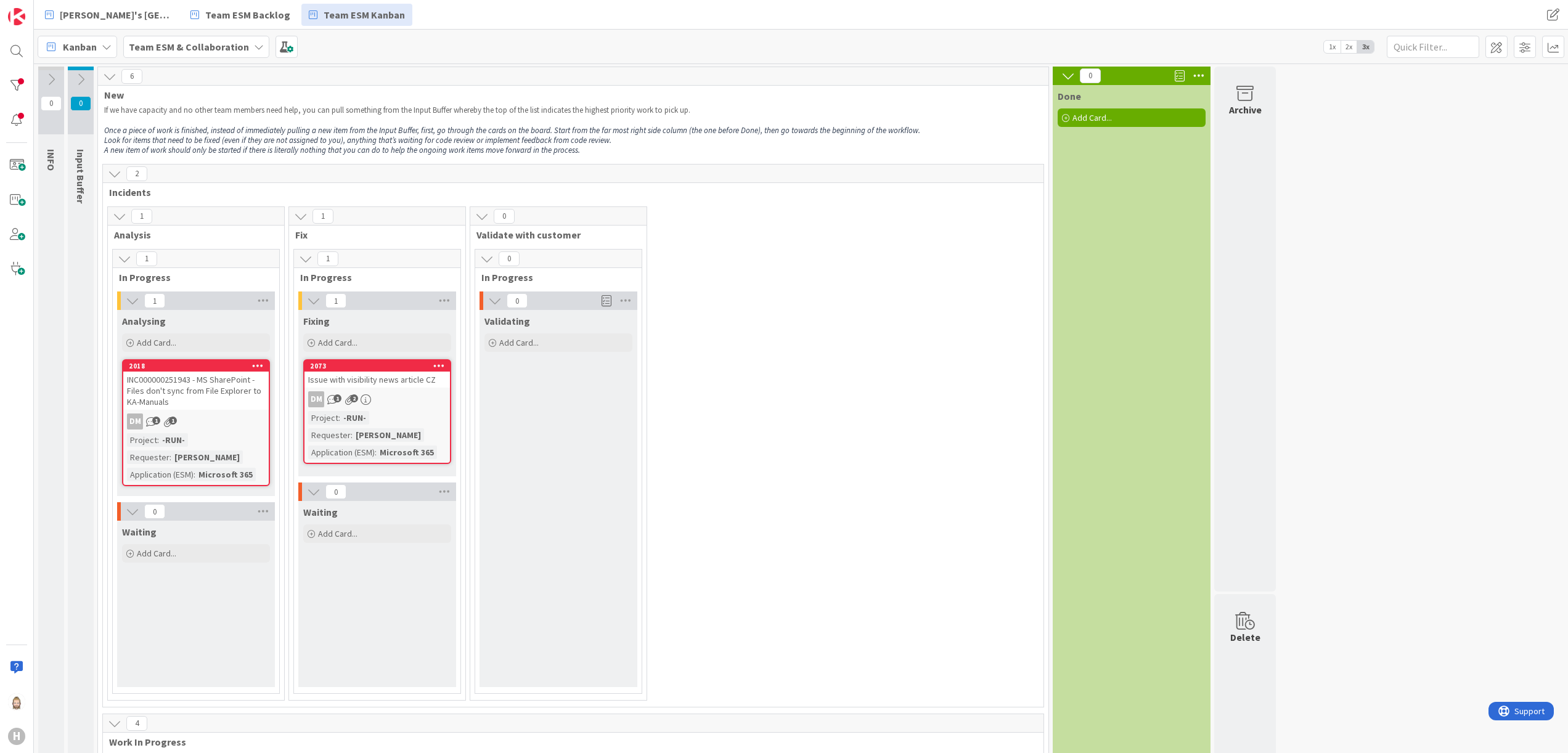
click at [1350, 43] on span "2x" at bounding box center [1349, 47] width 16 height 13
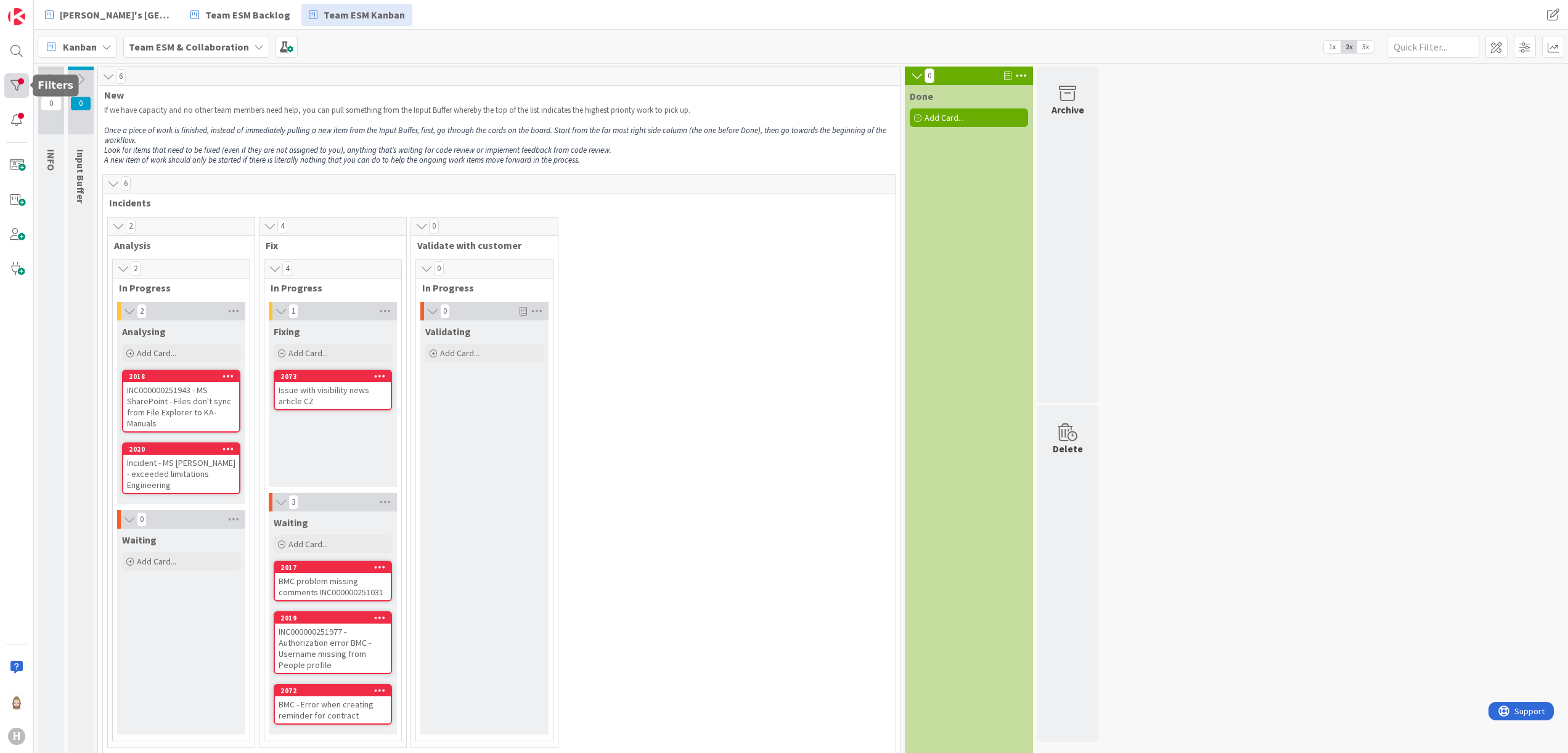
click at [18, 85] on div at bounding box center [16, 85] width 25 height 25
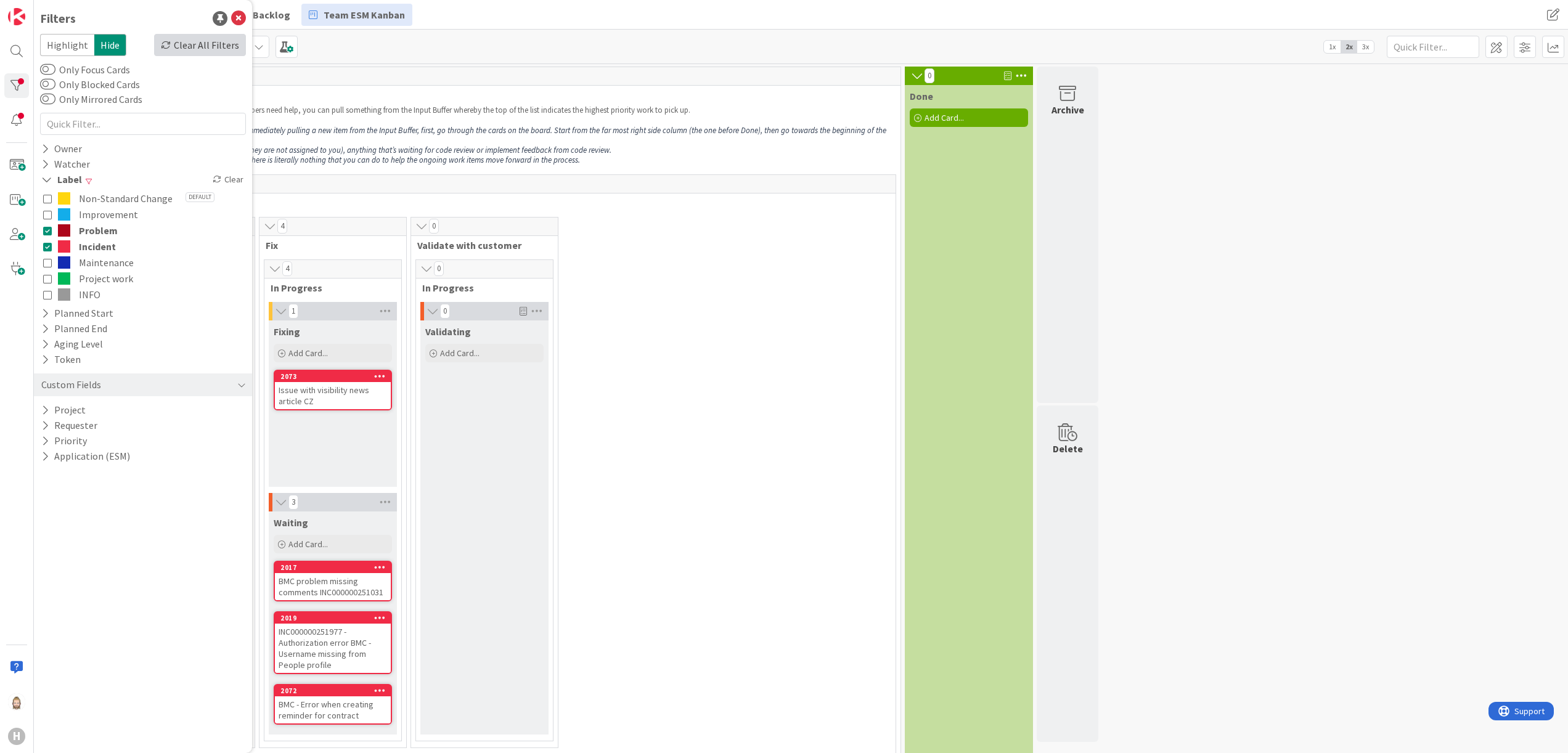
click at [212, 52] on div "Clear All Filters" at bounding box center [200, 45] width 92 height 22
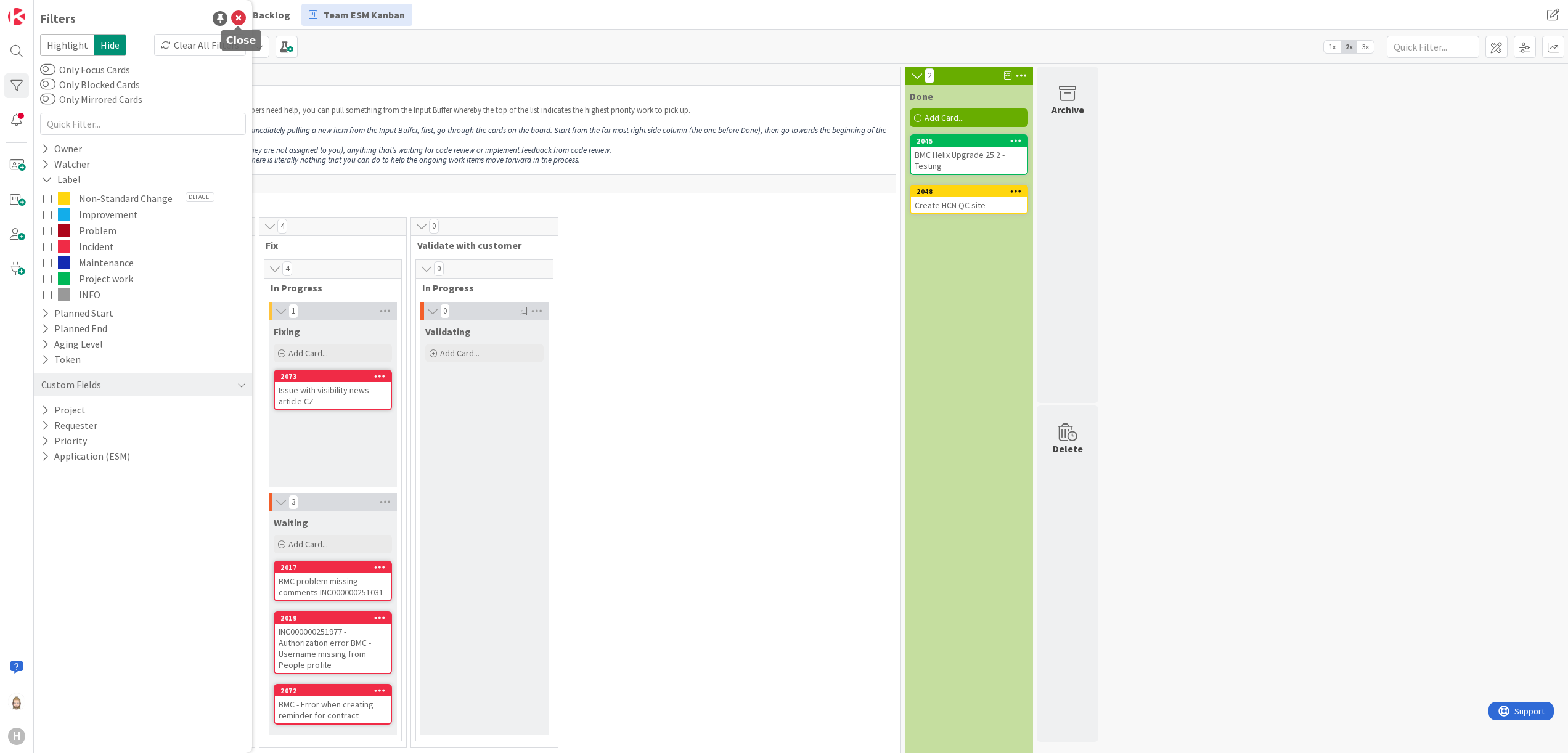
click at [240, 10] on div "Filters" at bounding box center [142, 18] width 205 height 18
click at [238, 17] on icon at bounding box center [238, 18] width 15 height 15
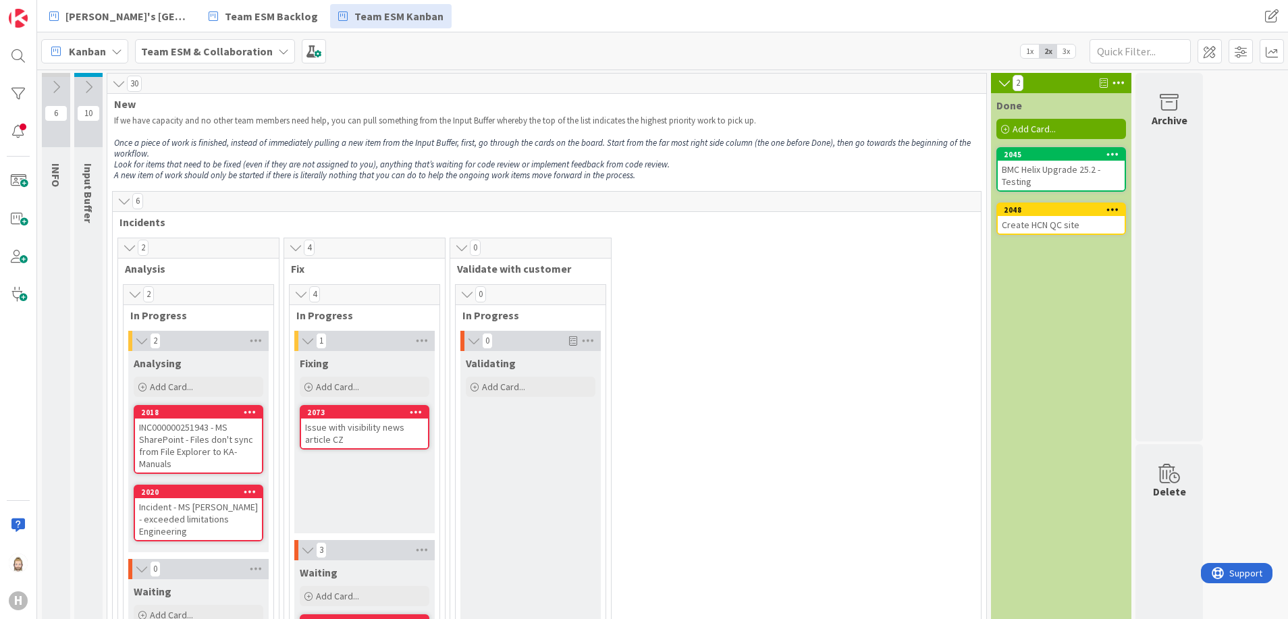
click at [90, 82] on icon at bounding box center [88, 87] width 15 height 15
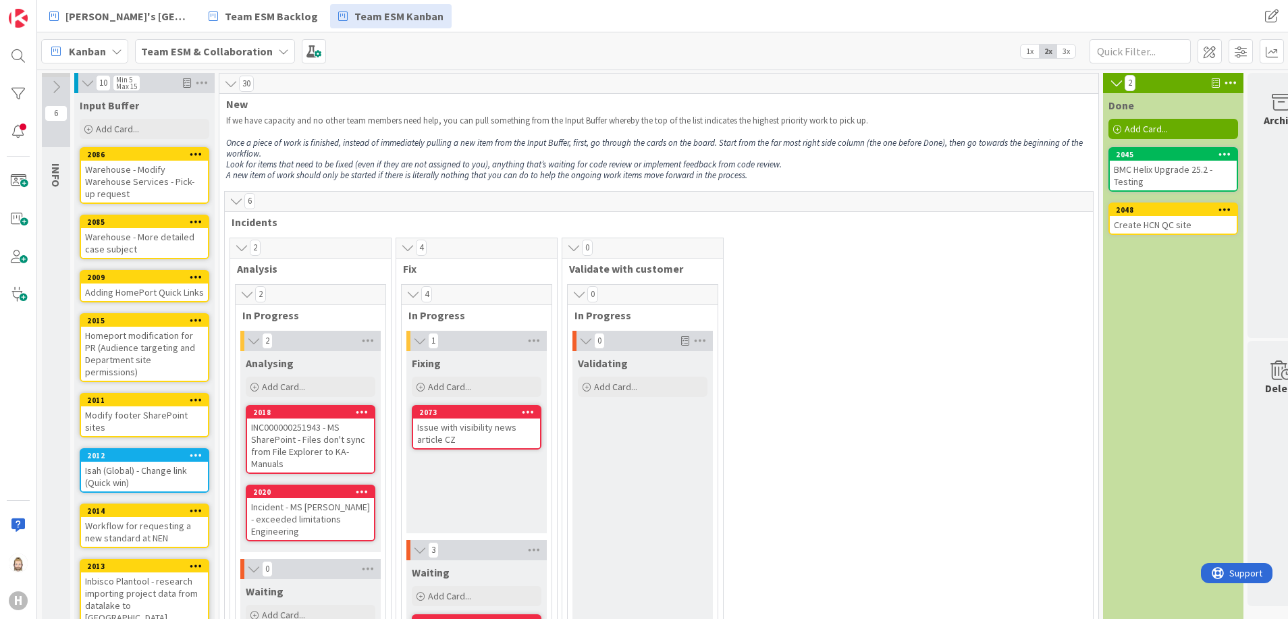
click at [56, 89] on icon at bounding box center [56, 87] width 15 height 15
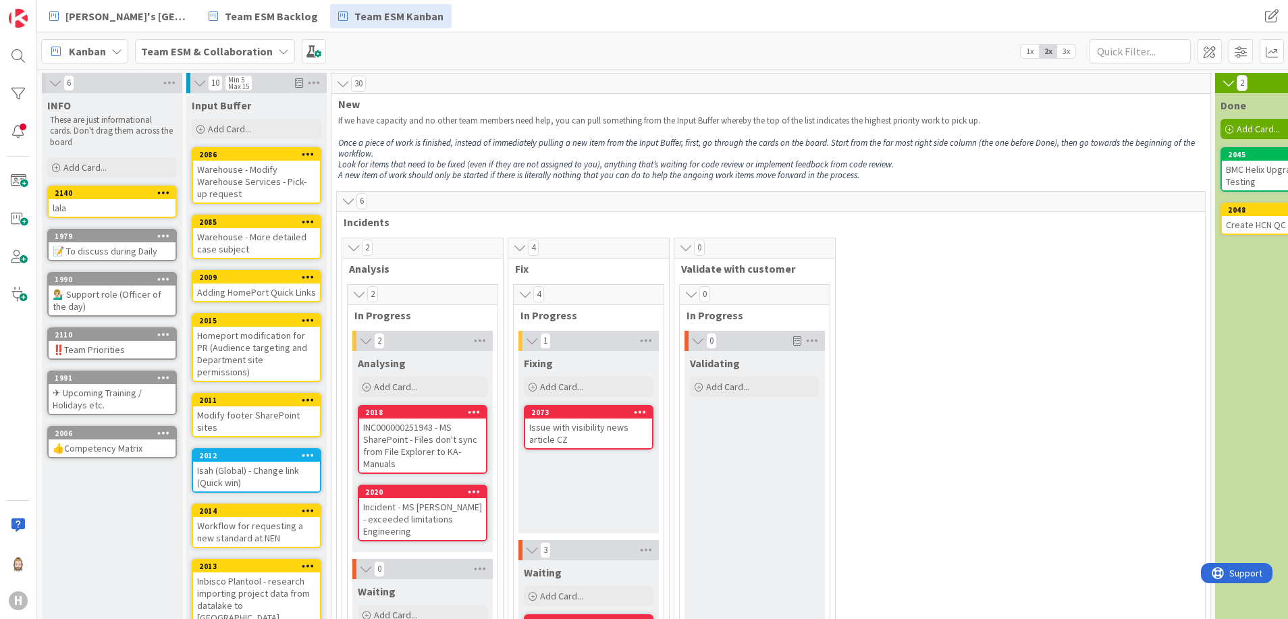
click at [1065, 51] on span "3x" at bounding box center [1066, 52] width 18 height 14
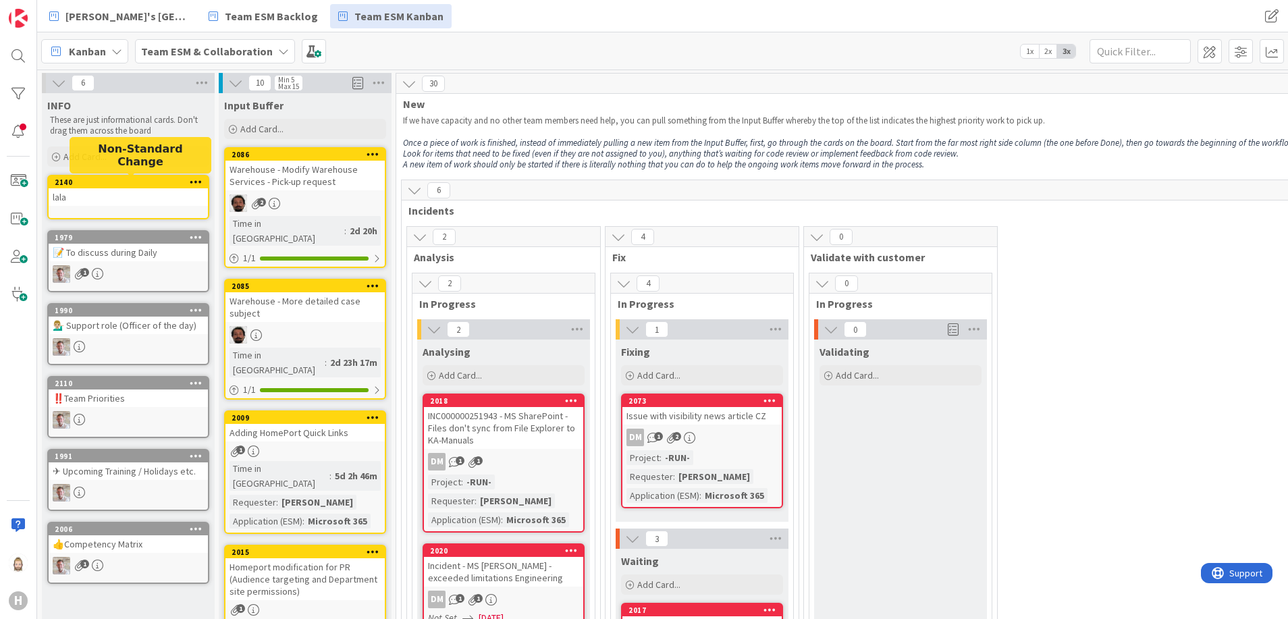
click at [151, 183] on div "2140" at bounding box center [131, 182] width 153 height 9
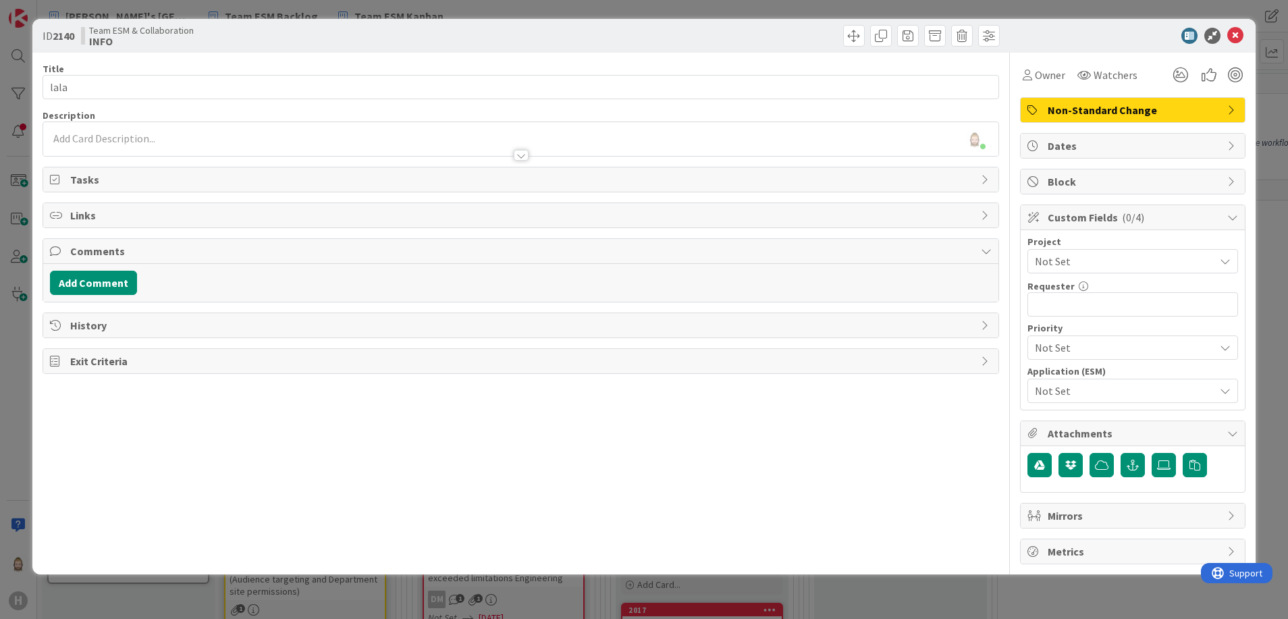
click at [979, 325] on div "History" at bounding box center [521, 325] width 956 height 24
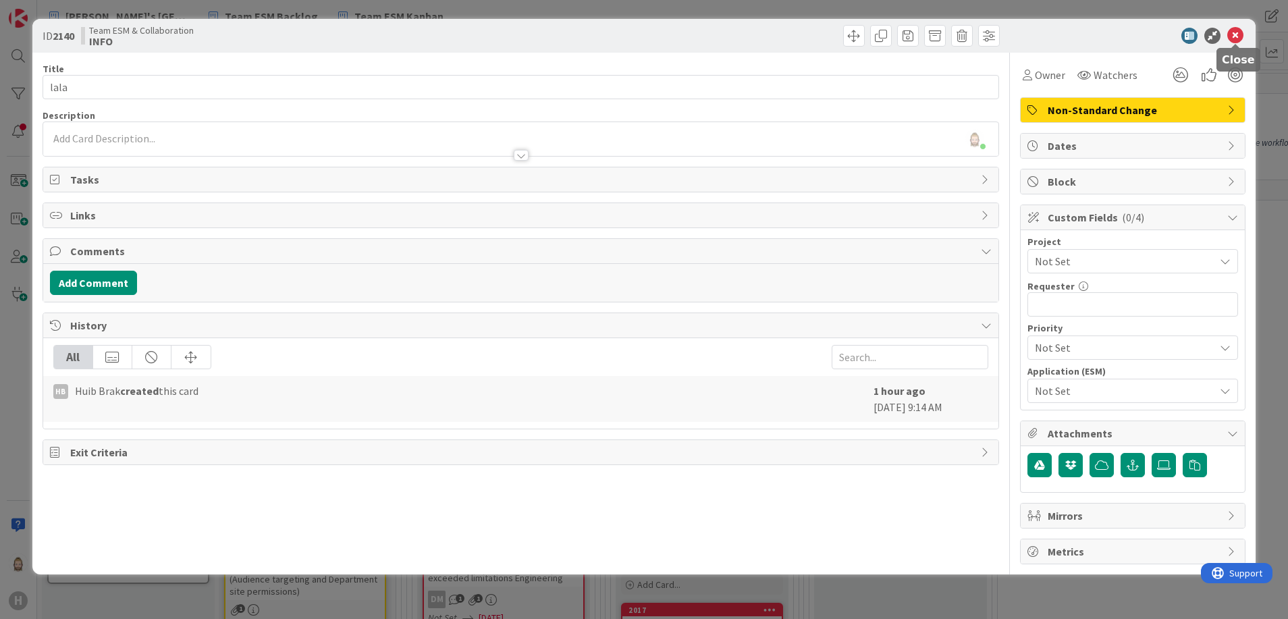
drag, startPoint x: 1237, startPoint y: 37, endPoint x: 1137, endPoint y: 108, distance: 123.0
click at [1238, 35] on icon at bounding box center [1235, 36] width 16 height 16
